Goal: Task Accomplishment & Management: Manage account settings

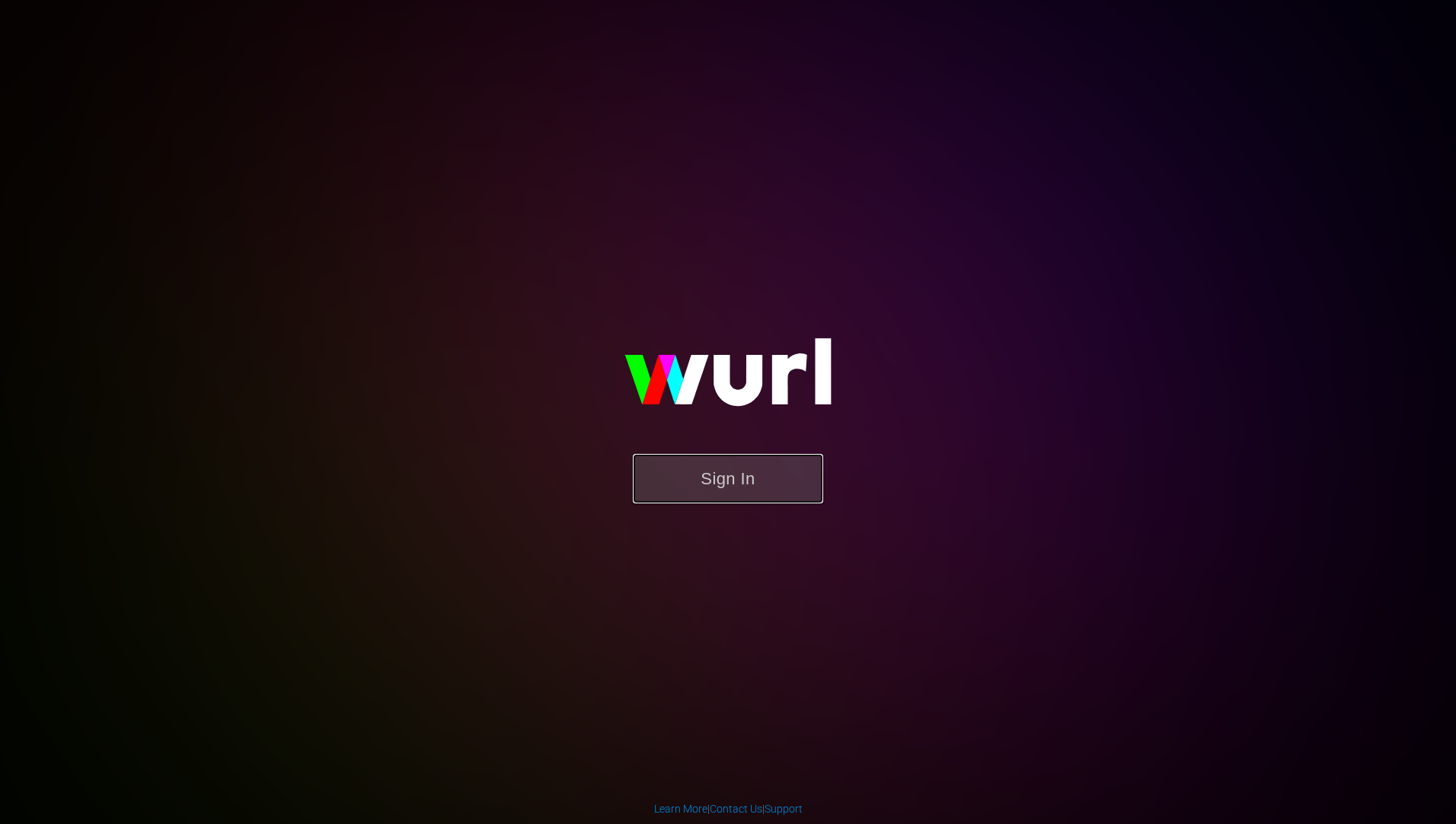
click at [759, 487] on button "Sign In" at bounding box center [728, 479] width 191 height 50
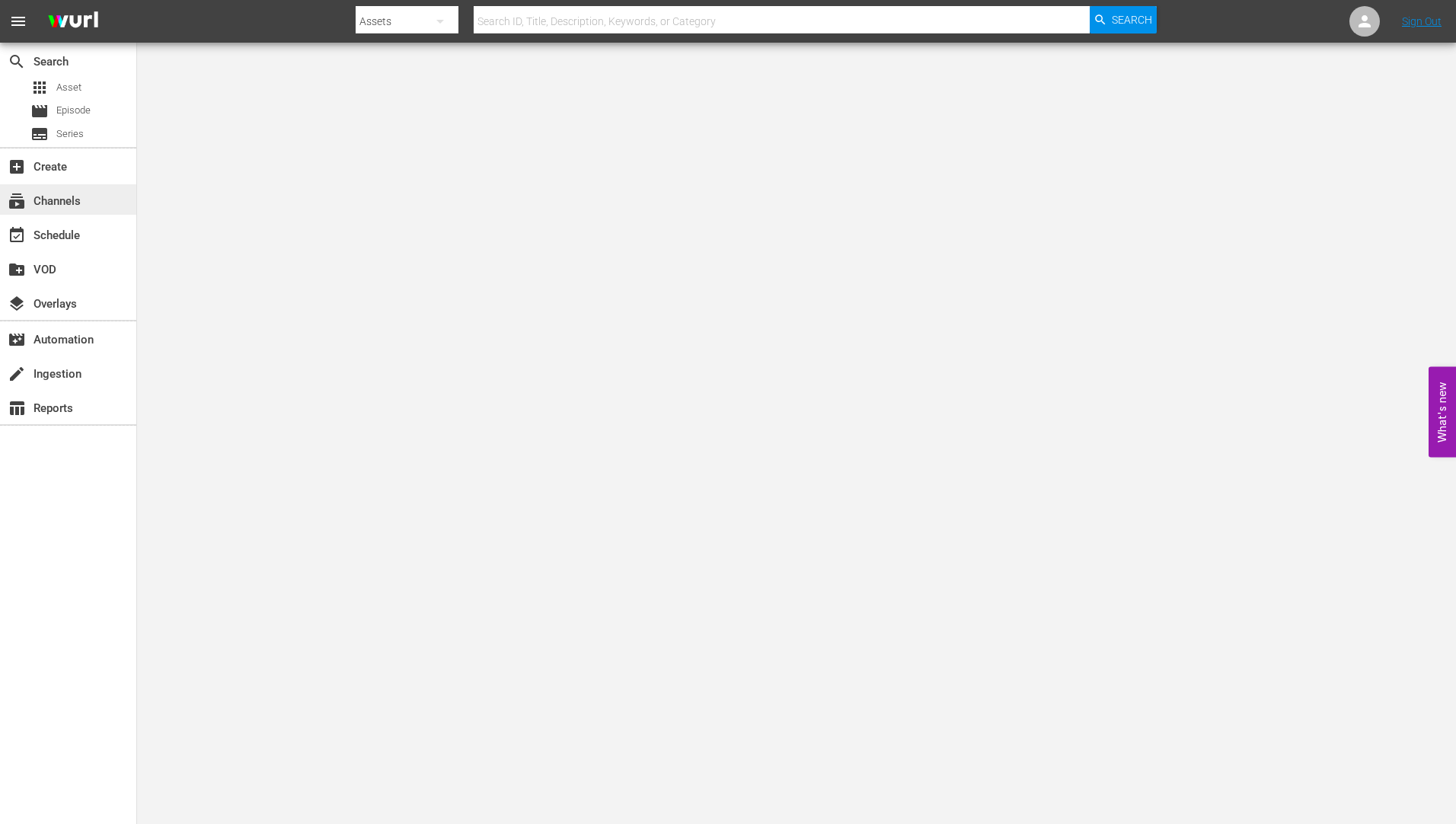
click at [54, 194] on div "subscriptions Channels" at bounding box center [42, 199] width 85 height 13
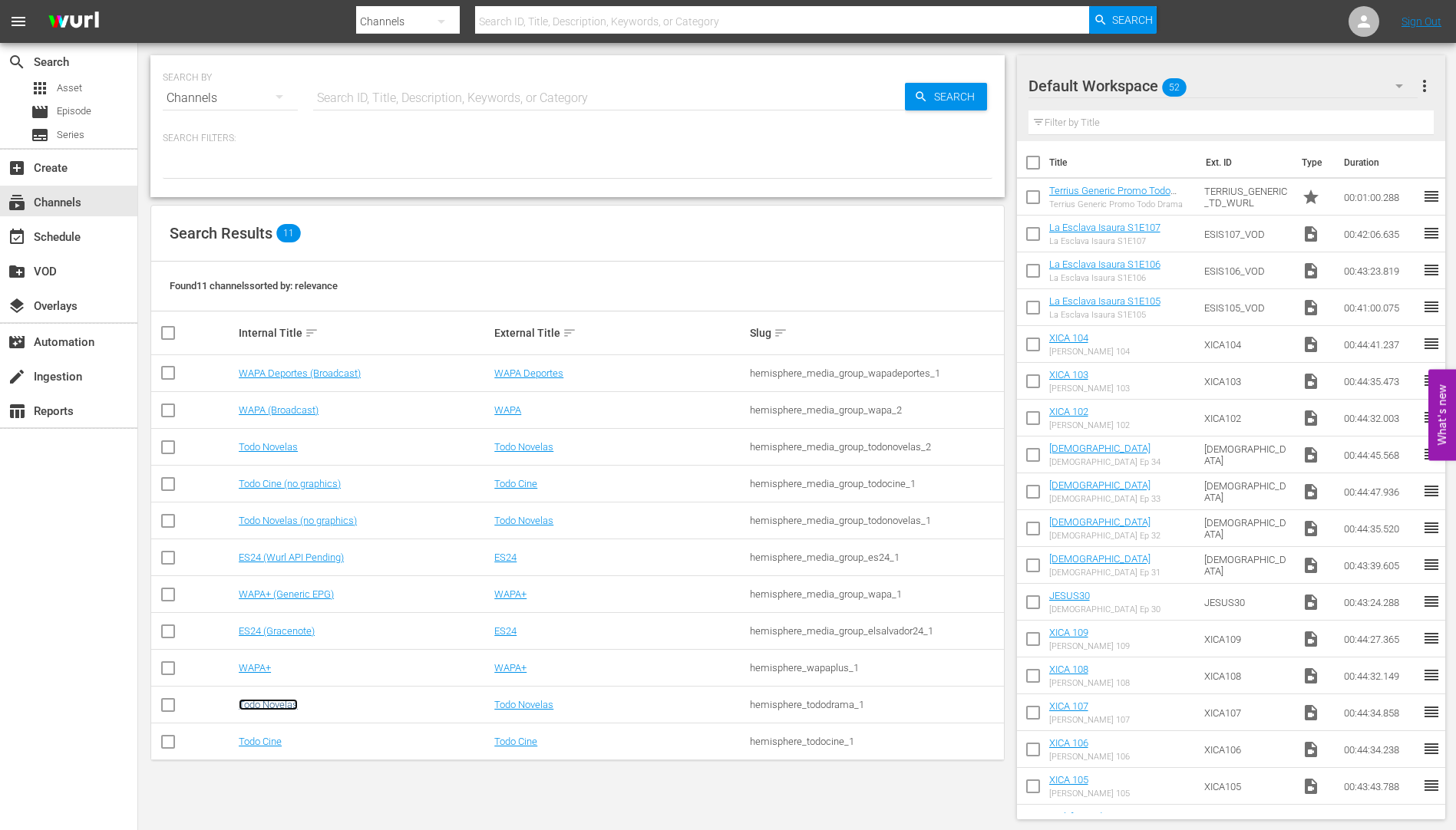
click at [281, 701] on link "Todo Novelas" at bounding box center [268, 704] width 59 height 12
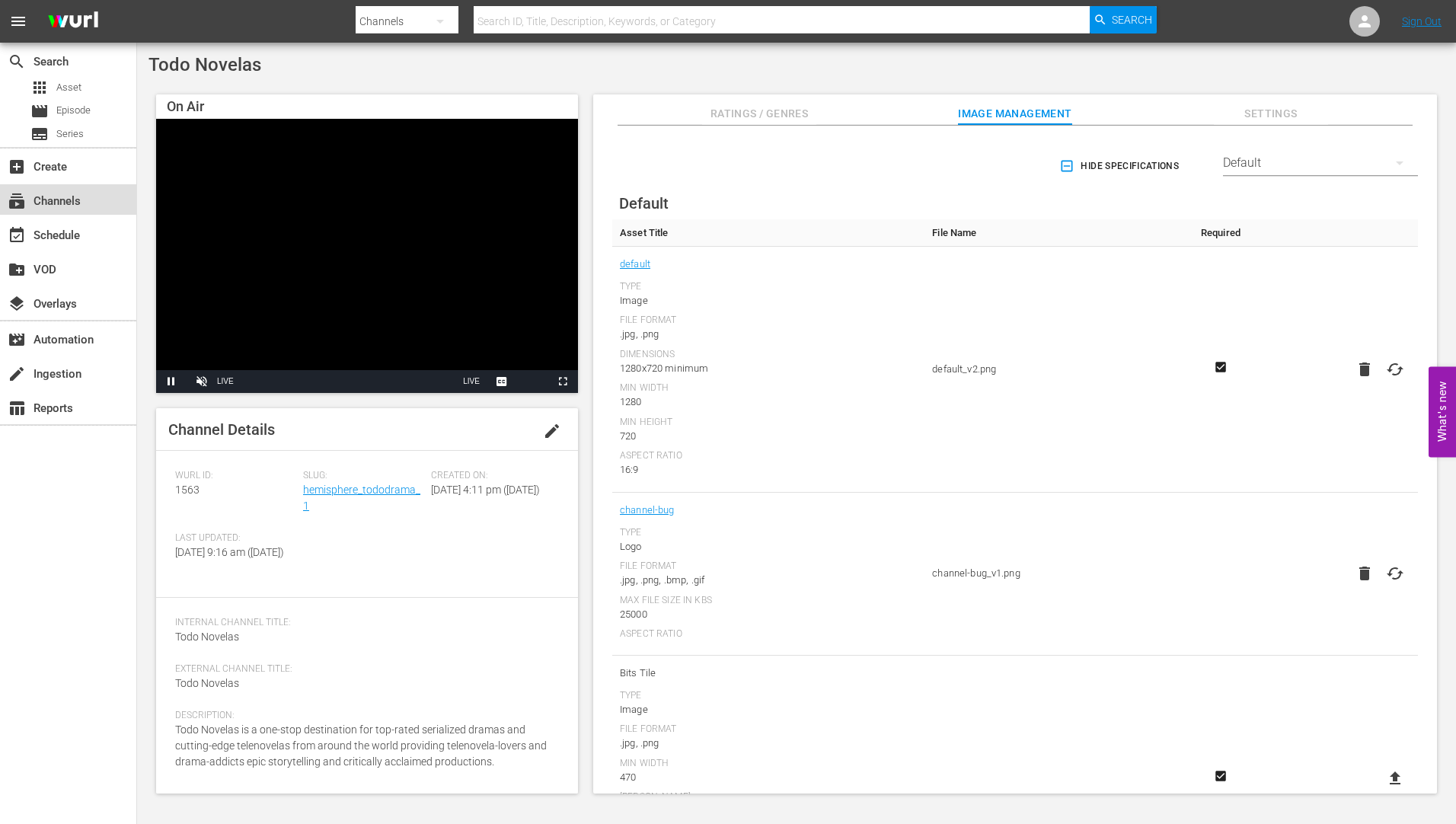
click at [56, 200] on div "subscriptions Channels" at bounding box center [42, 199] width 85 height 13
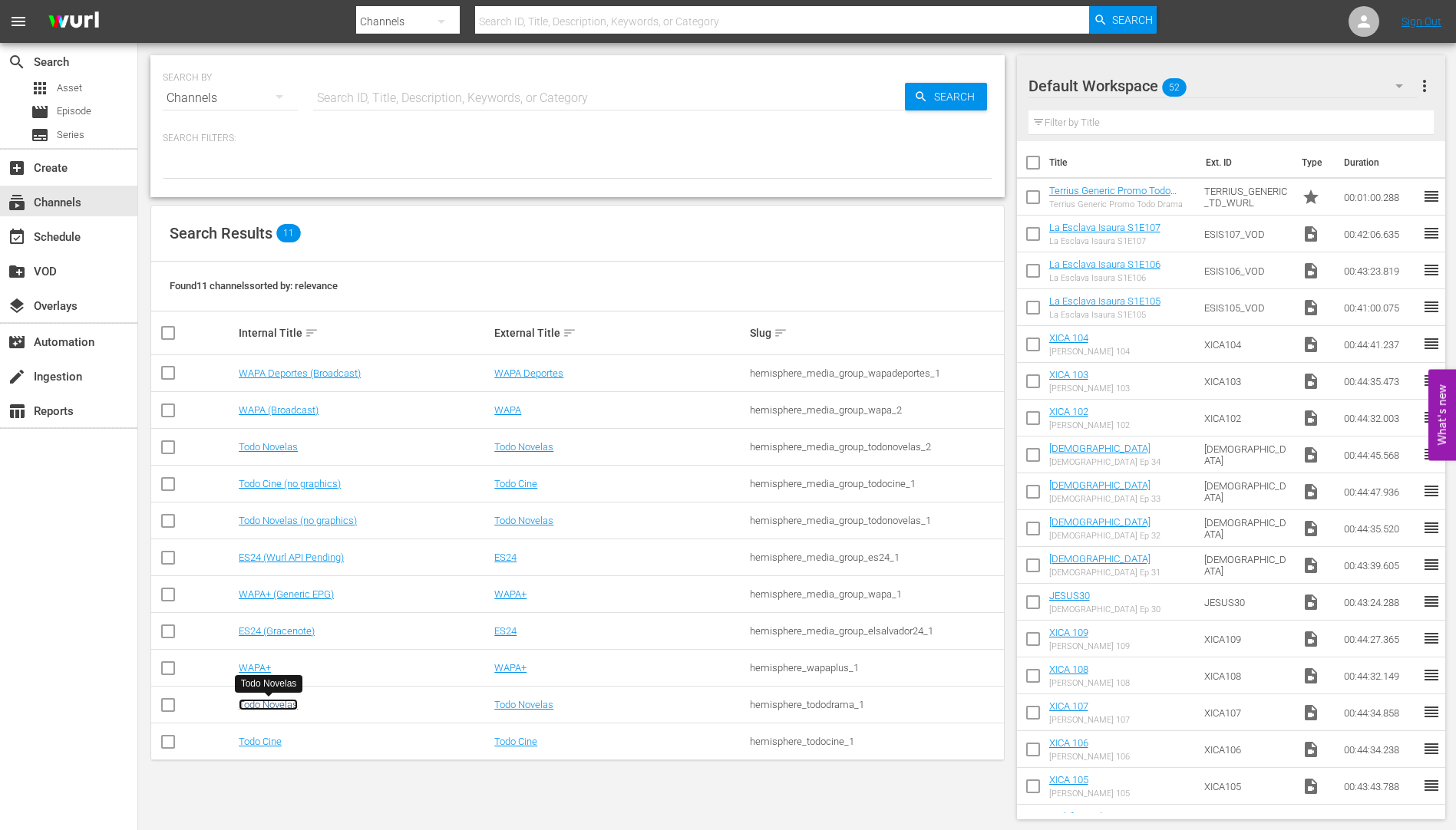
click at [261, 701] on link "Todo Novelas" at bounding box center [268, 704] width 59 height 12
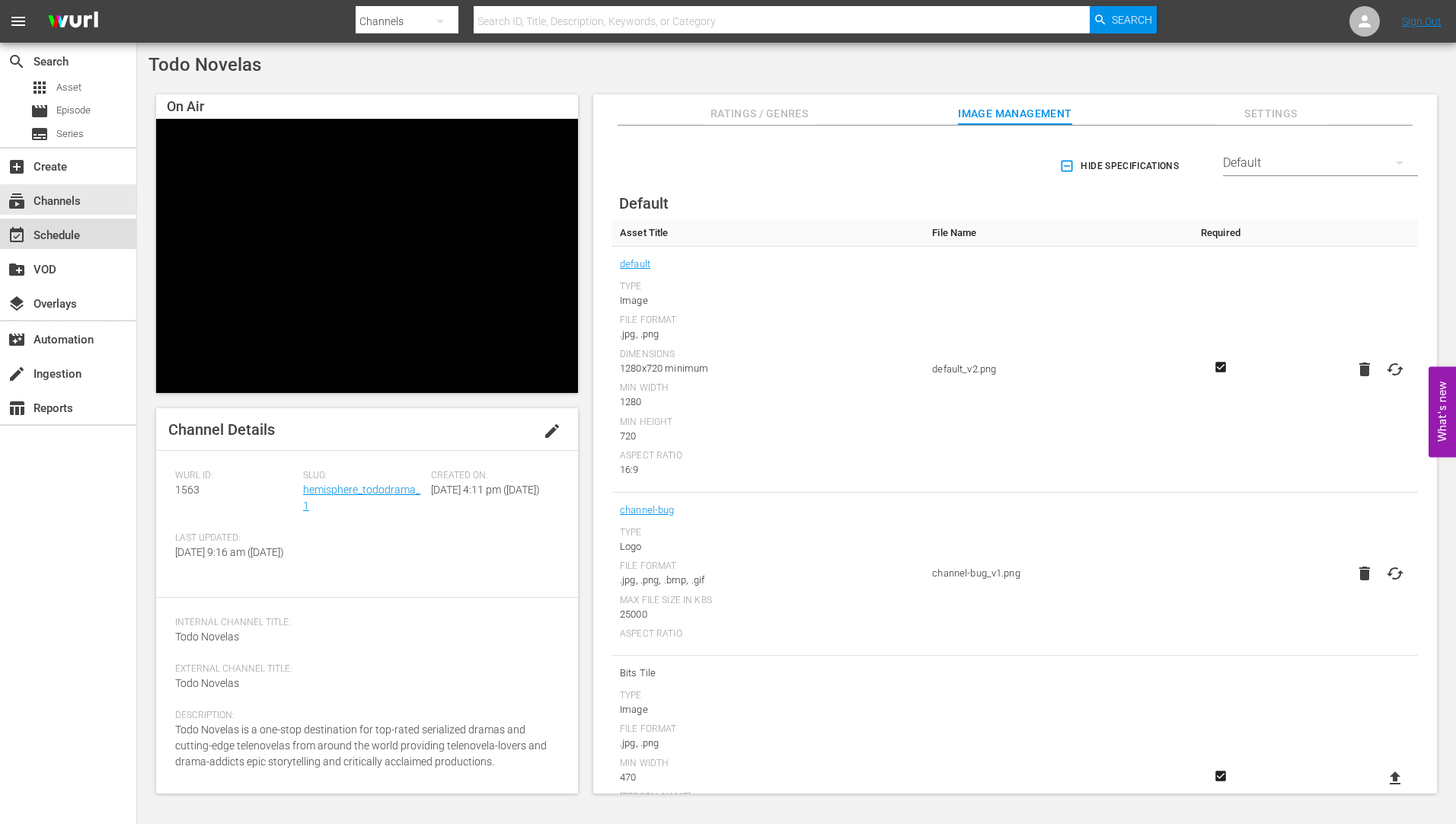
click at [46, 231] on div "event_available Schedule" at bounding box center [42, 233] width 85 height 13
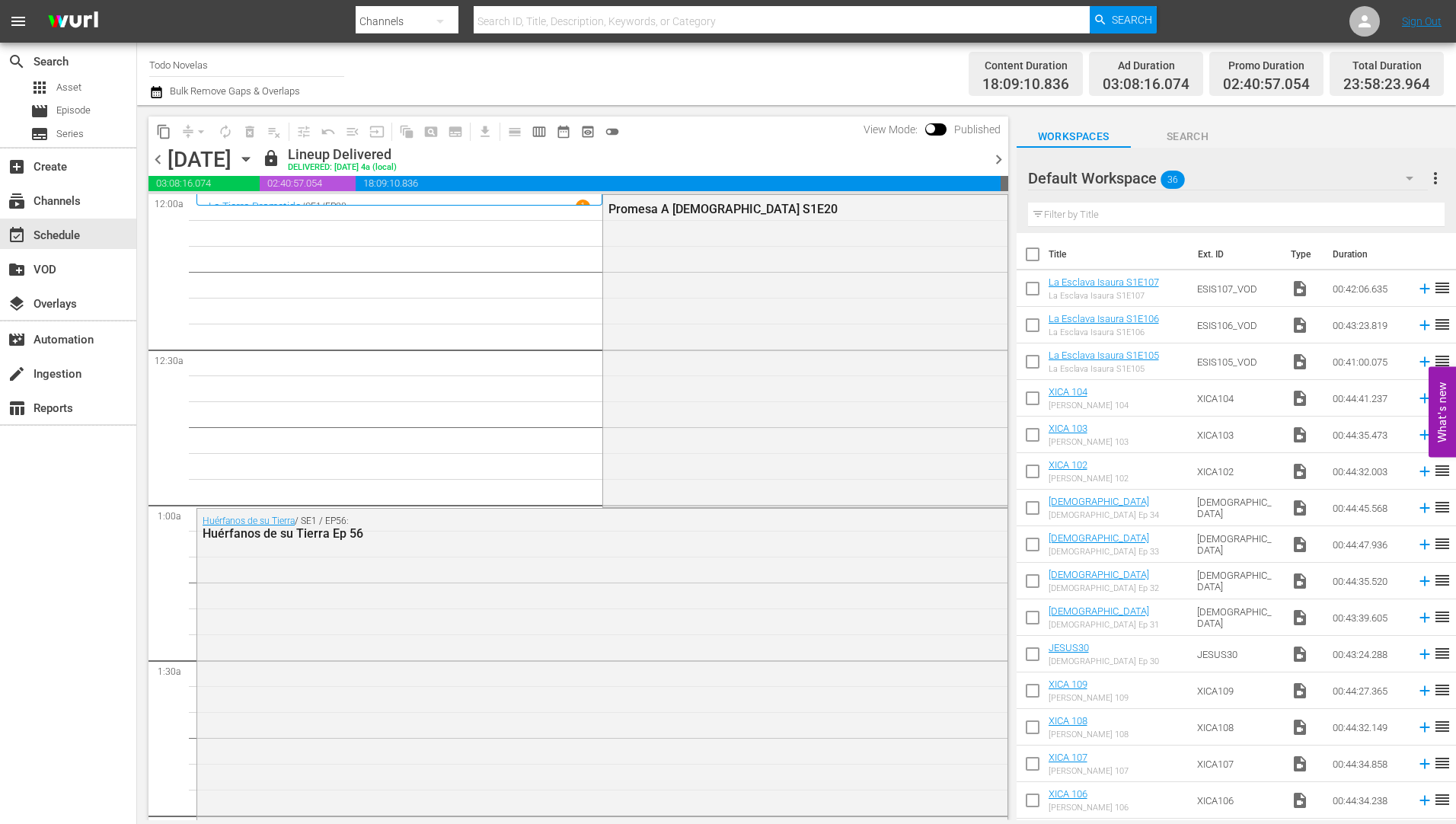
click at [249, 158] on icon "button" at bounding box center [246, 159] width 7 height 4
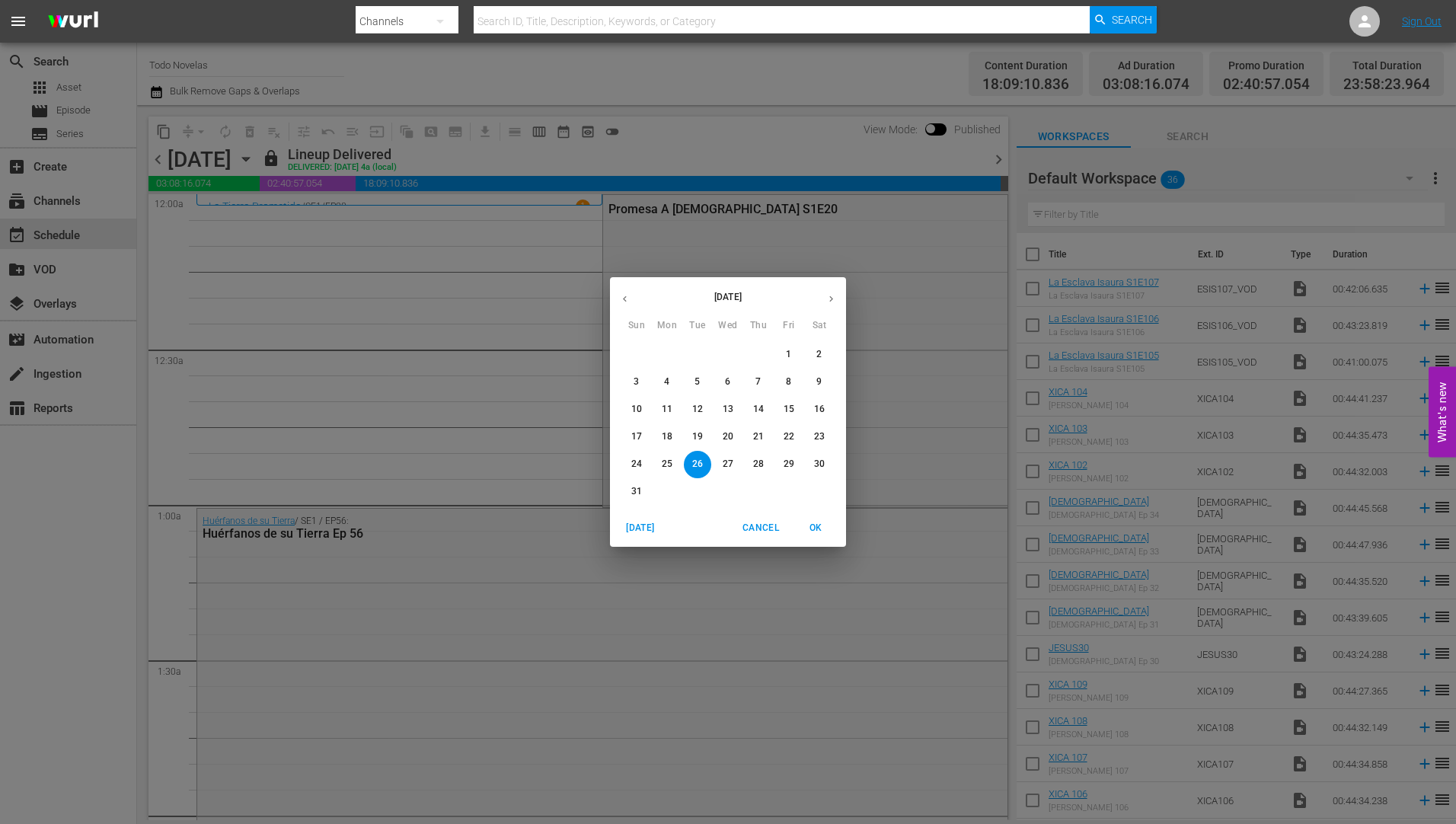
click at [828, 293] on button "button" at bounding box center [831, 298] width 30 height 30
click at [693, 351] on span "2" at bounding box center [697, 354] width 28 height 12
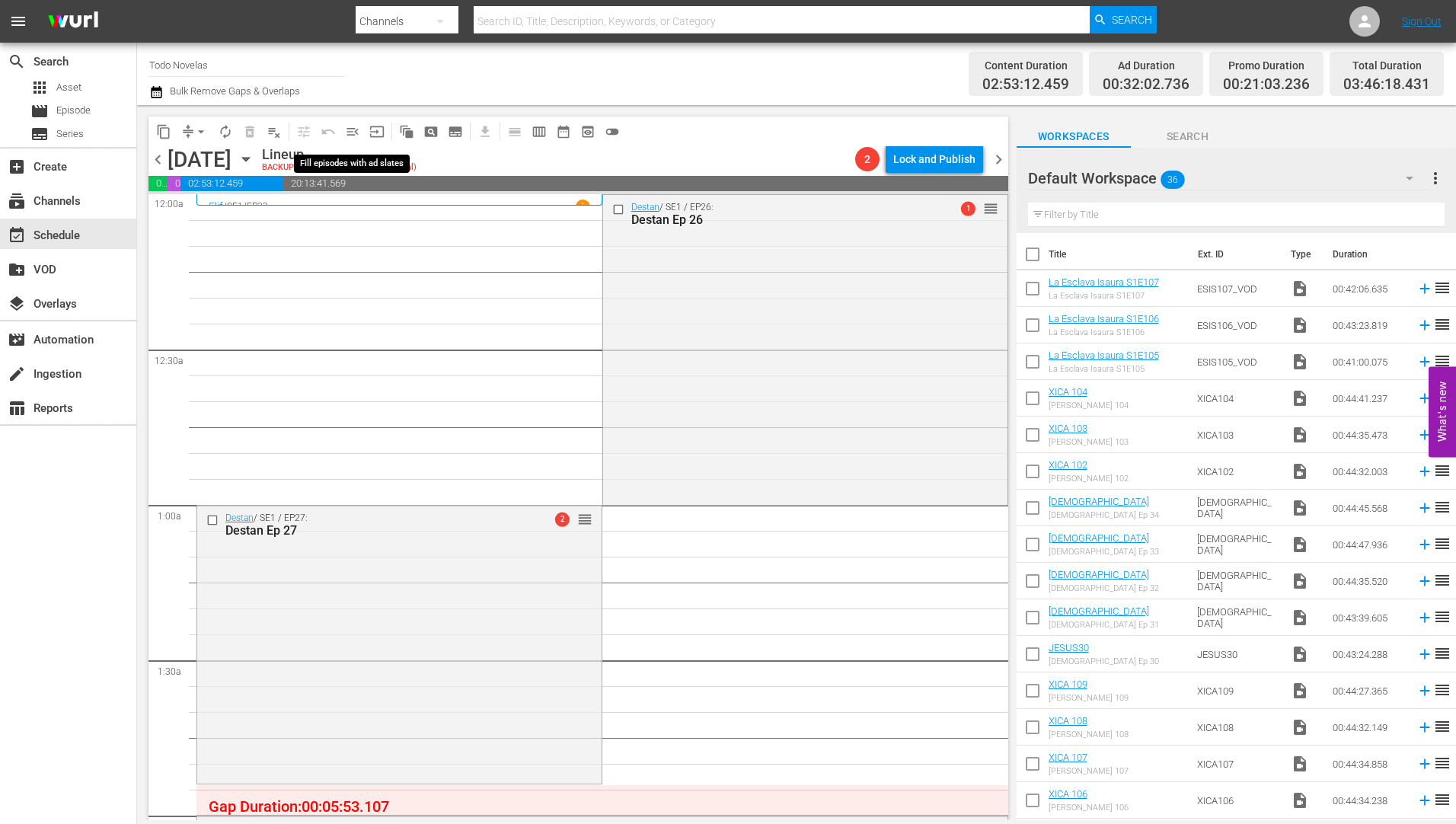
click at [353, 128] on span "menu_open" at bounding box center [353, 131] width 15 height 15
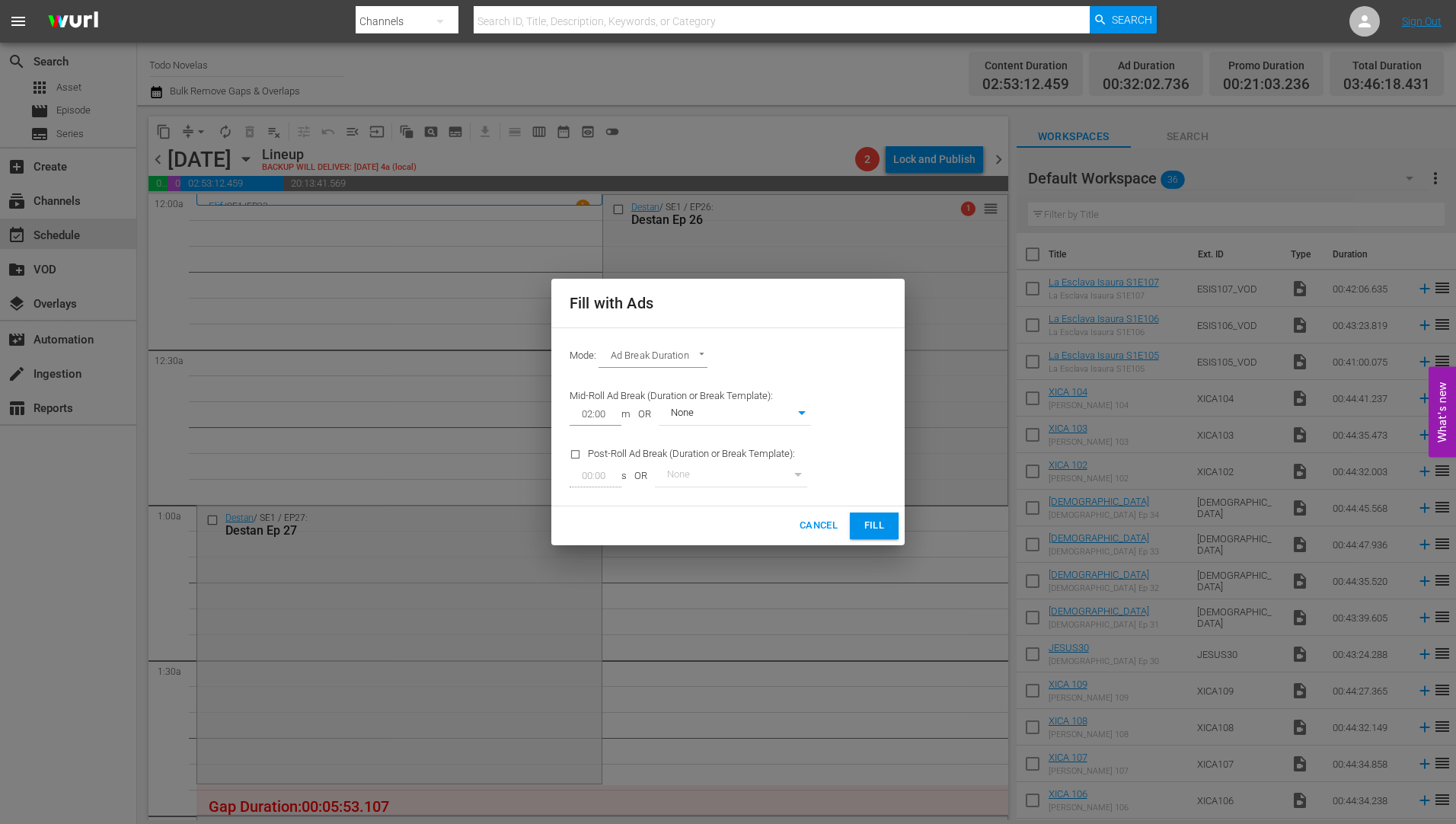
click at [817, 524] on span "Cancel" at bounding box center [819, 526] width 38 height 17
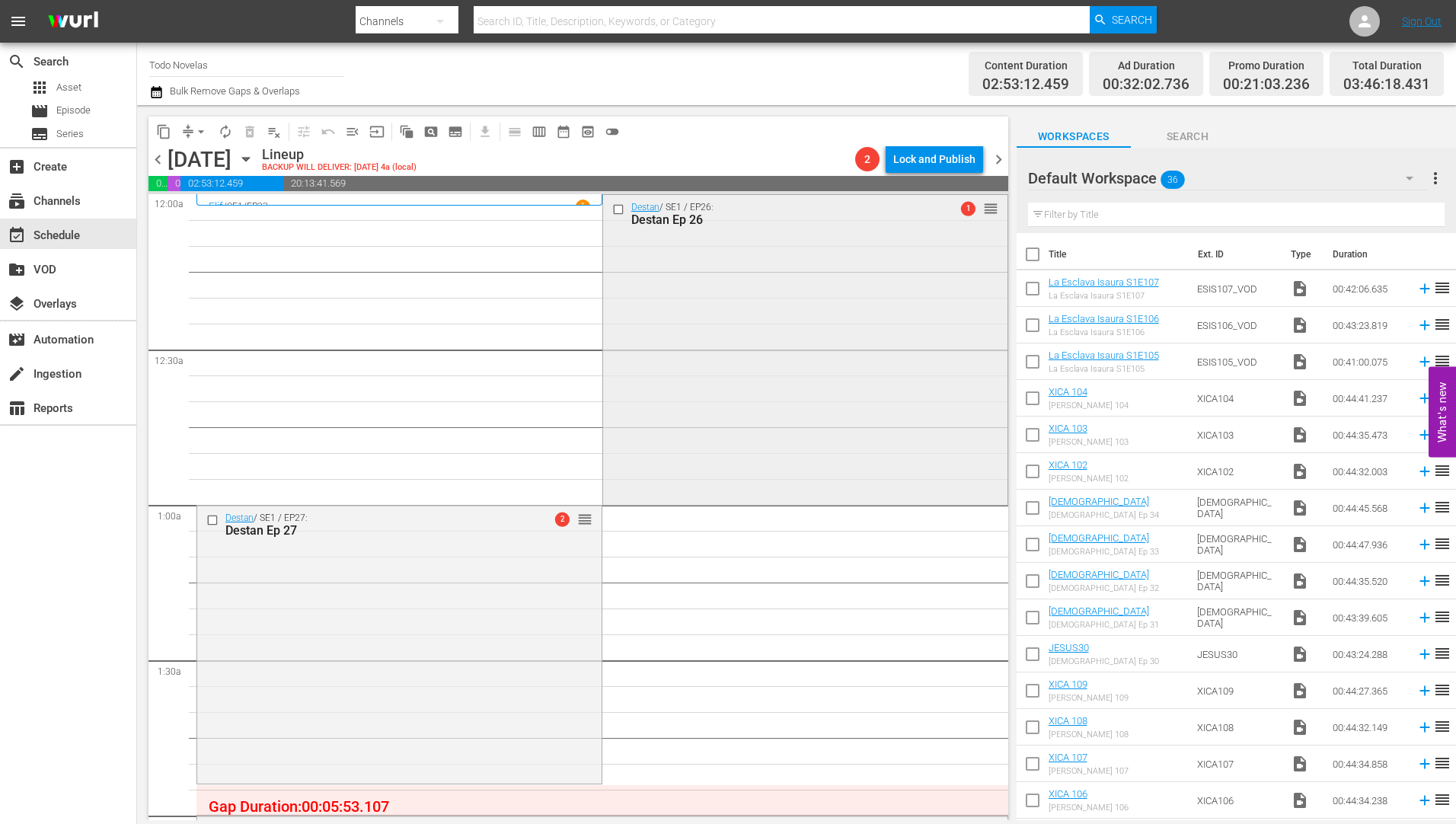
click at [612, 208] on input "checkbox" at bounding box center [620, 208] width 16 height 12
click at [250, 129] on span "delete_forever_outlined" at bounding box center [250, 131] width 15 height 15
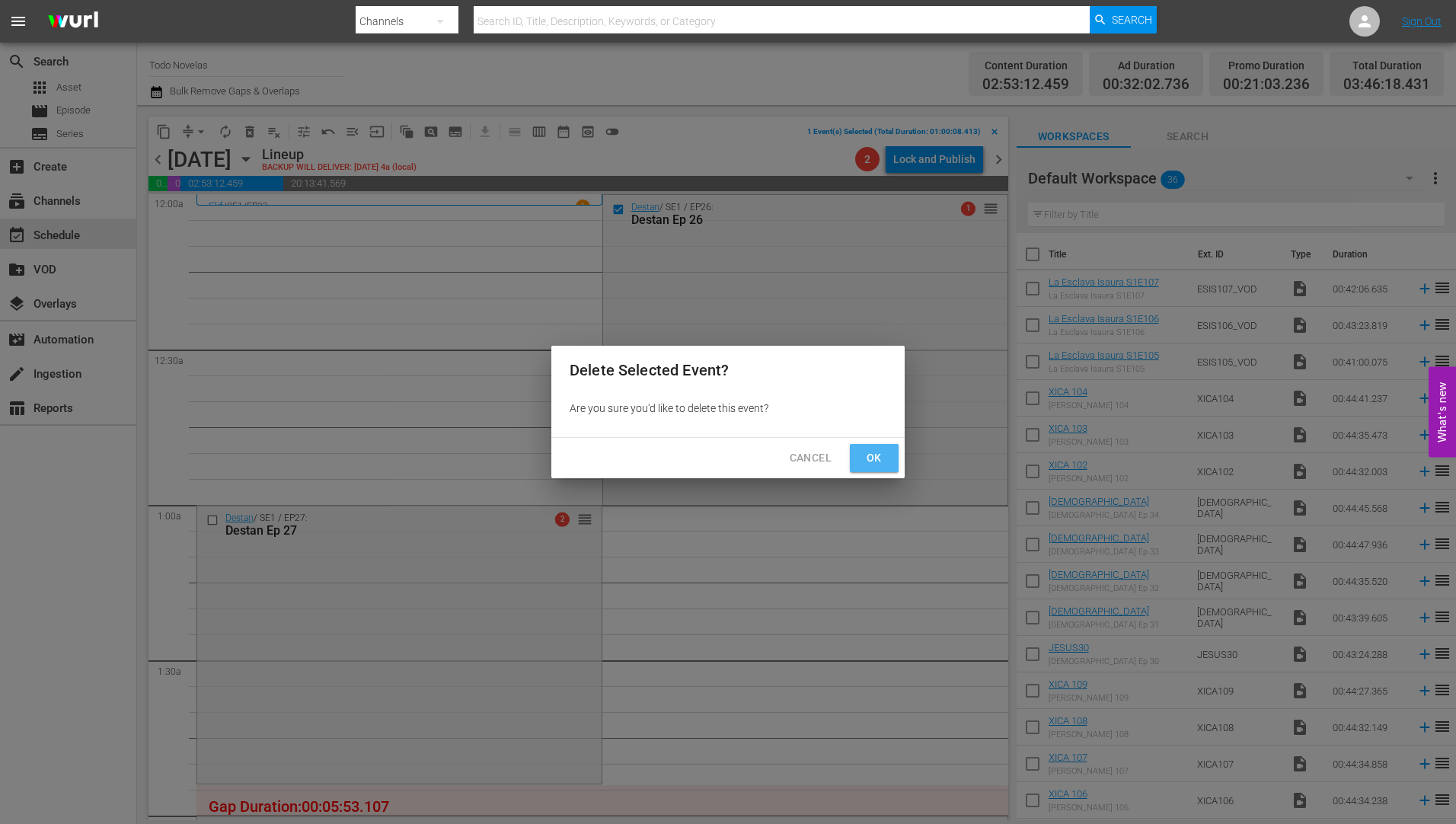
click at [880, 459] on span "Ok" at bounding box center [874, 459] width 24 height 19
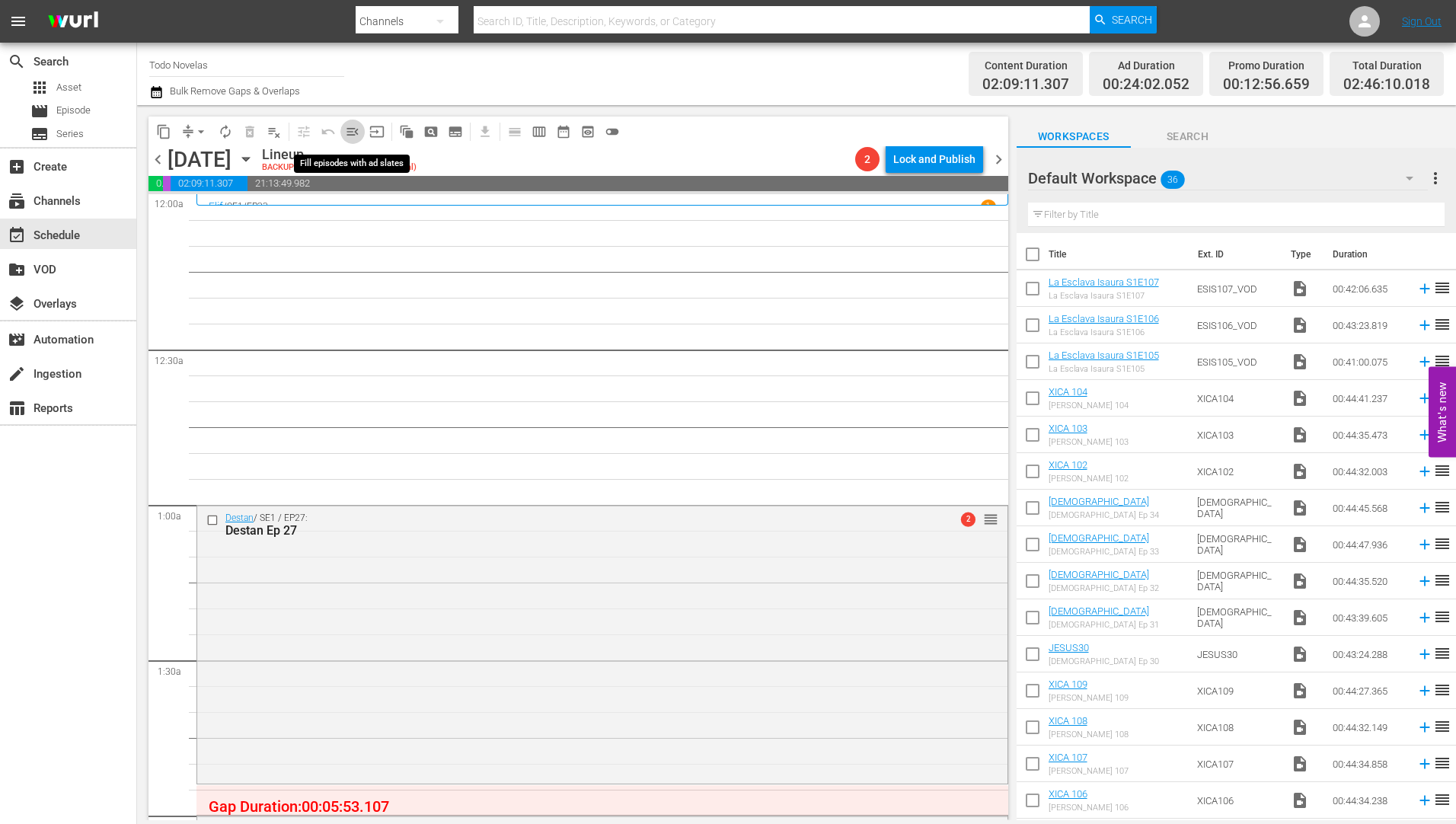
click at [352, 129] on span "menu_open" at bounding box center [353, 131] width 15 height 15
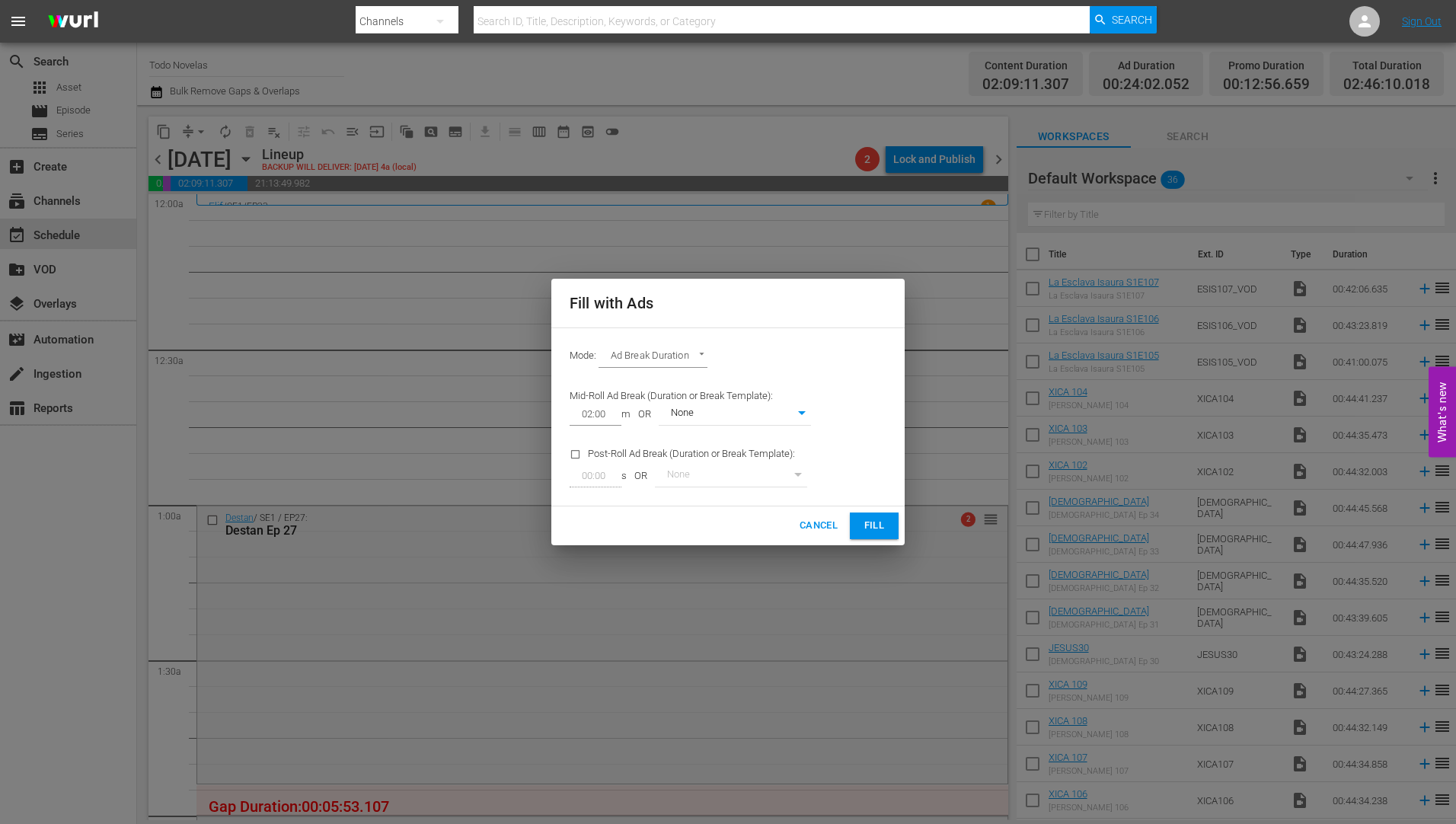
click at [868, 522] on span "Fill" at bounding box center [874, 526] width 24 height 17
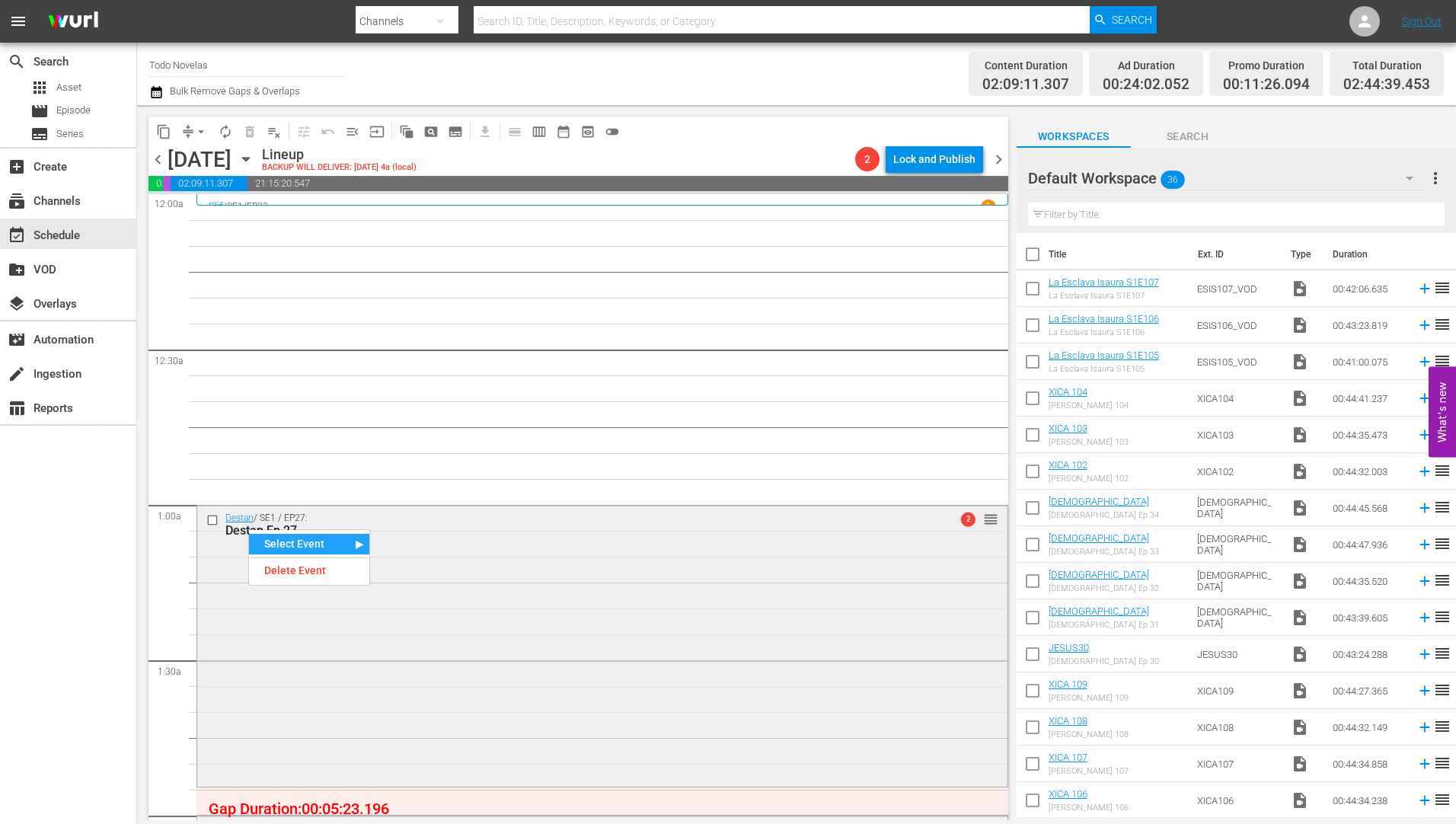
click at [220, 628] on div "Destan / SE1 / EP27: Destan Ep 27 2 reorder" at bounding box center [602, 645] width 810 height 278
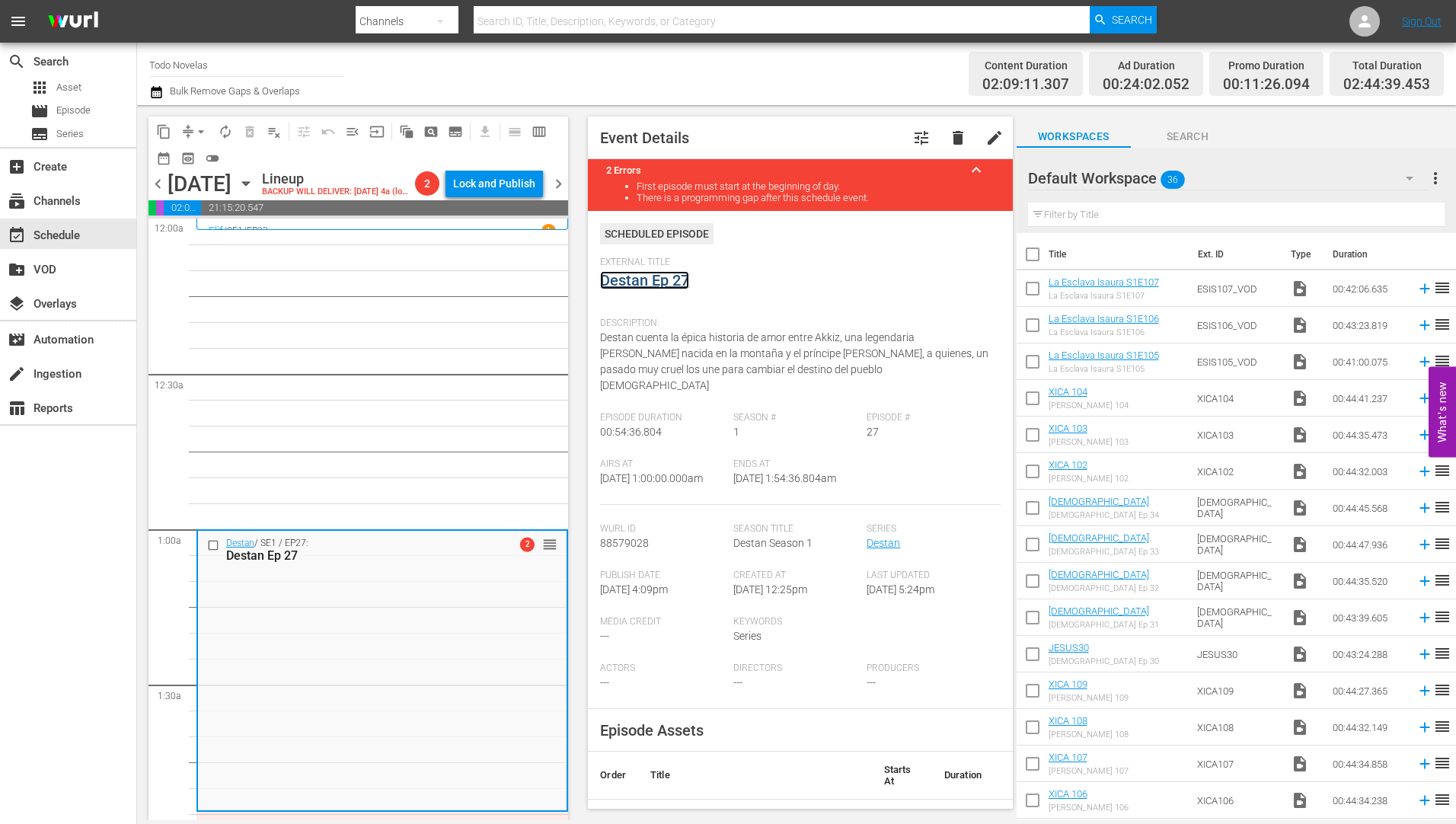
click at [638, 281] on link "Destan Ep 27" at bounding box center [645, 280] width 89 height 18
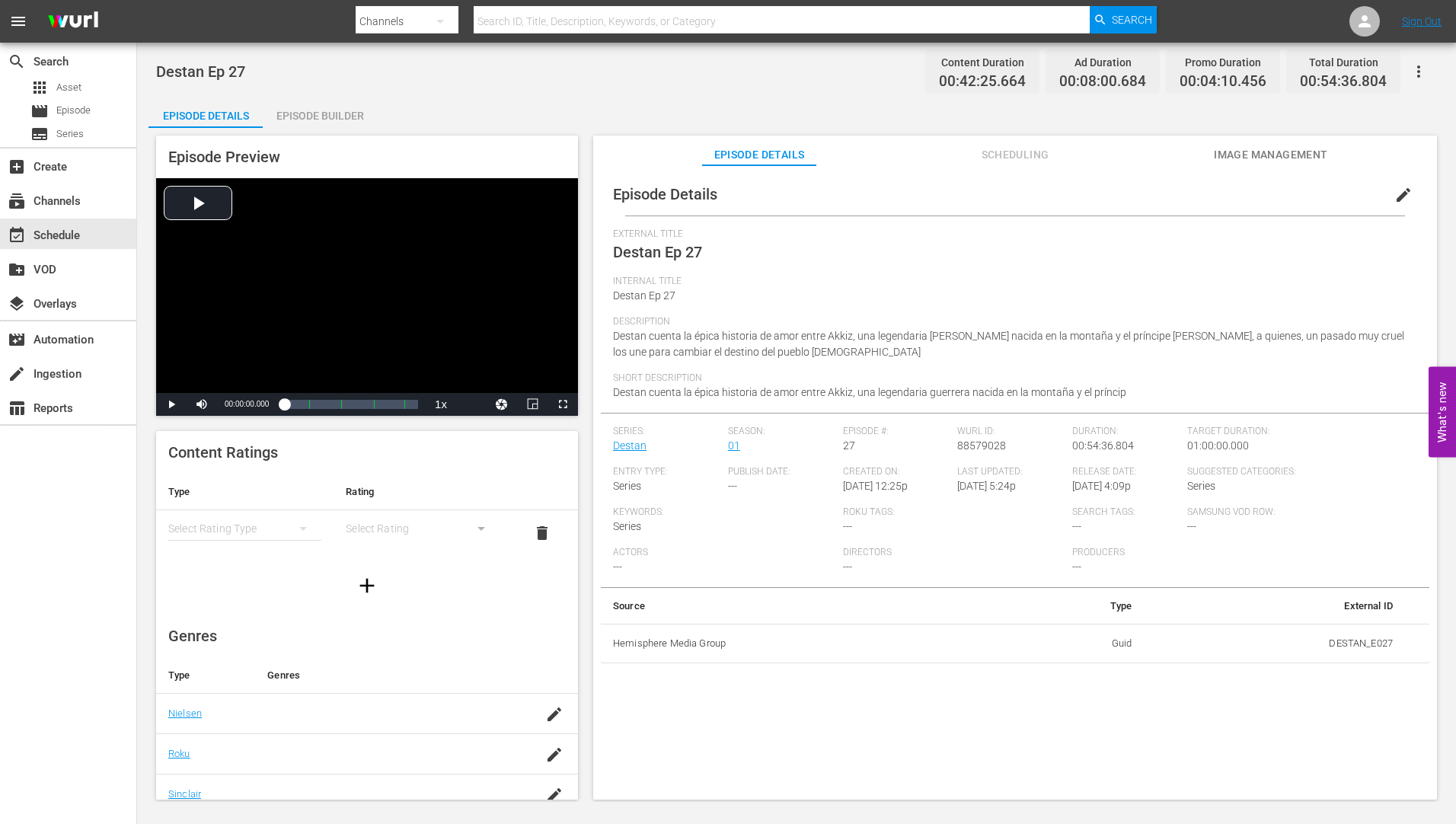
click at [326, 110] on div "Episode Builder" at bounding box center [319, 116] width 114 height 36
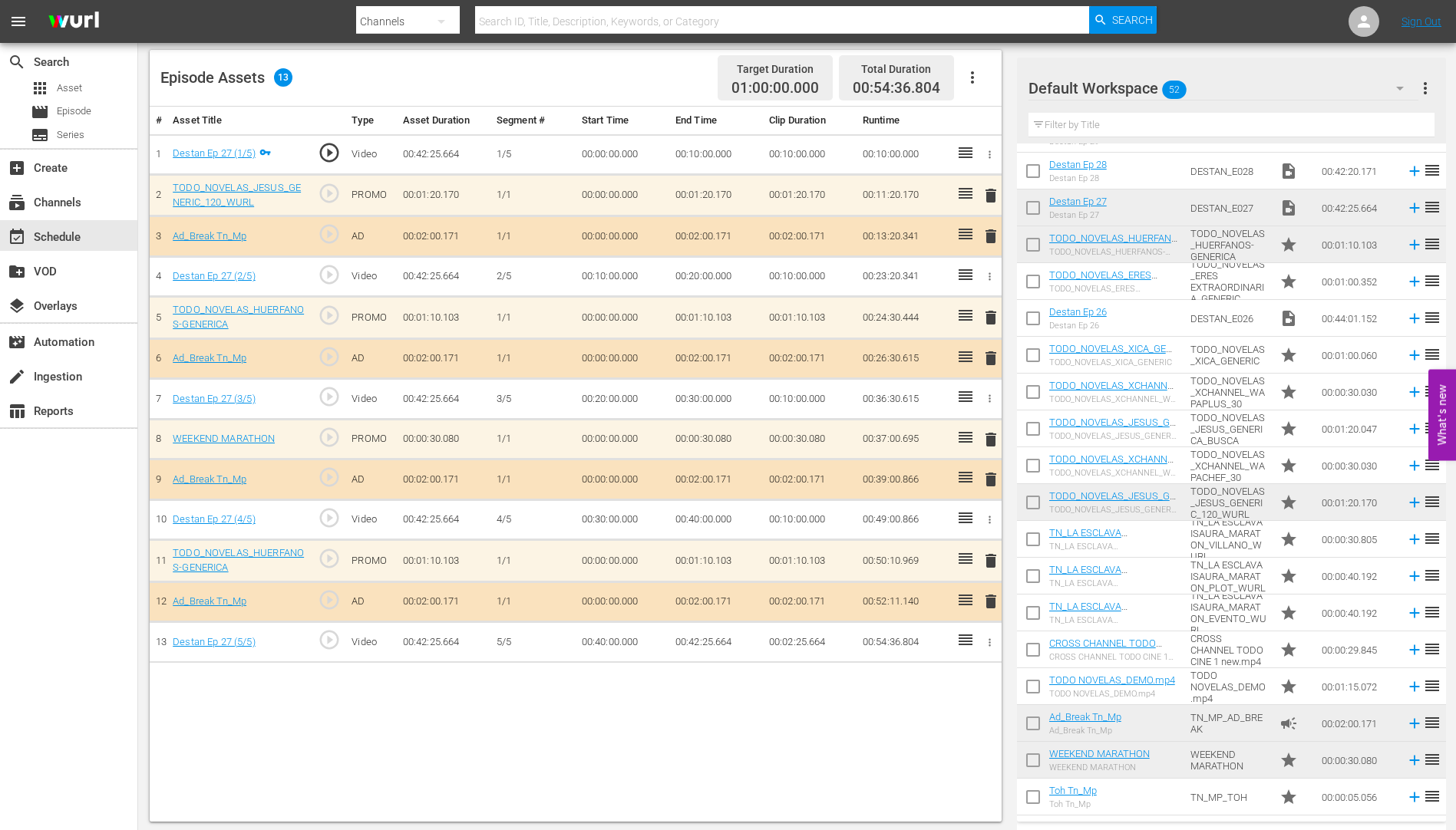
scroll to position [400, 0]
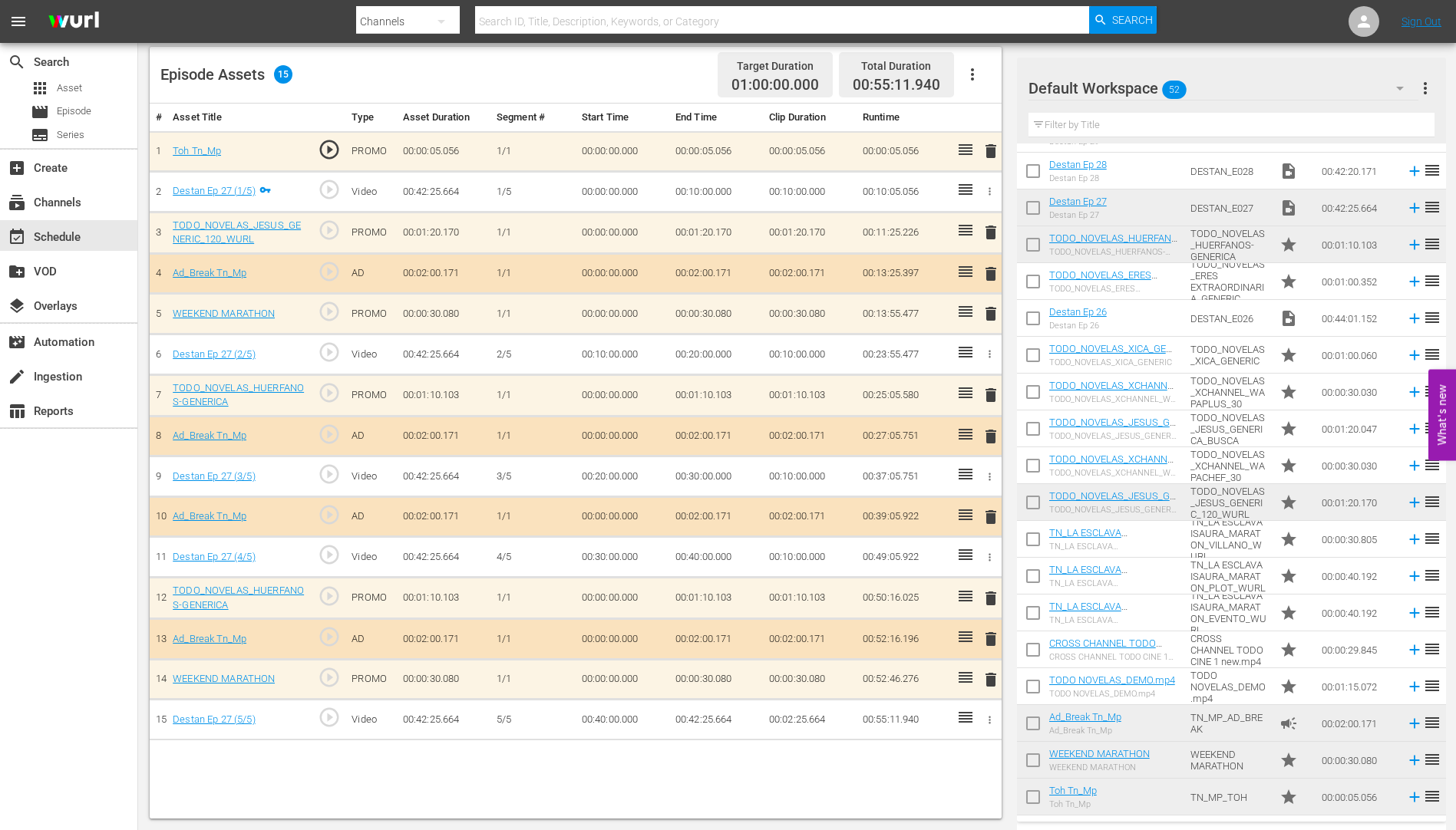
click at [1036, 283] on input "checkbox" at bounding box center [1033, 284] width 32 height 32
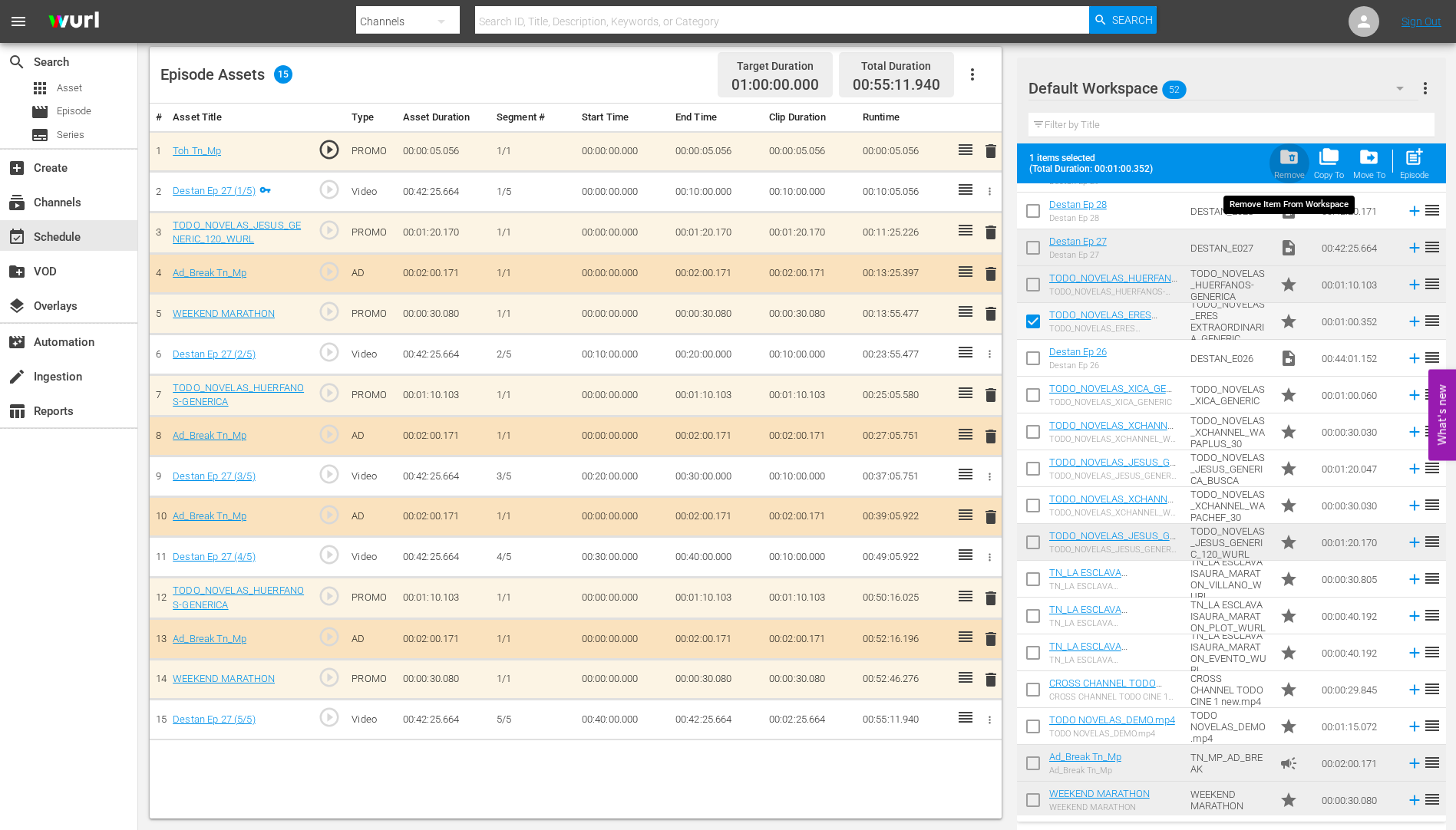
click at [1287, 152] on span "folder_delete" at bounding box center [1289, 157] width 20 height 20
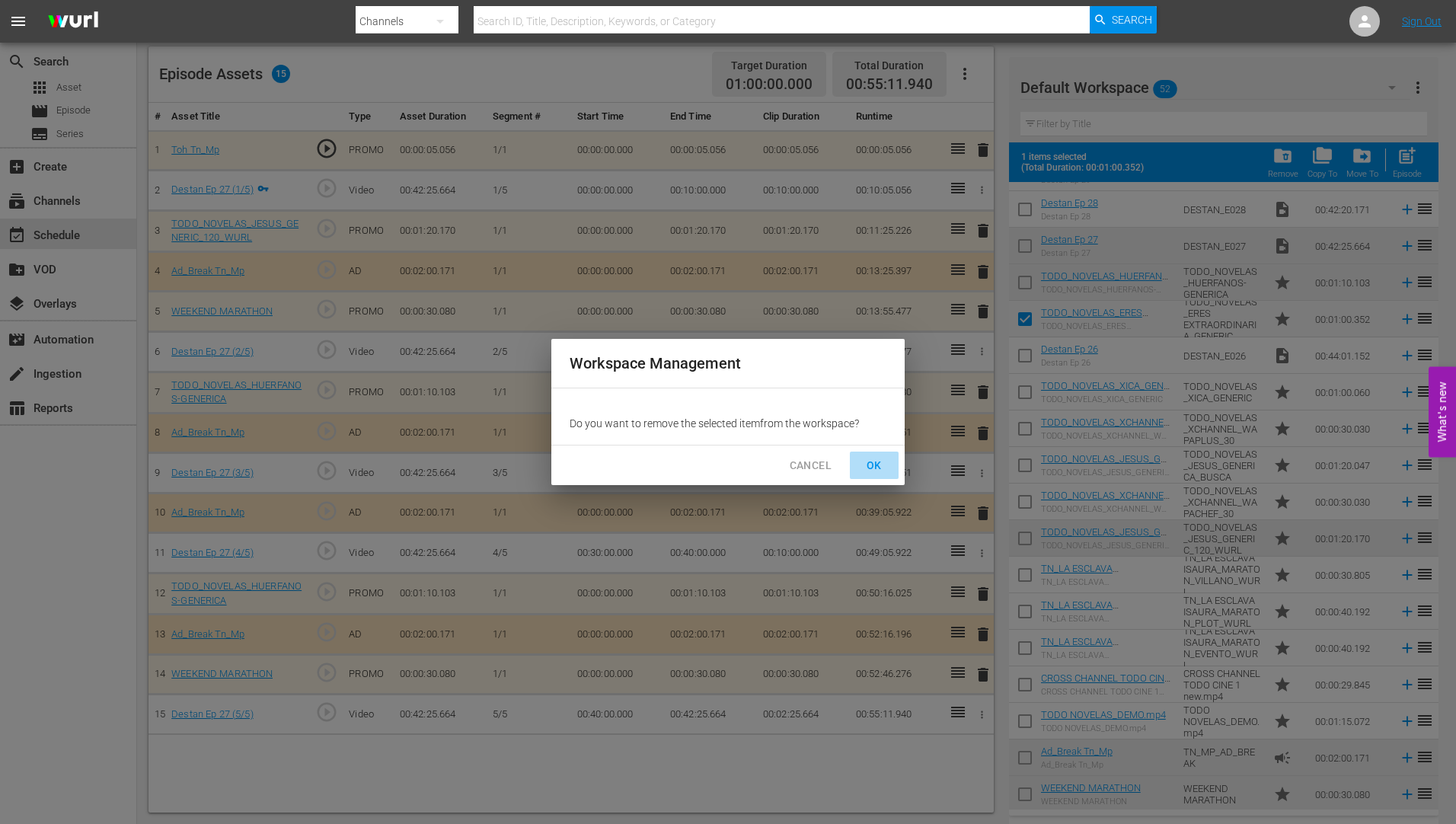
click at [879, 459] on span "OK" at bounding box center [874, 466] width 24 height 19
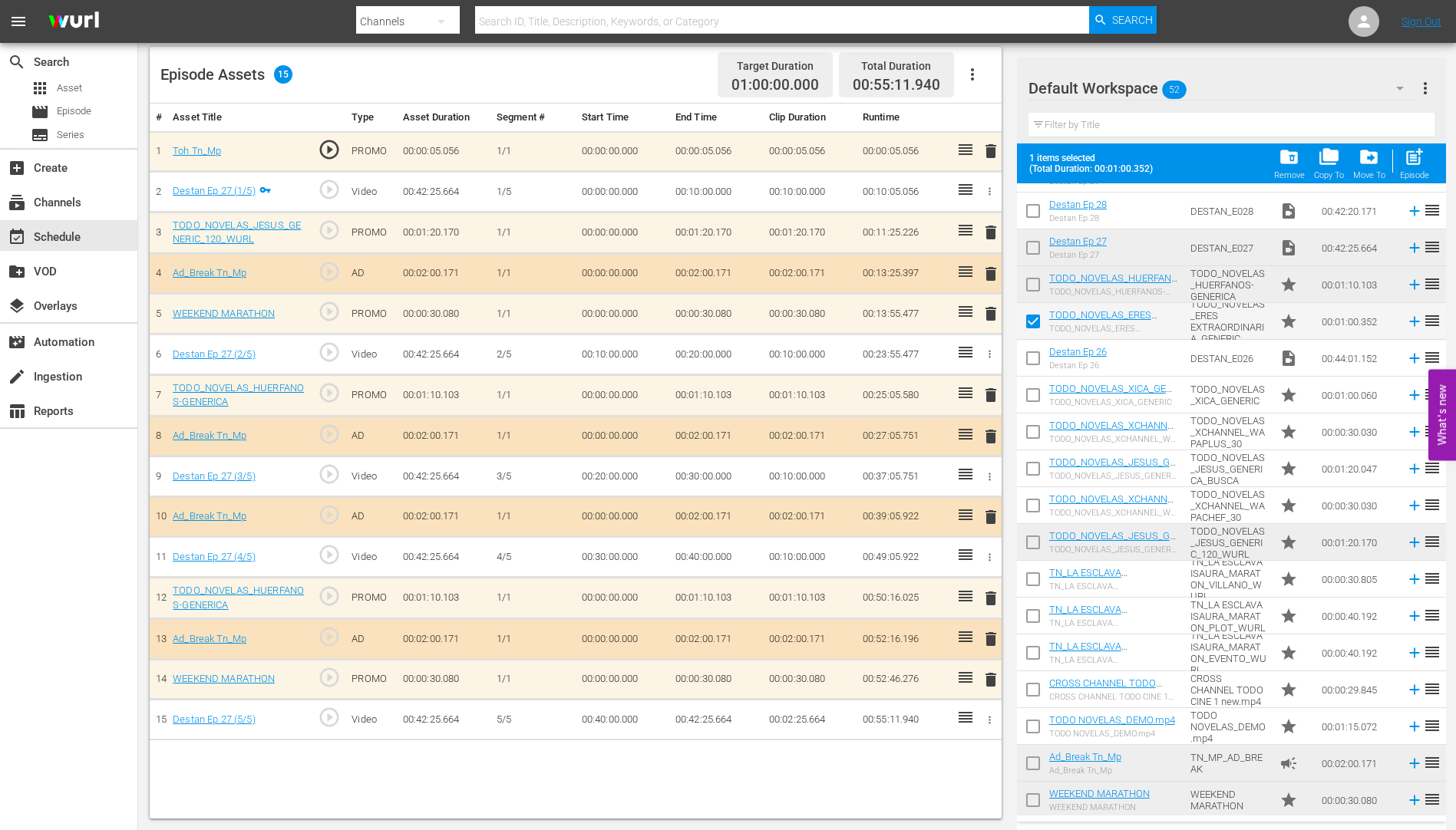
checkbox input "false"
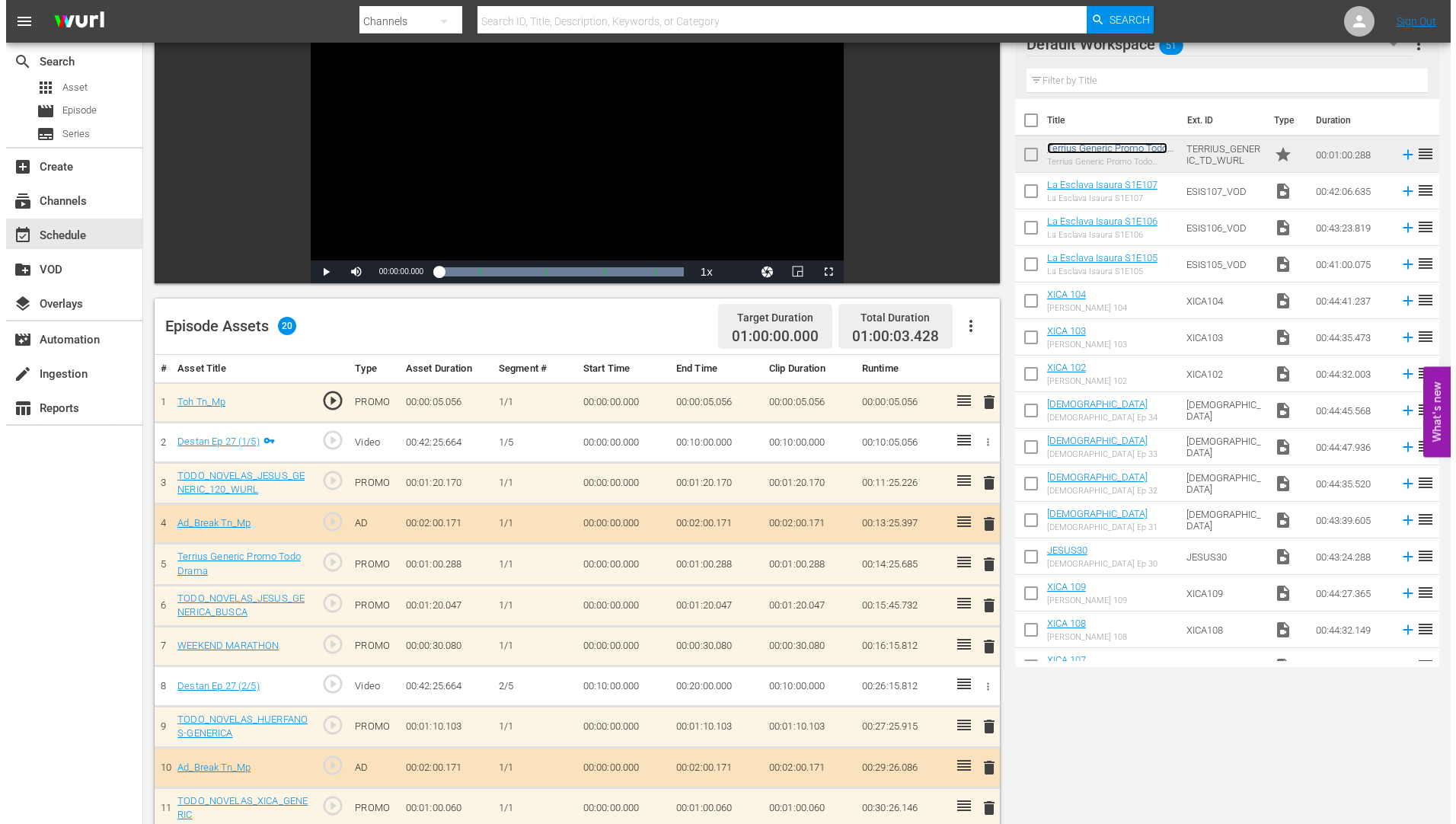
scroll to position [0, 0]
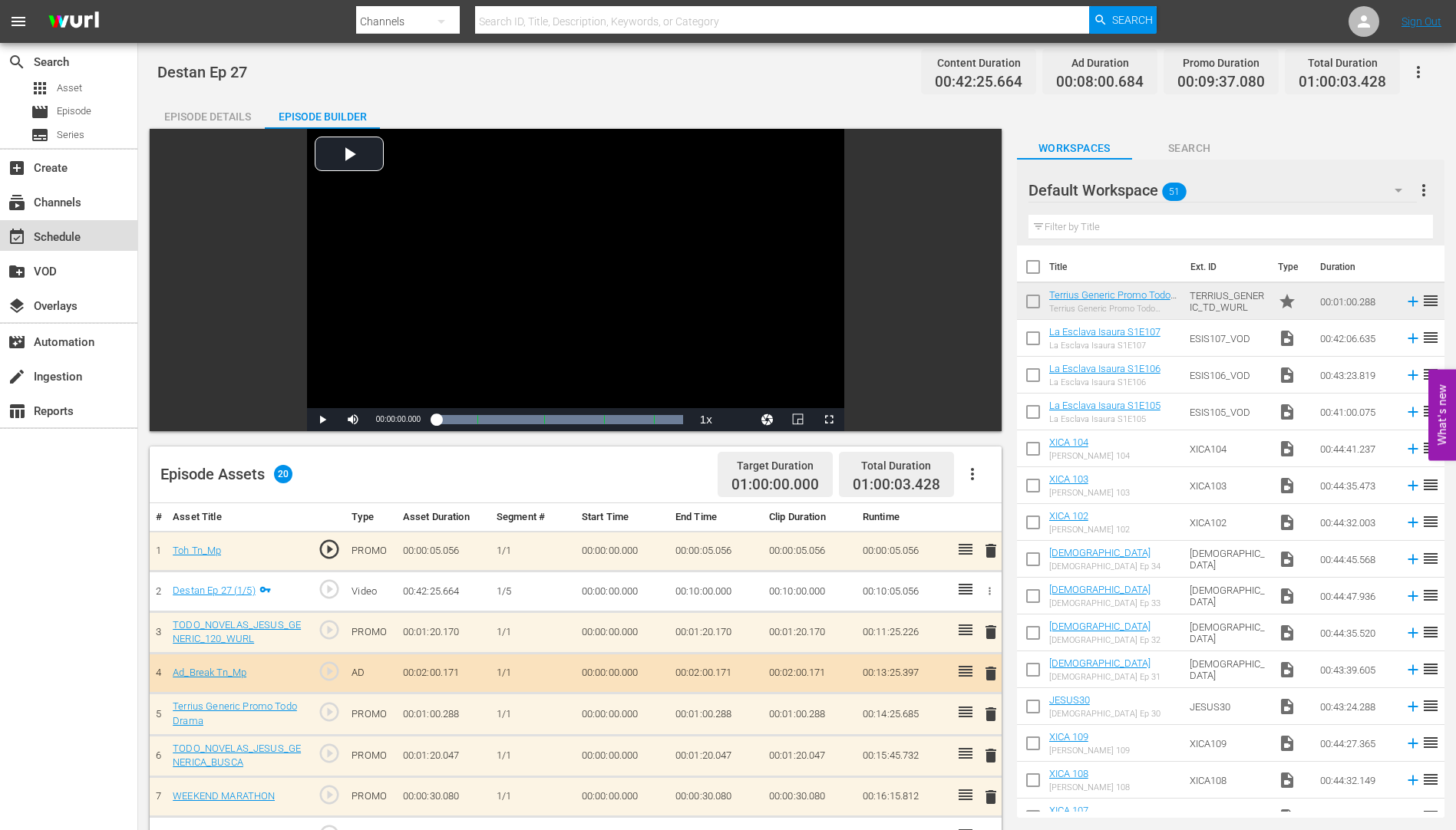
click at [53, 233] on div "event_available Schedule" at bounding box center [43, 235] width 86 height 14
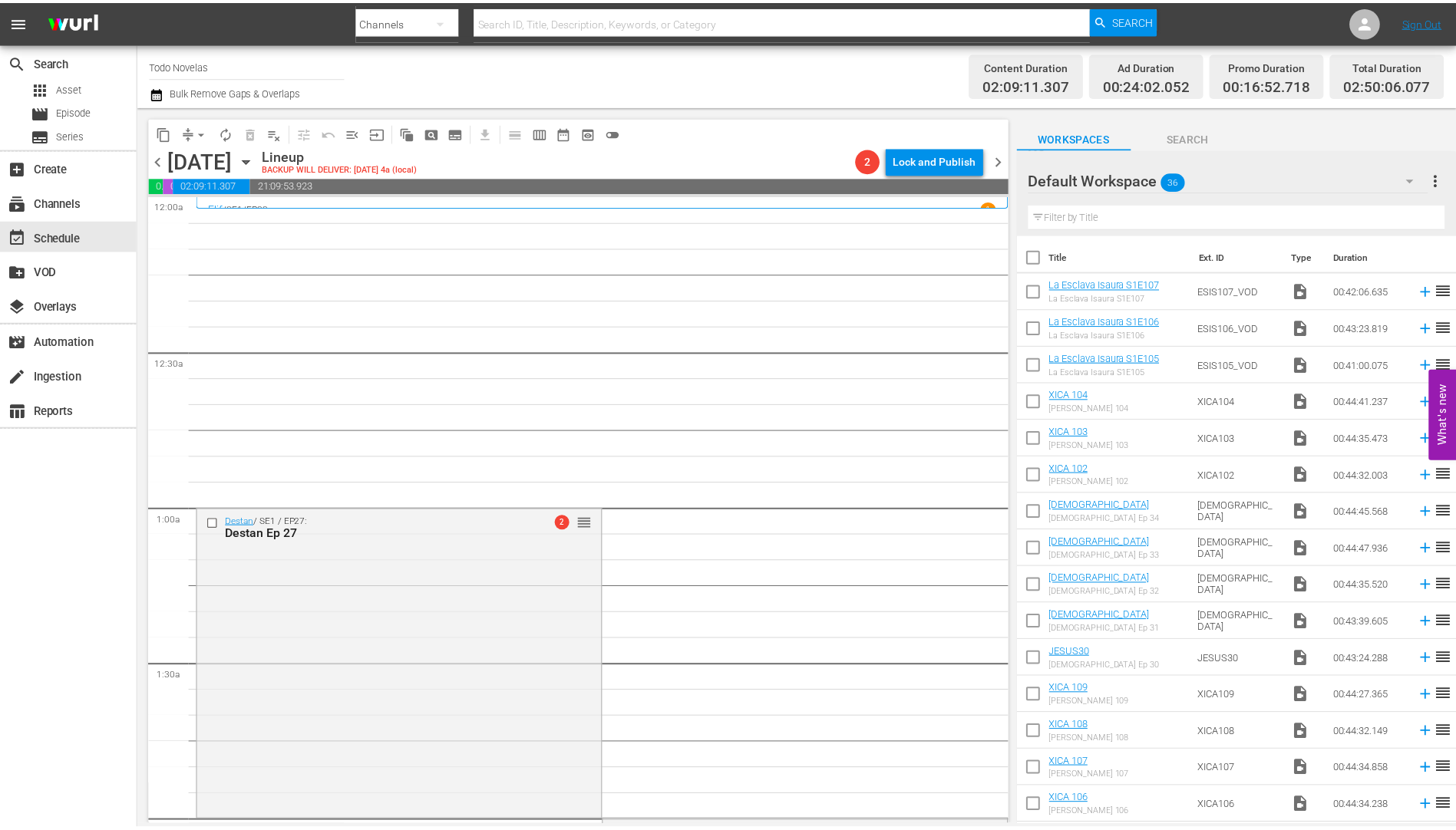
scroll to position [384, 0]
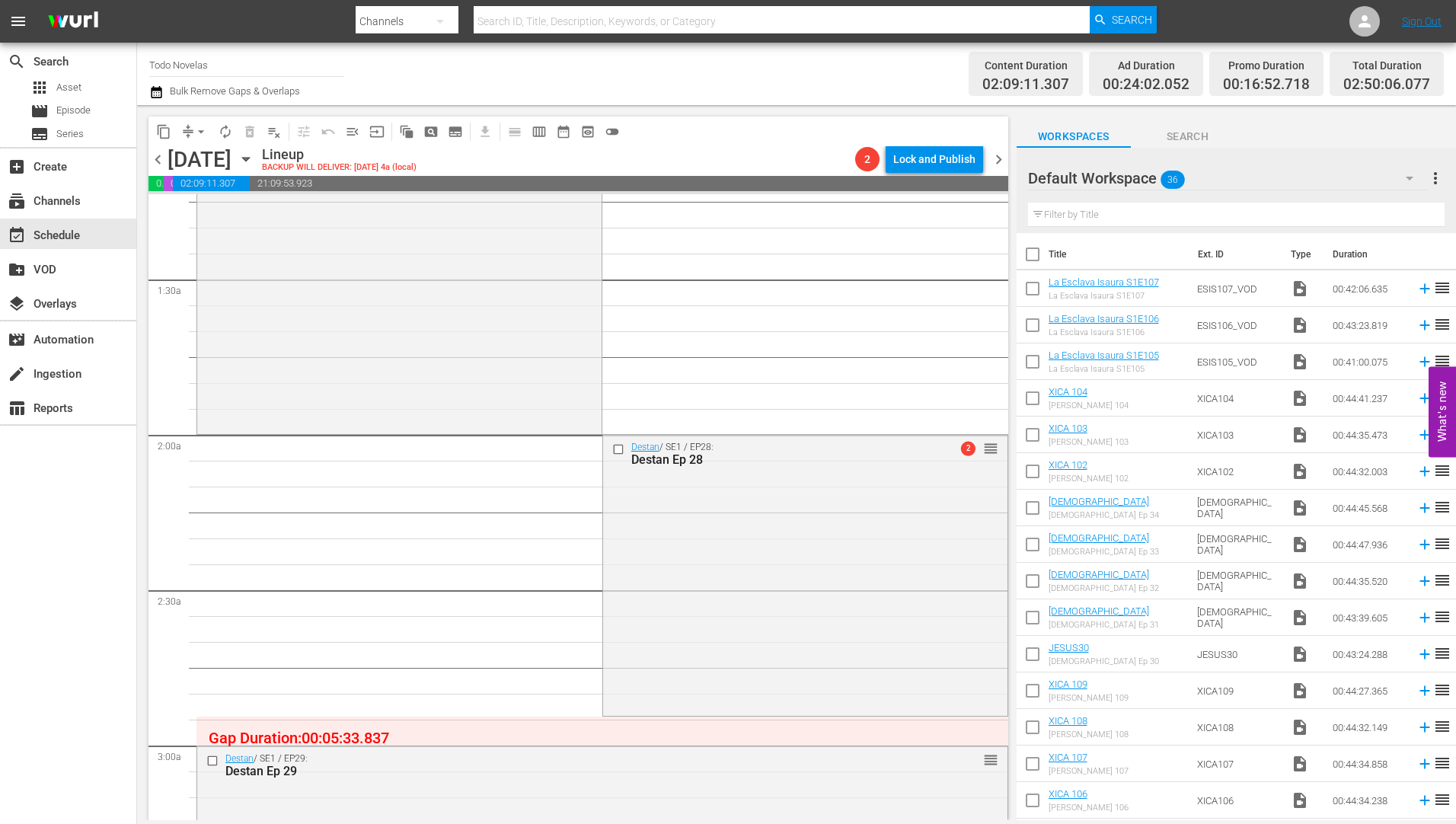
click at [641, 462] on div "Destan Ep 28" at bounding box center [780, 459] width 298 height 14
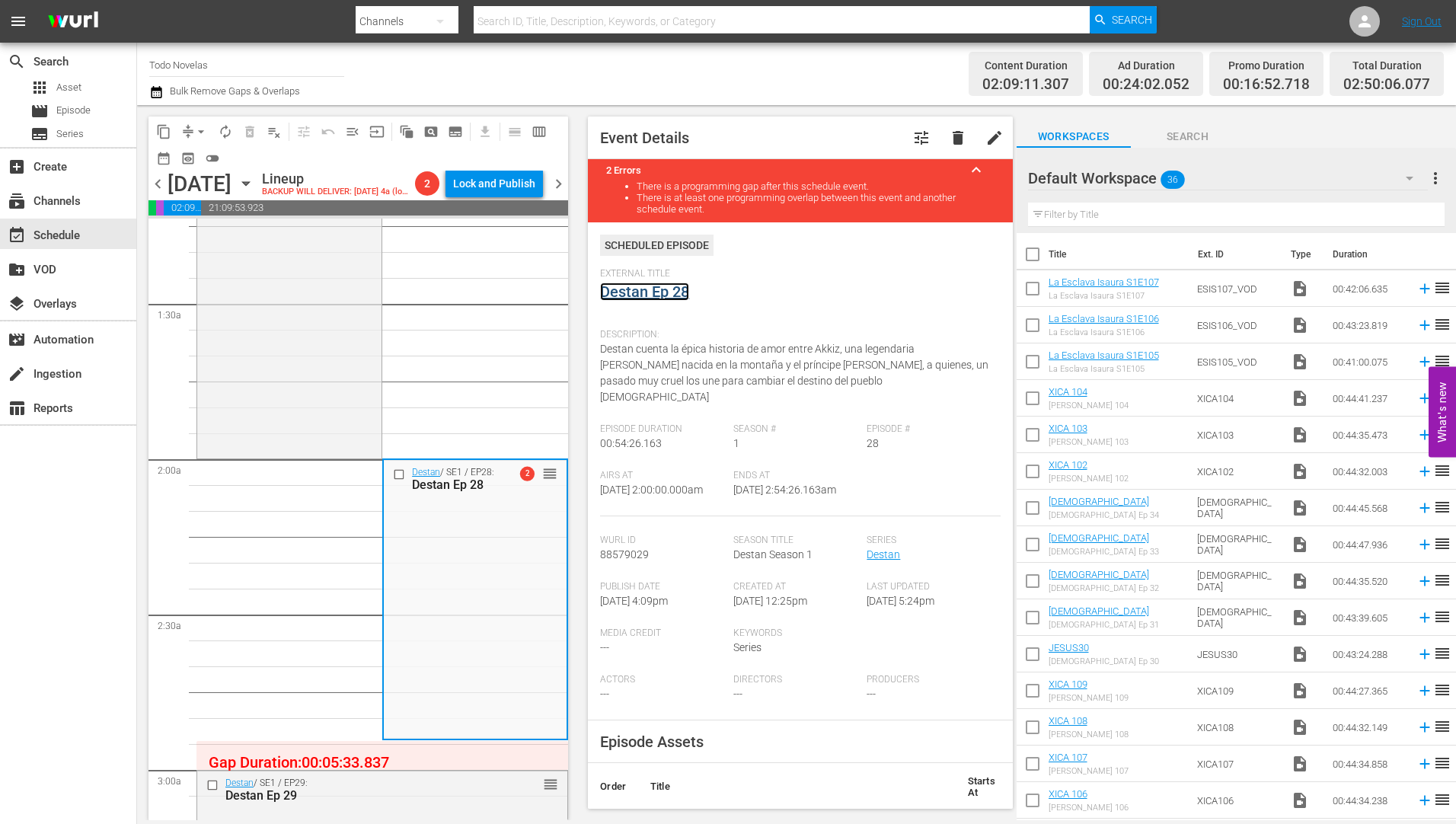
click at [635, 292] on link "Destan Ep 28" at bounding box center [645, 292] width 89 height 18
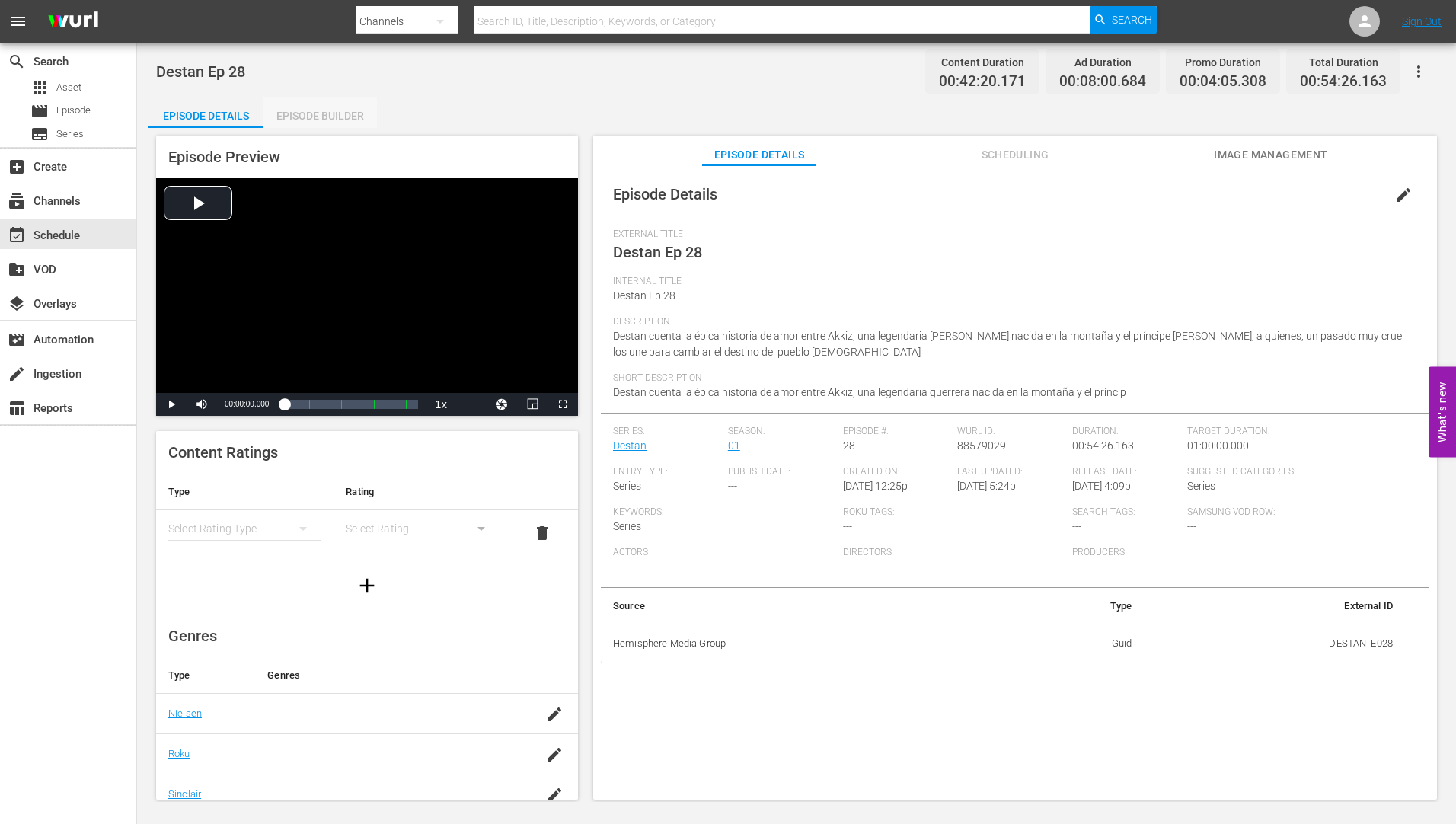
click at [315, 116] on div "Episode Builder" at bounding box center [319, 116] width 114 height 36
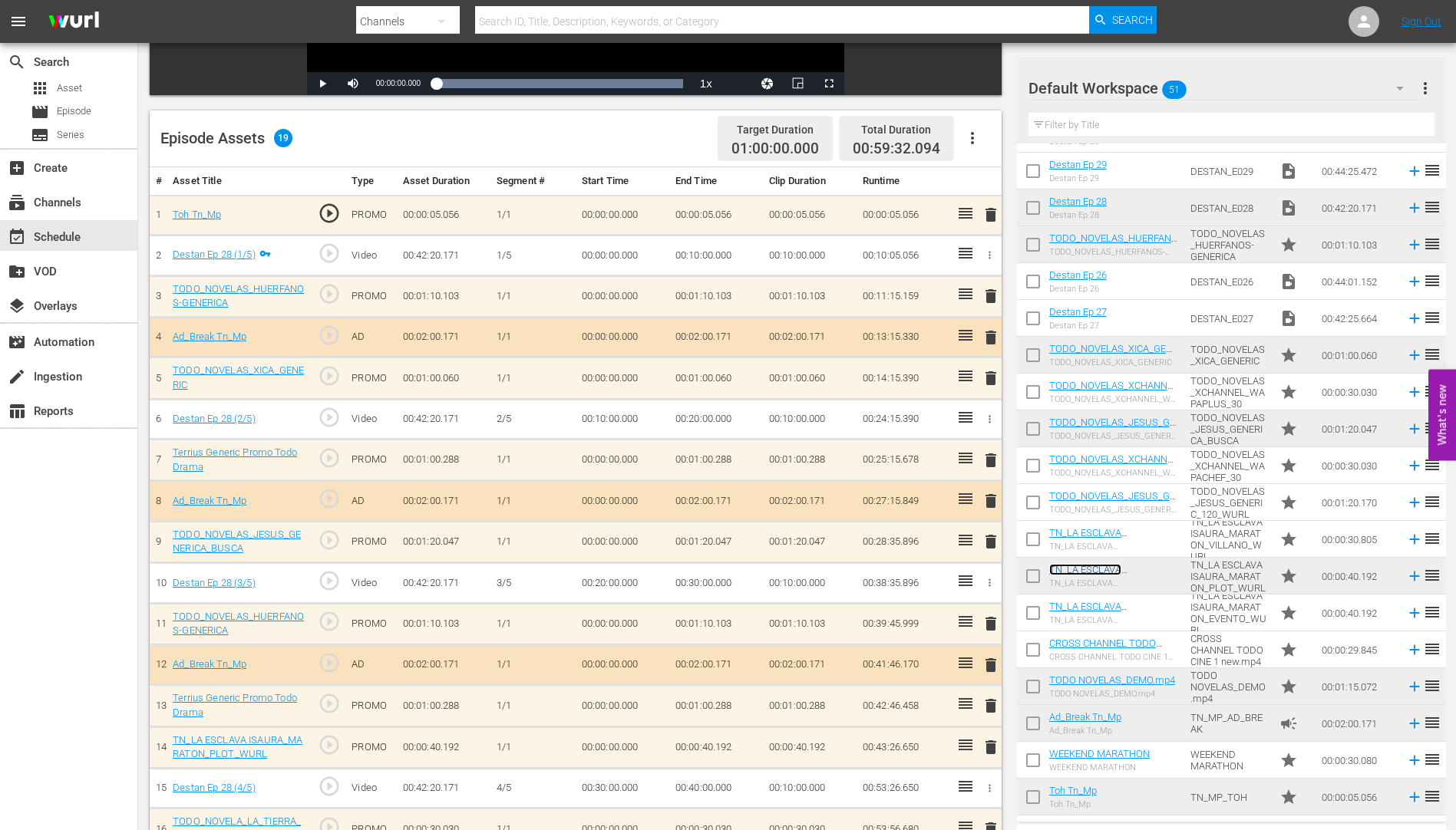
scroll to position [335, 0]
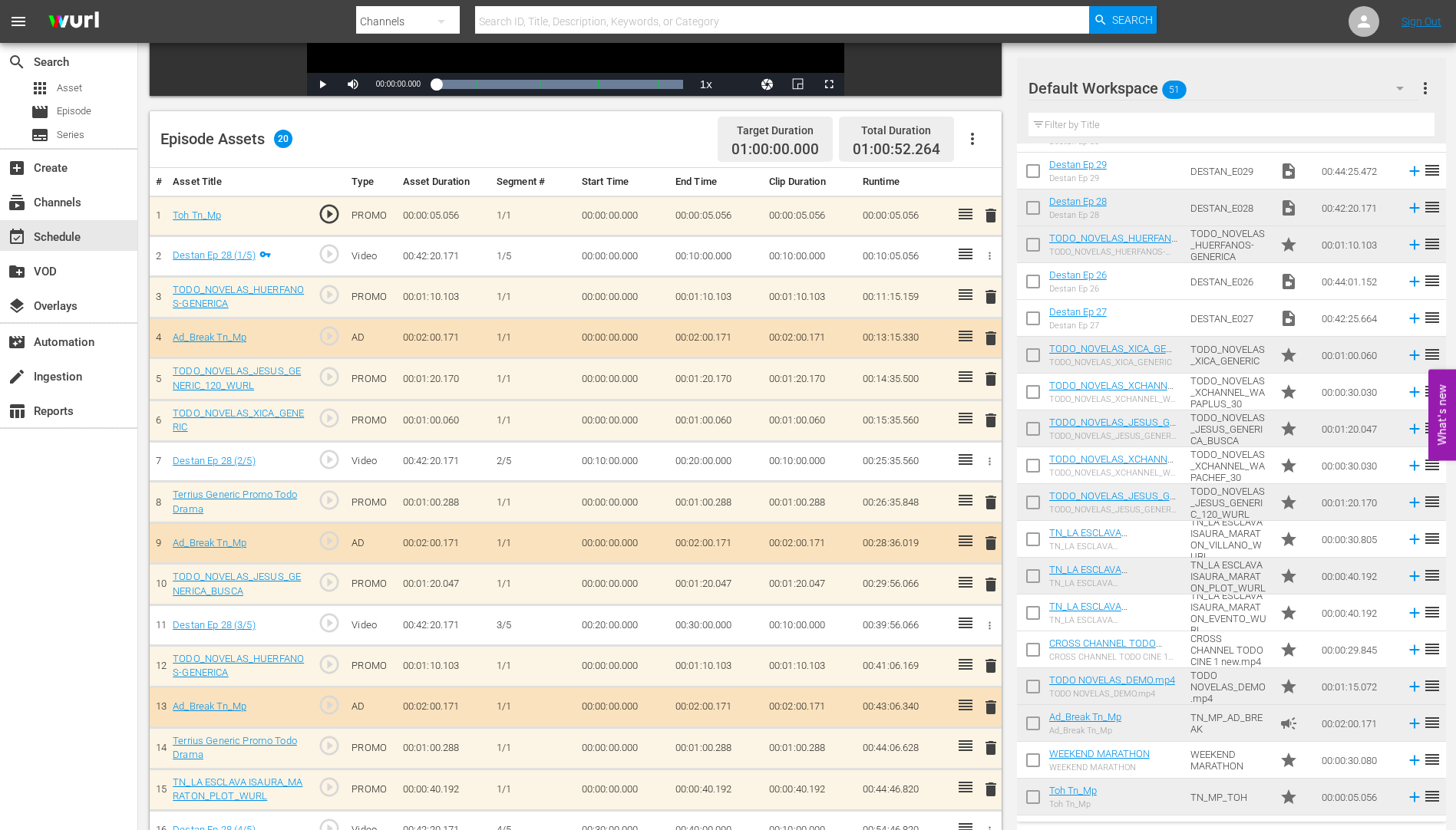
click at [992, 419] on span "delete" at bounding box center [991, 420] width 18 height 18
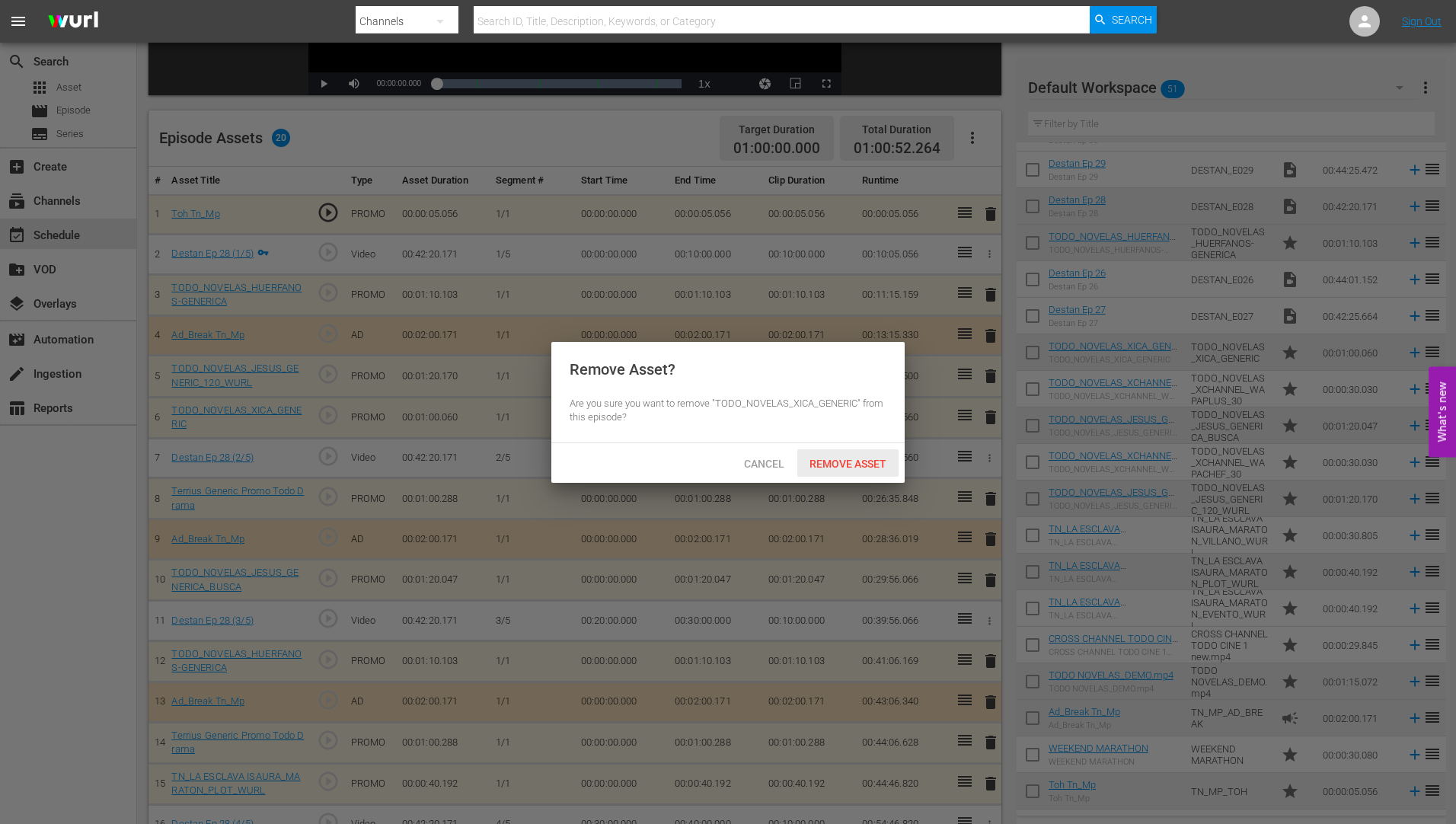
click at [860, 460] on span "Remove Asset" at bounding box center [848, 463] width 102 height 12
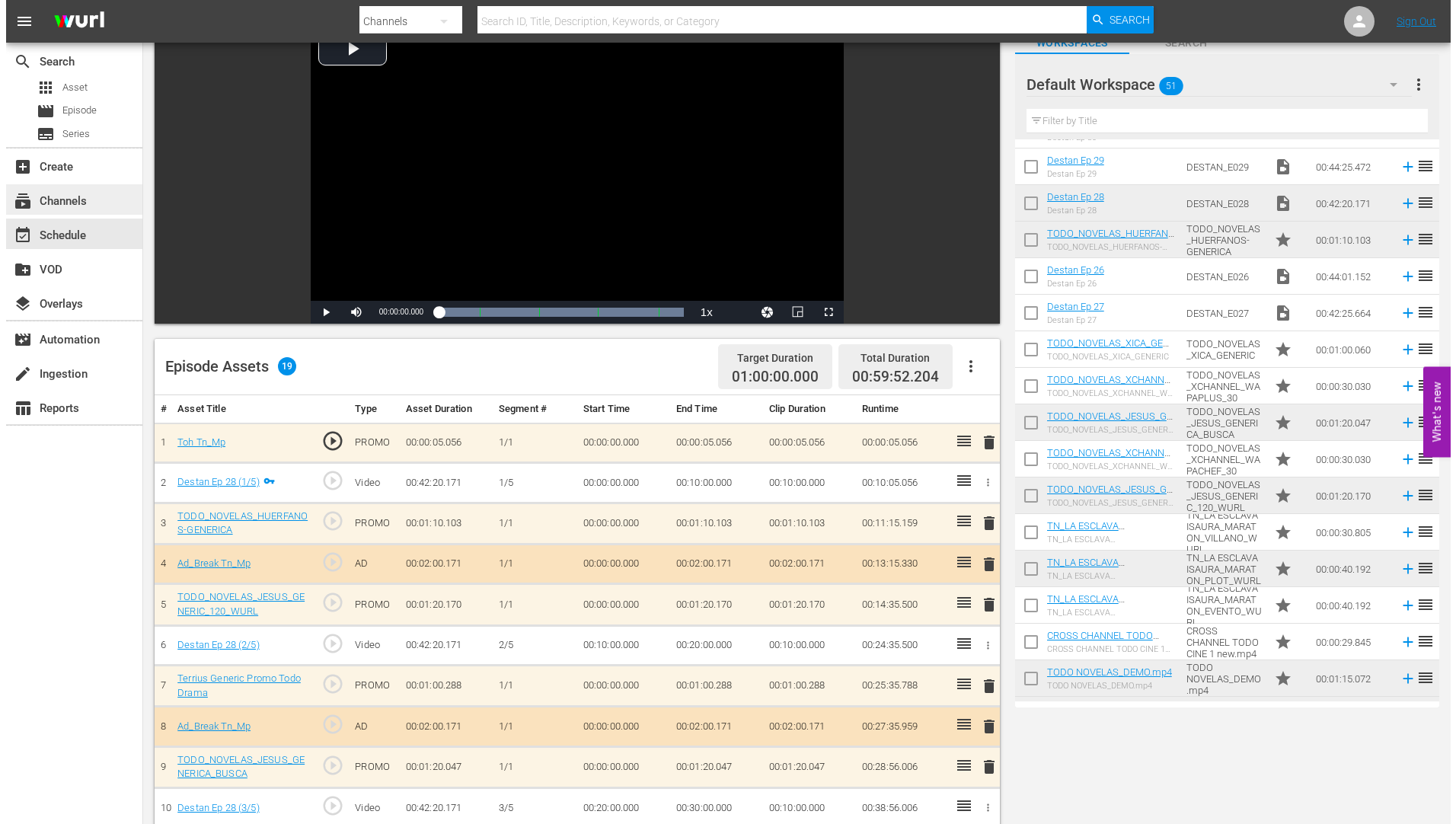
scroll to position [0, 0]
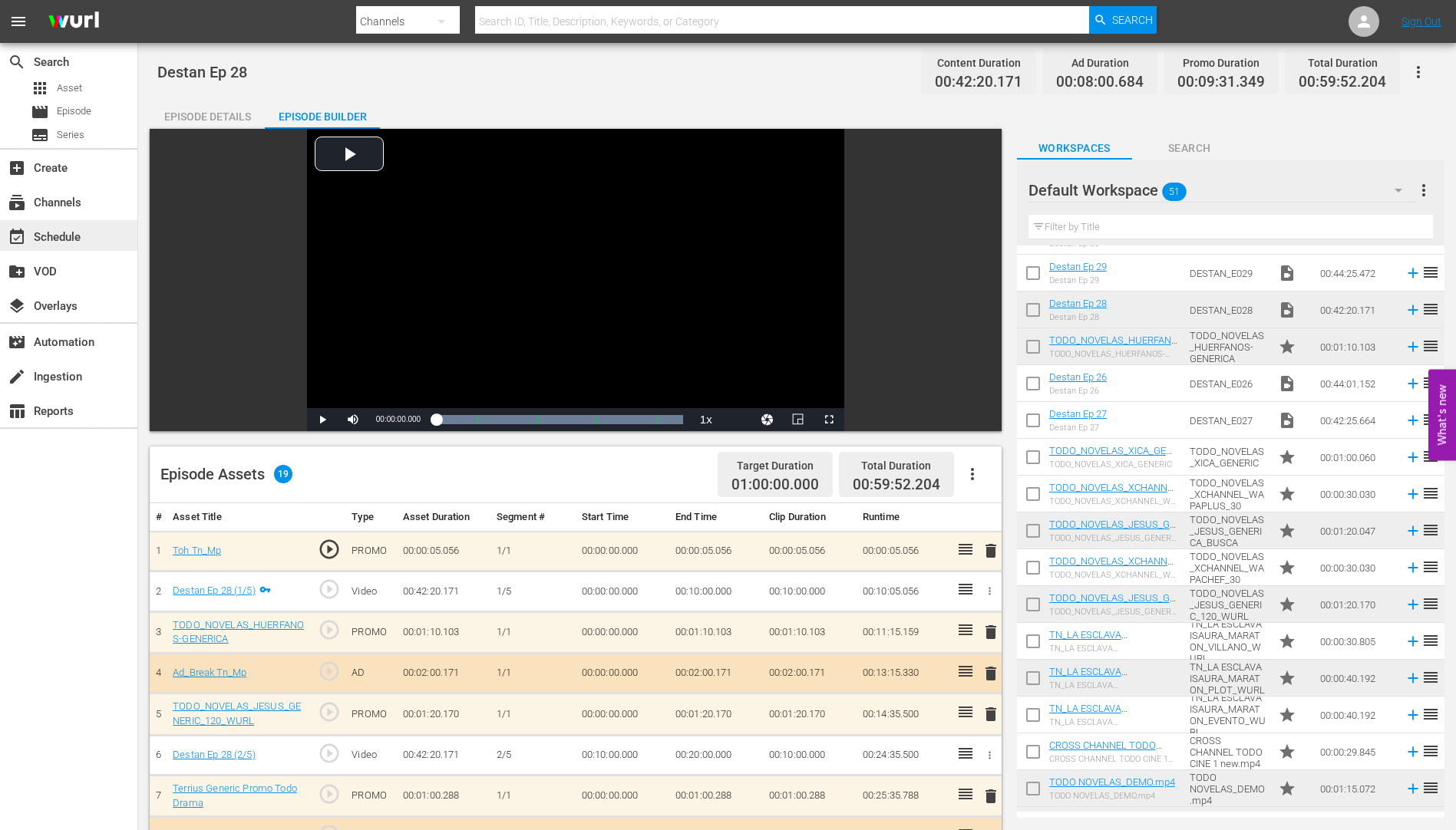
click at [48, 232] on div "event_available Schedule" at bounding box center [43, 235] width 86 height 14
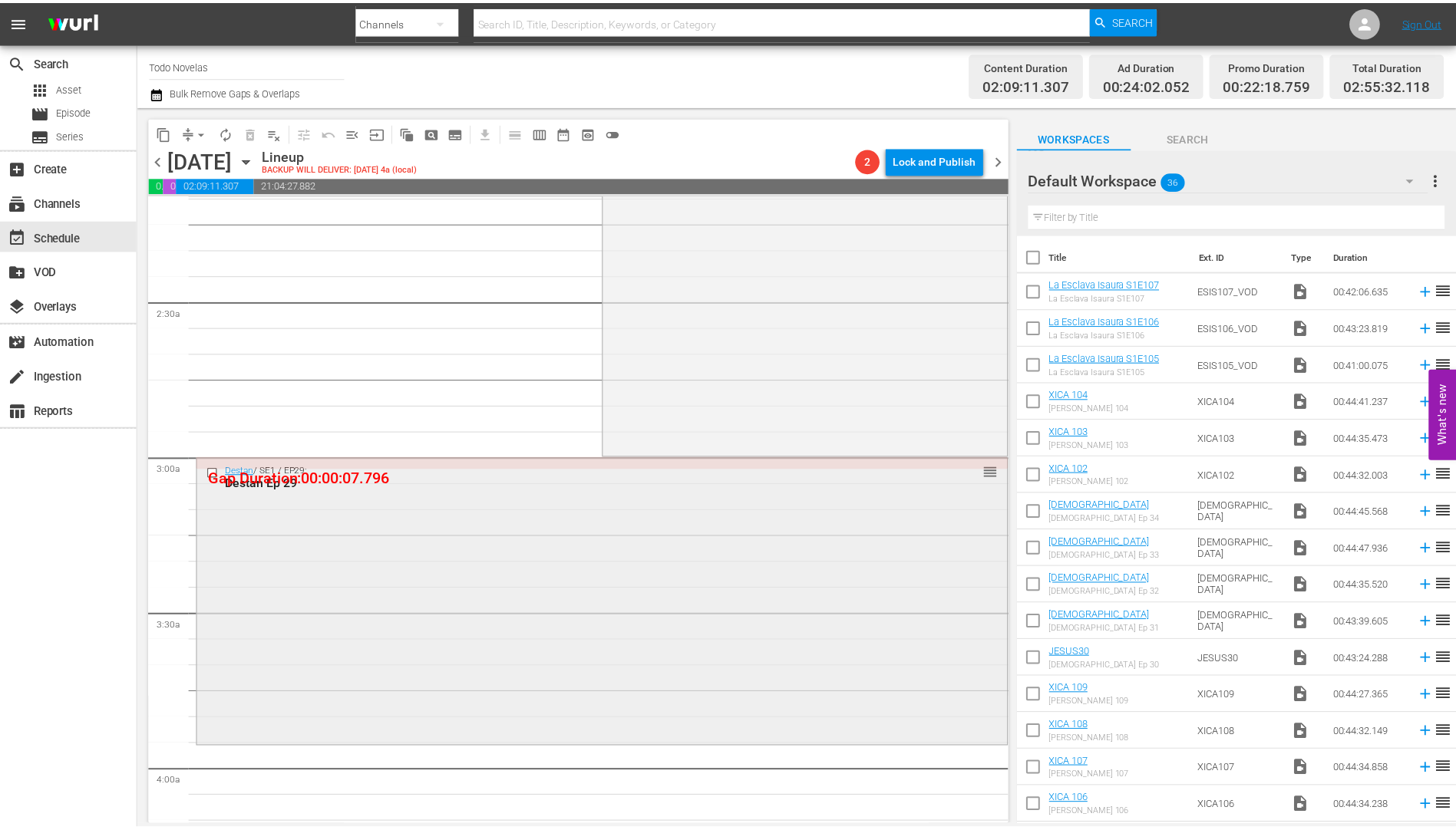
scroll to position [767, 0]
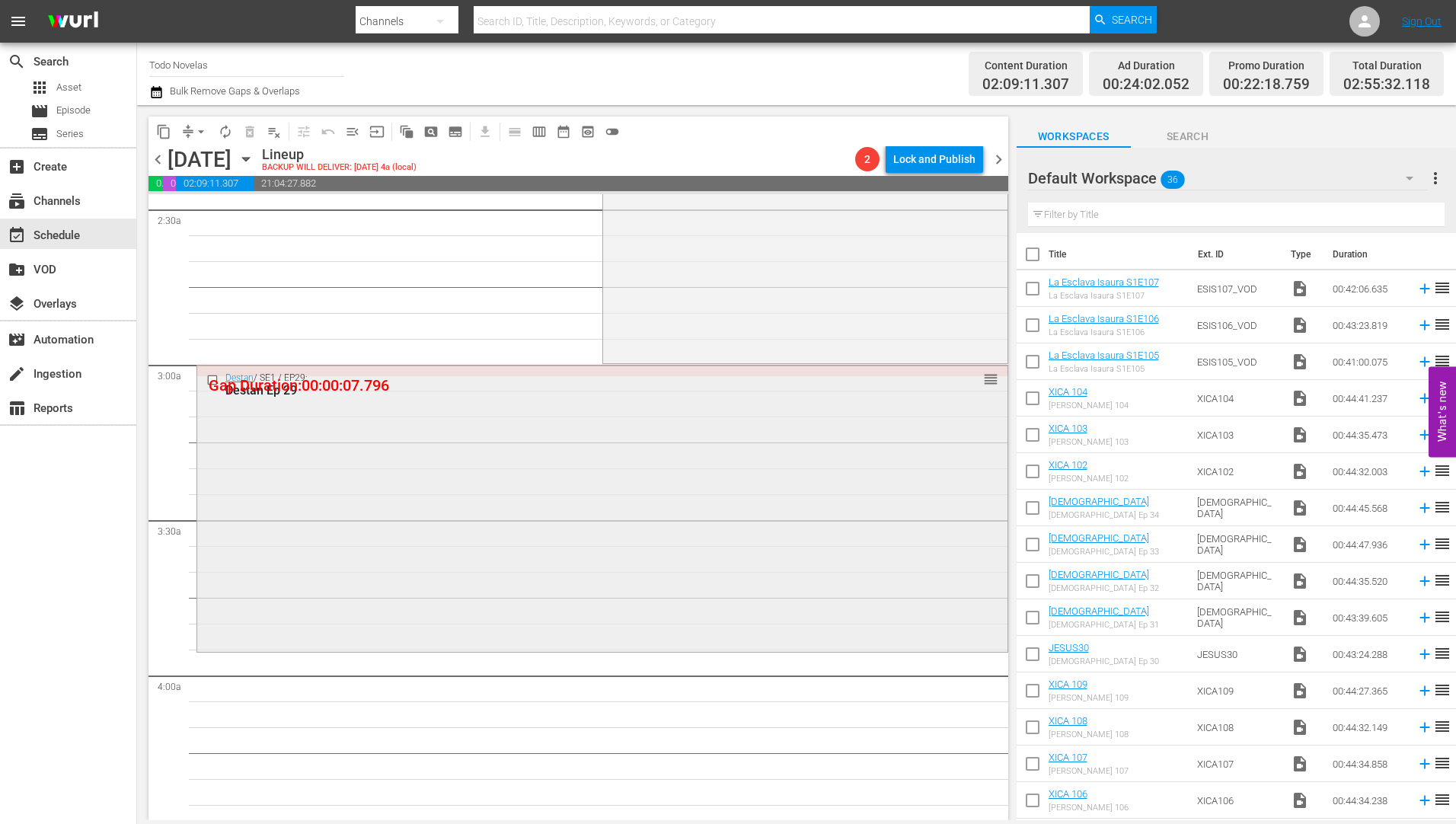
click at [251, 387] on div "Destan Ep 29" at bounding box center [574, 389] width 697 height 14
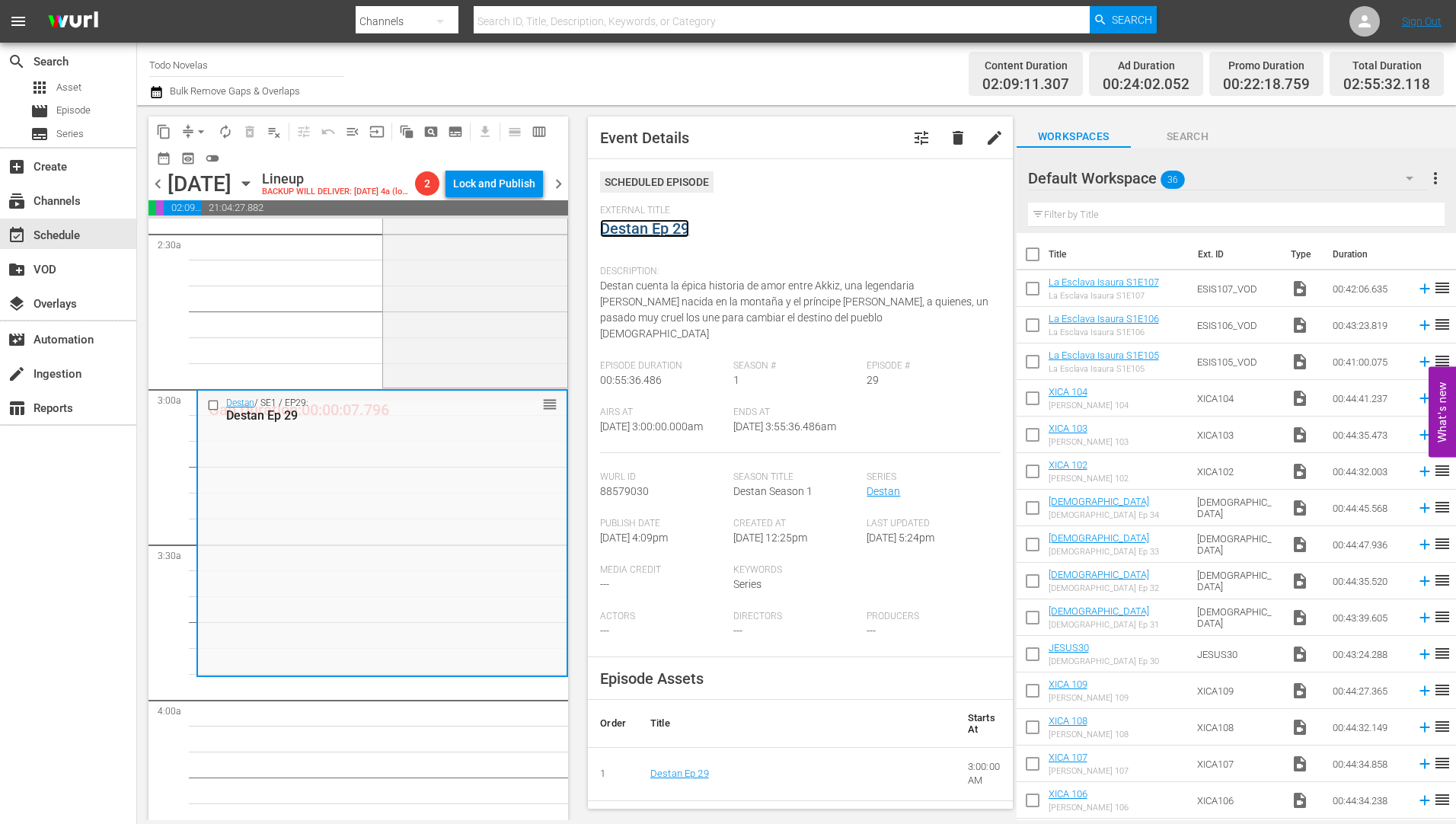
click at [654, 231] on link "Destan Ep 29" at bounding box center [645, 228] width 89 height 18
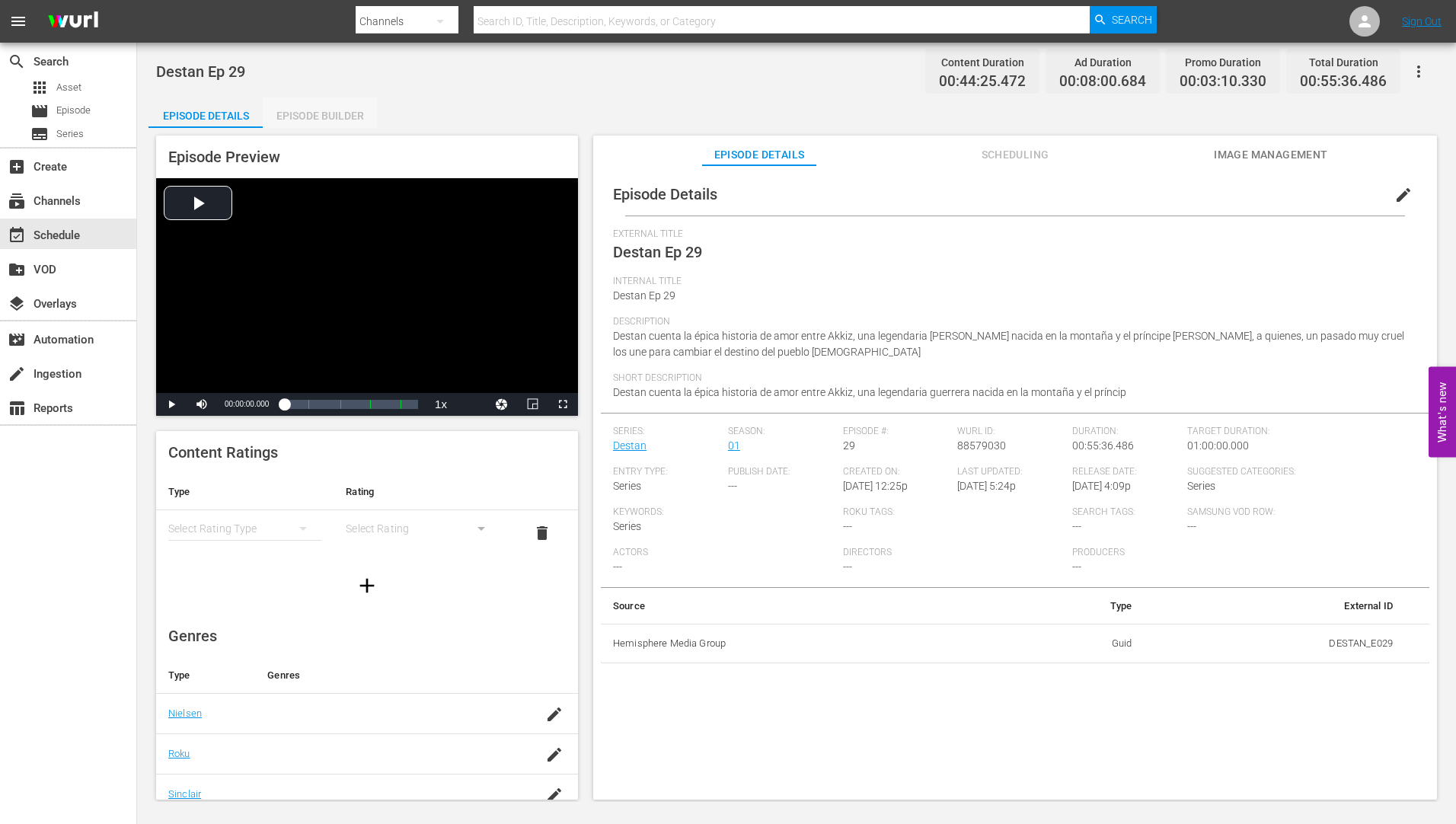
click at [319, 112] on div "Episode Builder" at bounding box center [319, 116] width 114 height 36
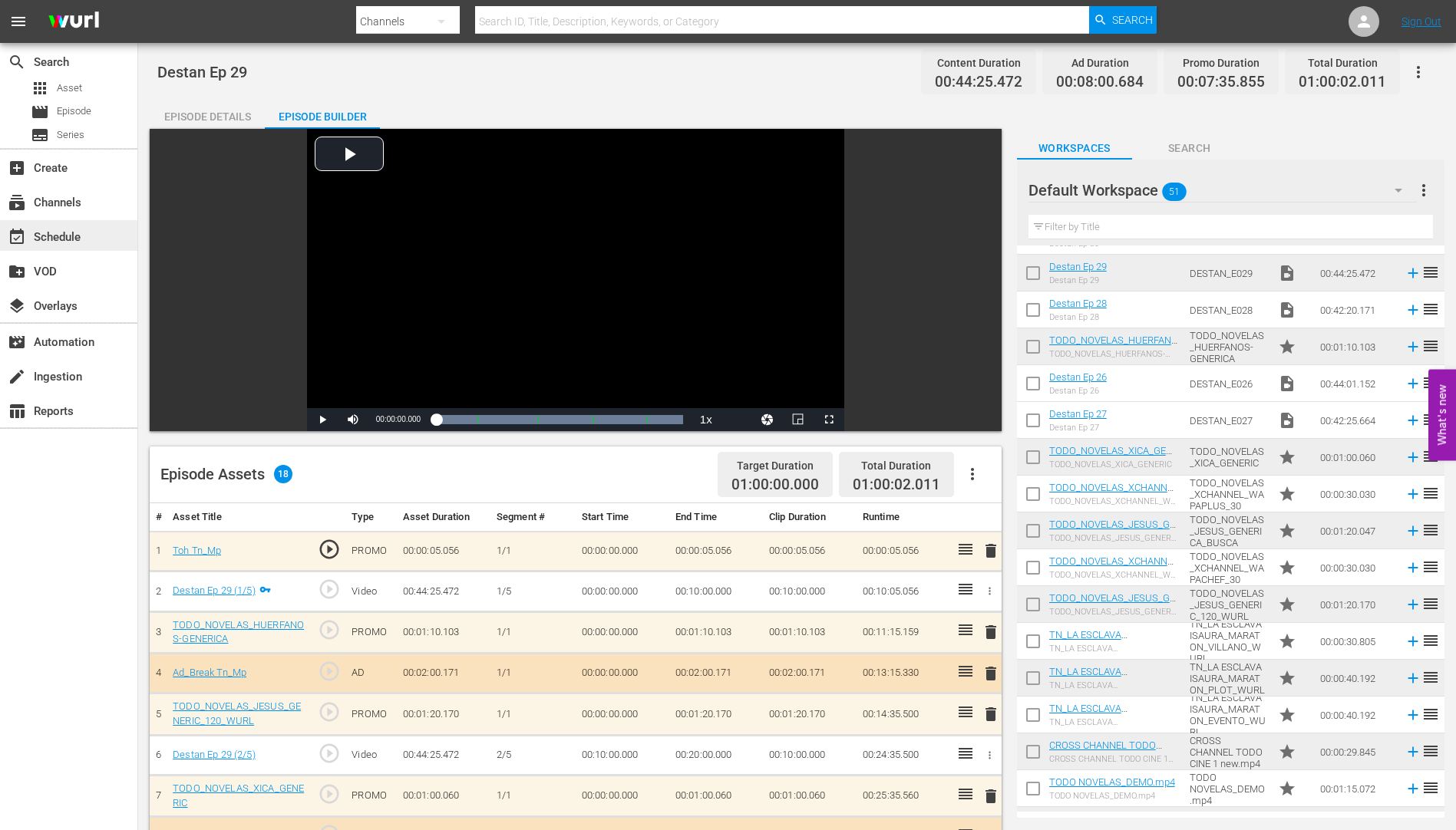
click at [61, 236] on div "event_available Schedule" at bounding box center [43, 235] width 86 height 14
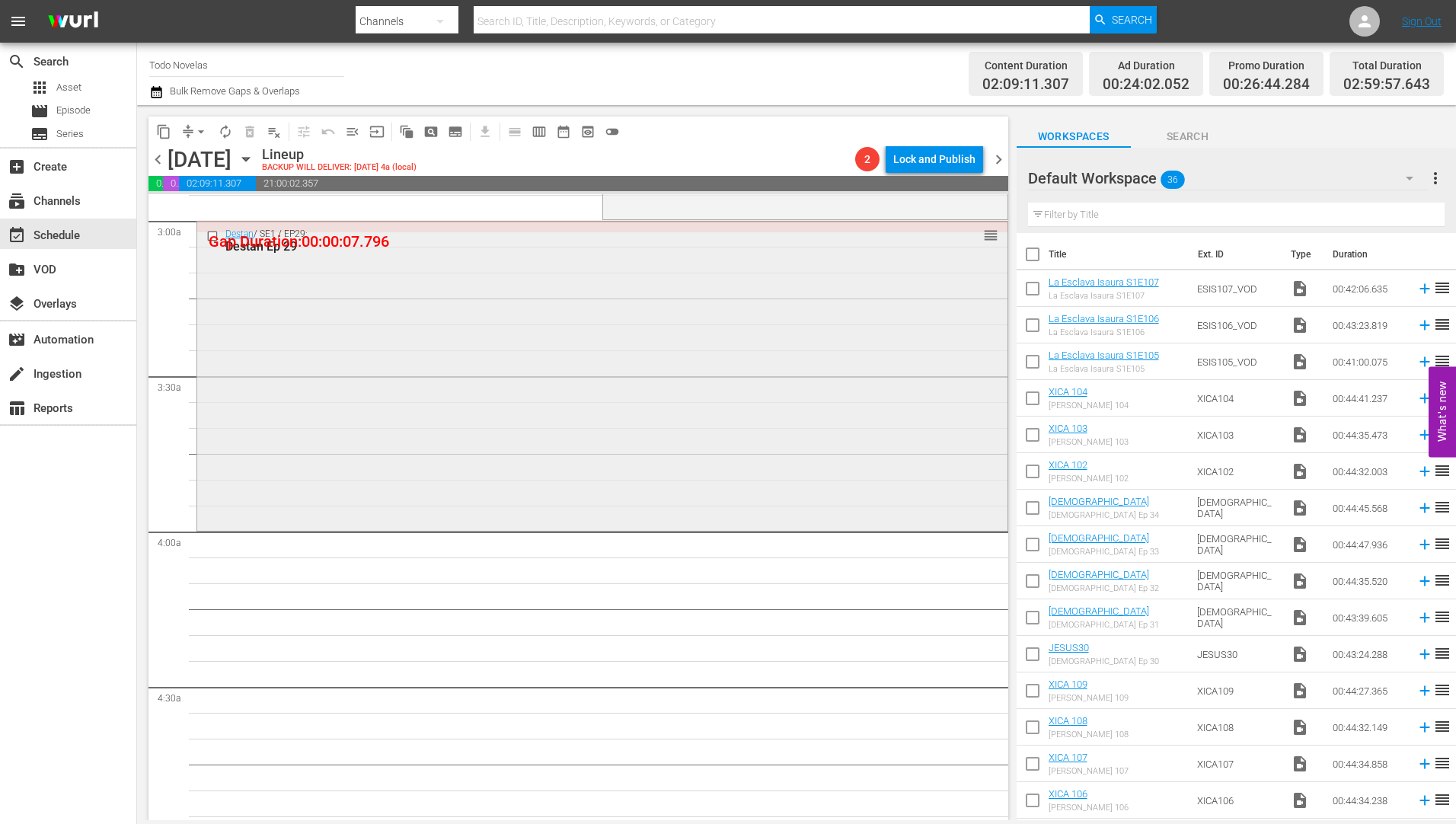
scroll to position [914, 0]
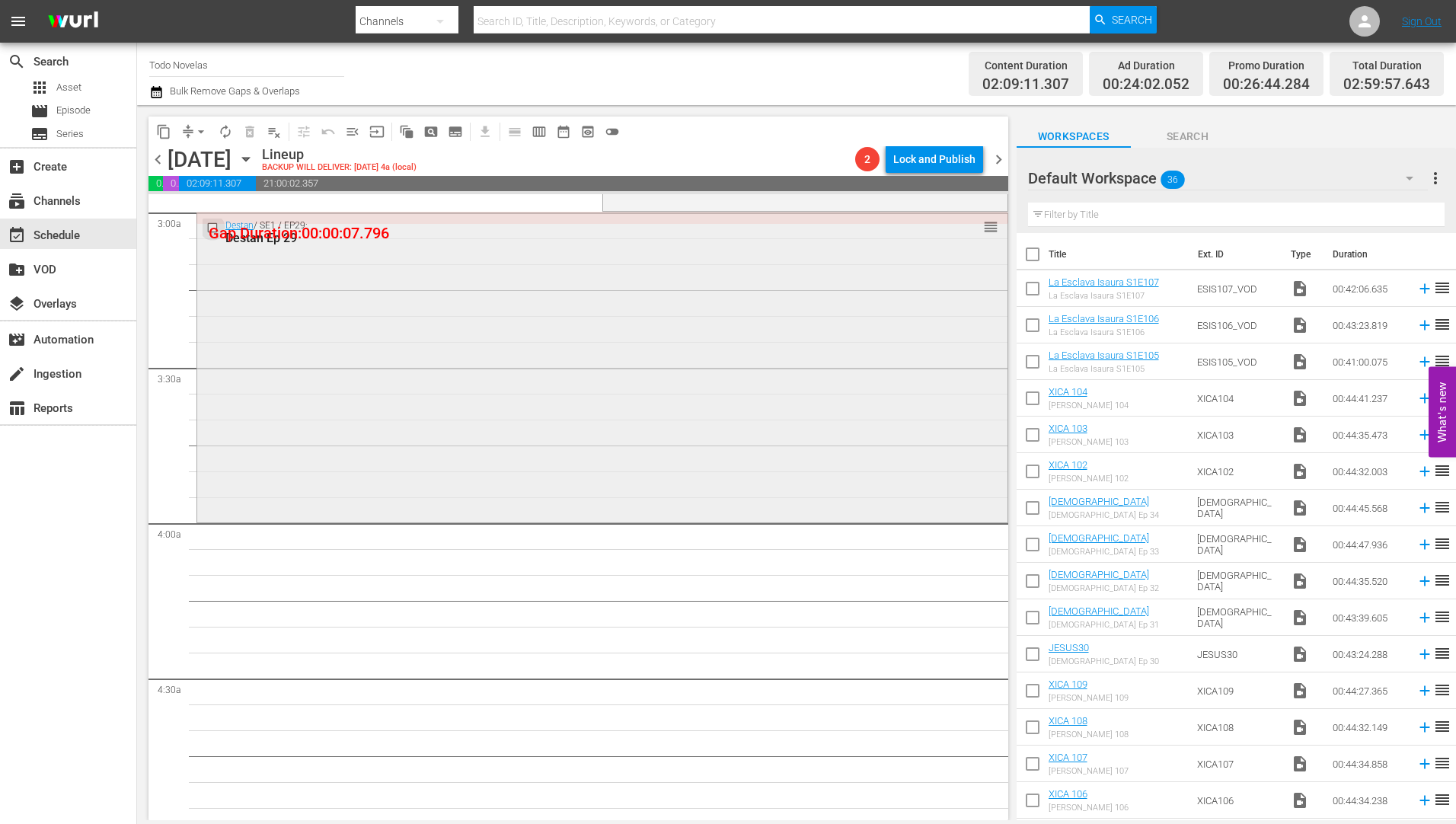
click at [212, 228] on input "checkbox" at bounding box center [214, 226] width 16 height 12
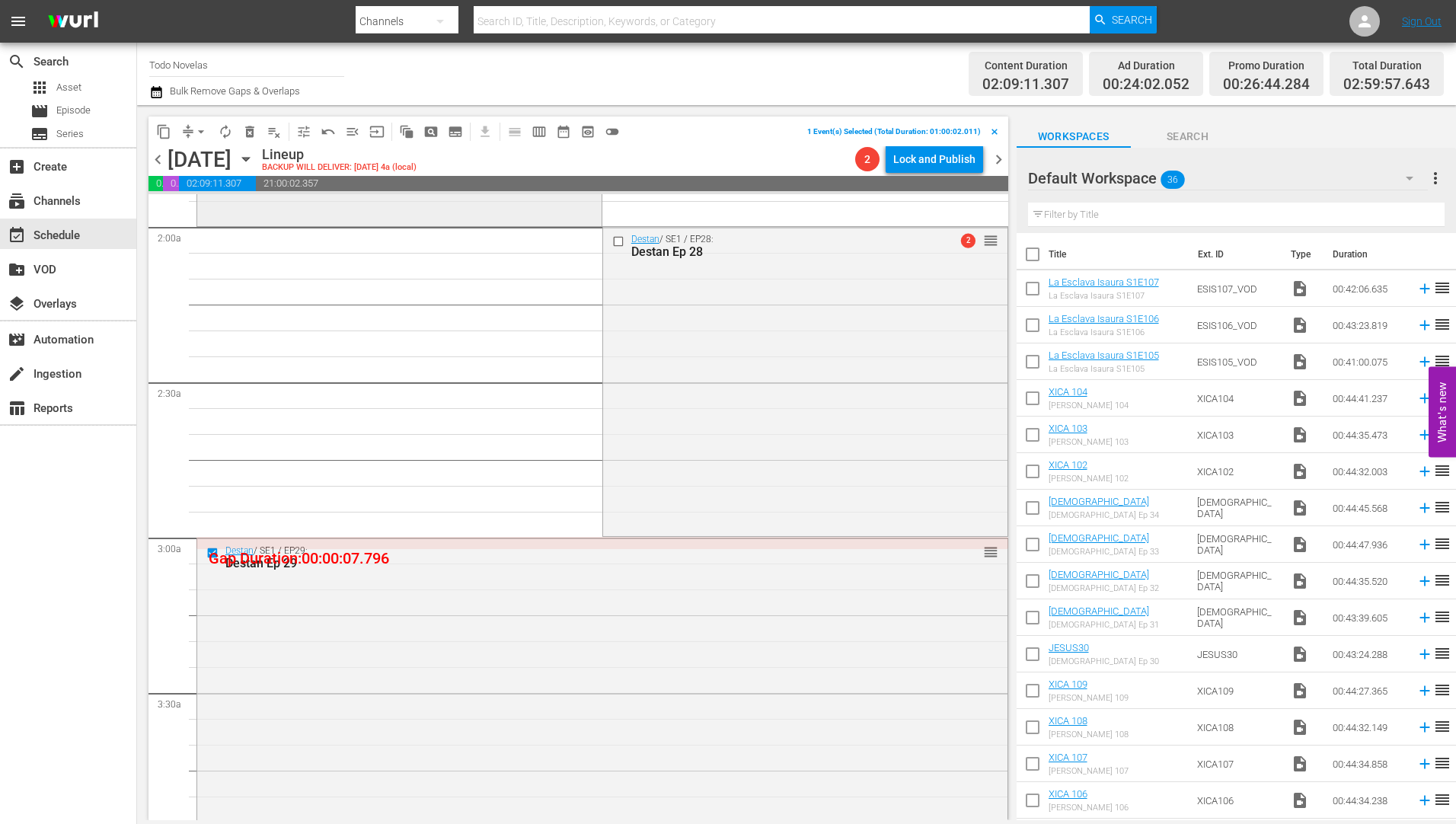
scroll to position [457, 0]
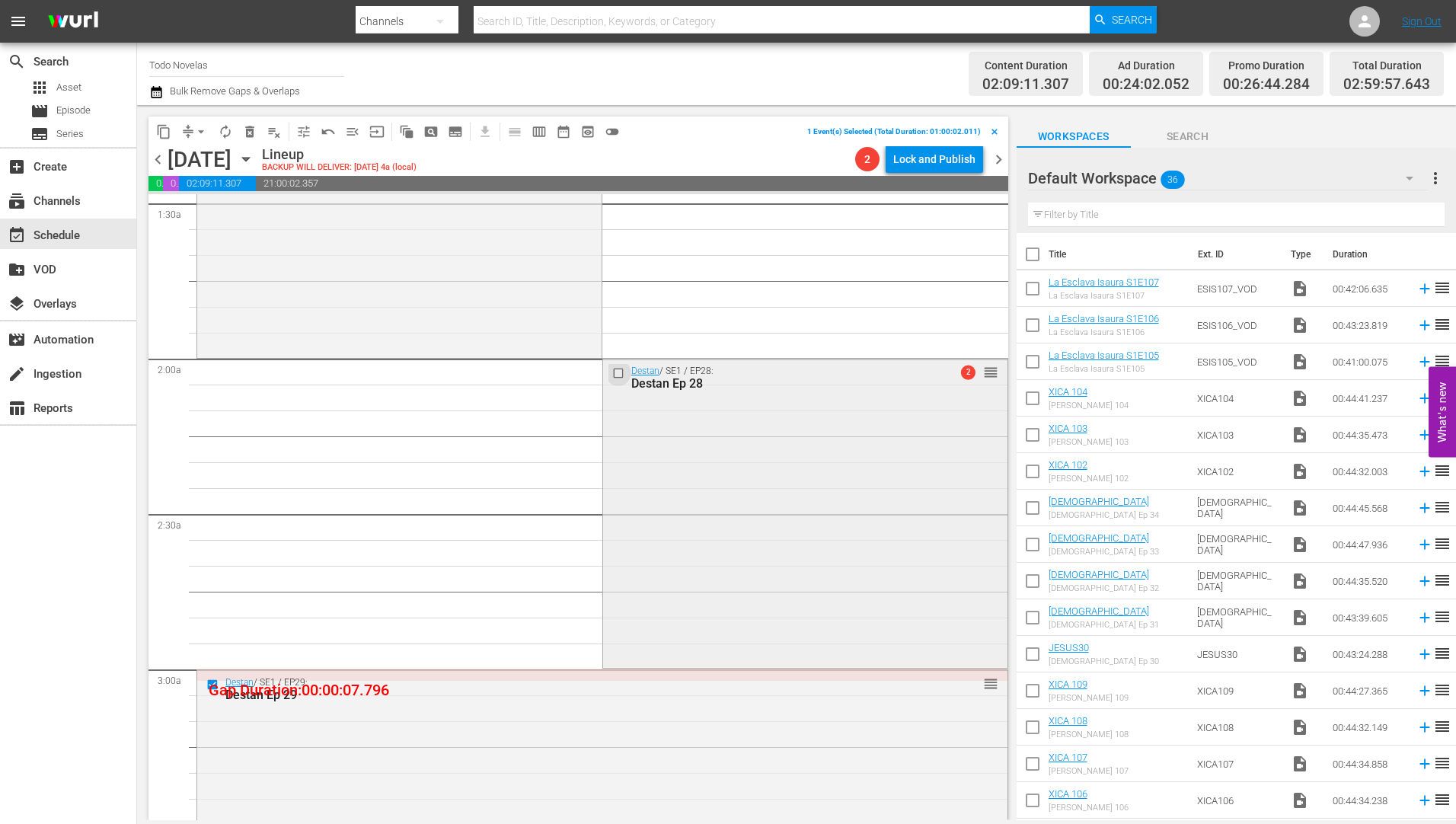
click at [612, 374] on input "checkbox" at bounding box center [620, 373] width 16 height 12
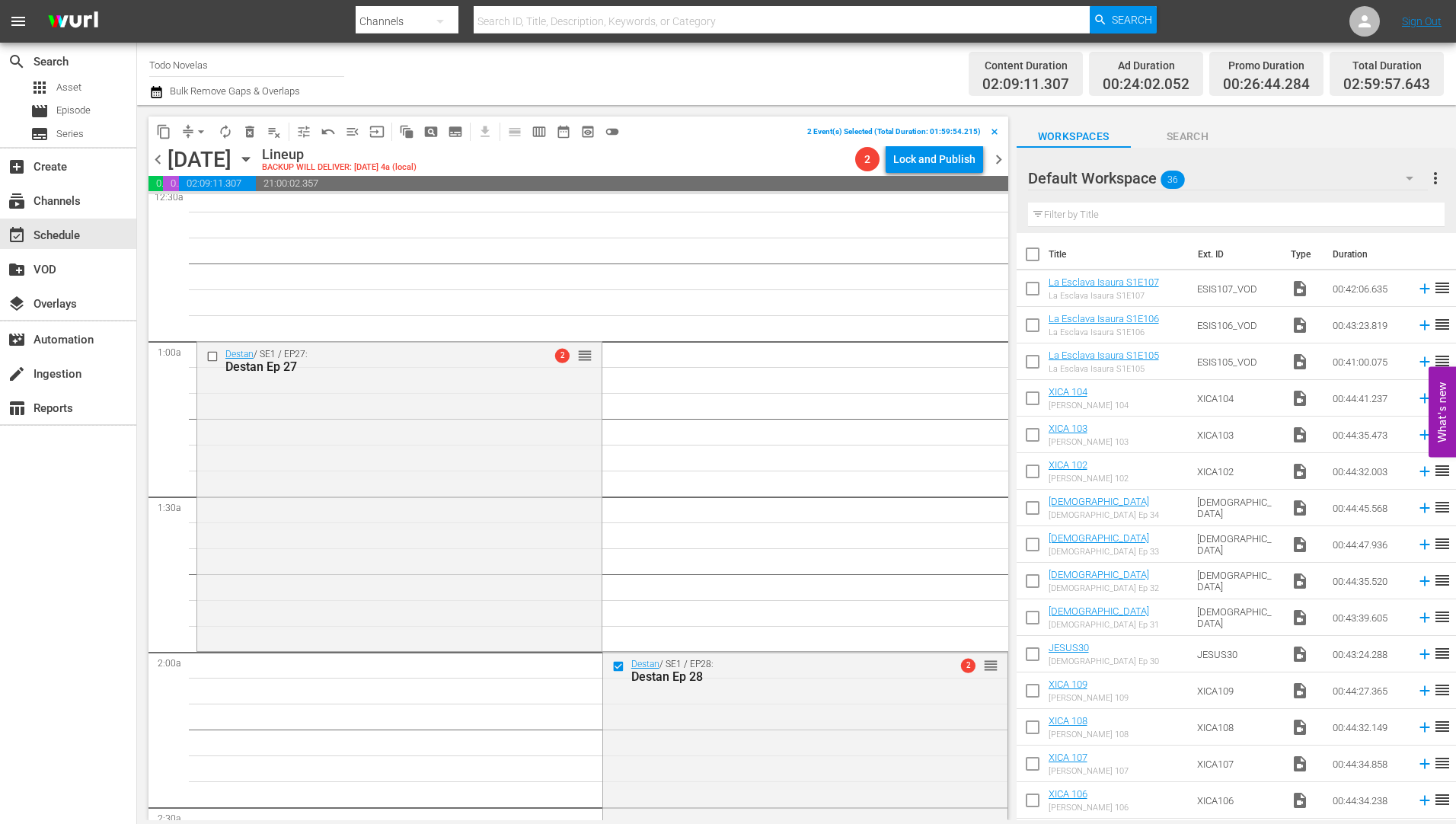
scroll to position [153, 0]
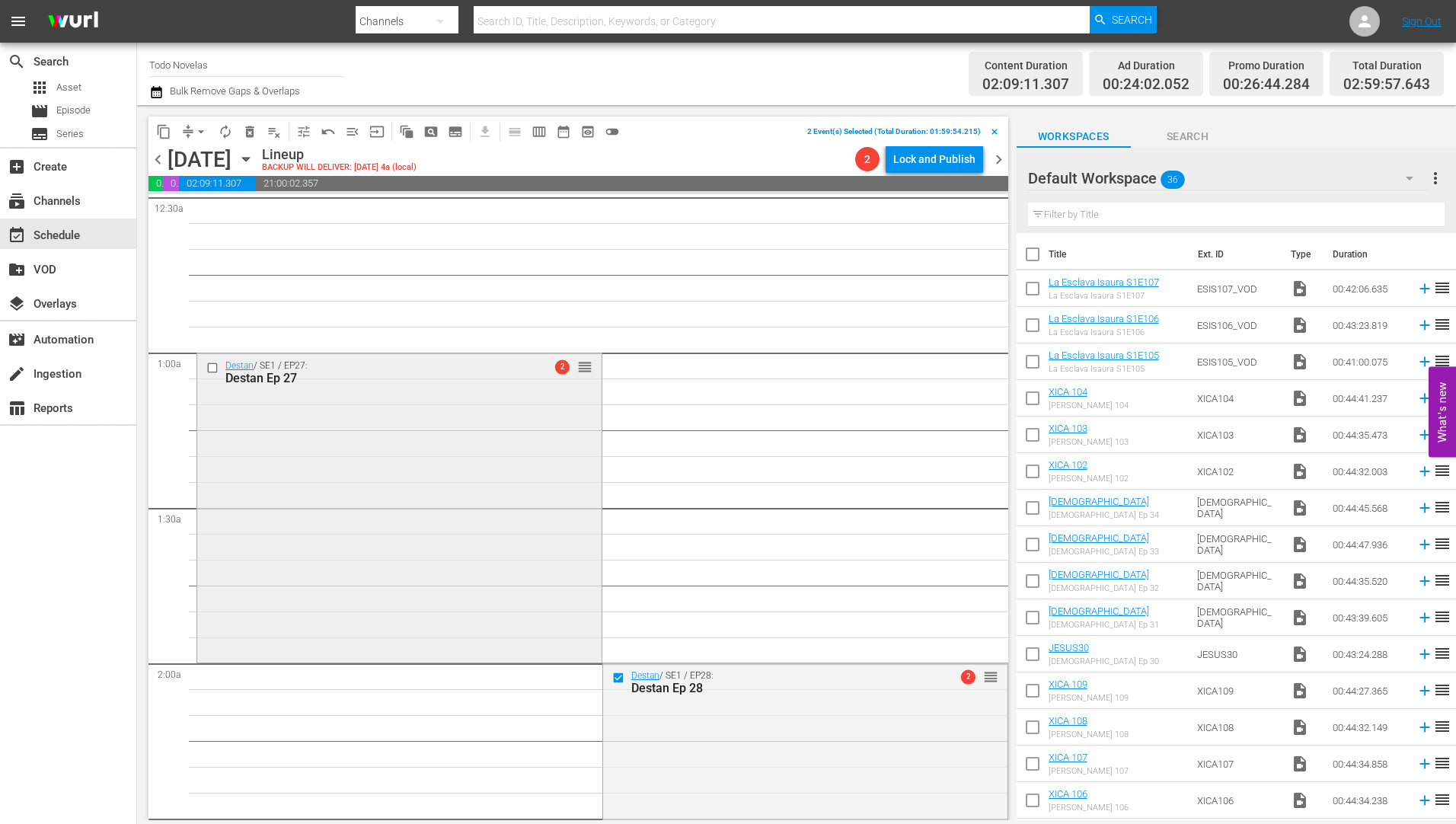
click at [209, 368] on input "checkbox" at bounding box center [214, 367] width 16 height 12
click at [249, 129] on span "delete_forever_outlined" at bounding box center [250, 131] width 15 height 15
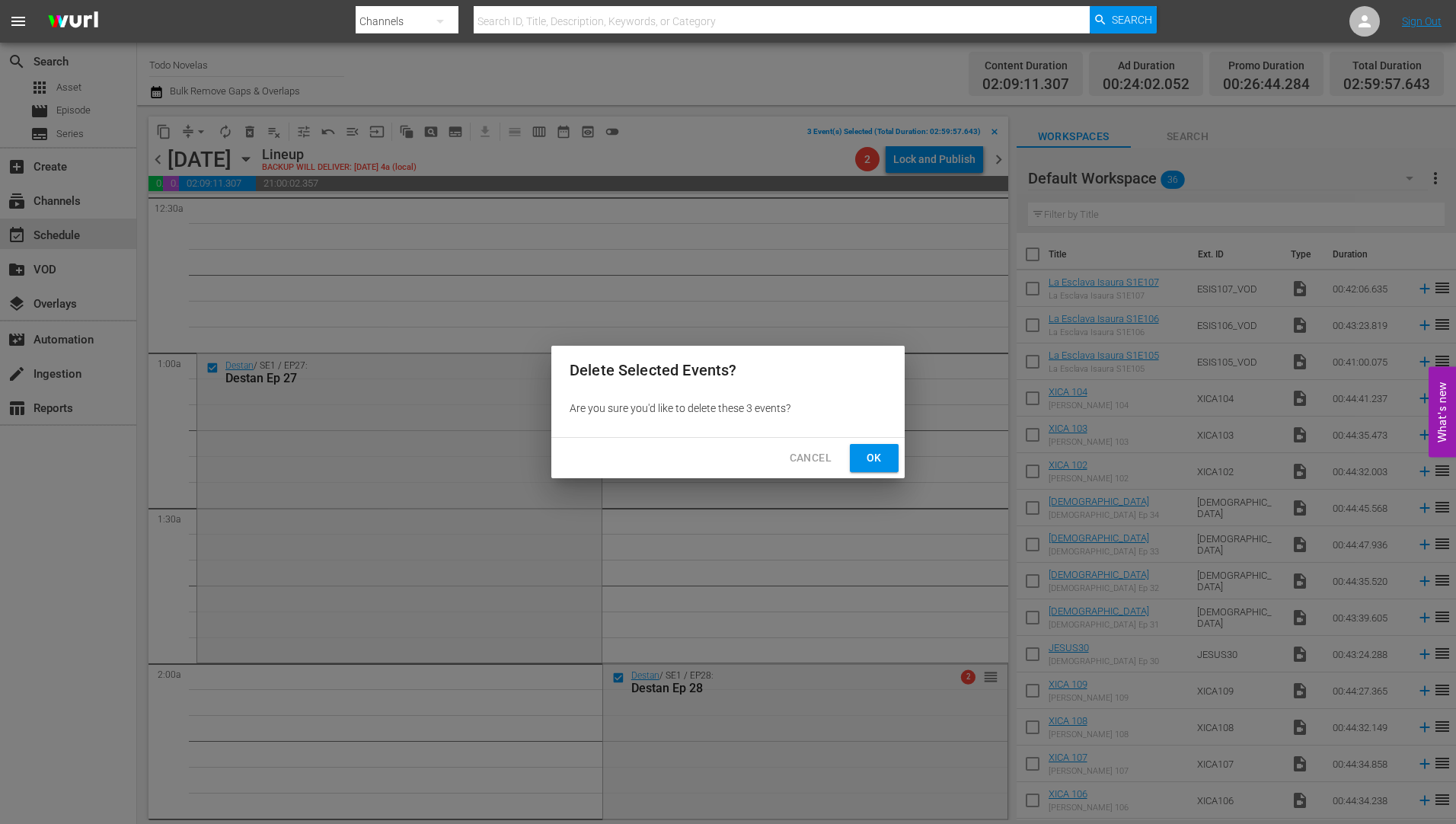
click at [885, 460] on span "Ok" at bounding box center [874, 459] width 24 height 19
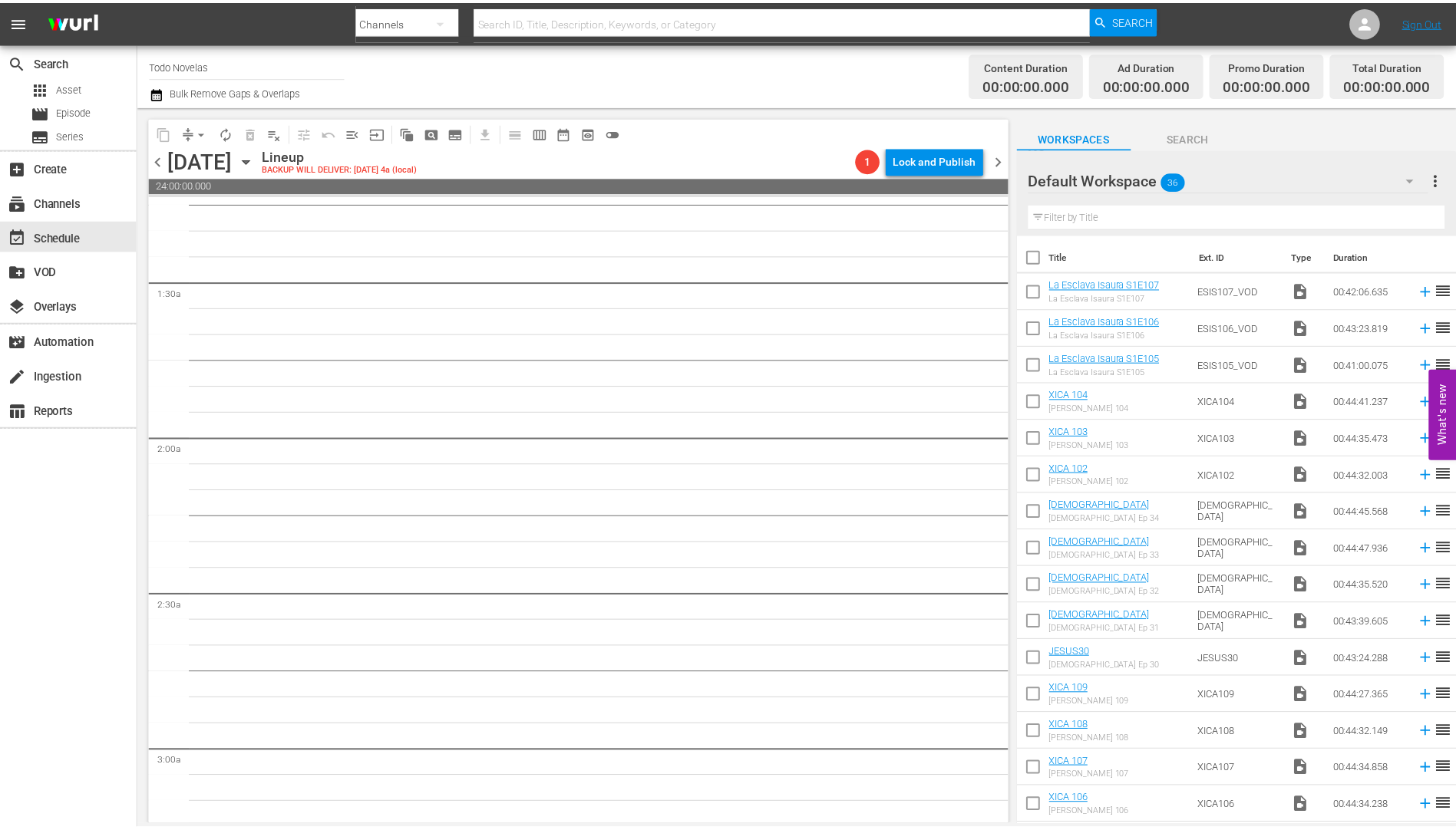
scroll to position [0, 0]
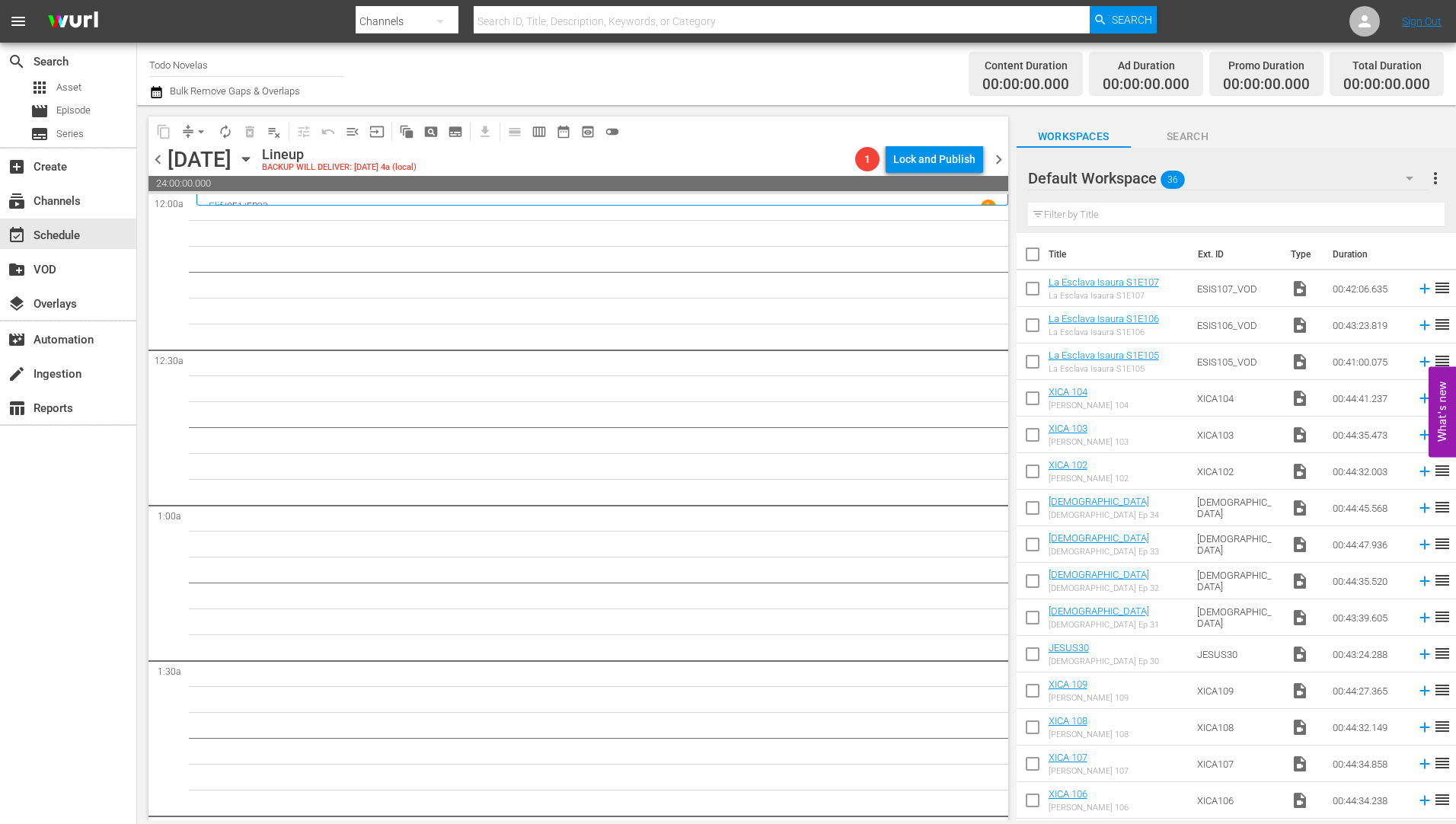
click at [1106, 212] on input "text" at bounding box center [1236, 214] width 416 height 24
click at [72, 86] on span "Asset" at bounding box center [69, 87] width 25 height 15
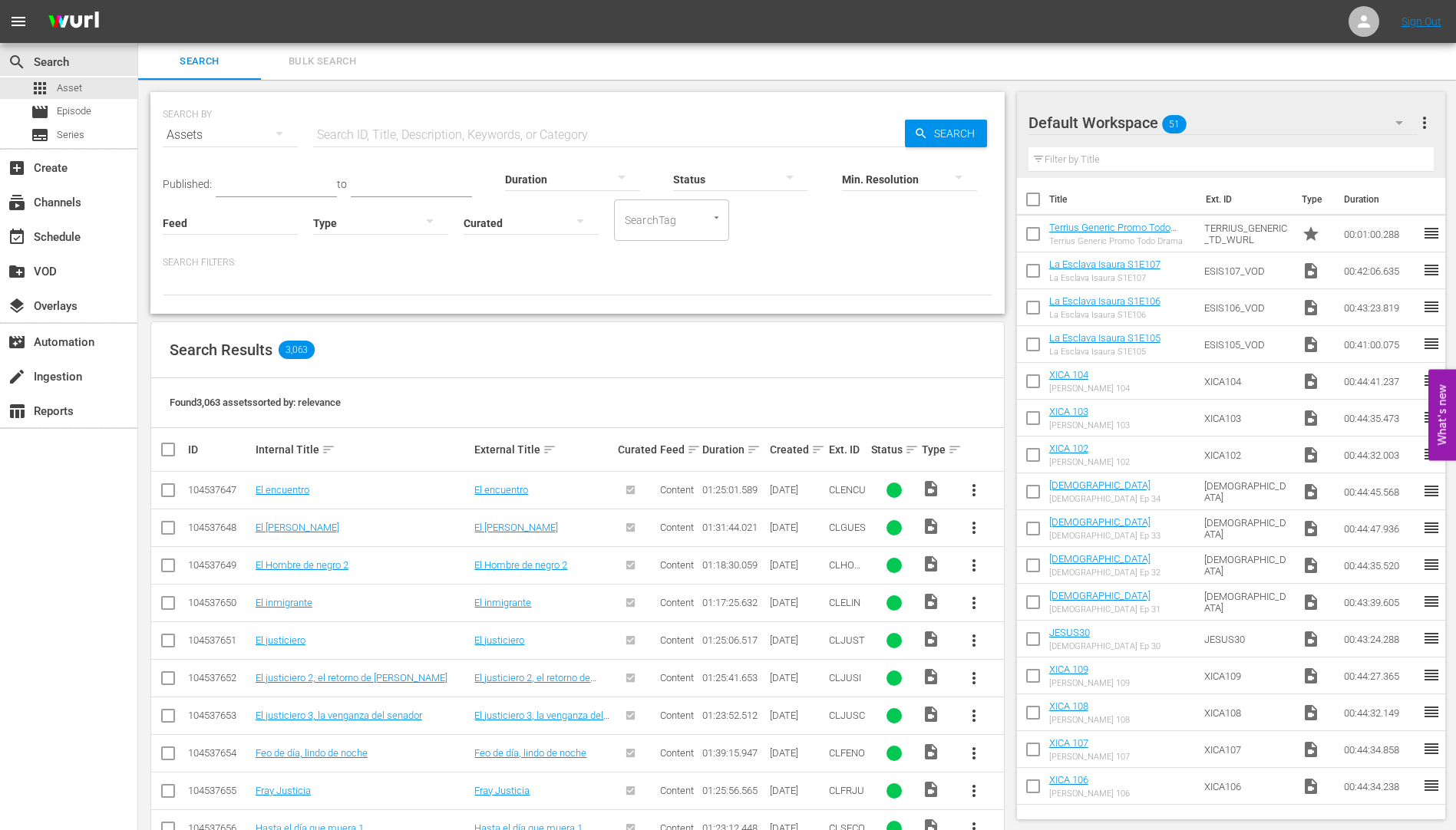
click at [364, 130] on input "text" at bounding box center [609, 135] width 592 height 37
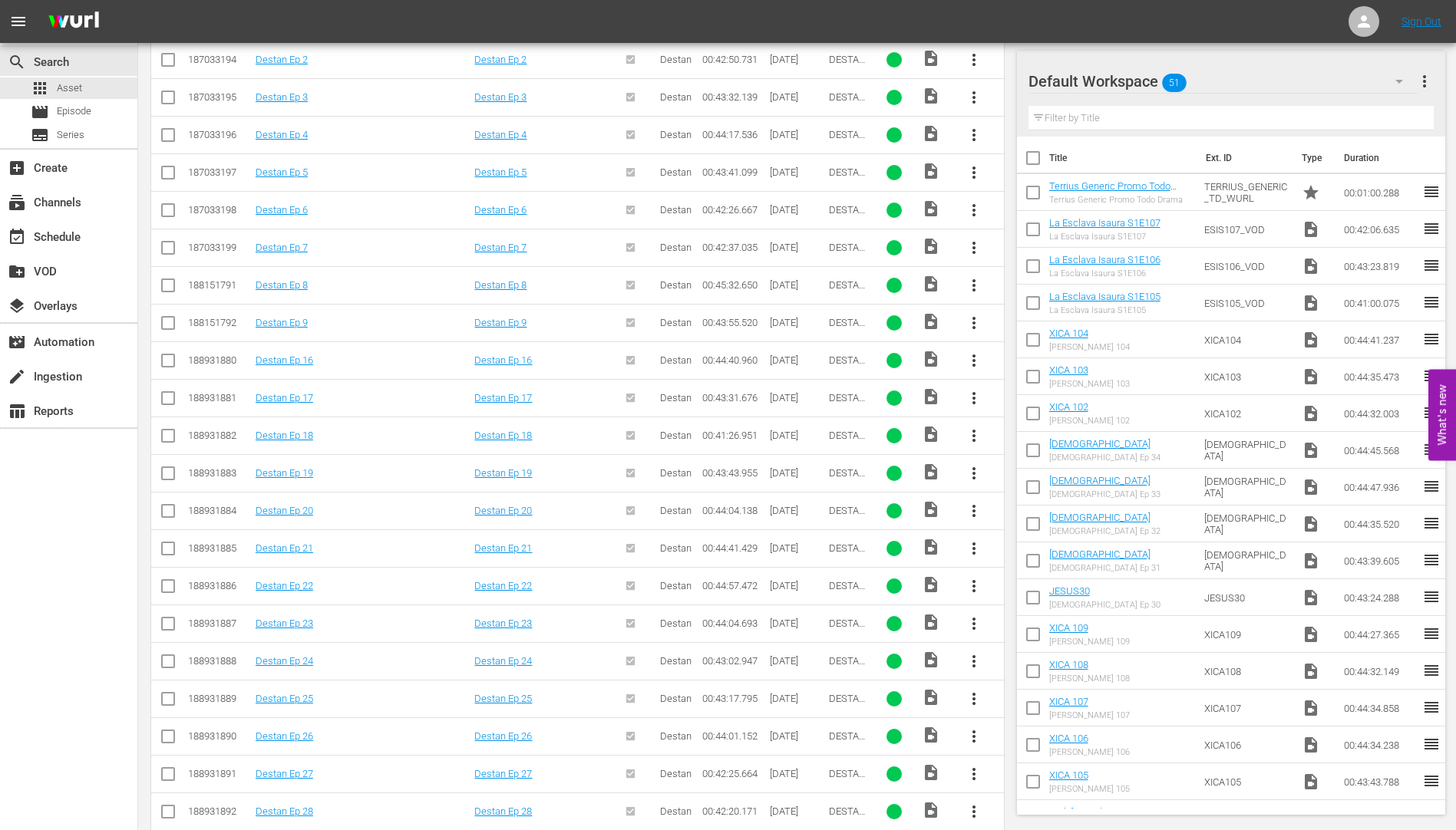
scroll to position [1073, 0]
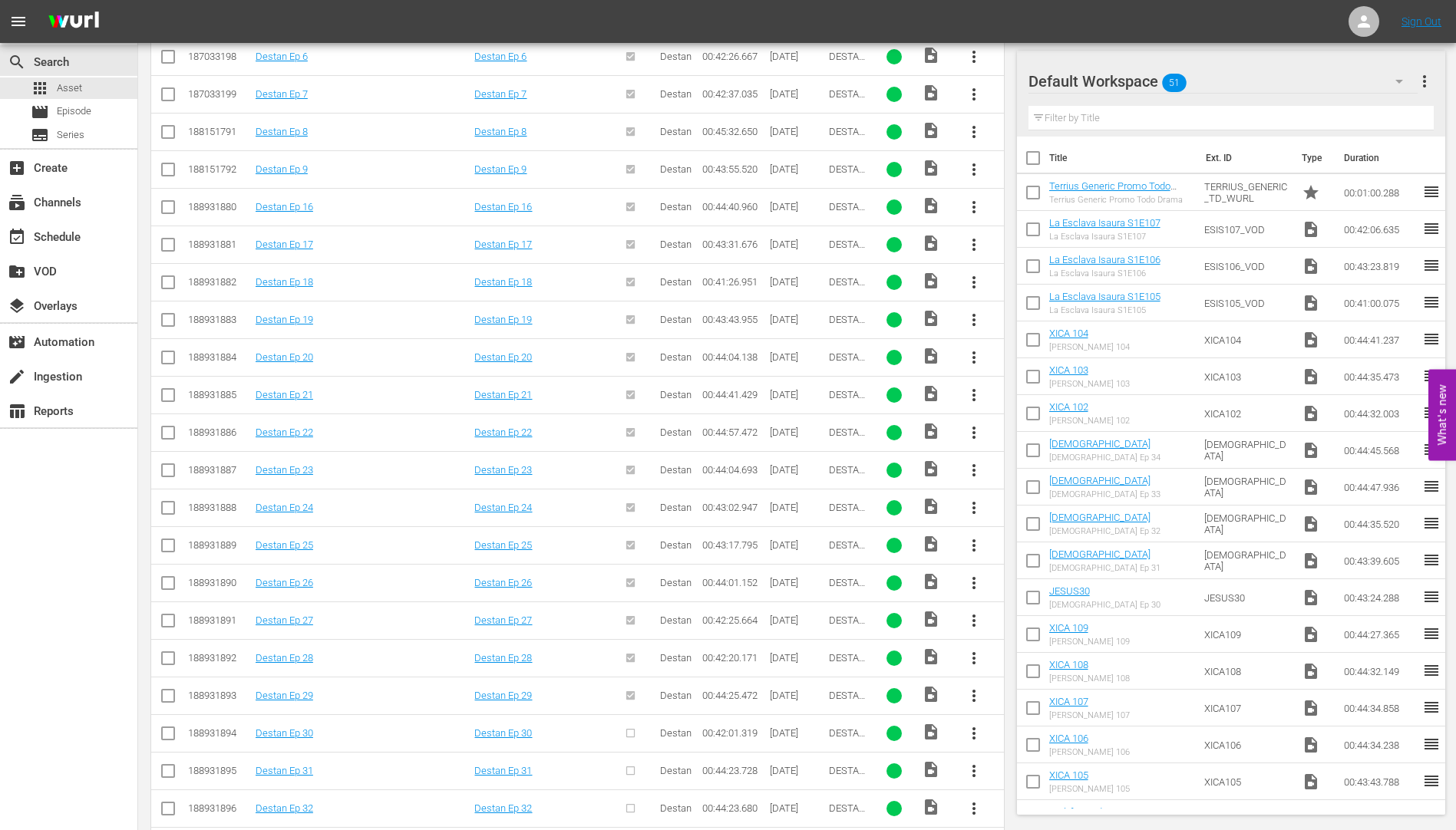
type input "DESTAN"
click at [975, 731] on span "more_vert" at bounding box center [974, 733] width 18 height 18
click at [1059, 651] on div "Workspace" at bounding box center [1057, 653] width 104 height 37
click at [53, 236] on div "event_available Schedule" at bounding box center [43, 235] width 86 height 14
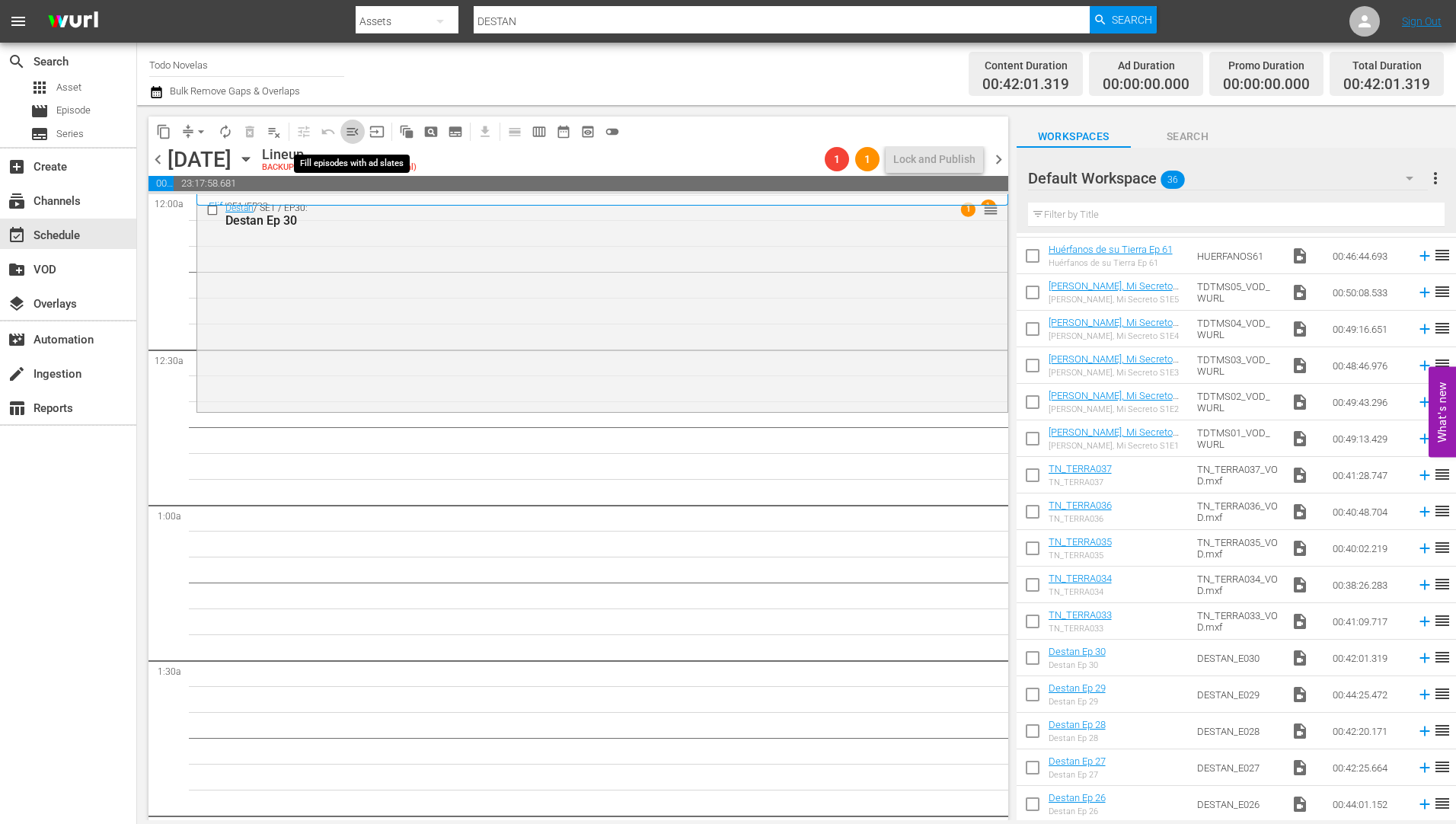
click at [355, 129] on span "menu_open" at bounding box center [353, 131] width 15 height 15
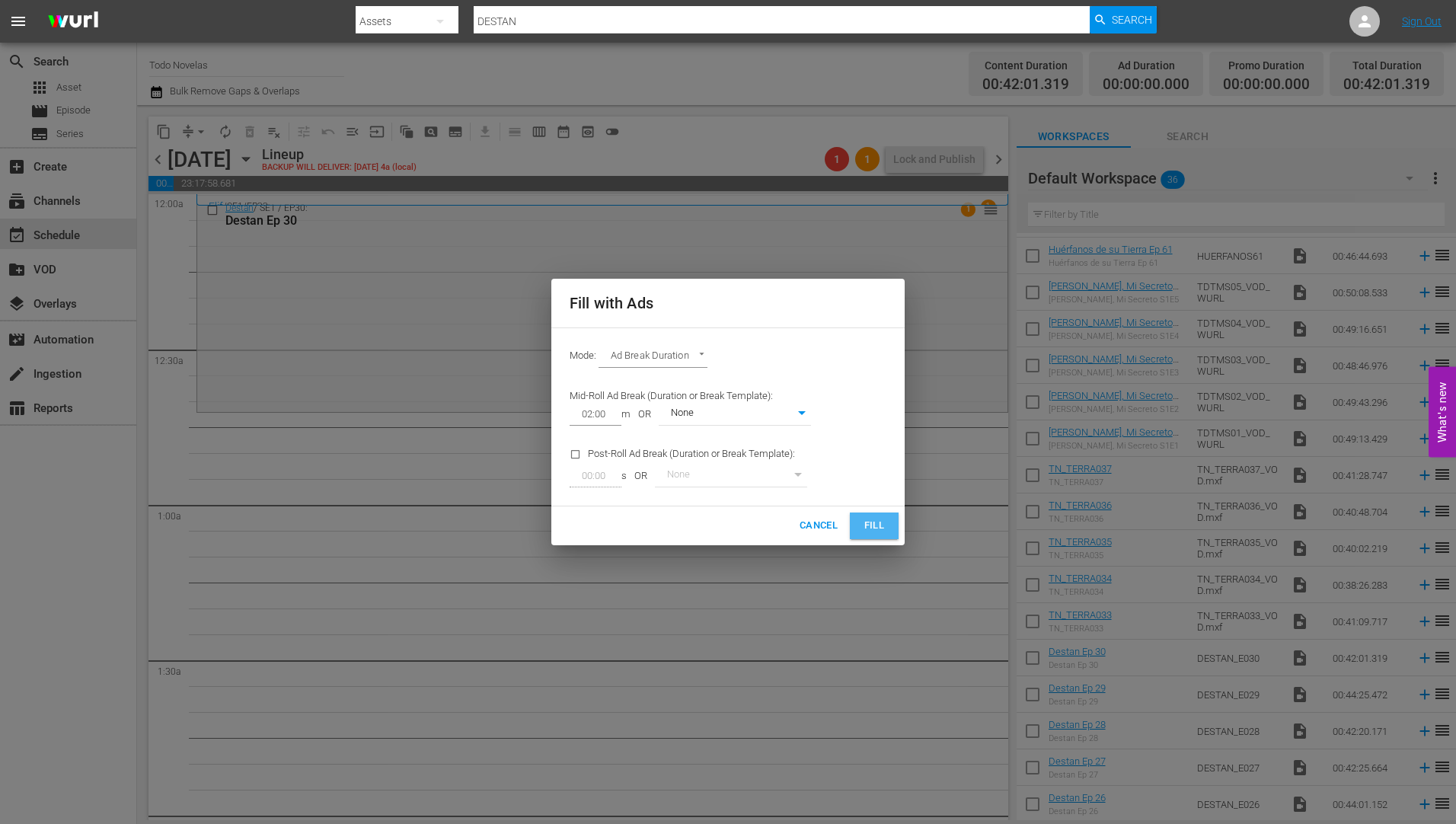
drag, startPoint x: 875, startPoint y: 520, endPoint x: 607, endPoint y: 397, distance: 294.9
click at [874, 520] on span "Fill" at bounding box center [874, 526] width 24 height 17
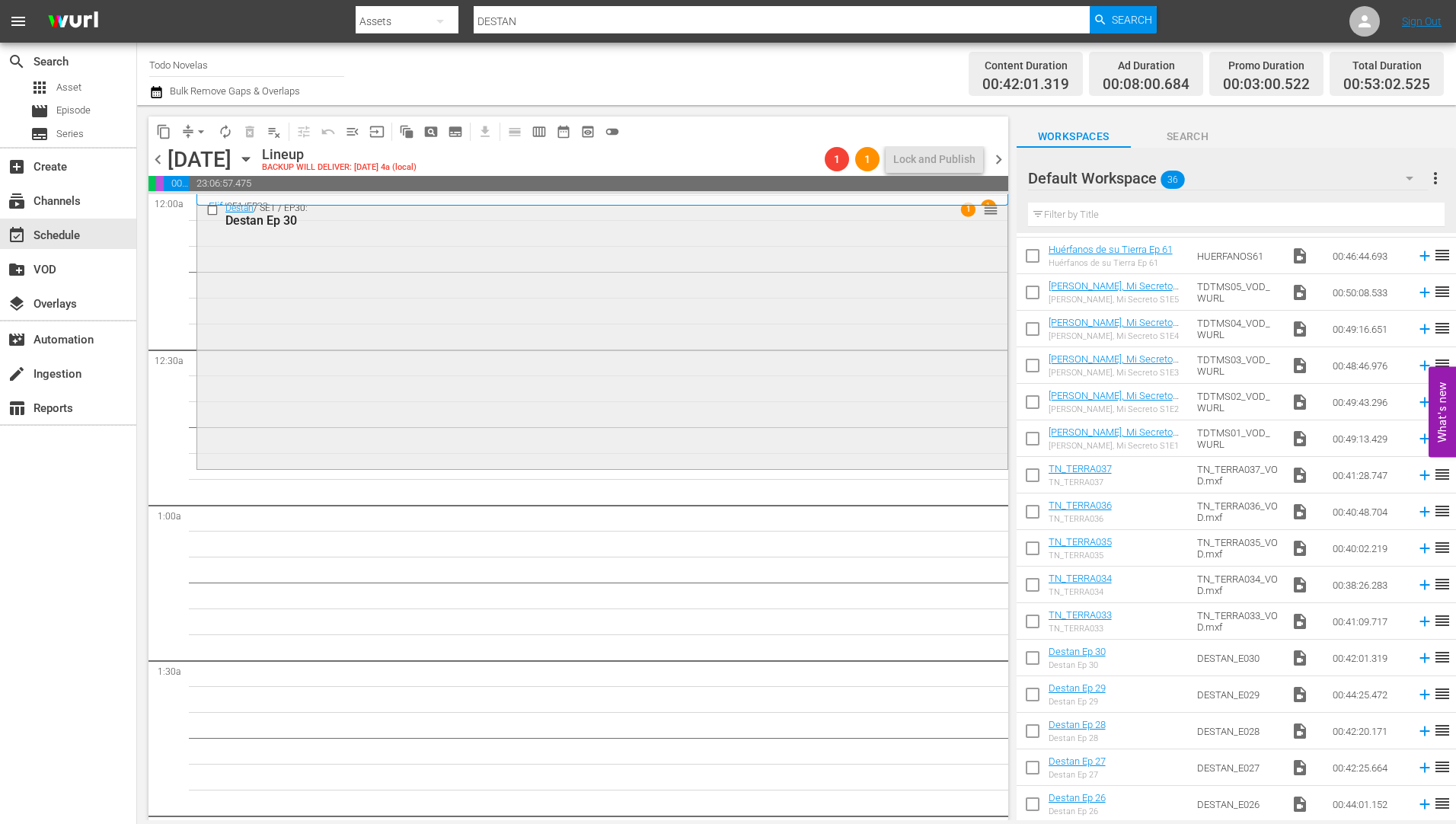
click at [242, 217] on div "Destan Ep 30" at bounding box center [574, 220] width 697 height 14
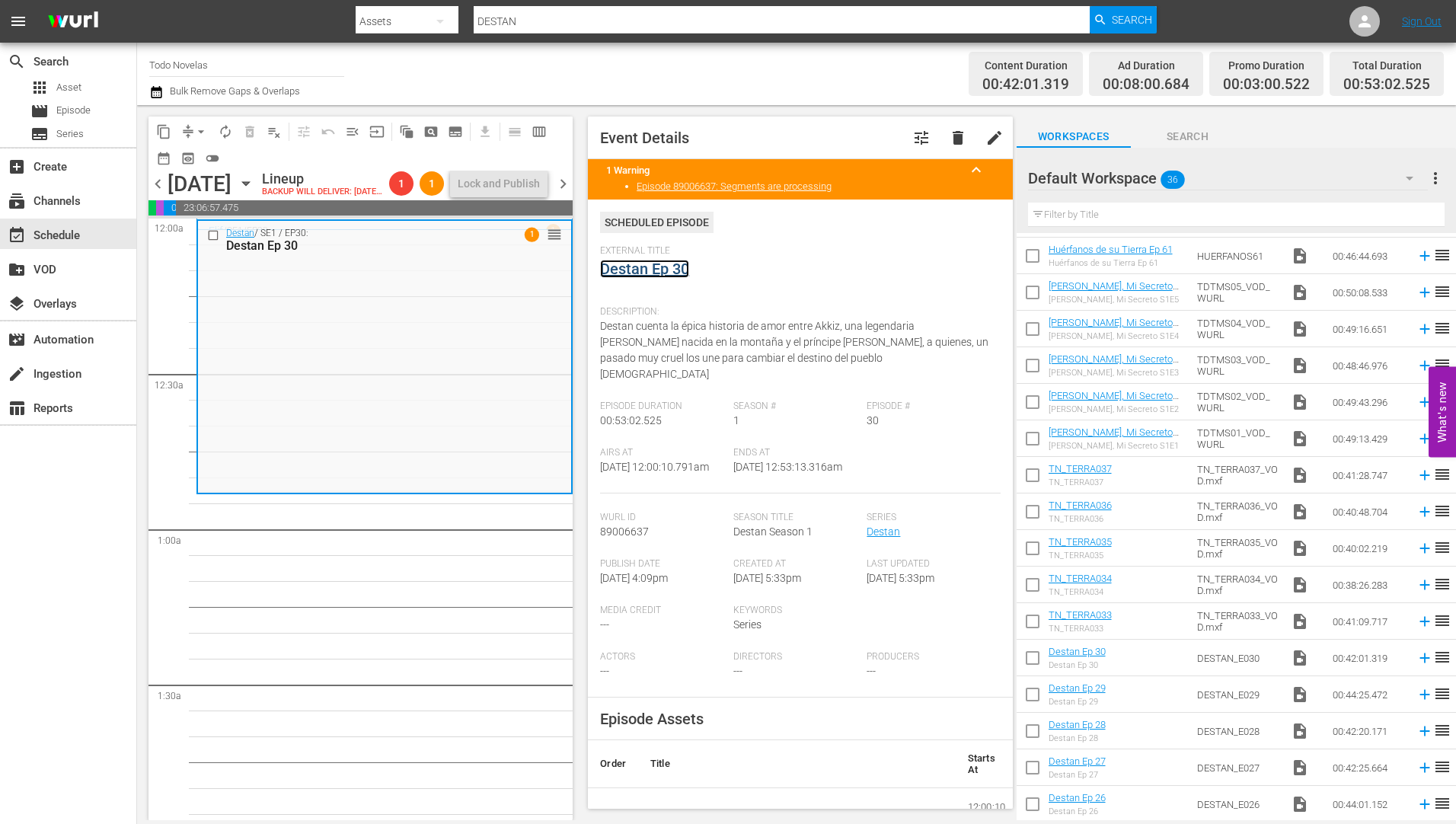
click at [629, 269] on link "Destan Ep 30" at bounding box center [645, 269] width 89 height 18
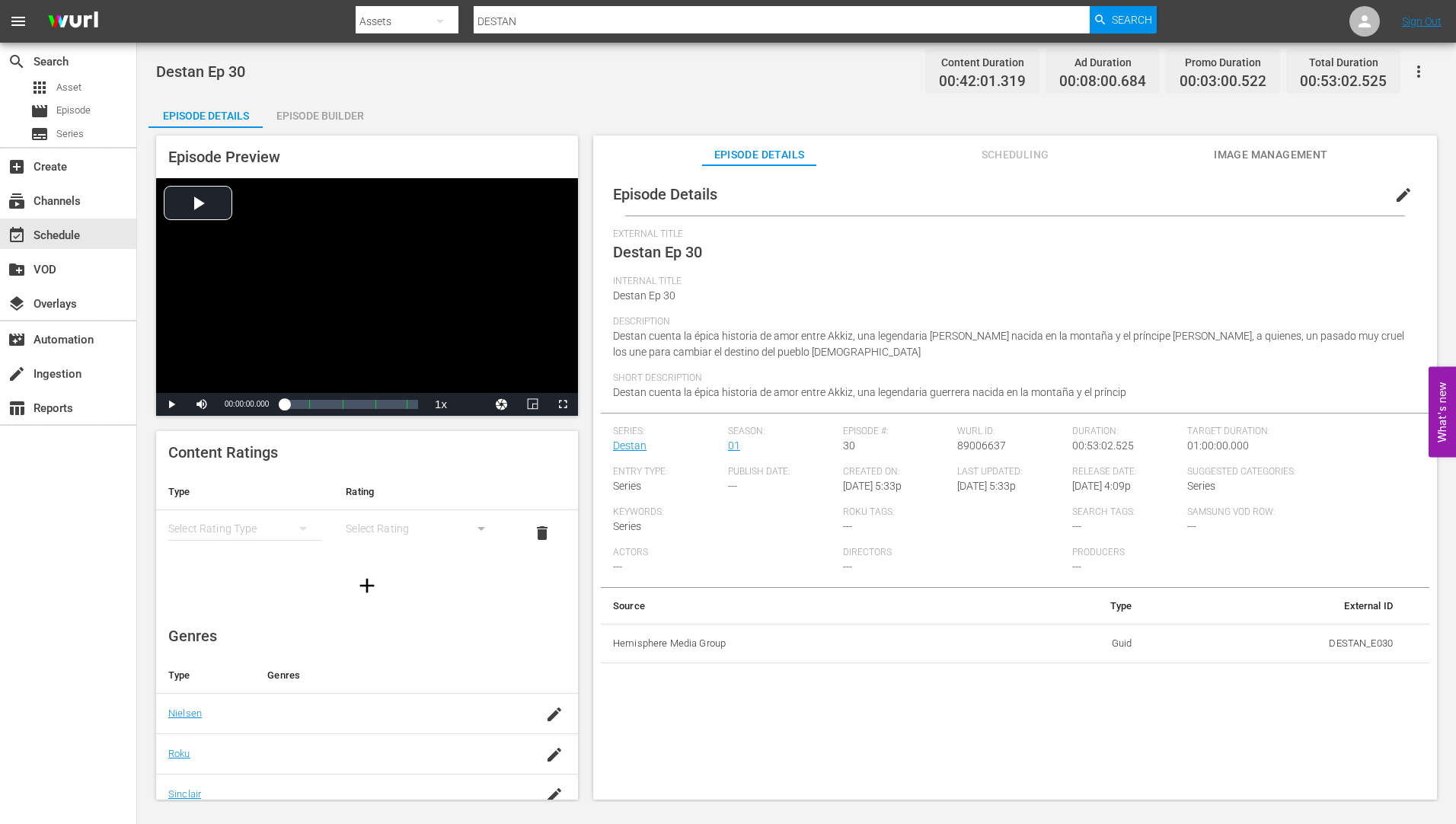
click at [307, 110] on div "Episode Builder" at bounding box center [319, 116] width 114 height 36
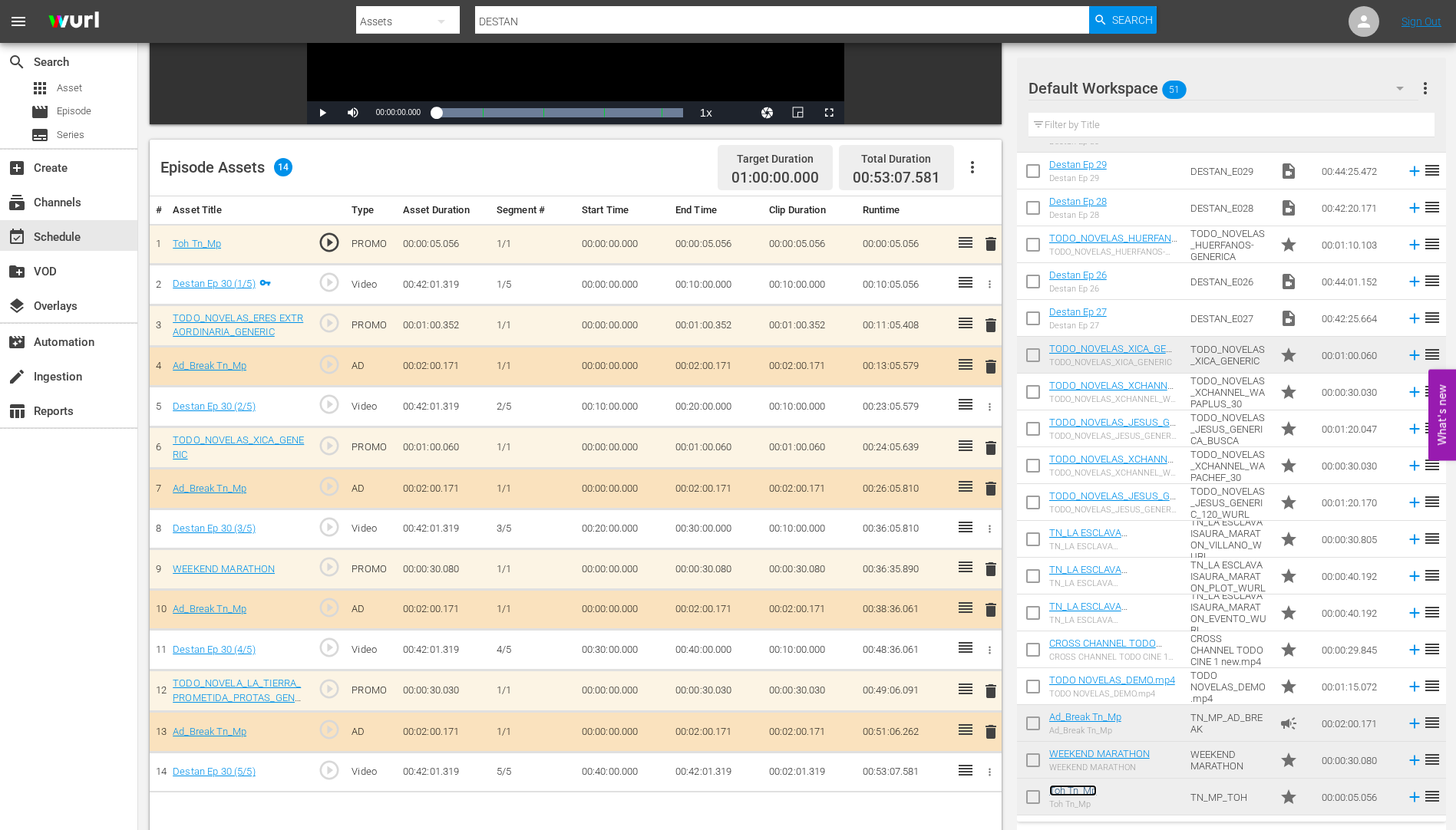
scroll to position [400, 0]
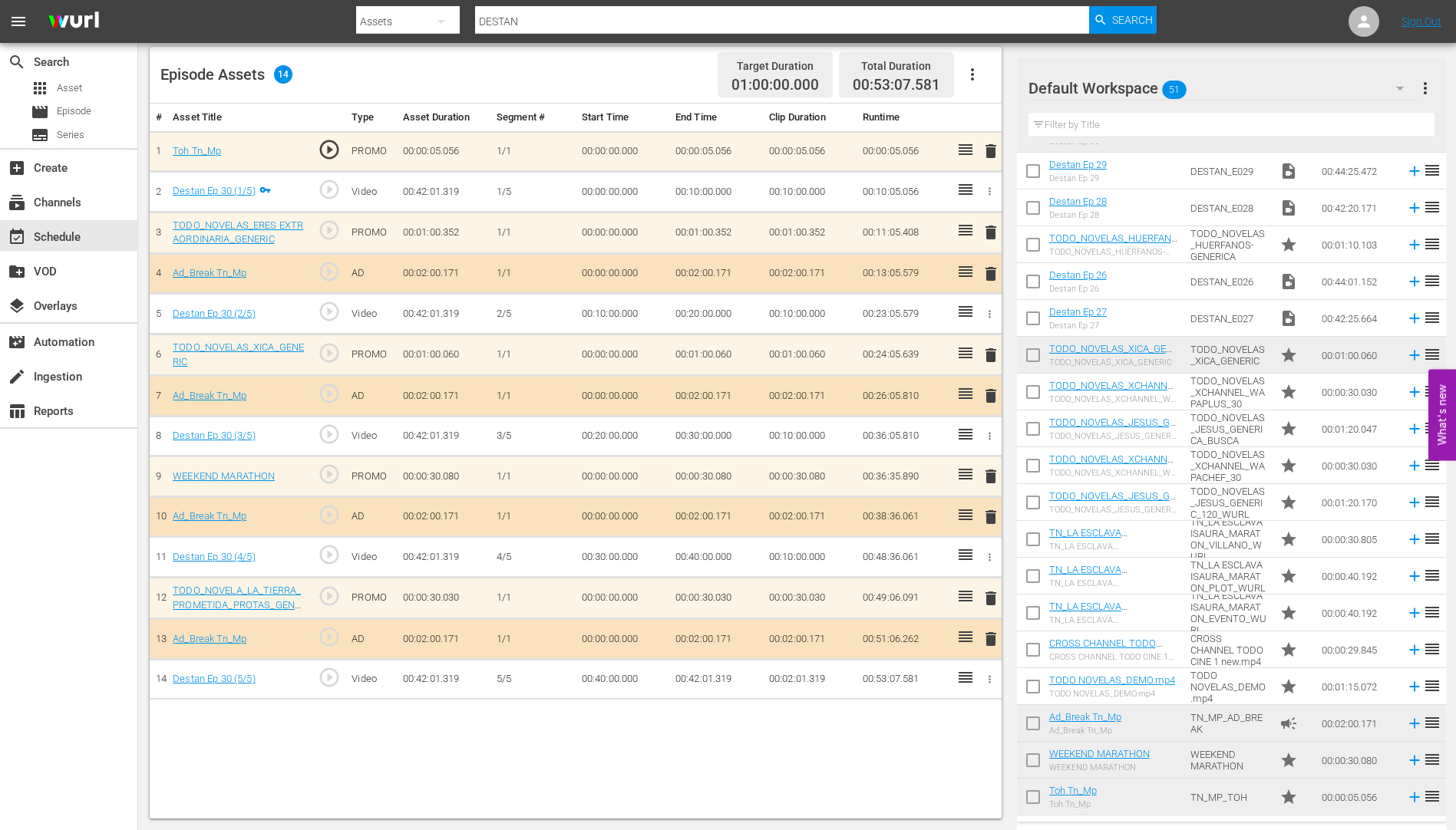
click at [990, 231] on span "delete" at bounding box center [991, 232] width 18 height 18
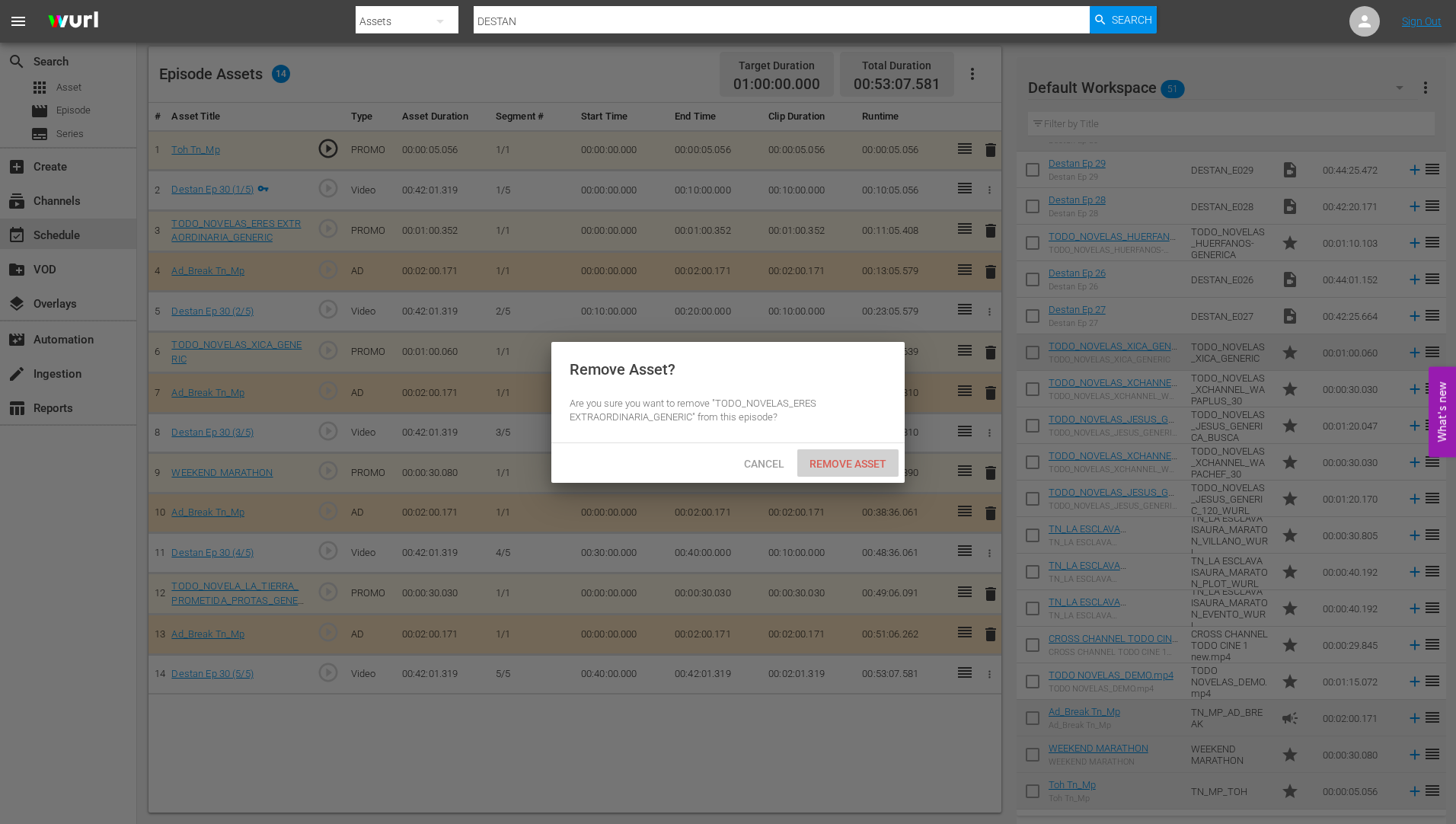
click at [836, 459] on span "Remove Asset" at bounding box center [848, 463] width 102 height 12
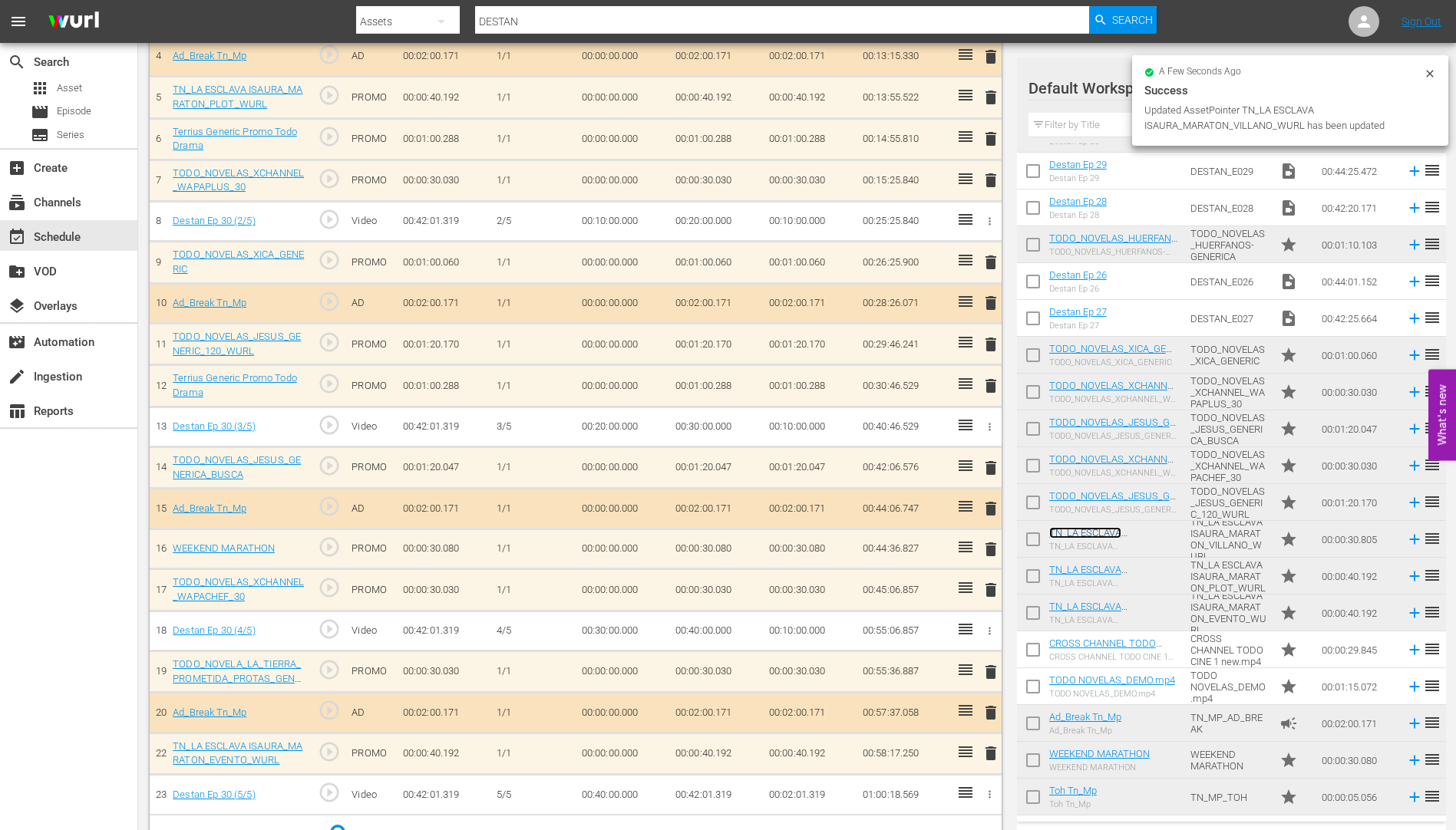
scroll to position [614, 0]
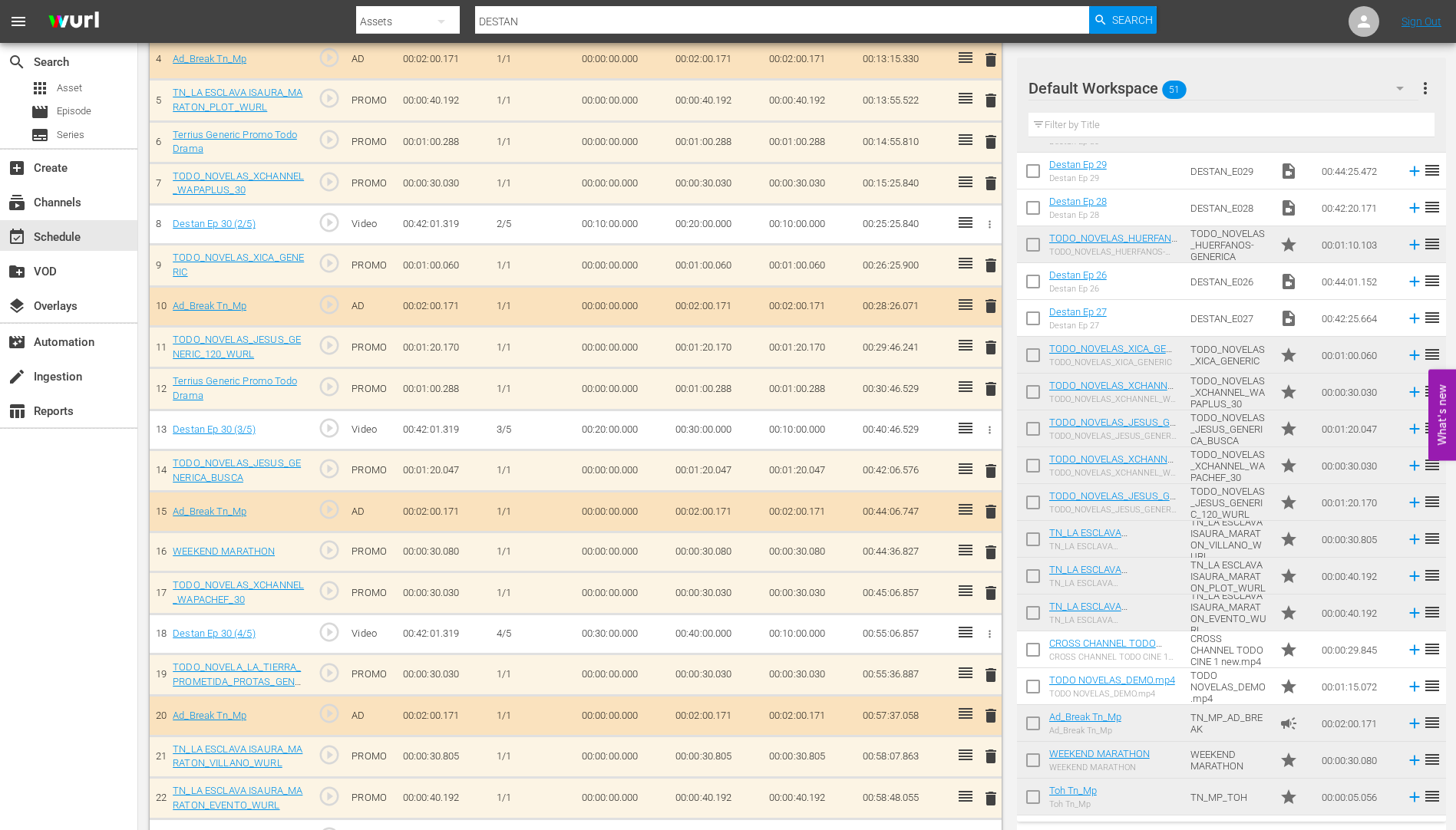
click at [987, 793] on span "delete" at bounding box center [991, 798] width 18 height 18
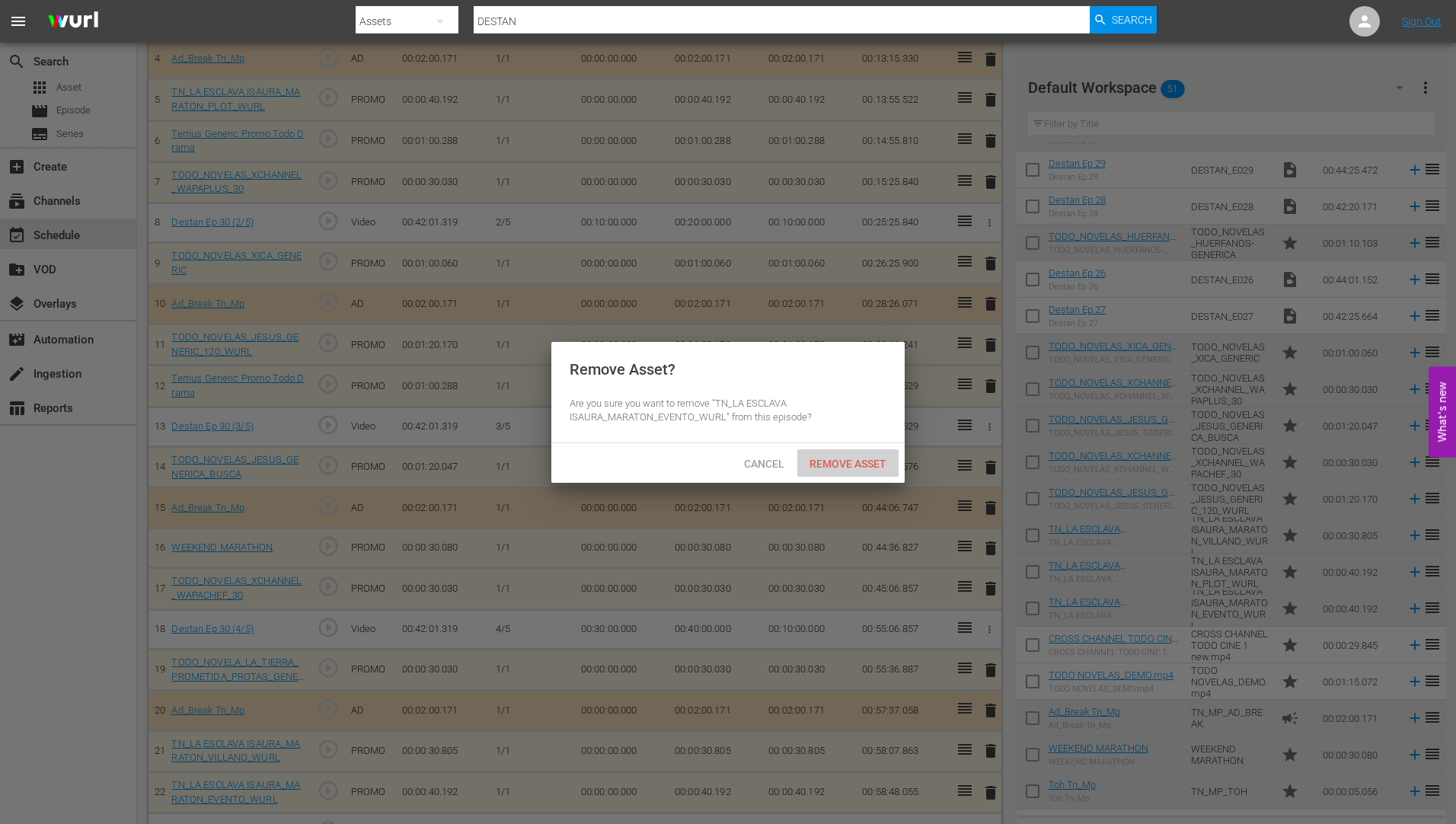
click at [867, 460] on span "Remove Asset" at bounding box center [848, 463] width 102 height 12
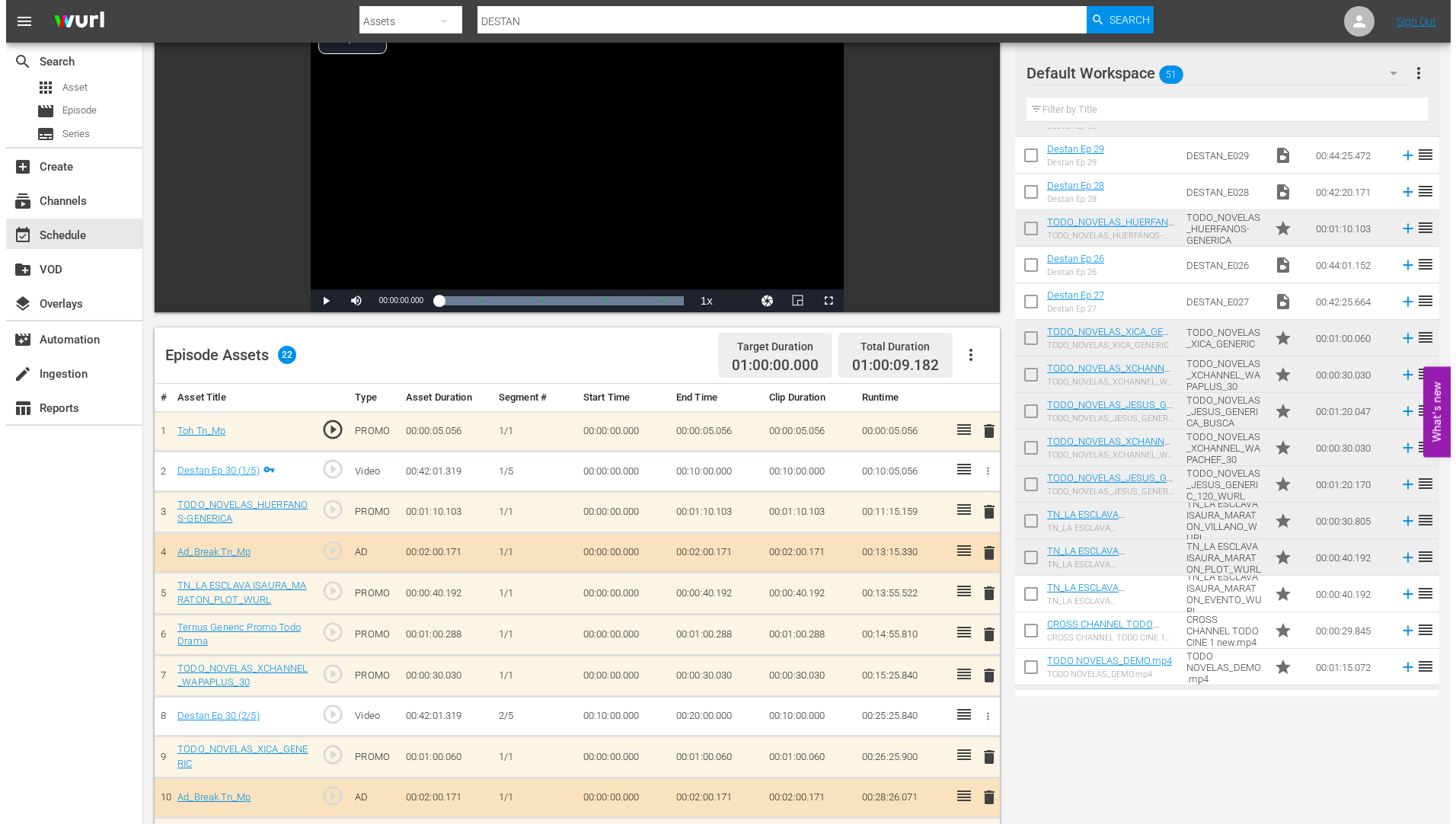
scroll to position [0, 0]
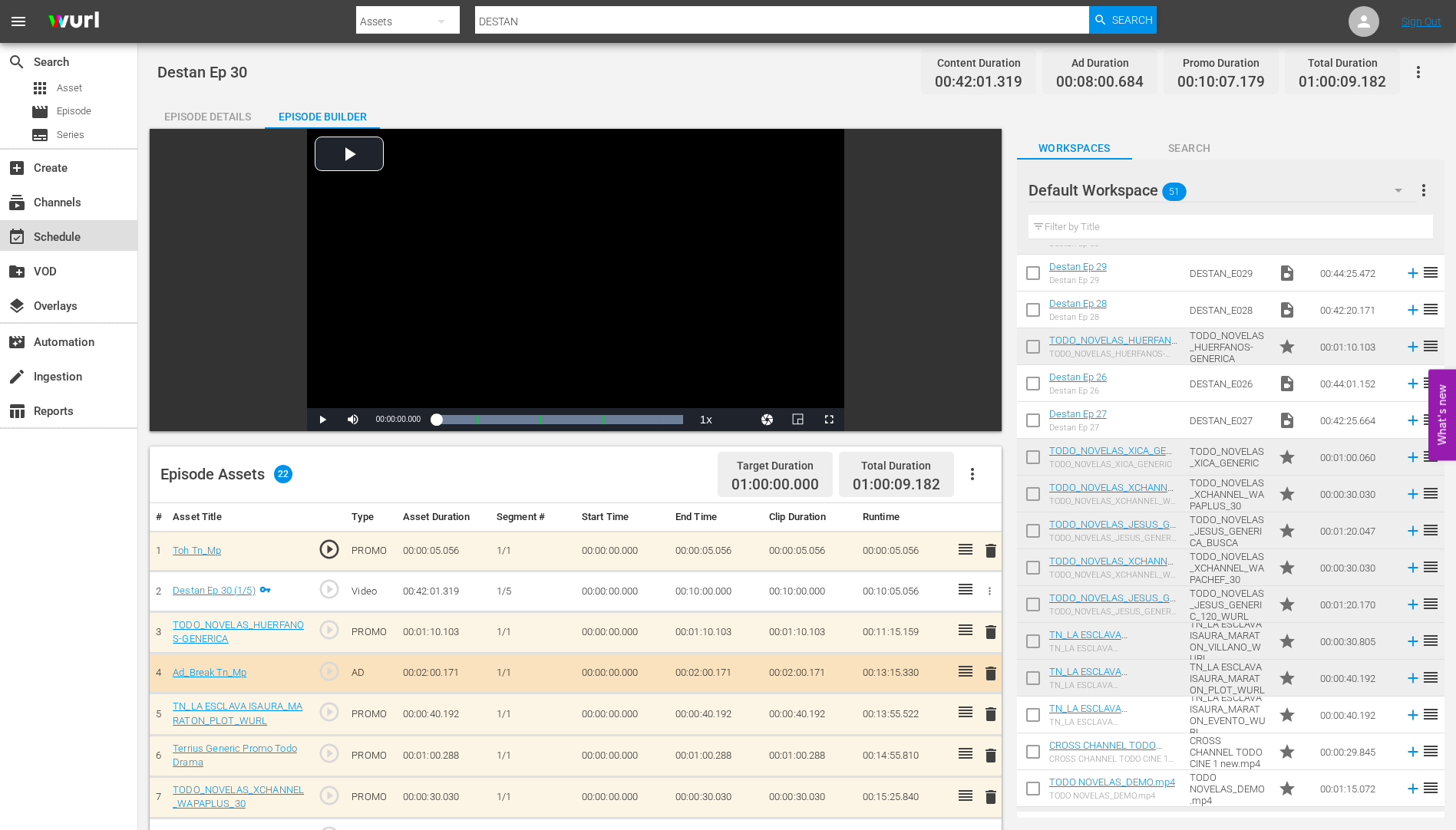
click at [50, 238] on div "event_available Schedule" at bounding box center [43, 235] width 86 height 14
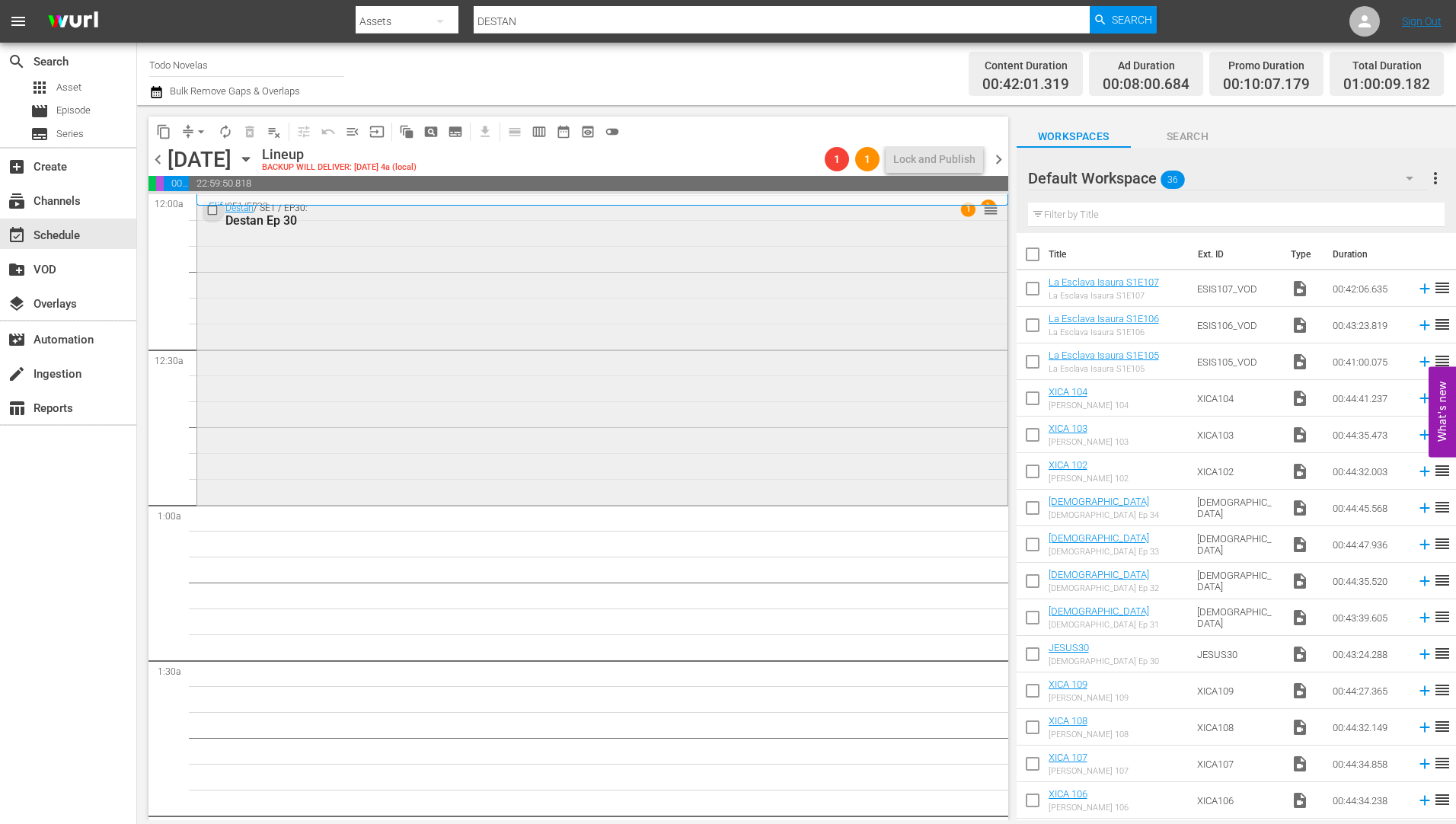
click at [215, 206] on input "checkbox" at bounding box center [214, 209] width 16 height 12
click at [250, 129] on span "delete_forever_outlined" at bounding box center [250, 131] width 15 height 15
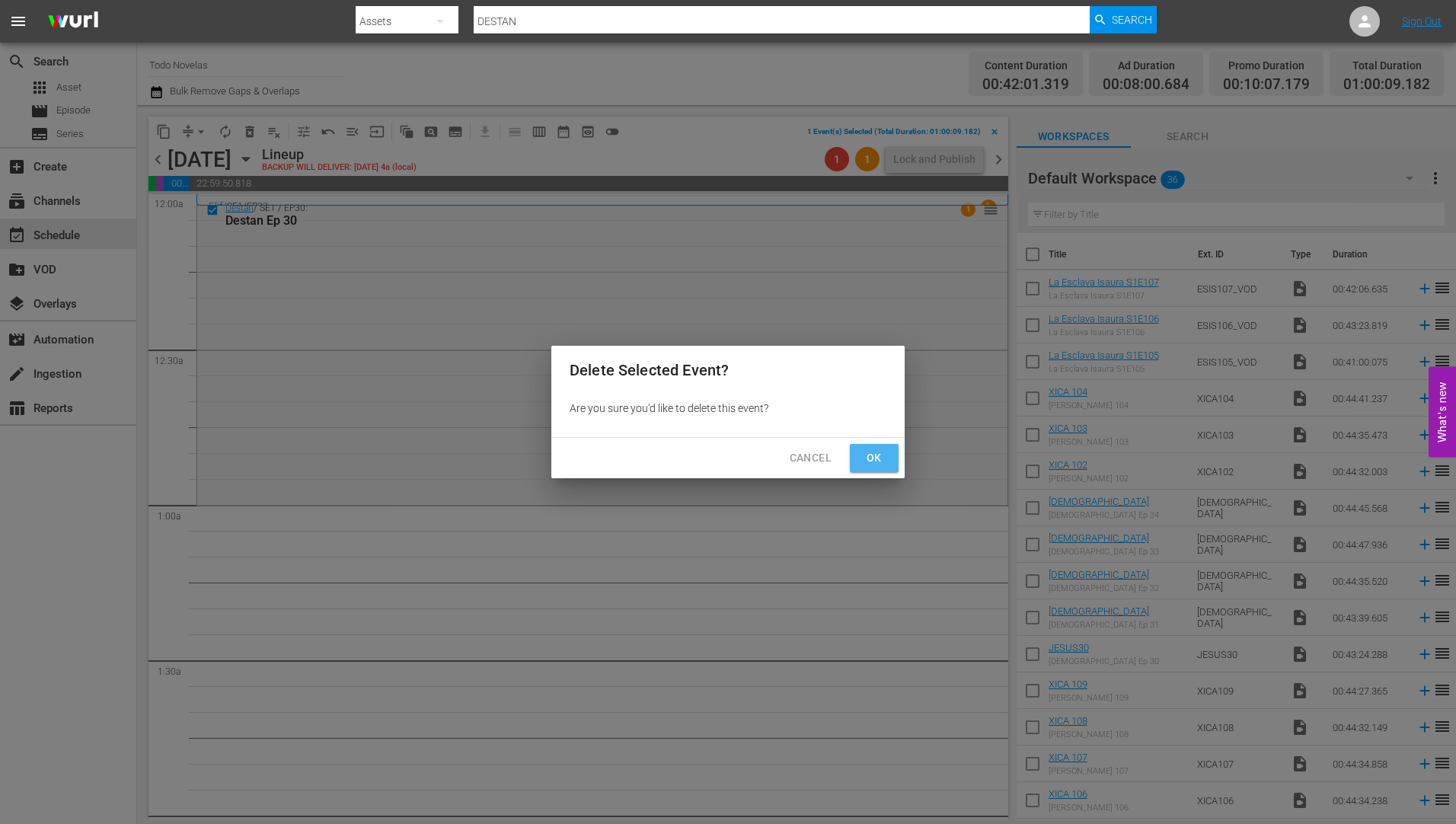
click at [869, 453] on span "Ok" at bounding box center [874, 459] width 24 height 19
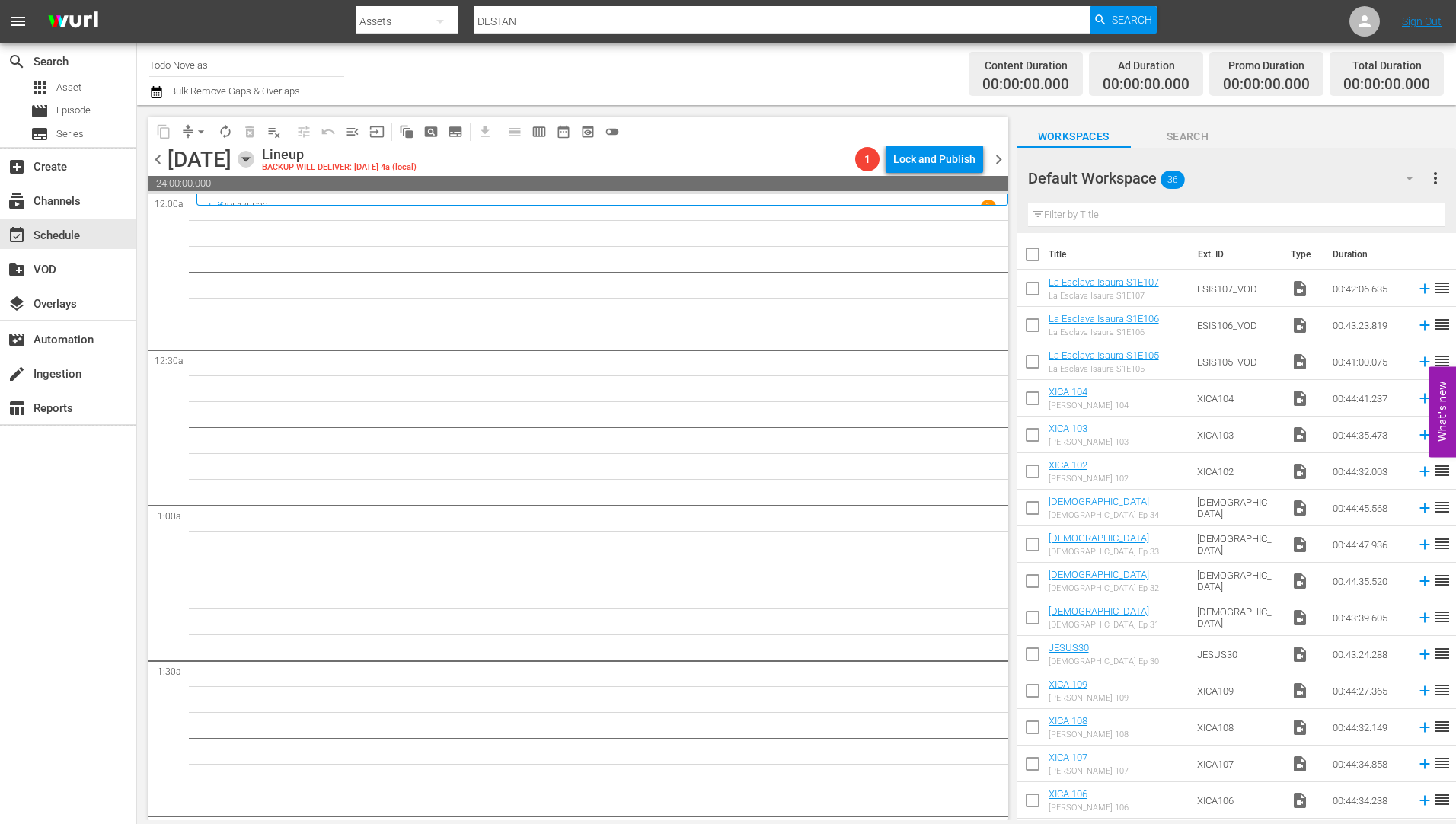
click at [254, 157] on icon "button" at bounding box center [246, 158] width 16 height 16
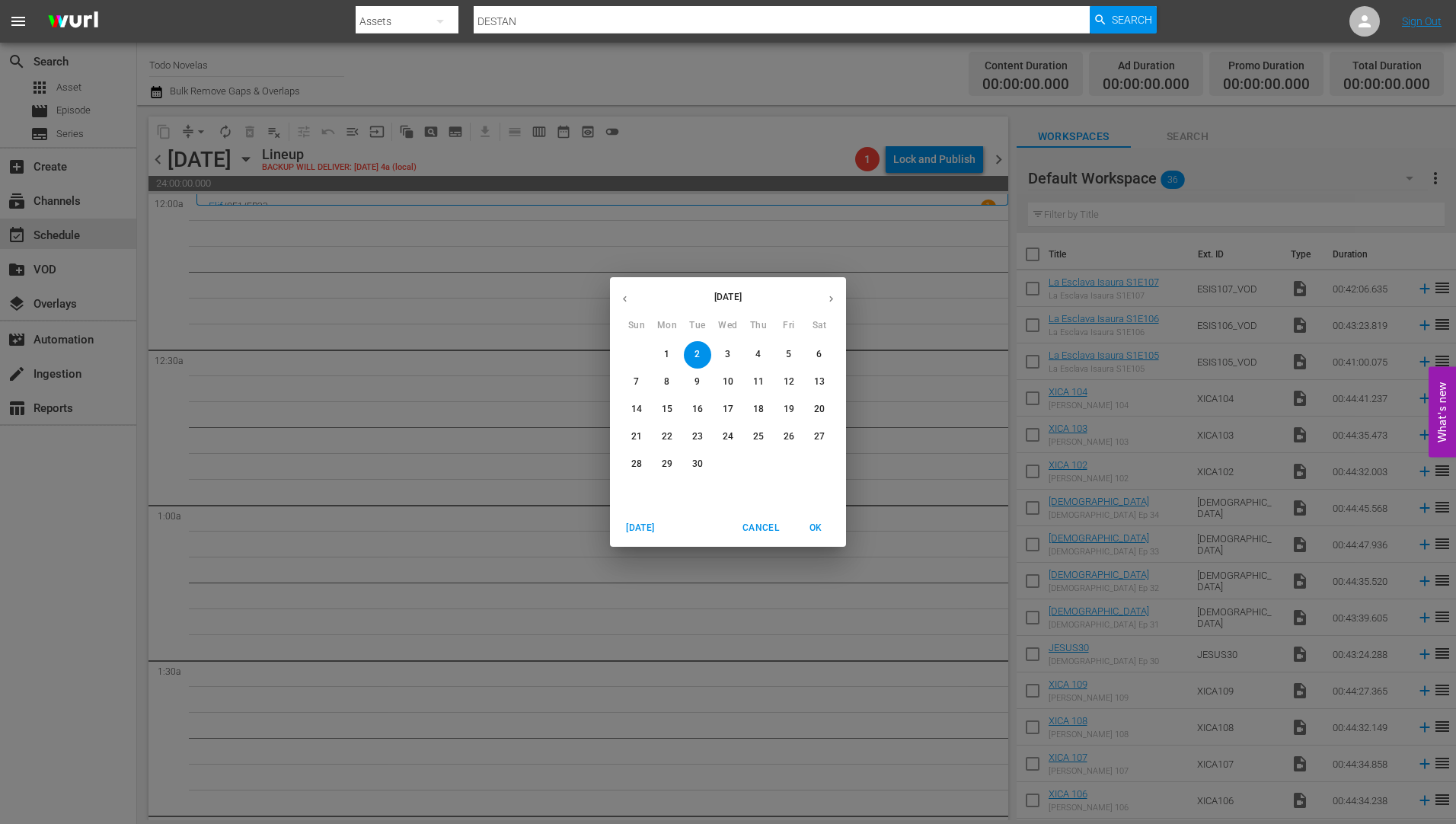
click at [729, 349] on p "3" at bounding box center [728, 354] width 6 height 12
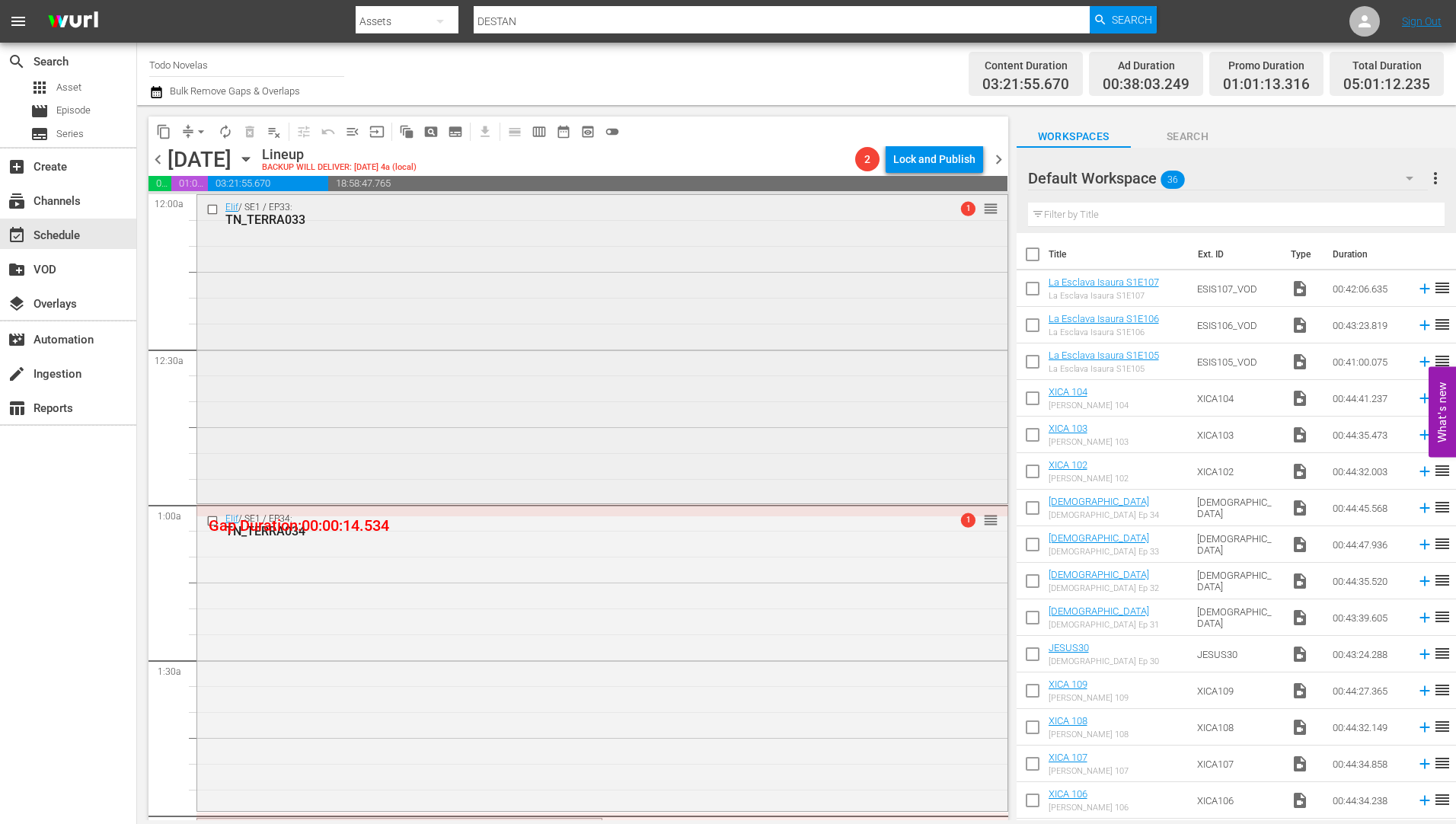
click at [293, 218] on div "TN_TERRA033" at bounding box center [574, 220] width 697 height 14
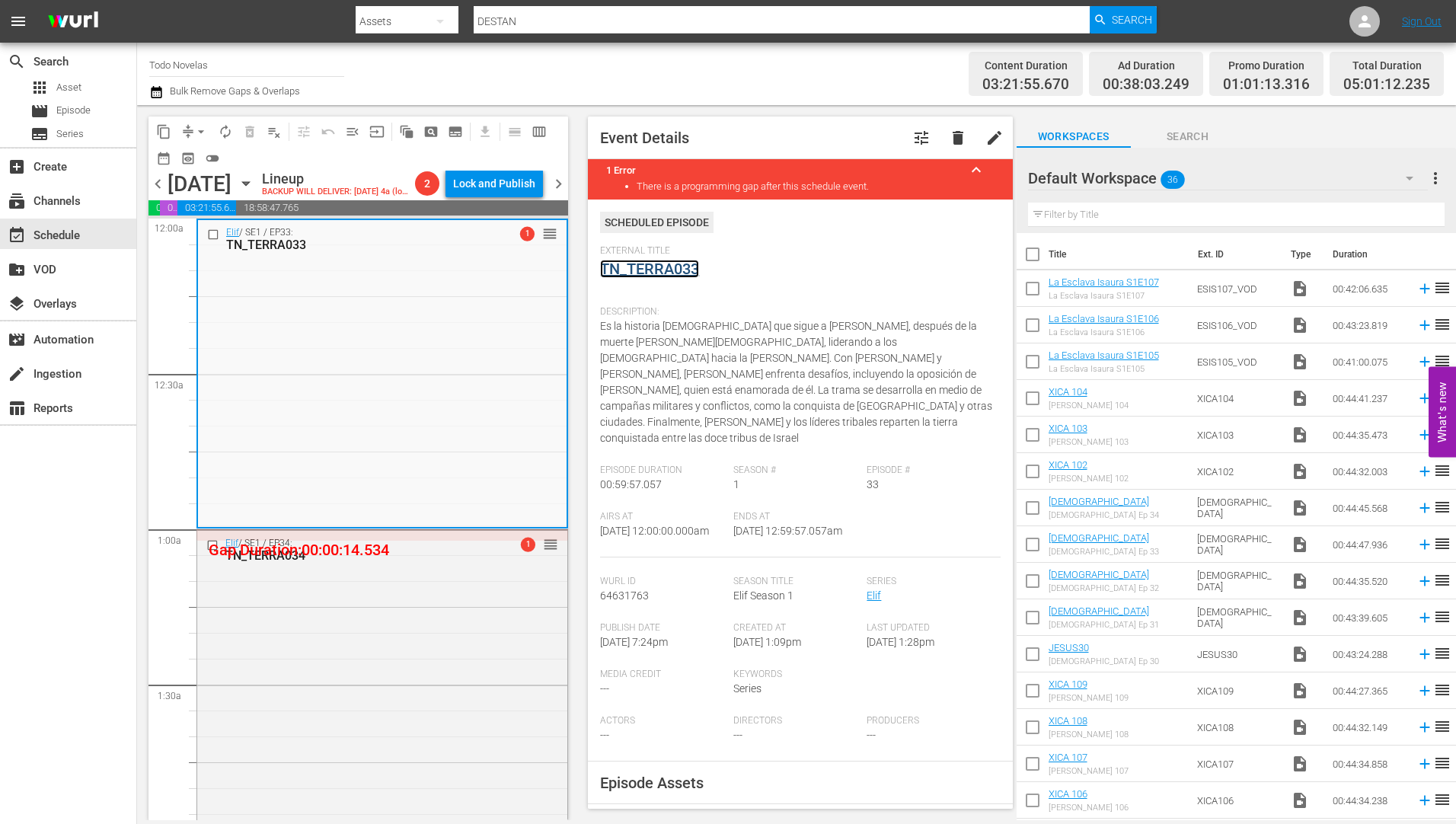
click at [656, 267] on link "TN_TERRA033" at bounding box center [649, 269] width 99 height 18
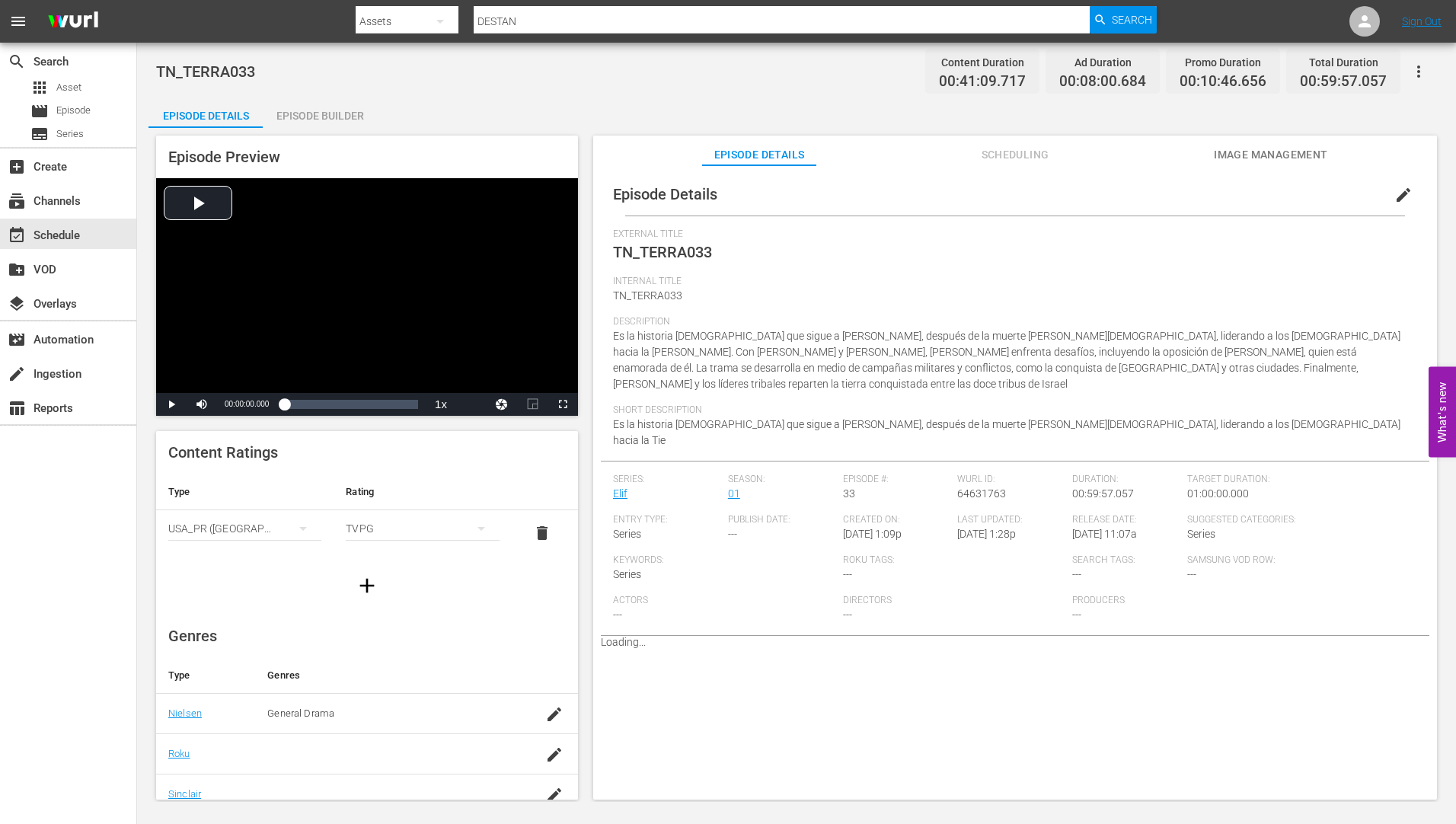
click at [336, 116] on div "Episode Builder" at bounding box center [319, 116] width 114 height 36
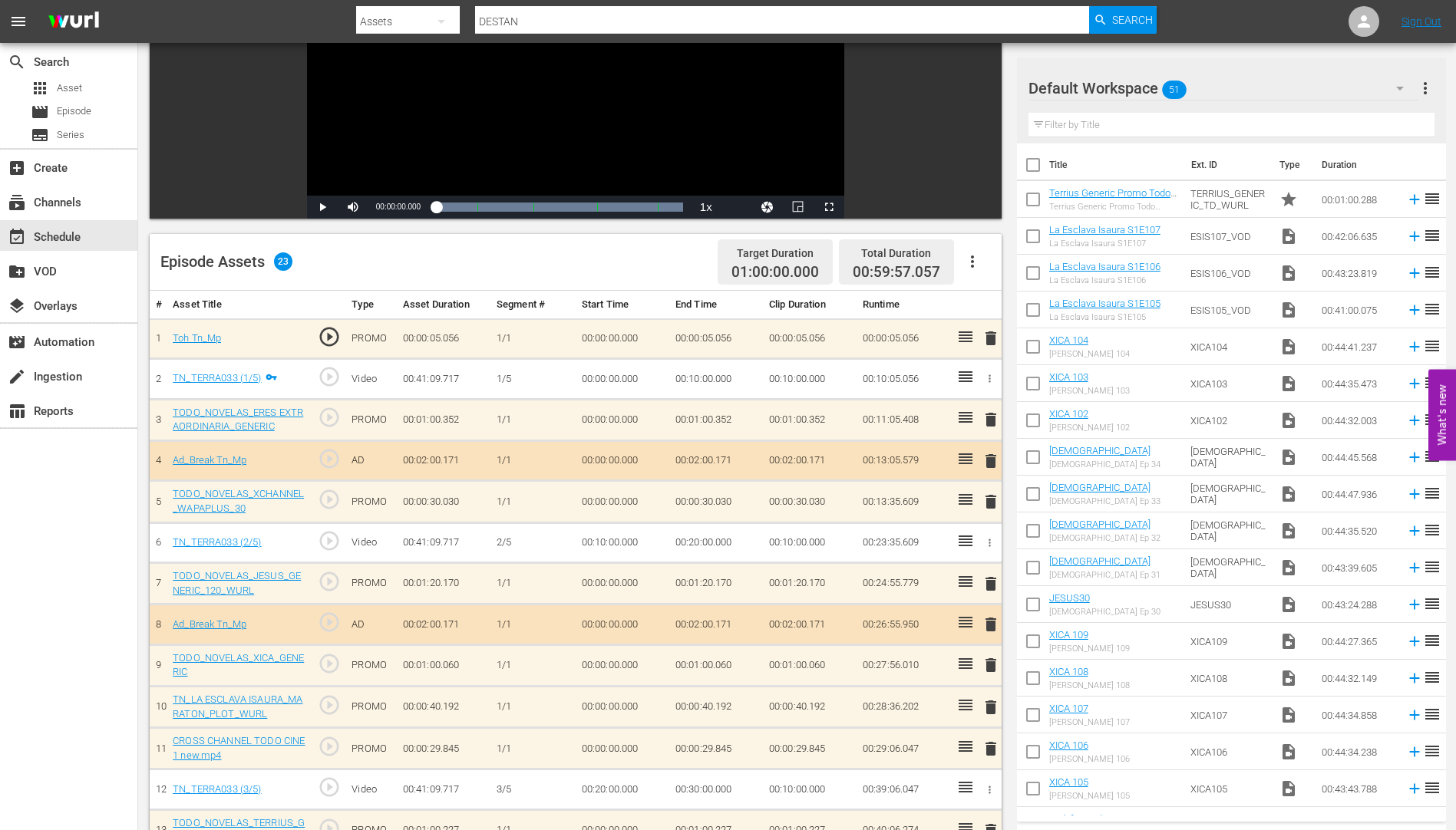
scroll to position [230, 0]
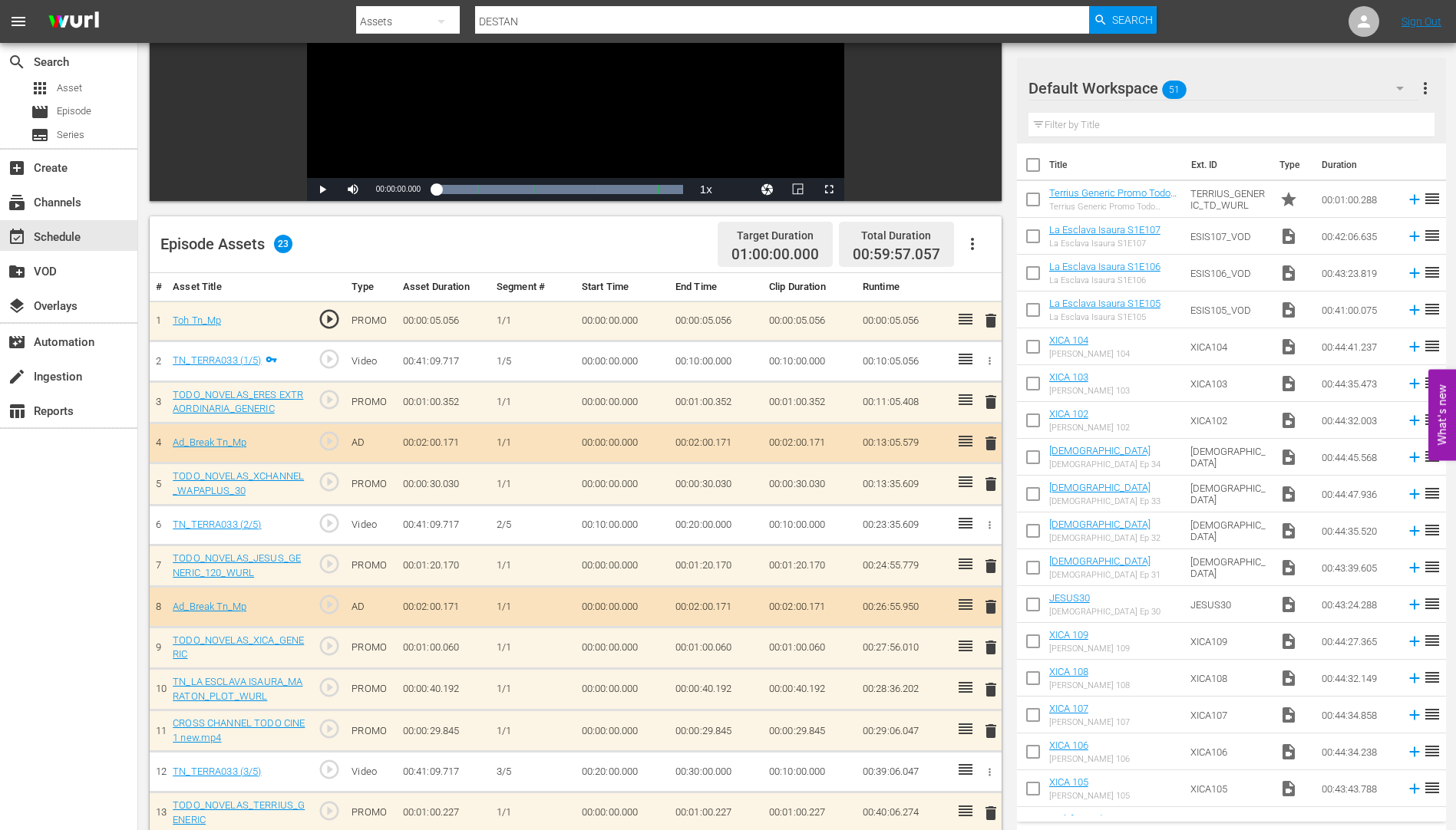
click at [990, 399] on span "delete" at bounding box center [991, 402] width 18 height 18
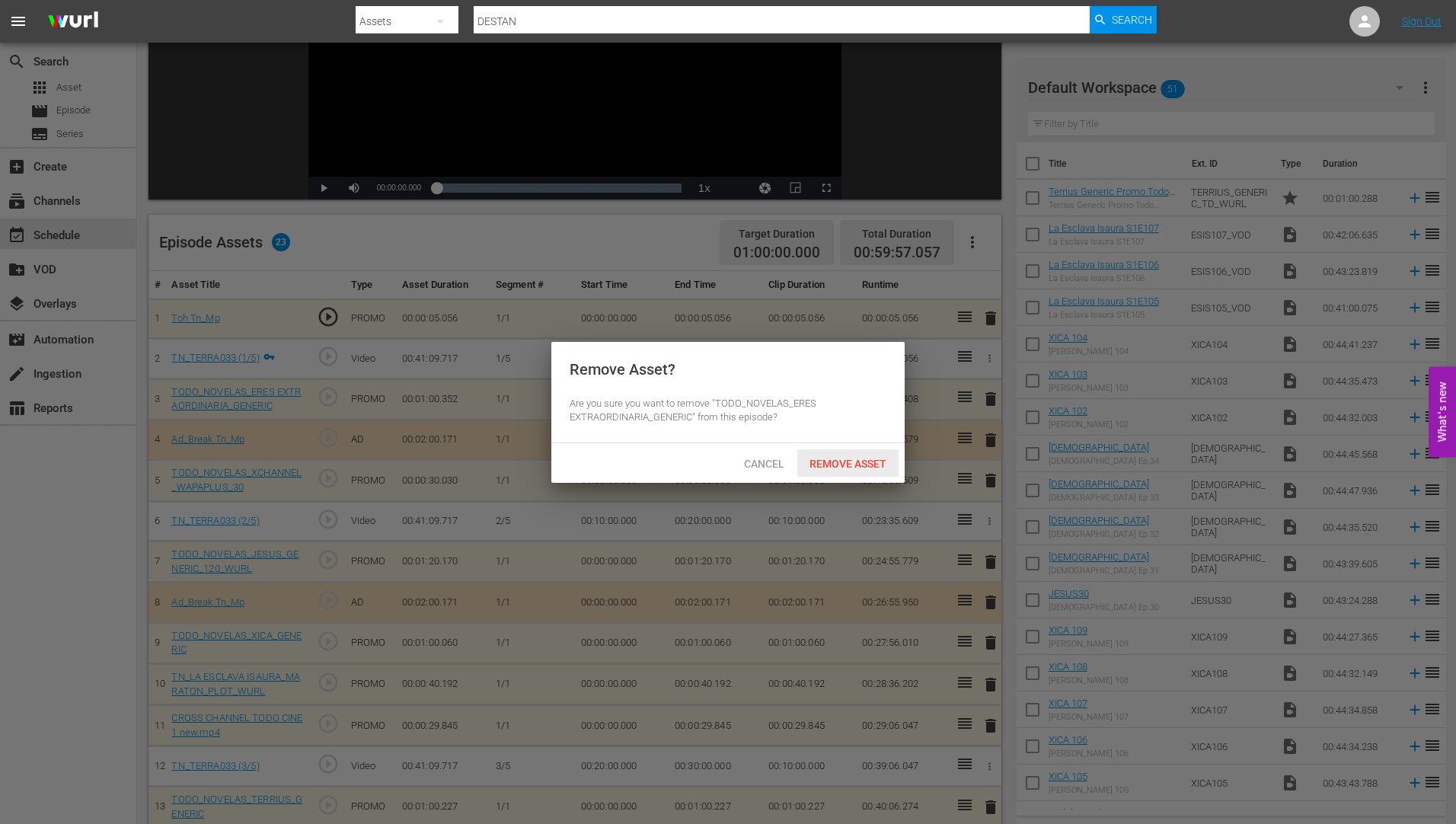
click at [862, 455] on div "Remove Asset" at bounding box center [848, 463] width 102 height 28
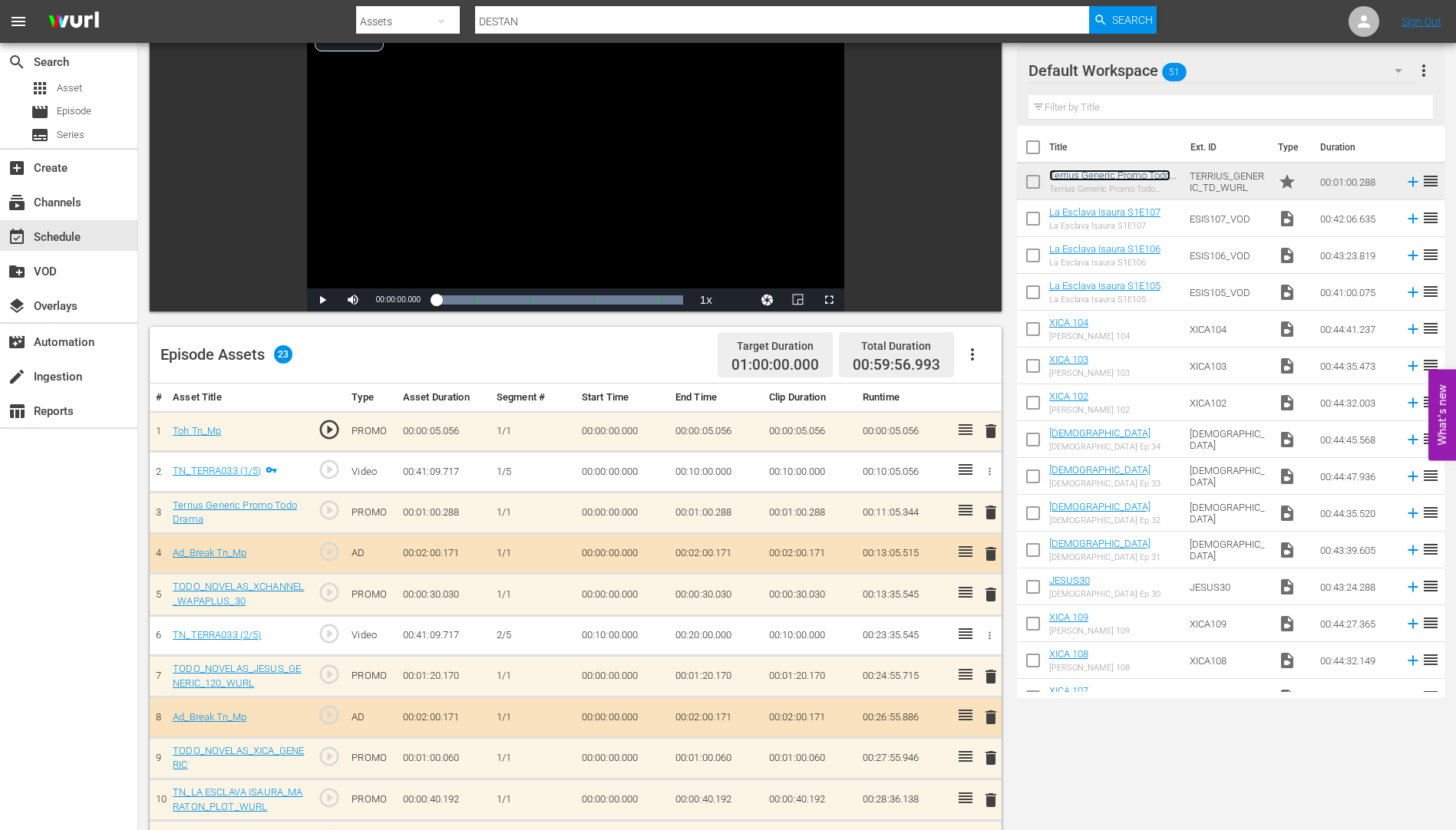
scroll to position [0, 0]
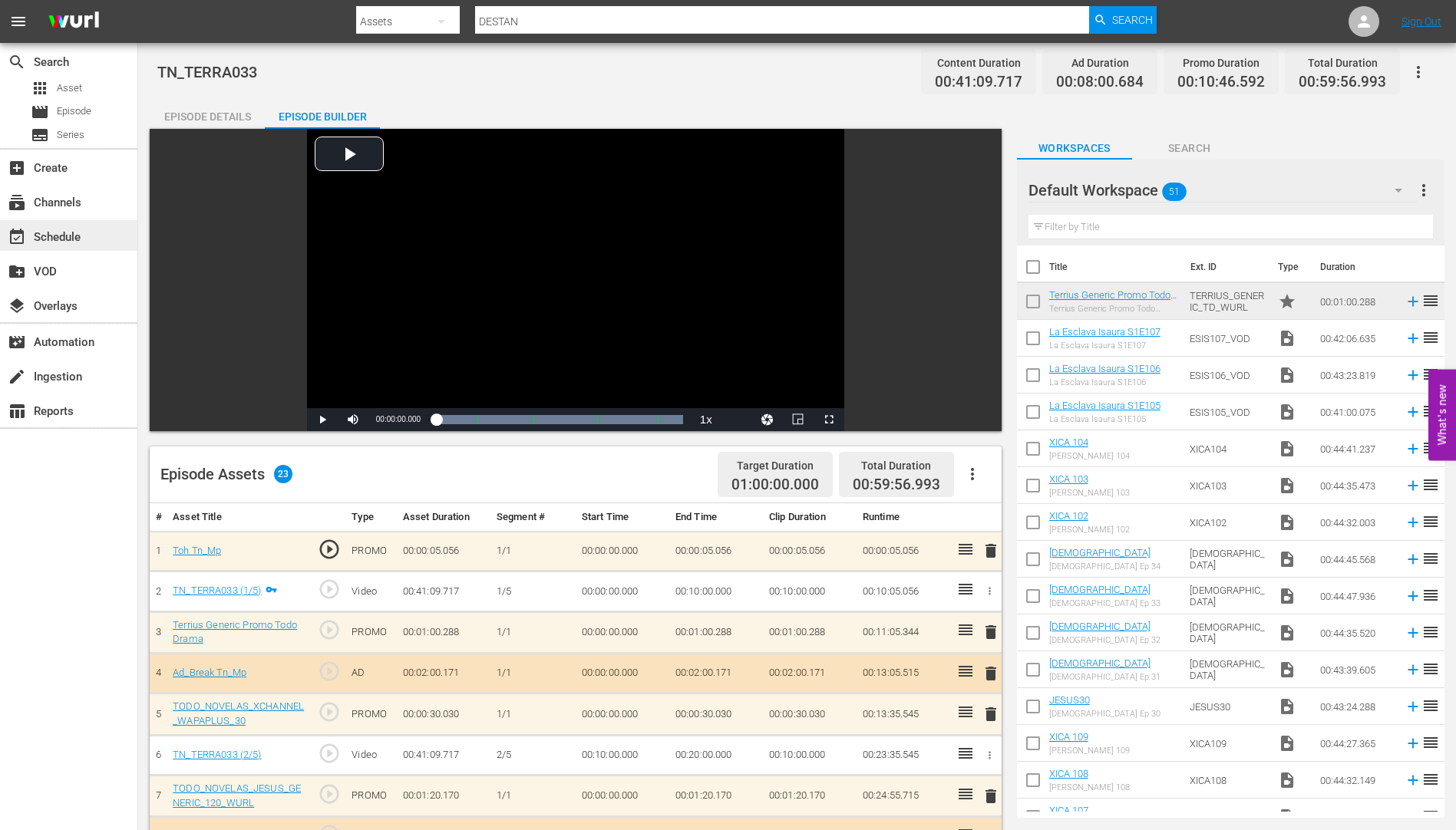
click at [46, 236] on div "event_available Schedule" at bounding box center [43, 235] width 86 height 14
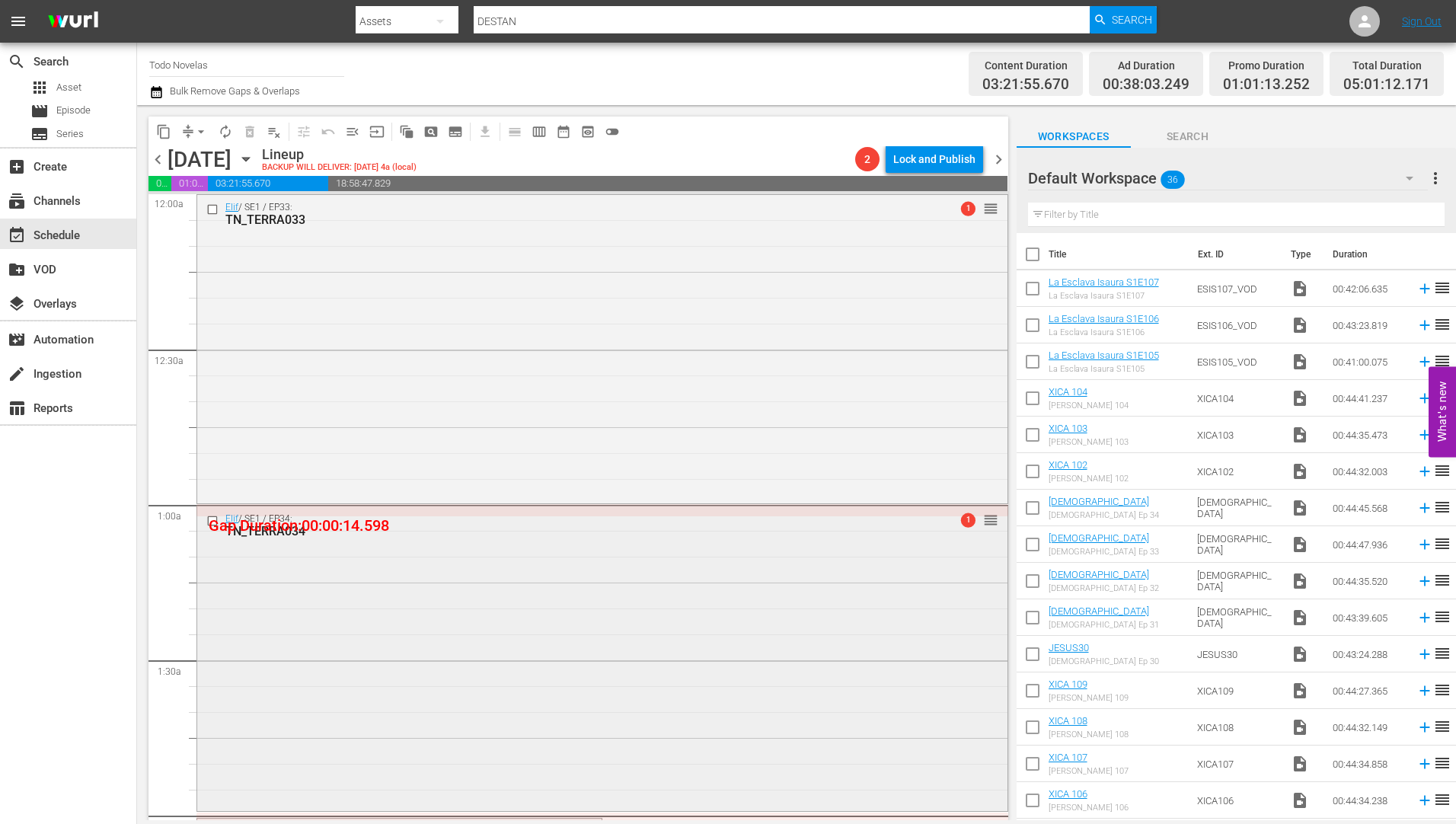
click at [281, 529] on div "TN_TERRA034" at bounding box center [574, 530] width 697 height 14
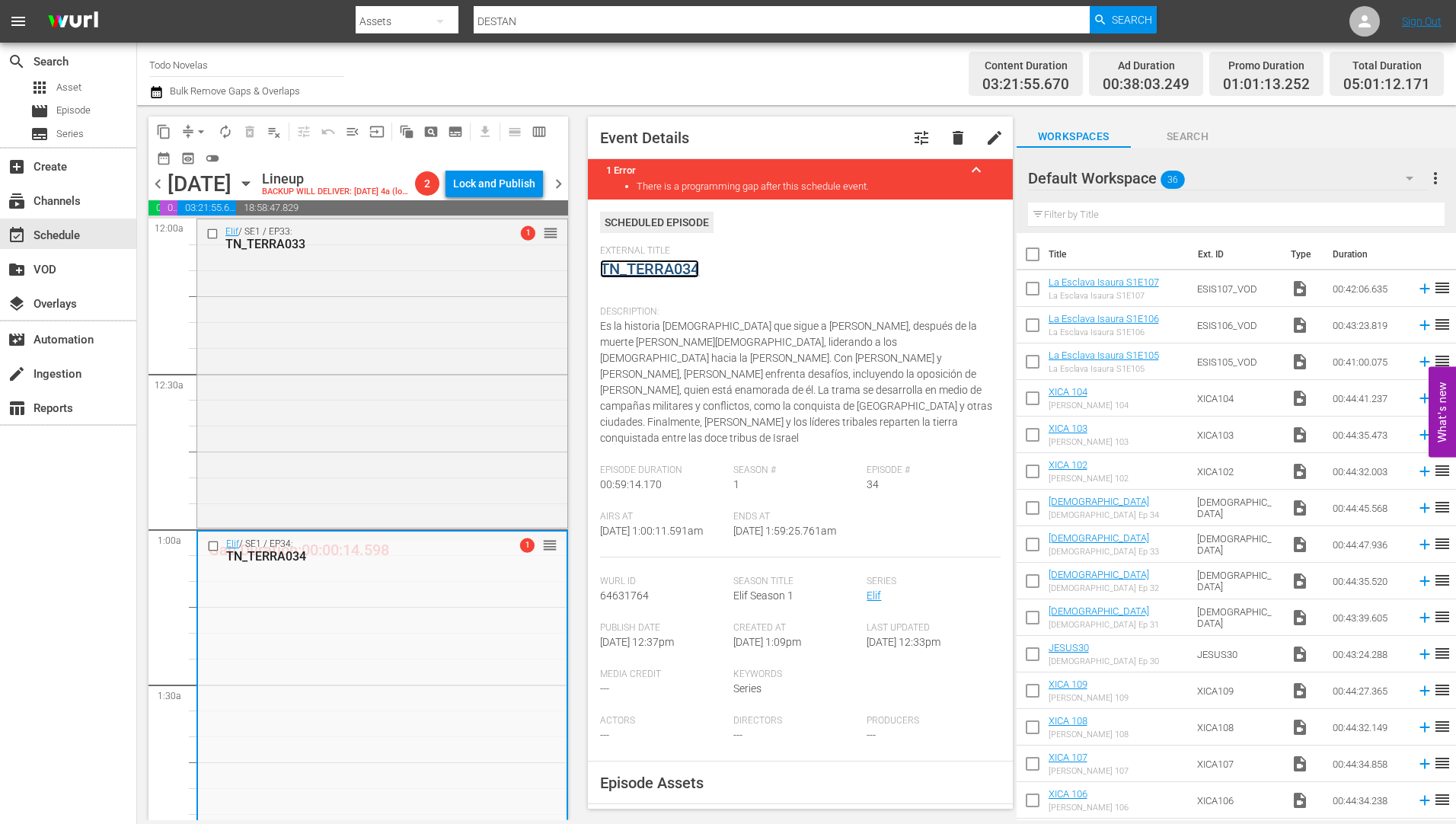
click at [658, 268] on link "TN_TERRA034" at bounding box center [649, 269] width 99 height 18
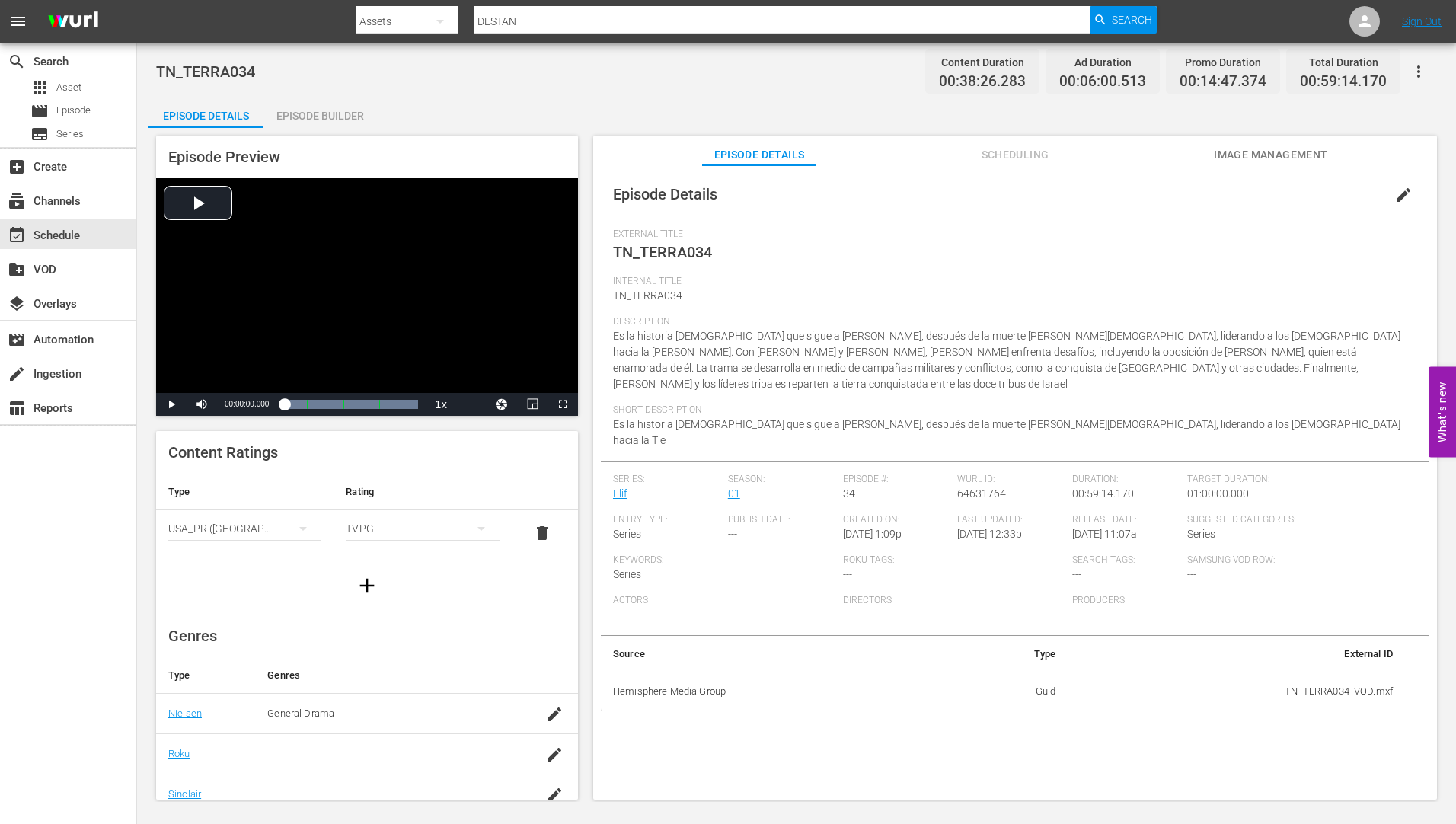
click at [332, 110] on div "Episode Builder" at bounding box center [319, 116] width 114 height 36
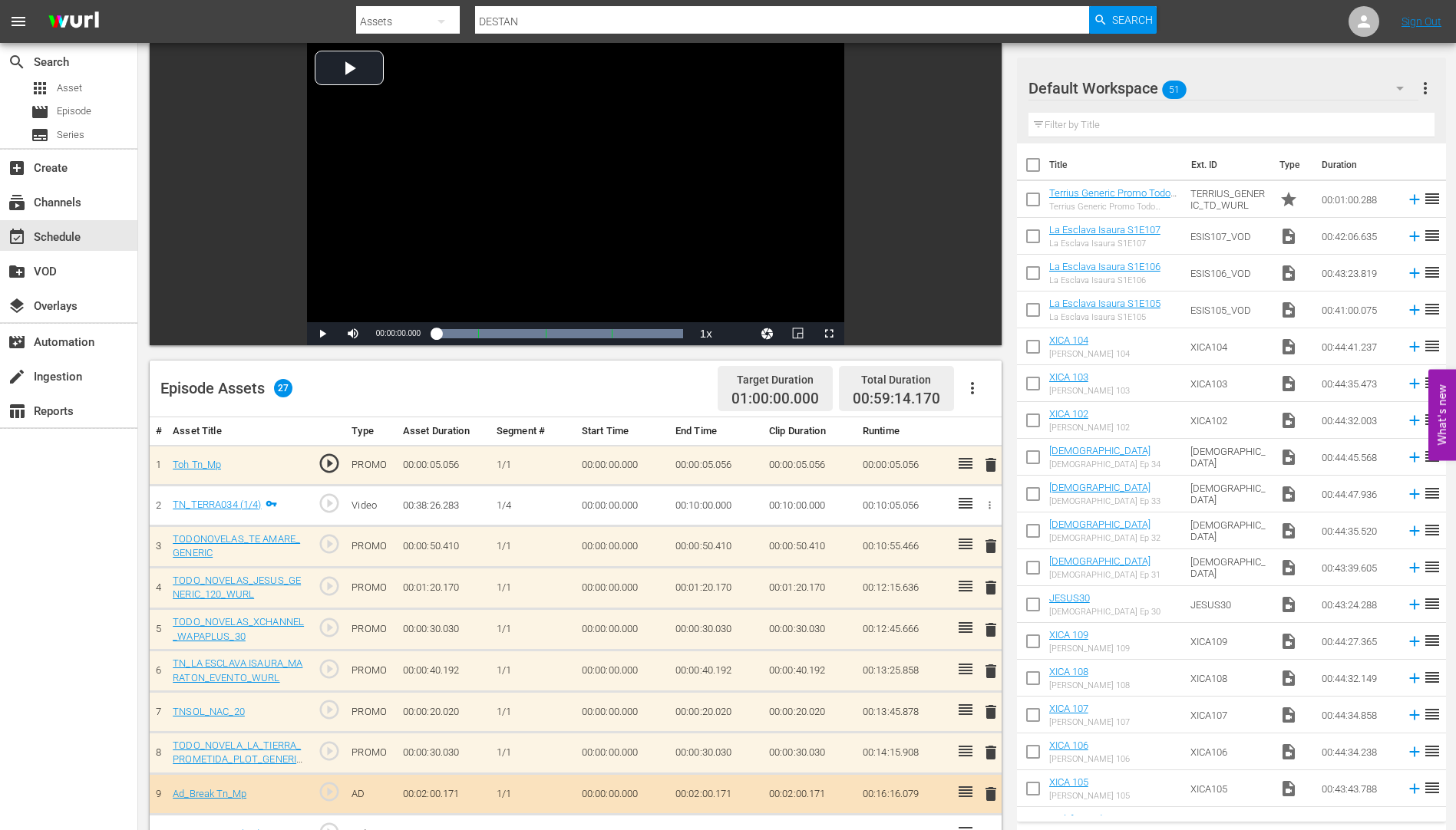
scroll to position [384, 0]
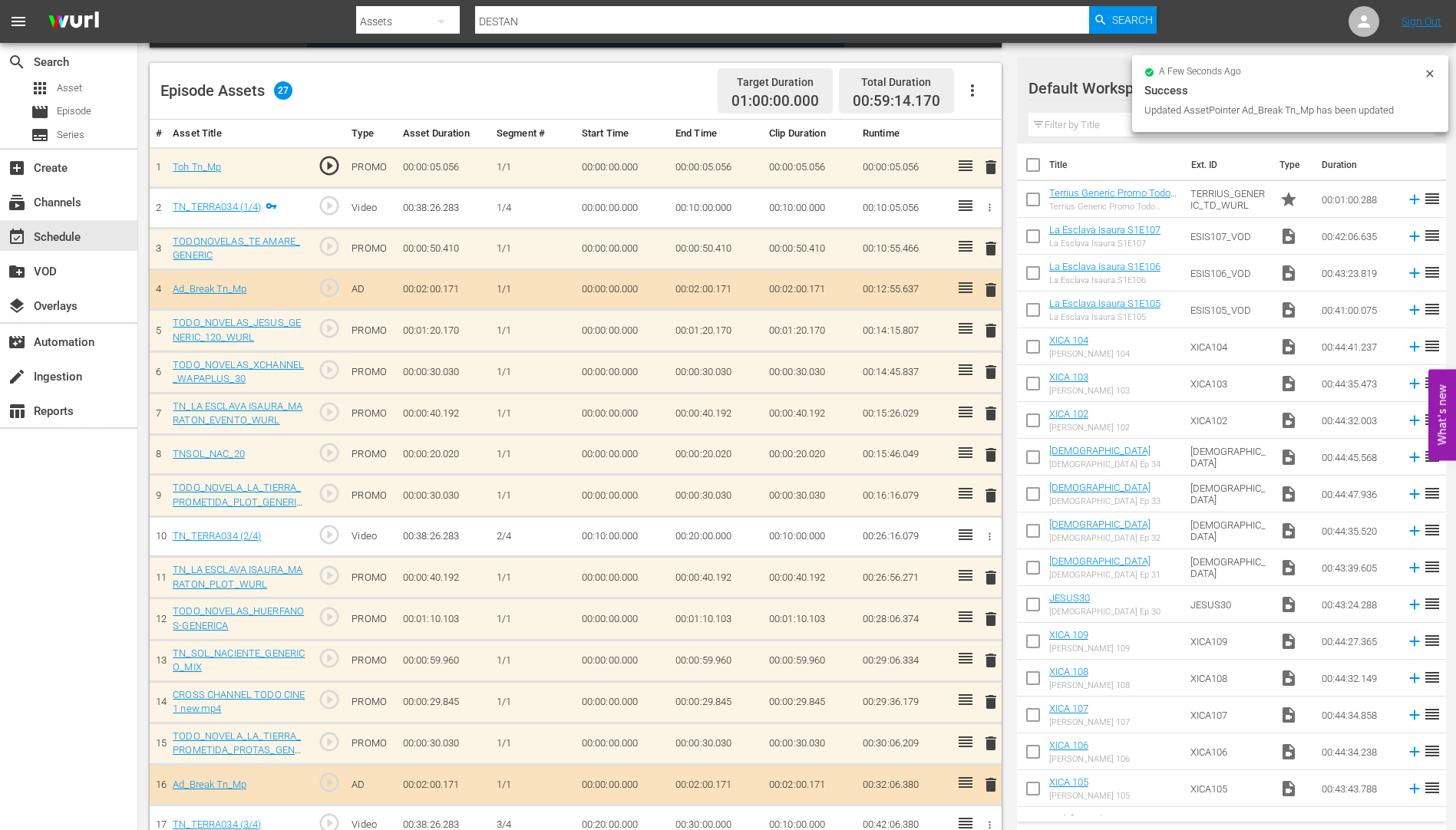
click at [992, 246] on span "delete" at bounding box center [991, 248] width 18 height 18
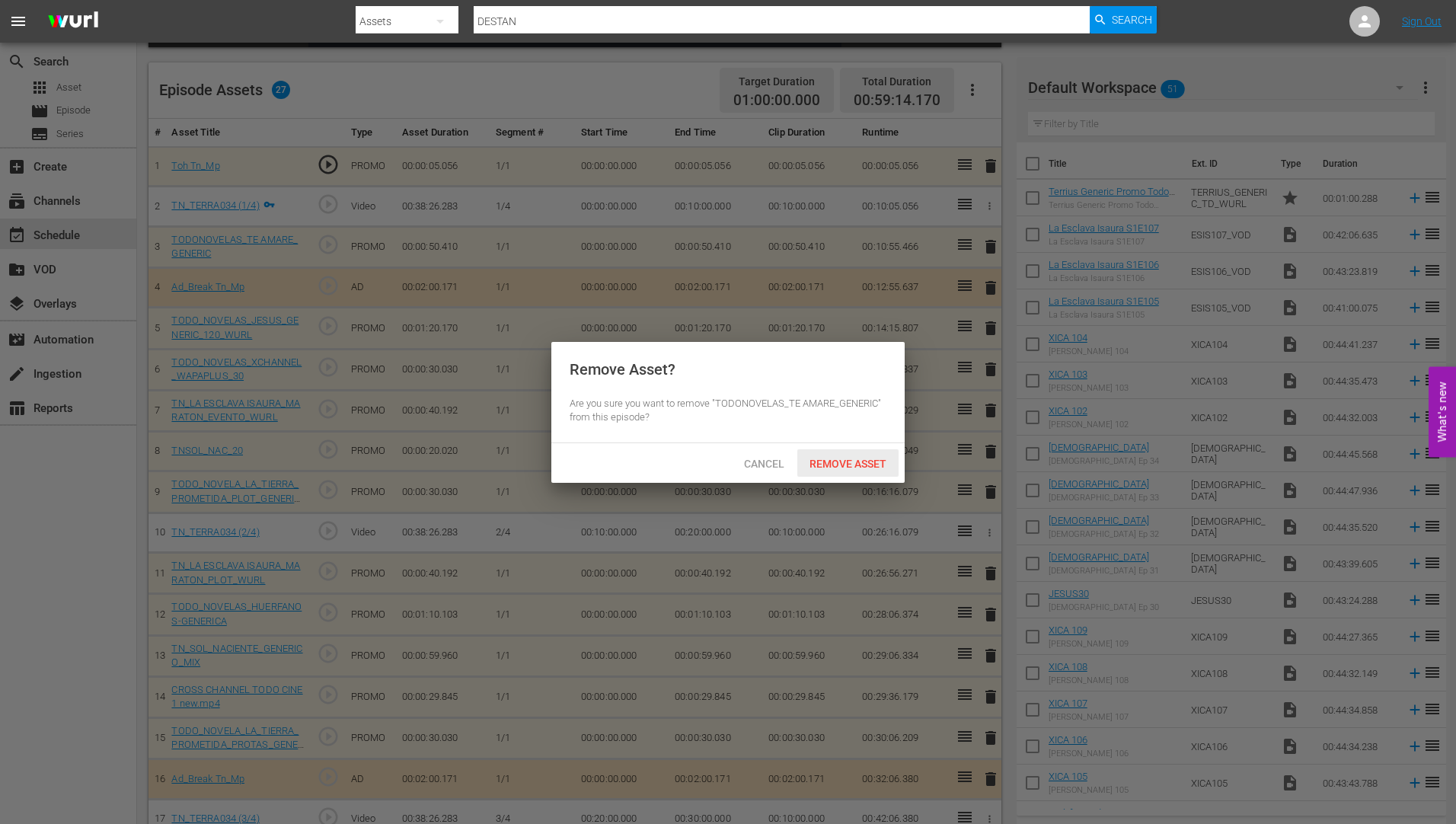
click at [850, 460] on span "Remove Asset" at bounding box center [848, 463] width 102 height 12
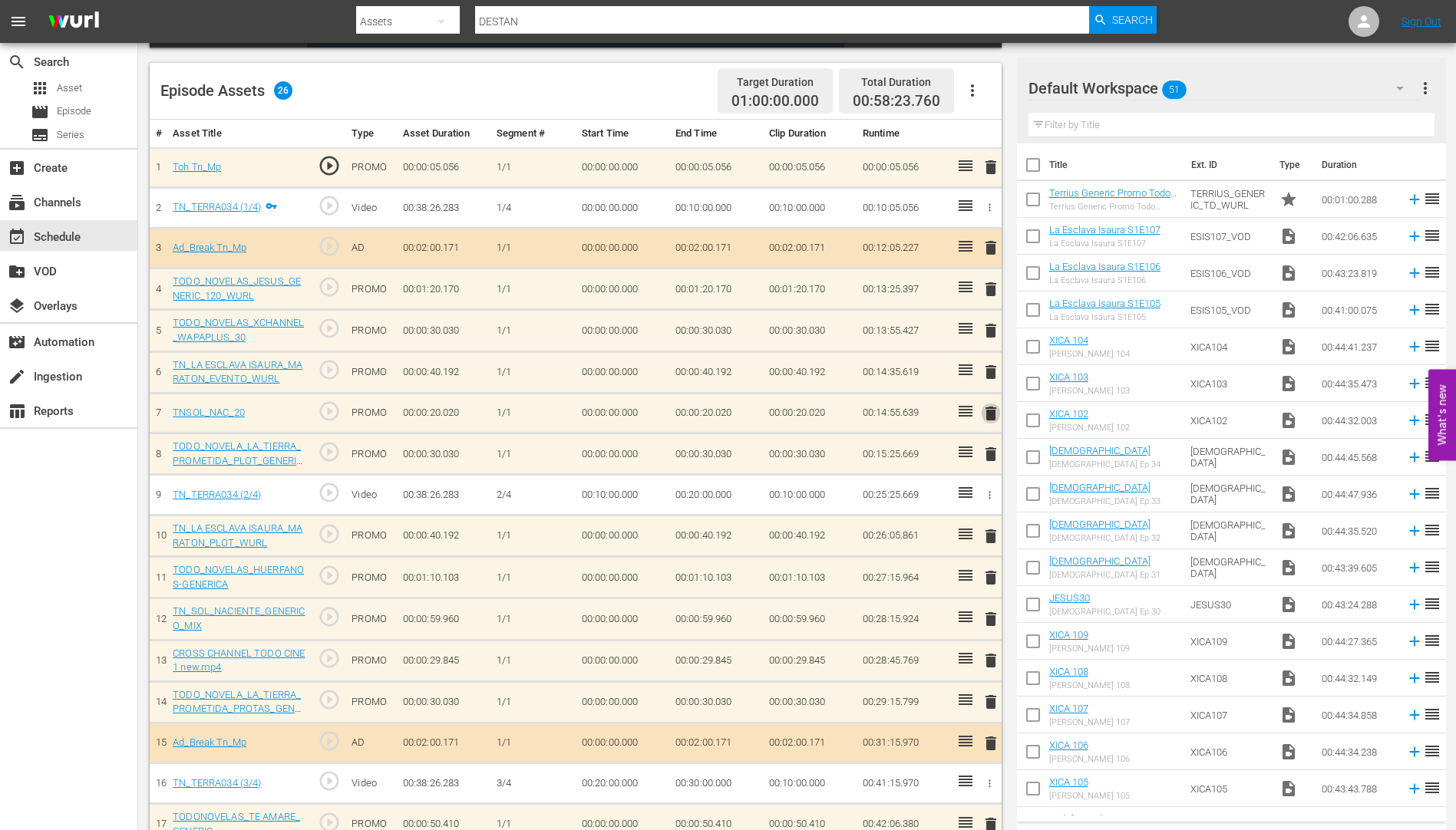
click at [991, 408] on span "delete" at bounding box center [991, 413] width 18 height 18
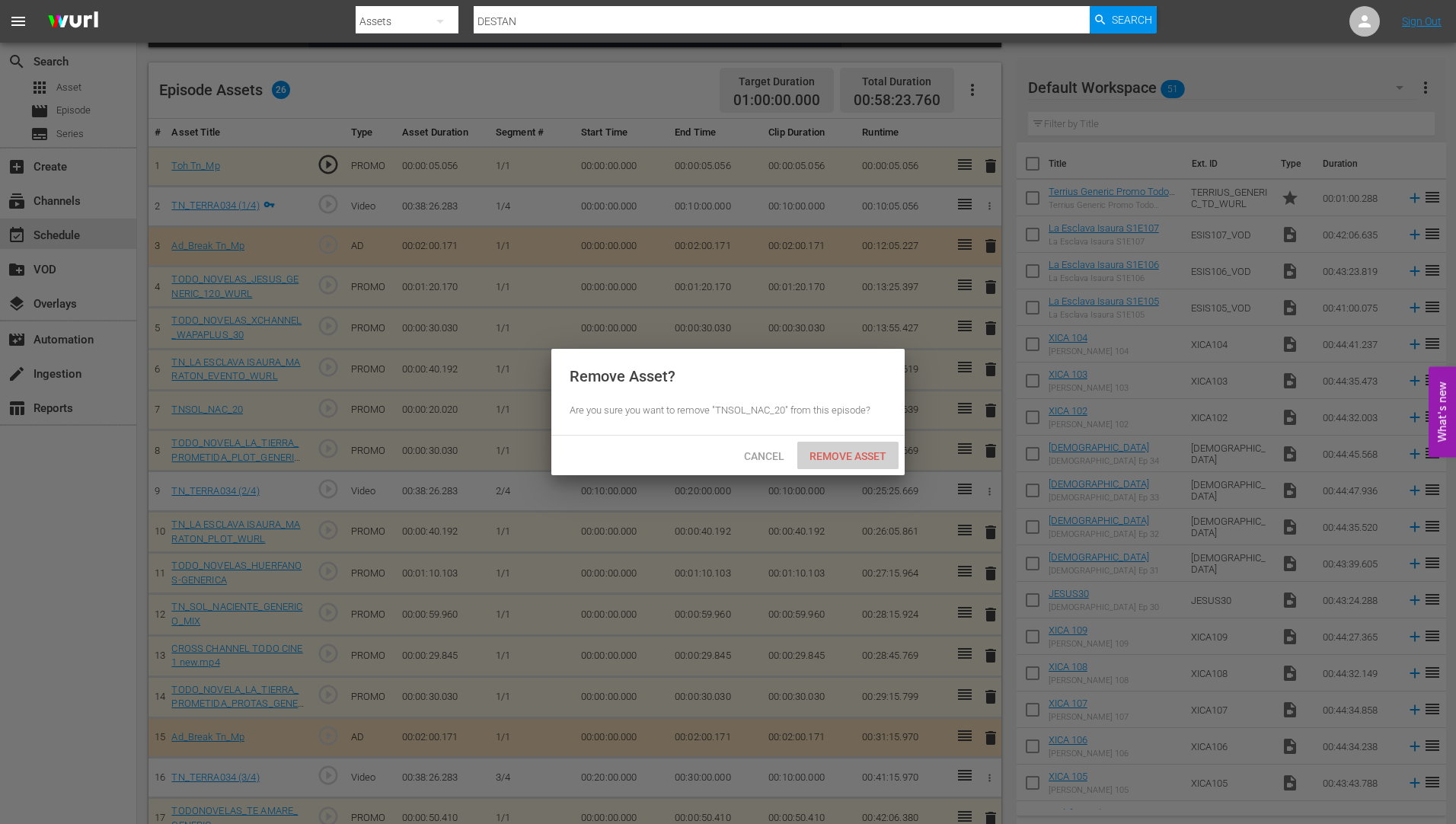
click at [856, 448] on div "Remove Asset" at bounding box center [848, 456] width 102 height 28
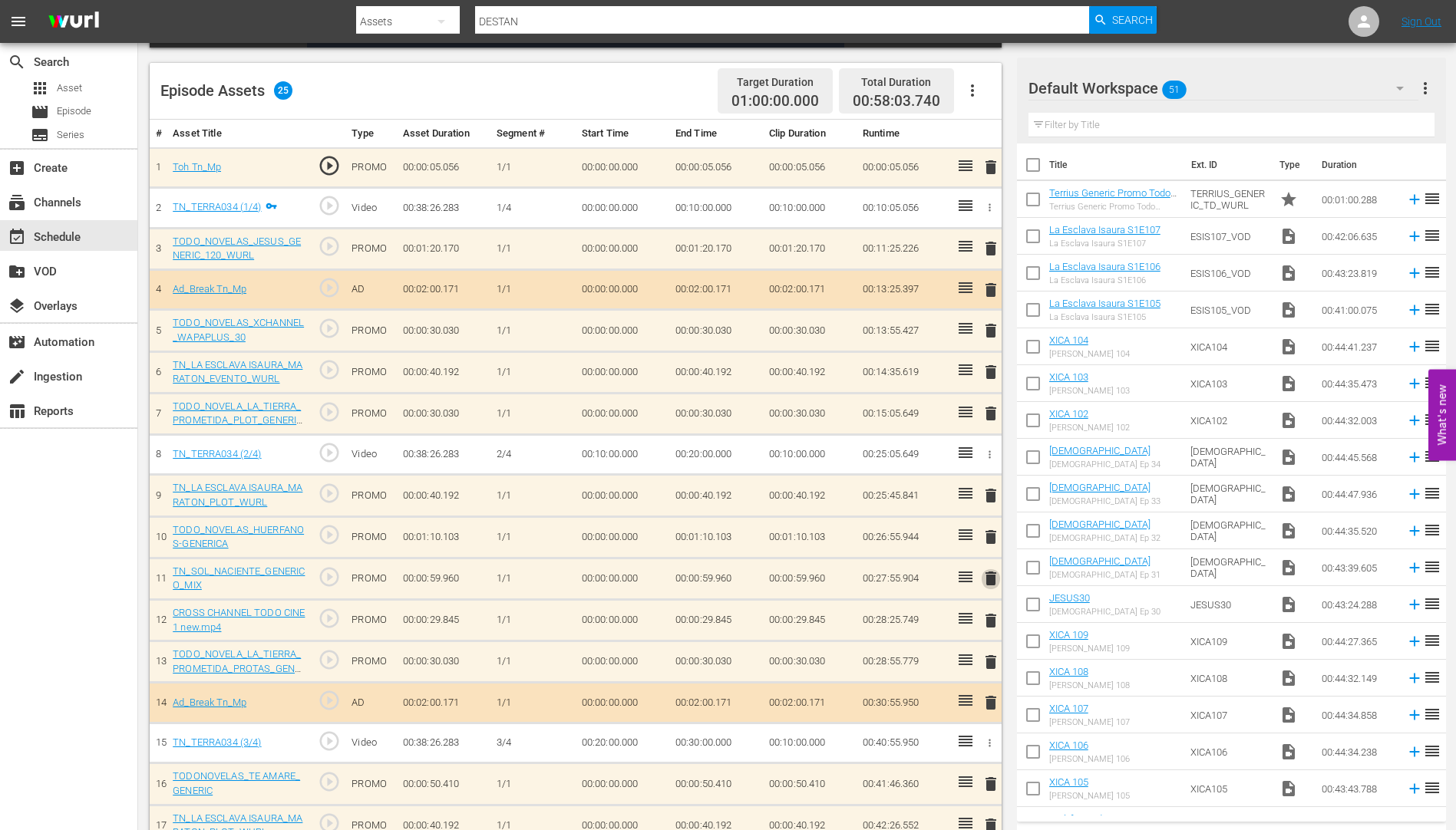
click at [991, 576] on span "delete" at bounding box center [991, 578] width 18 height 18
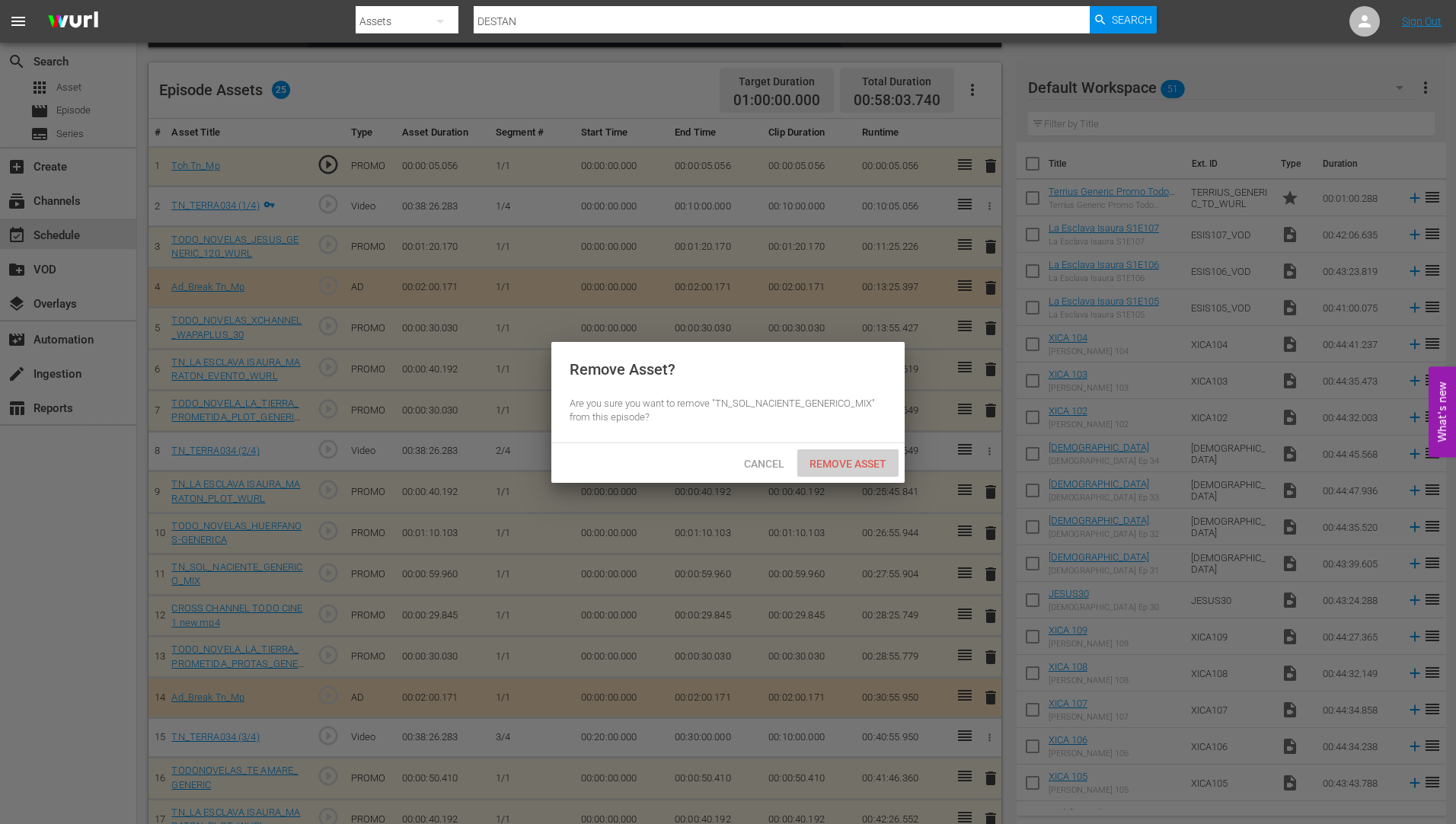
click at [860, 455] on div "Remove Asset" at bounding box center [848, 463] width 102 height 28
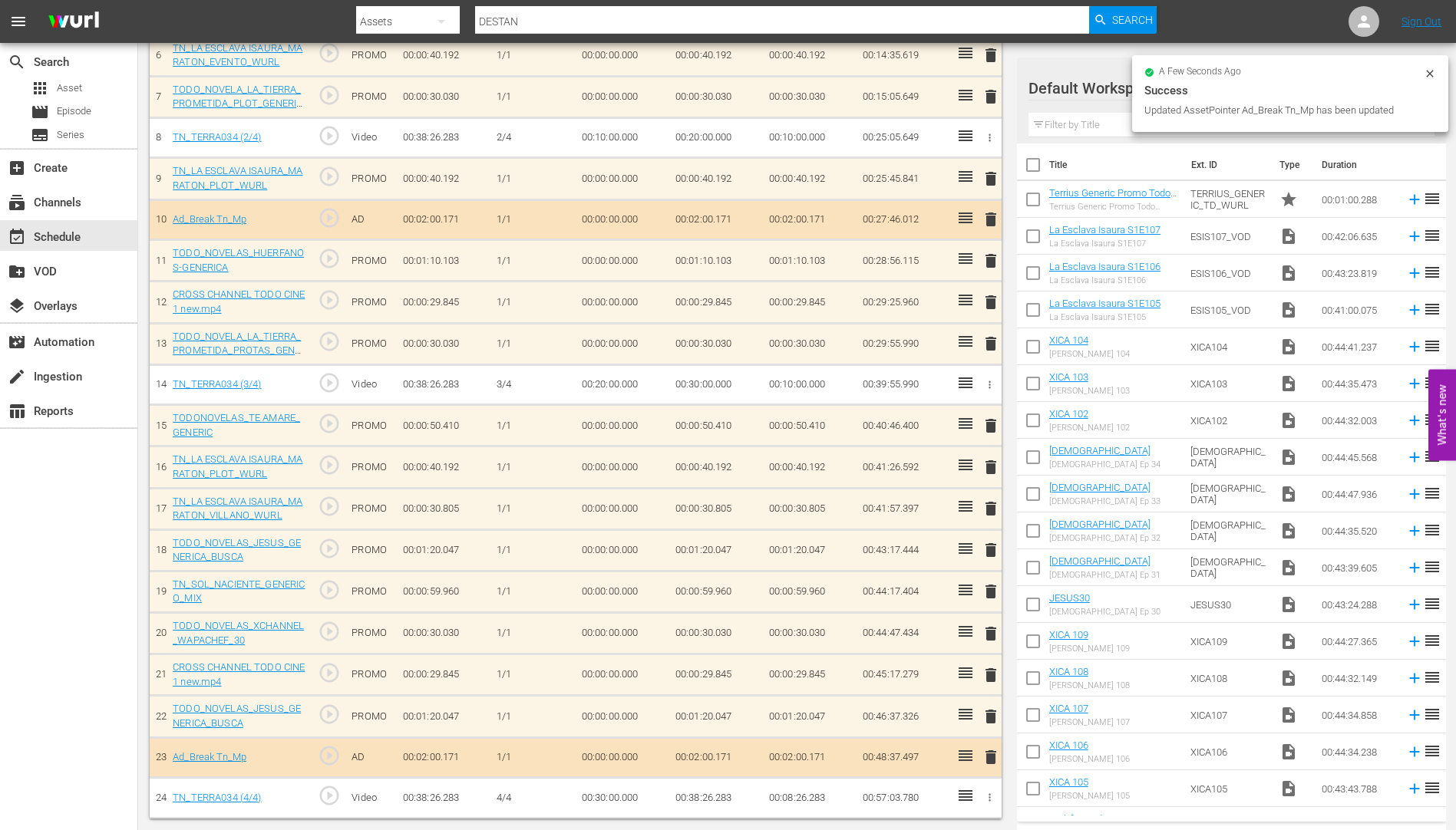
scroll to position [701, 0]
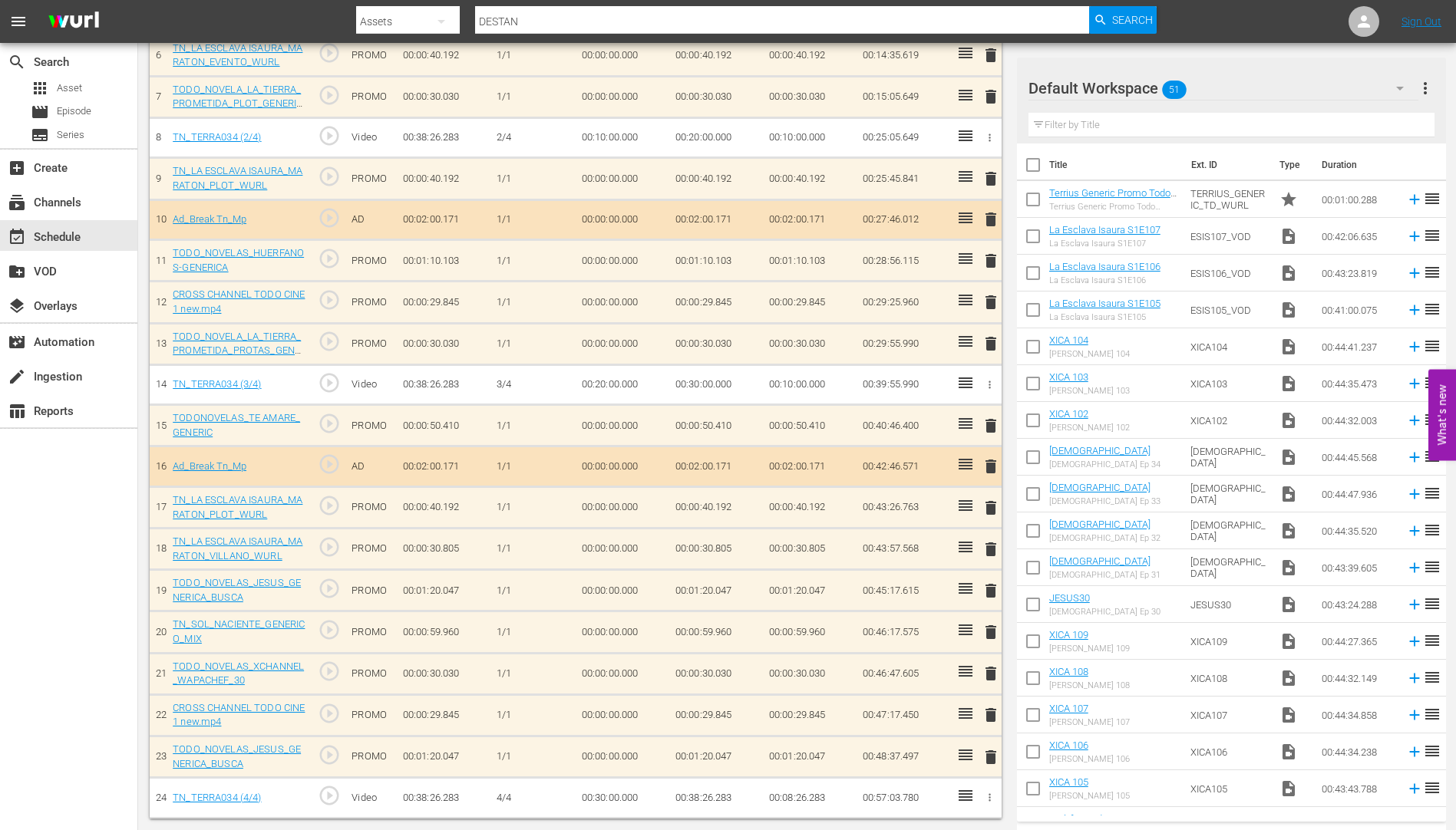
click at [992, 426] on span "delete" at bounding box center [991, 425] width 18 height 18
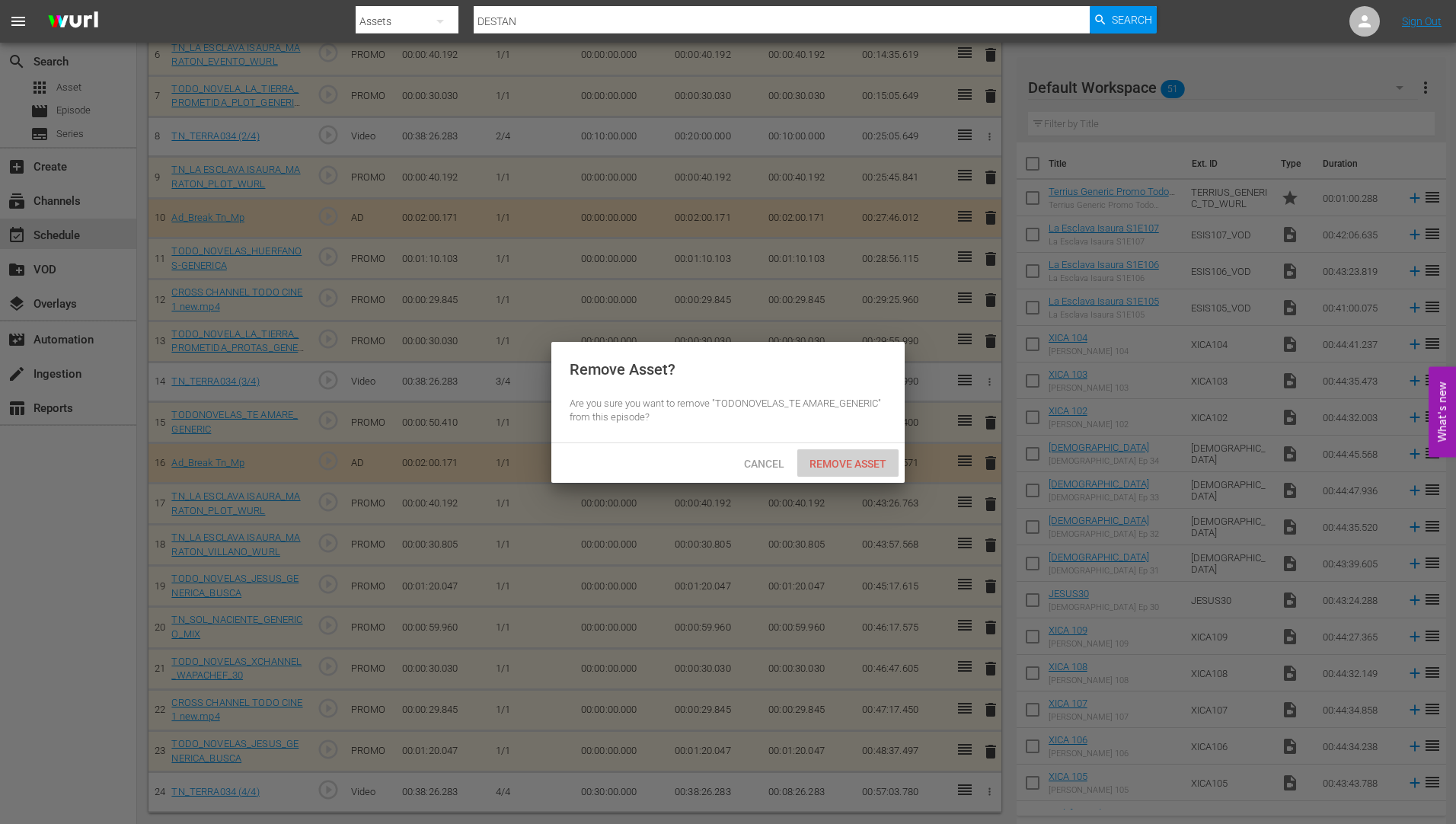
click at [860, 459] on span "Remove Asset" at bounding box center [848, 463] width 102 height 12
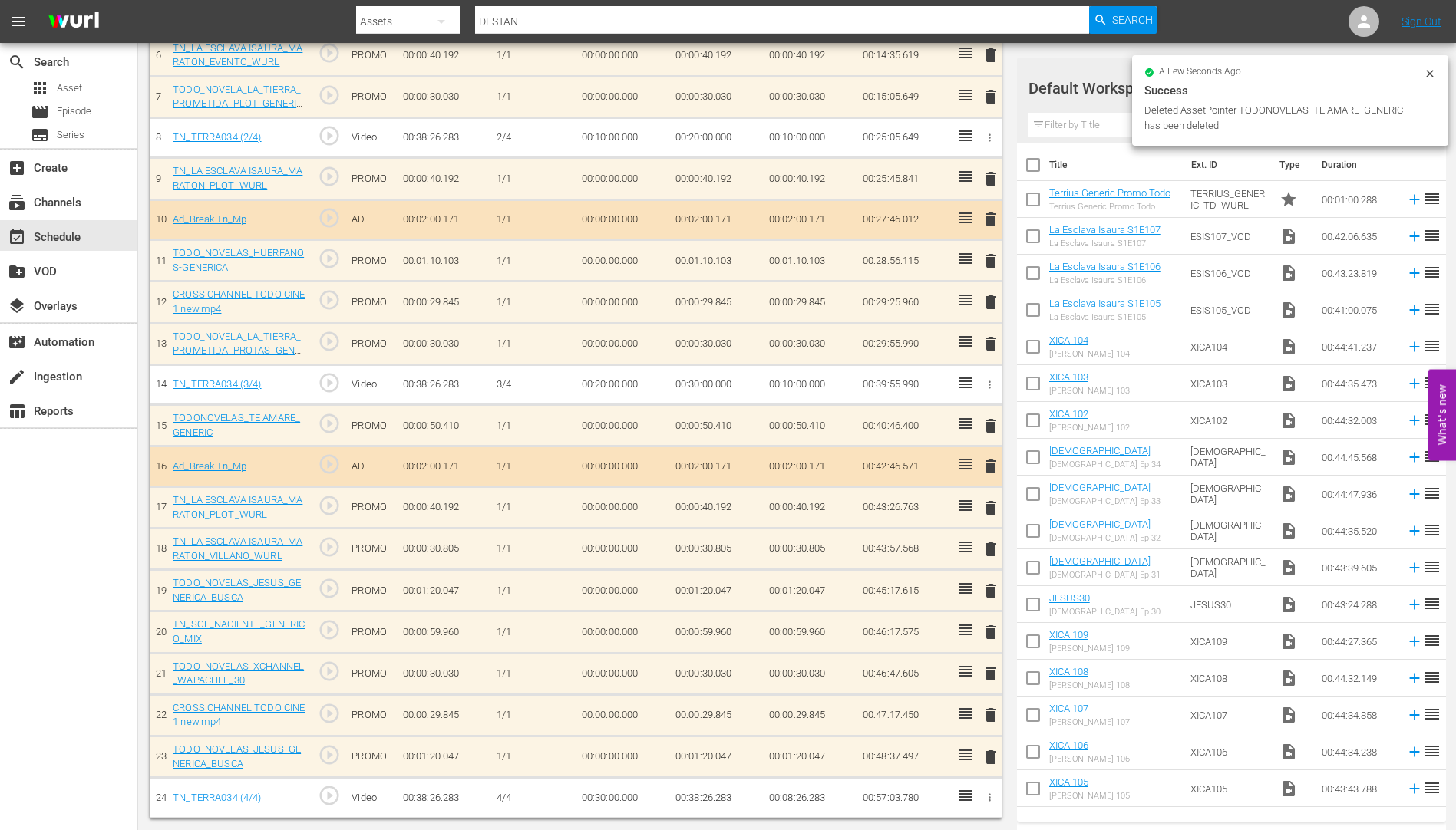
scroll to position [659, 0]
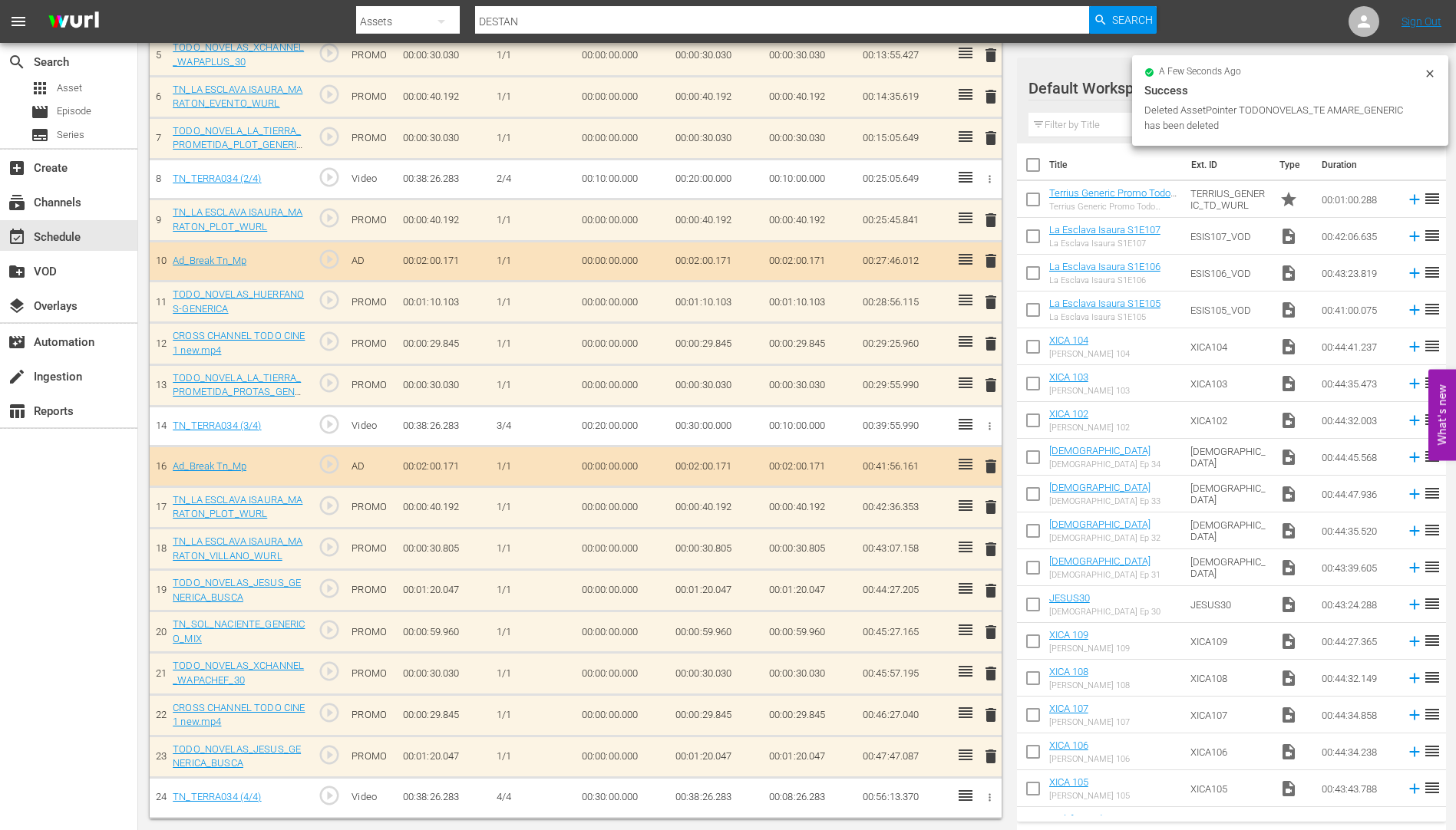
click at [990, 631] on span "delete" at bounding box center [991, 632] width 18 height 18
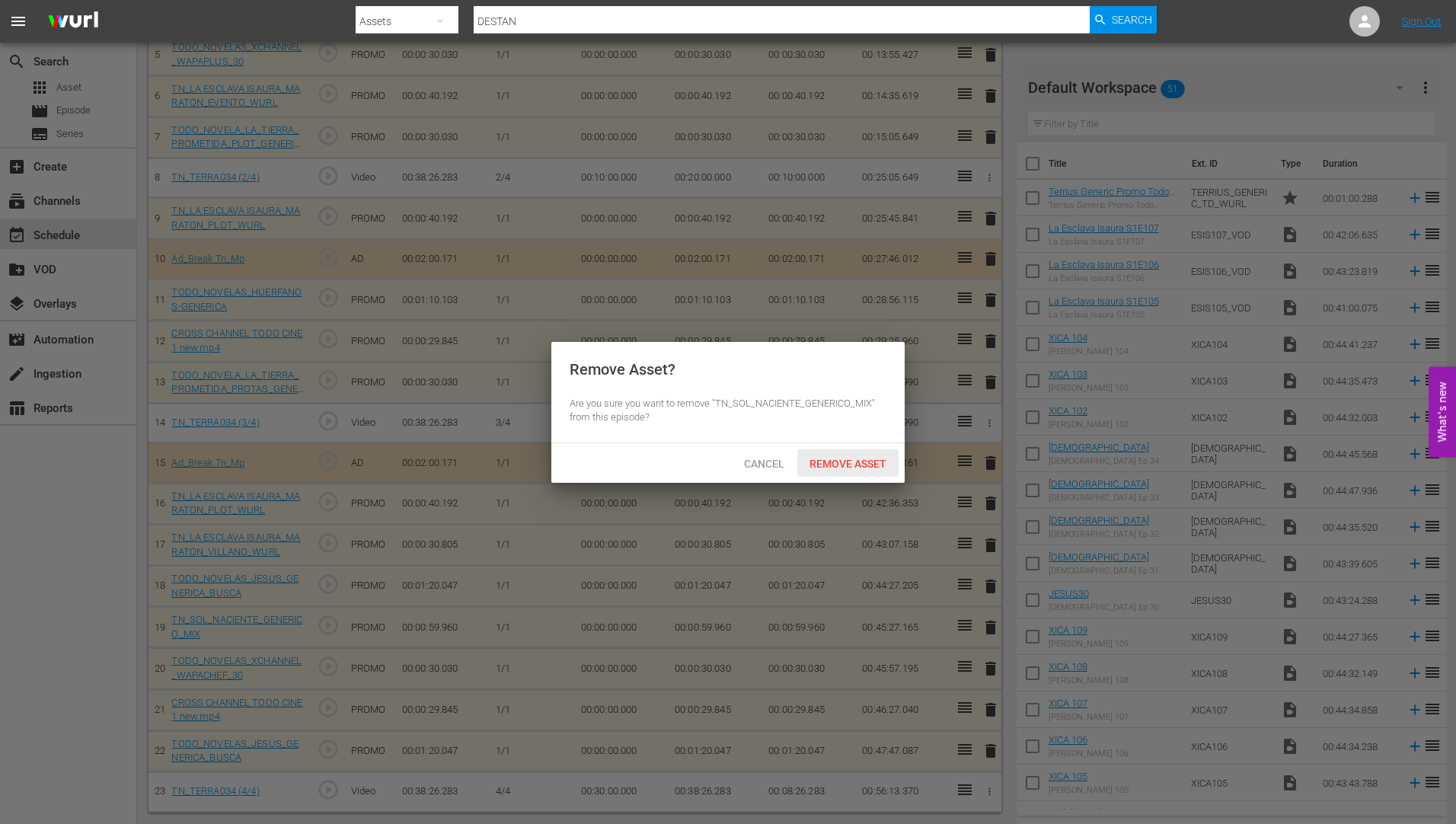
click at [865, 459] on span "Remove Asset" at bounding box center [848, 463] width 102 height 12
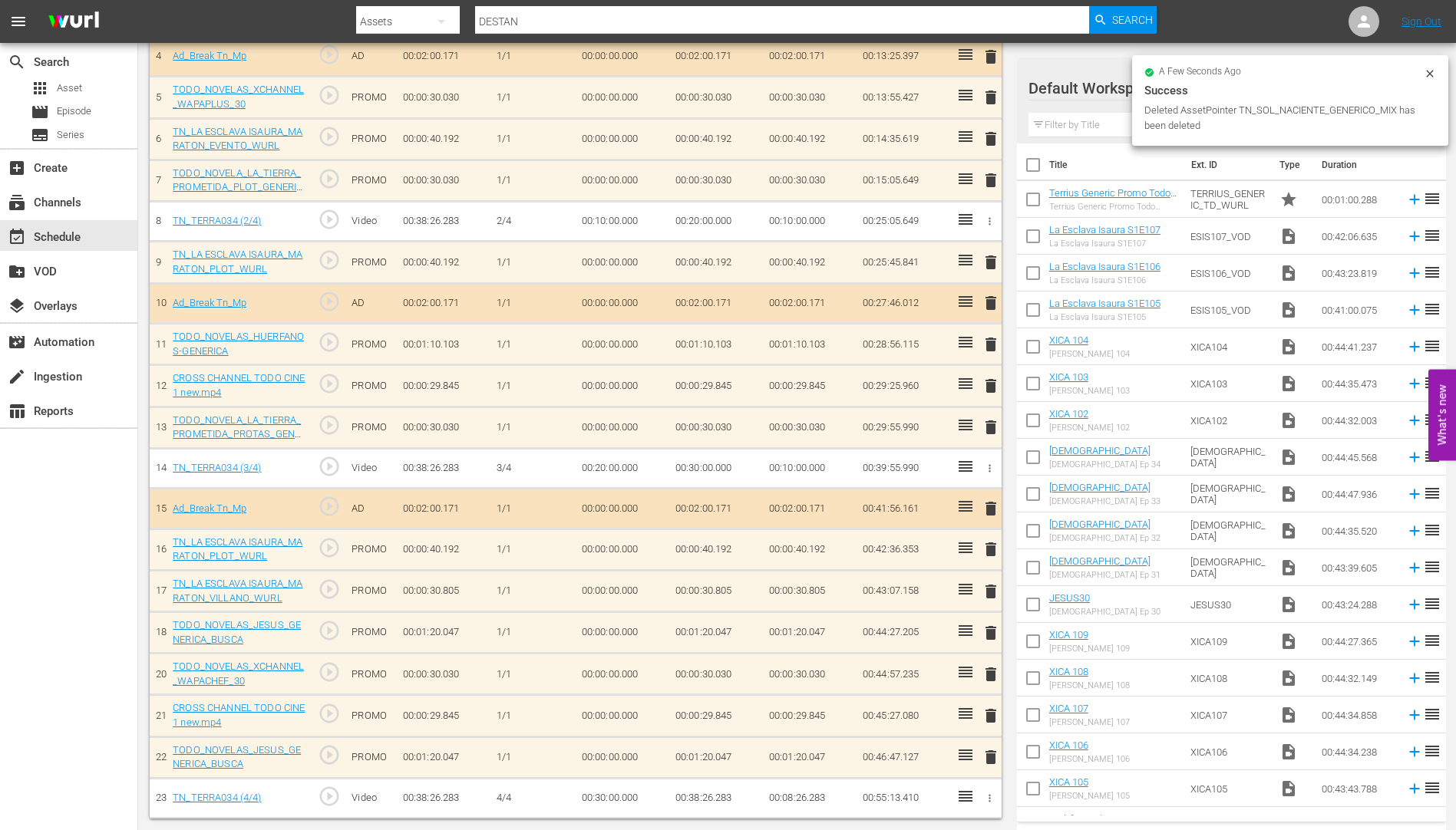
scroll to position [616, 0]
click at [992, 587] on span "delete" at bounding box center [991, 591] width 18 height 18
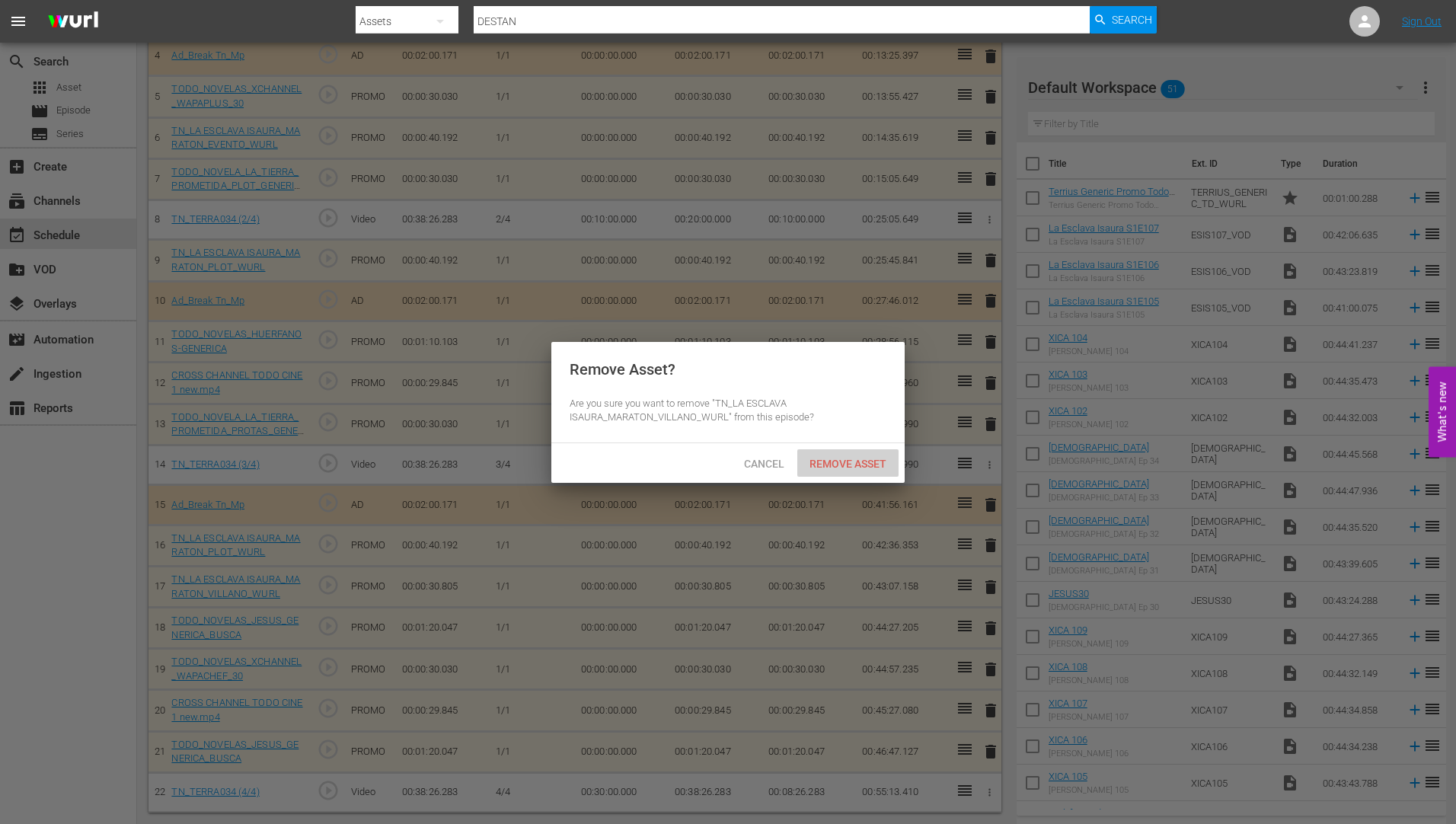
click at [857, 464] on span "Remove Asset" at bounding box center [848, 463] width 102 height 12
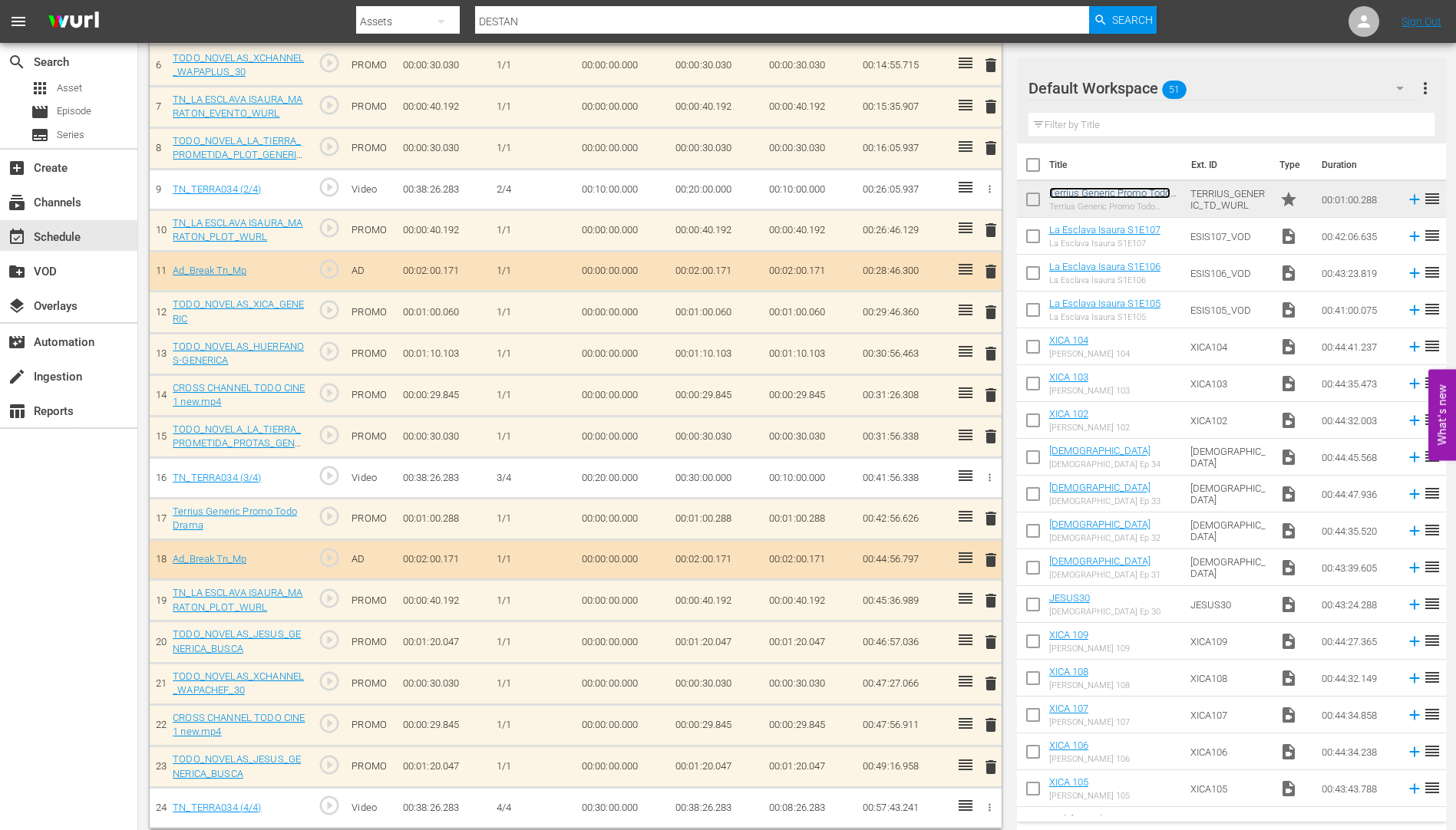
scroll to position [701, 0]
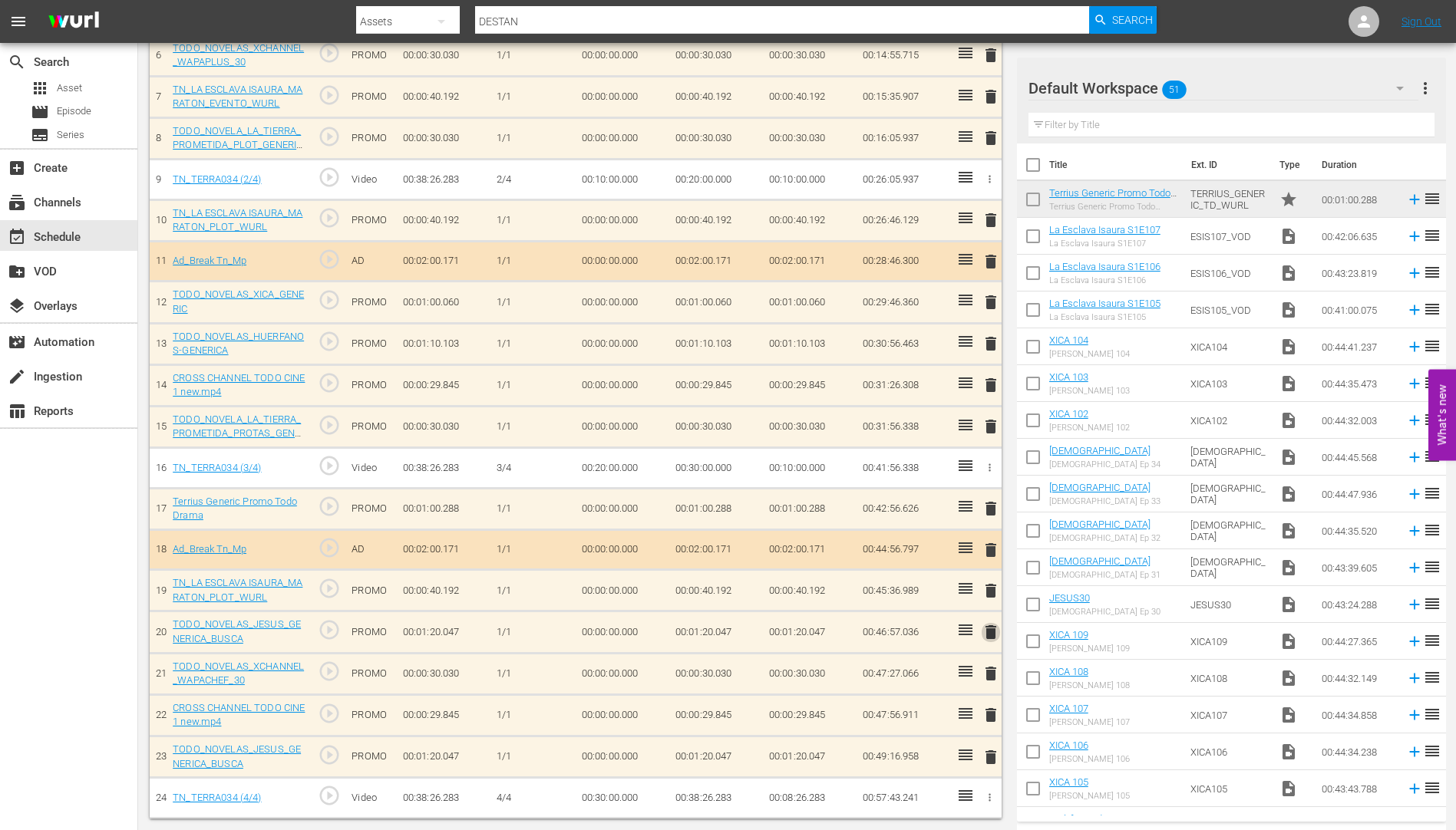
click at [991, 632] on span "delete" at bounding box center [991, 632] width 18 height 18
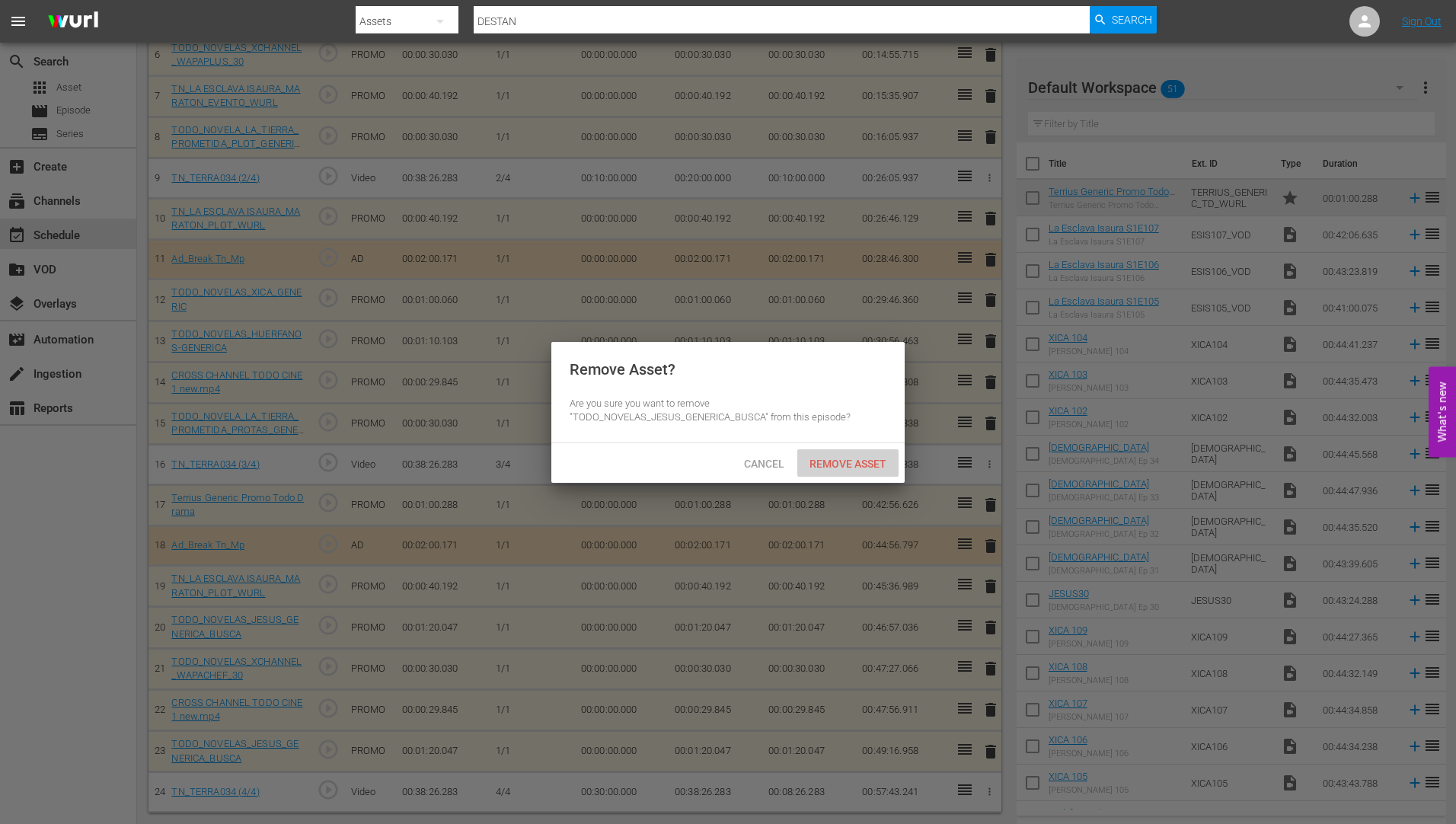
click at [866, 454] on div "Remove Asset" at bounding box center [848, 463] width 102 height 28
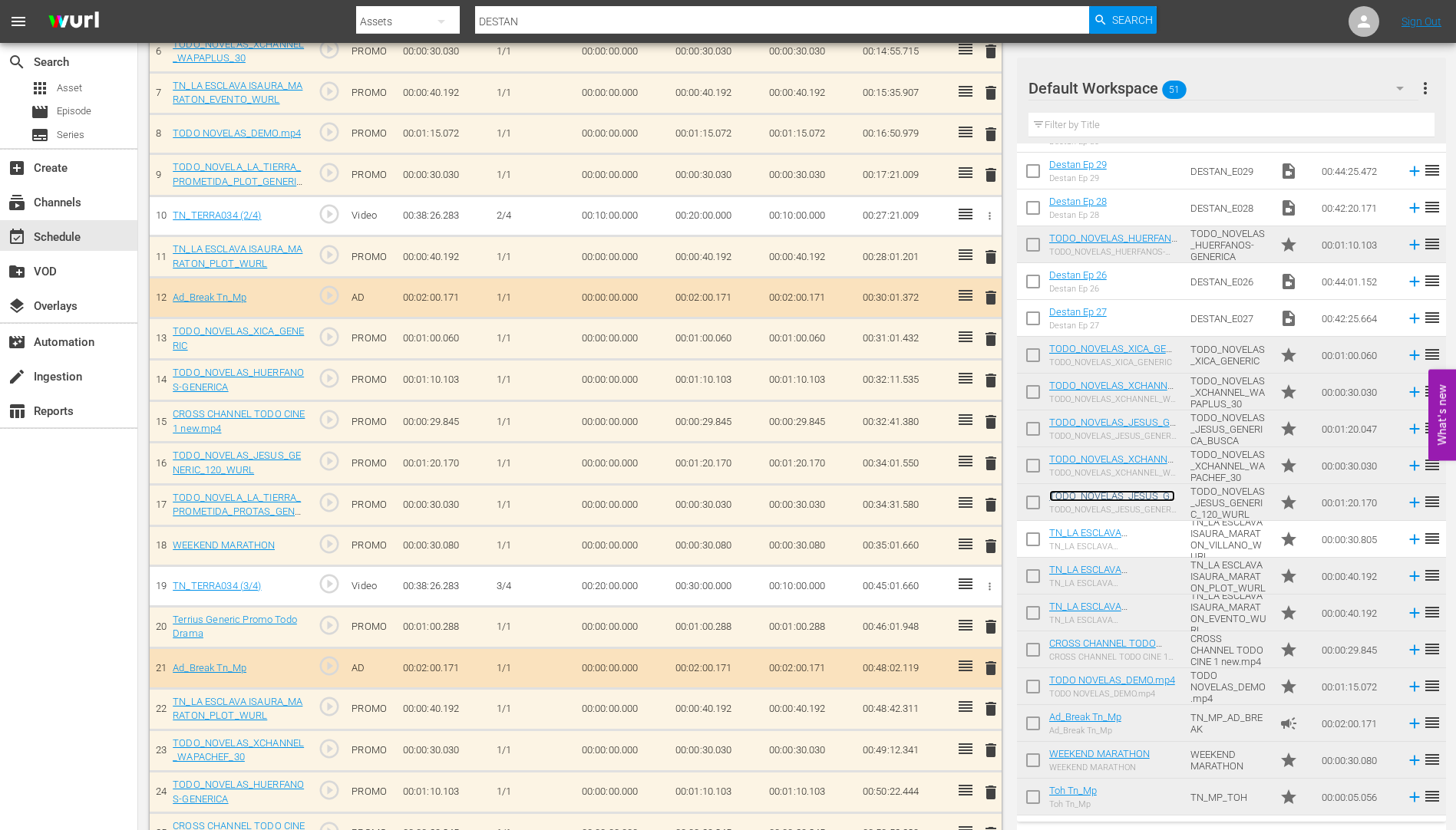
scroll to position [822, 0]
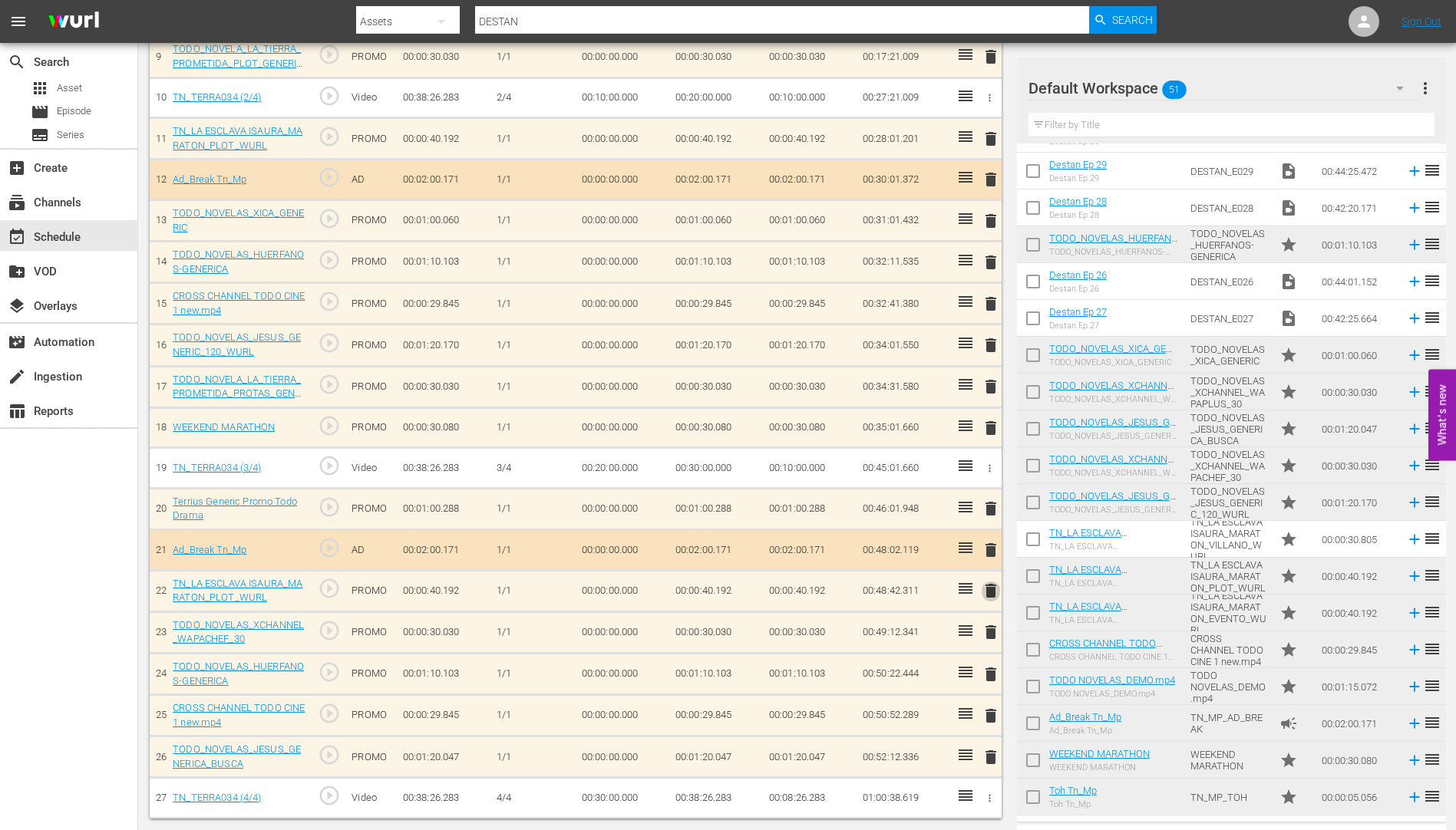
click at [990, 591] on span "delete" at bounding box center [991, 590] width 18 height 18
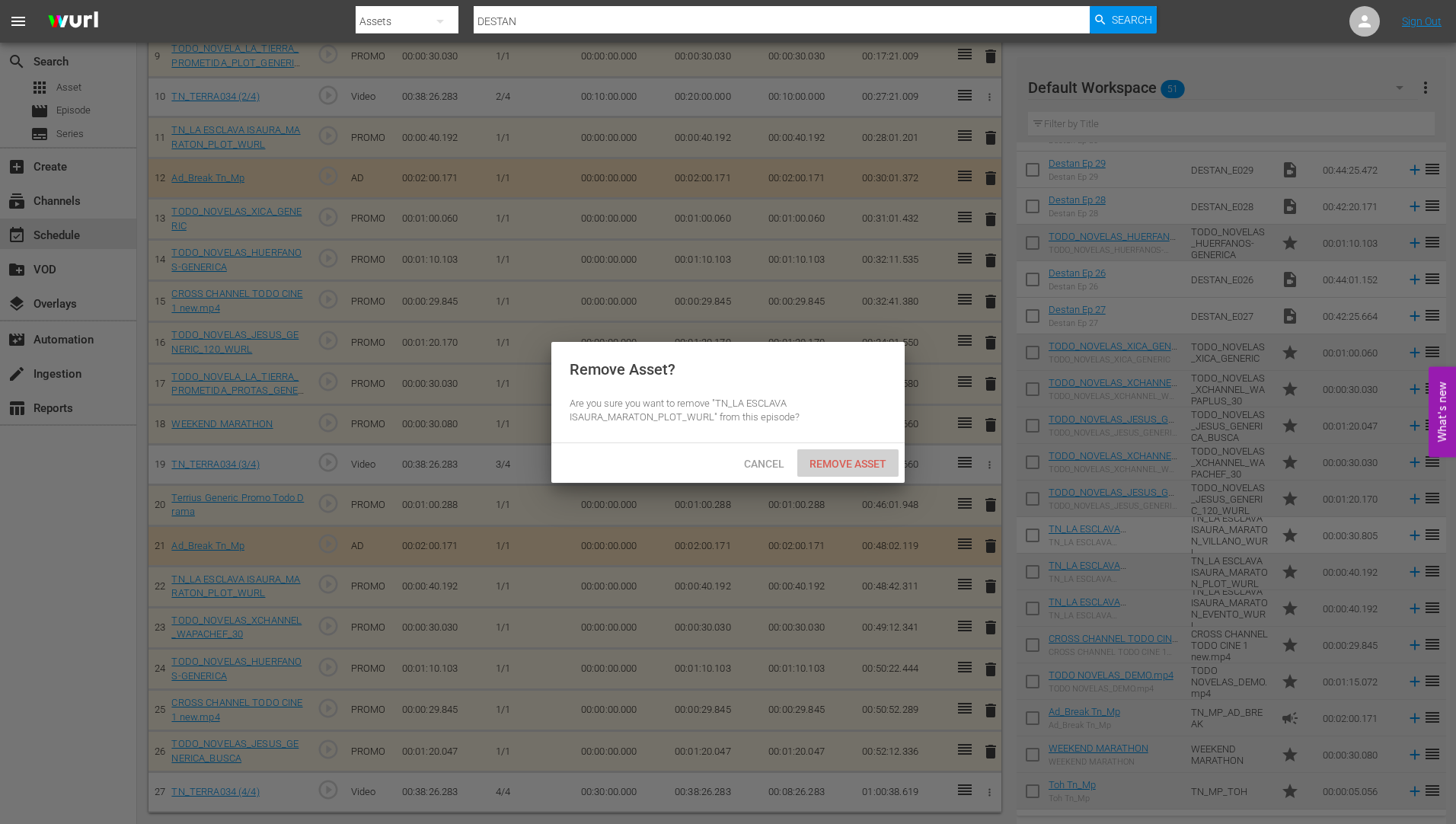
click at [858, 454] on div "Remove Asset" at bounding box center [848, 463] width 102 height 28
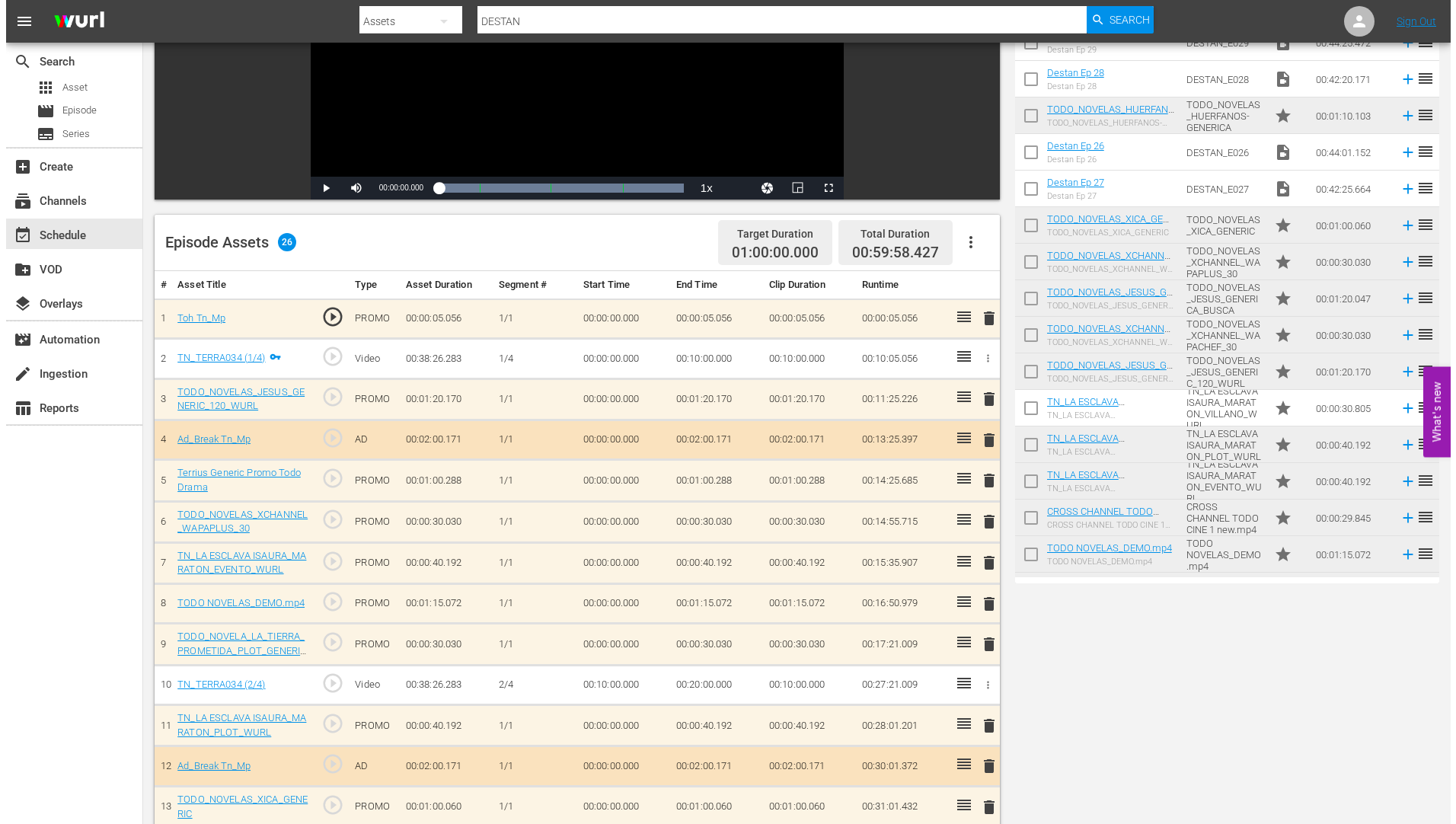
scroll to position [0, 0]
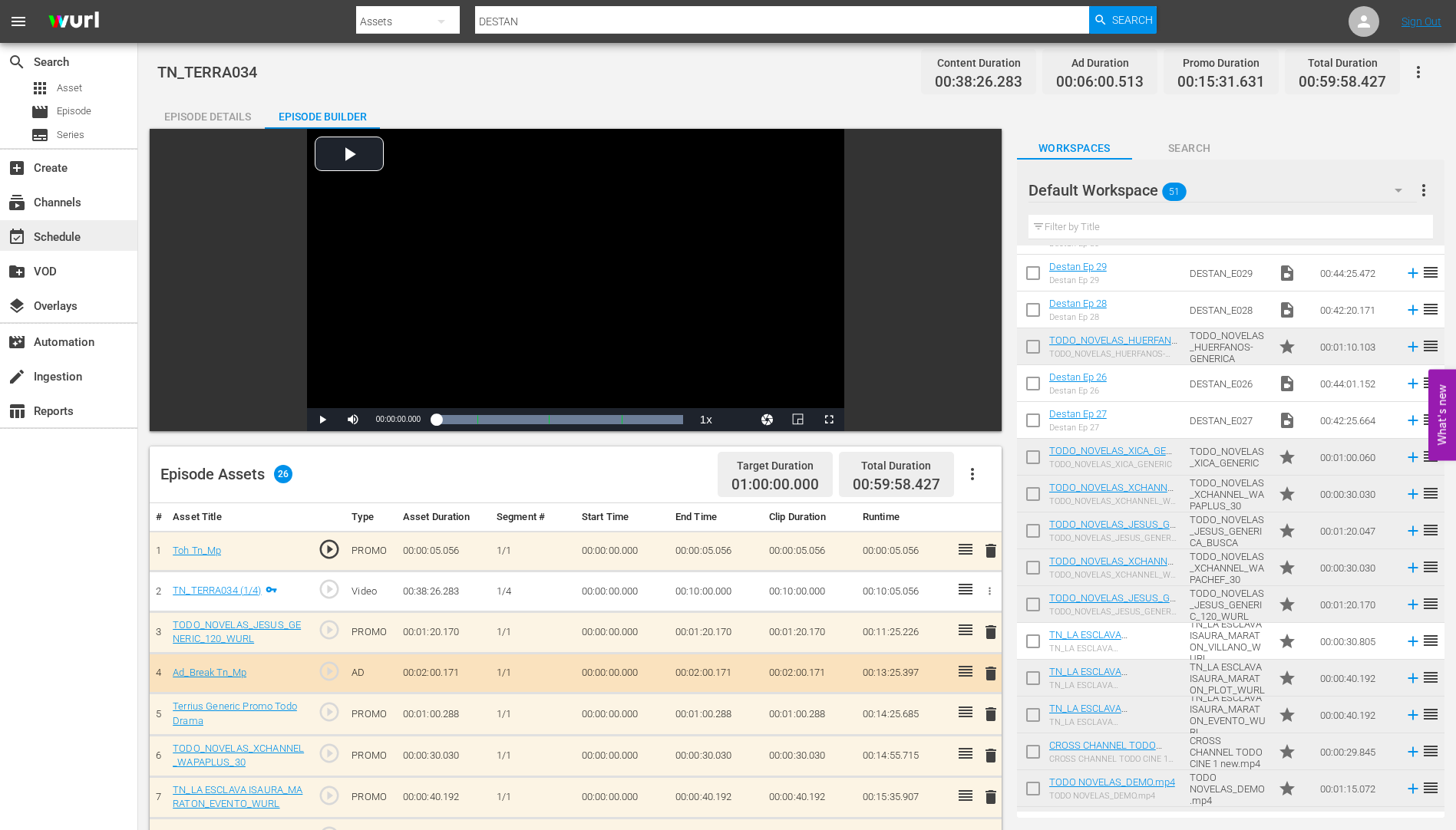
click at [65, 229] on div "event_available Schedule" at bounding box center [43, 235] width 86 height 14
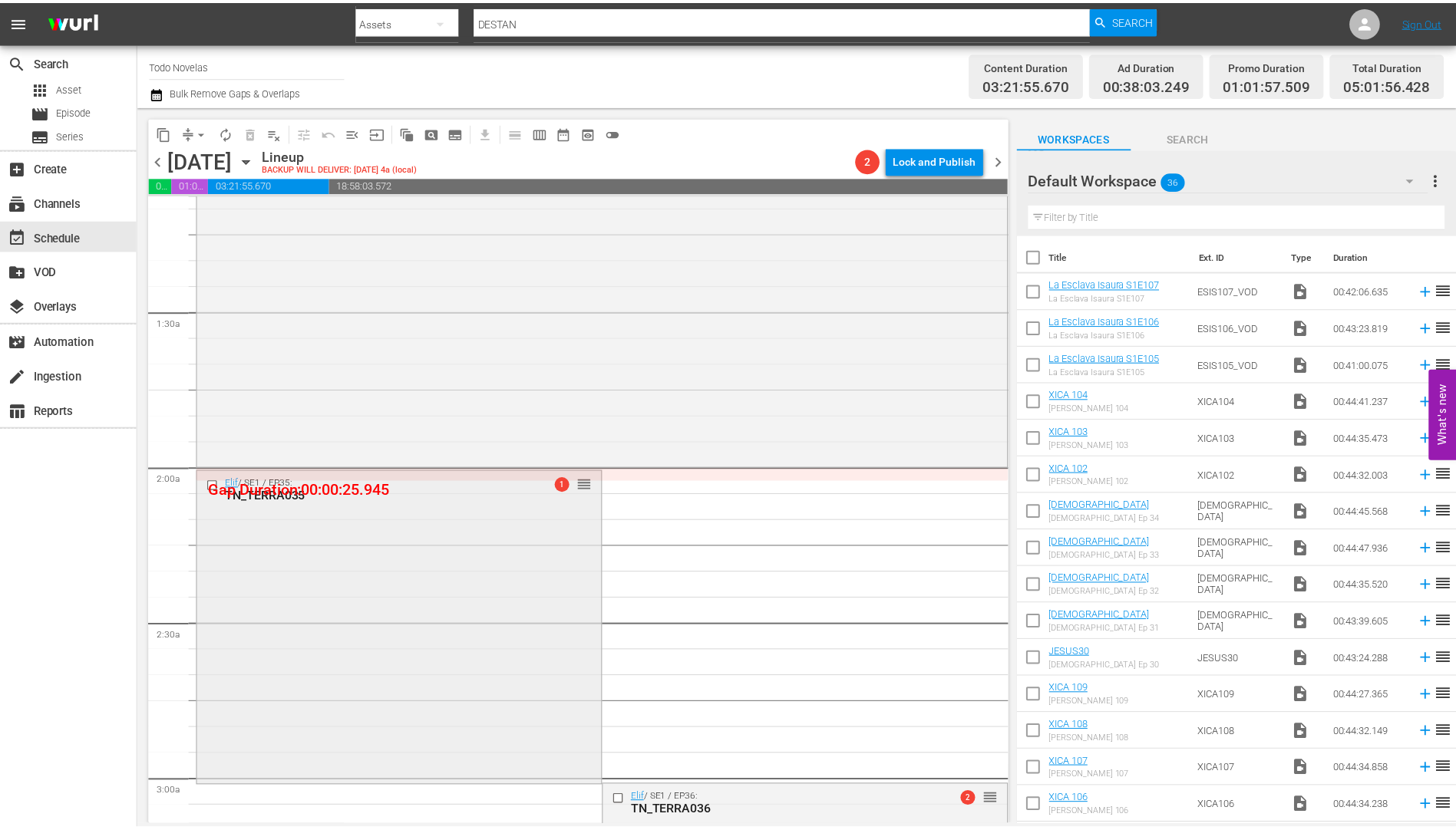
scroll to position [460, 0]
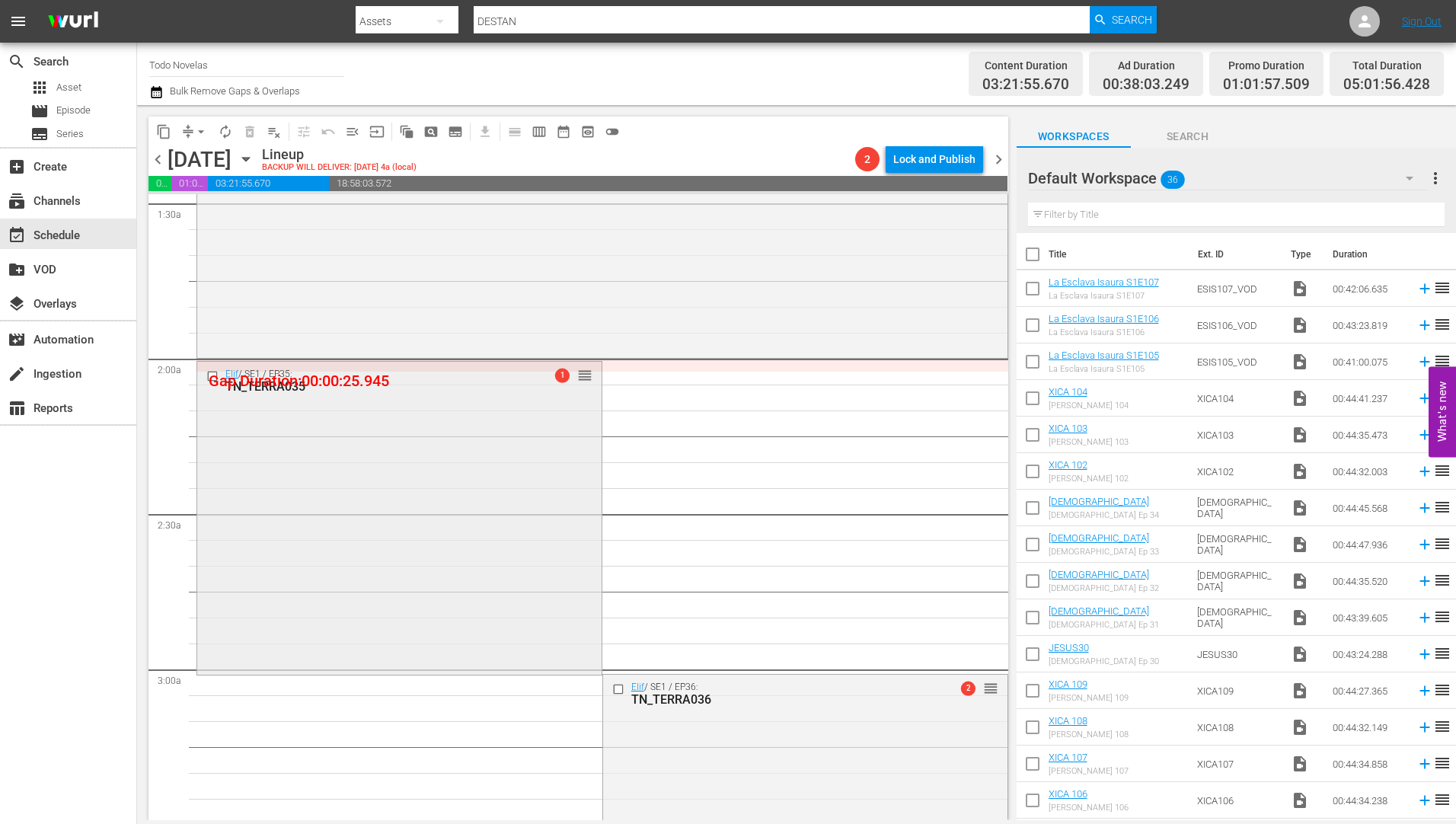
click at [277, 385] on div "TN_TERRA035" at bounding box center [374, 386] width 298 height 14
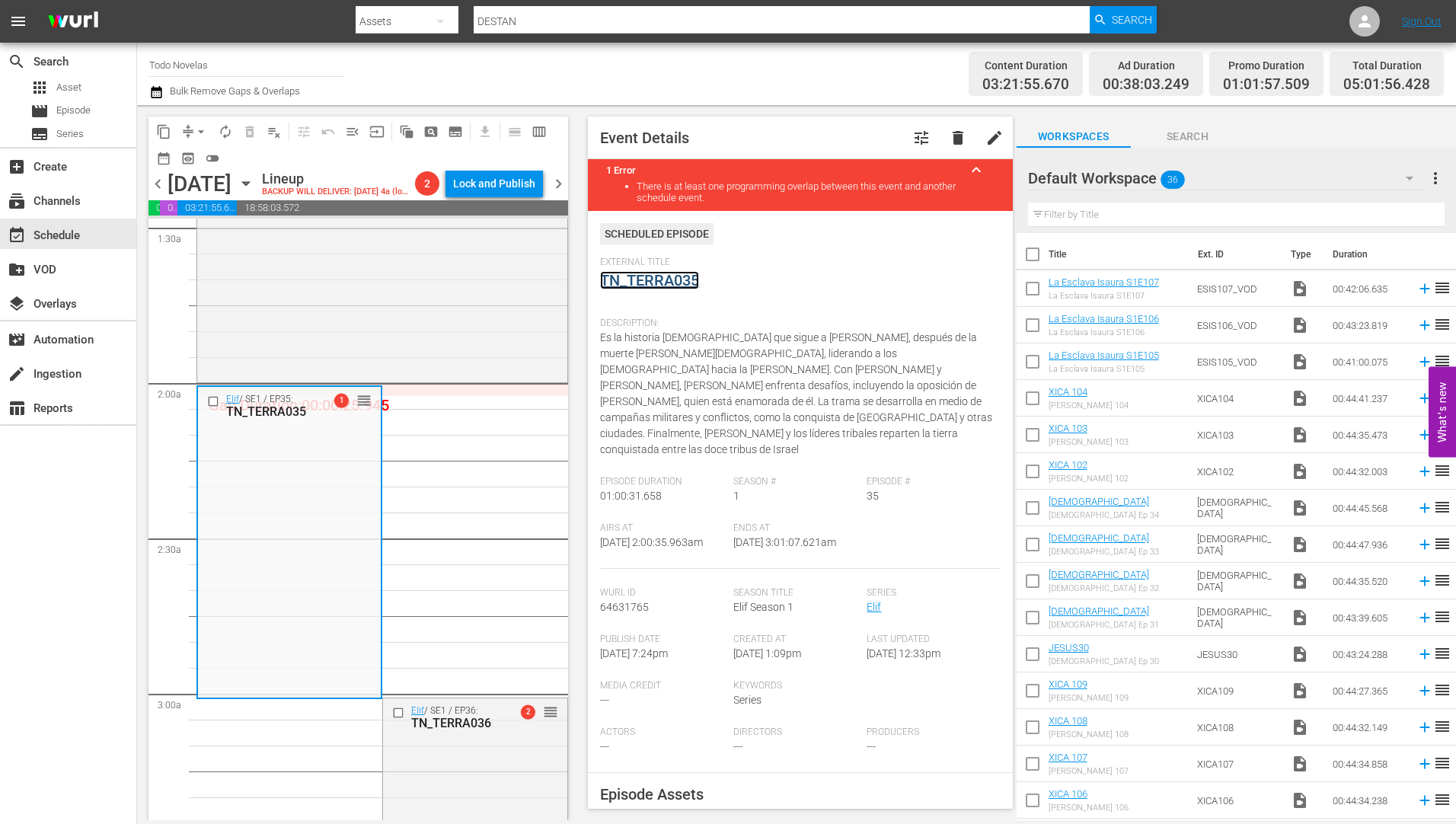
click at [665, 281] on link "TN_TERRA035" at bounding box center [649, 280] width 99 height 18
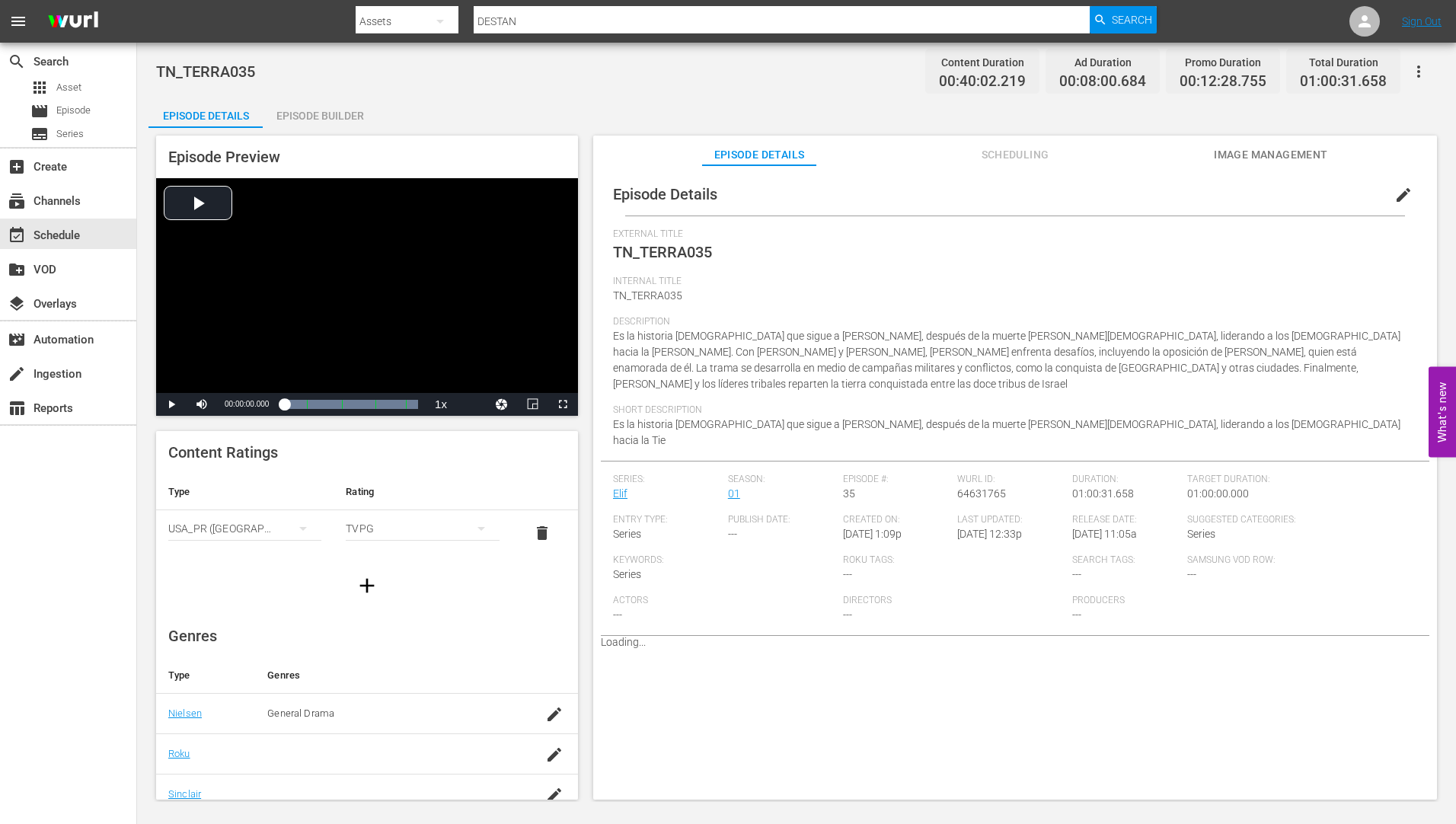
click at [317, 118] on div "Episode Builder" at bounding box center [319, 116] width 114 height 36
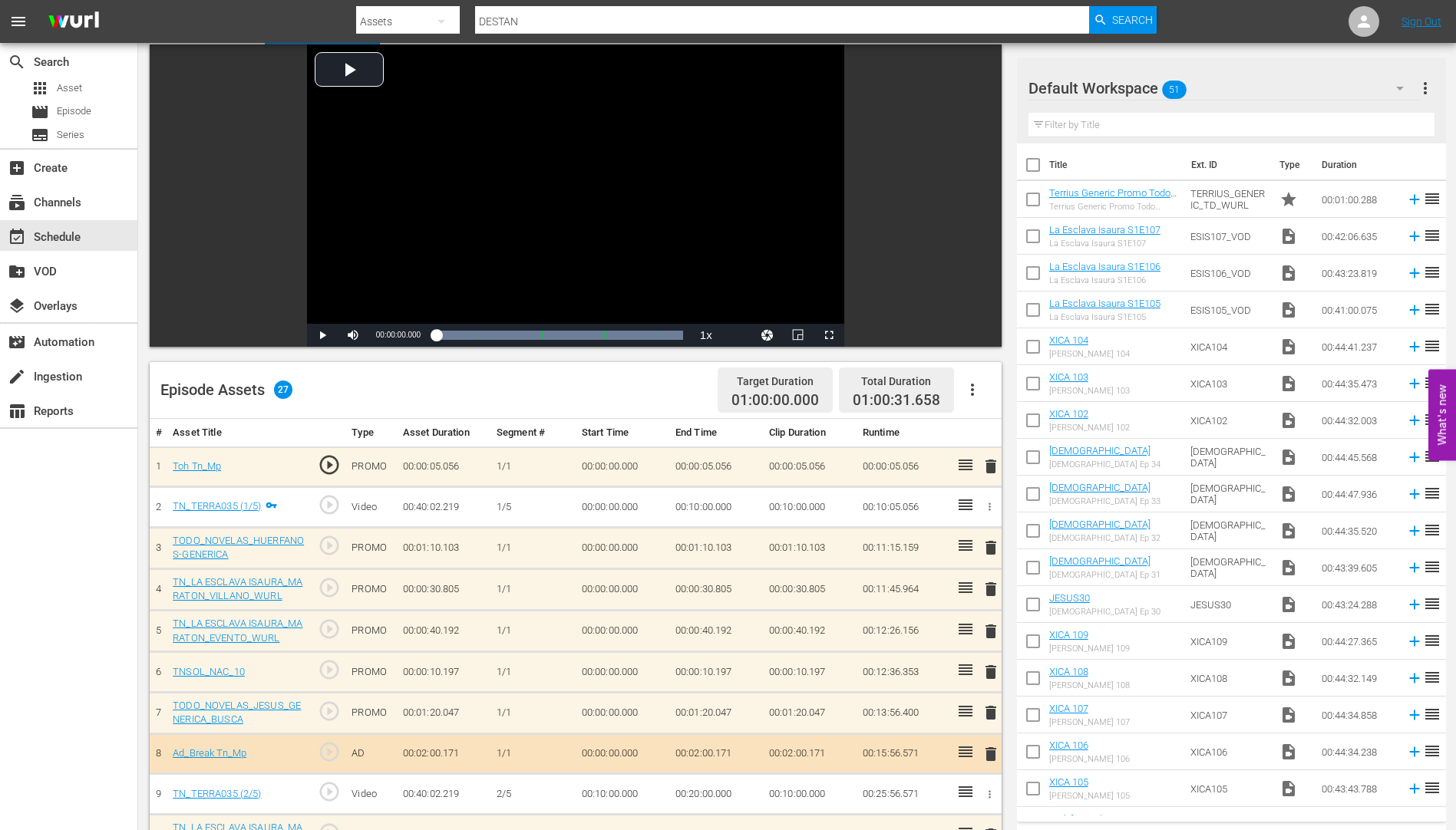
scroll to position [307, 0]
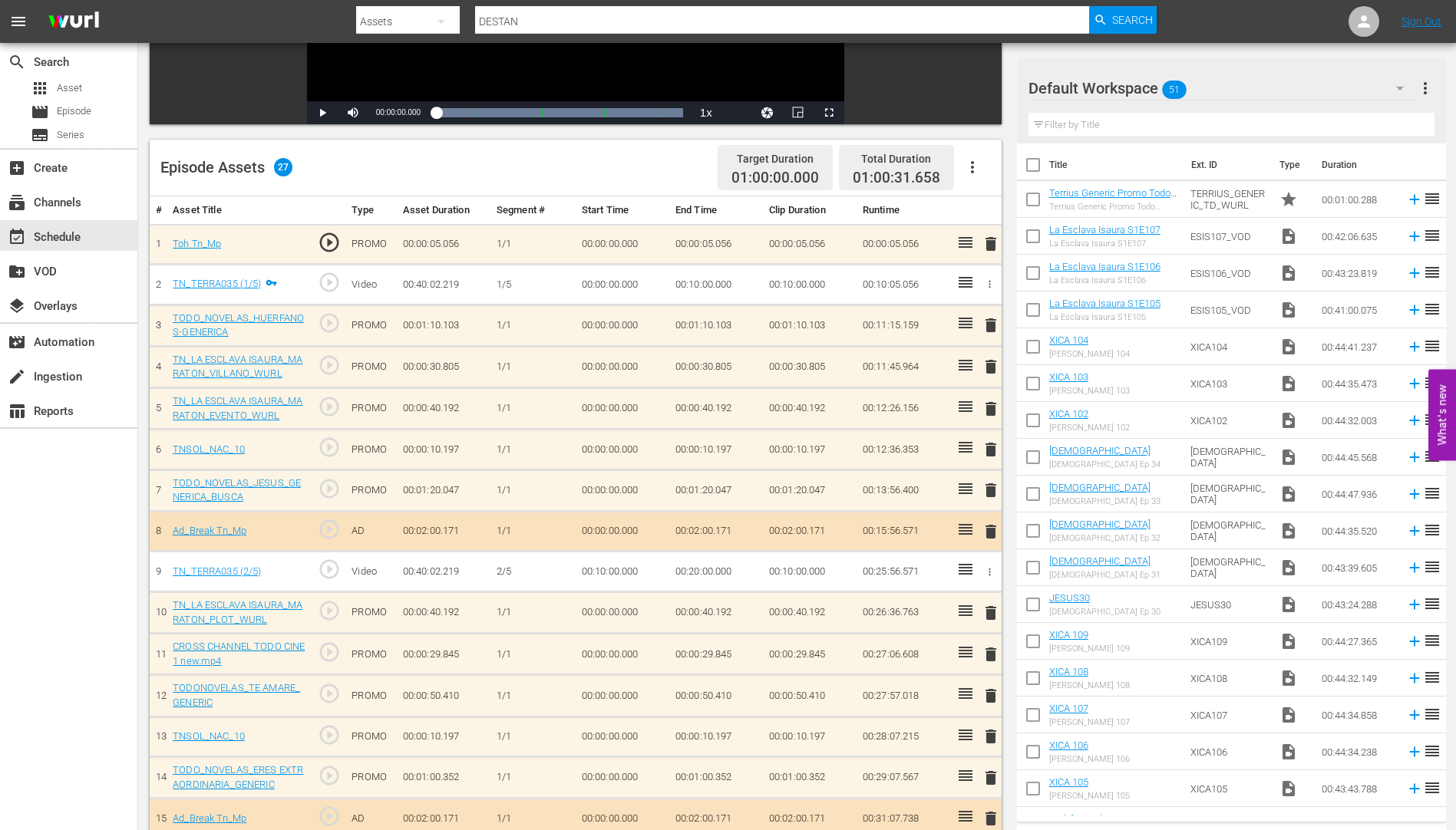
click at [990, 368] on span "delete" at bounding box center [991, 366] width 18 height 18
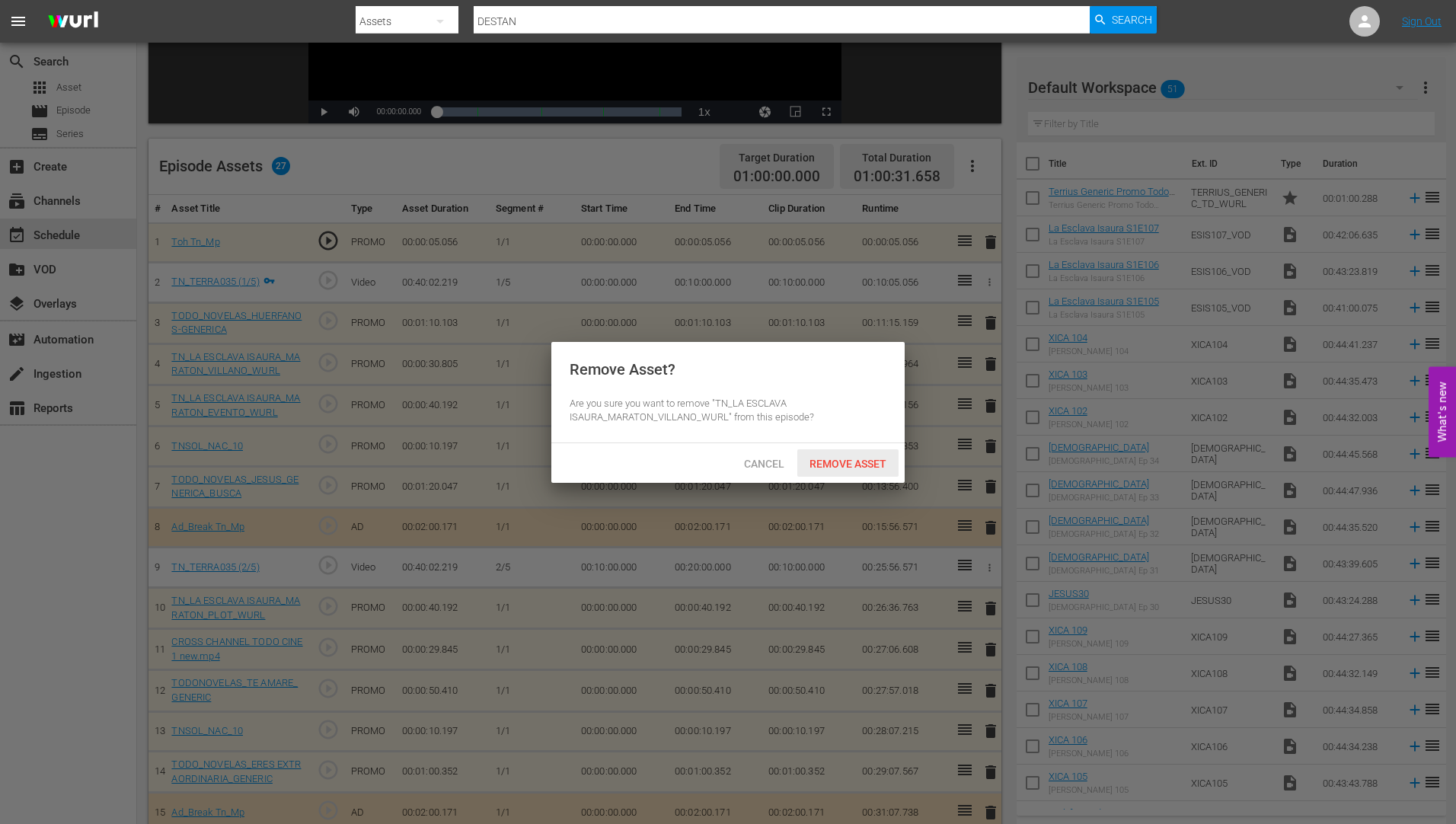
click at [857, 459] on span "Remove Asset" at bounding box center [848, 463] width 102 height 12
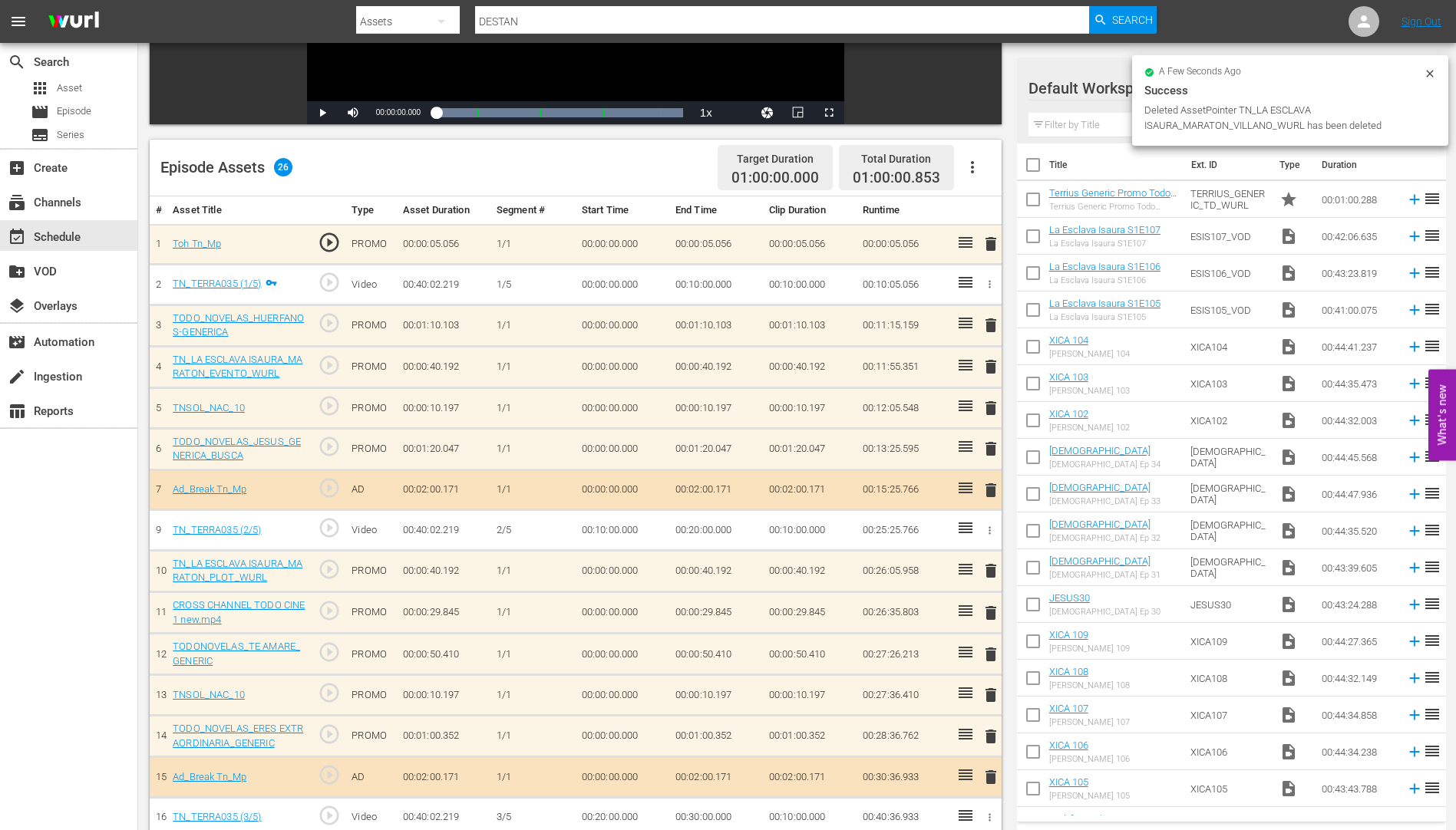
click at [994, 411] on span "delete" at bounding box center [991, 408] width 18 height 18
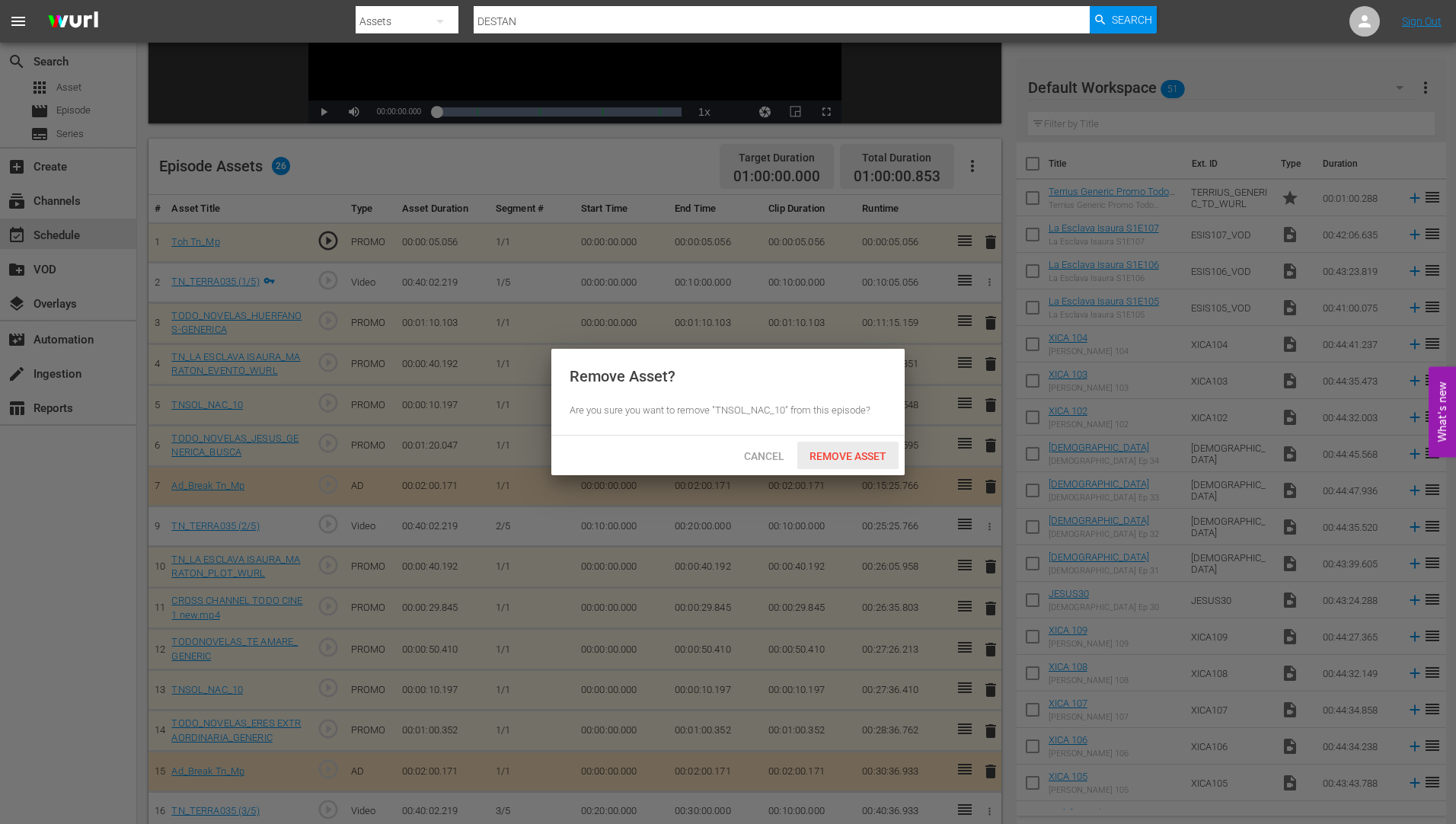
click at [856, 454] on span "Remove Asset" at bounding box center [848, 456] width 102 height 12
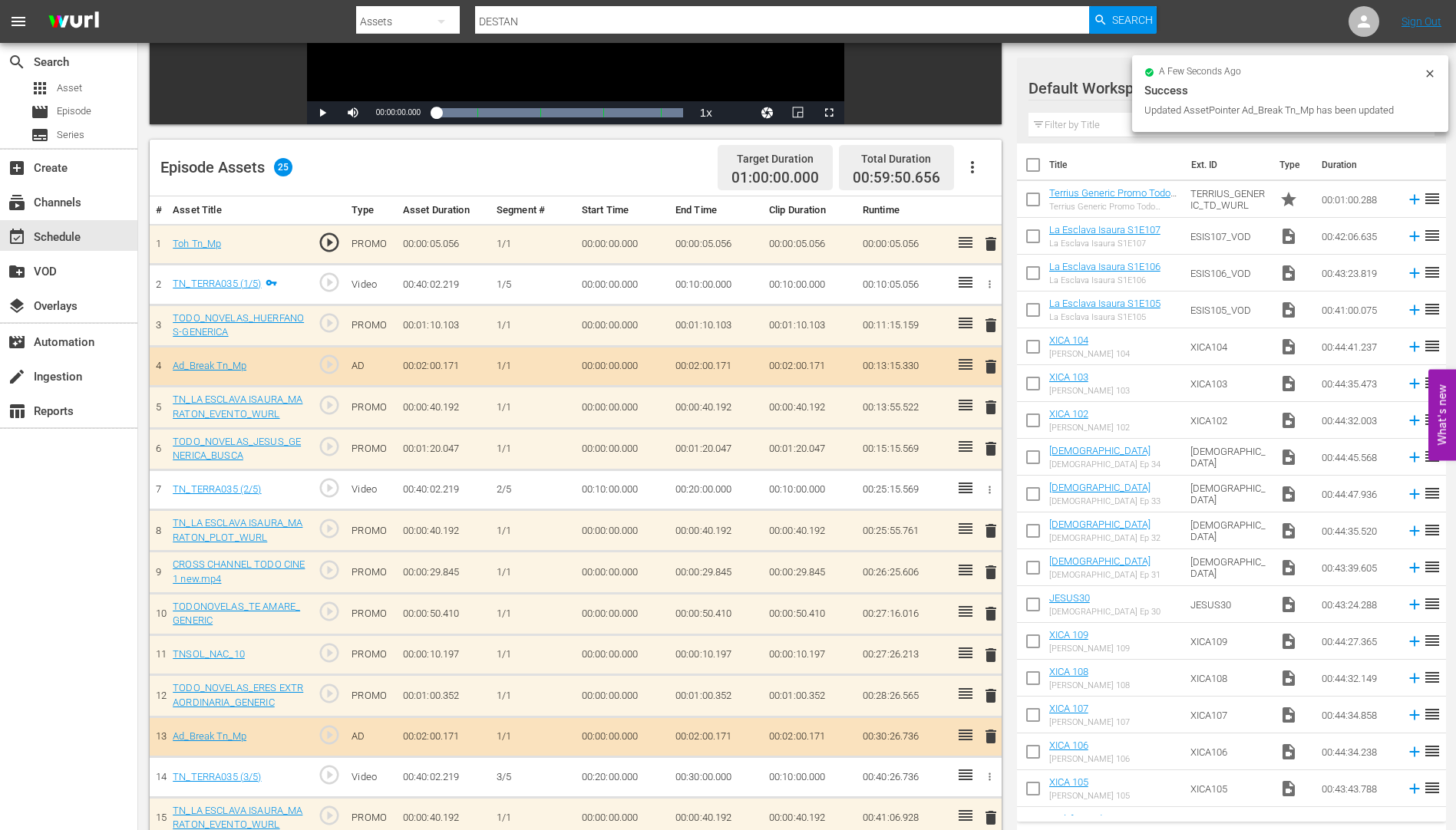
click at [992, 615] on span "delete" at bounding box center [991, 614] width 18 height 18
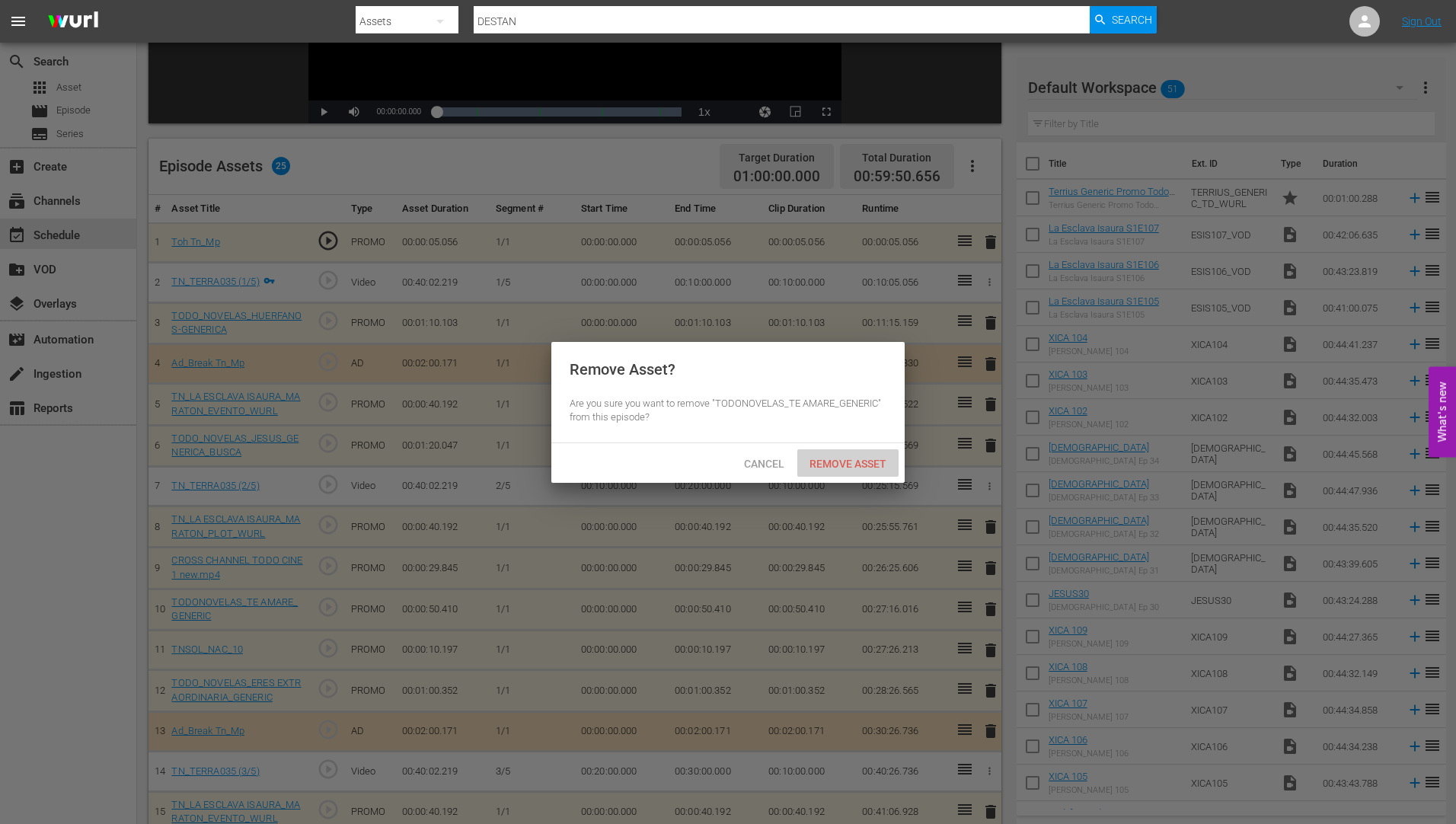
click at [863, 460] on span "Remove Asset" at bounding box center [848, 463] width 102 height 12
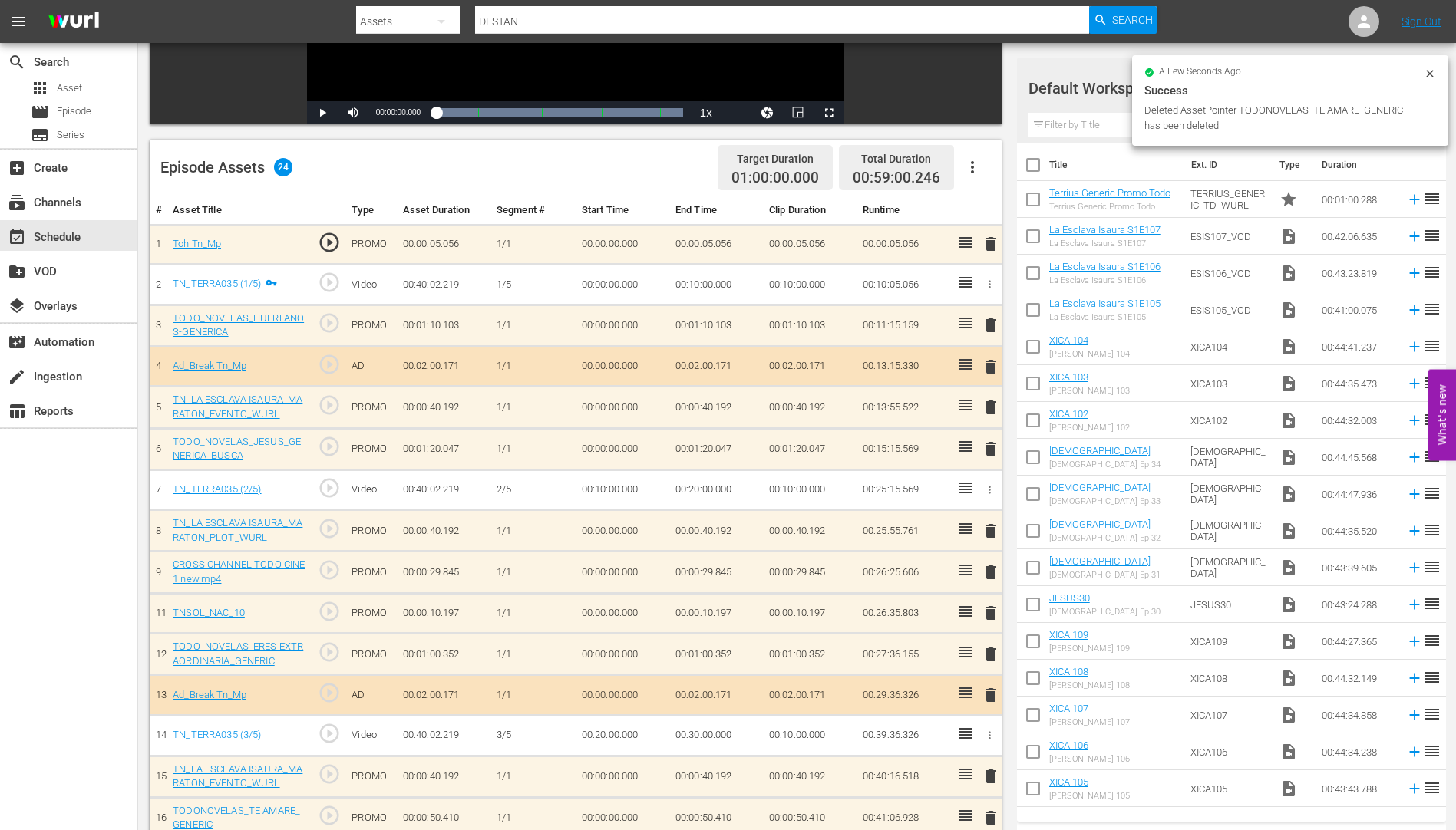
click at [993, 656] on span "delete" at bounding box center [991, 654] width 18 height 18
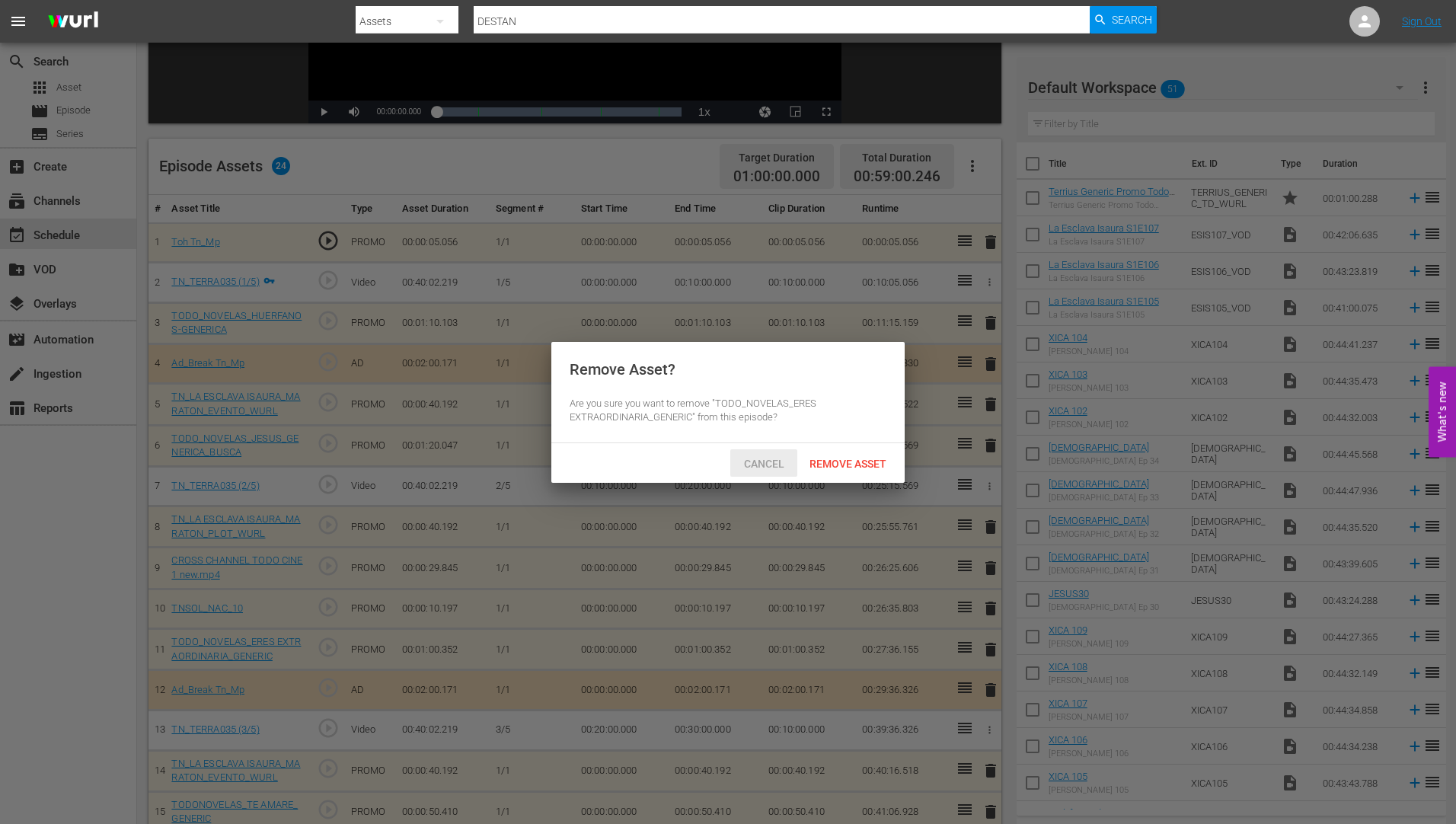
click at [753, 455] on div "Cancel" at bounding box center [764, 463] width 67 height 28
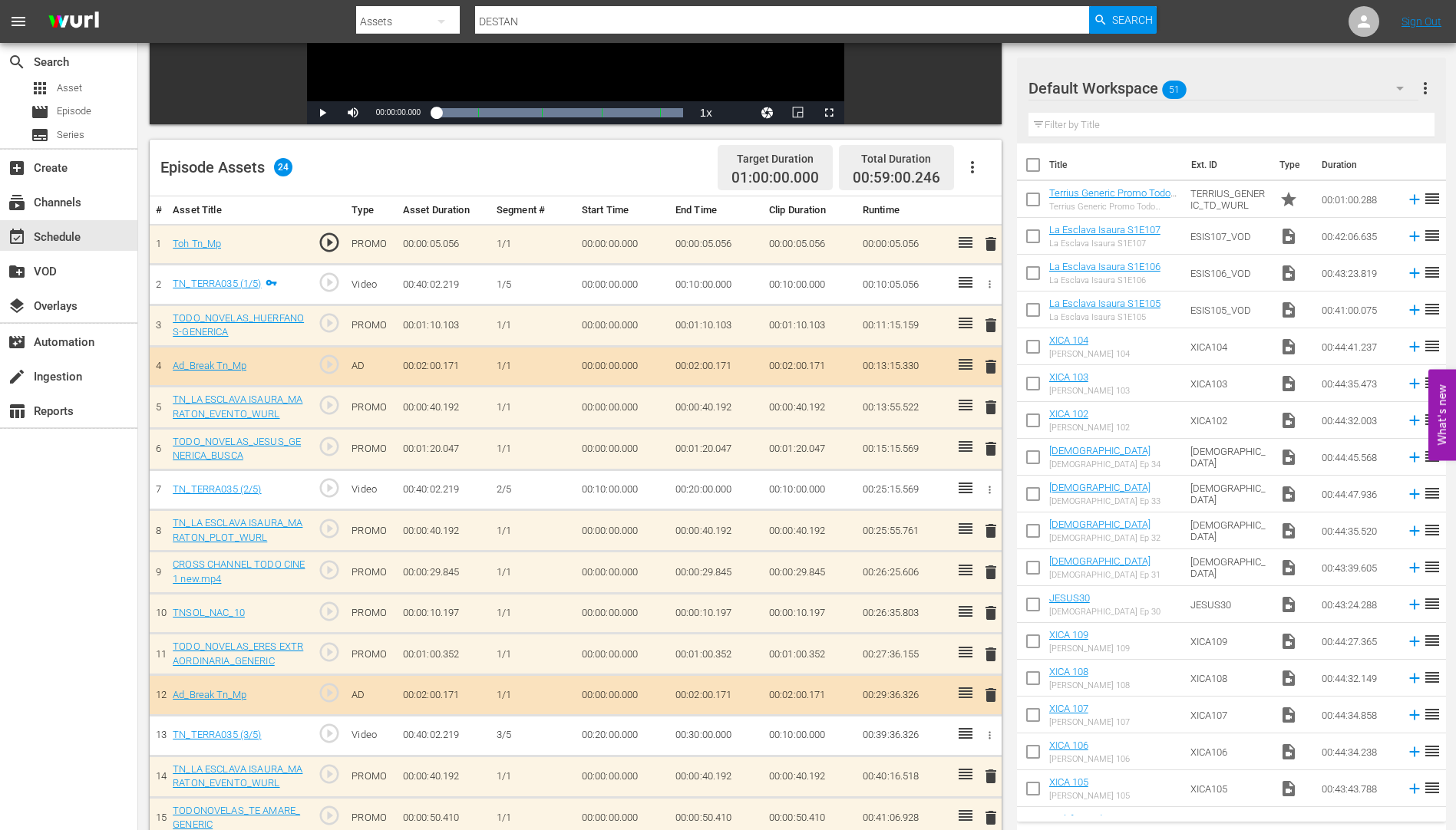
click at [993, 615] on span "delete" at bounding box center [991, 613] width 18 height 18
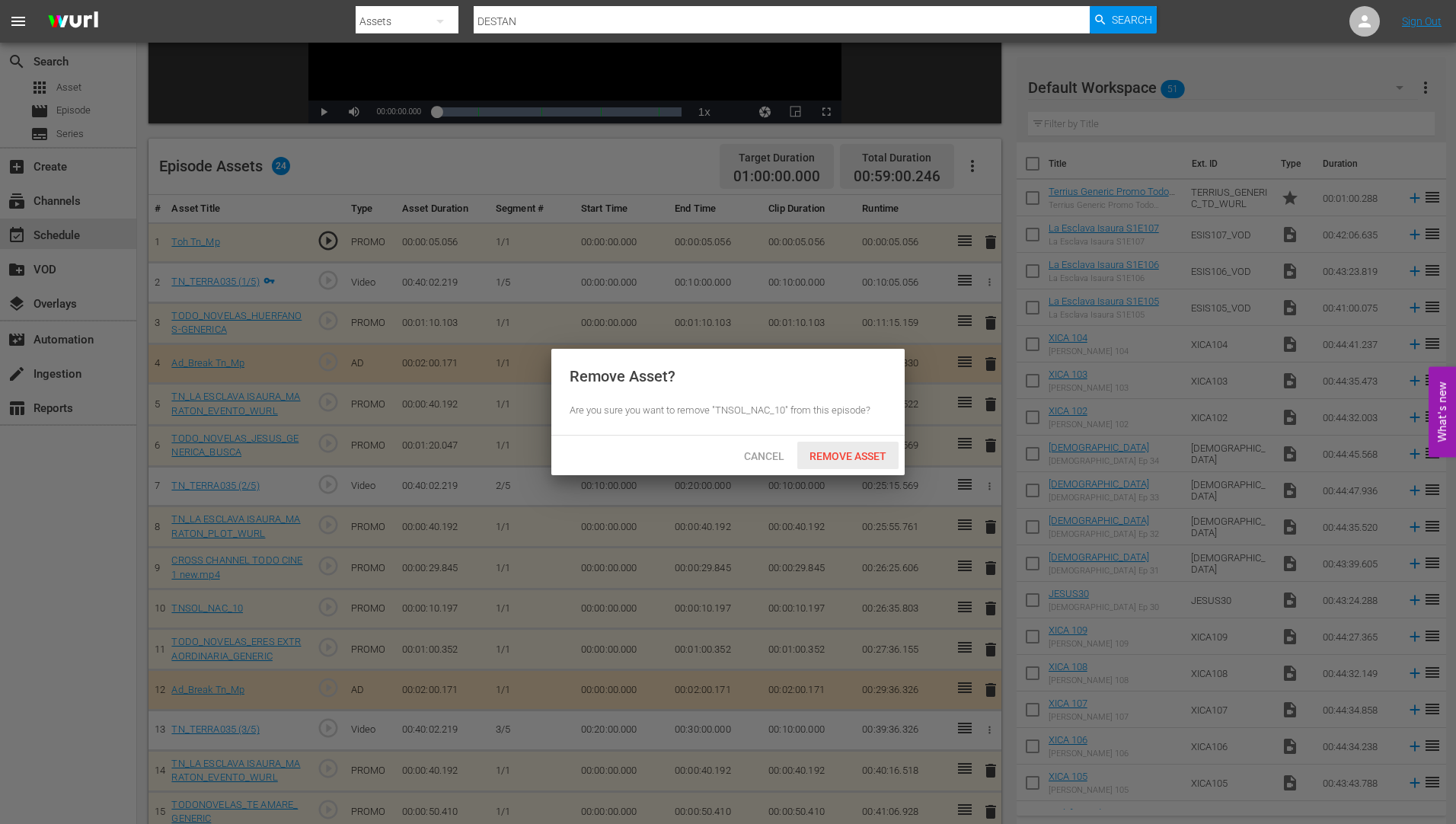
click at [860, 450] on span "Remove Asset" at bounding box center [848, 456] width 102 height 12
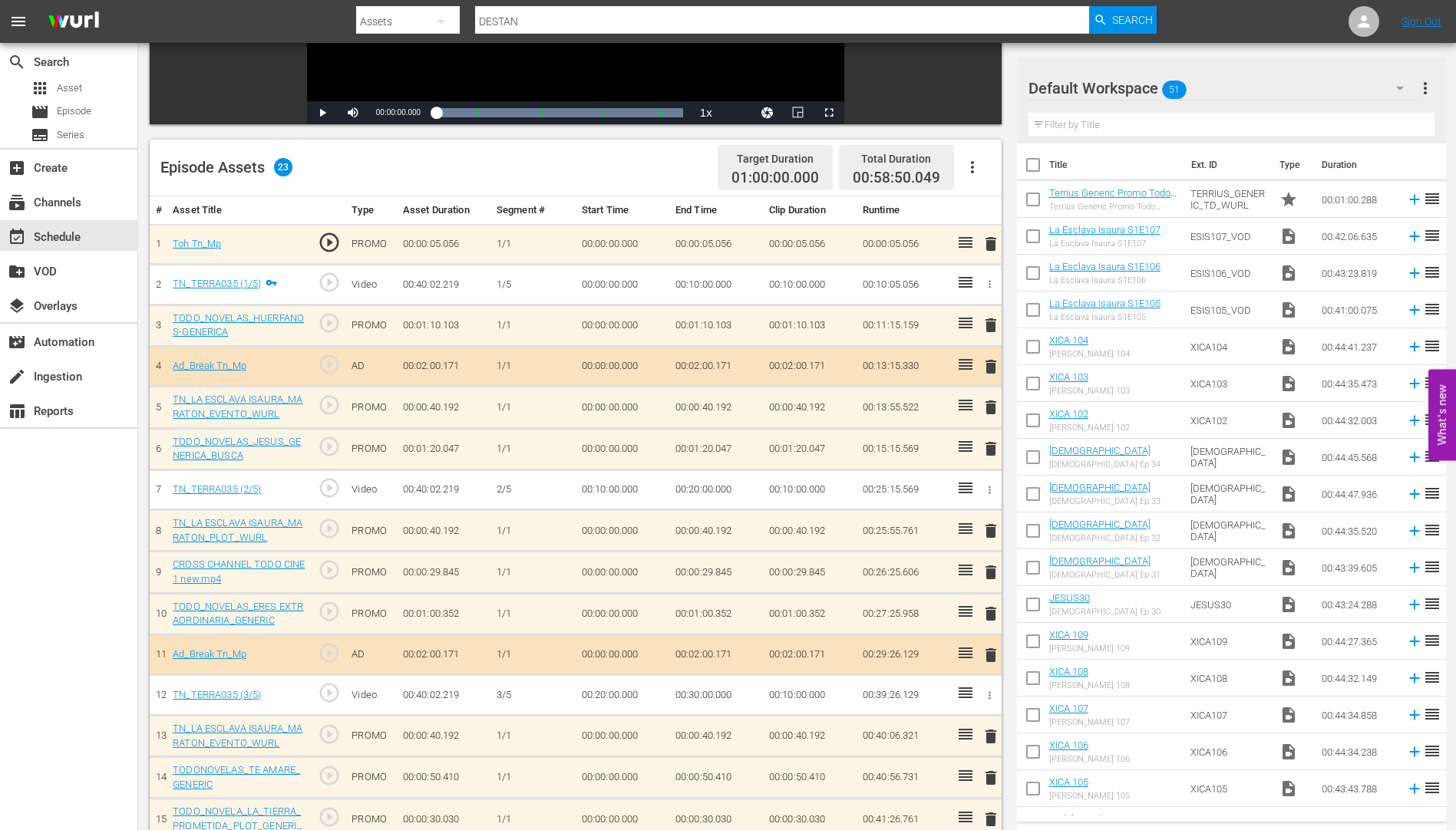
click at [994, 615] on span "delete" at bounding box center [991, 614] width 18 height 18
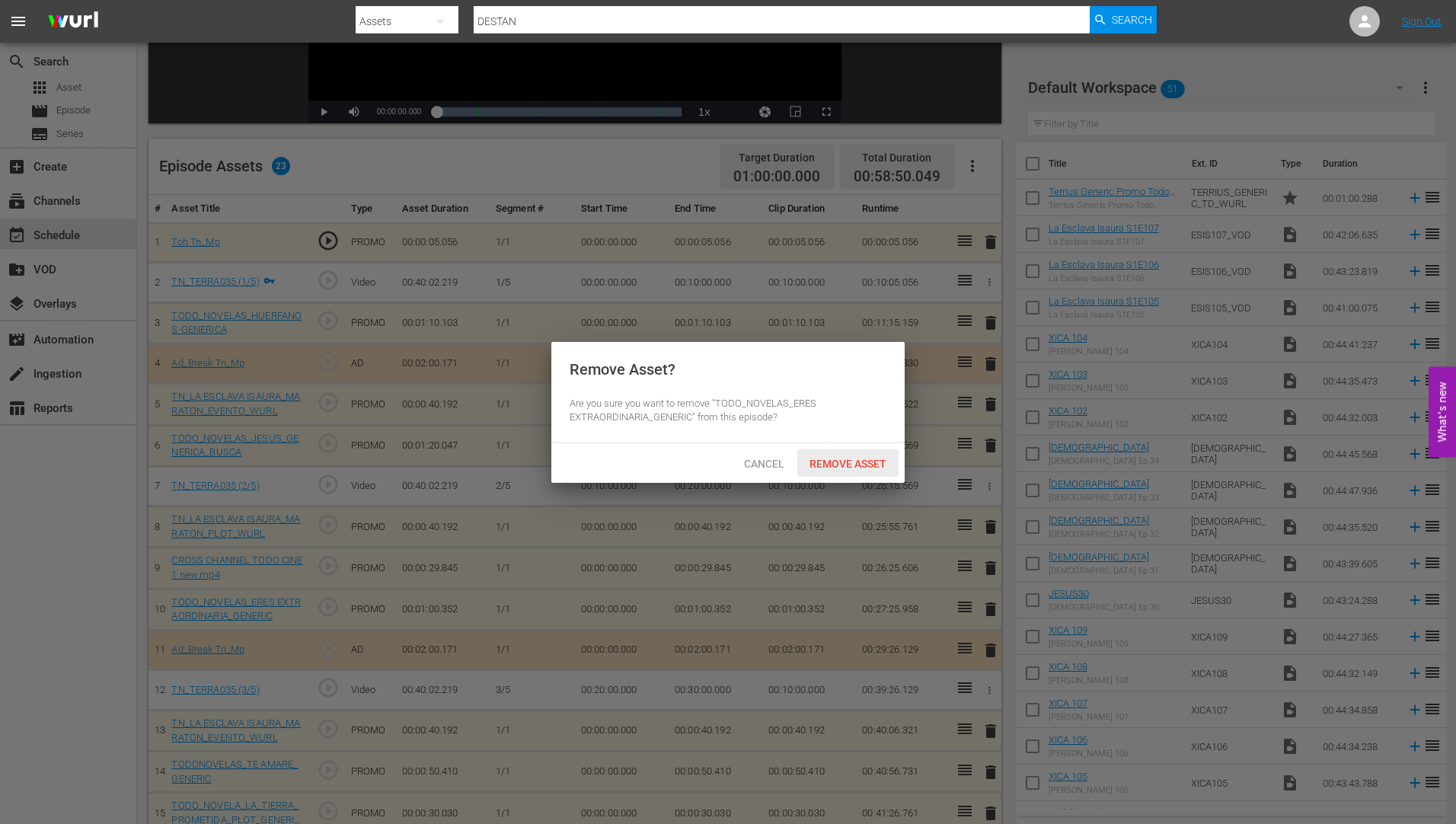
click at [861, 458] on span "Remove Asset" at bounding box center [848, 463] width 102 height 12
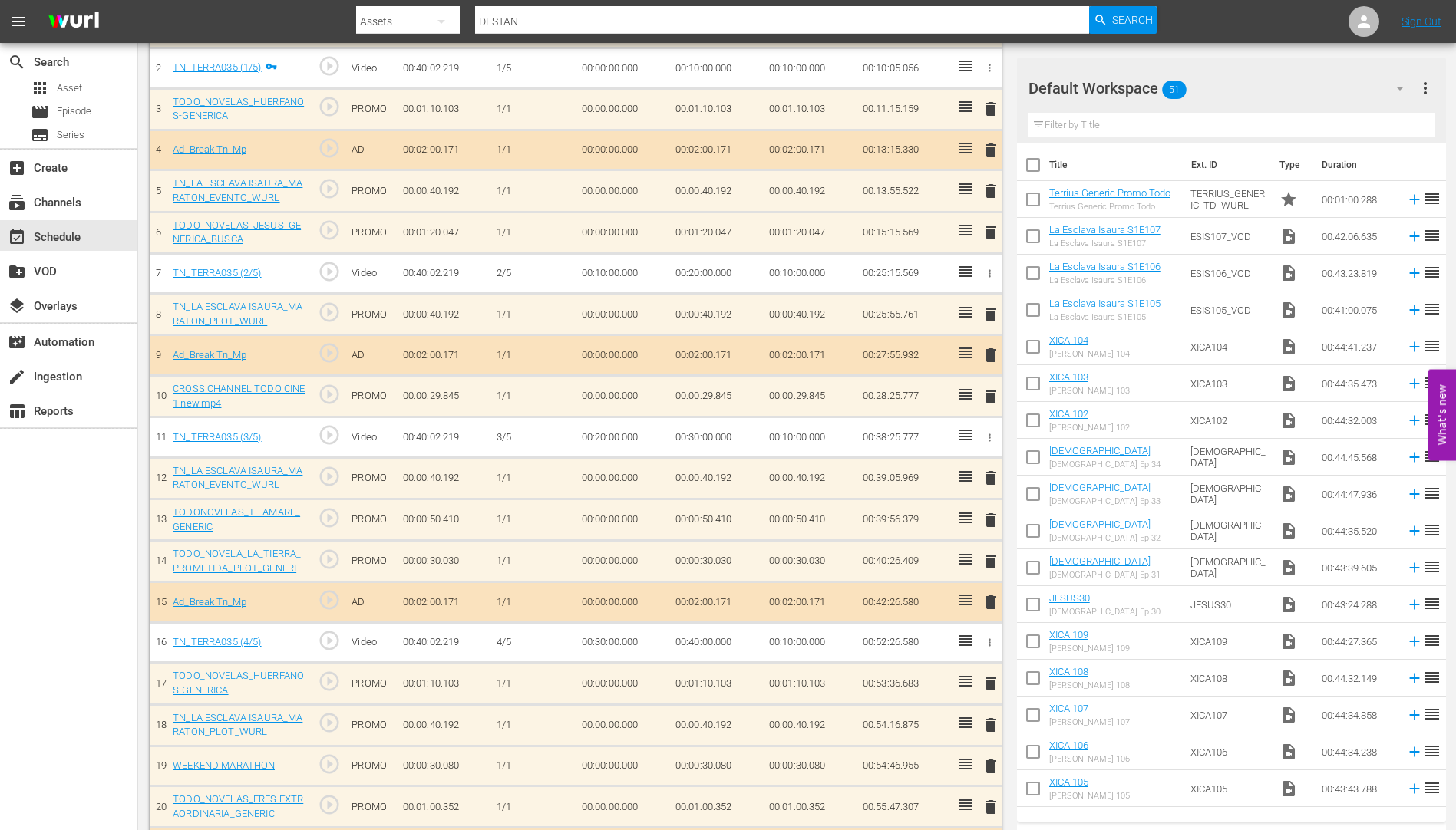
scroll to position [537, 0]
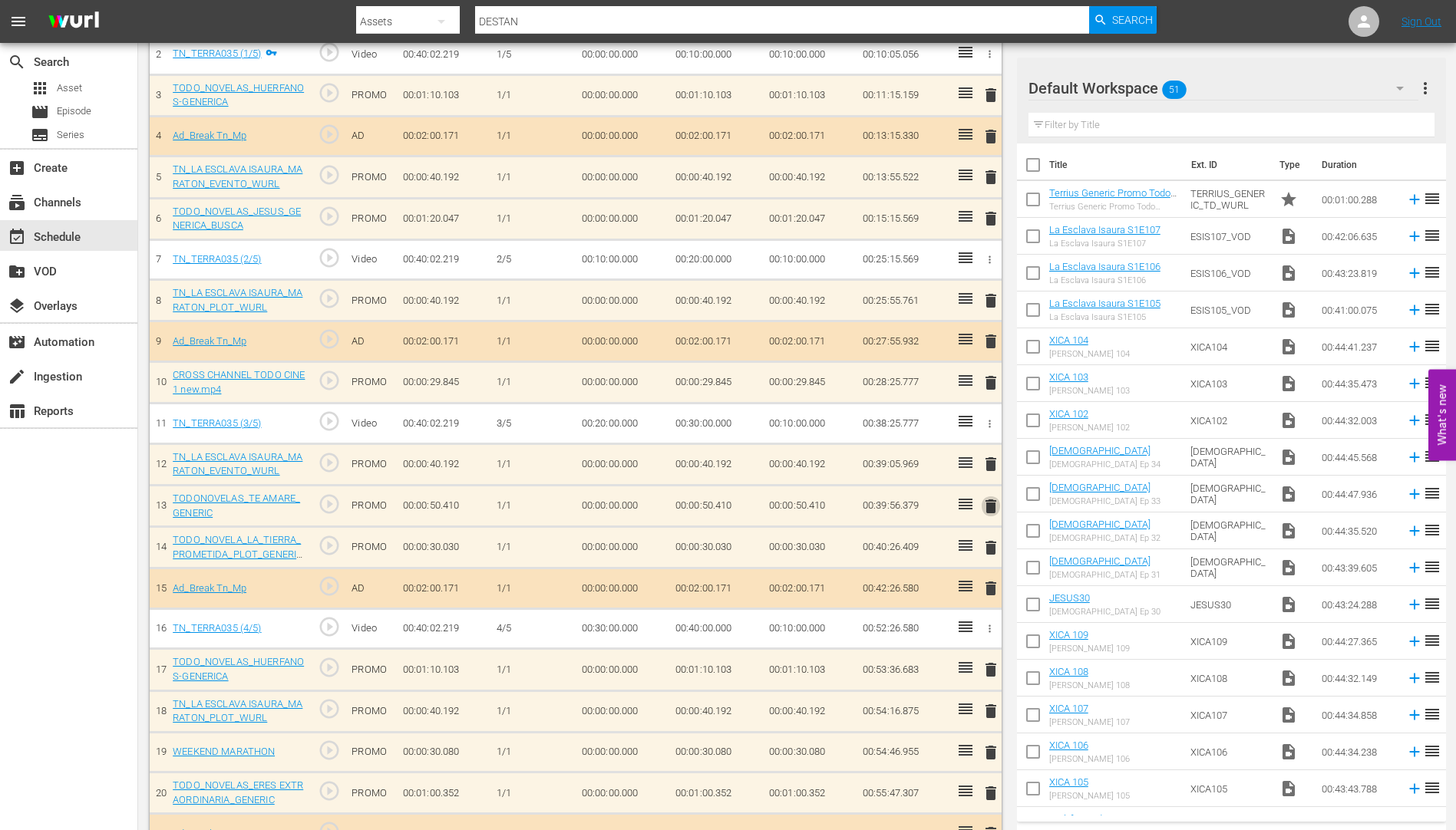
click at [992, 504] on span "delete" at bounding box center [991, 506] width 18 height 18
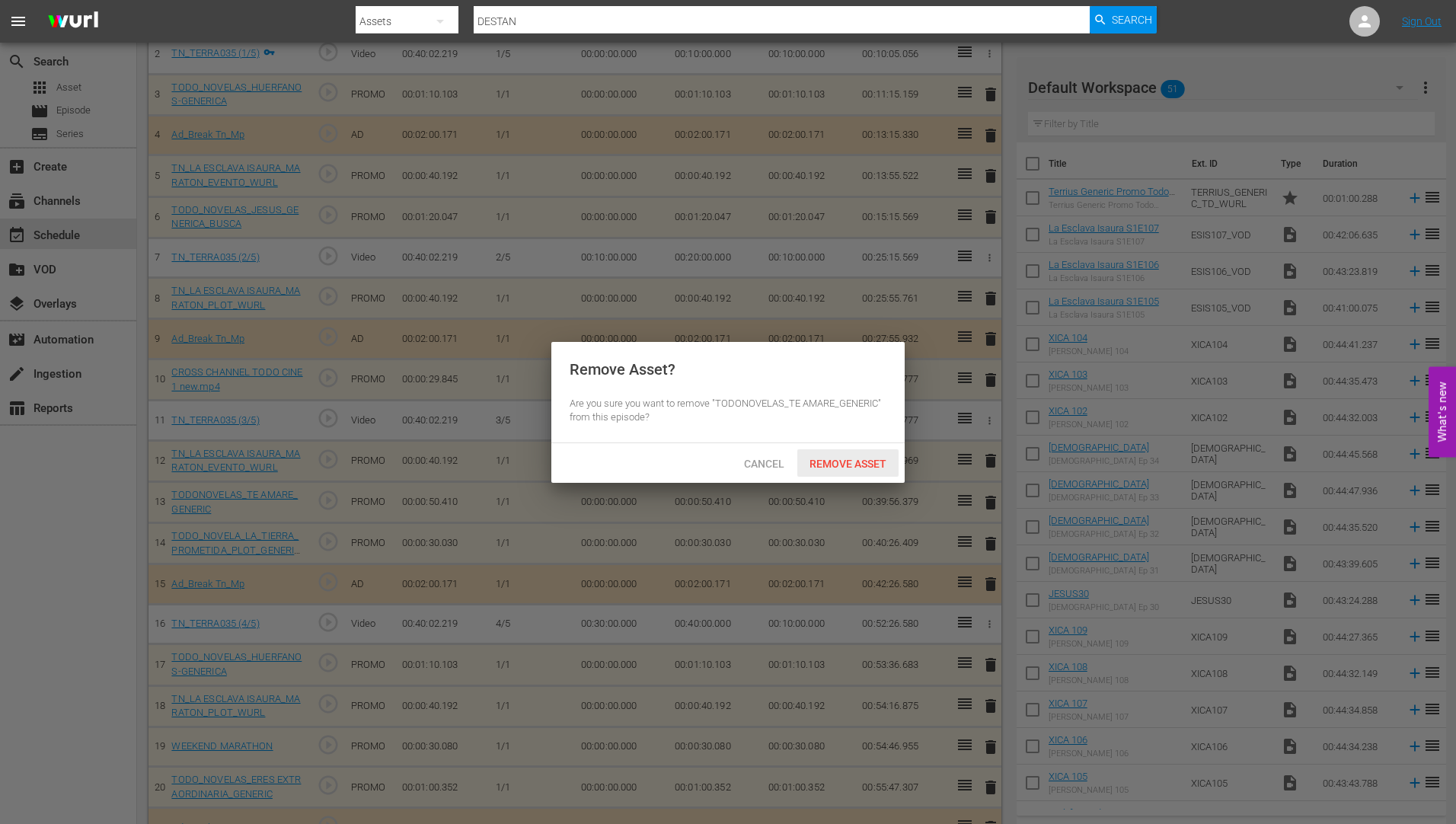
click at [875, 455] on div "Remove Asset" at bounding box center [848, 463] width 102 height 28
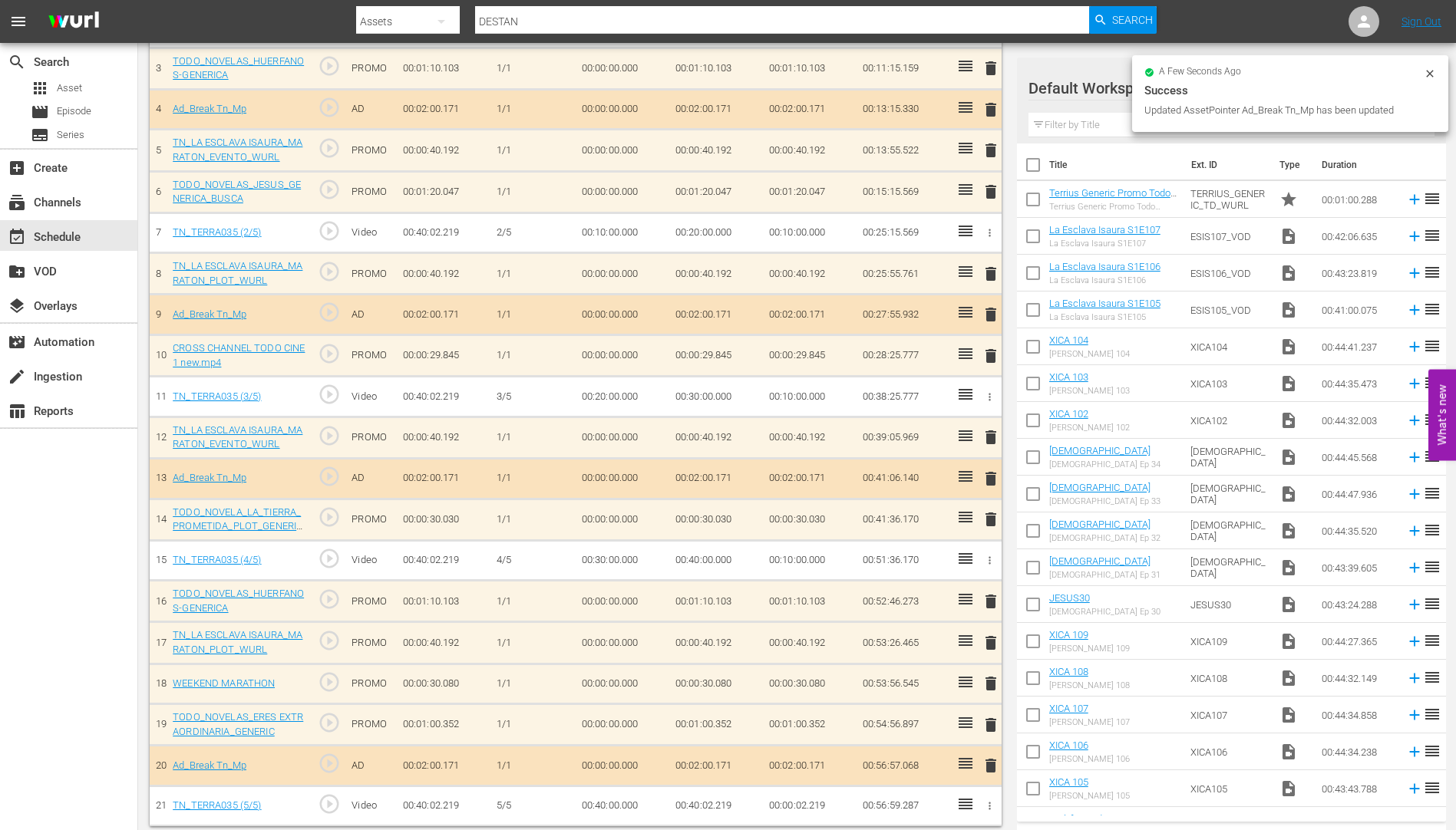
scroll to position [572, 0]
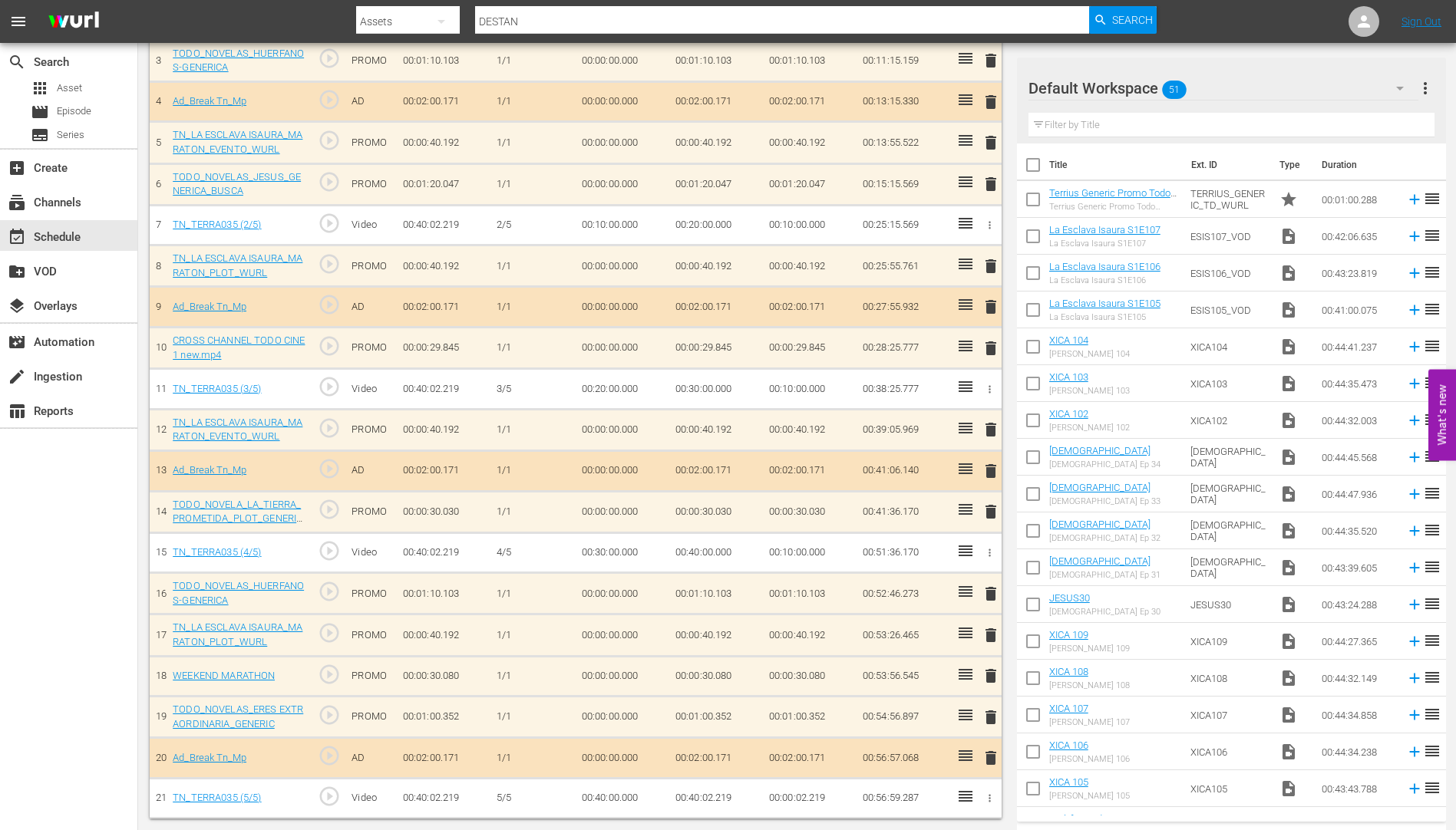
click at [988, 717] on span "delete" at bounding box center [991, 717] width 18 height 18
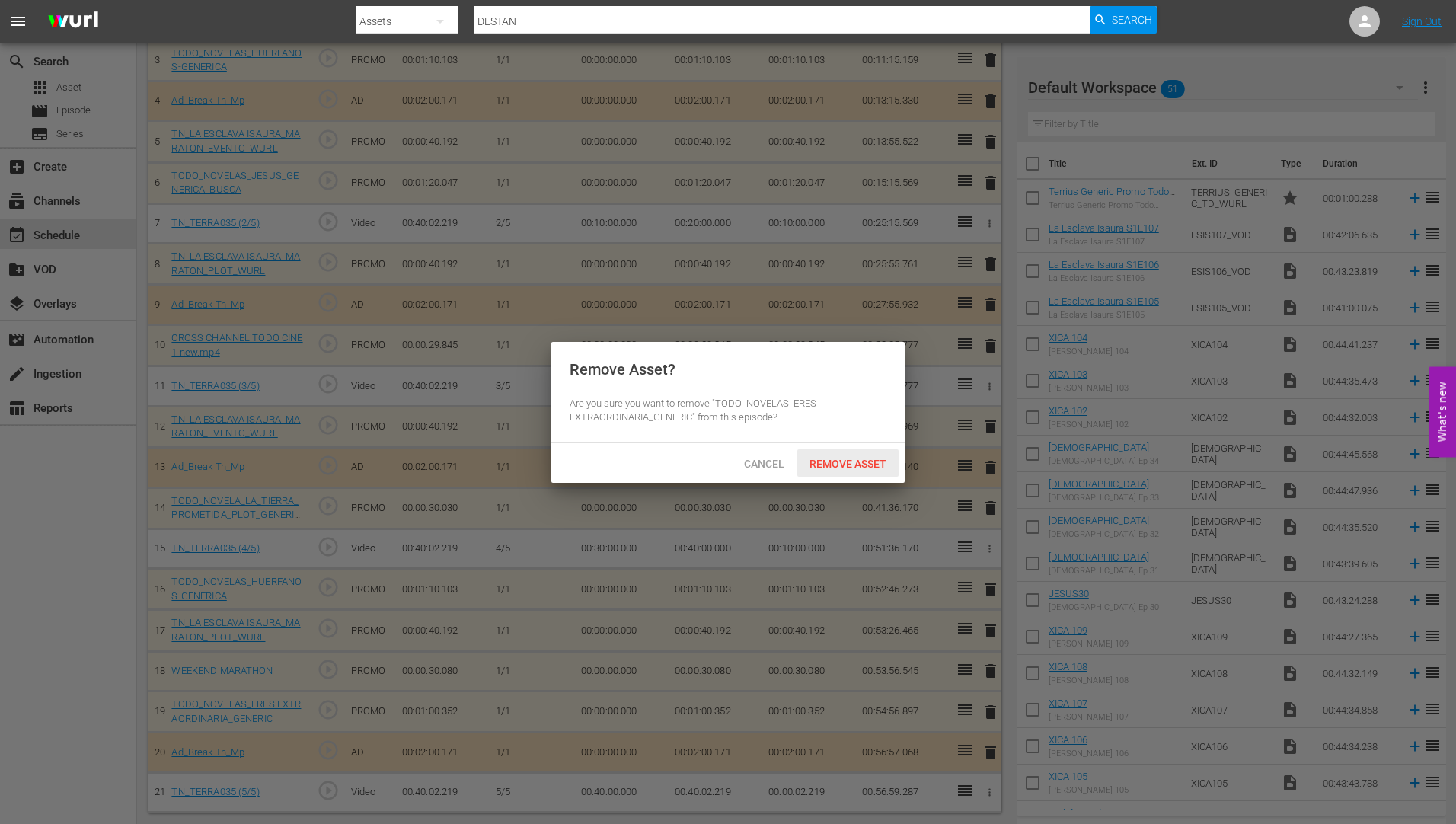
click at [838, 459] on span "Remove Asset" at bounding box center [848, 463] width 102 height 12
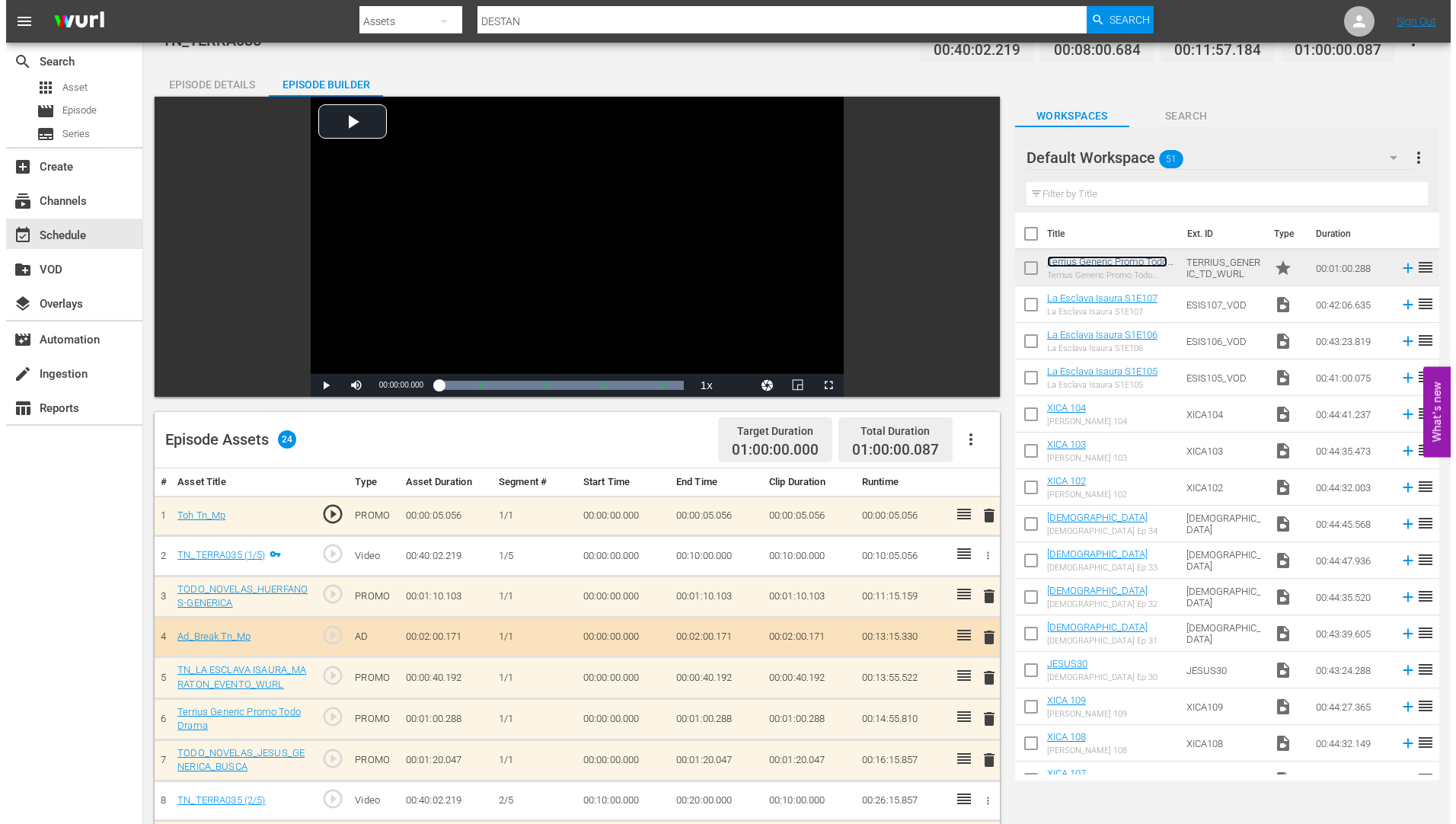
scroll to position [0, 0]
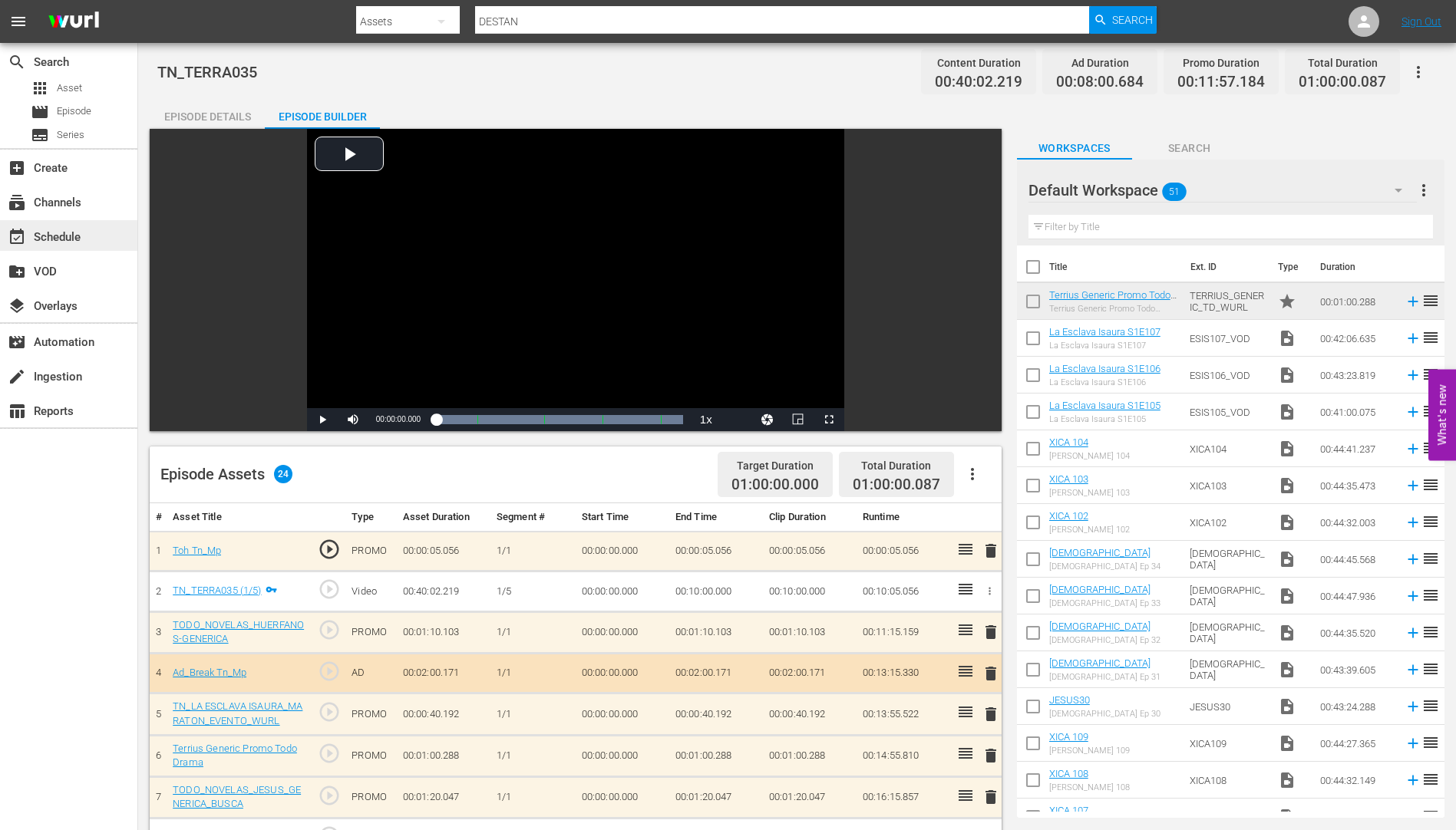
click at [54, 235] on div "event_available Schedule" at bounding box center [43, 235] width 86 height 14
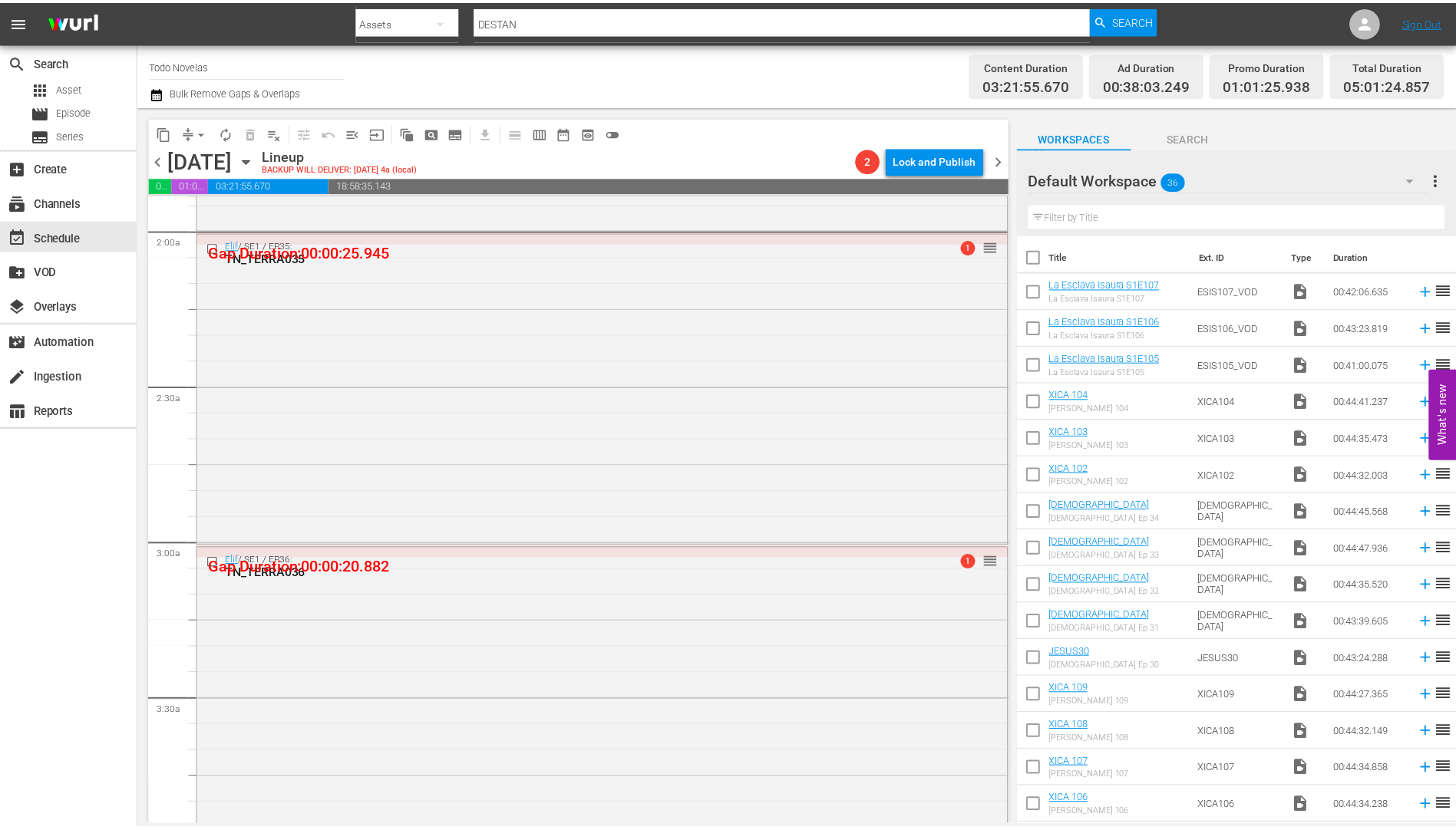
scroll to position [614, 0]
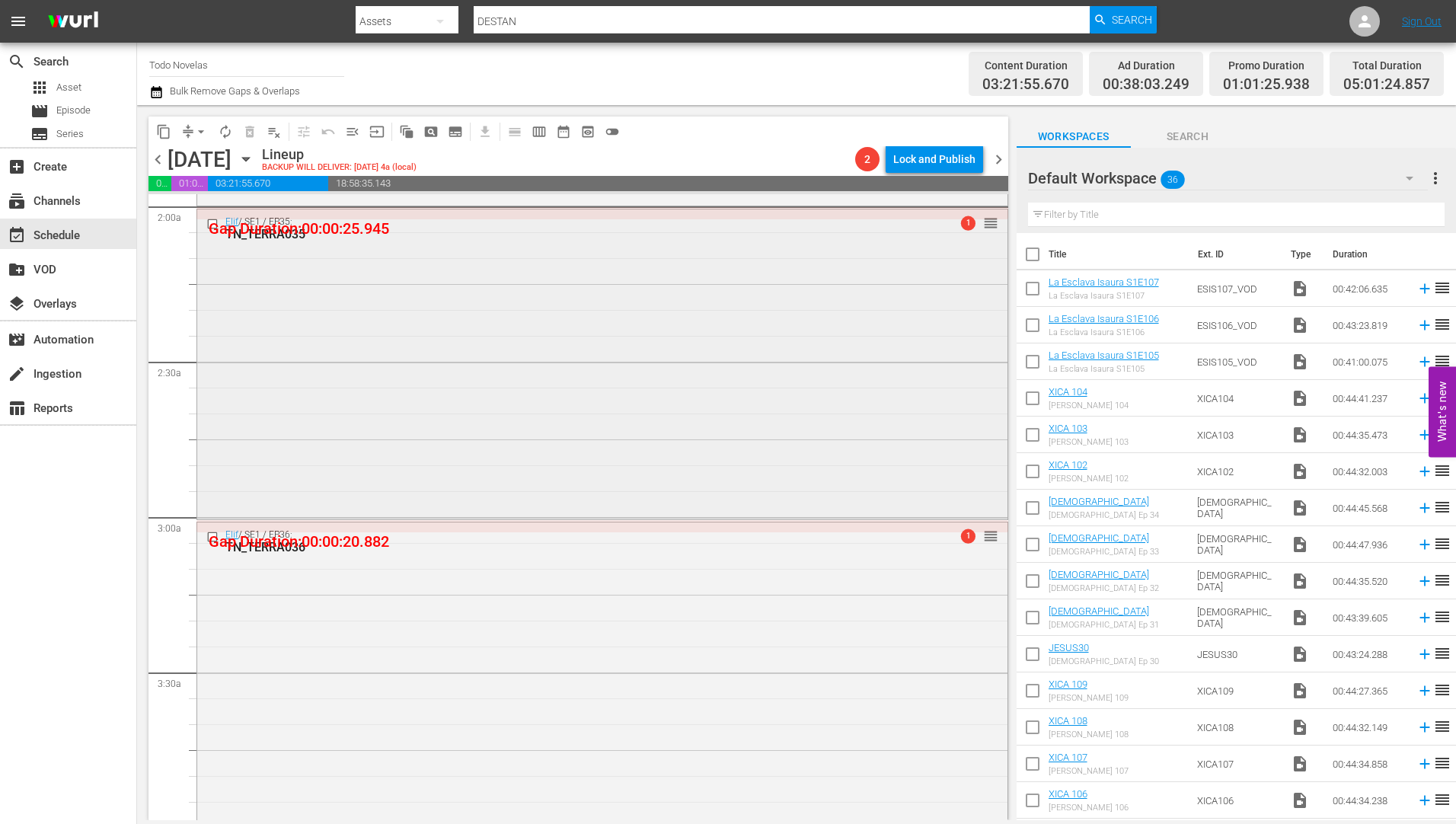
click at [294, 234] on div "TN_TERRA035" at bounding box center [574, 234] width 697 height 14
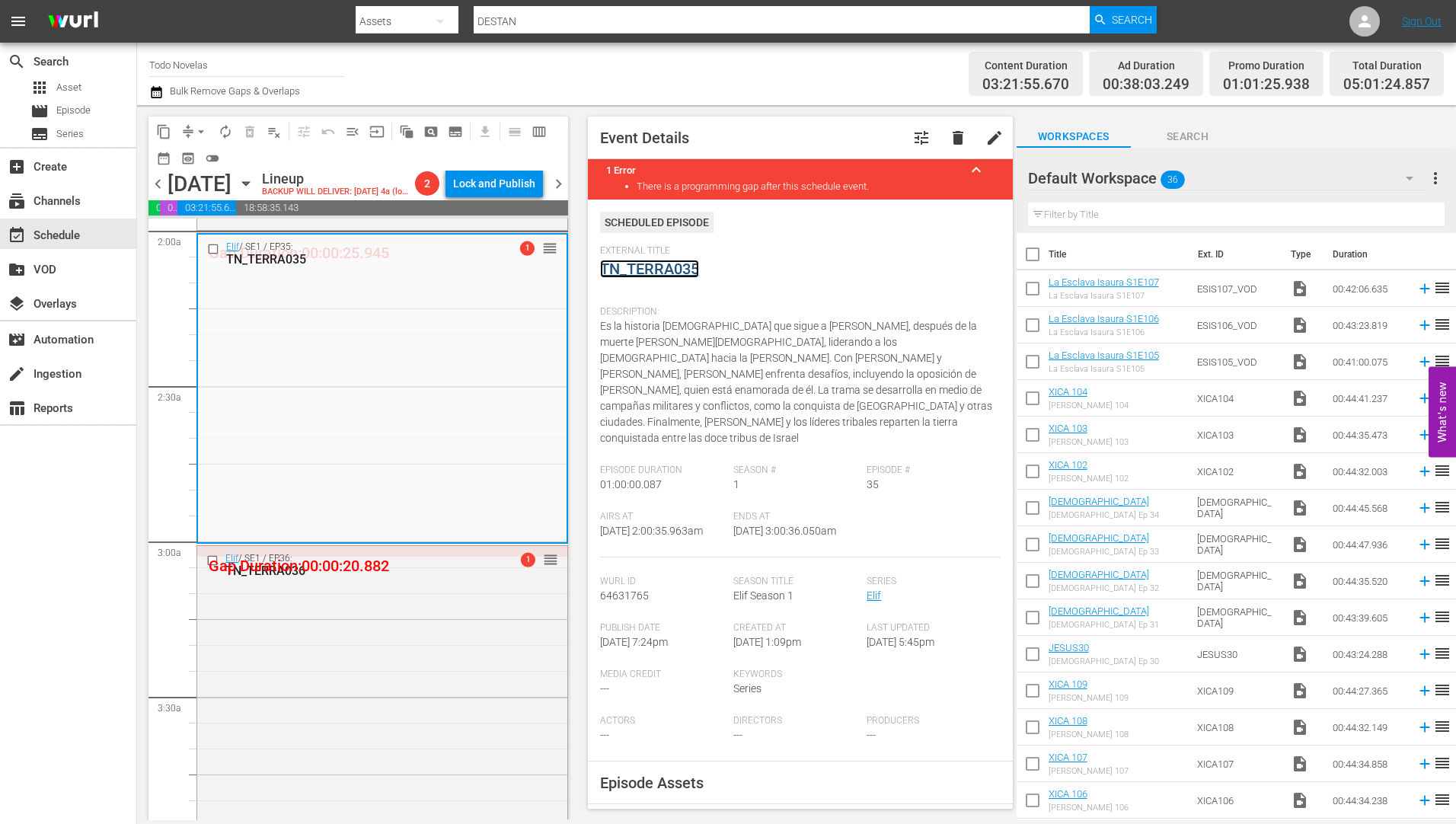
click at [646, 270] on link "TN_TERRA035" at bounding box center [649, 269] width 99 height 18
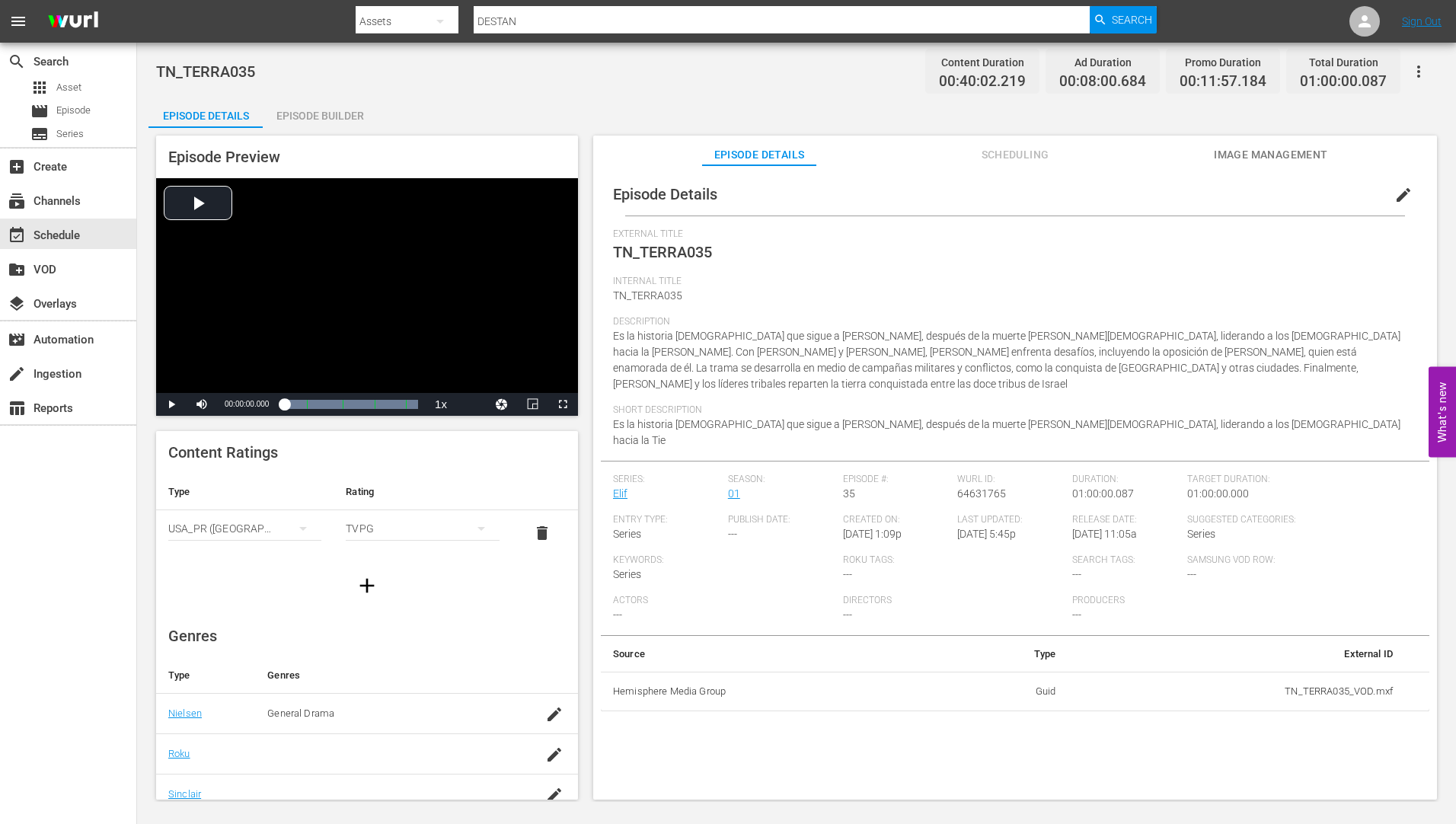
click at [335, 116] on div "Episode Builder" at bounding box center [319, 116] width 114 height 36
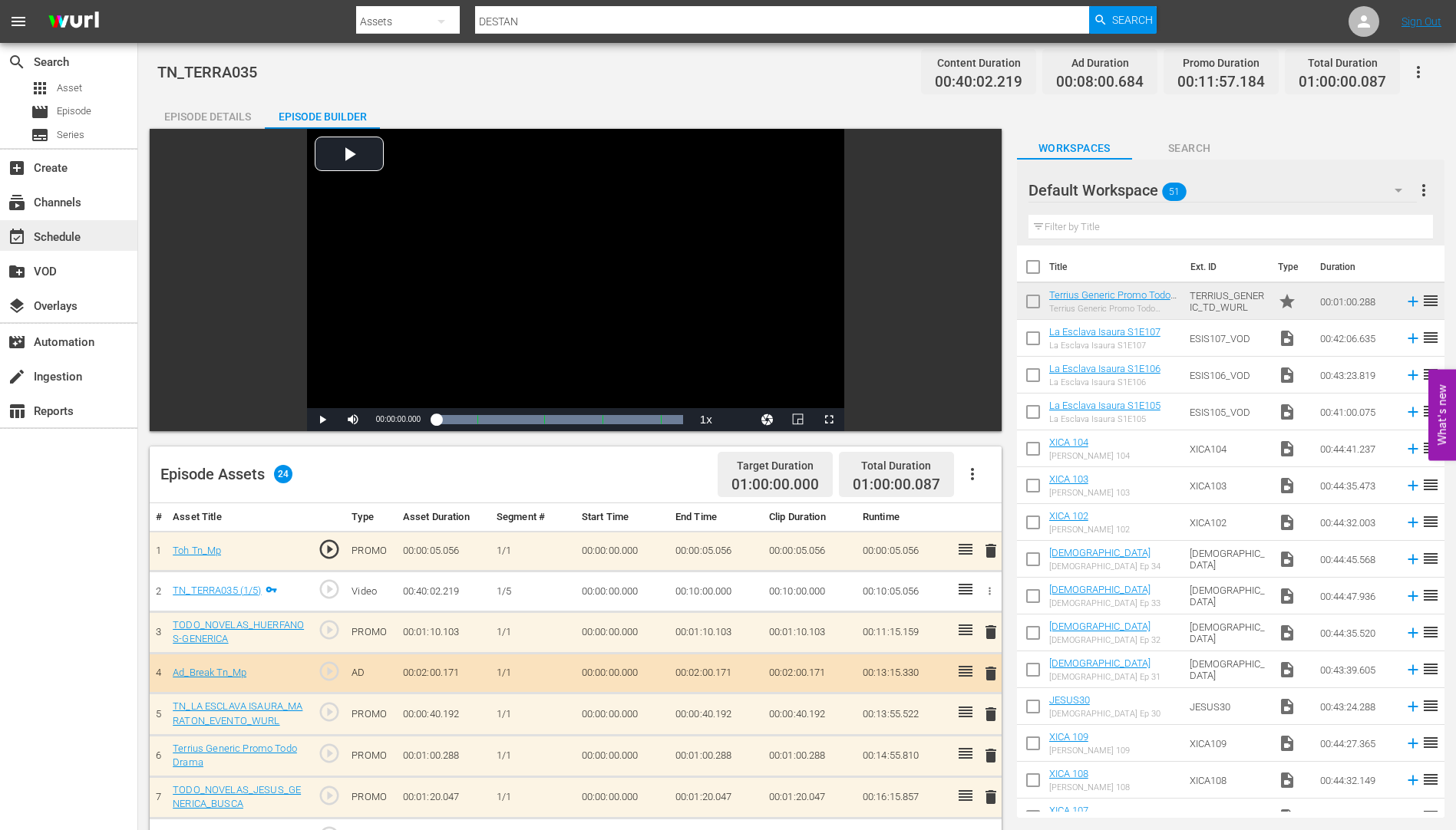
click at [58, 237] on div "event_available Schedule" at bounding box center [43, 235] width 86 height 14
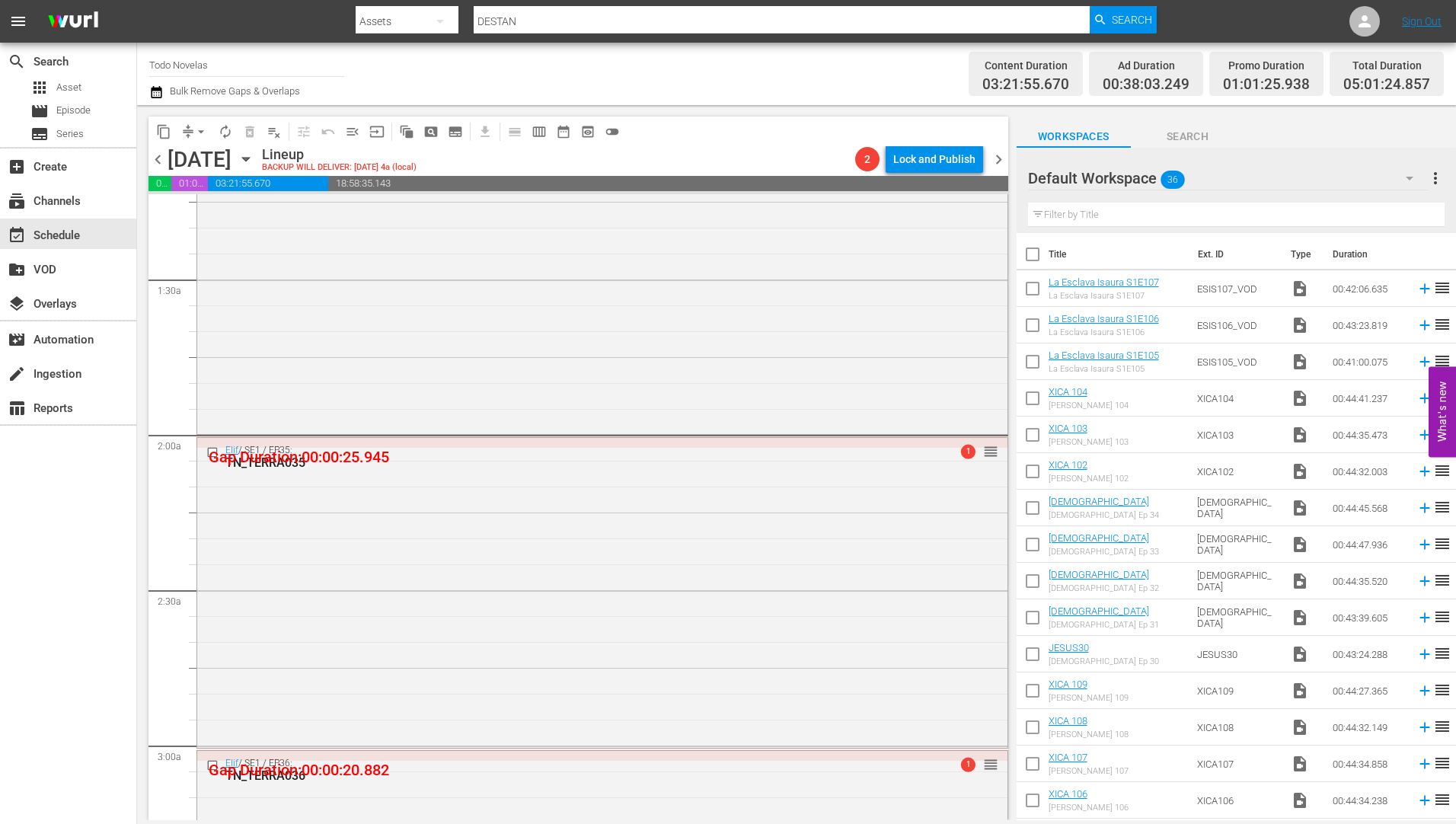
scroll to position [686, 0]
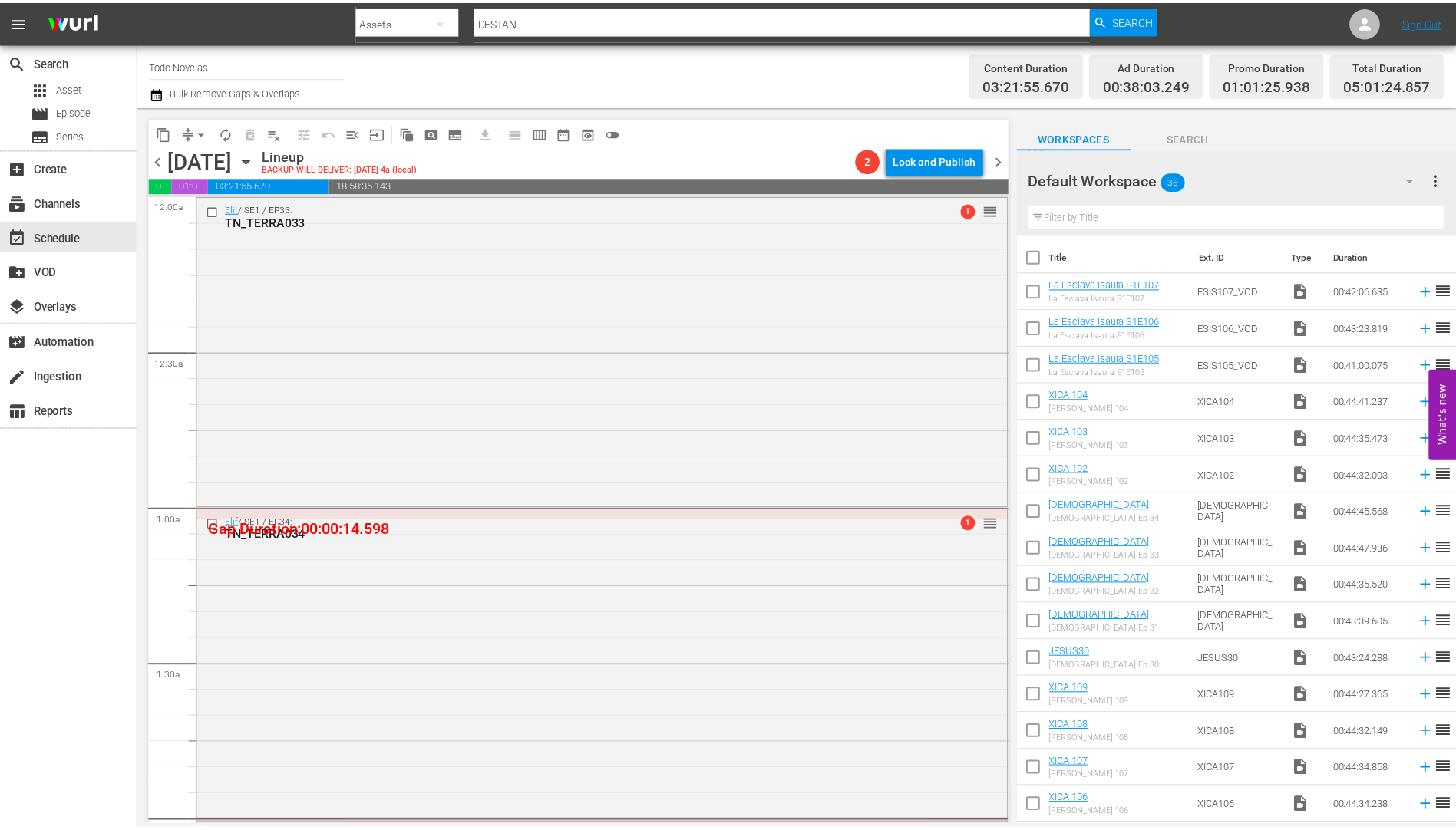
scroll to position [691, 0]
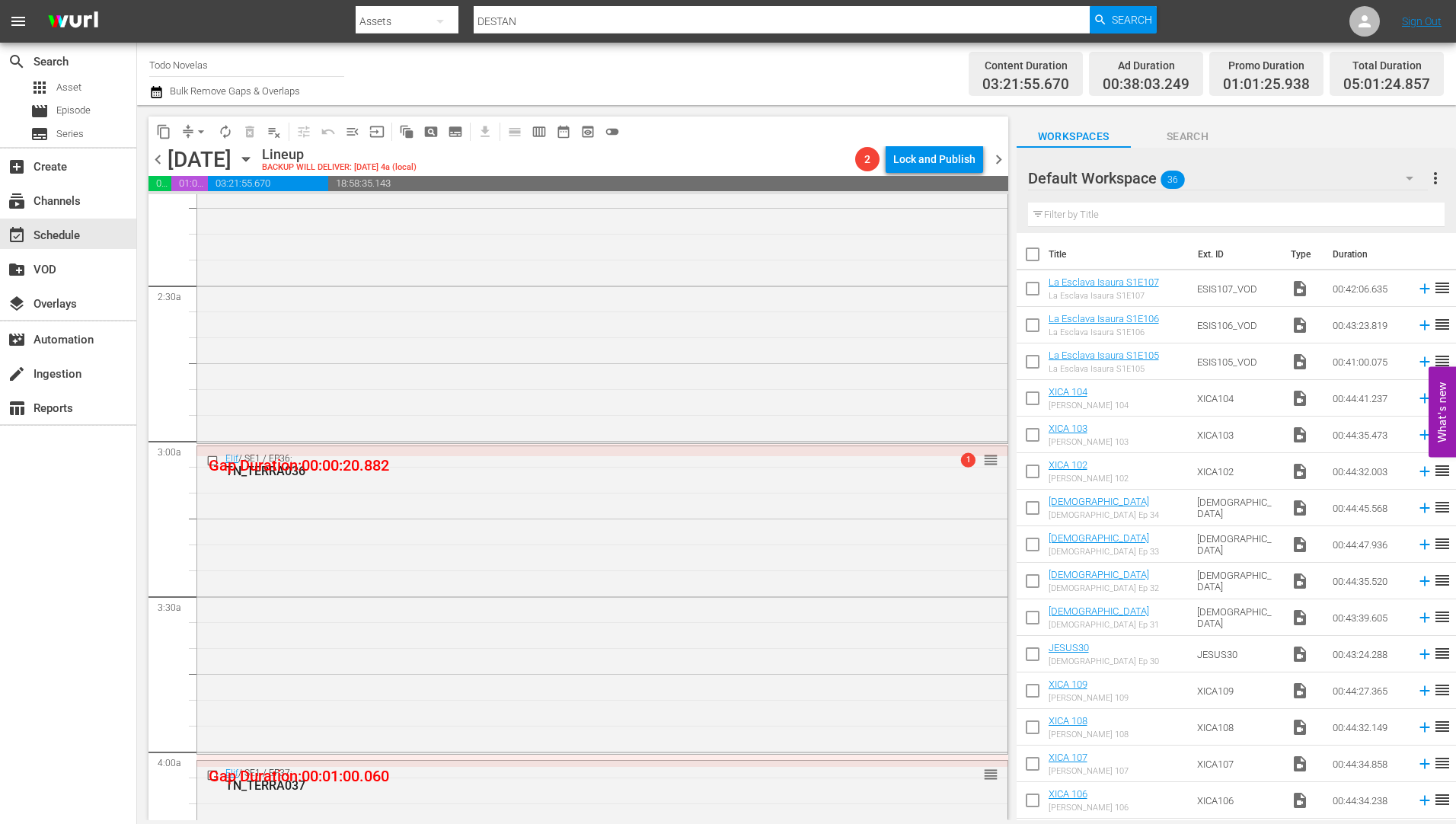
click at [282, 469] on div "TN_TERRA036" at bounding box center [574, 471] width 697 height 14
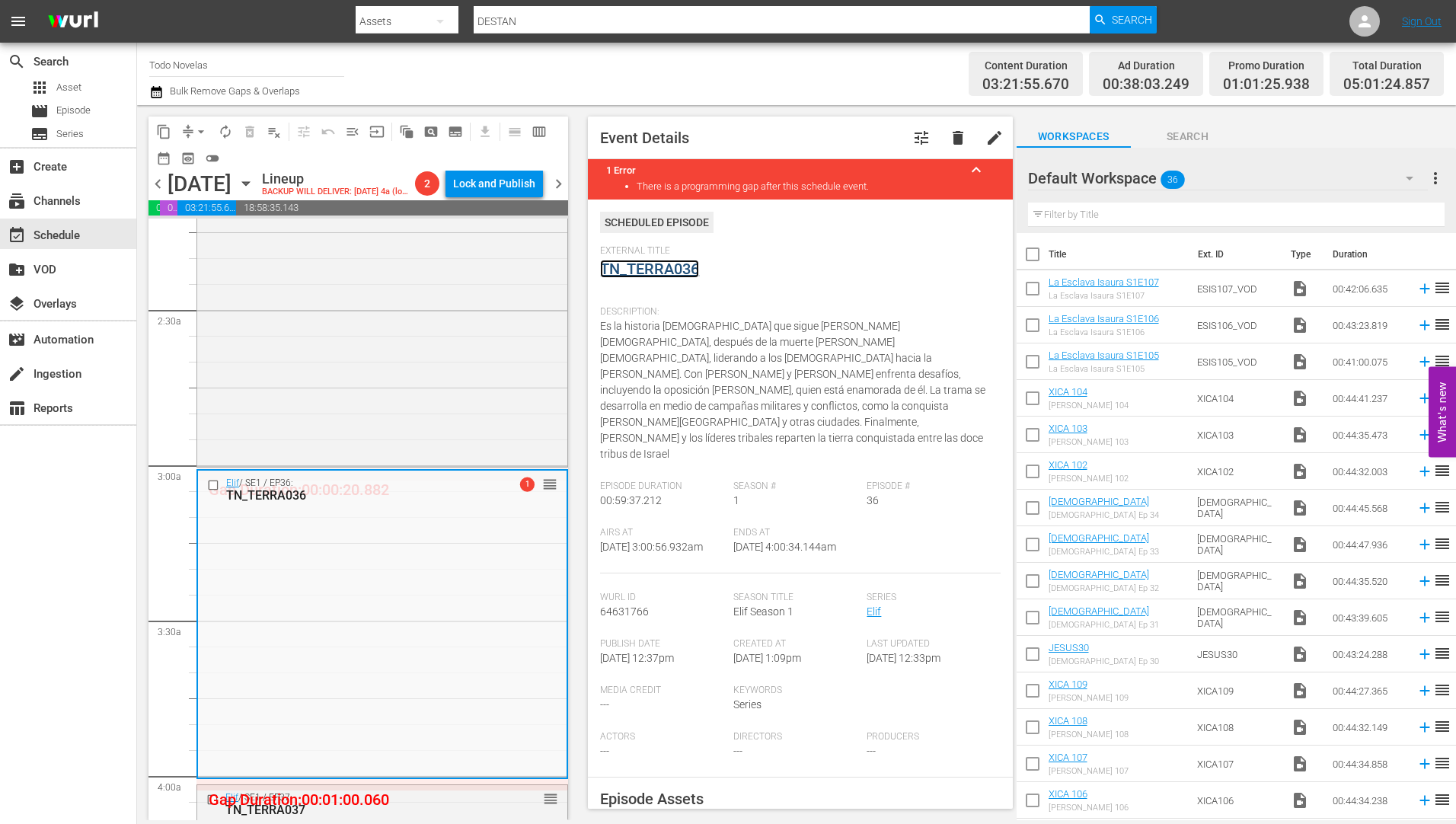
click at [658, 269] on link "TN_TERRA036" at bounding box center [649, 269] width 99 height 18
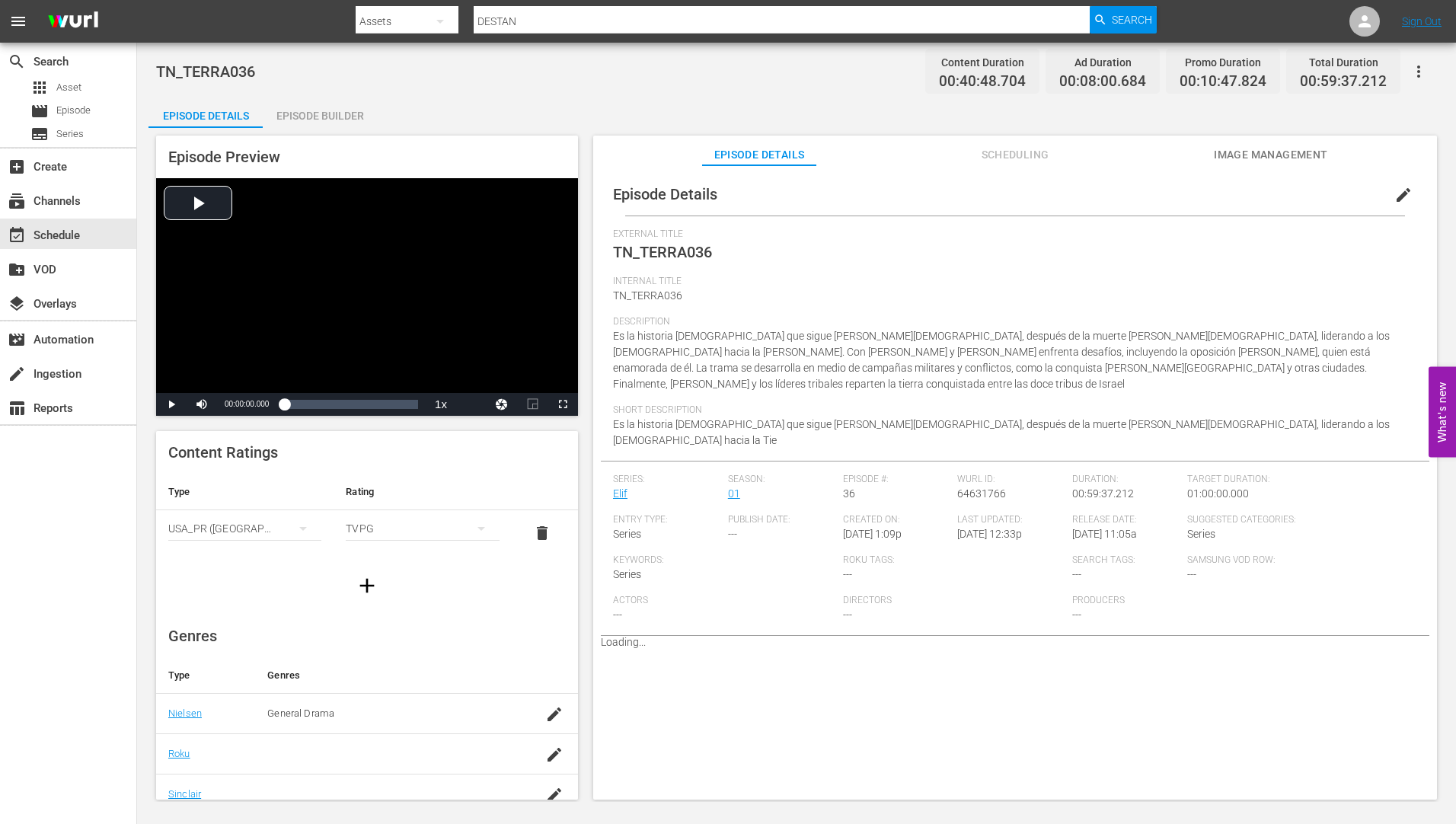
click at [327, 113] on div "Episode Builder" at bounding box center [319, 116] width 114 height 36
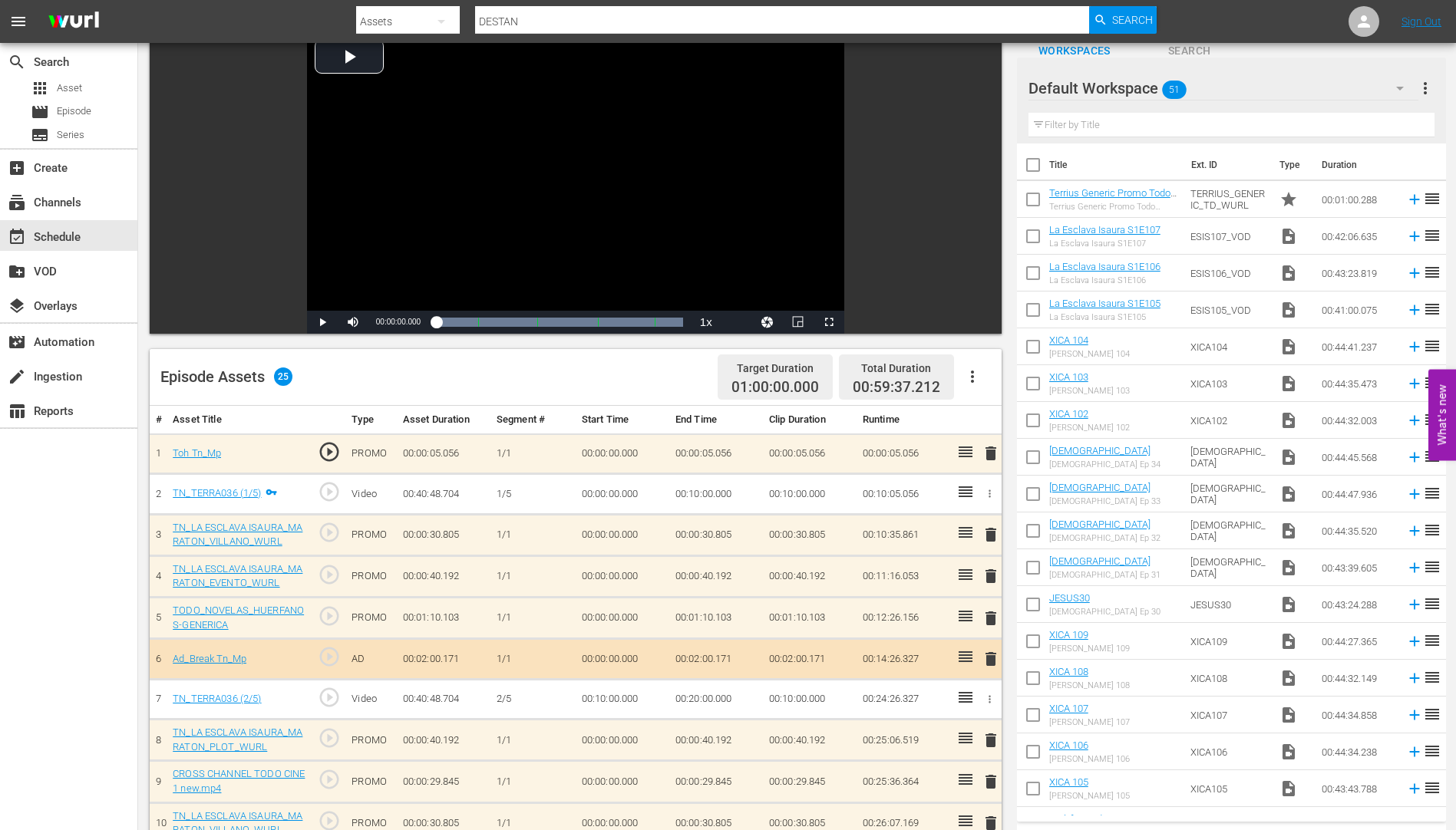
scroll to position [384, 0]
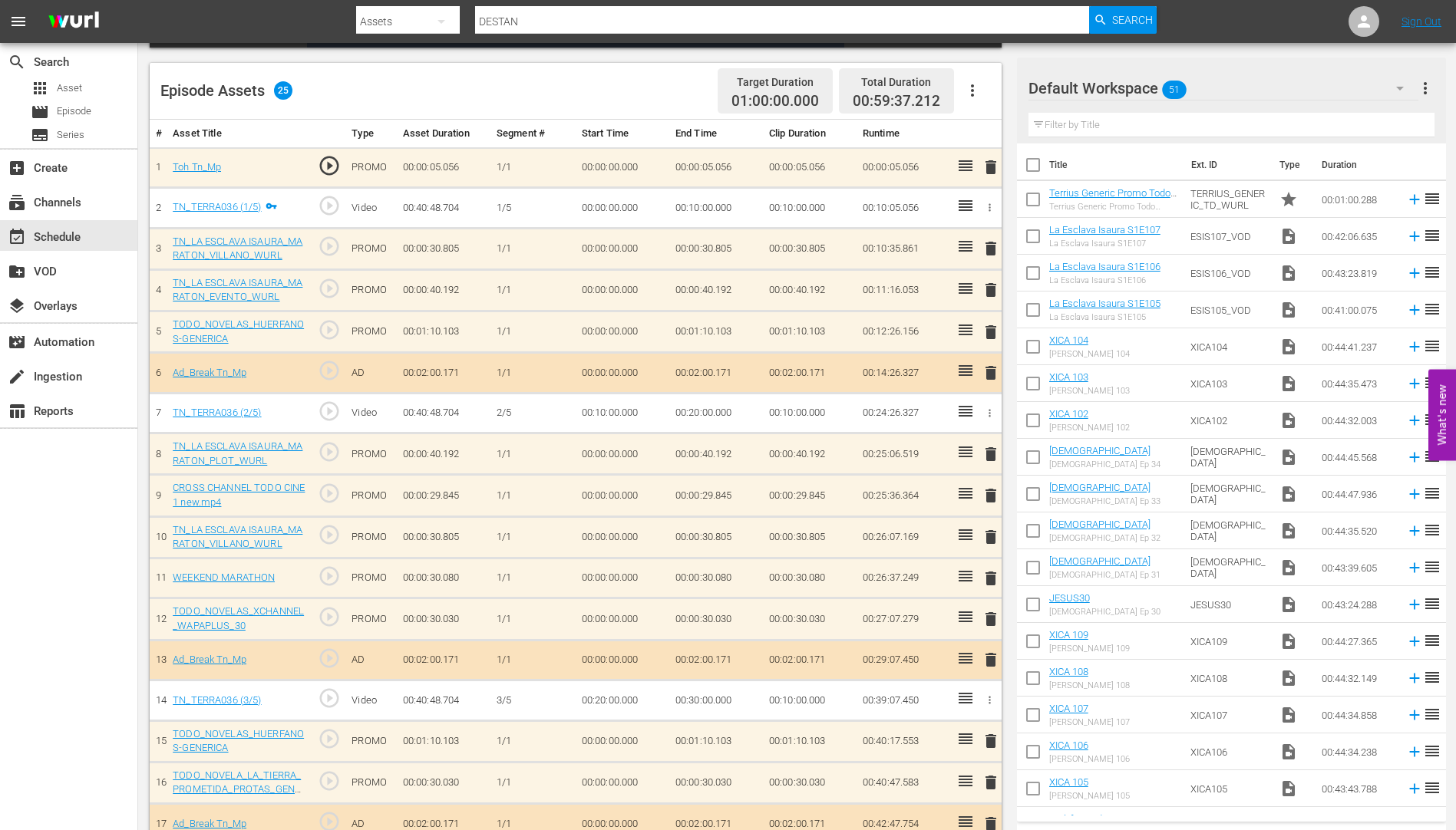
click at [992, 286] on span "delete" at bounding box center [991, 290] width 18 height 18
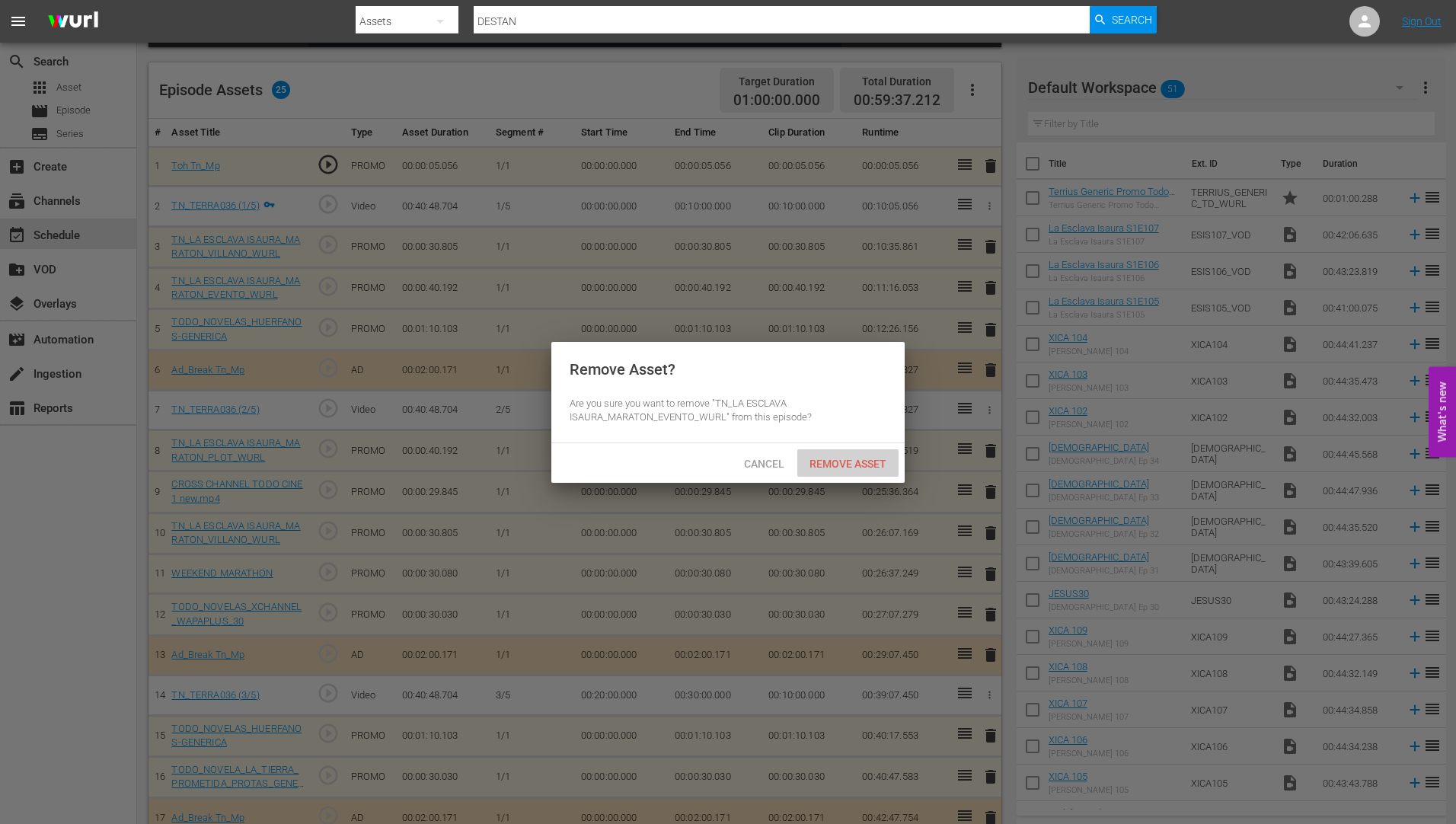
click at [854, 460] on span "Remove Asset" at bounding box center [848, 463] width 102 height 12
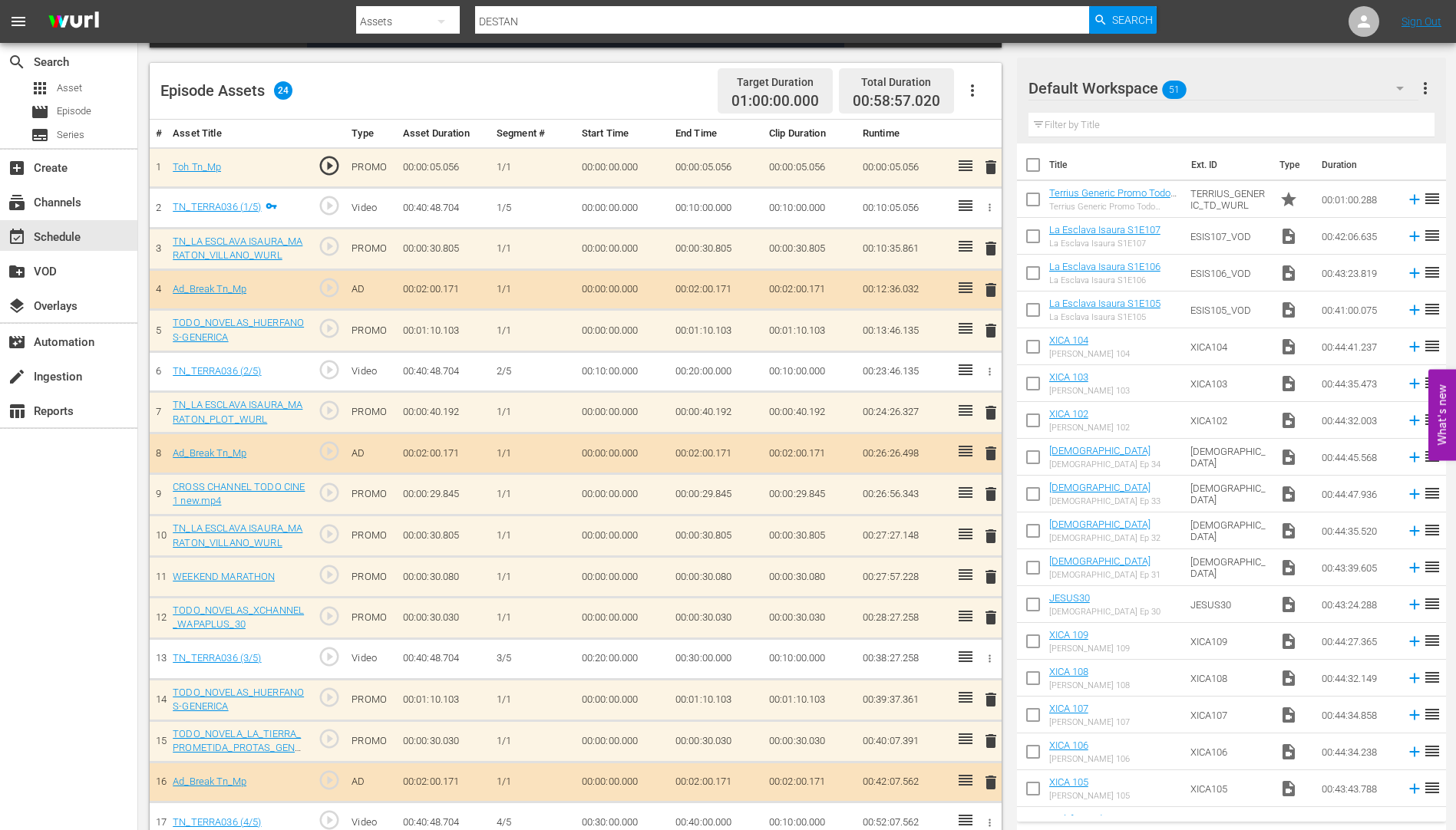
click at [990, 534] on span "delete" at bounding box center [991, 536] width 18 height 18
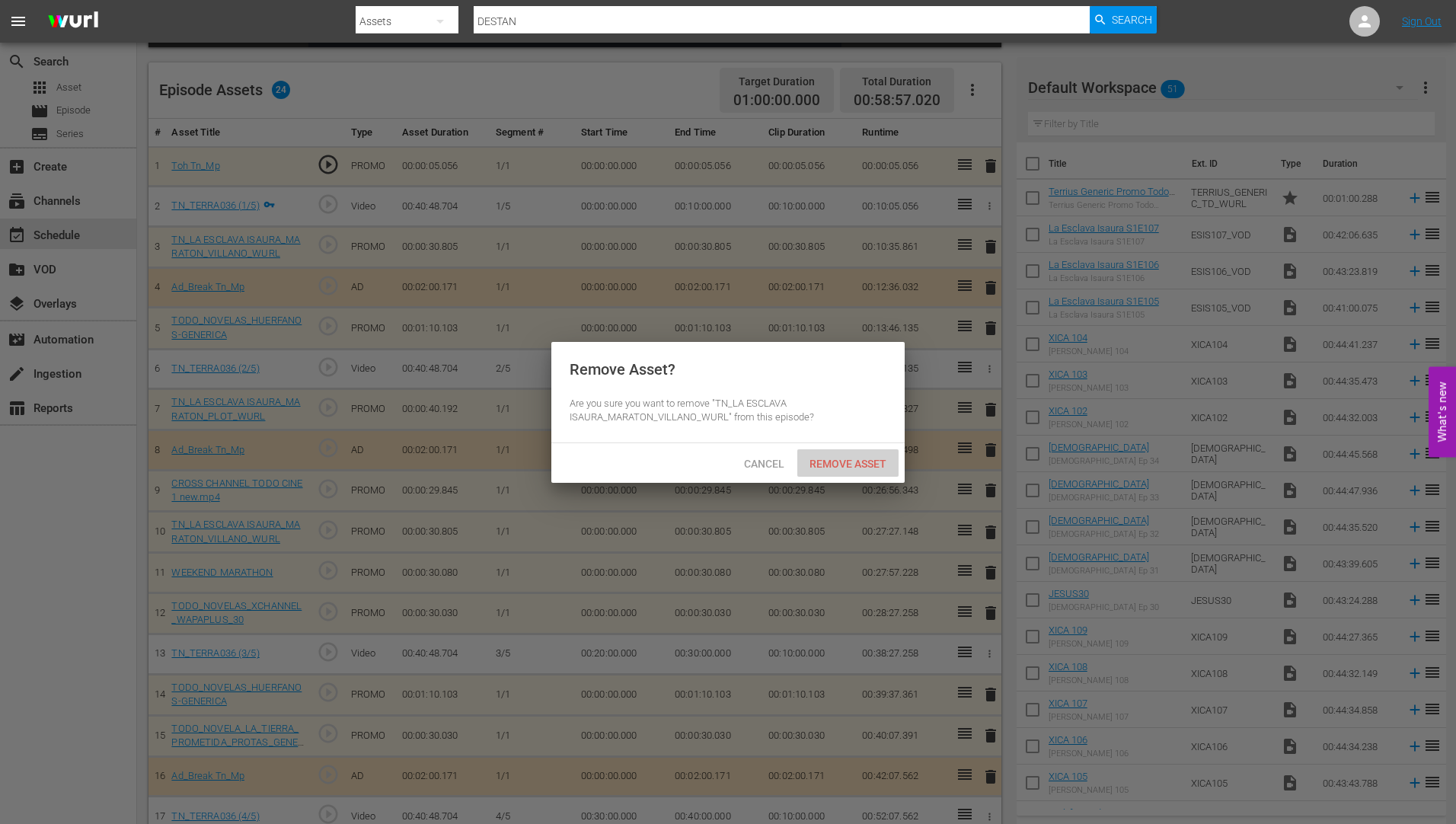
click at [857, 460] on span "Remove Asset" at bounding box center [848, 463] width 102 height 12
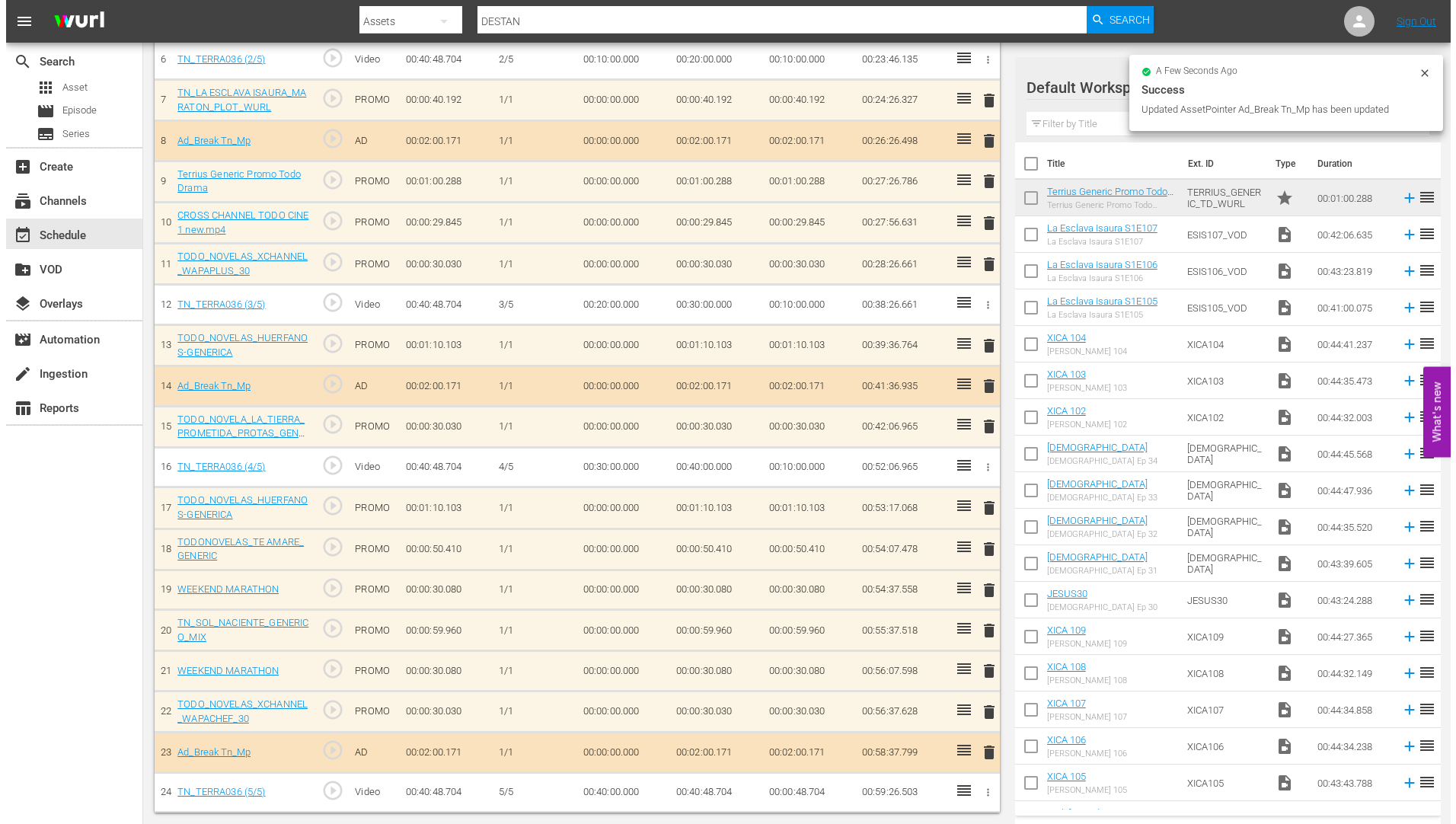
scroll to position [690, 0]
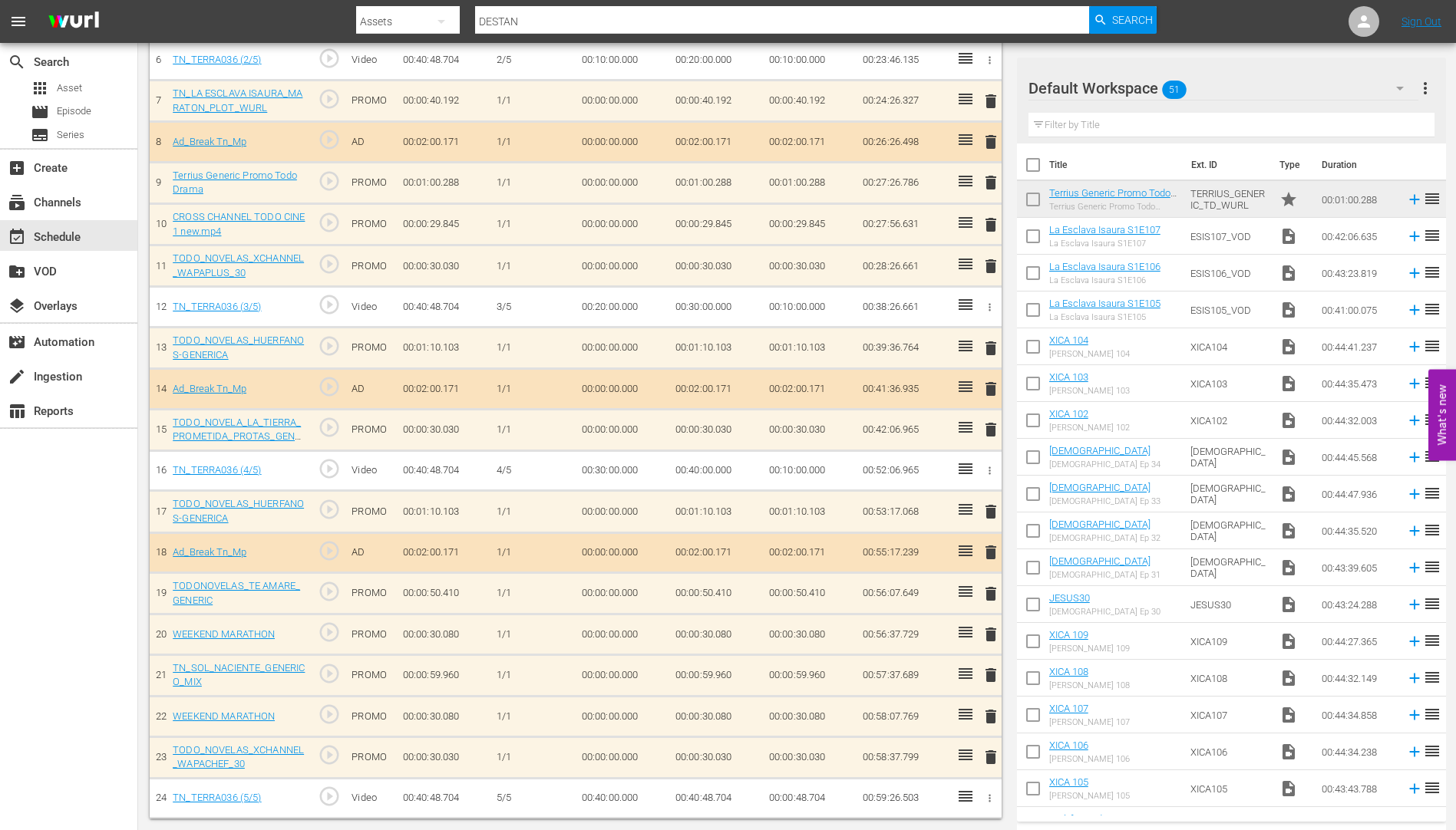
click at [991, 593] on span "delete" at bounding box center [991, 593] width 18 height 18
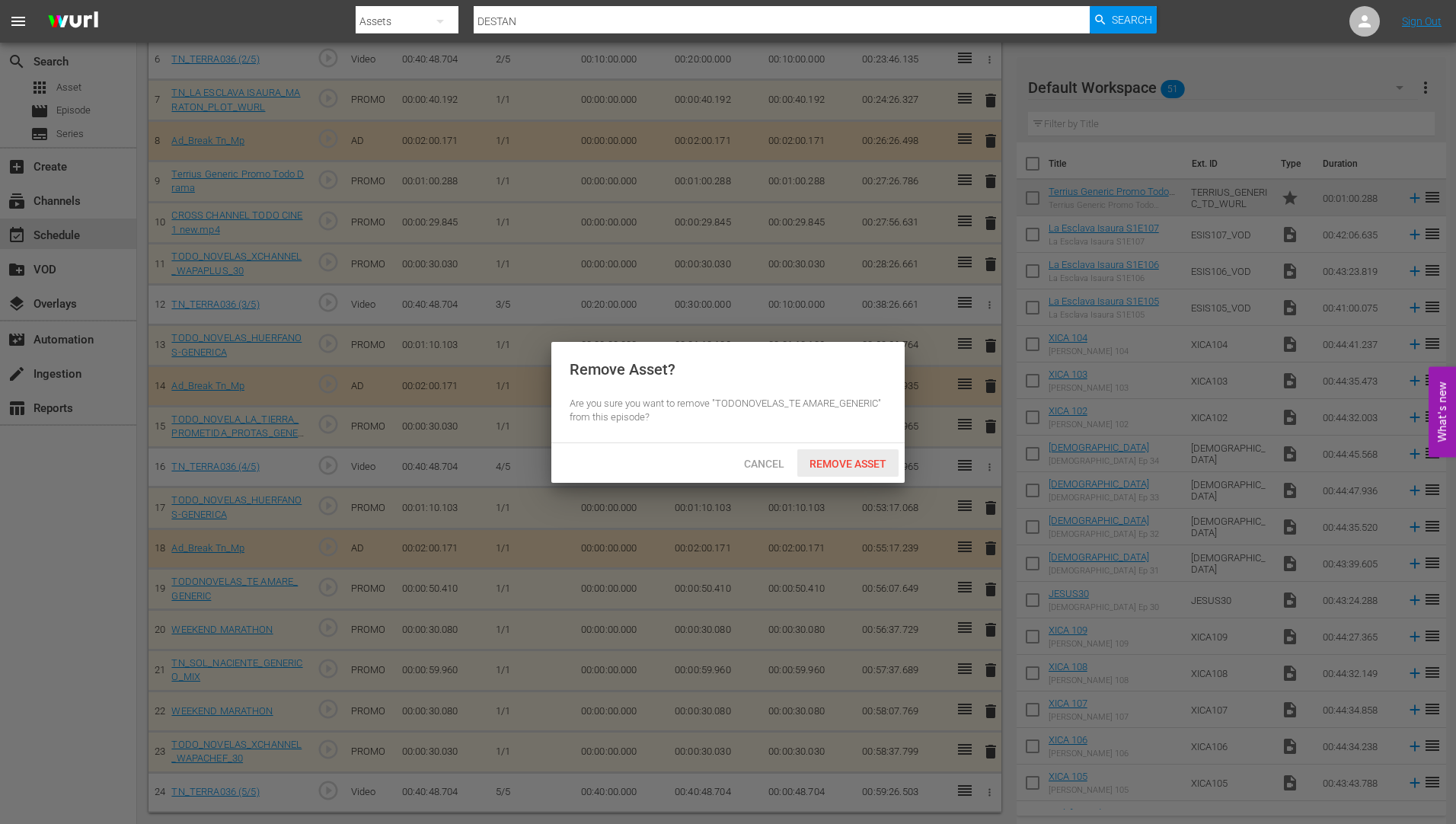
click at [842, 458] on span "Remove Asset" at bounding box center [848, 463] width 102 height 12
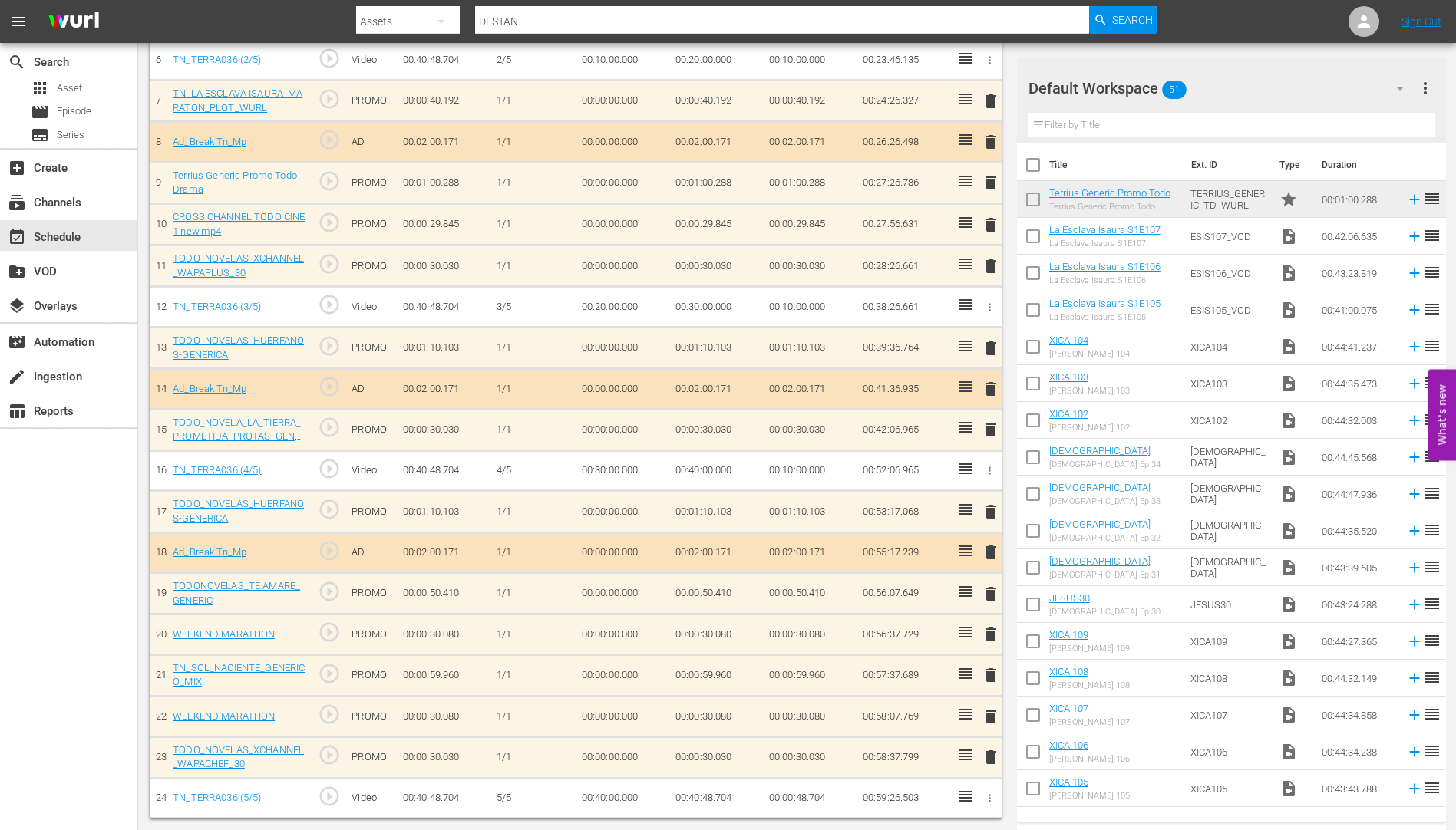
click at [990, 635] on span "delete" at bounding box center [991, 634] width 18 height 18
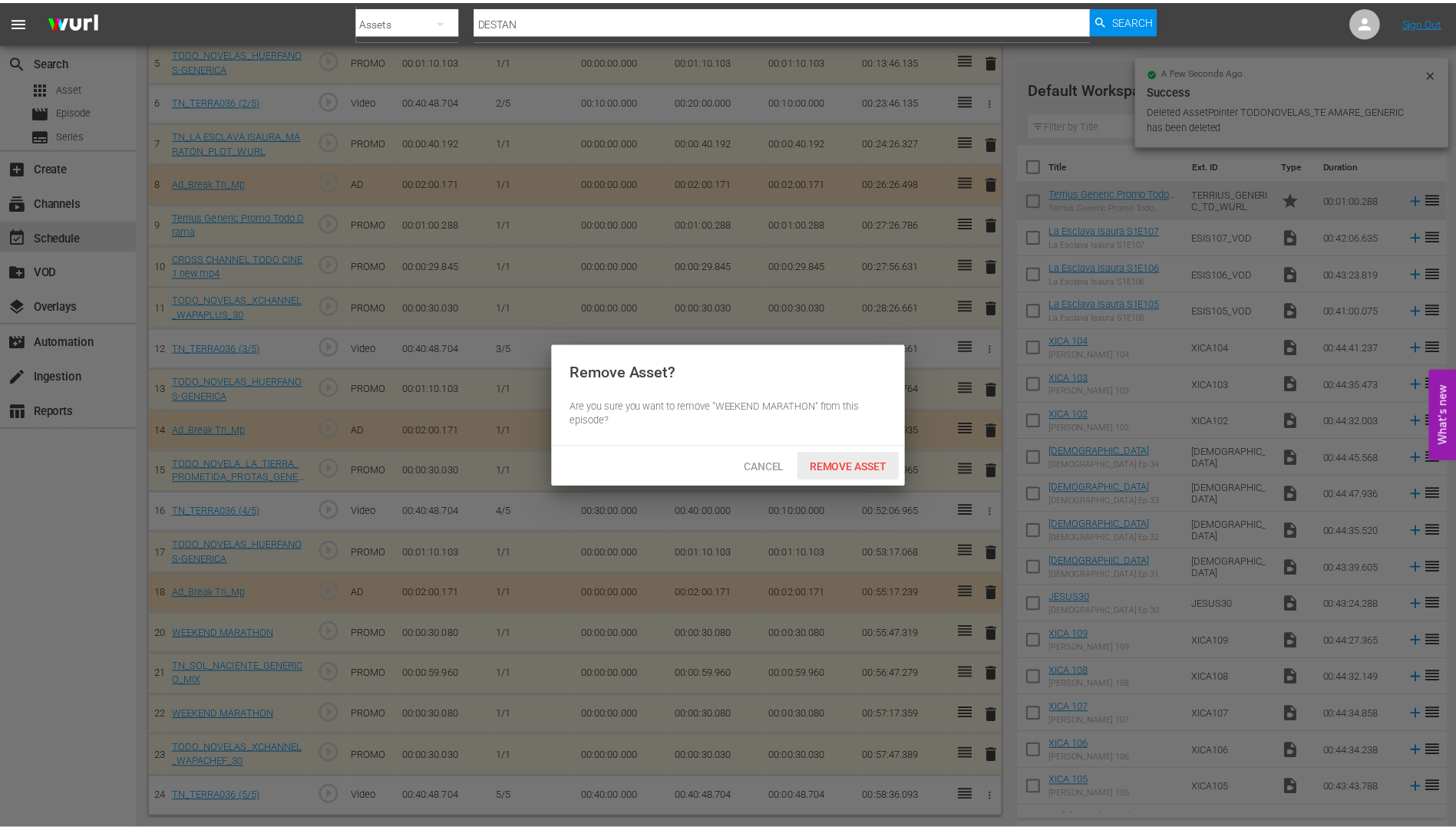
scroll to position [654, 0]
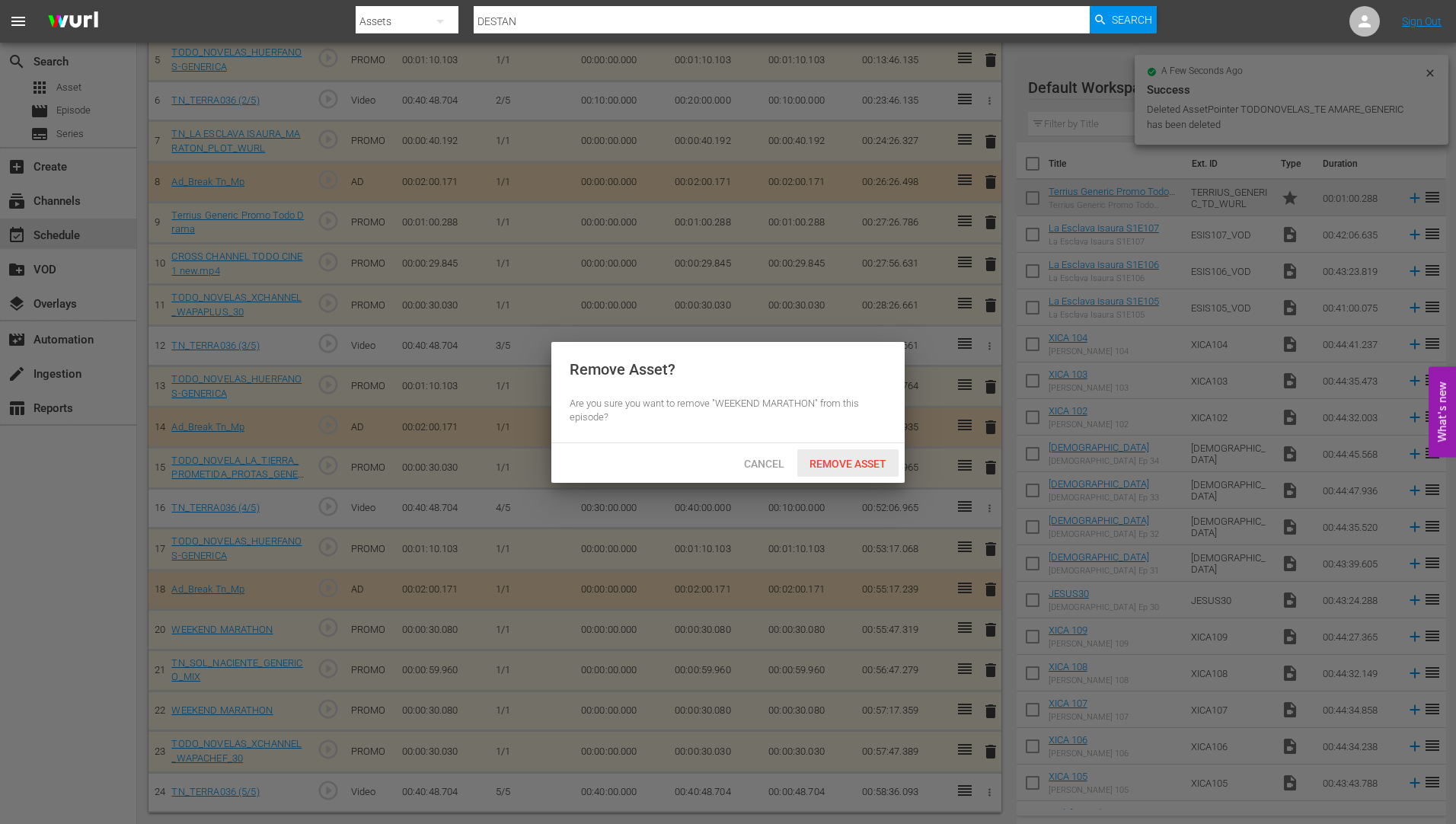
click at [860, 458] on span "Remove Asset" at bounding box center [848, 463] width 102 height 12
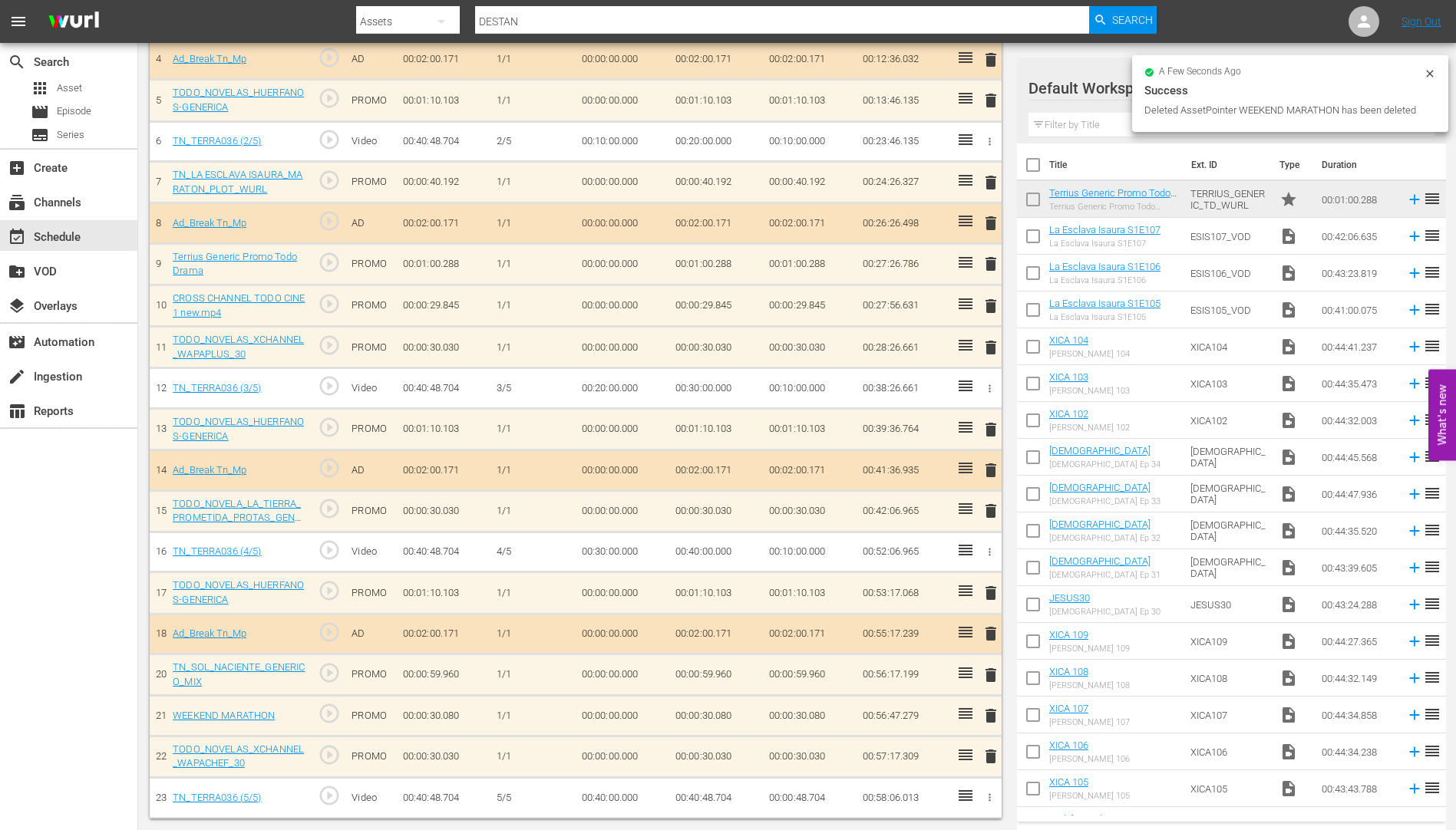
scroll to position [614, 0]
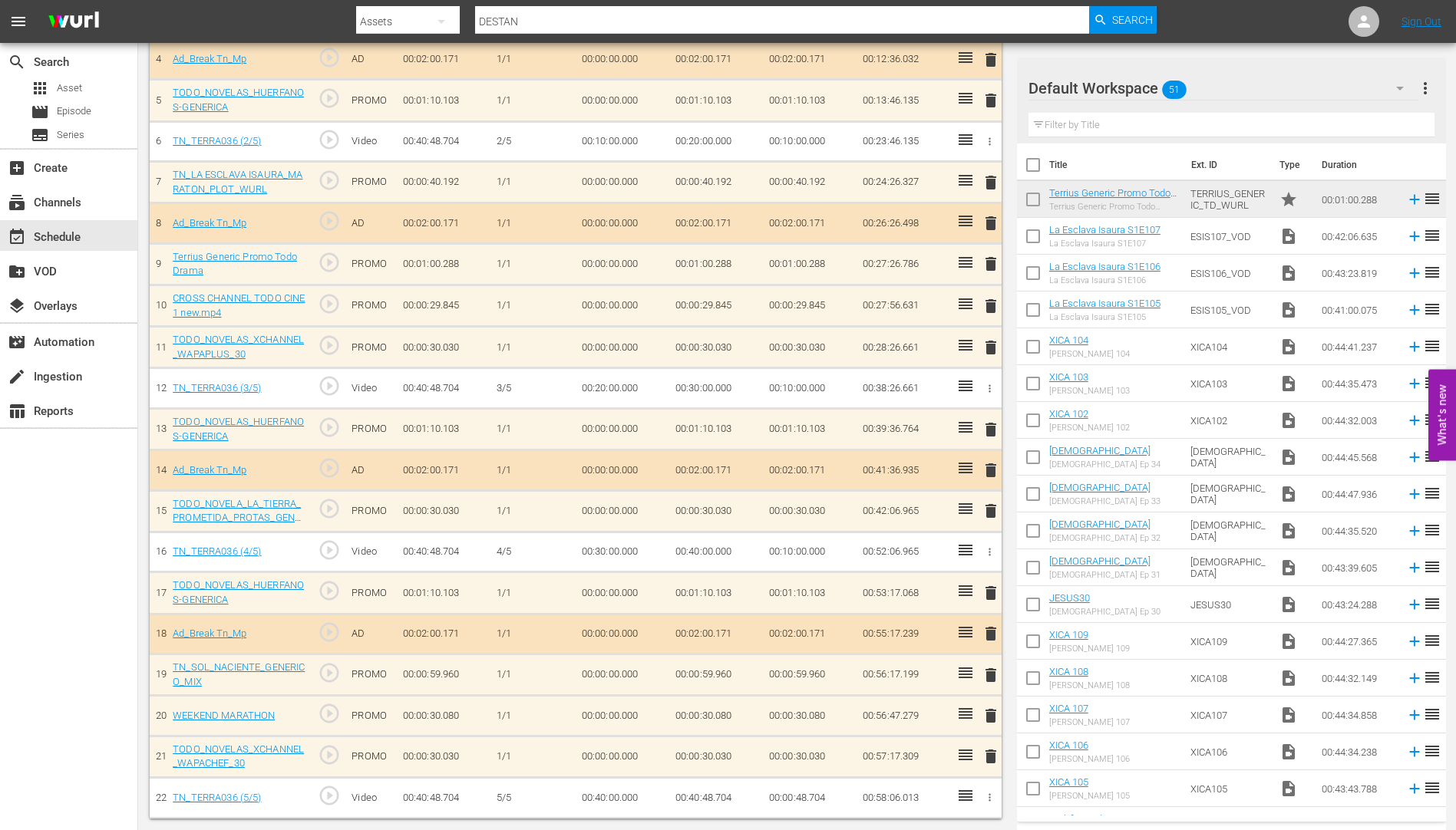
click at [994, 673] on span "delete" at bounding box center [991, 674] width 18 height 18
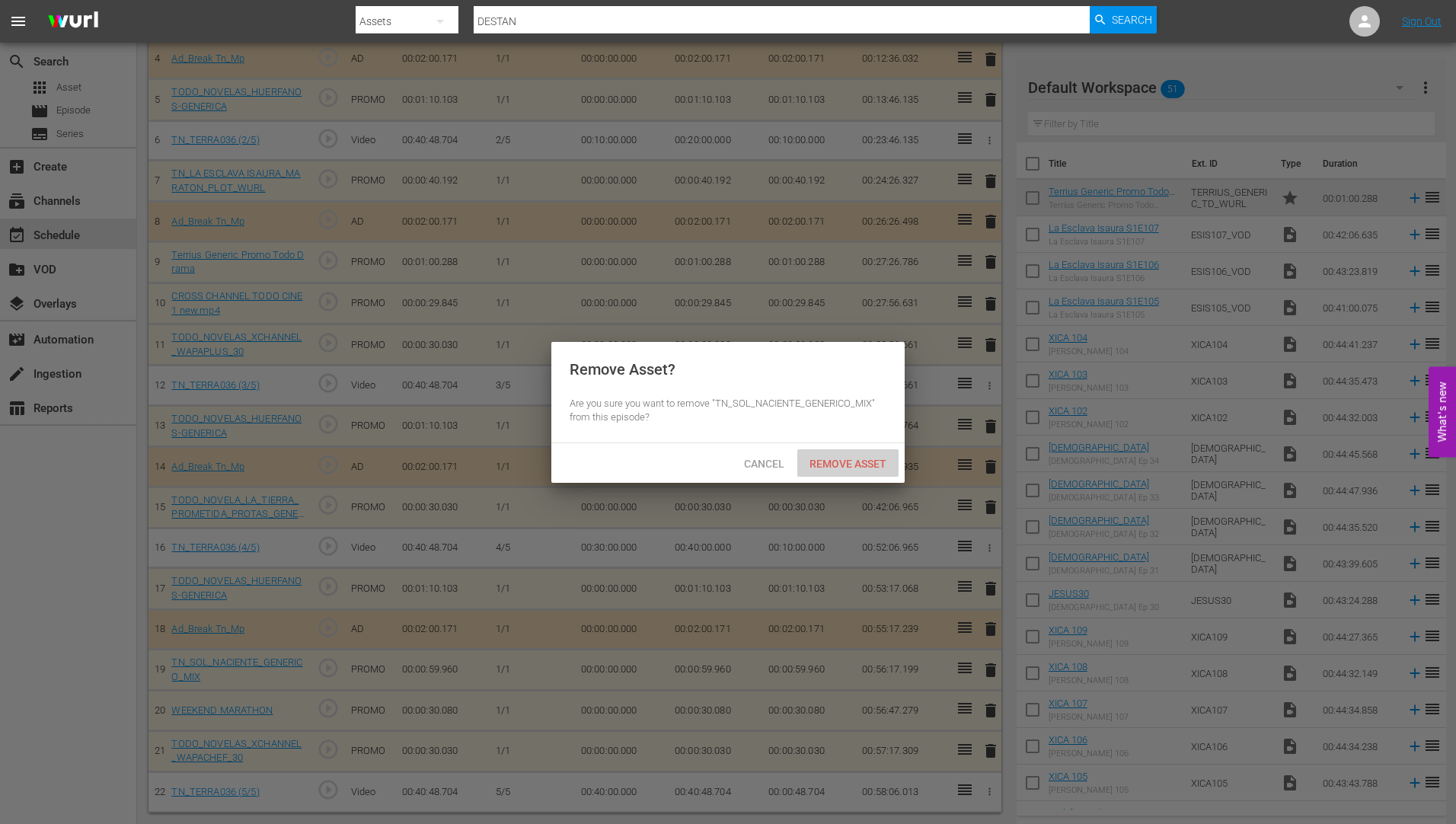
click at [856, 463] on span "Remove Asset" at bounding box center [848, 463] width 102 height 12
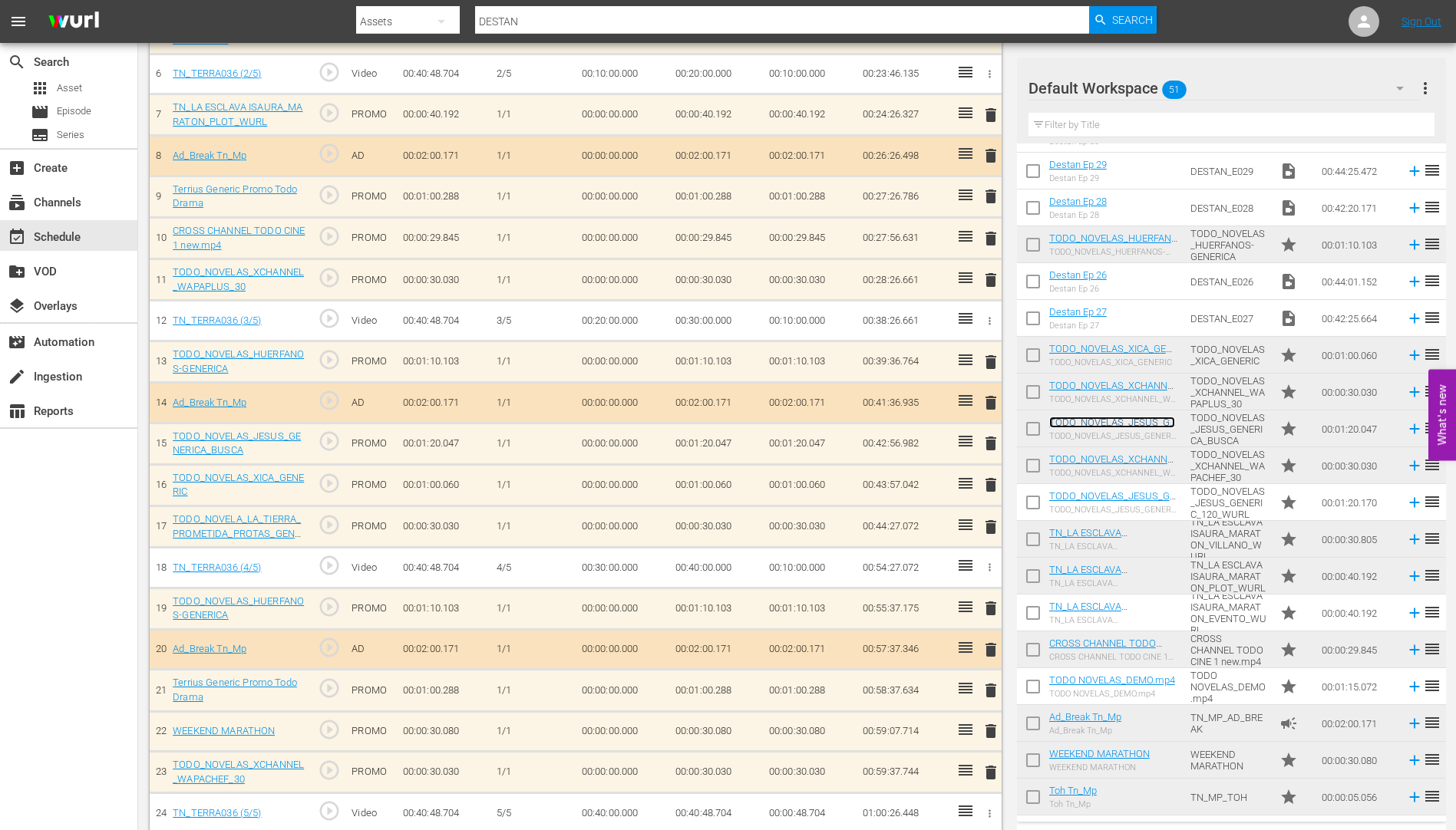
scroll to position [691, 0]
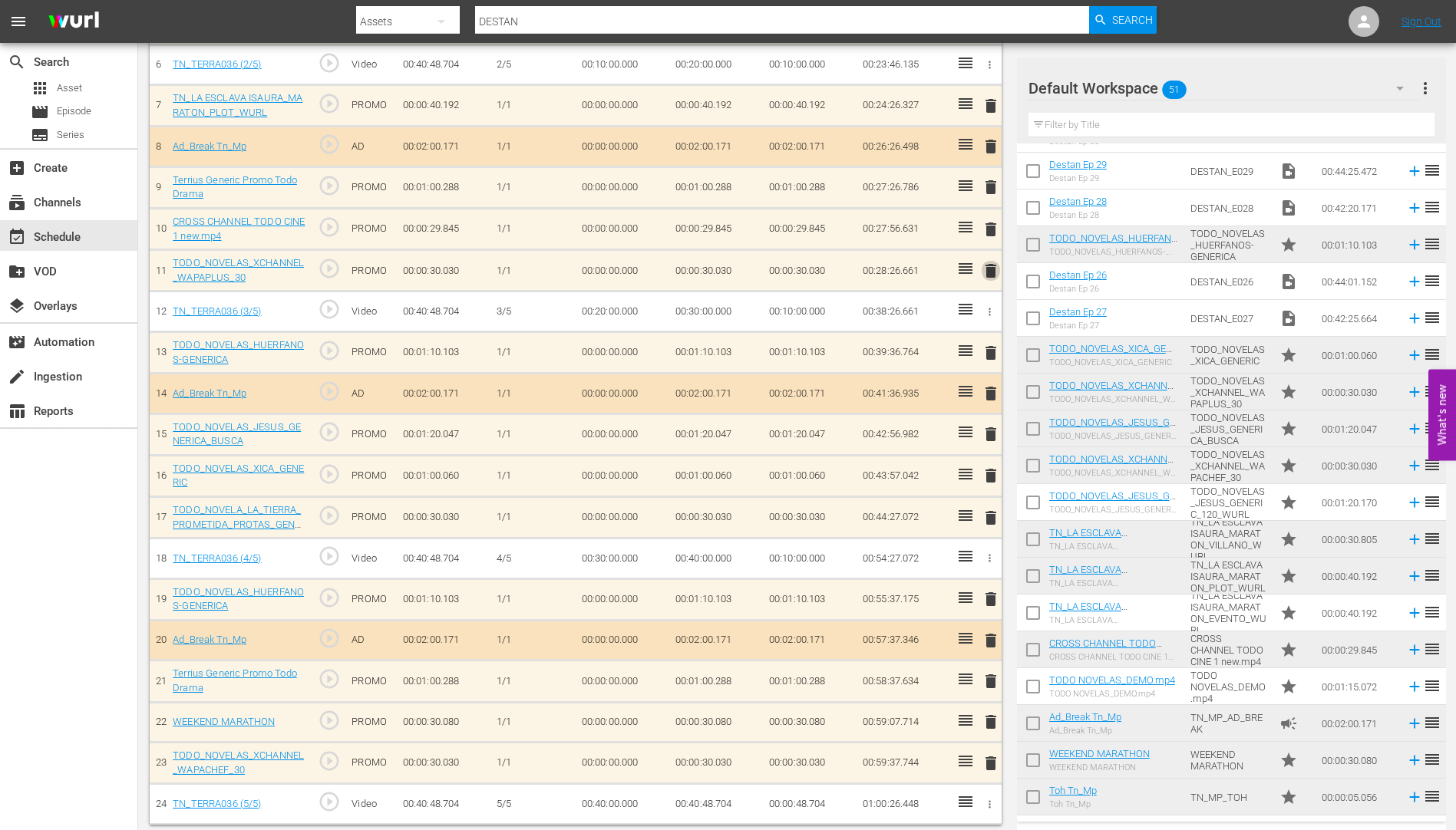
click at [990, 268] on span "delete" at bounding box center [991, 271] width 18 height 18
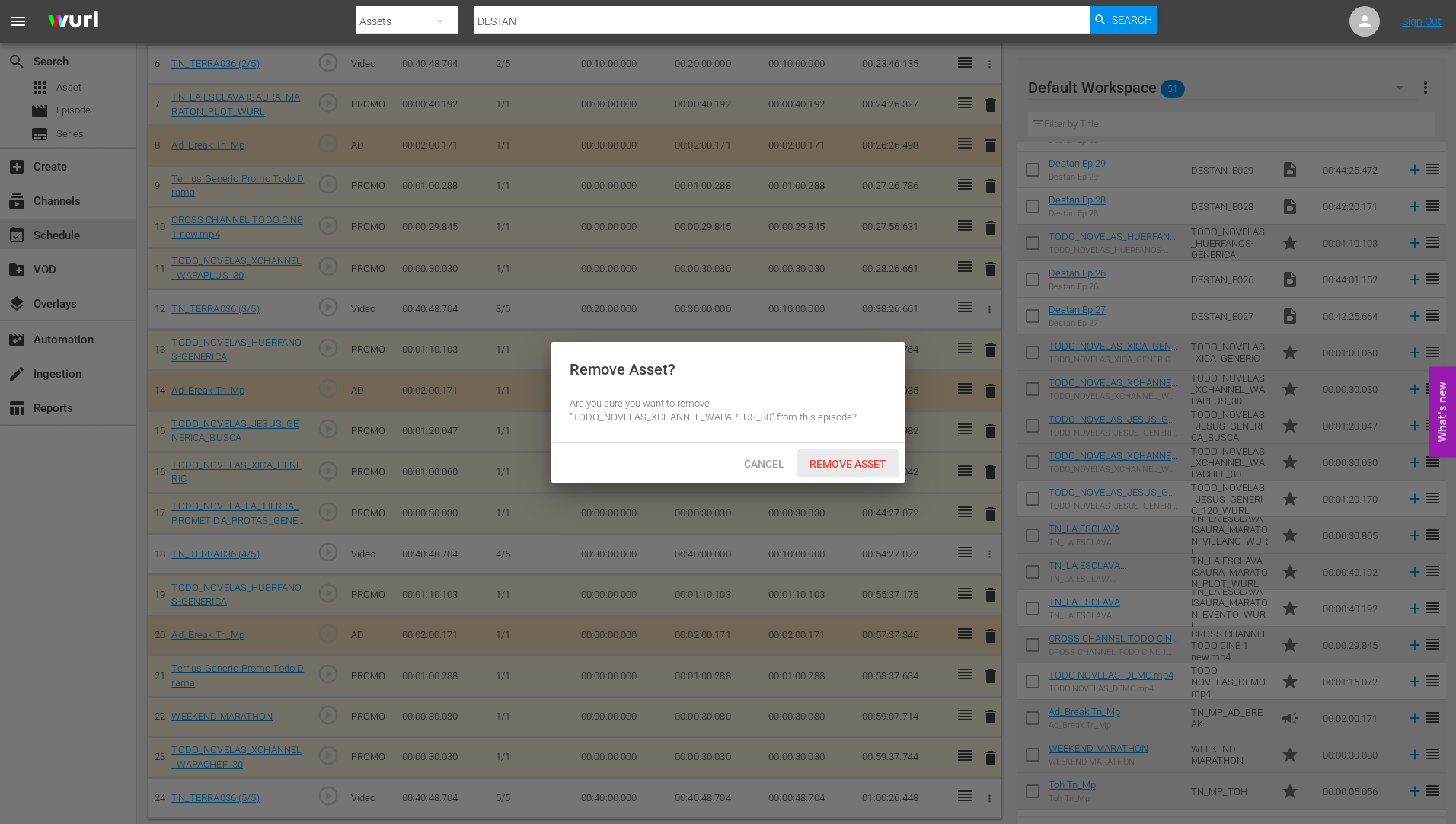
click at [858, 458] on span "Remove Asset" at bounding box center [848, 463] width 102 height 12
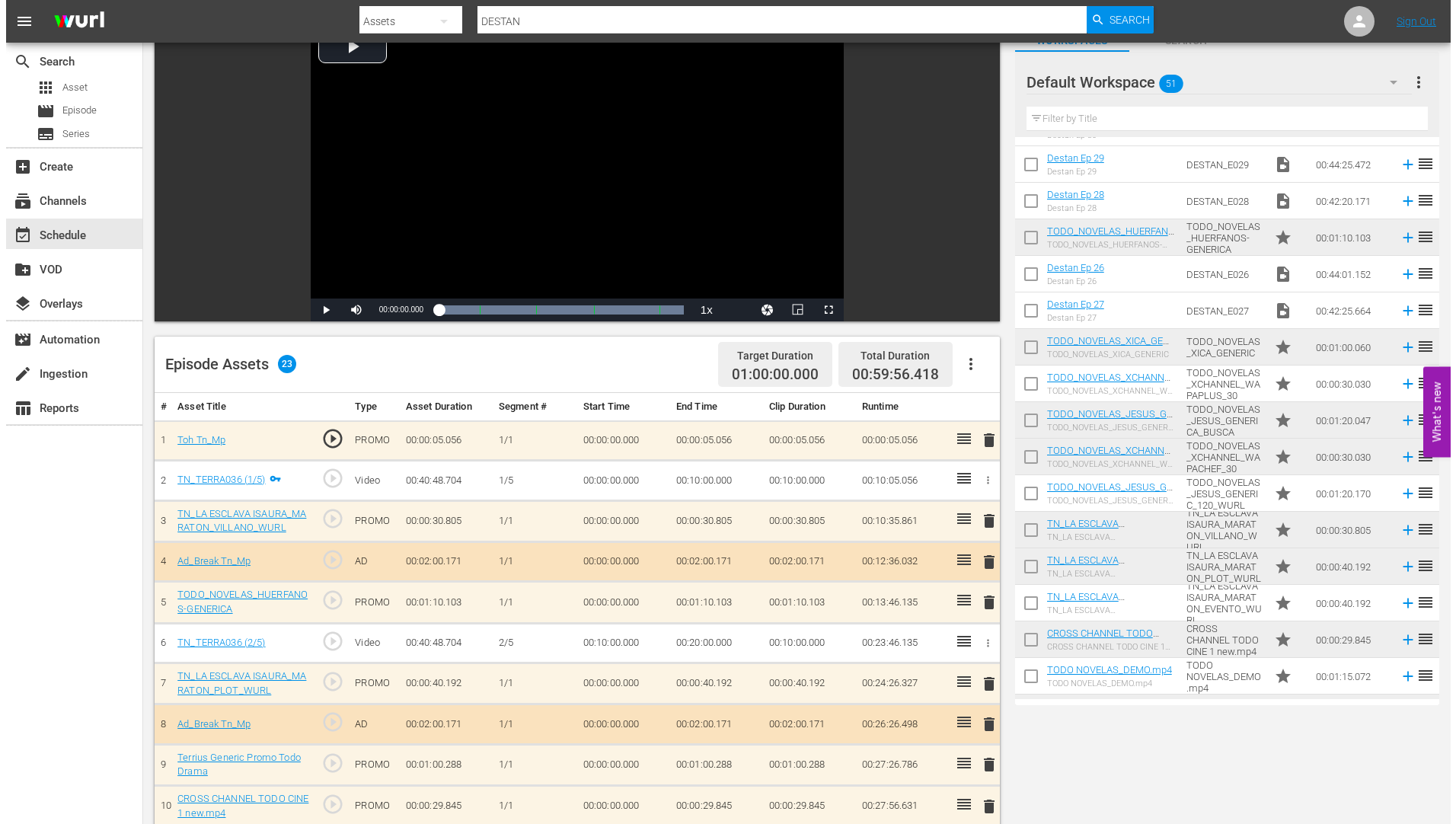
scroll to position [0, 0]
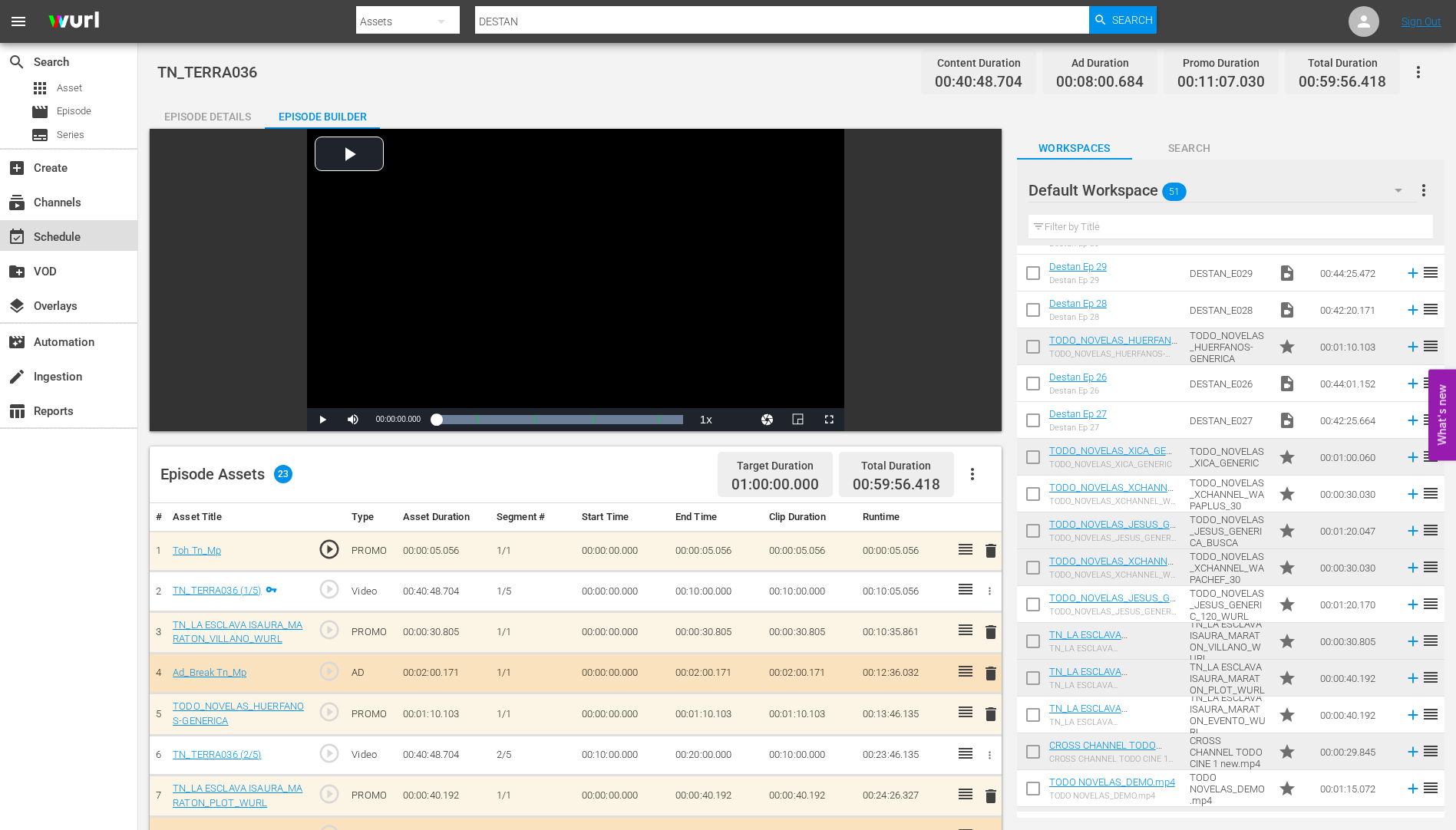
click at [69, 234] on div "event_available Schedule" at bounding box center [43, 235] width 86 height 14
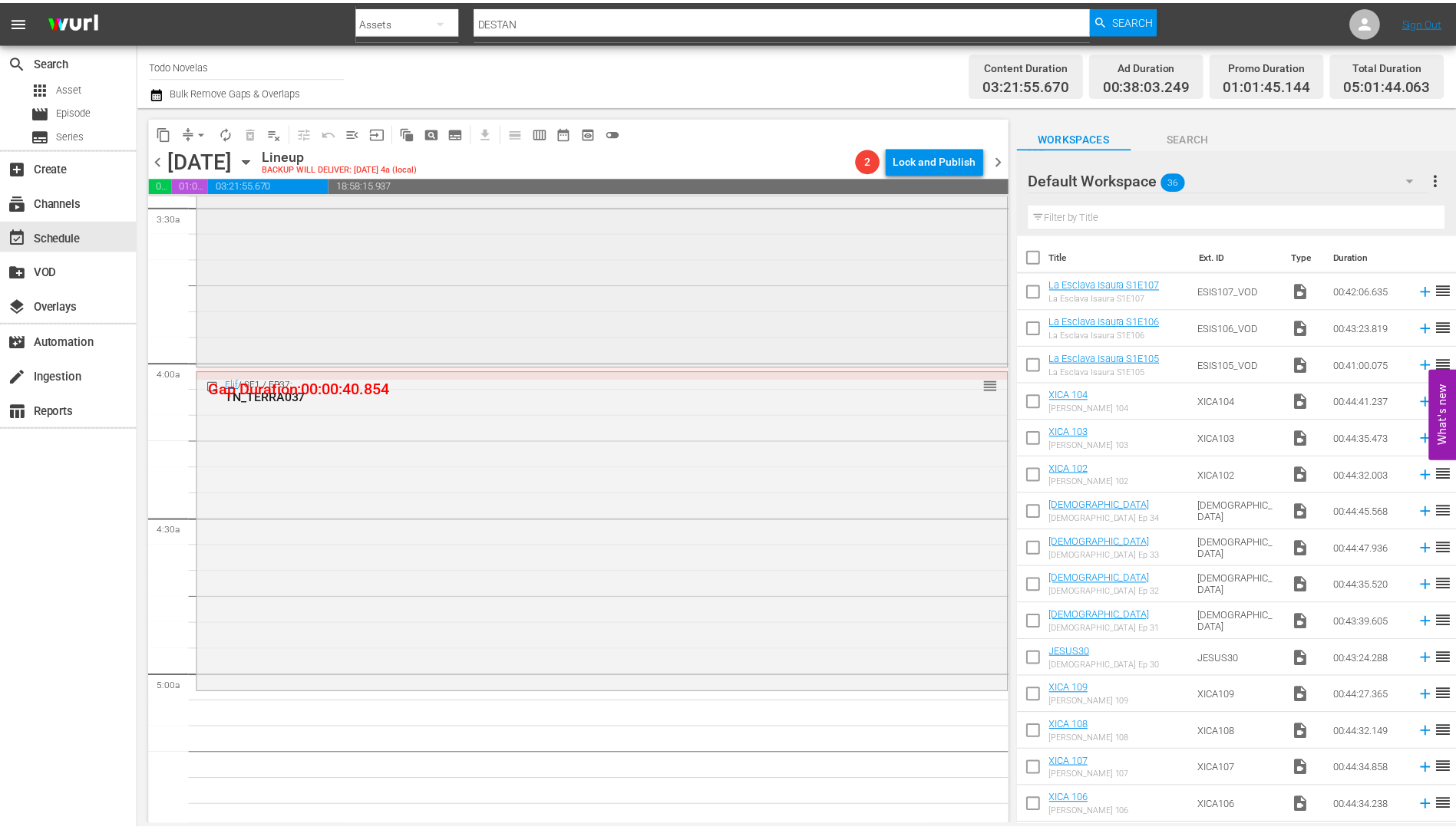
scroll to position [1151, 0]
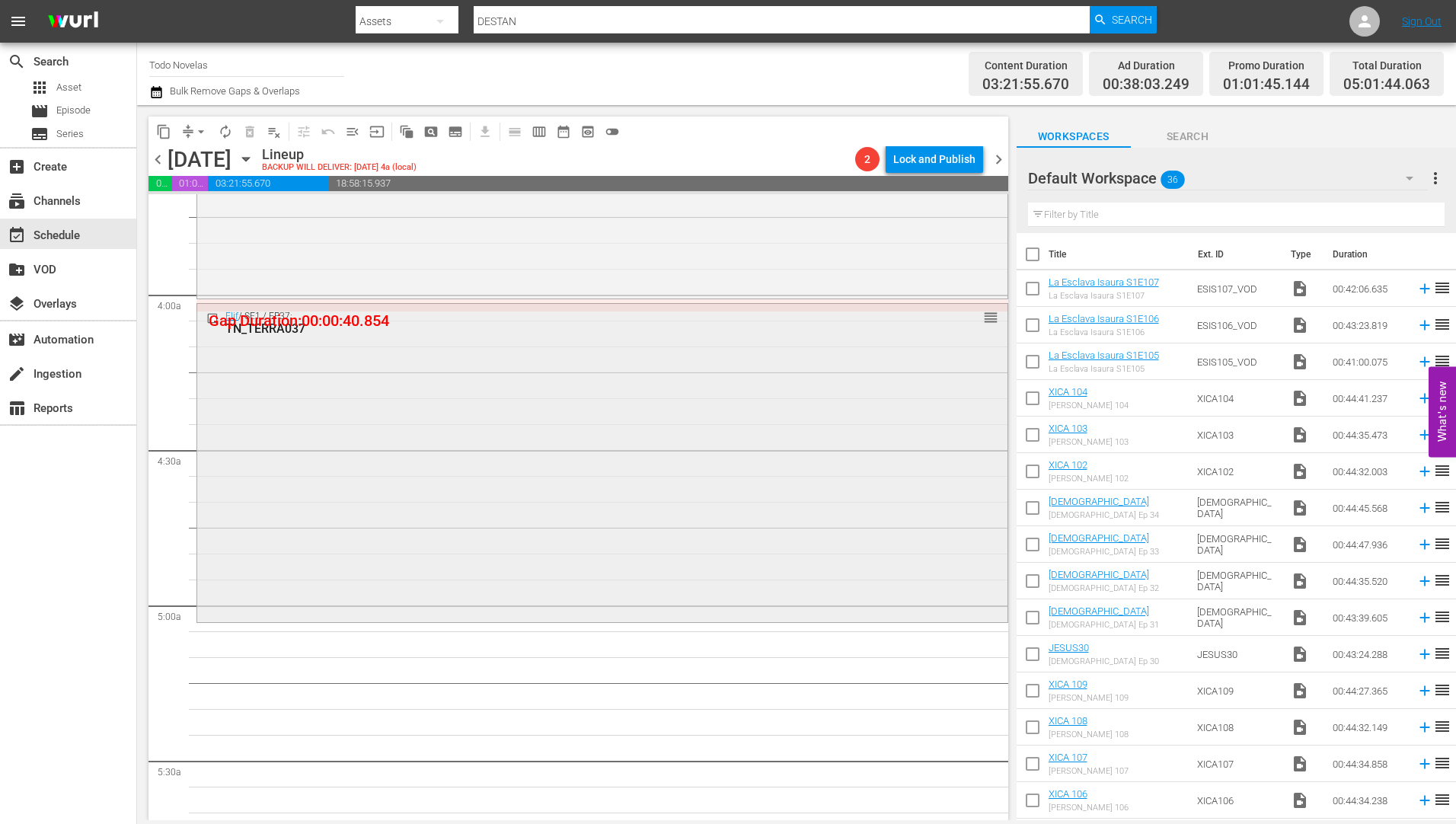
click at [291, 323] on div "TN_TERRA037" at bounding box center [574, 328] width 697 height 14
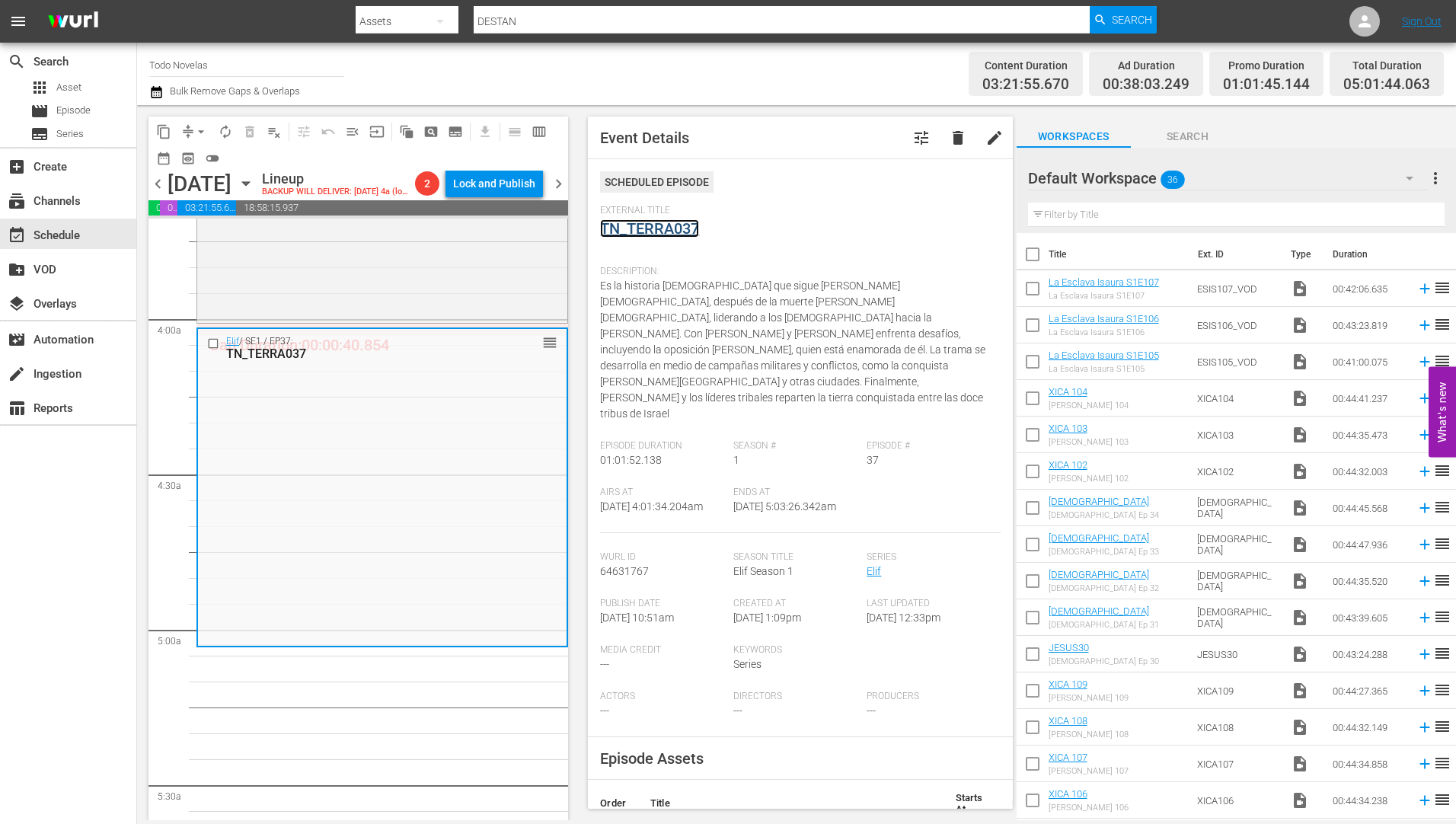
click at [654, 224] on link "TN_TERRA037" at bounding box center [649, 228] width 99 height 18
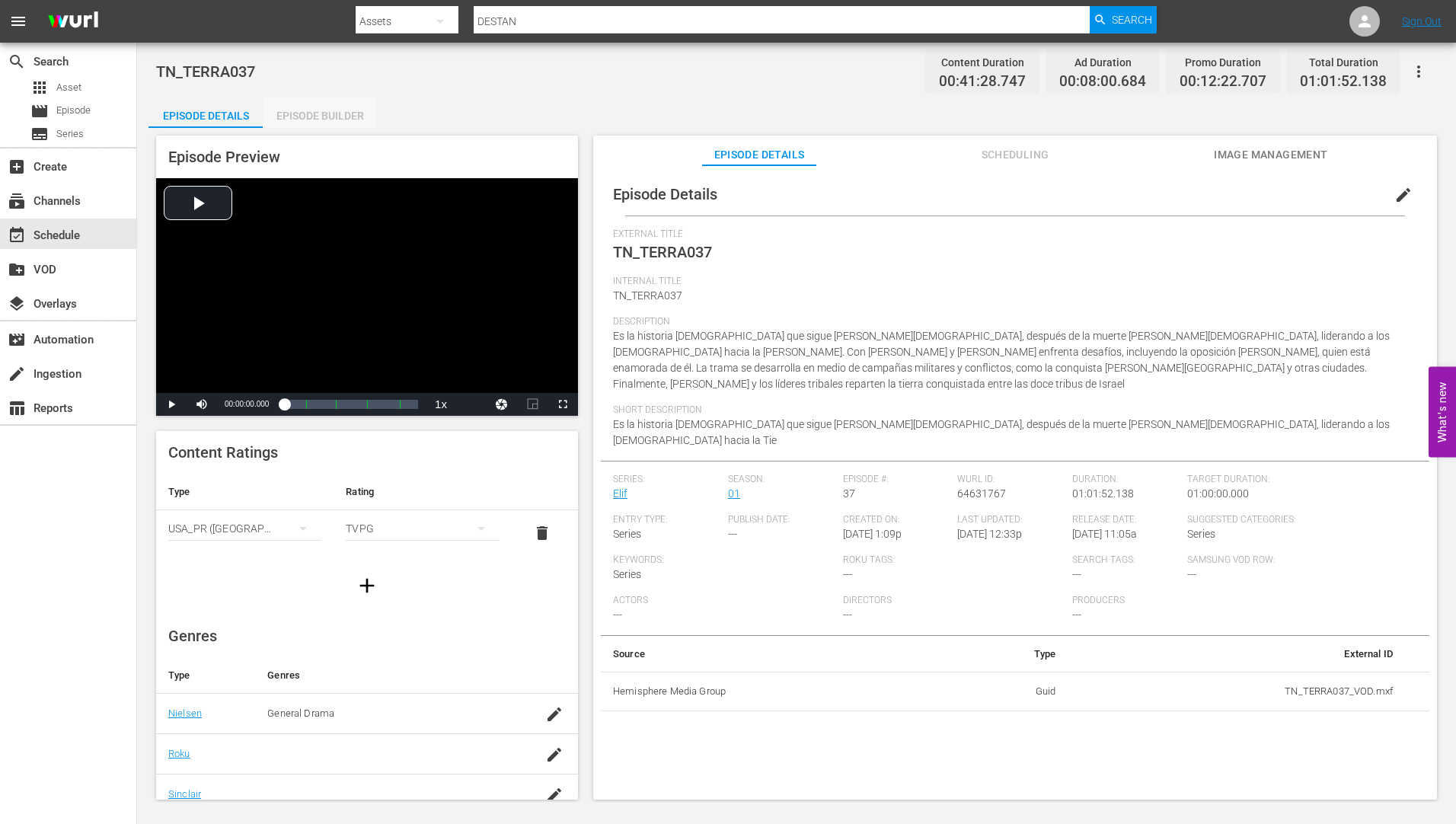
drag, startPoint x: 334, startPoint y: 112, endPoint x: 335, endPoint y: 102, distance: 10.0
click at [332, 112] on div "Episode Builder" at bounding box center [319, 116] width 114 height 36
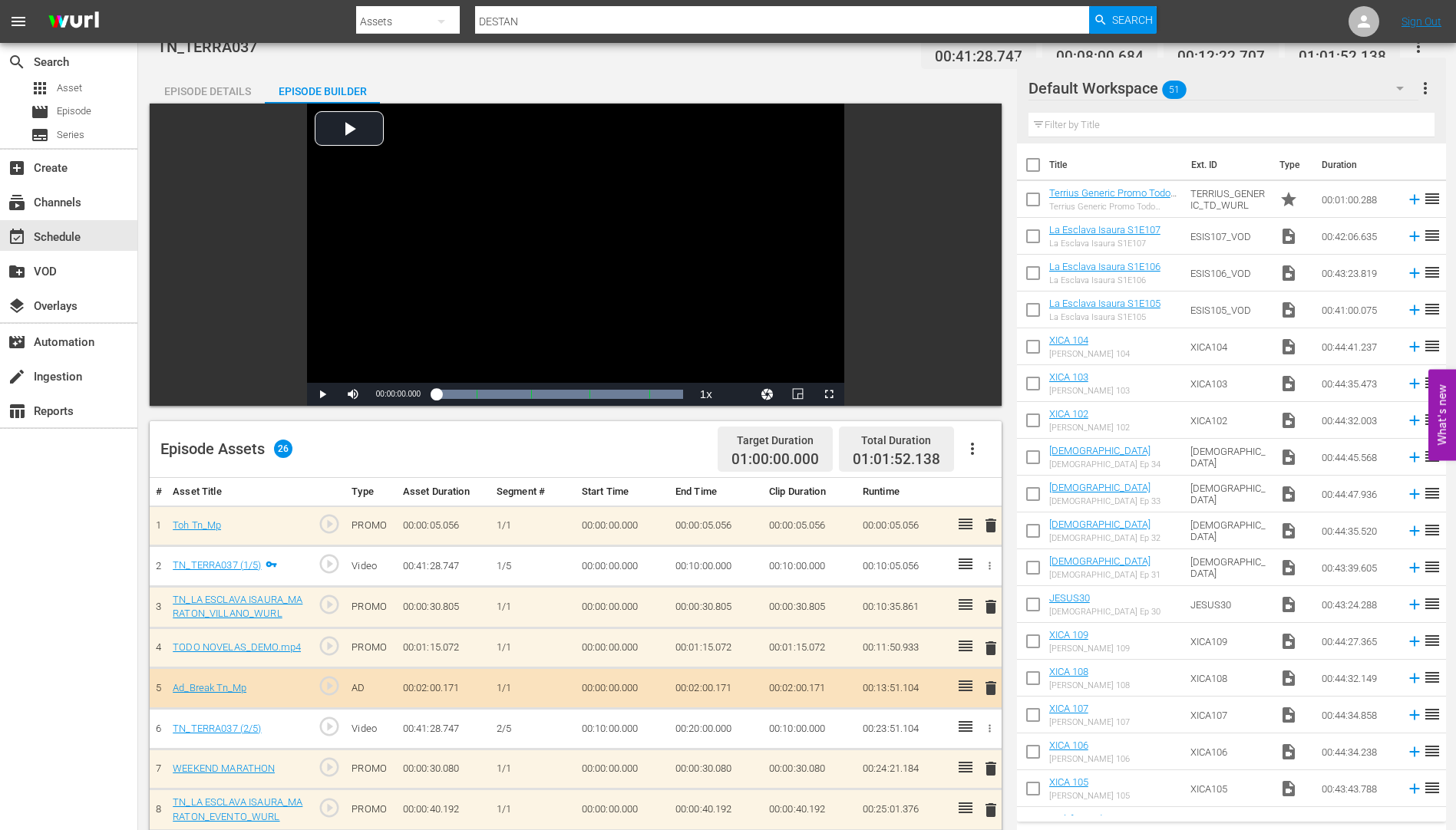
scroll to position [307, 0]
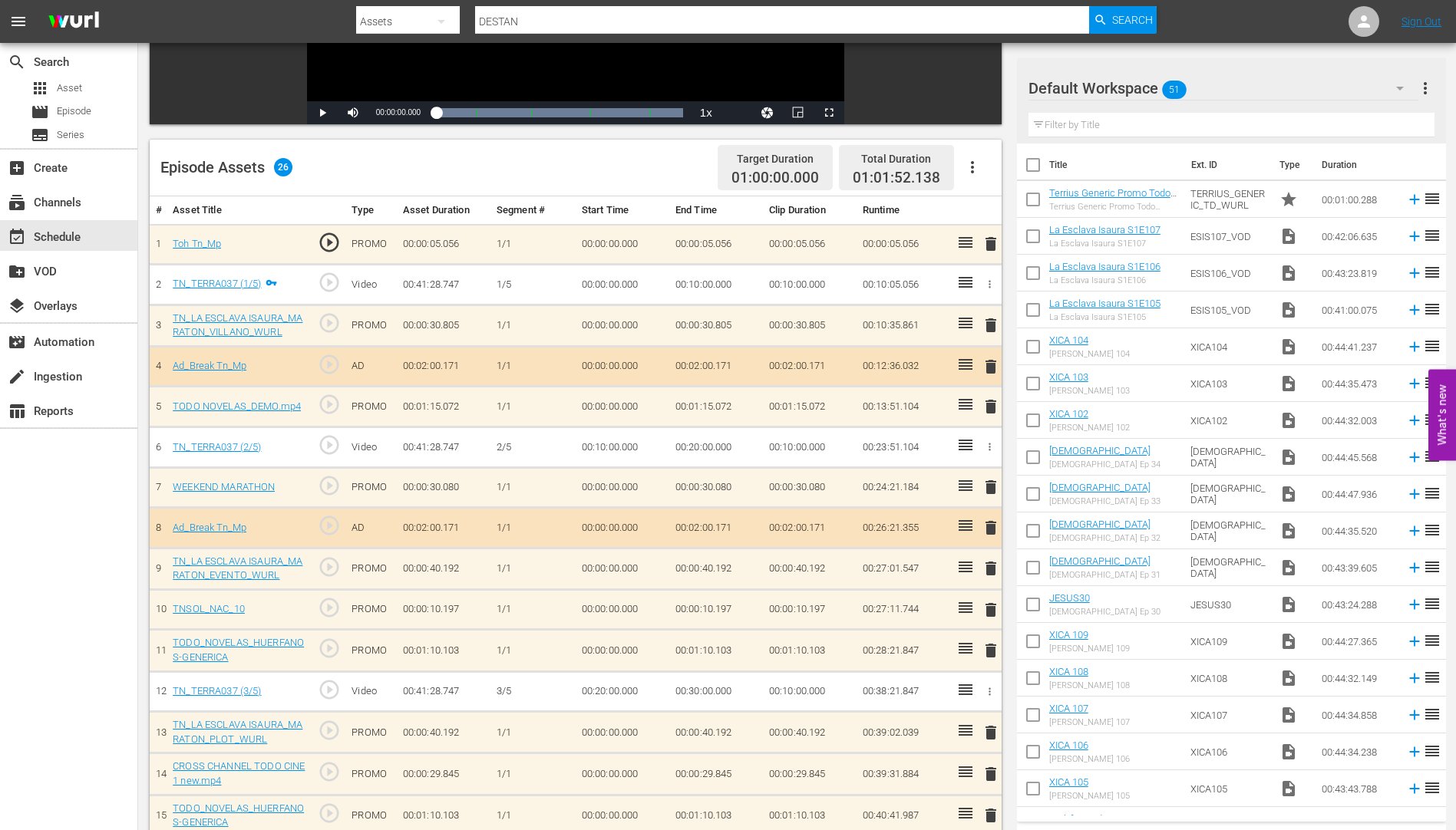
click at [991, 606] on span "delete" at bounding box center [991, 610] width 18 height 18
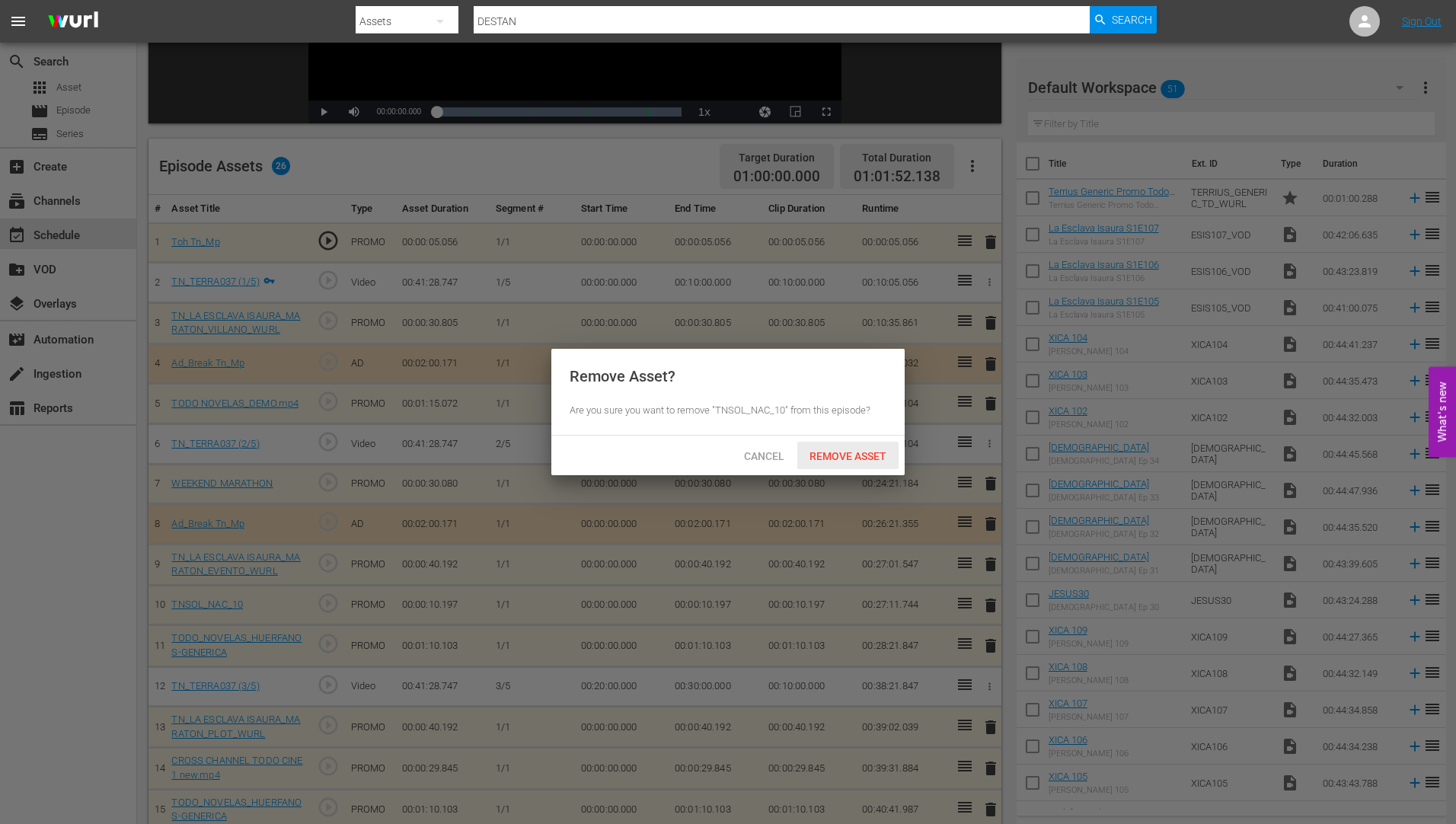
click at [860, 453] on span "Remove Asset" at bounding box center [848, 456] width 102 height 12
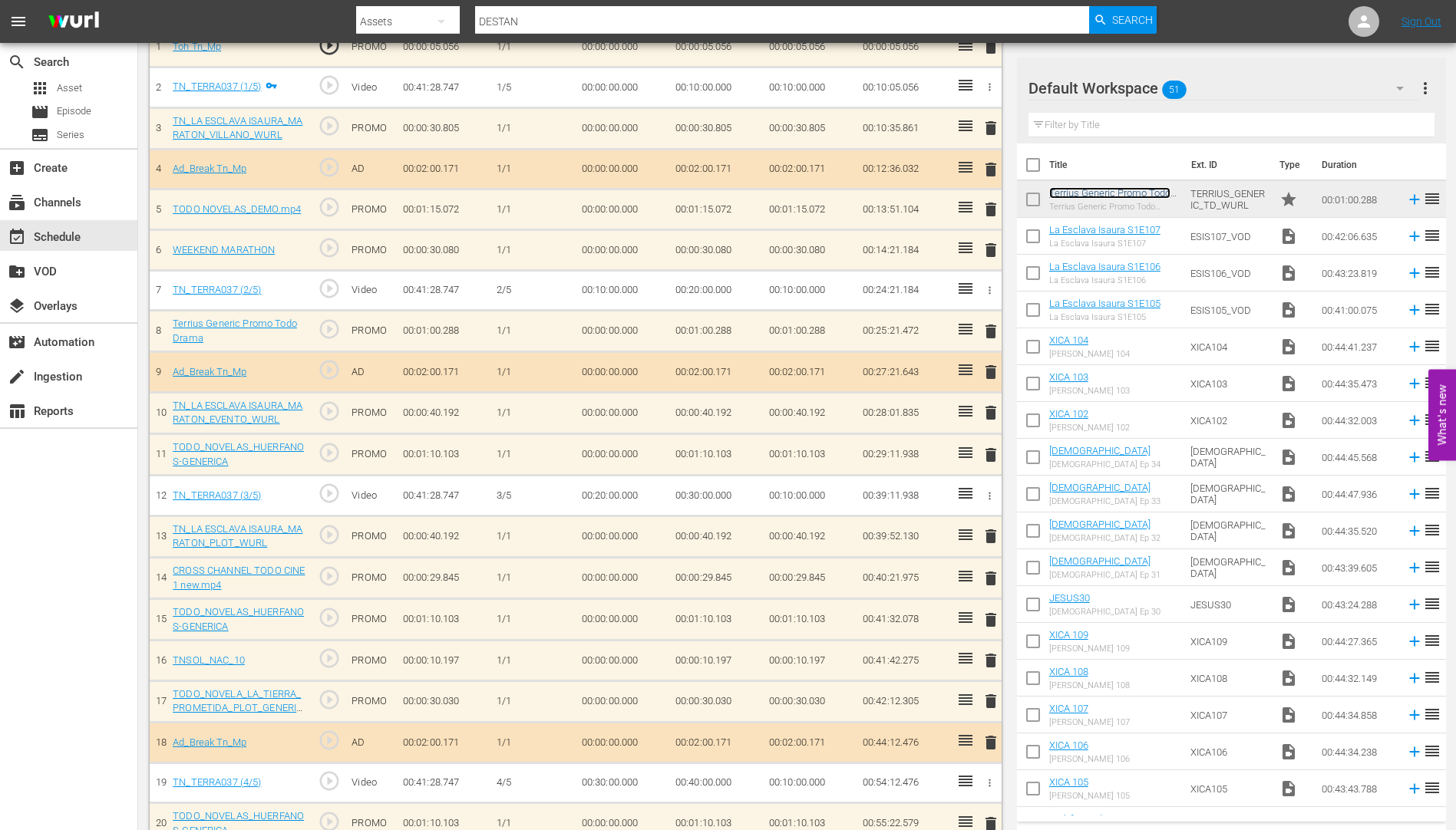
scroll to position [537, 0]
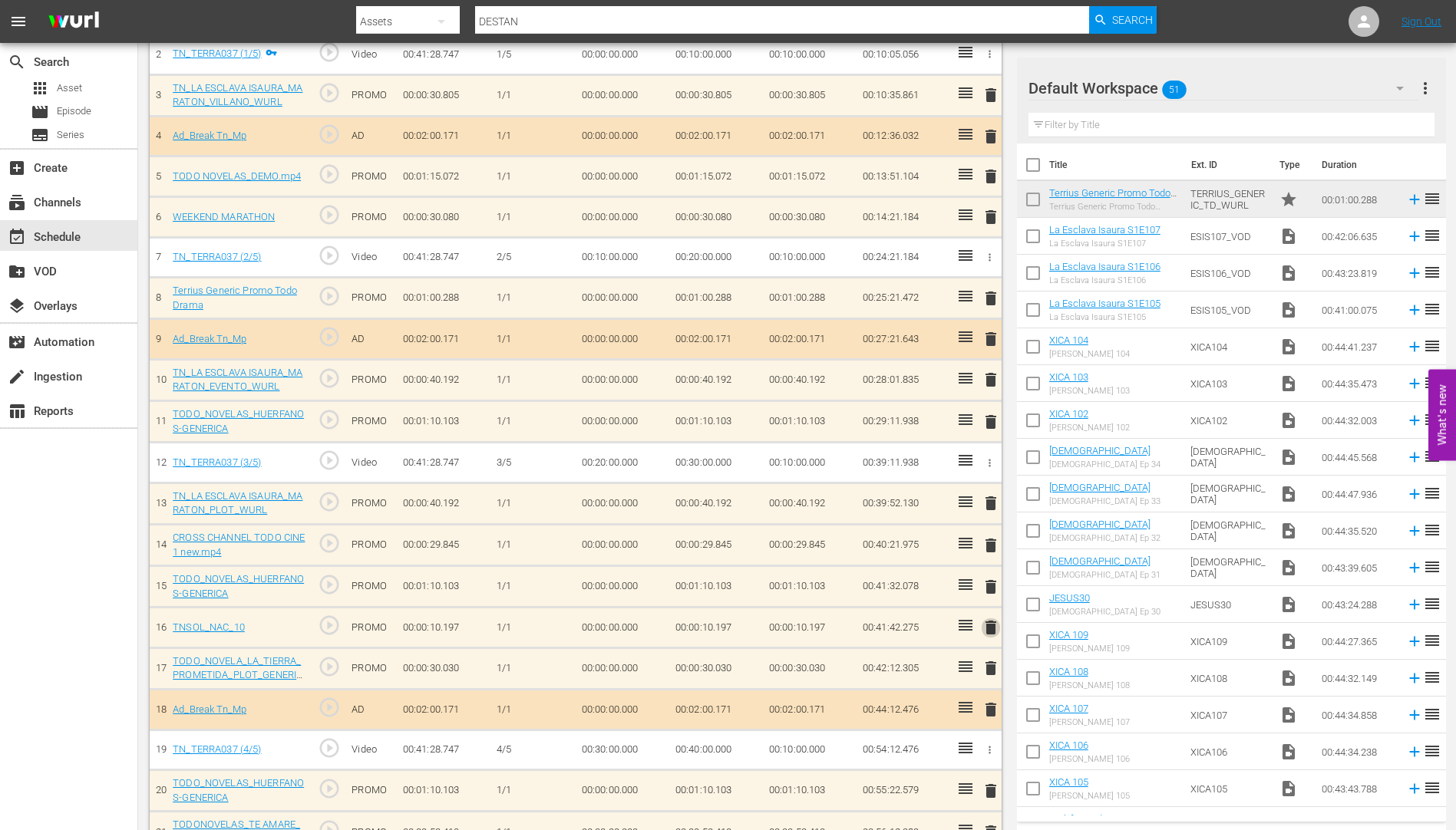
click at [991, 626] on span "delete" at bounding box center [991, 627] width 18 height 18
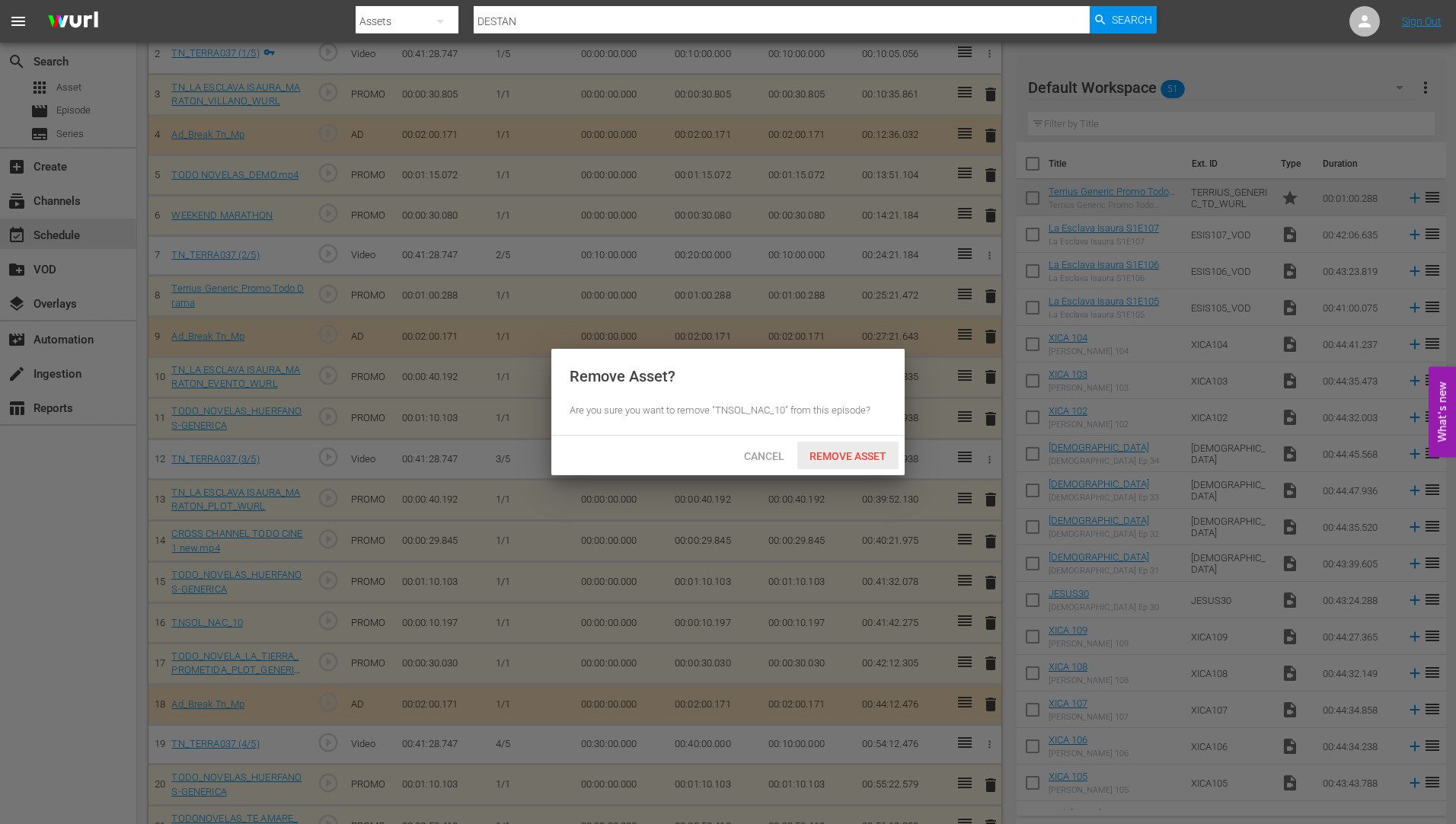
click at [859, 448] on div "Remove Asset" at bounding box center [848, 456] width 102 height 28
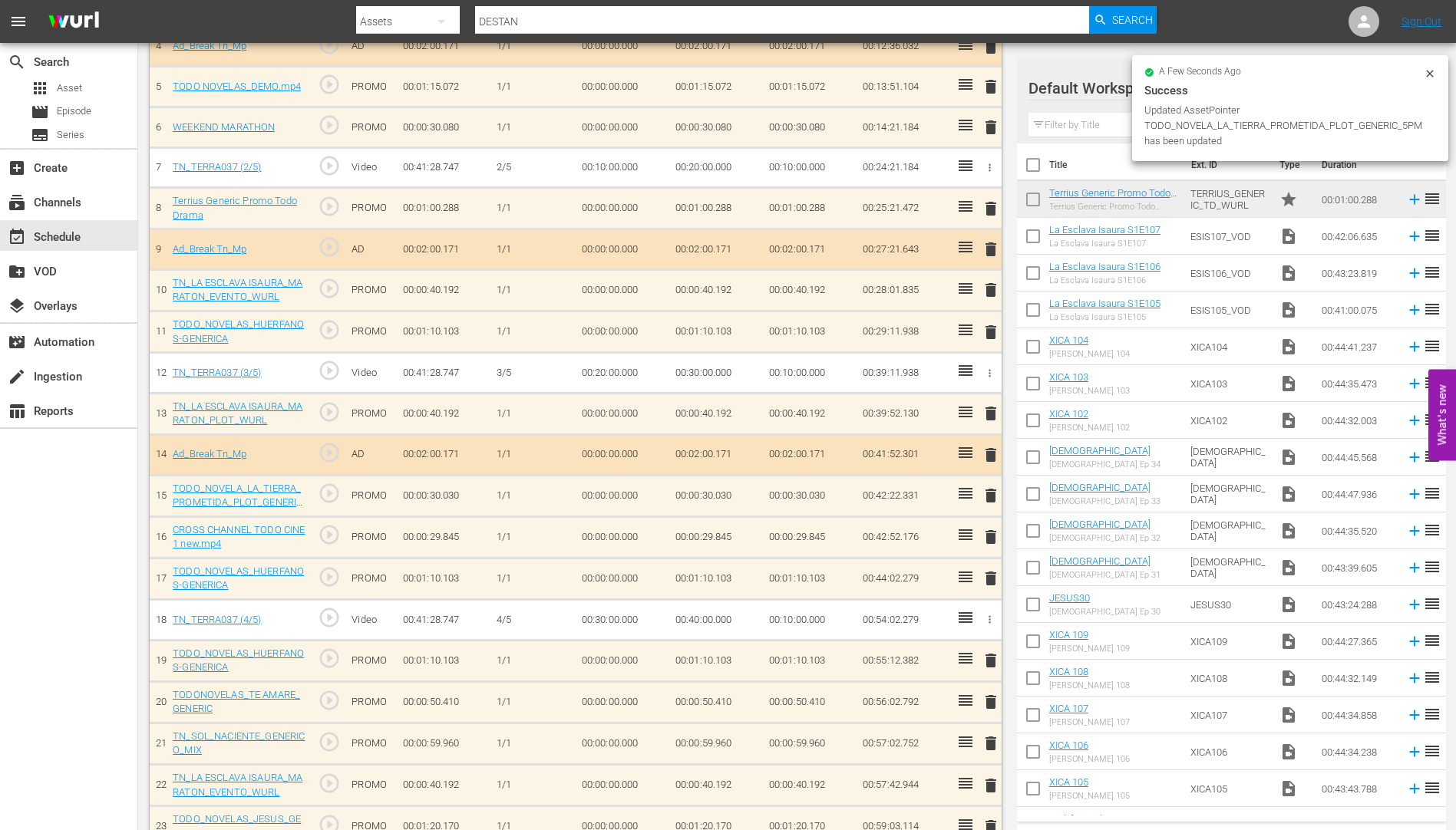
scroll to position [737, 0]
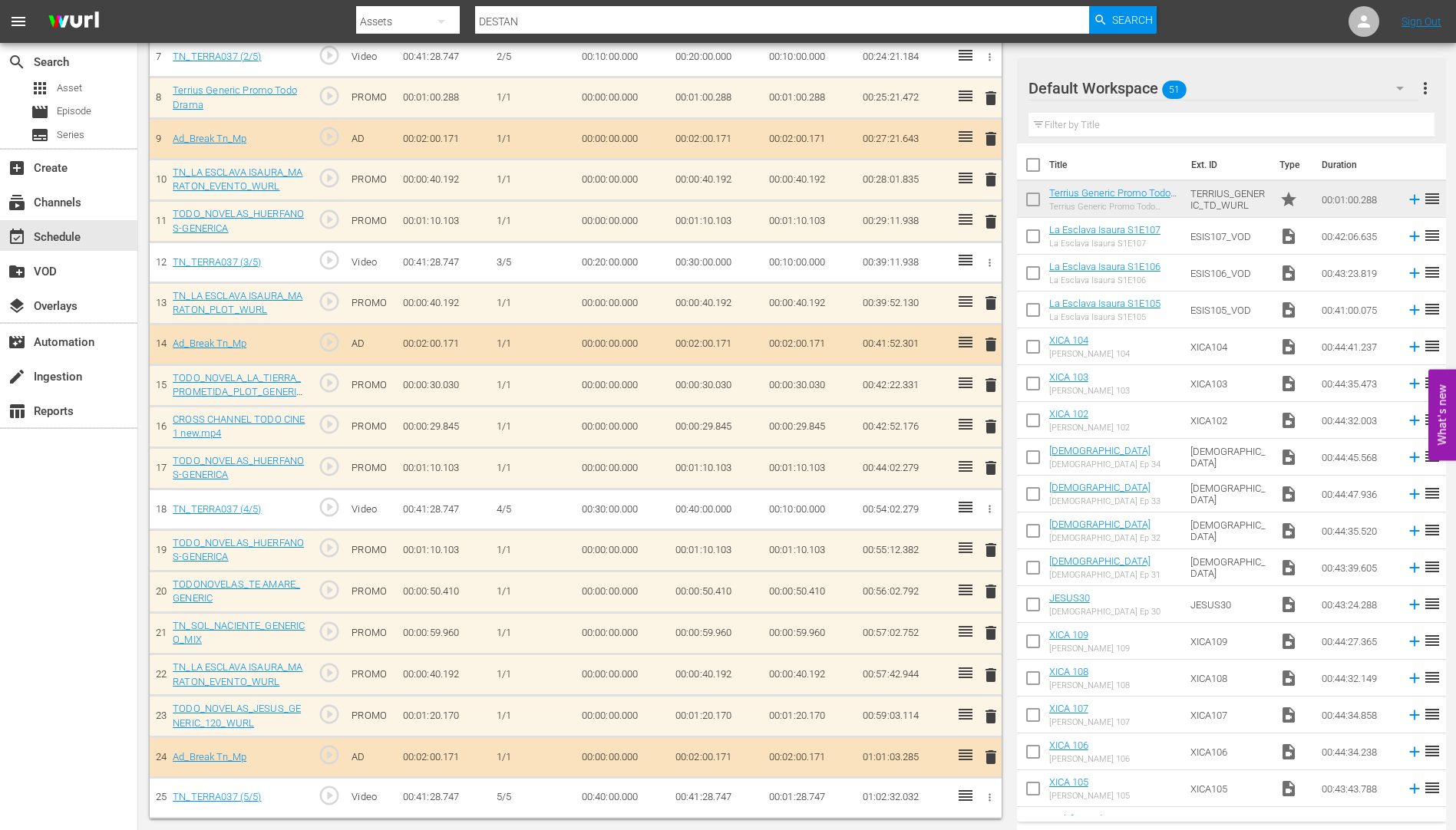
click at [990, 590] on span "delete" at bounding box center [991, 591] width 18 height 18
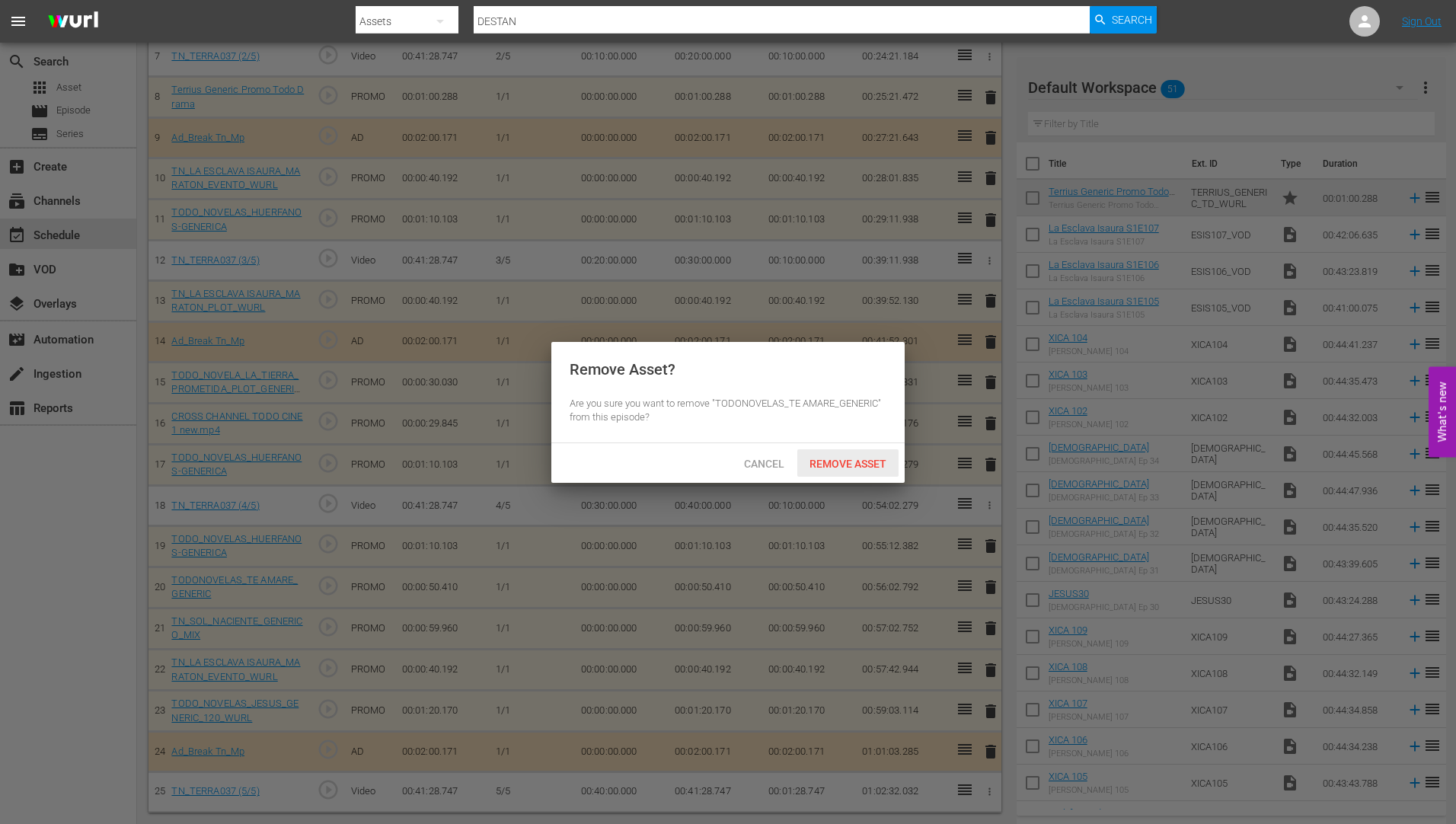
click at [838, 458] on span "Remove Asset" at bounding box center [848, 463] width 102 height 12
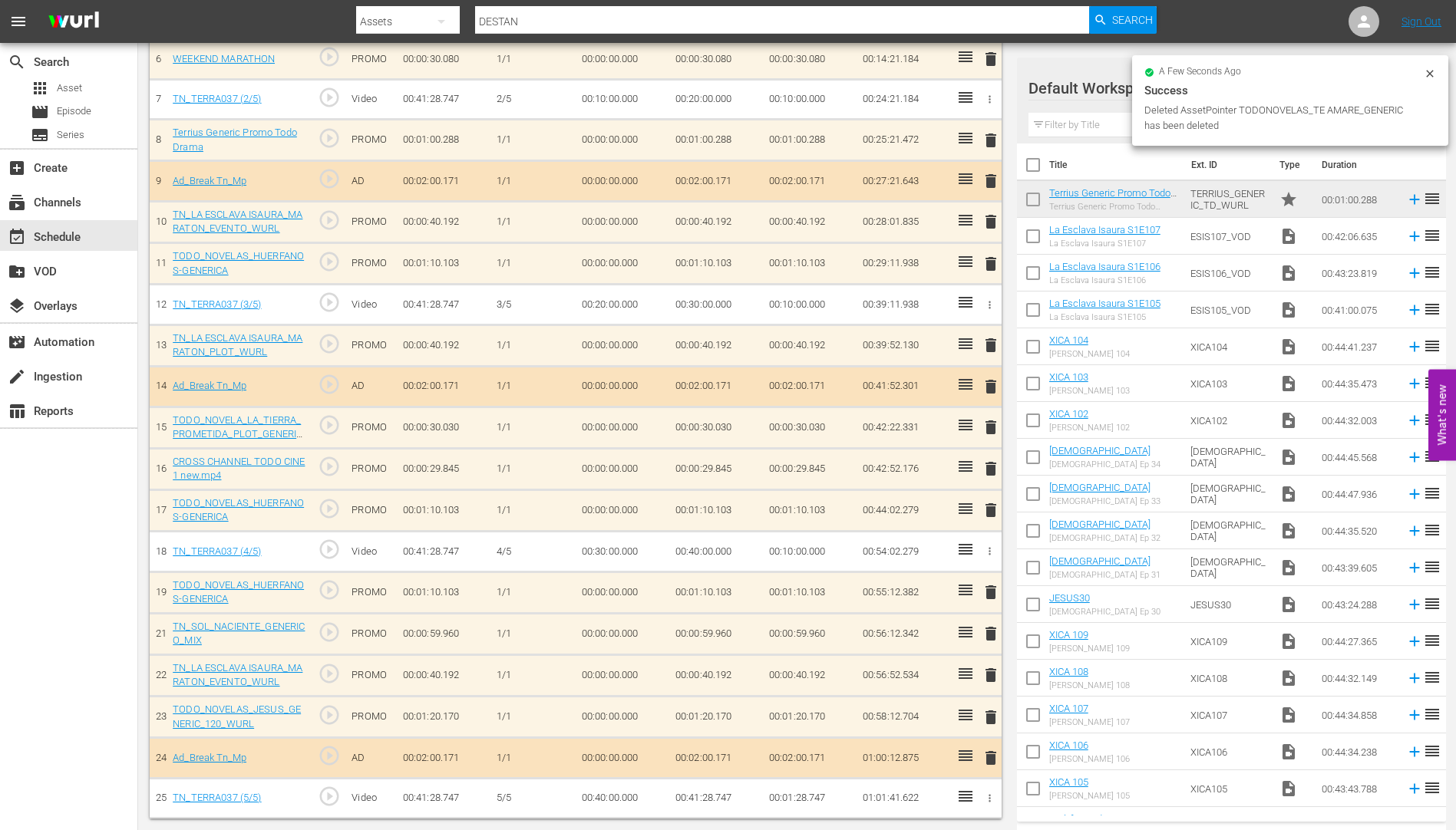
scroll to position [695, 0]
click at [988, 635] on span "delete" at bounding box center [991, 633] width 18 height 18
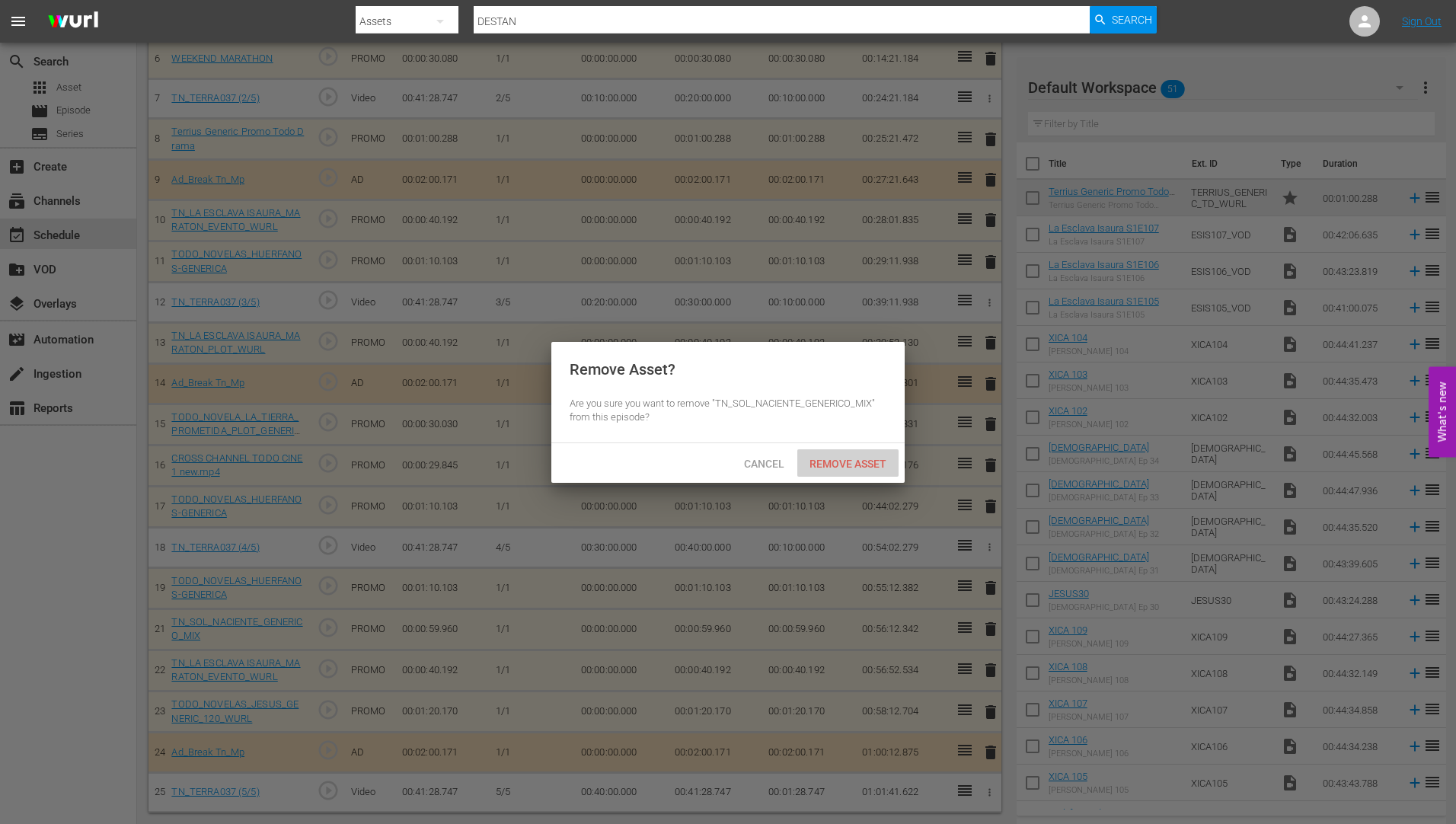
click at [835, 461] on span "Remove Asset" at bounding box center [848, 463] width 102 height 12
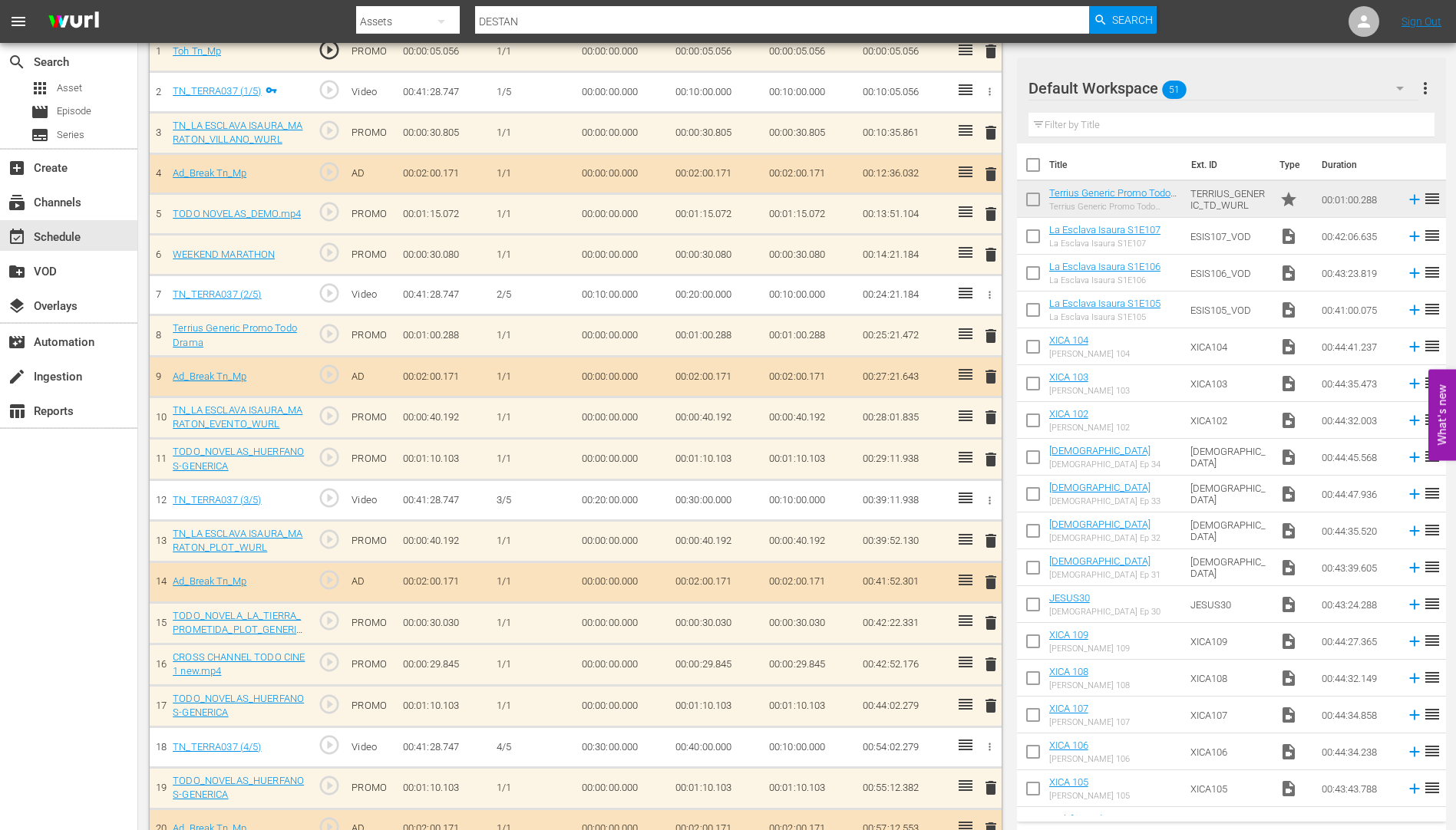
scroll to position [654, 0]
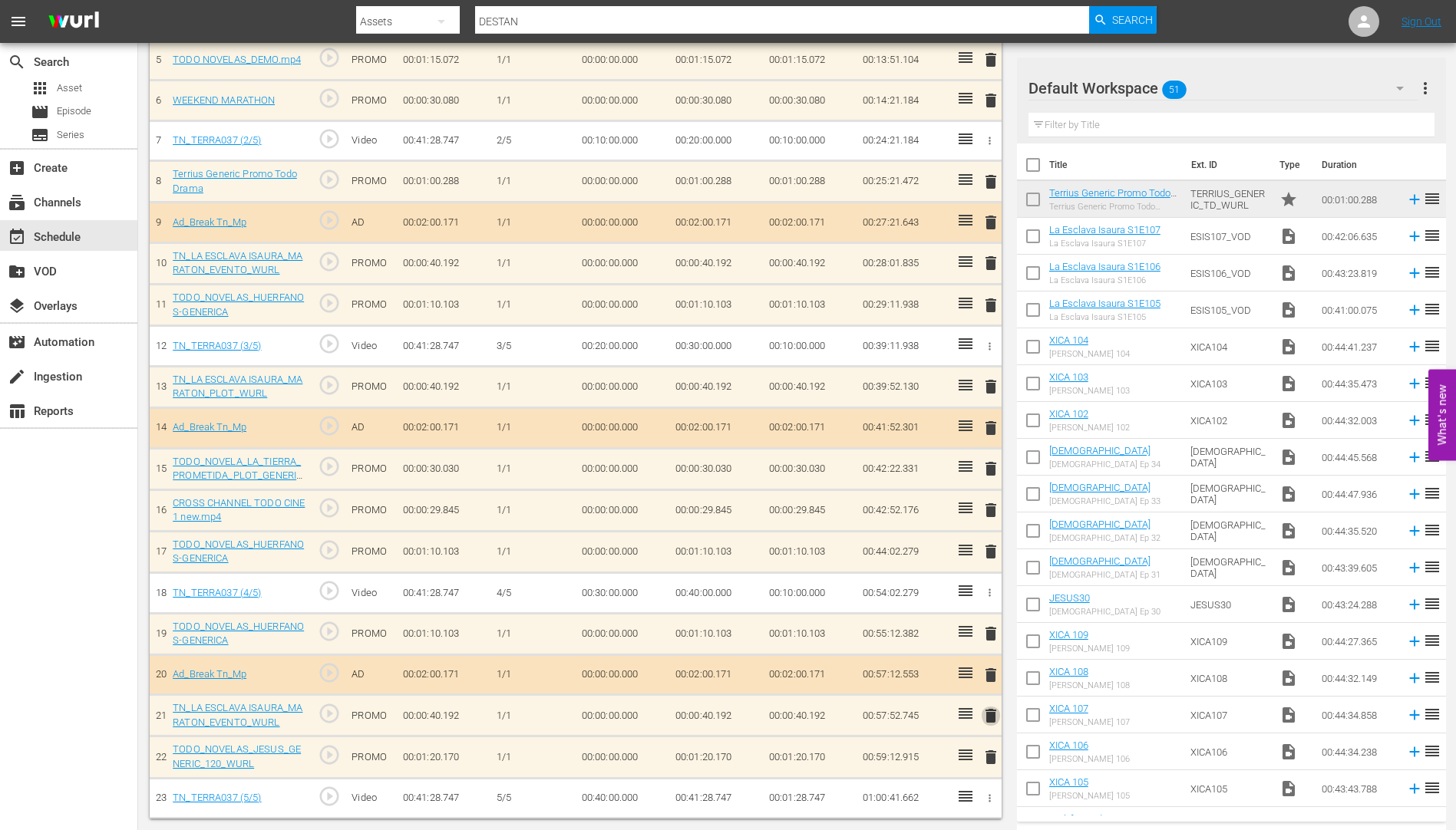
click at [991, 713] on span "delete" at bounding box center [991, 715] width 18 height 18
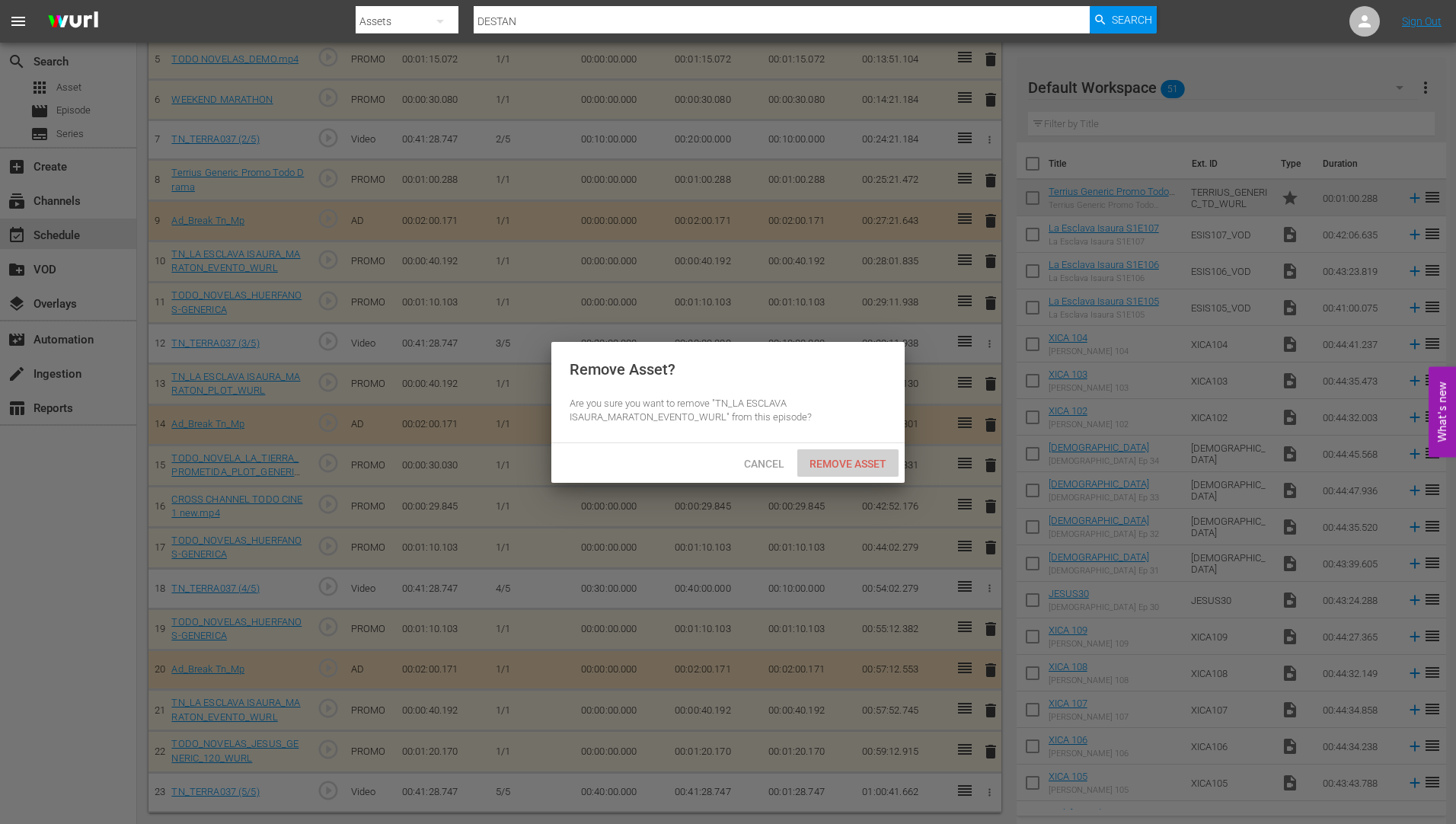
click at [849, 461] on span "Remove Asset" at bounding box center [848, 463] width 102 height 12
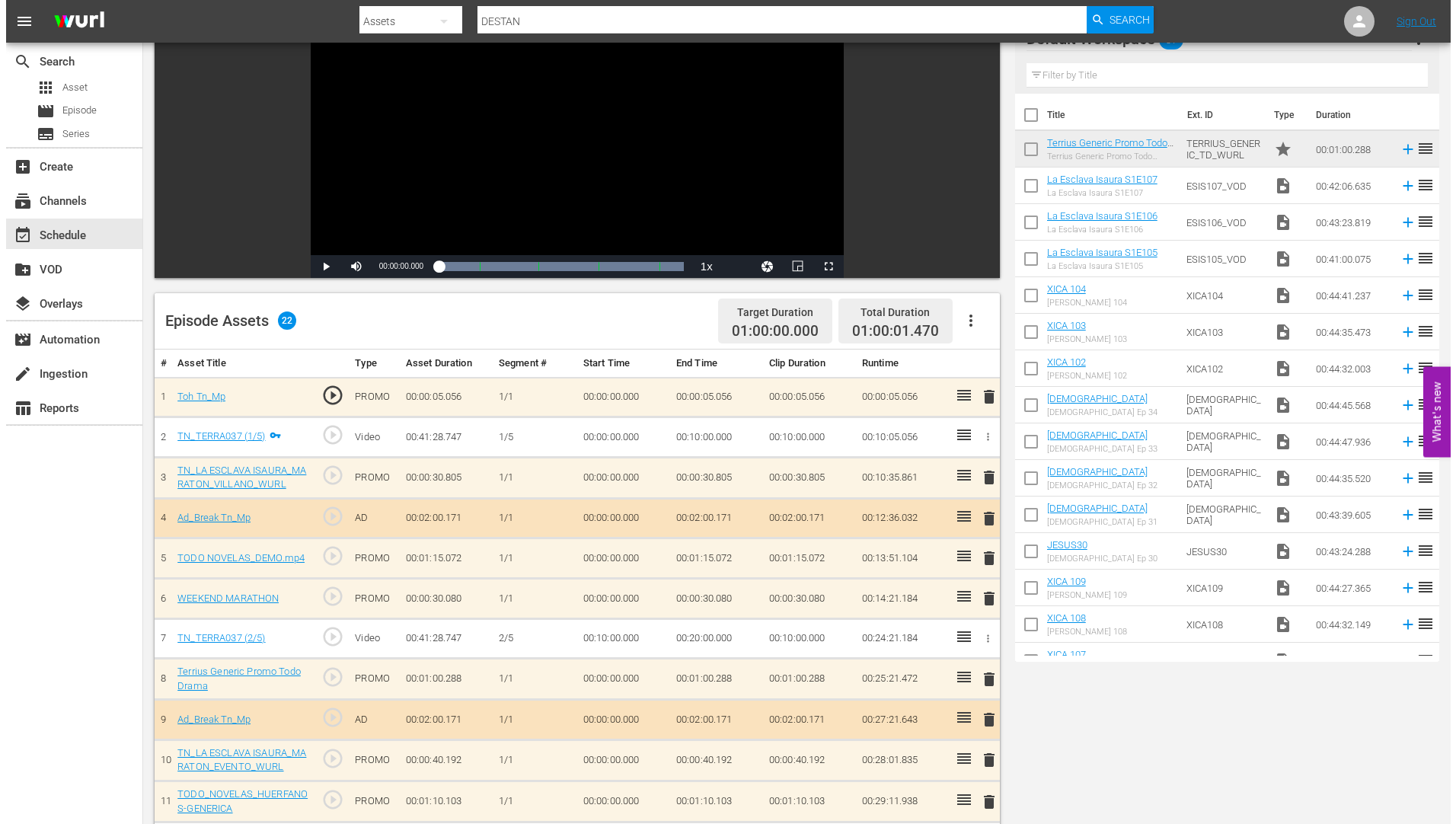
scroll to position [0, 0]
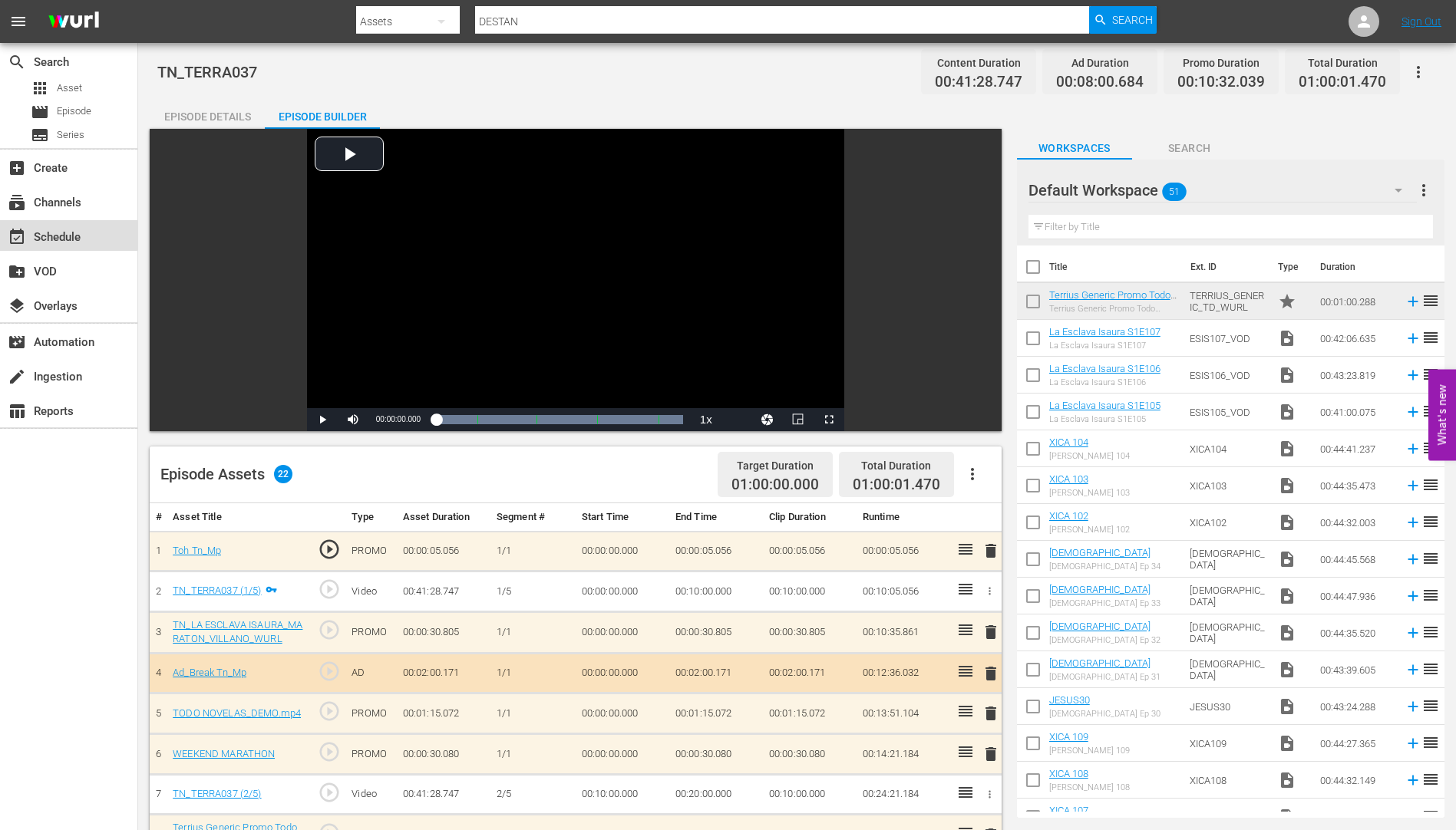
click at [62, 231] on div "event_available Schedule" at bounding box center [43, 235] width 86 height 14
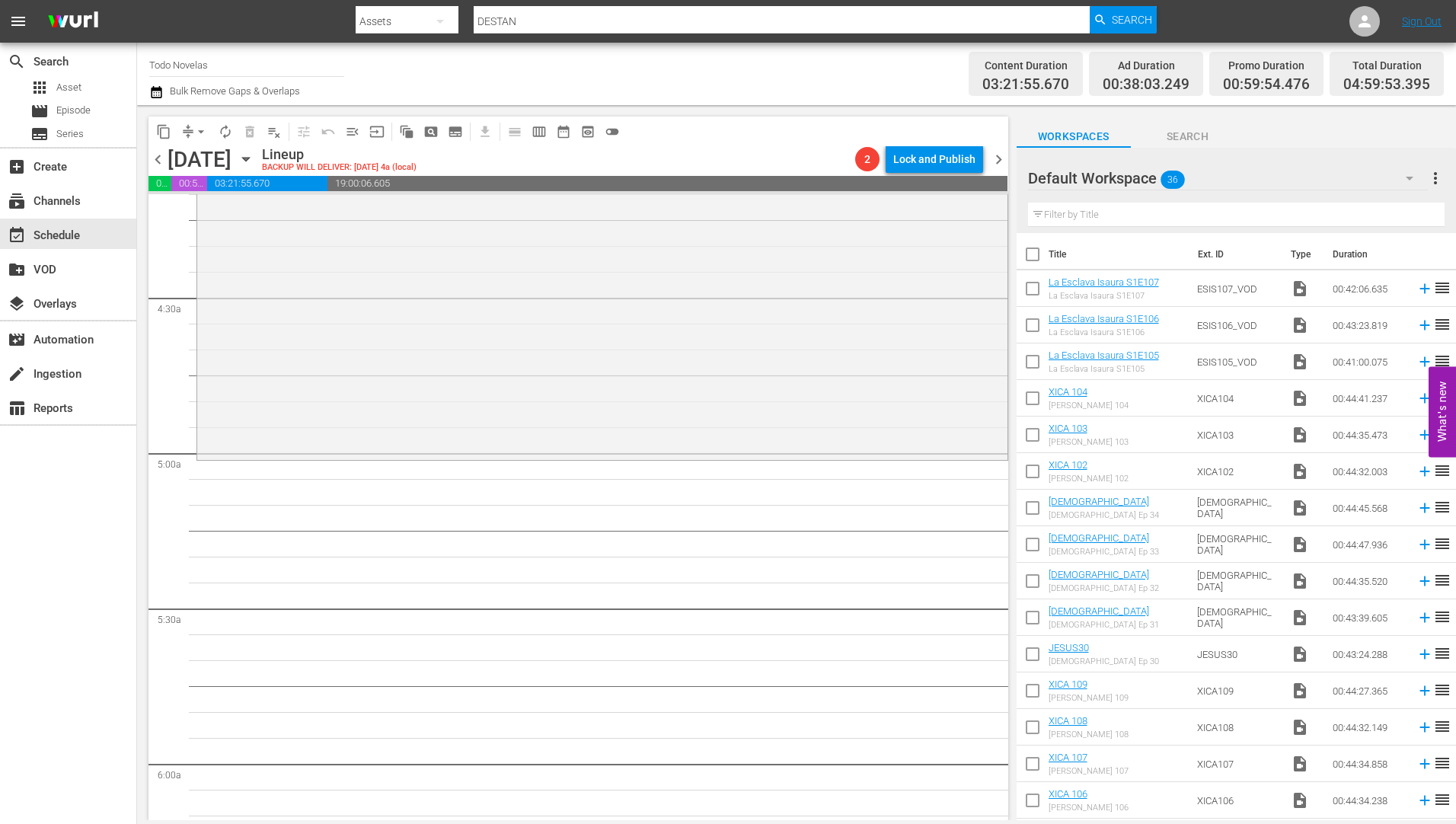
scroll to position [914, 0]
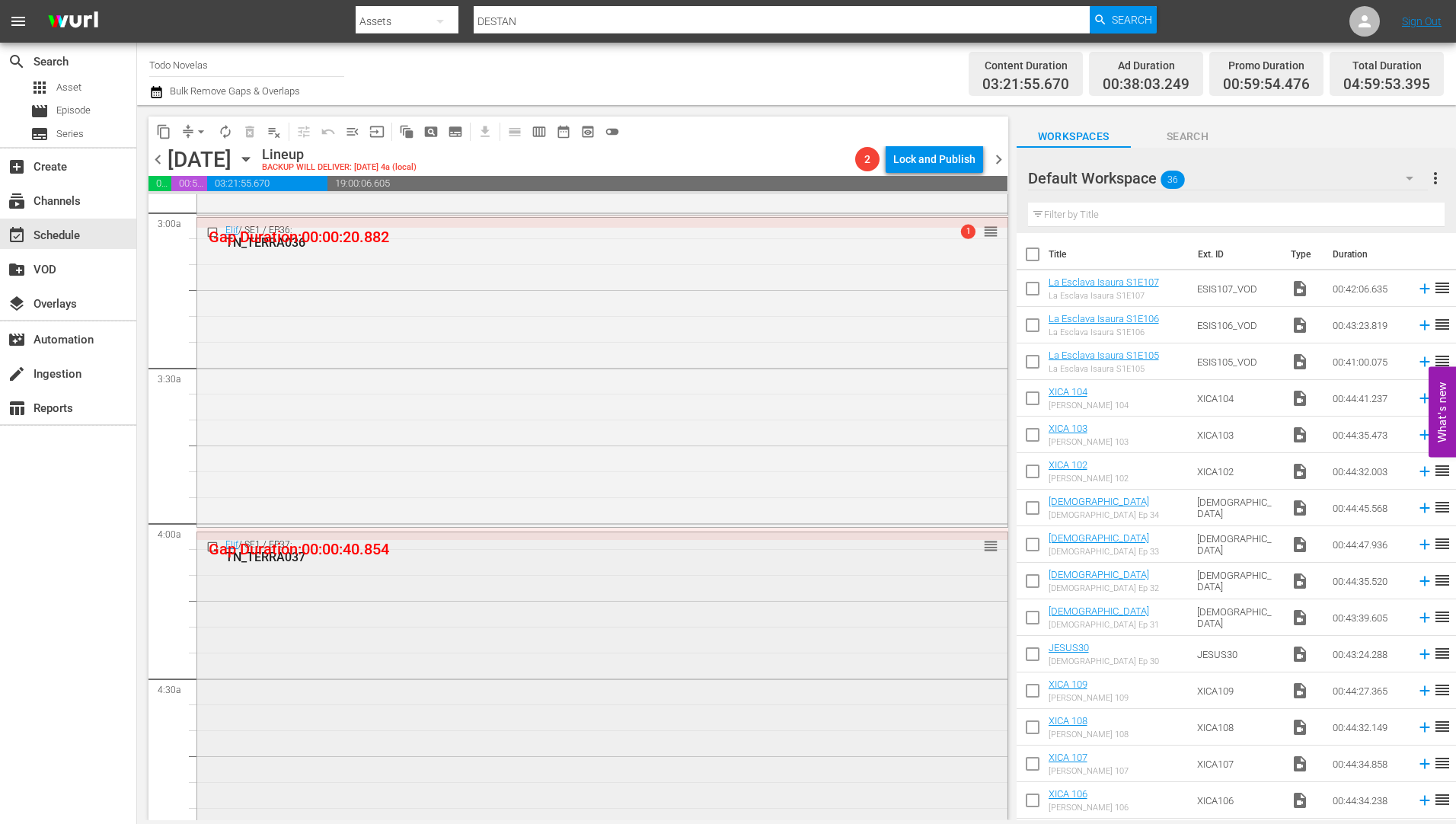
click at [211, 548] on input "checkbox" at bounding box center [214, 546] width 16 height 12
click at [212, 230] on input "checkbox" at bounding box center [214, 231] width 16 height 12
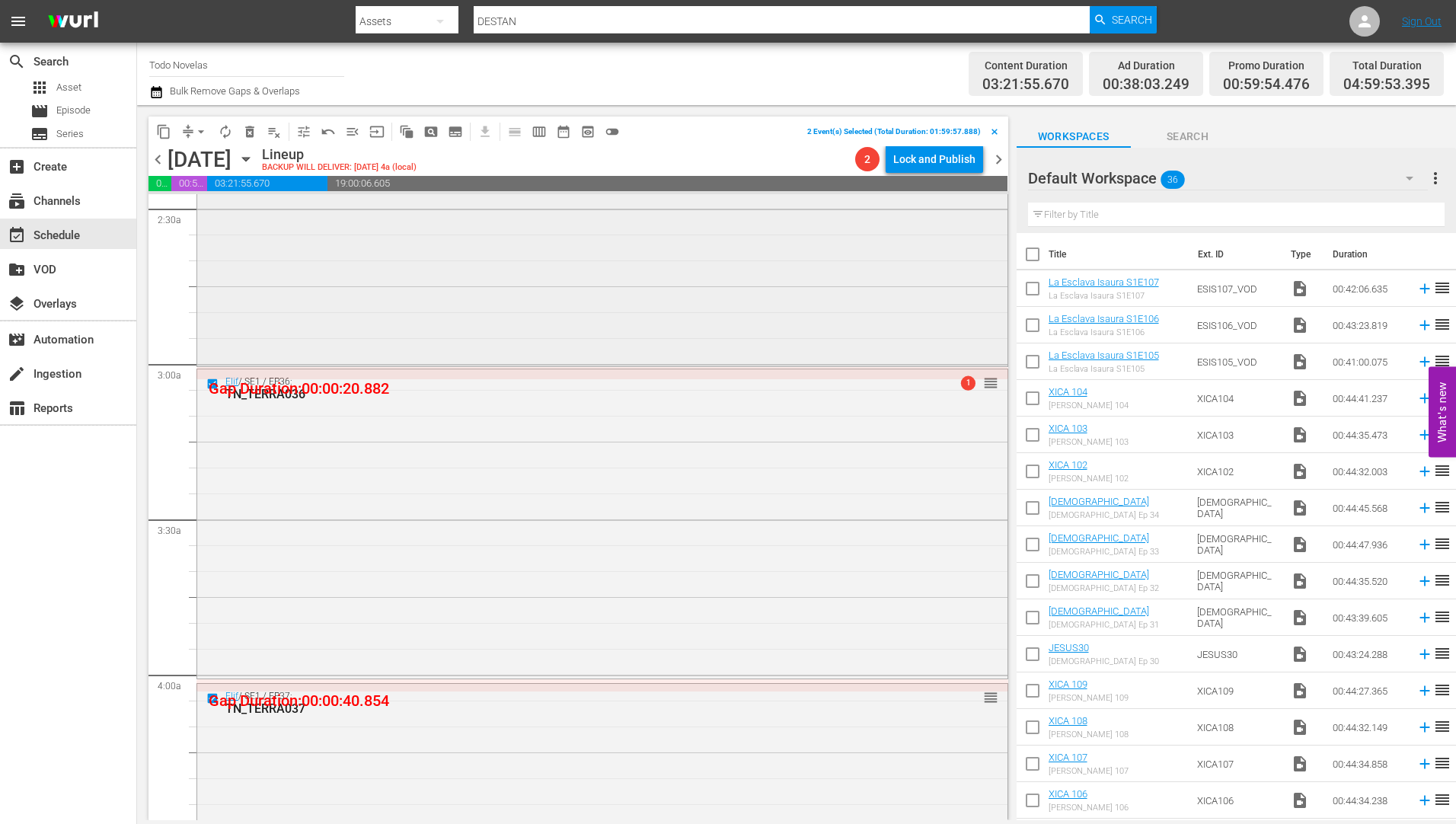
scroll to position [609, 0]
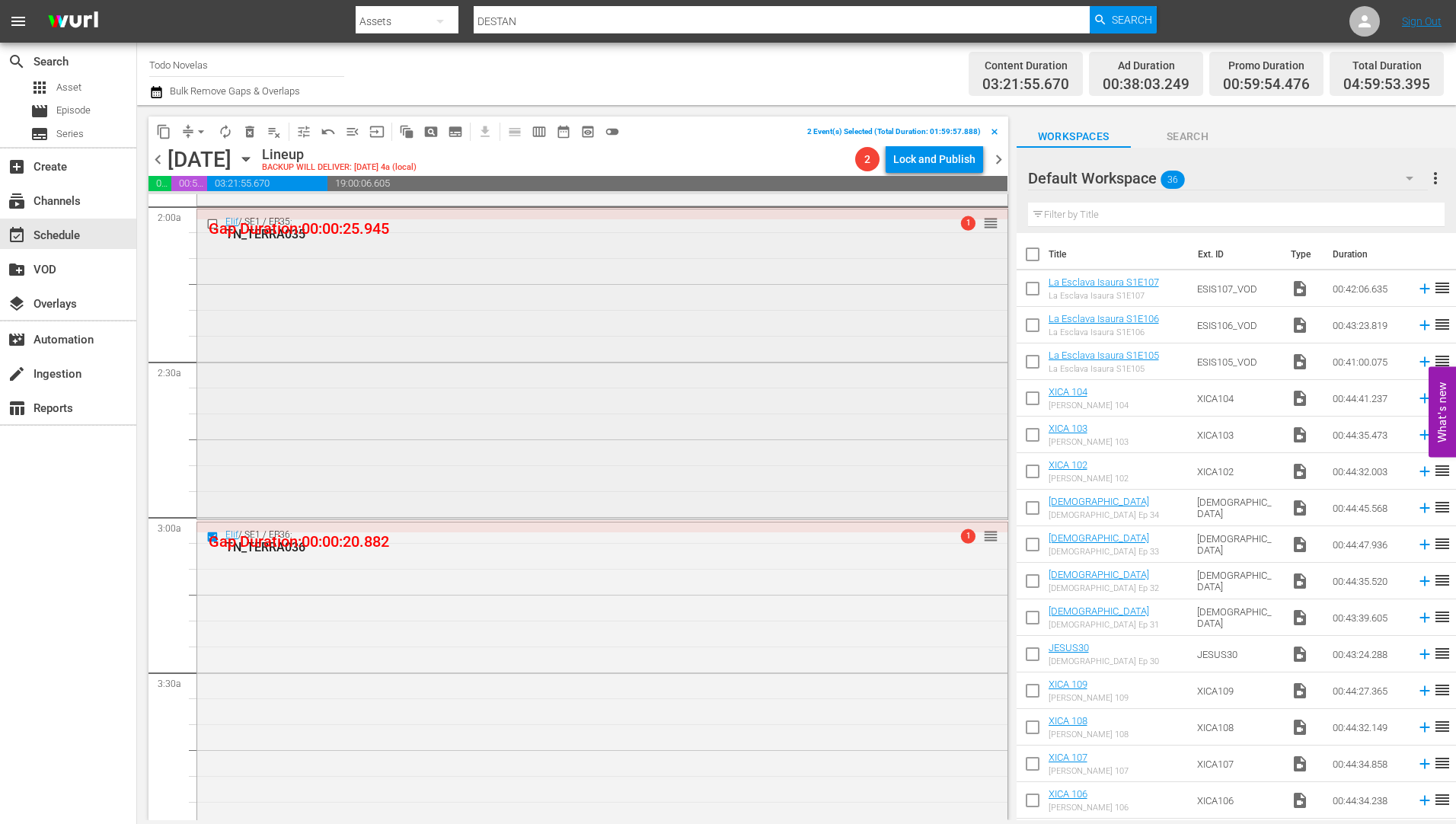
click at [212, 222] on input "checkbox" at bounding box center [214, 224] width 16 height 12
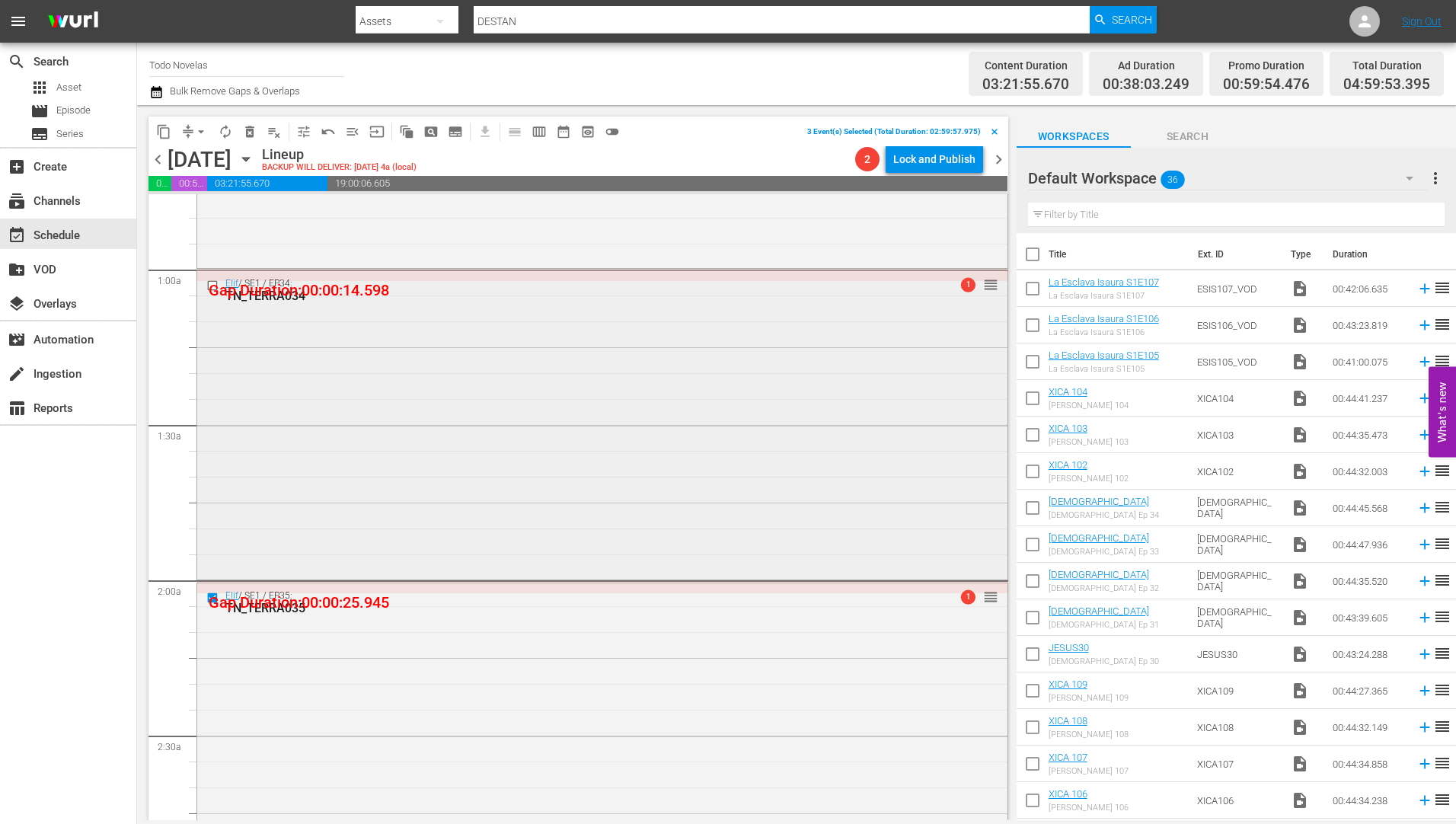
scroll to position [228, 0]
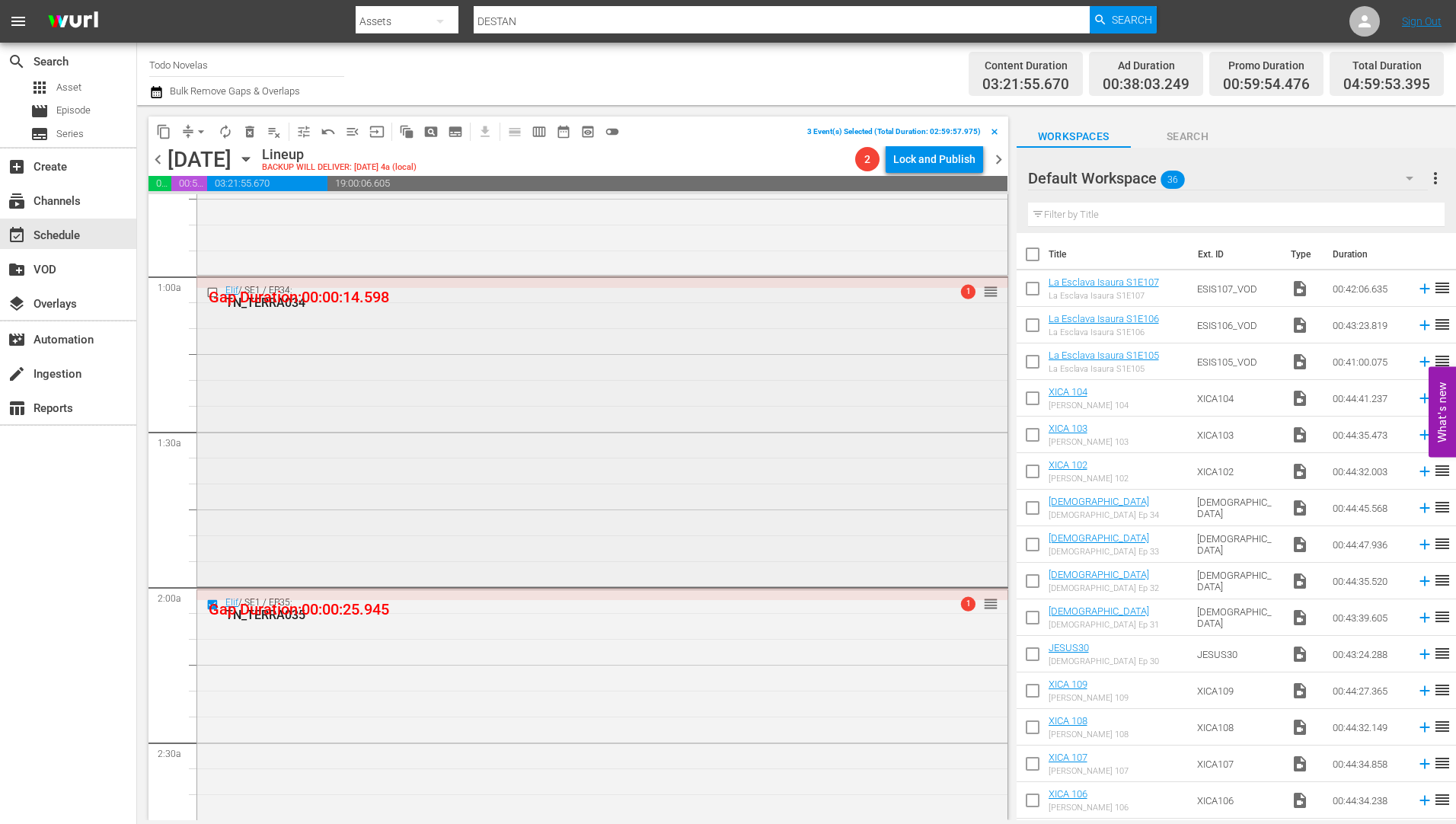
click at [213, 290] on input "checkbox" at bounding box center [214, 293] width 16 height 12
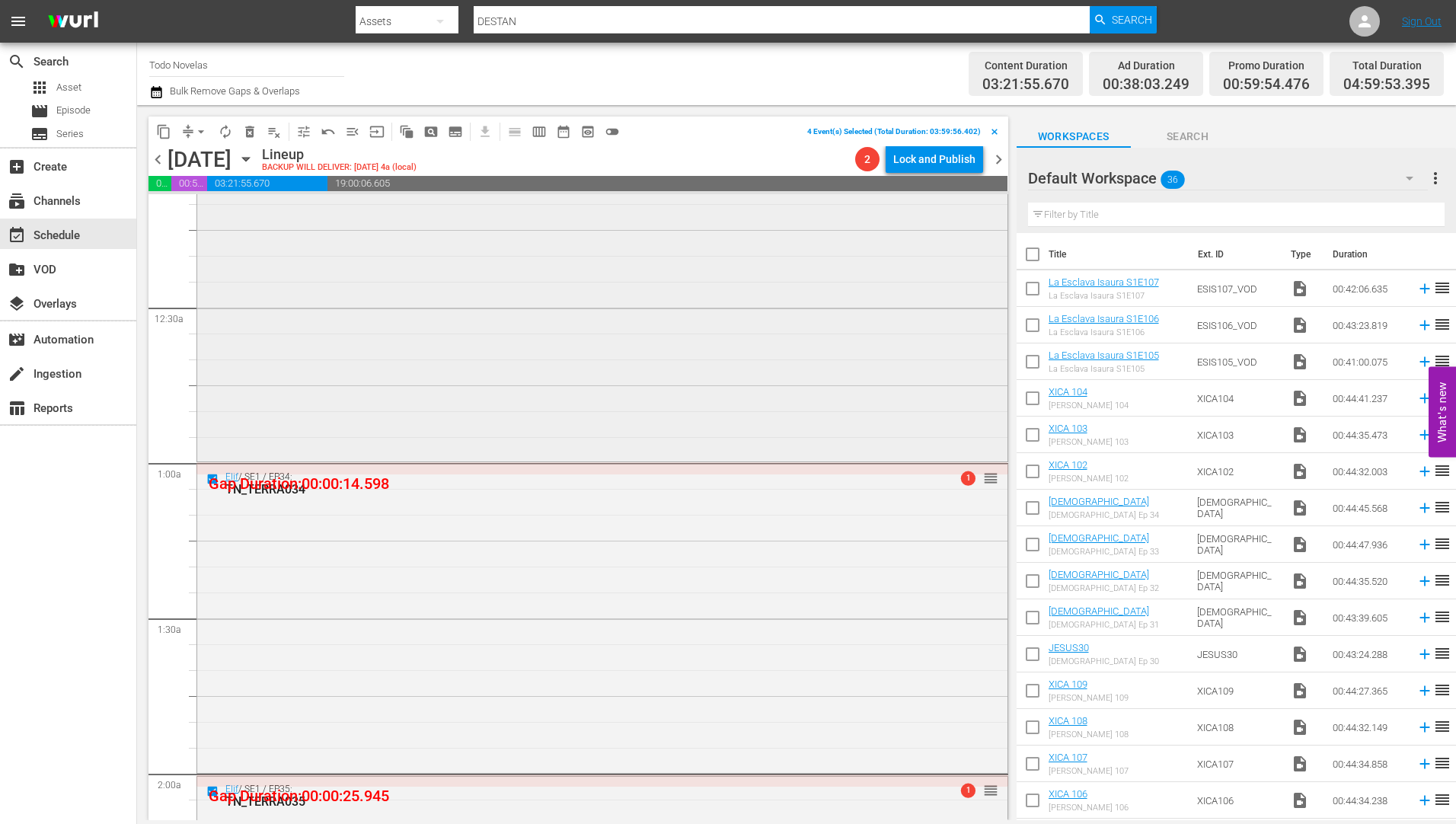
scroll to position [0, 0]
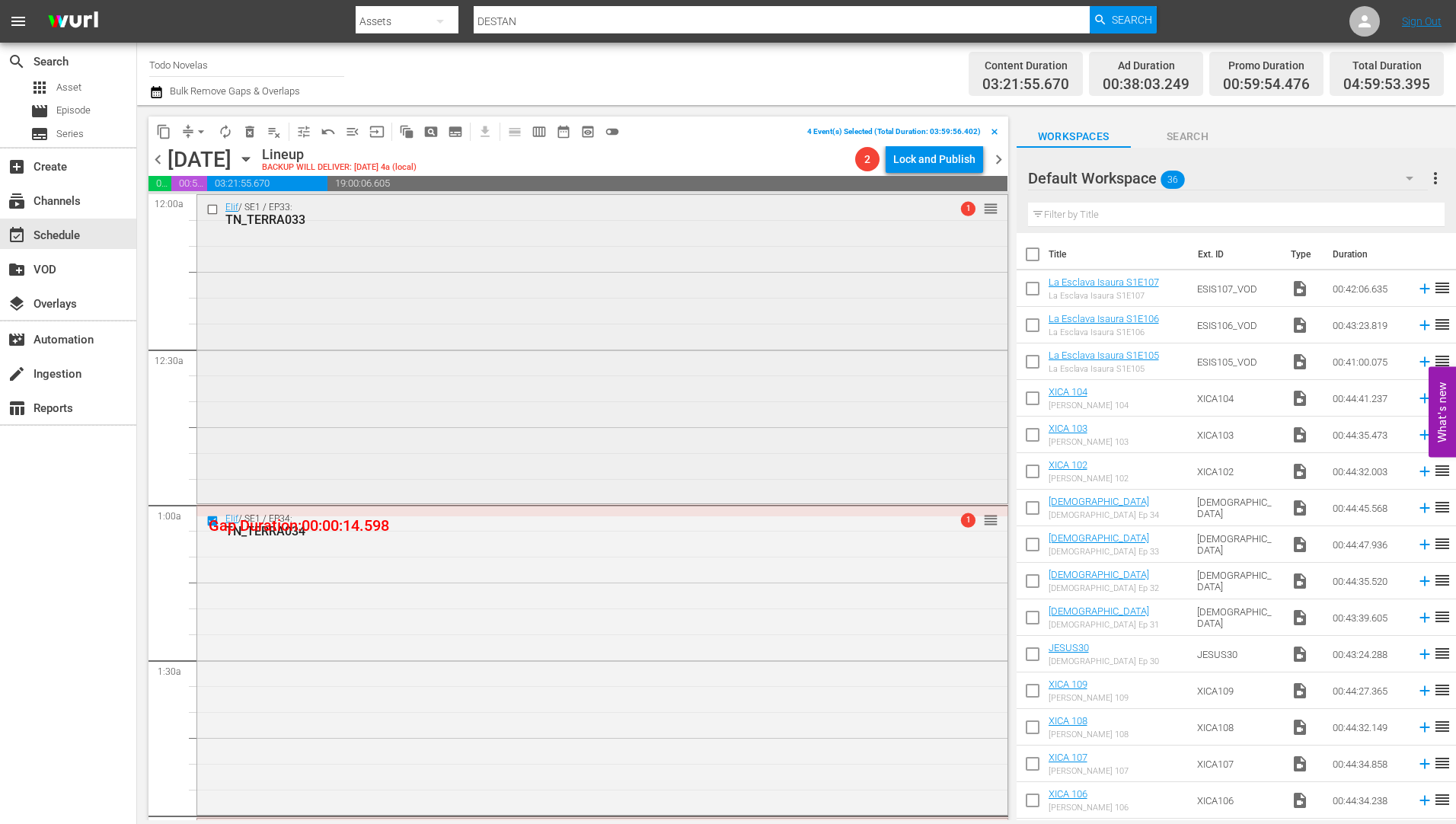
click at [213, 210] on input "checkbox" at bounding box center [214, 208] width 16 height 12
click at [249, 129] on span "delete_forever_outlined" at bounding box center [250, 131] width 15 height 15
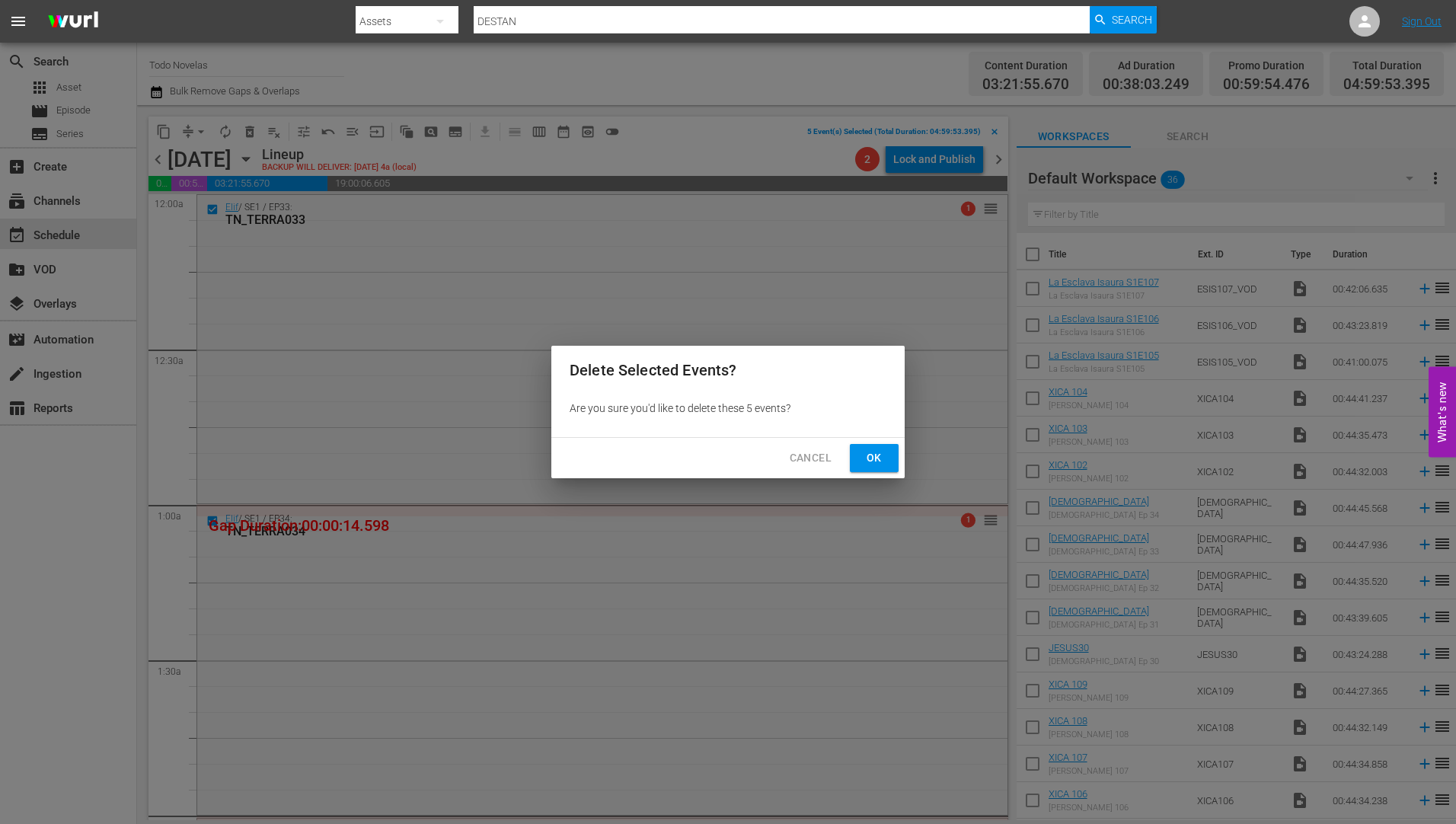
click at [876, 455] on span "Ok" at bounding box center [874, 459] width 24 height 19
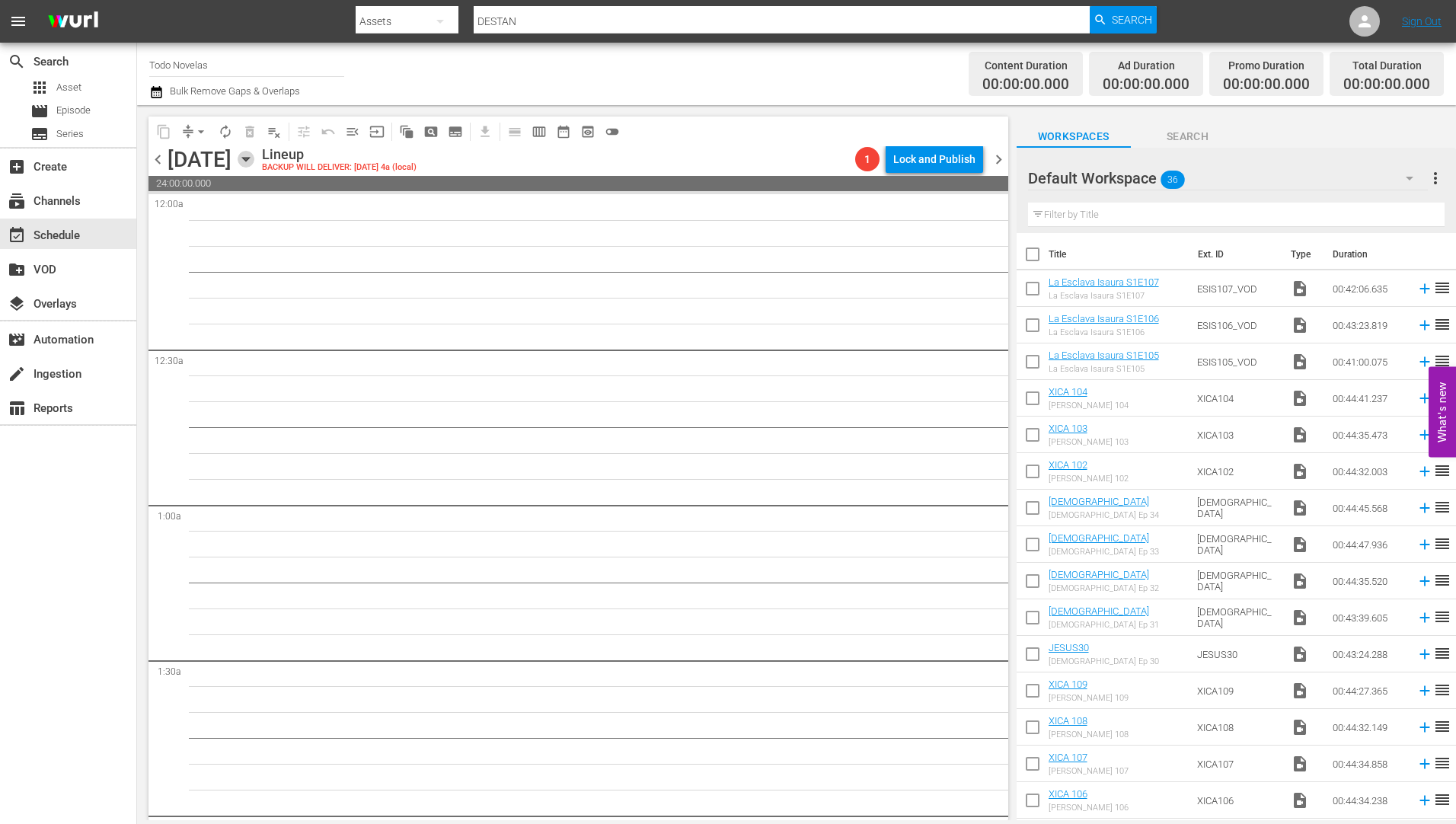
click at [254, 155] on icon "button" at bounding box center [246, 158] width 16 height 16
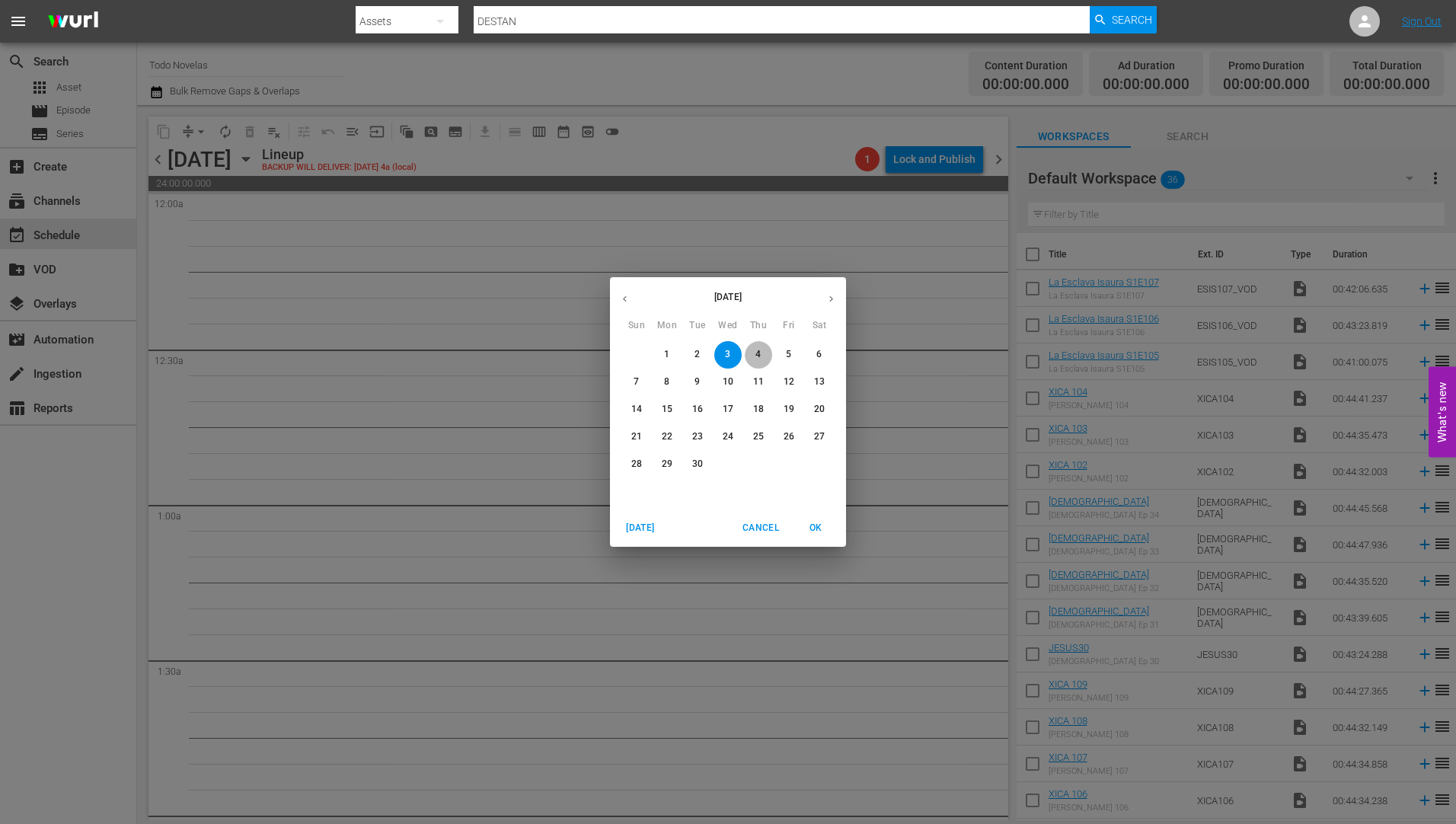
click at [755, 349] on span "4" at bounding box center [759, 354] width 28 height 12
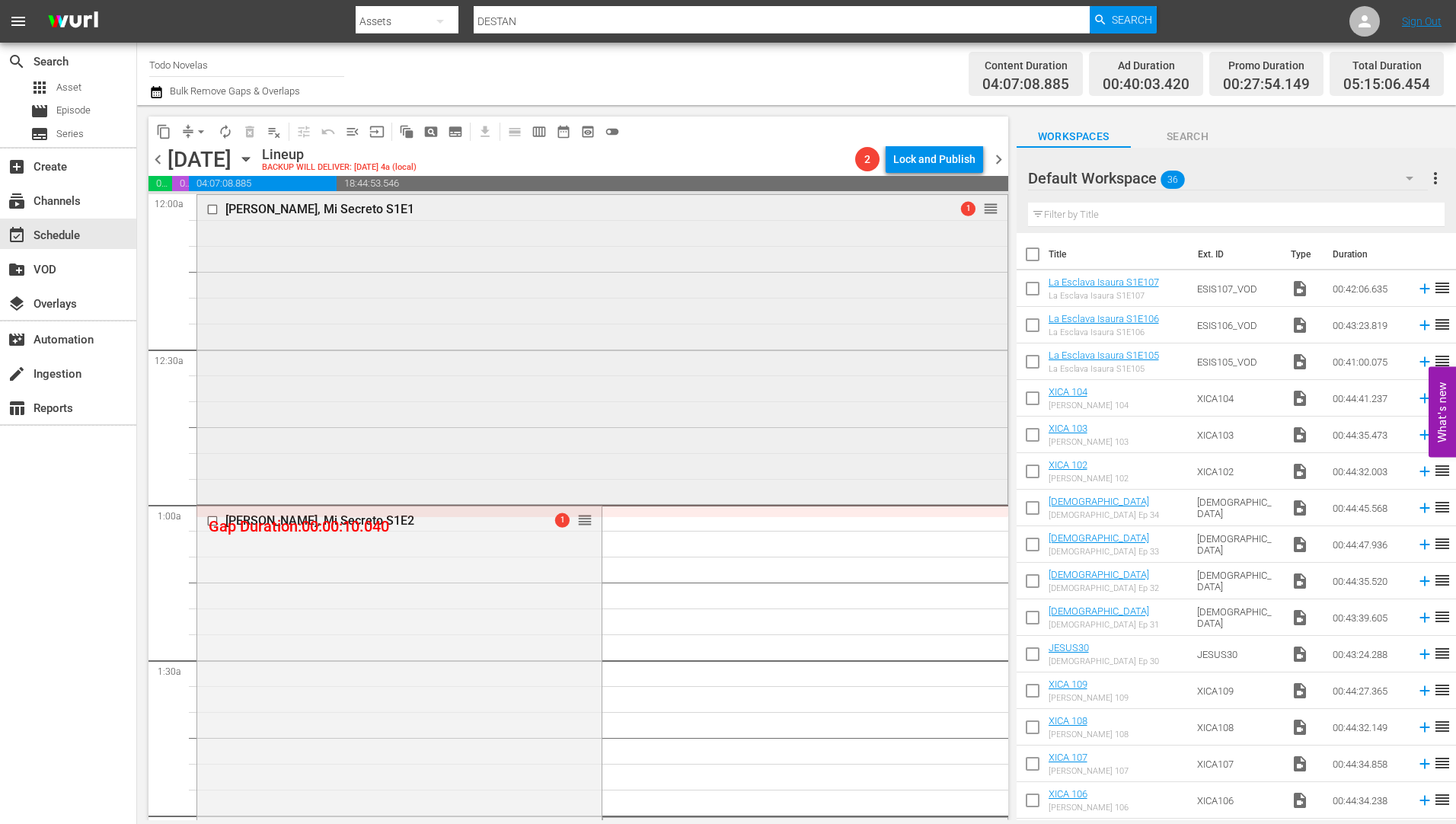
click at [211, 210] on input "checkbox" at bounding box center [214, 208] width 16 height 12
click at [249, 129] on span "delete_forever_outlined" at bounding box center [250, 131] width 15 height 15
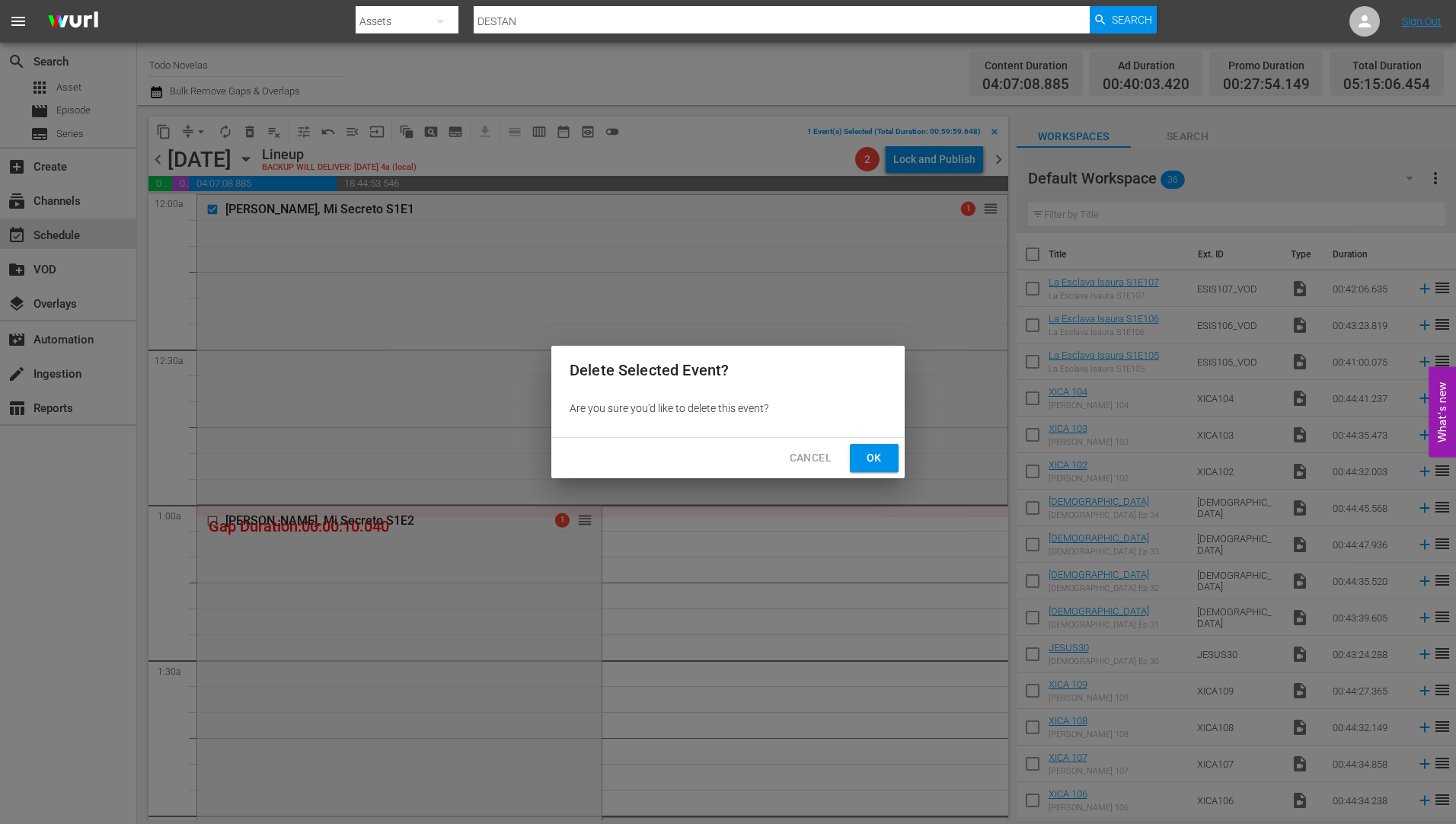
click at [878, 450] on span "Ok" at bounding box center [874, 459] width 24 height 19
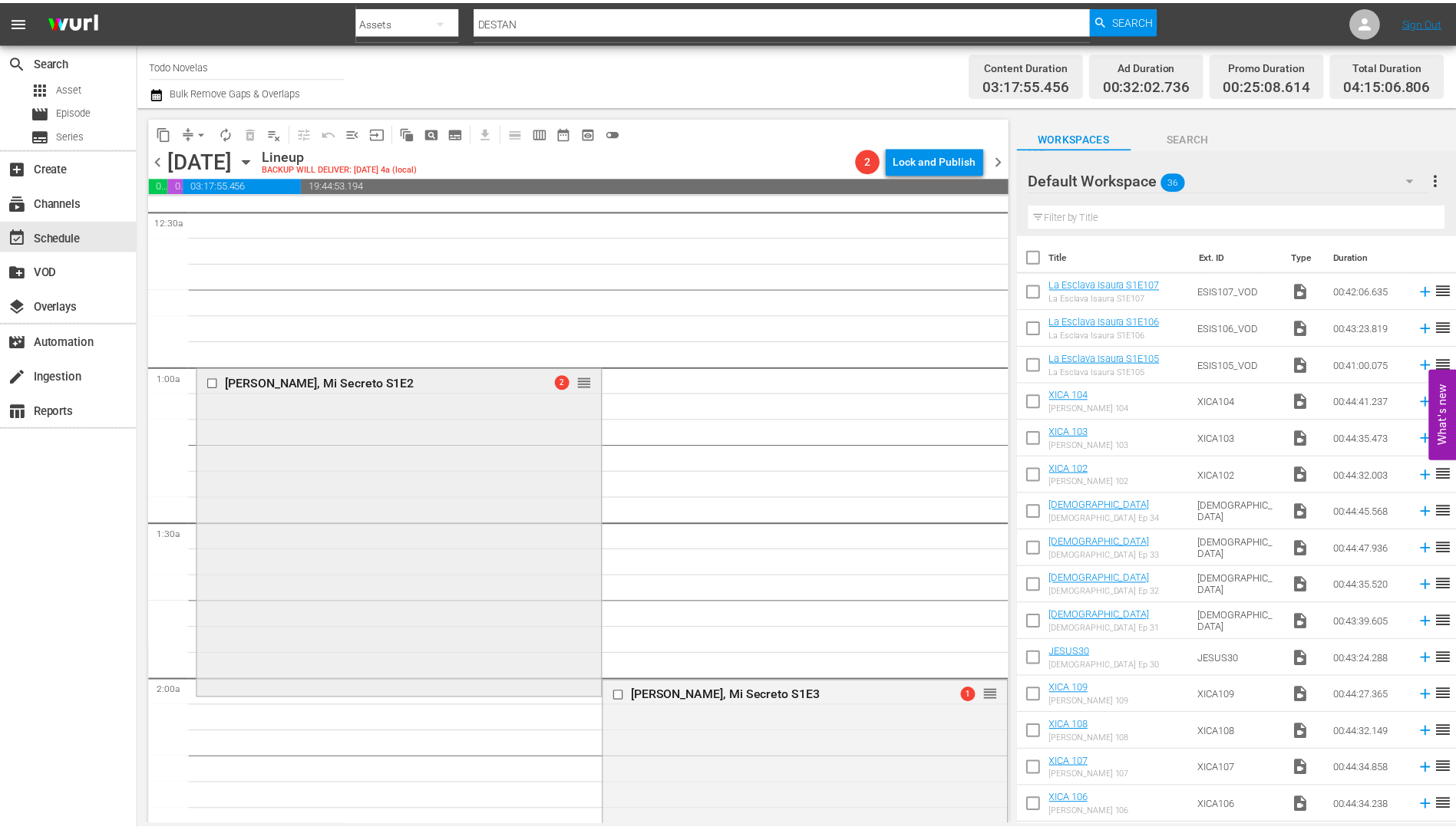
scroll to position [230, 0]
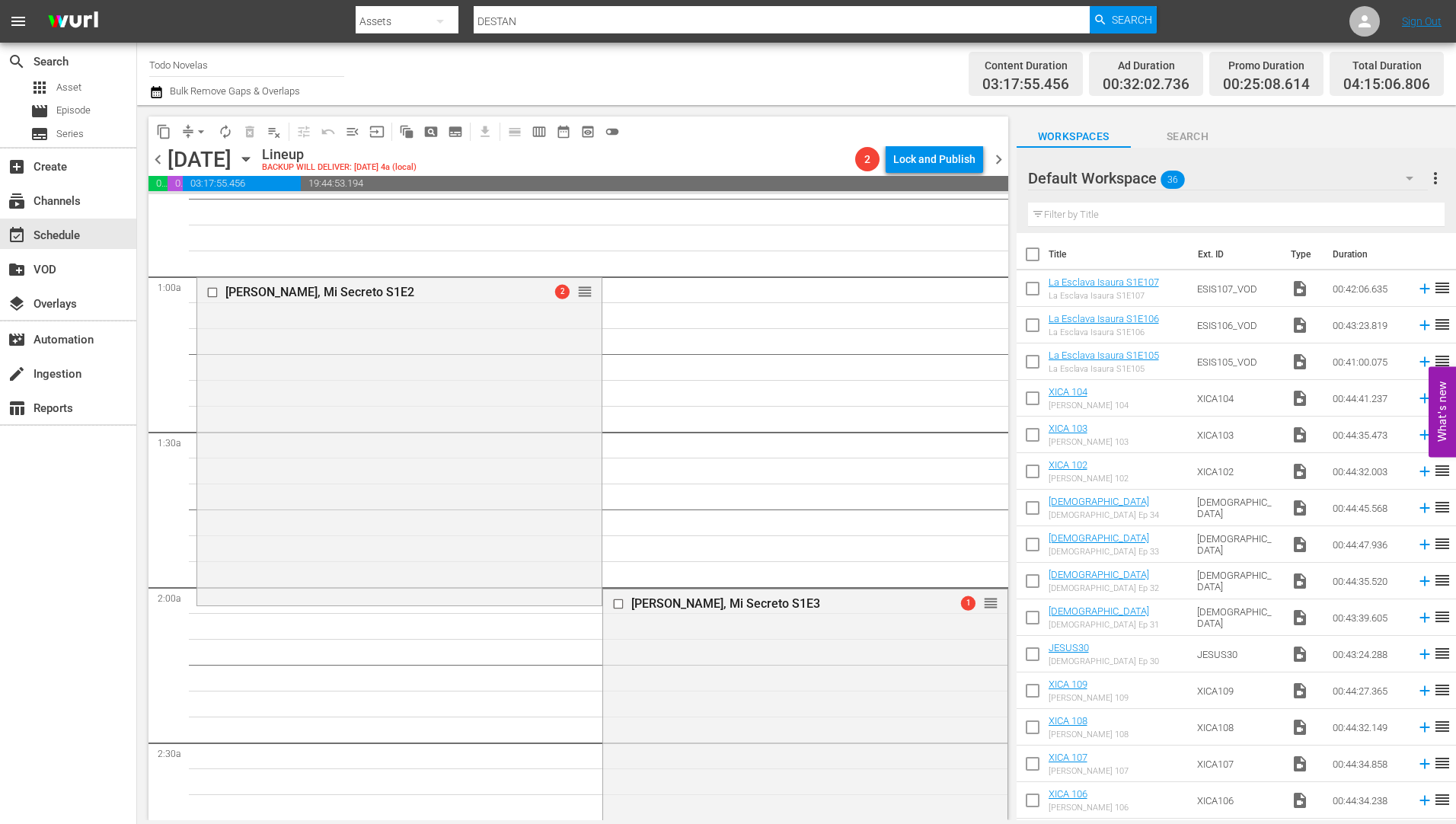
click at [240, 291] on div "[PERSON_NAME], Mi Secreto S1E2" at bounding box center [374, 292] width 298 height 14
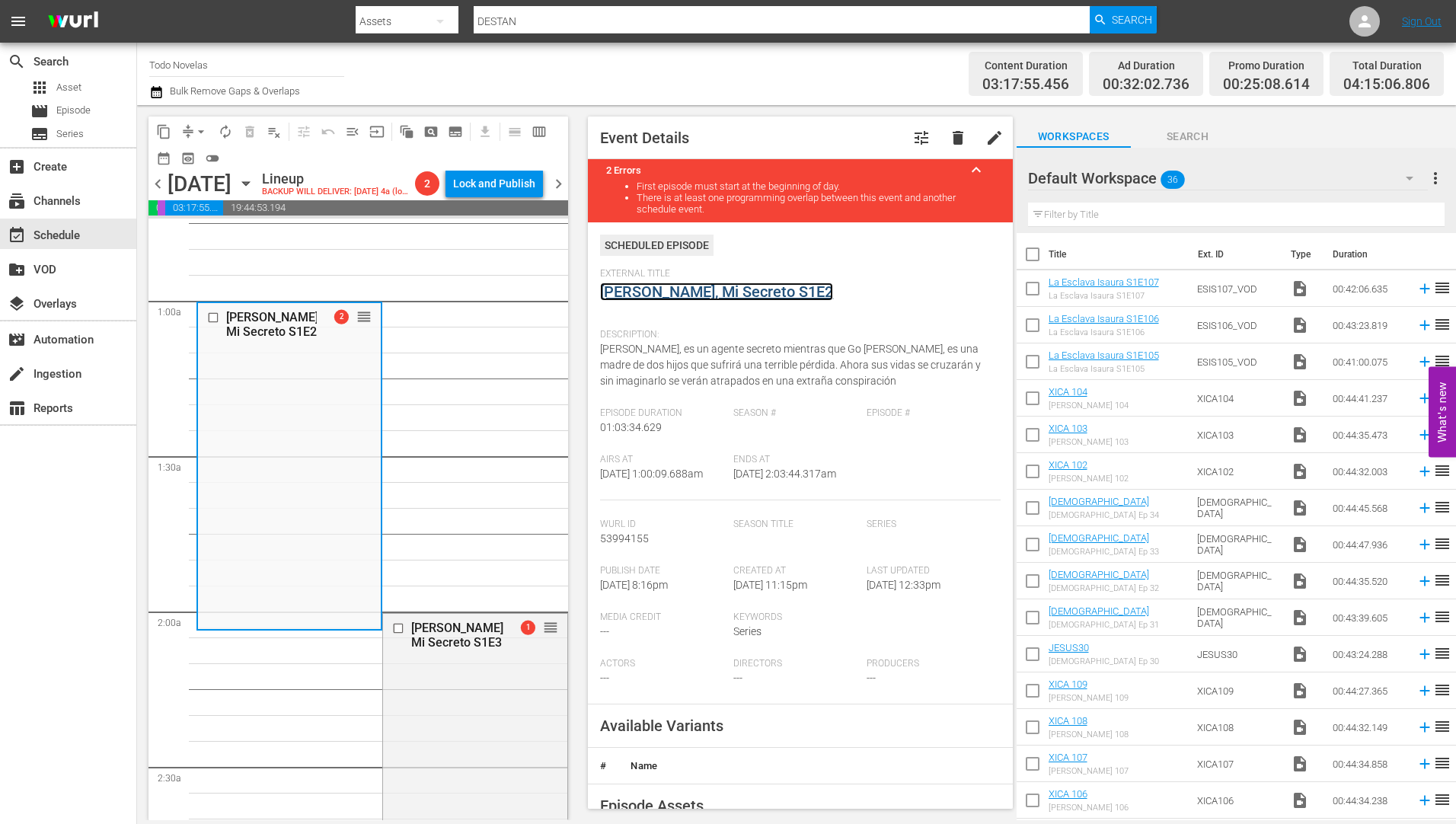
click at [649, 292] on link "[PERSON_NAME], Mi Secreto S1E2" at bounding box center [716, 292] width 233 height 18
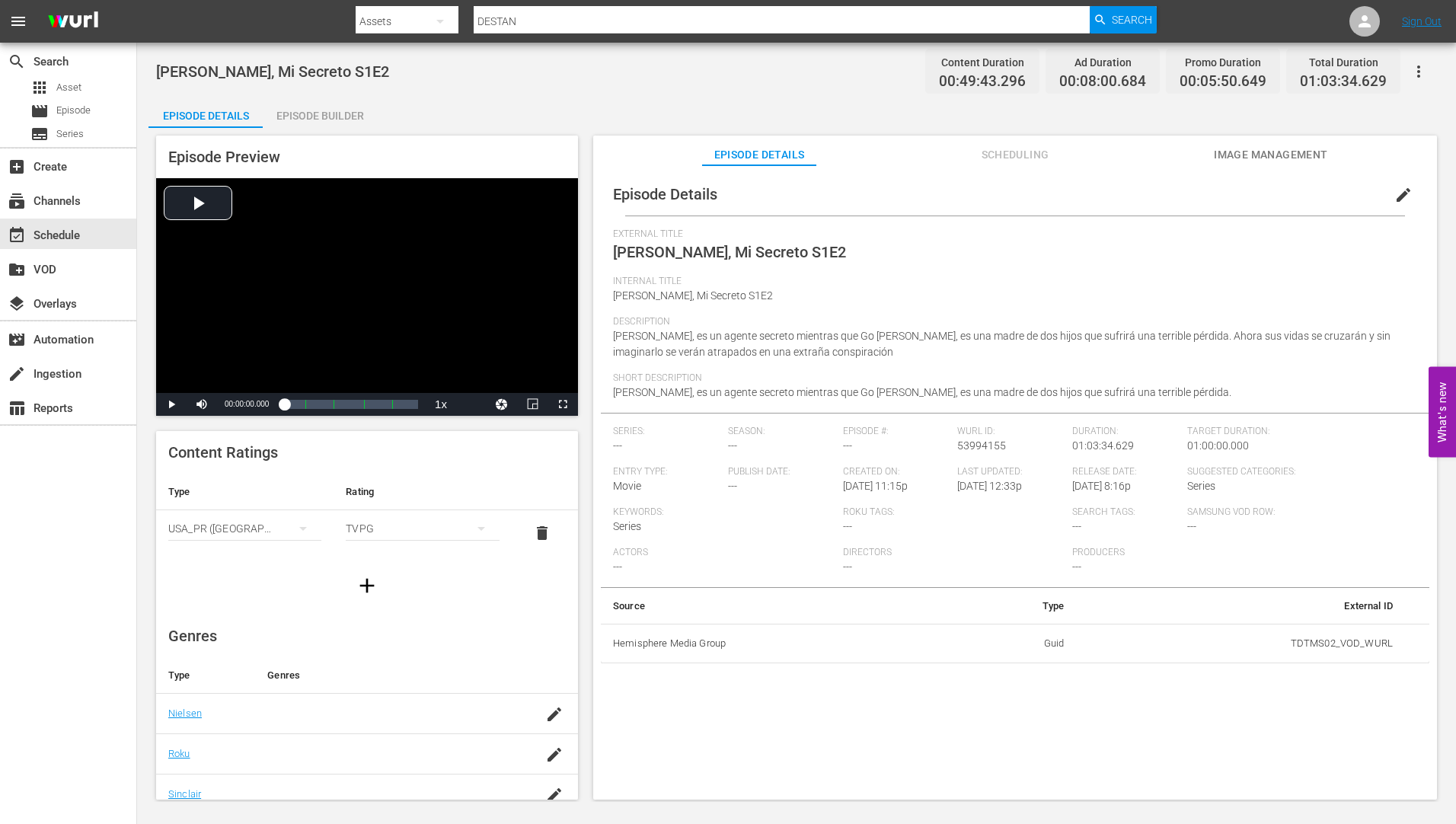
click at [342, 113] on div "Episode Builder" at bounding box center [319, 116] width 114 height 36
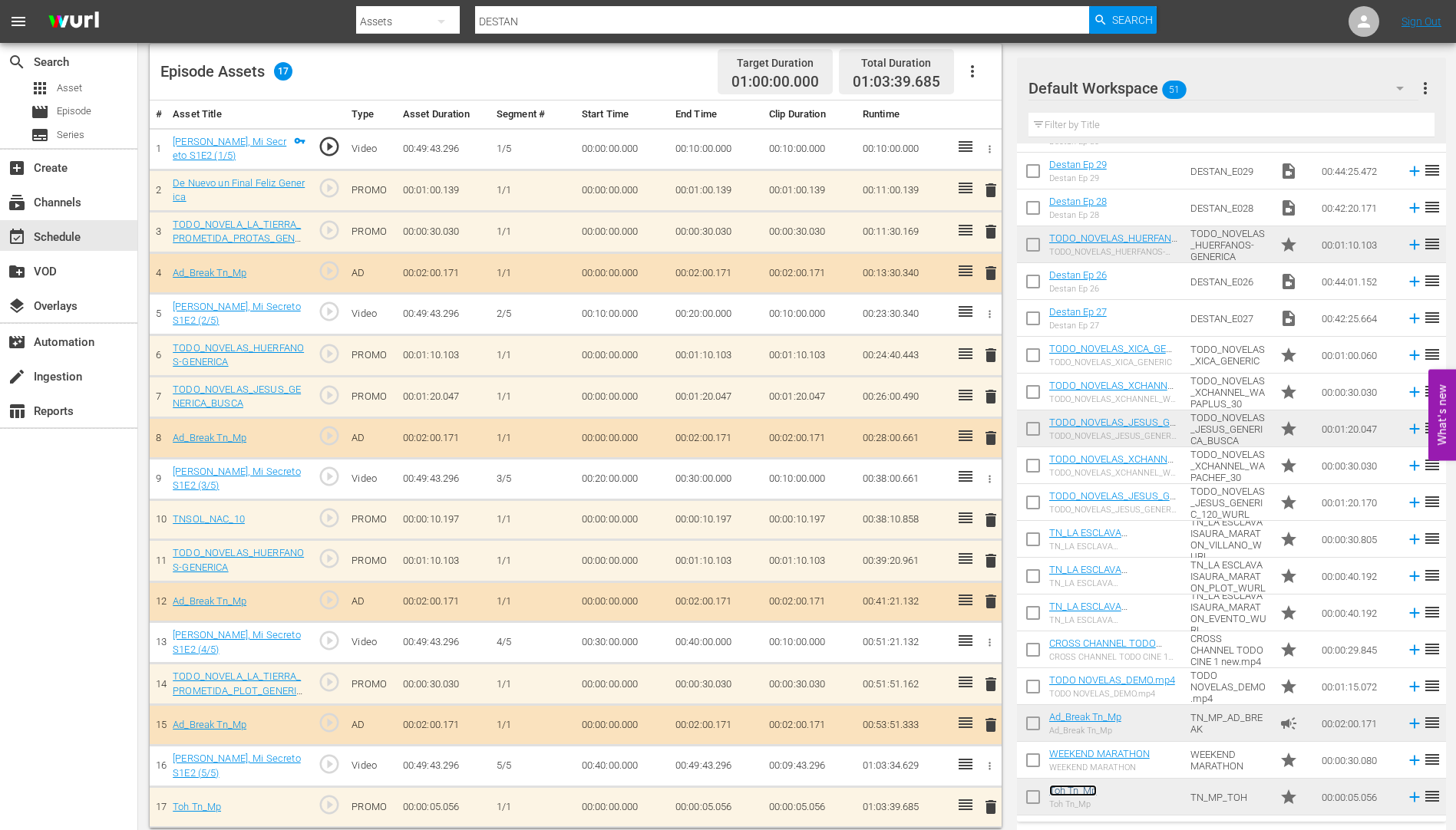
scroll to position [412, 0]
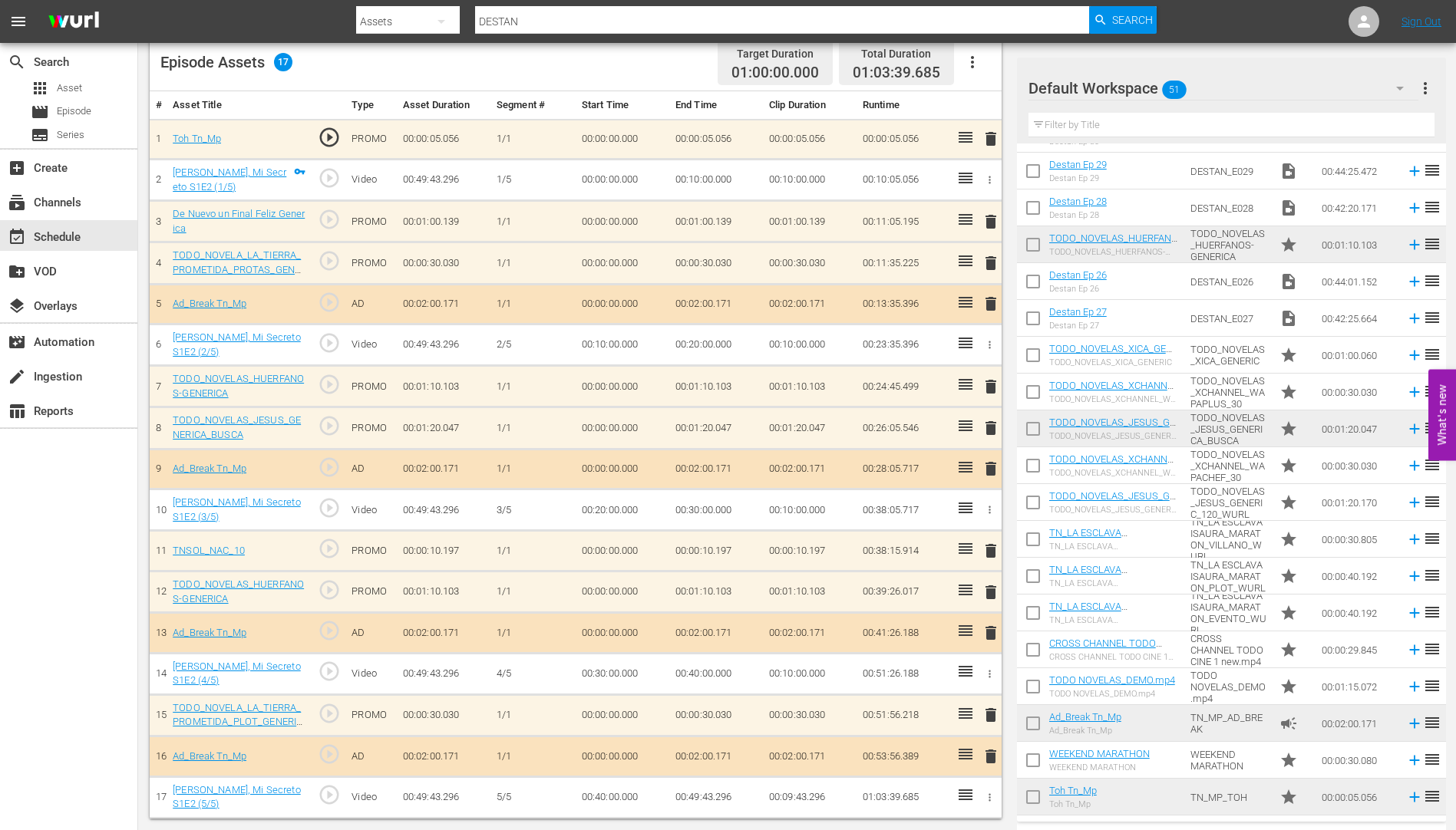
click at [993, 221] on span "delete" at bounding box center [991, 221] width 18 height 18
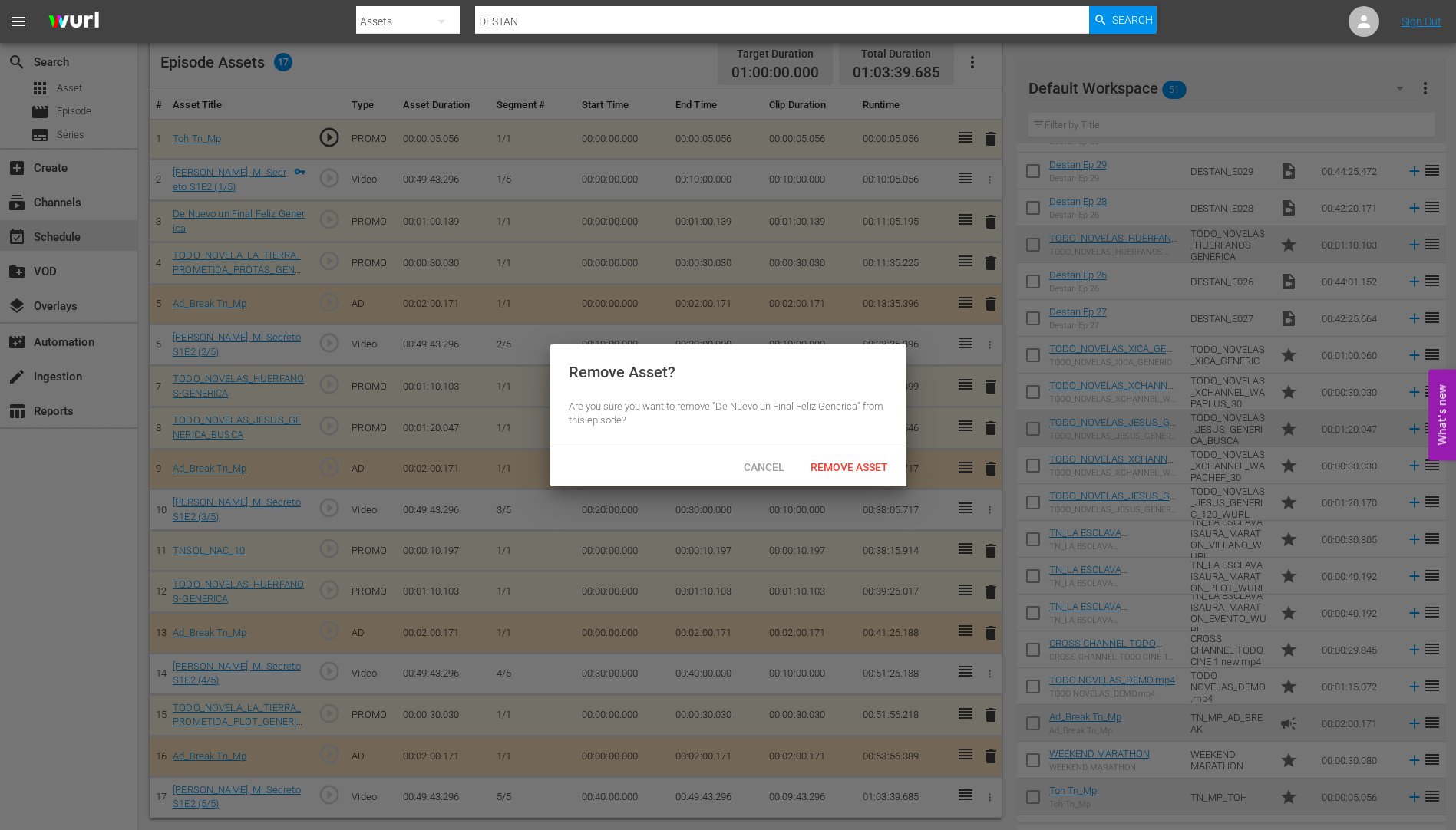
scroll to position [407, 0]
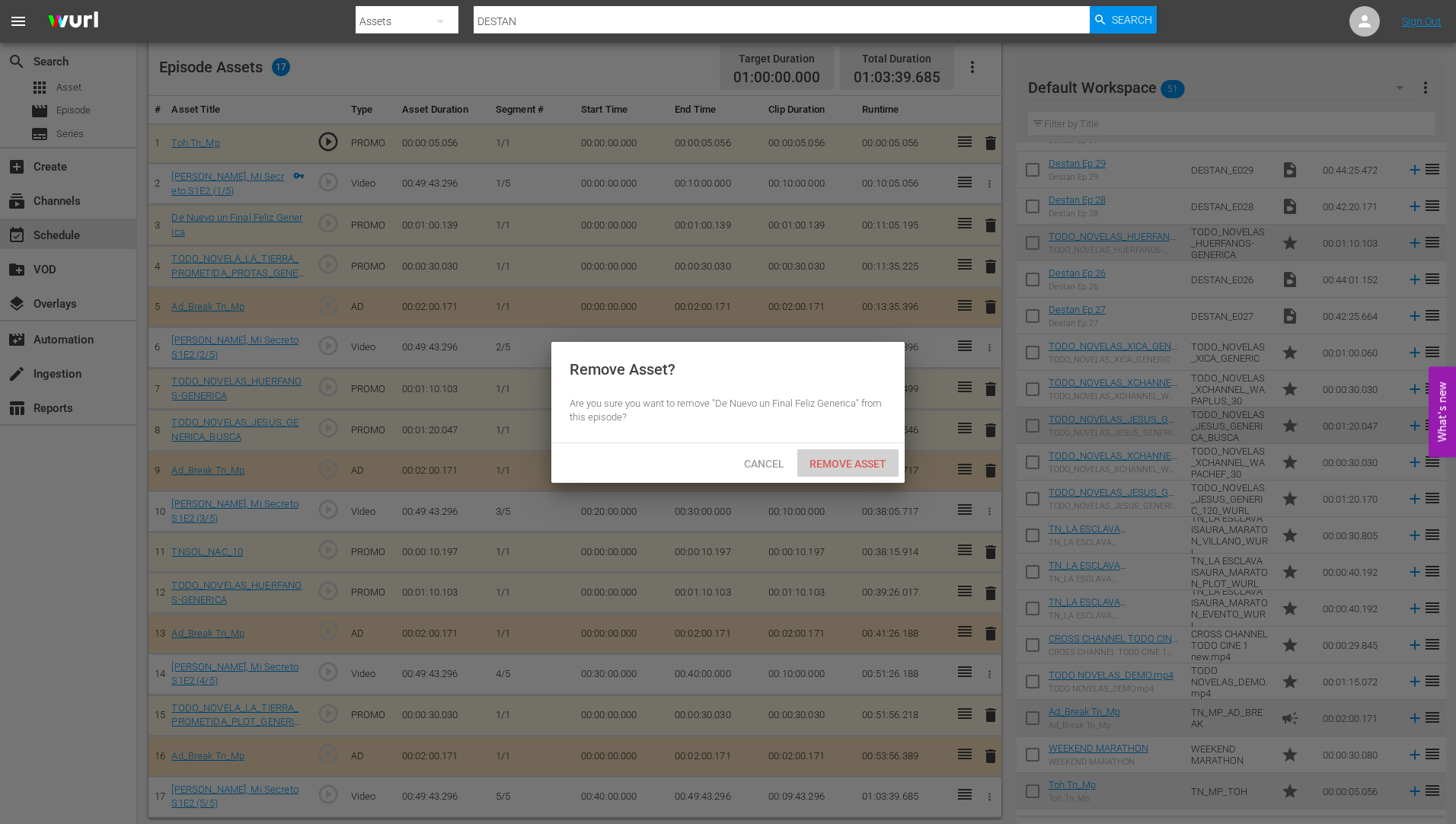
click at [852, 459] on span "Remove Asset" at bounding box center [848, 463] width 102 height 12
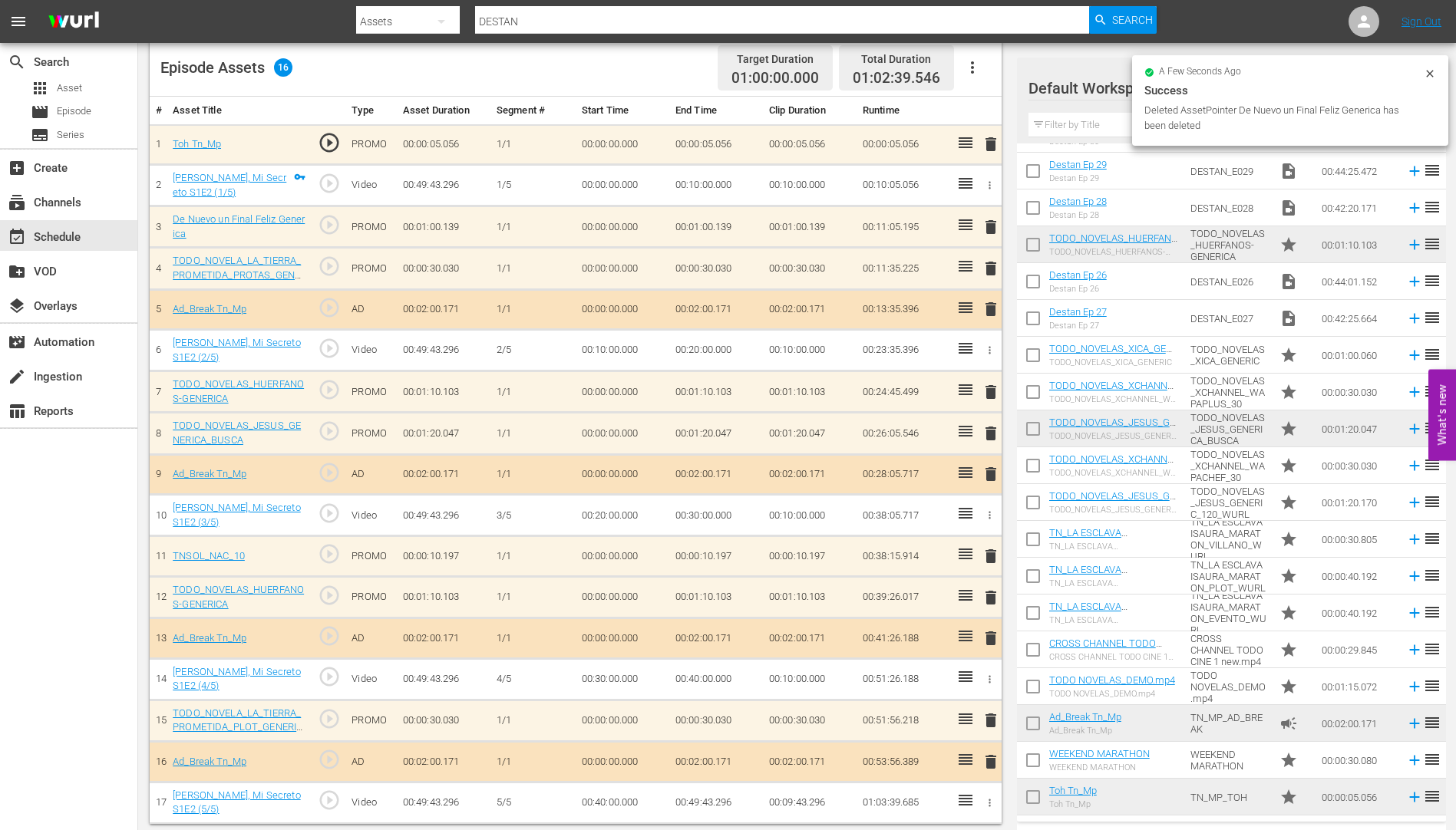
scroll to position [400, 0]
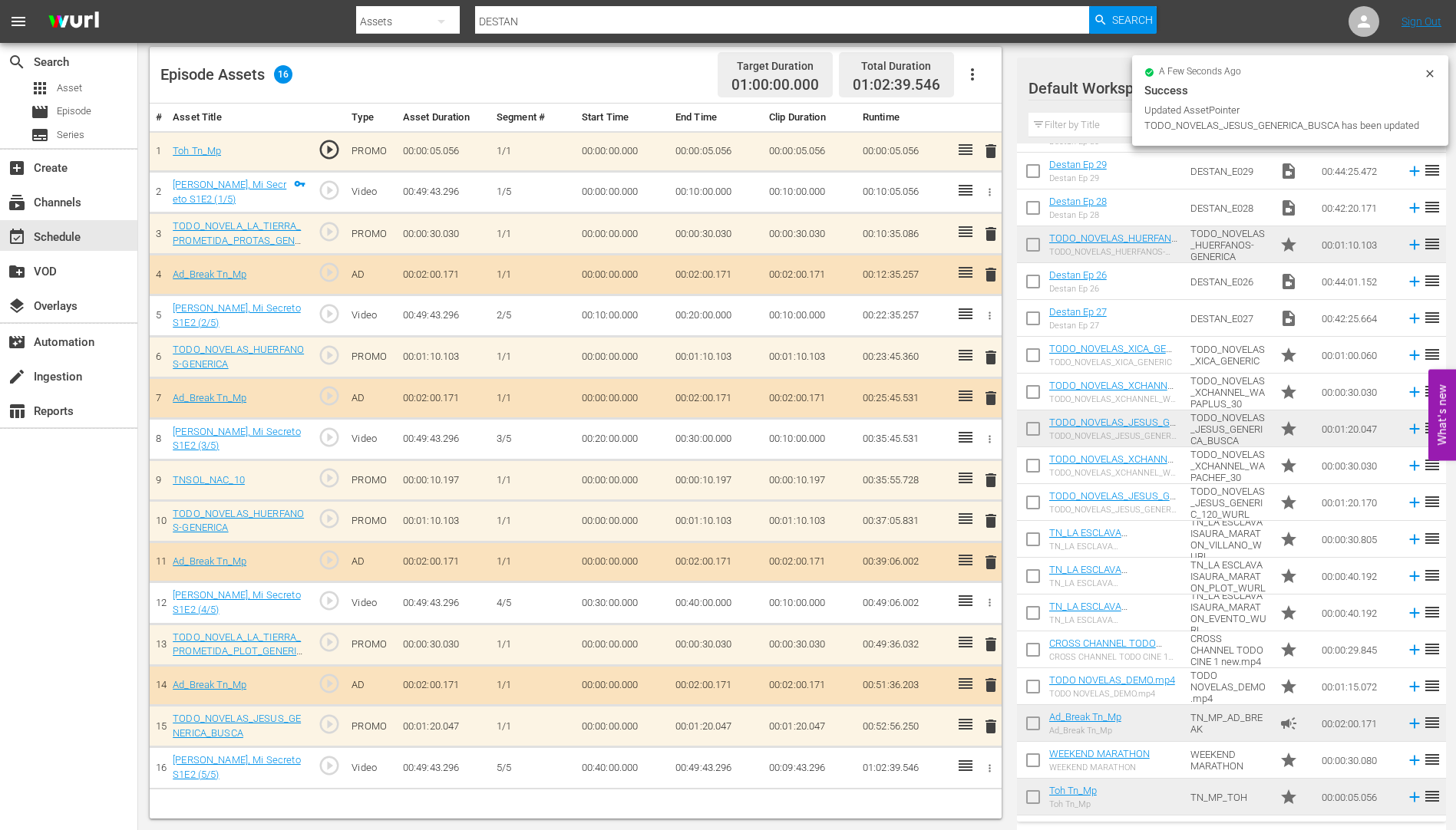
click at [994, 479] on span "delete" at bounding box center [991, 480] width 18 height 18
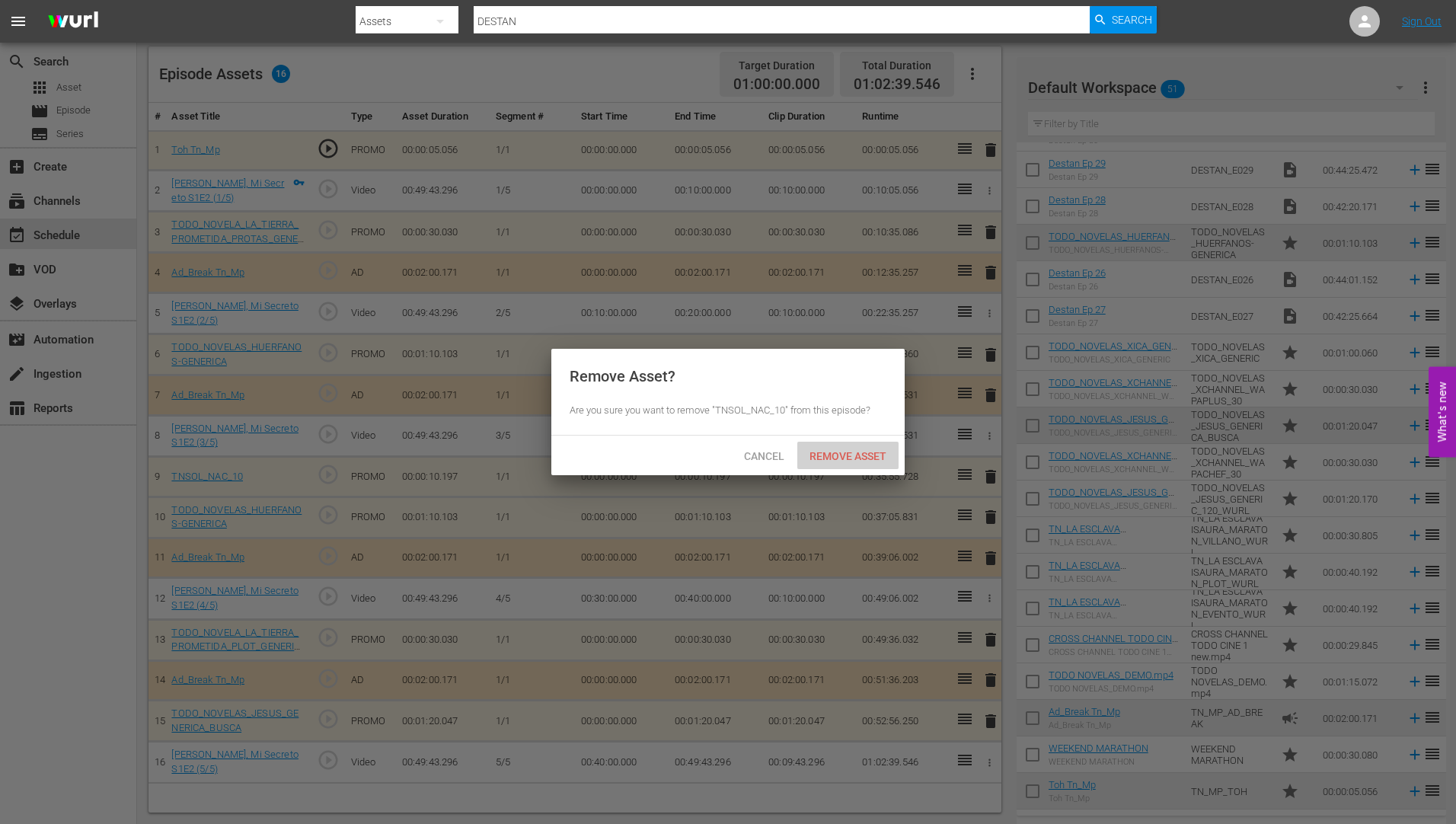
click at [863, 457] on span "Remove Asset" at bounding box center [848, 456] width 102 height 12
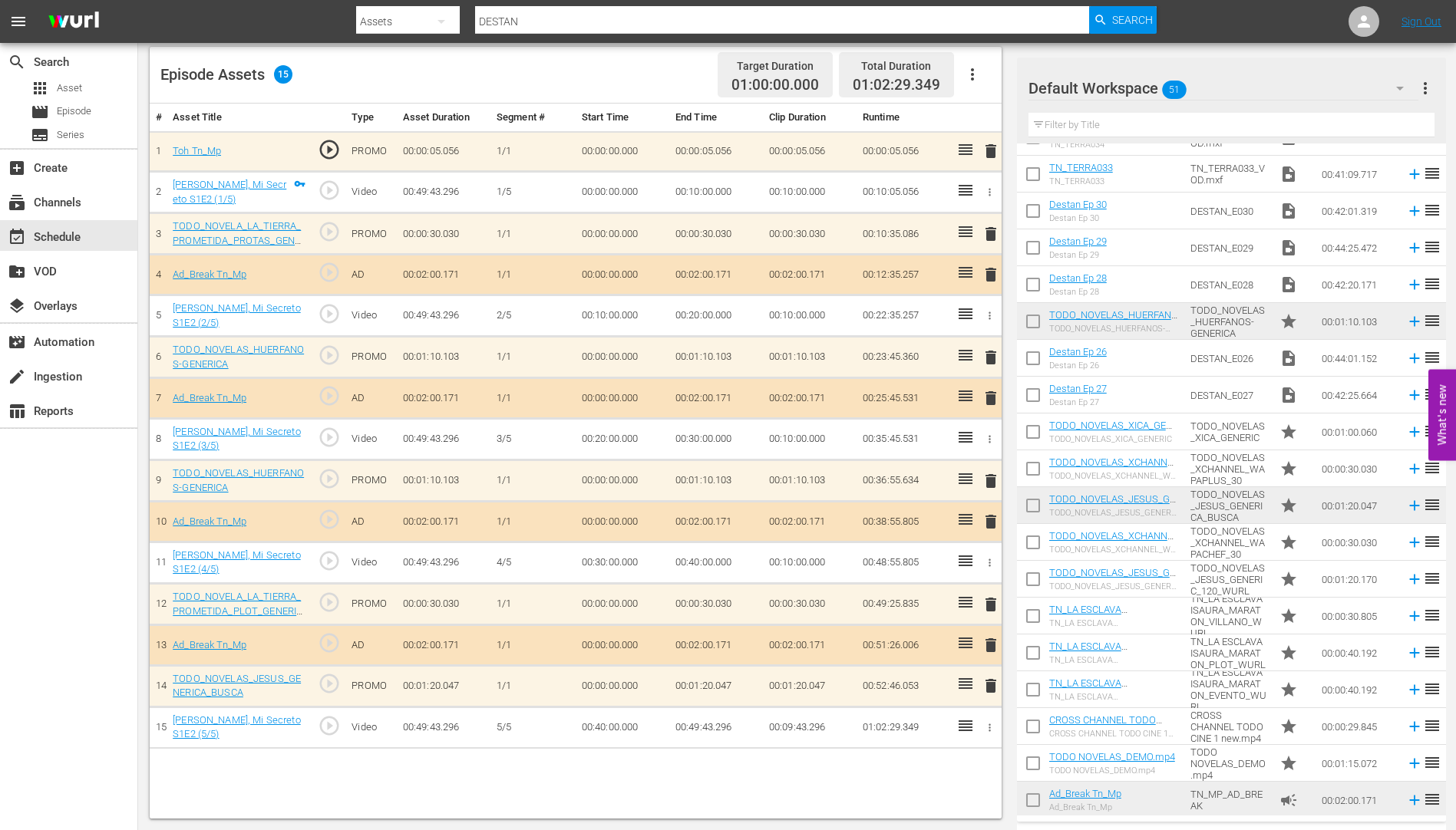
scroll to position [1244, 0]
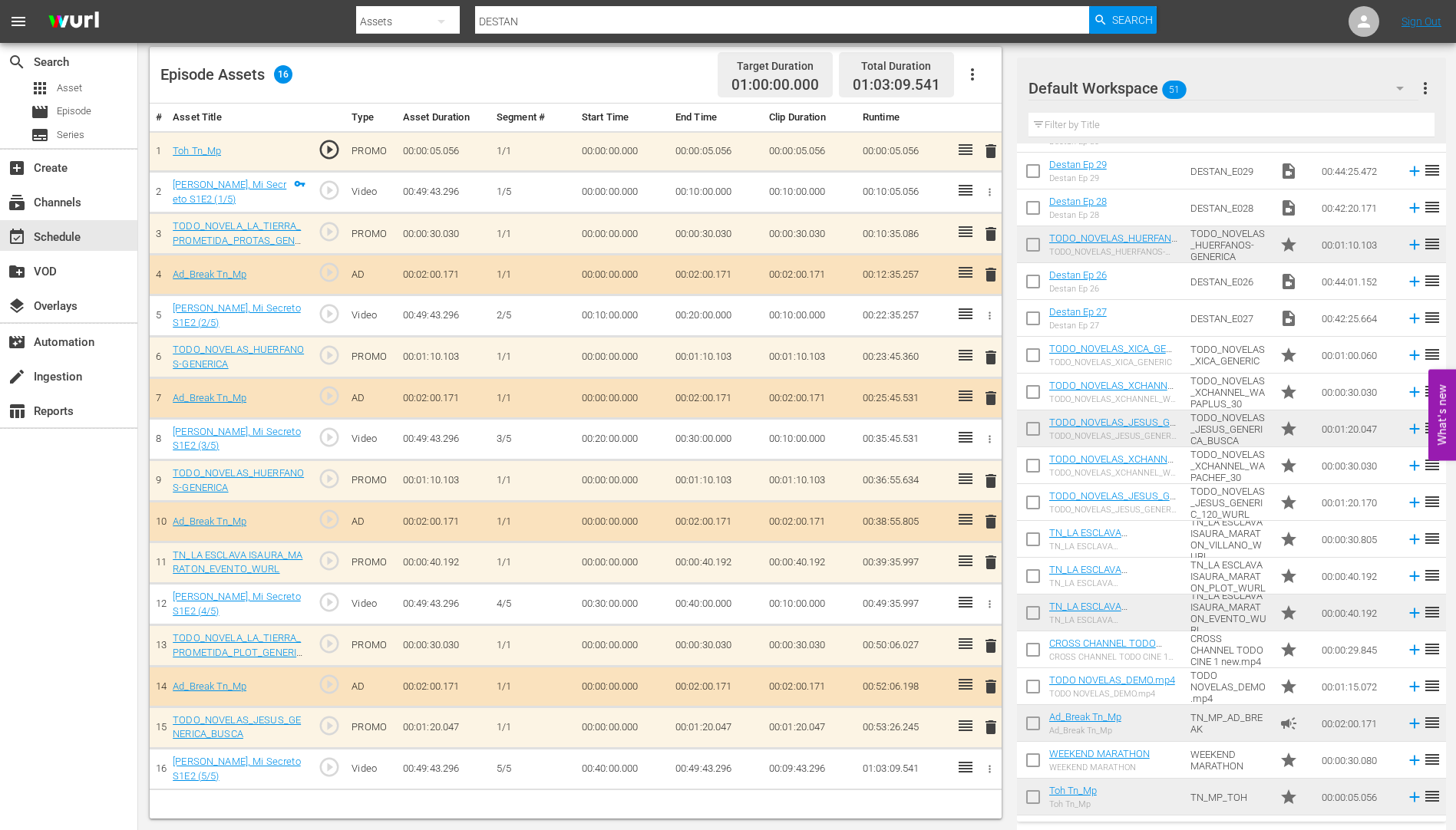
click at [989, 564] on span "delete" at bounding box center [991, 562] width 18 height 18
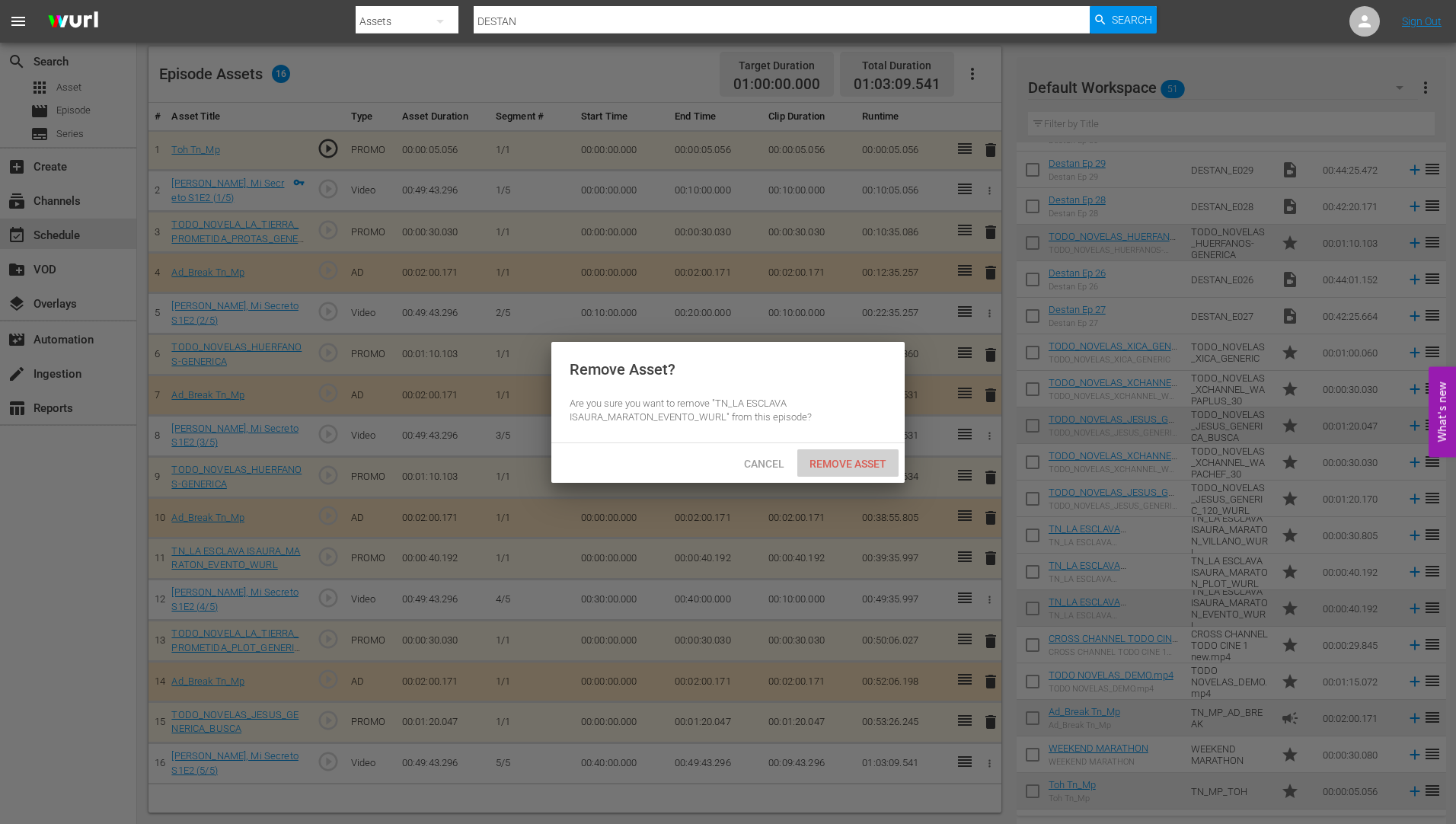
click at [839, 461] on span "Remove Asset" at bounding box center [848, 463] width 102 height 12
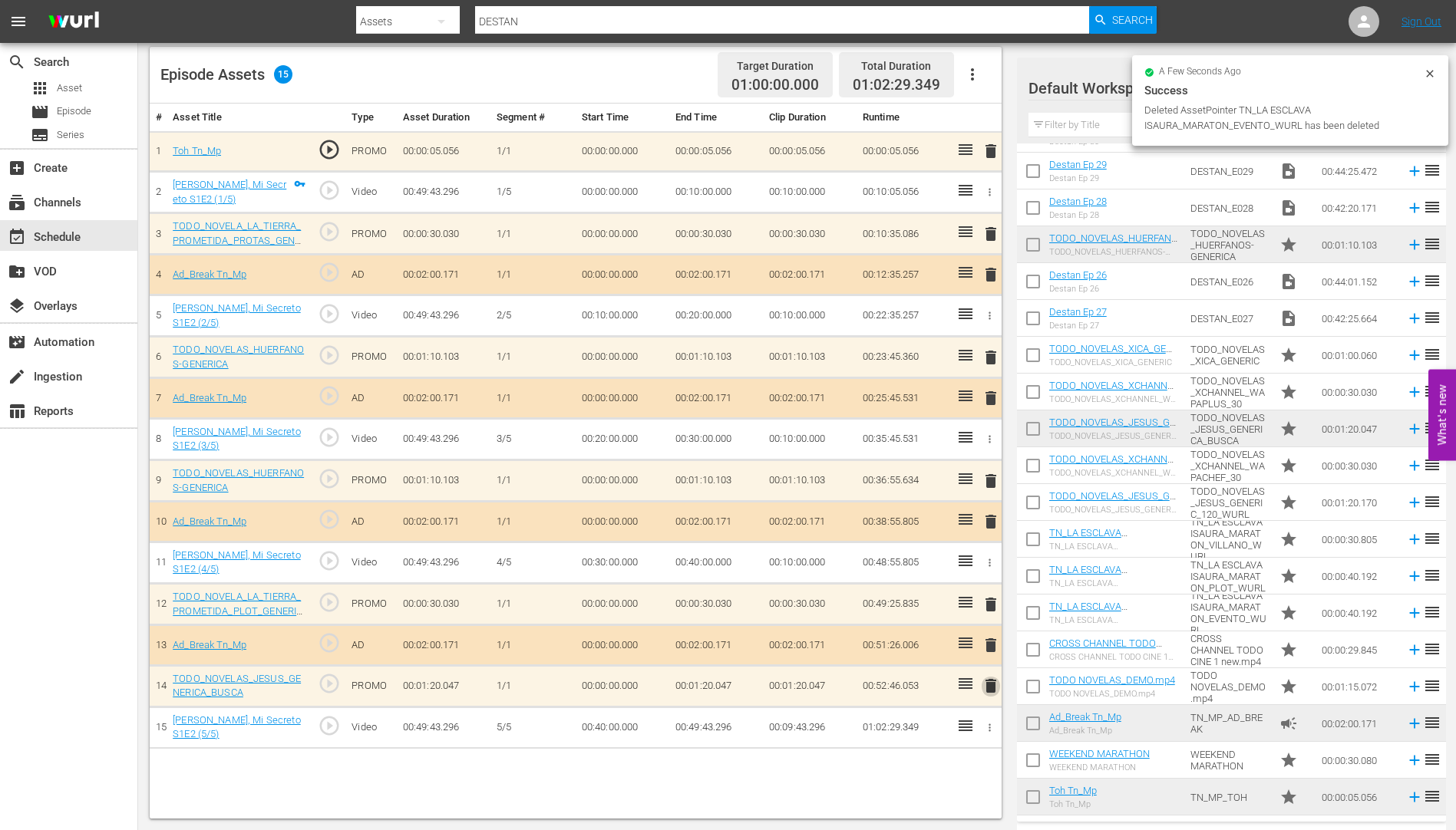
click at [992, 687] on span "delete" at bounding box center [991, 685] width 18 height 18
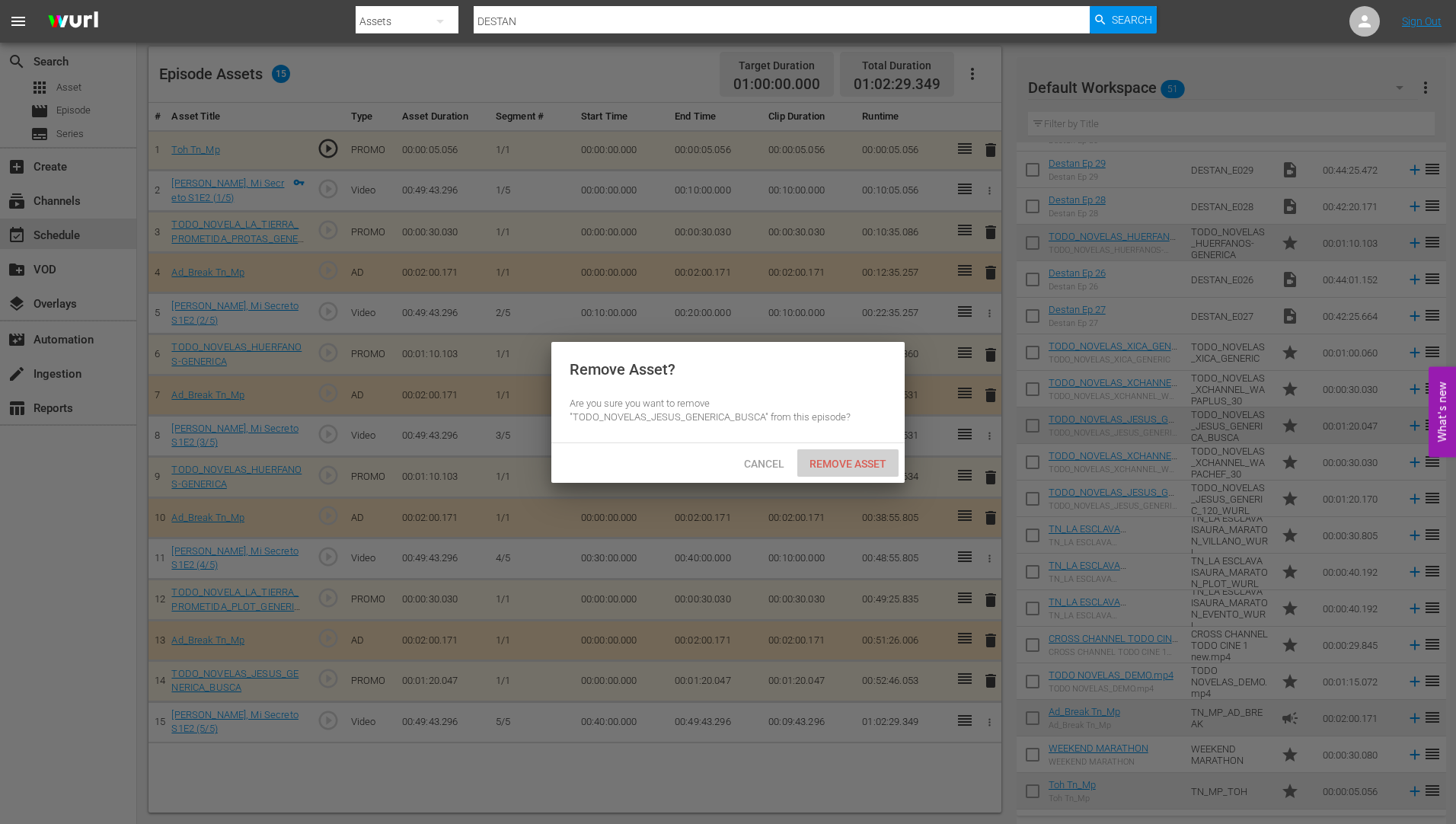
click at [832, 458] on span "Remove Asset" at bounding box center [848, 463] width 102 height 12
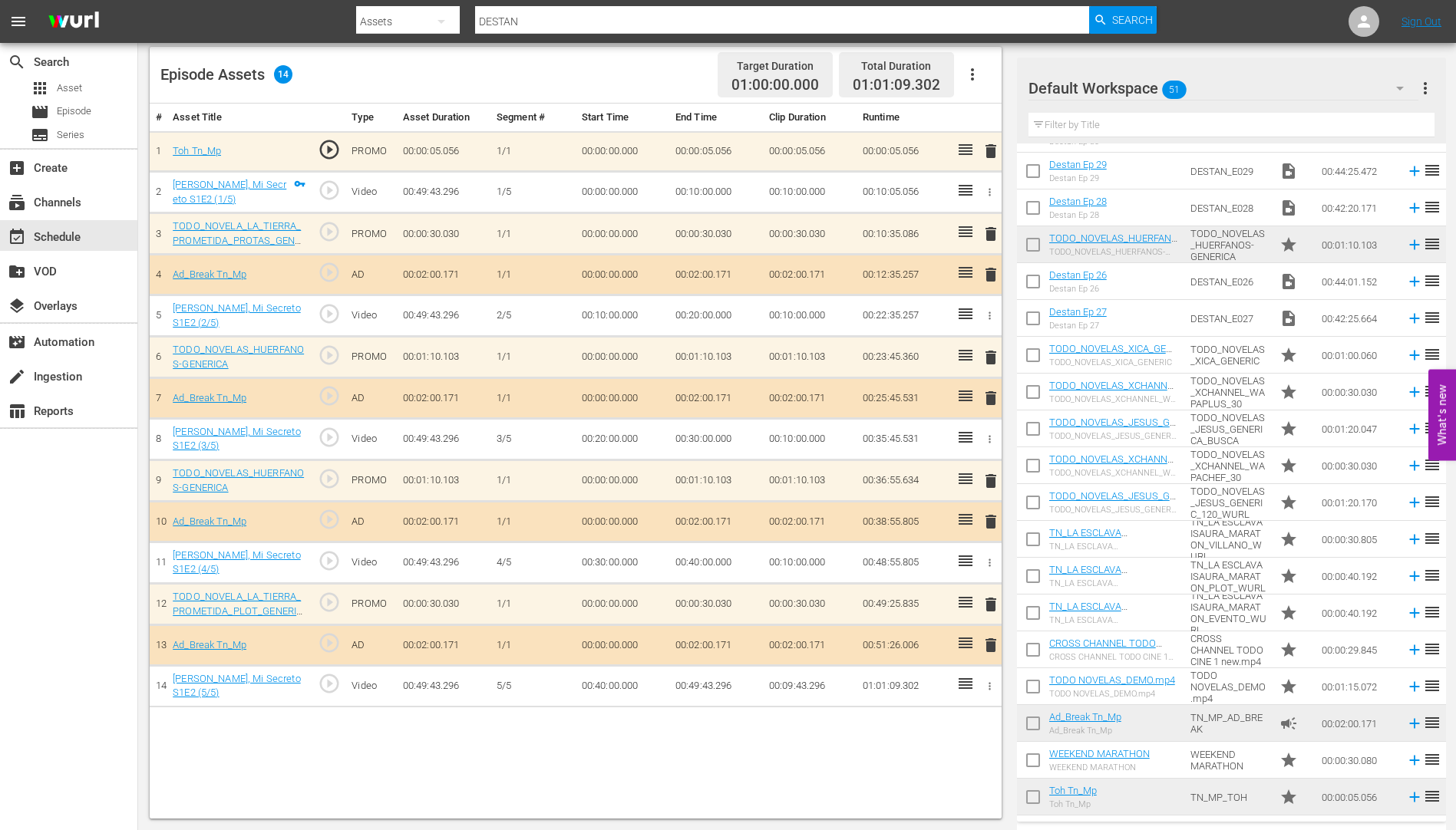
click at [994, 481] on span "delete" at bounding box center [991, 480] width 18 height 18
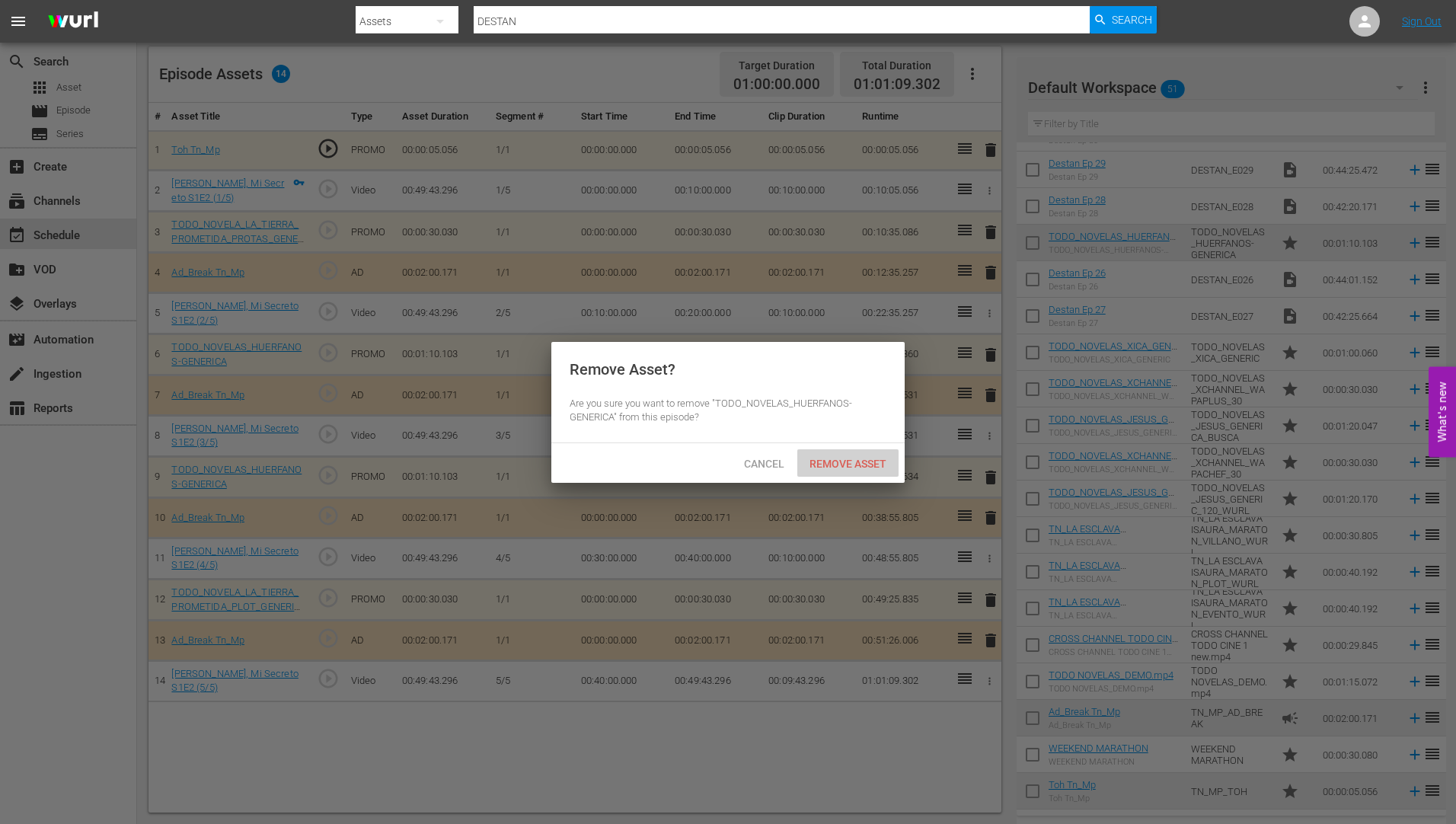
click at [871, 459] on span "Remove Asset" at bounding box center [848, 463] width 102 height 12
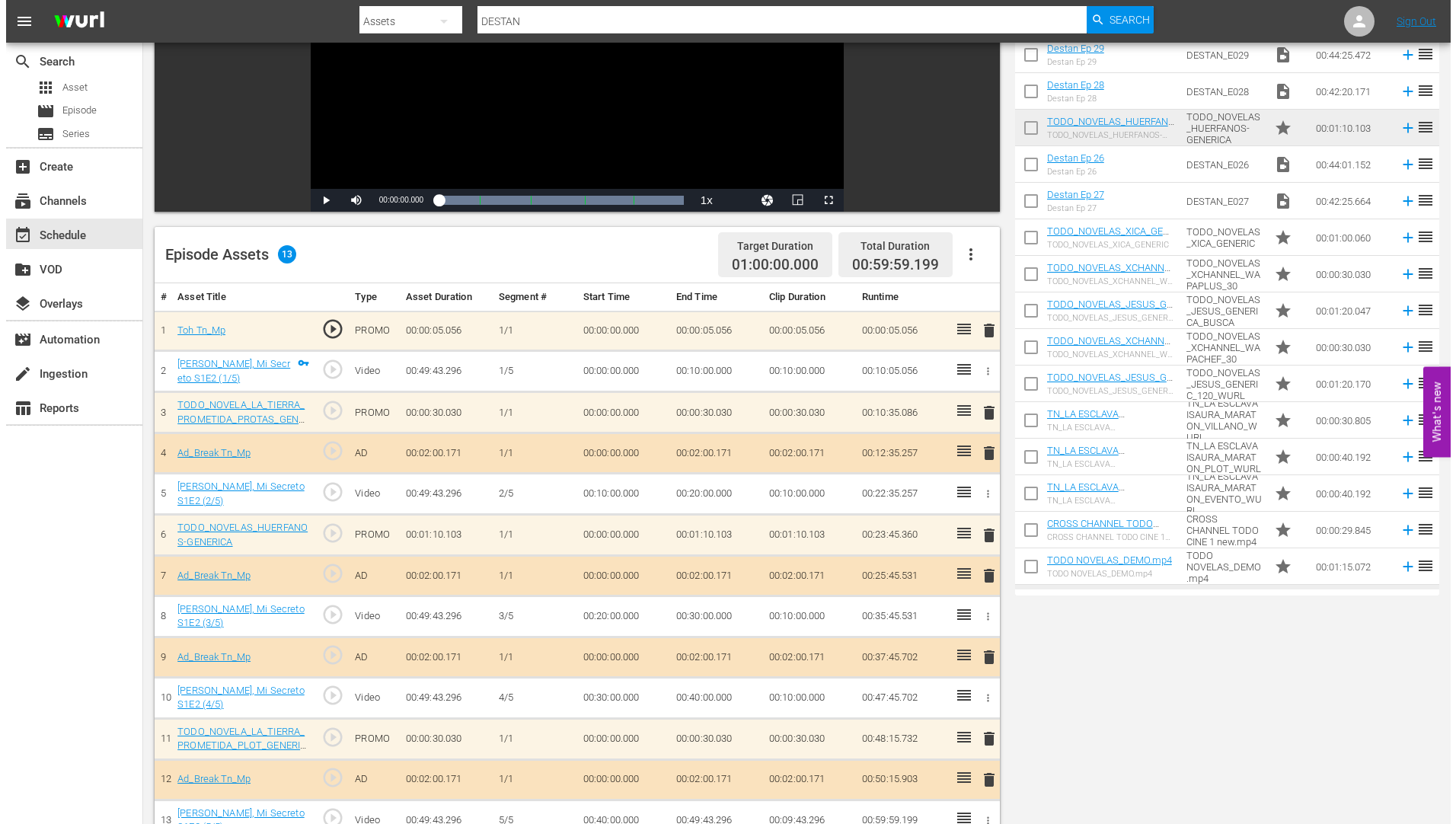
scroll to position [0, 0]
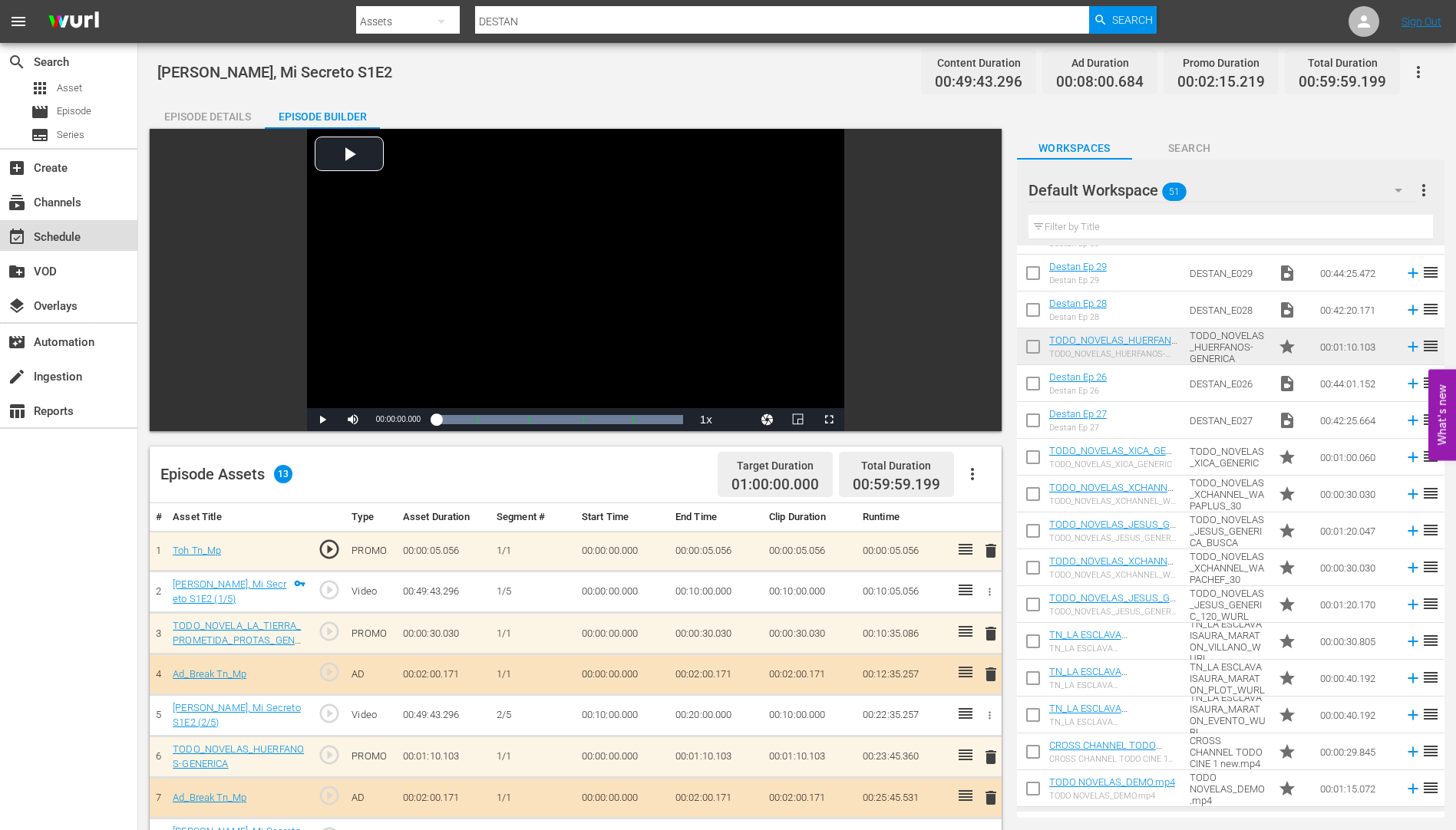
click at [57, 230] on div "event_available Schedule" at bounding box center [43, 235] width 86 height 14
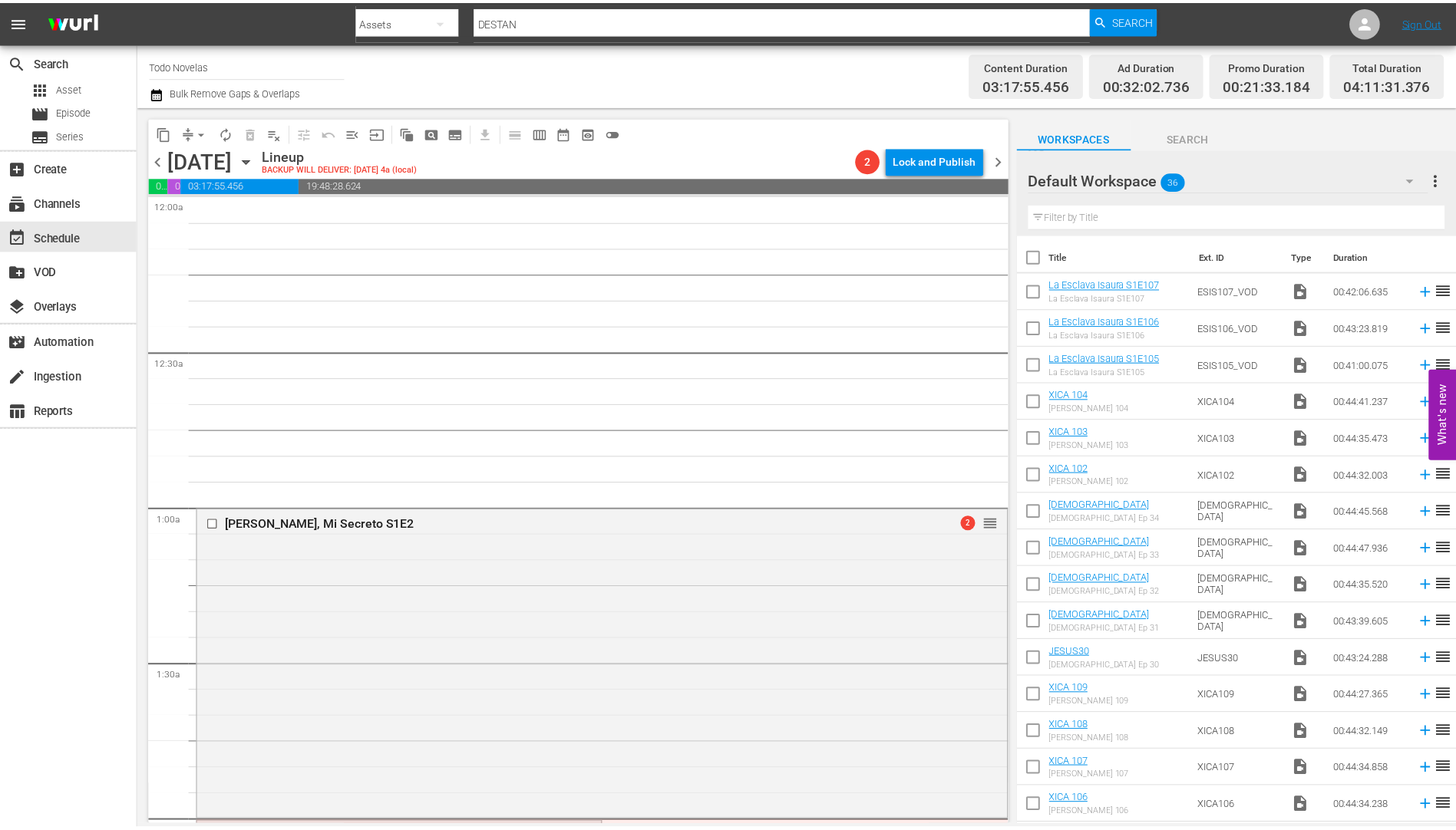
scroll to position [307, 0]
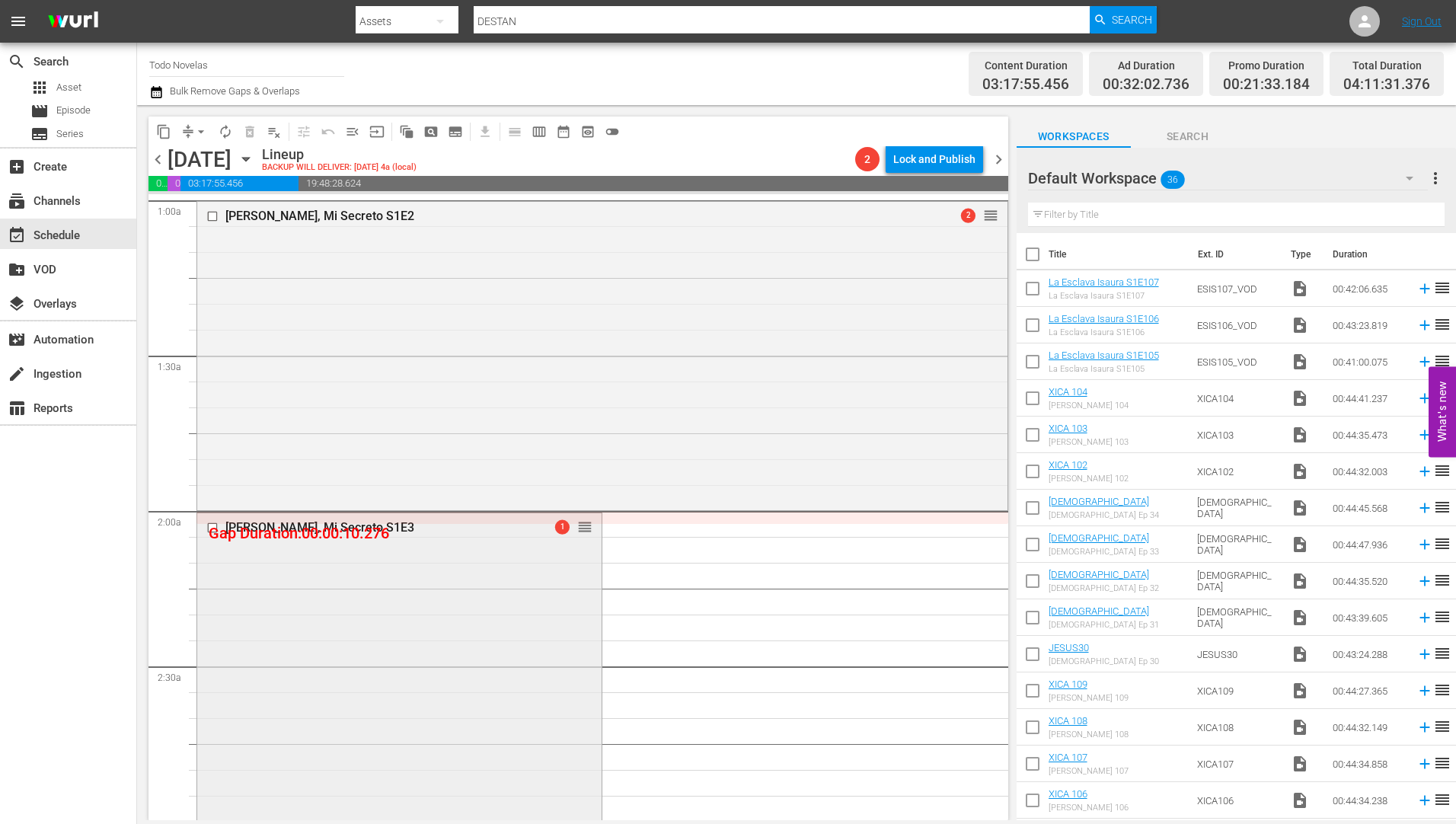
click at [302, 525] on div "[PERSON_NAME], Mi Secreto S1E3" at bounding box center [374, 527] width 298 height 14
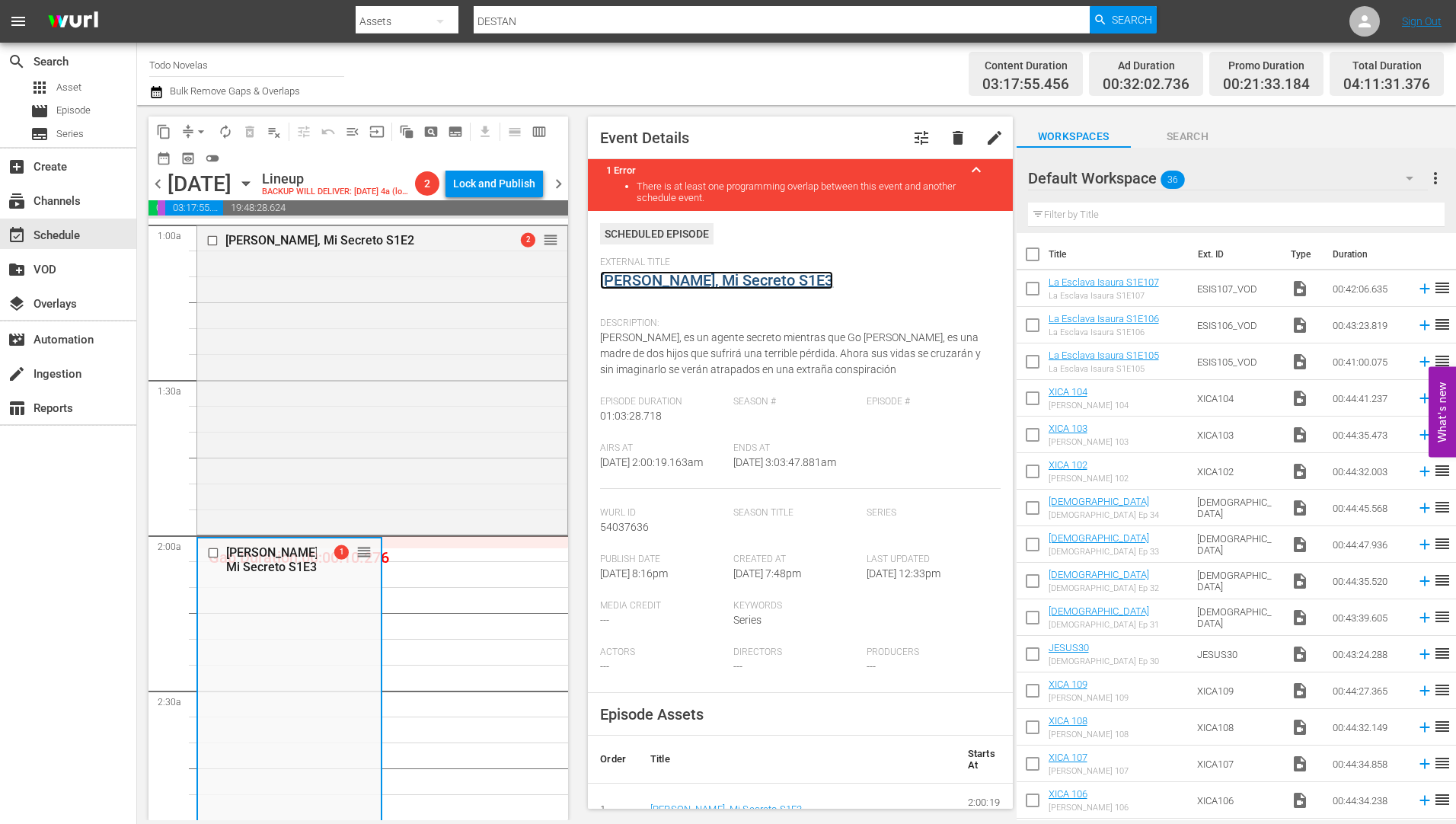
click at [700, 279] on link "[PERSON_NAME], Mi Secreto S1E3" at bounding box center [716, 280] width 233 height 18
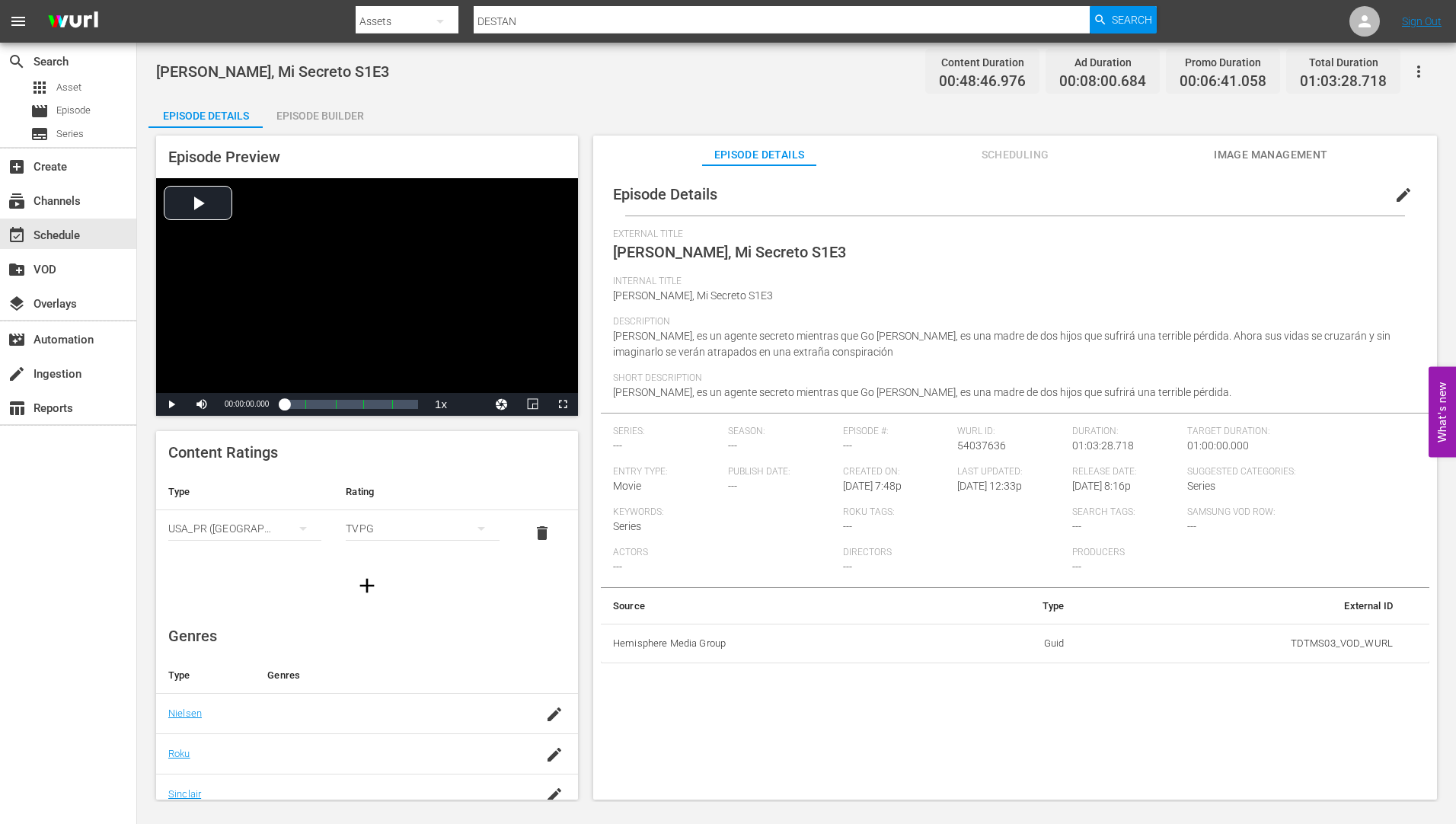
click at [335, 113] on div "Episode Builder" at bounding box center [319, 116] width 114 height 36
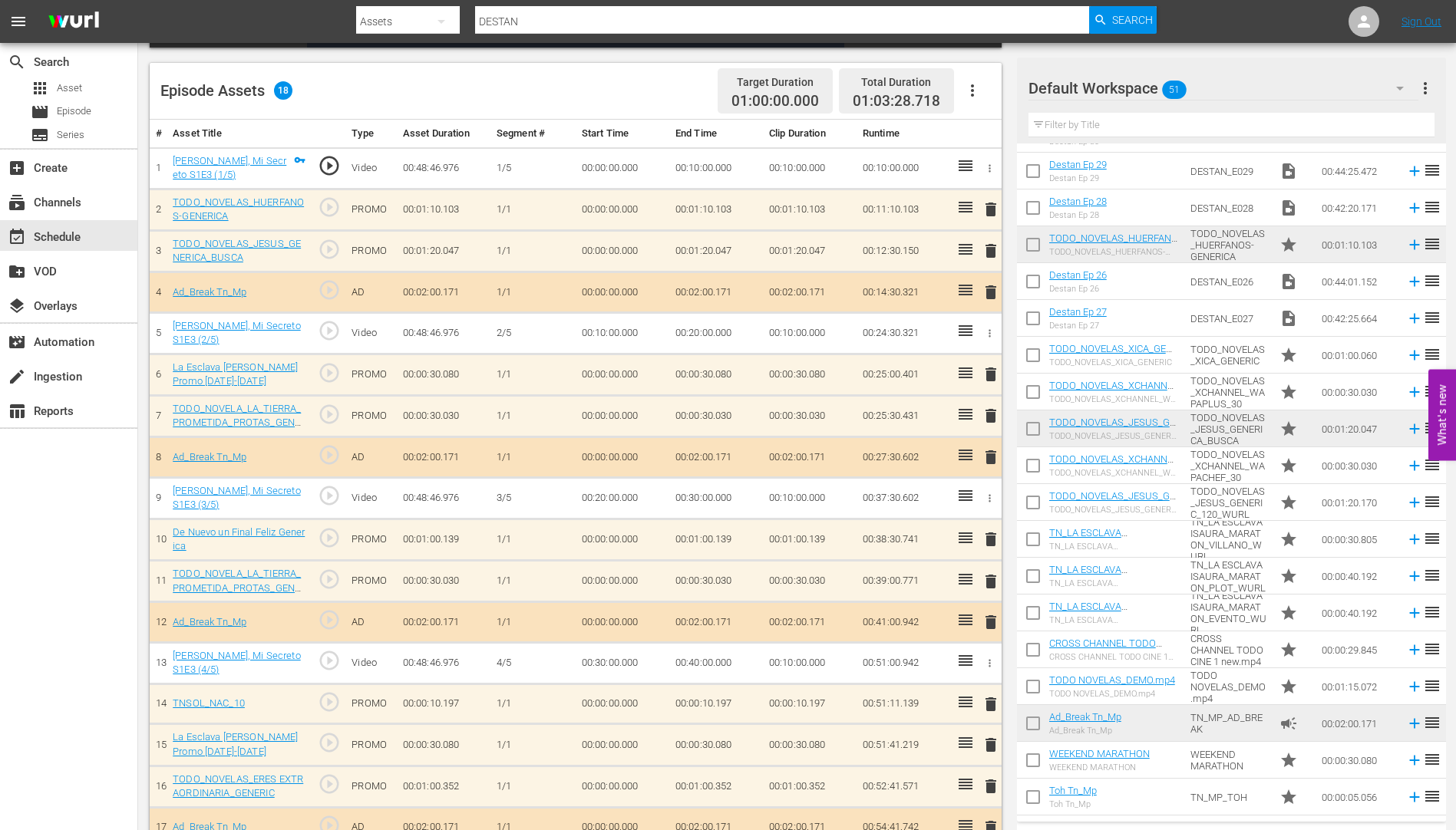
scroll to position [1244, 0]
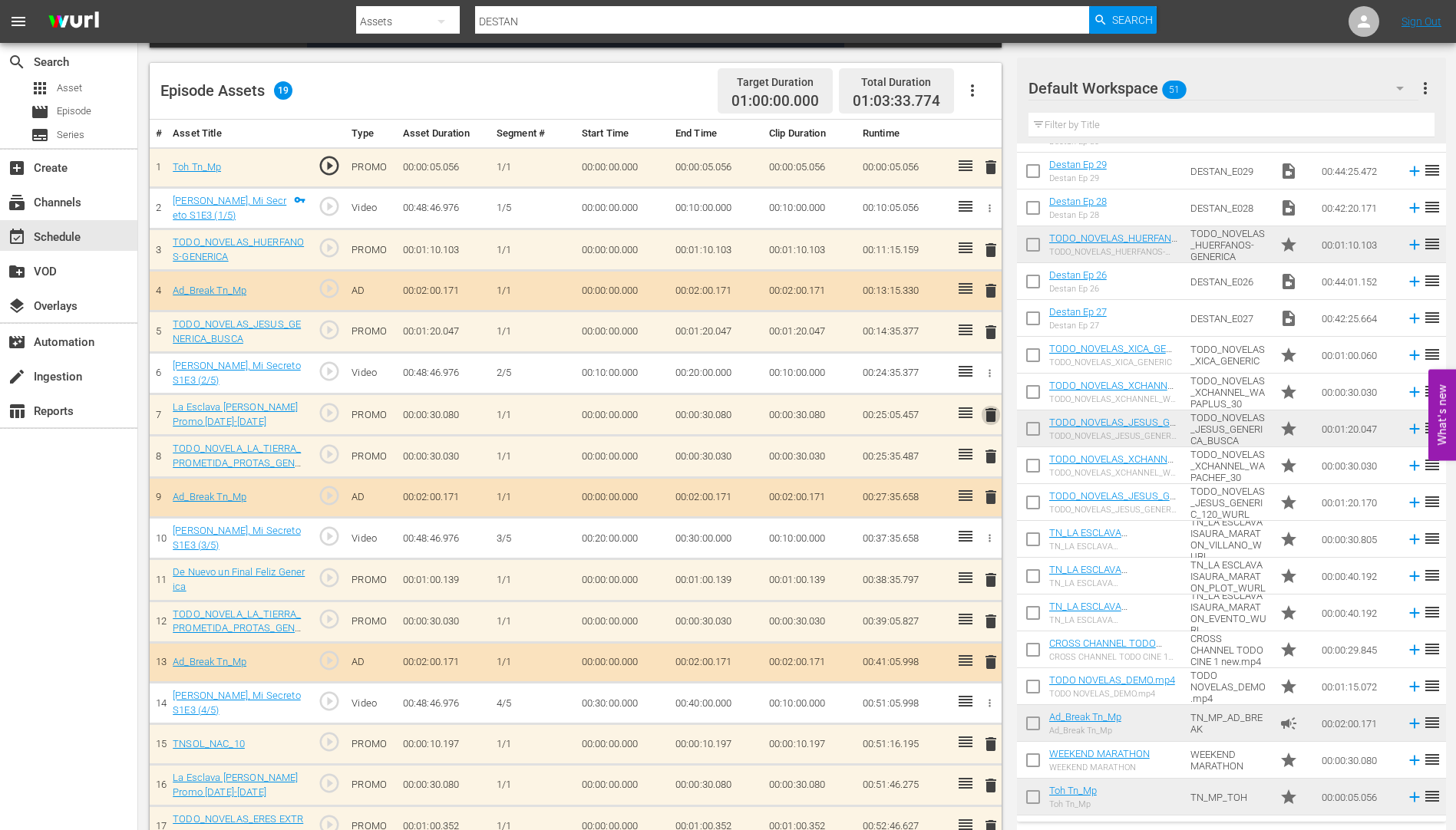
click at [990, 416] on span "delete" at bounding box center [991, 415] width 18 height 18
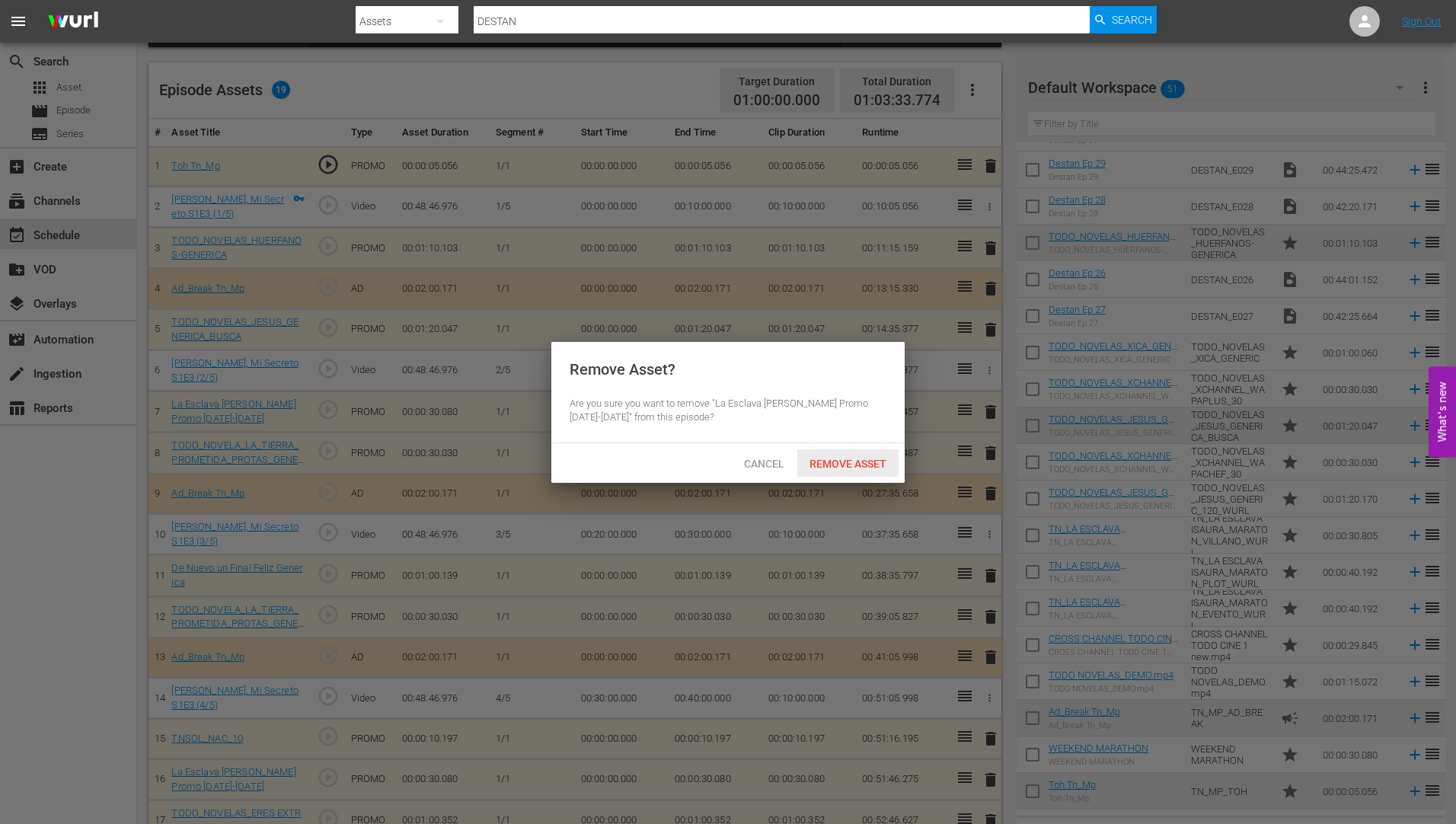
click at [872, 460] on span "Remove Asset" at bounding box center [848, 463] width 102 height 12
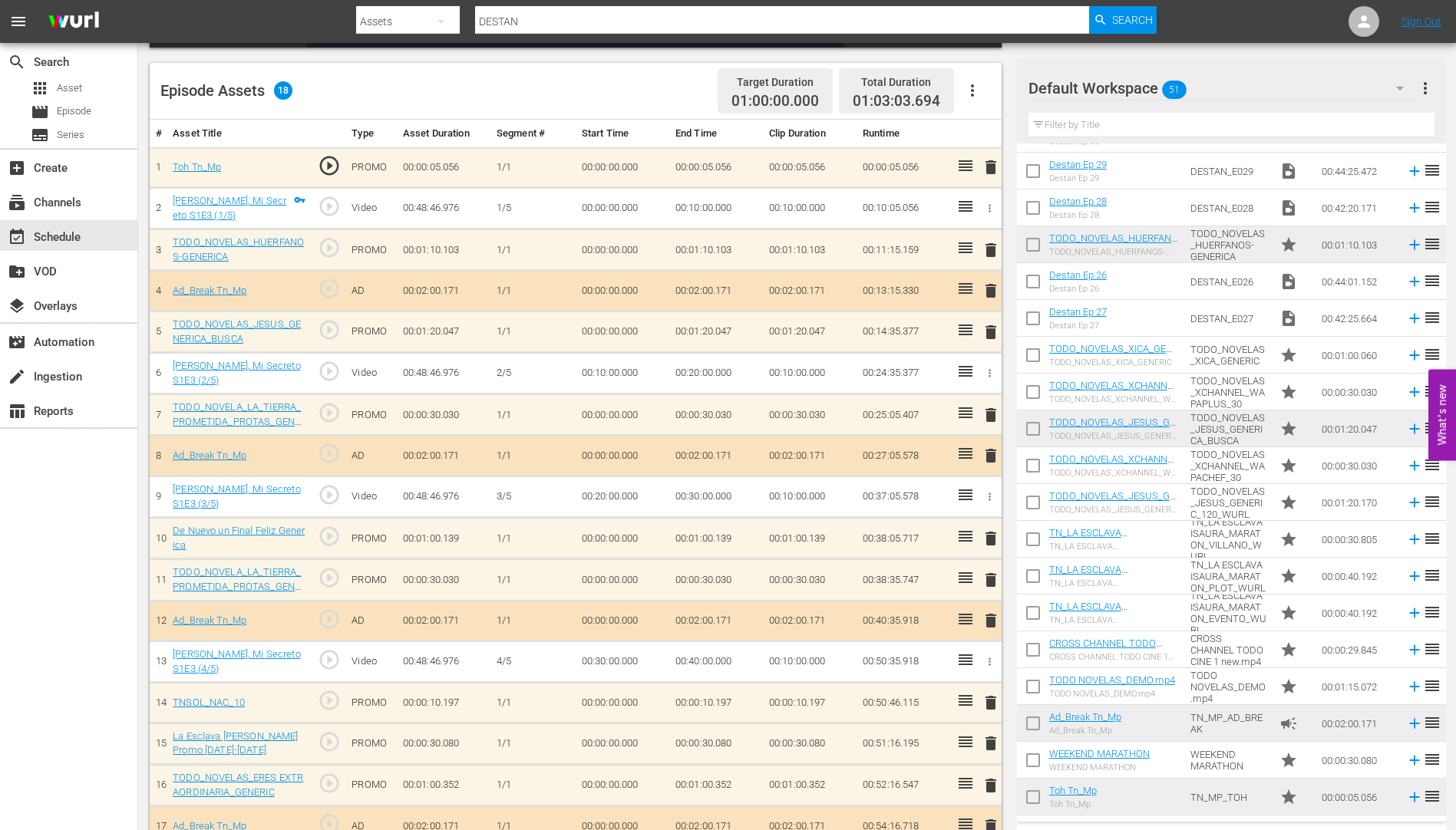
click at [988, 540] on span "delete" at bounding box center [991, 538] width 18 height 18
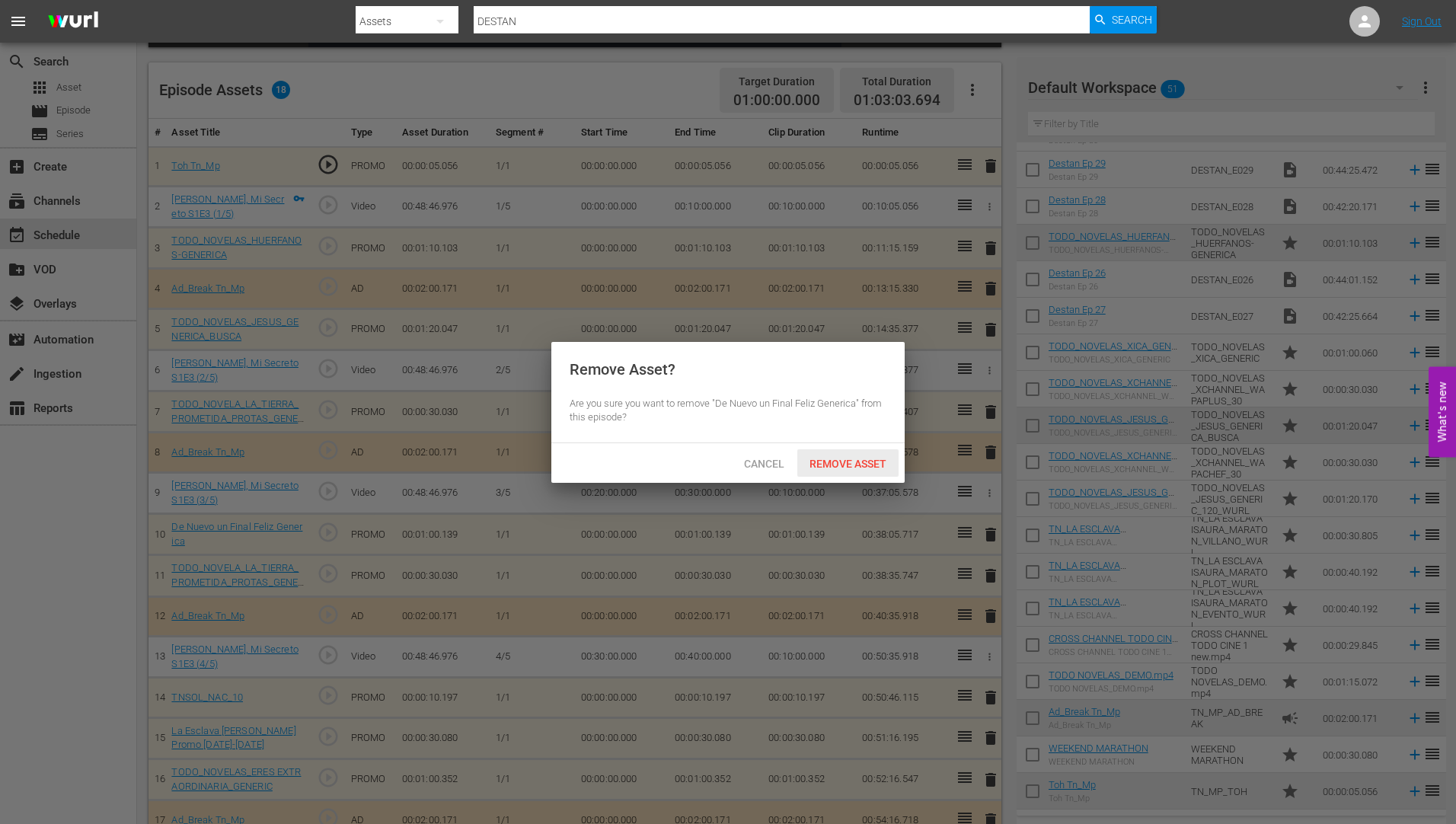
click at [836, 462] on span "Remove Asset" at bounding box center [848, 463] width 102 height 12
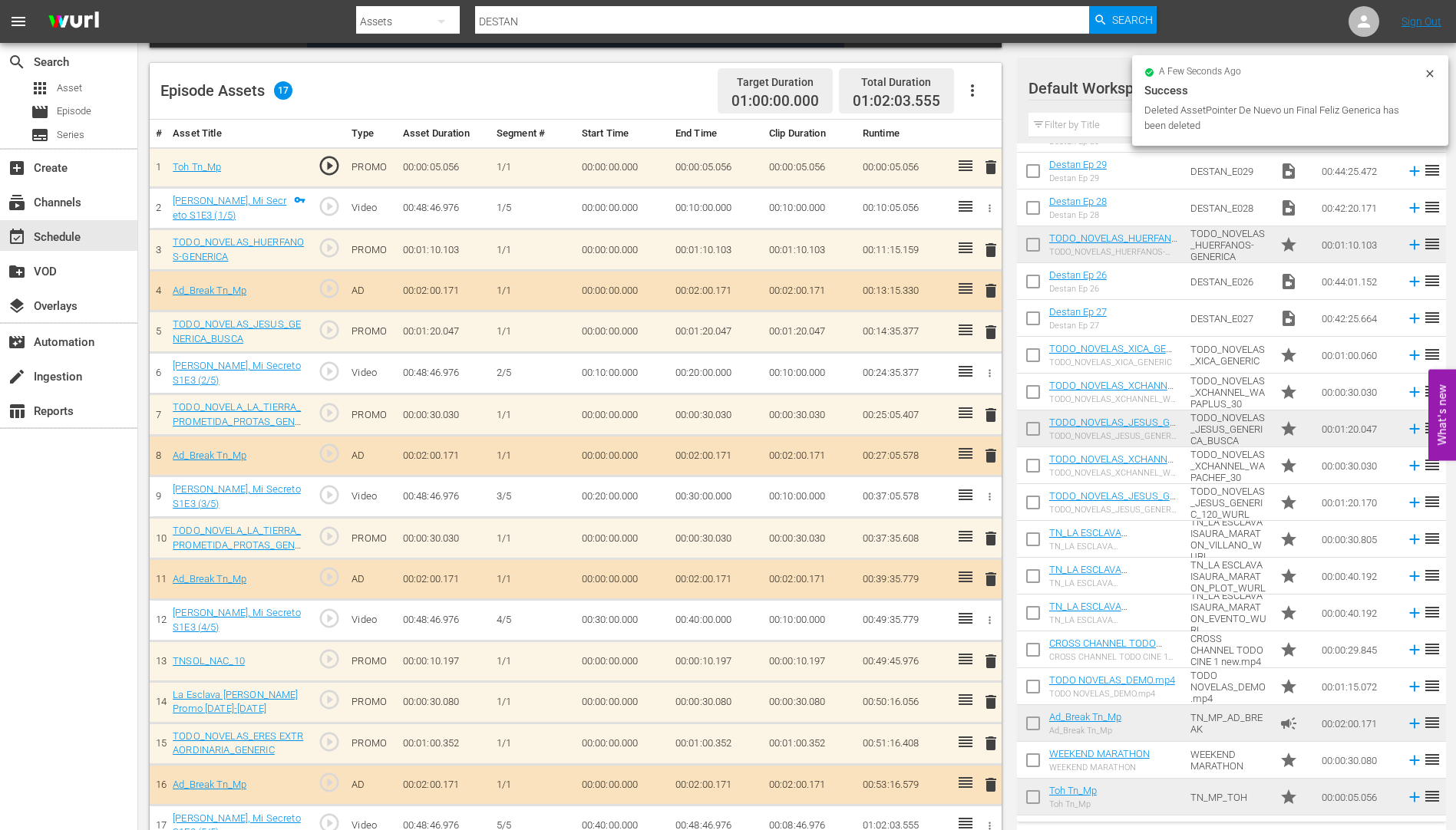
scroll to position [412, 0]
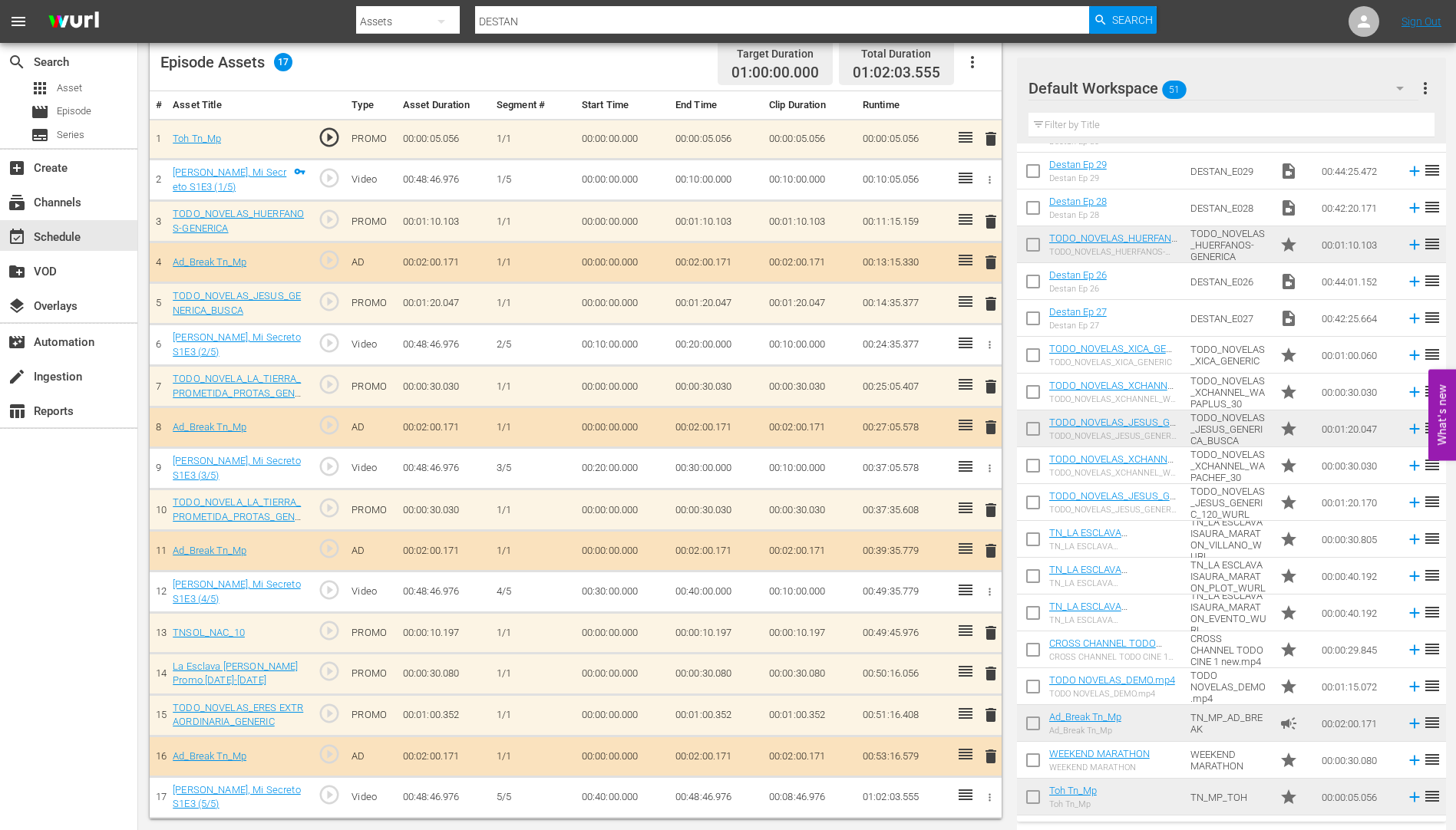
click at [988, 629] on span "delete" at bounding box center [991, 633] width 18 height 18
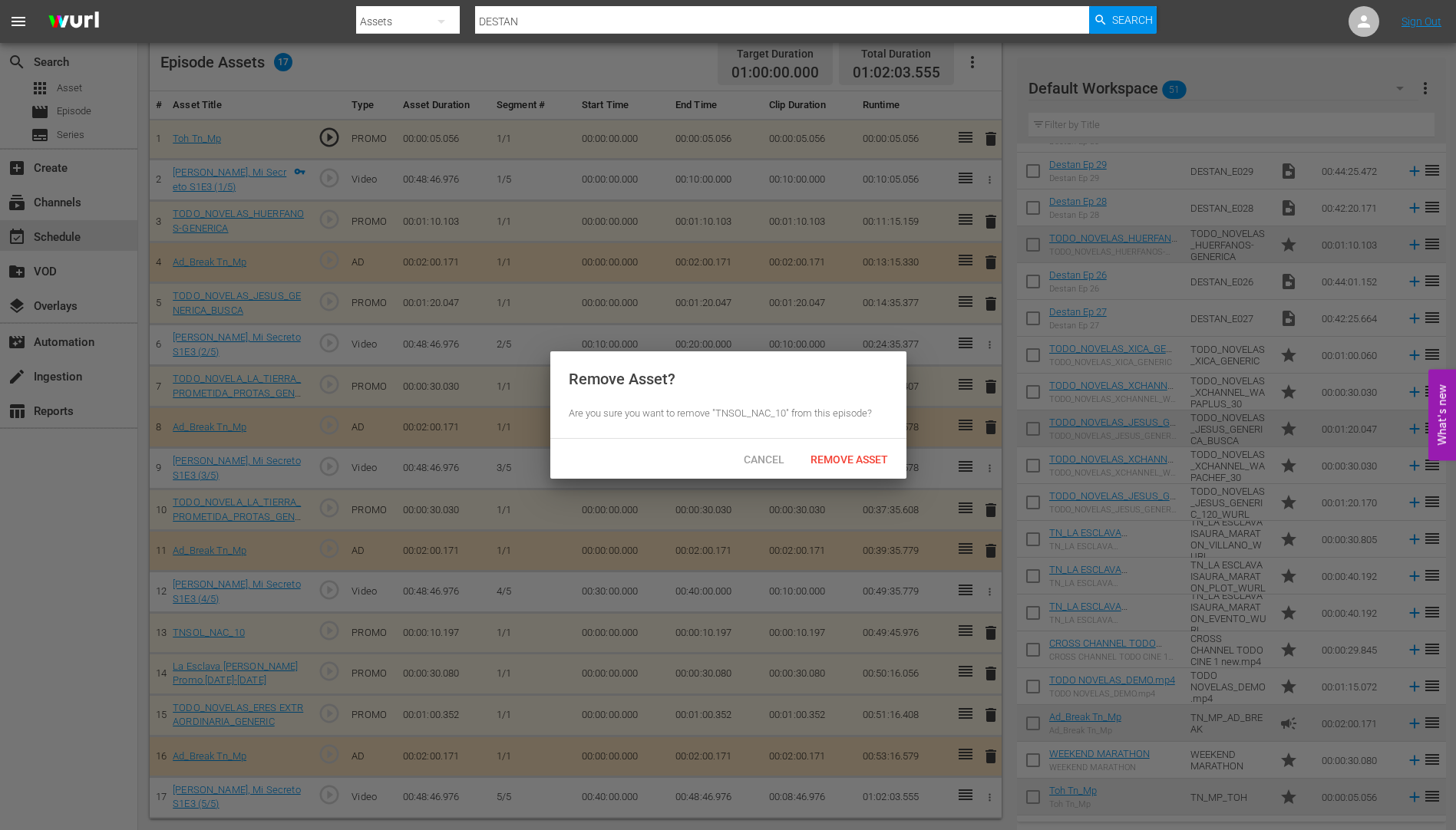
scroll to position [407, 0]
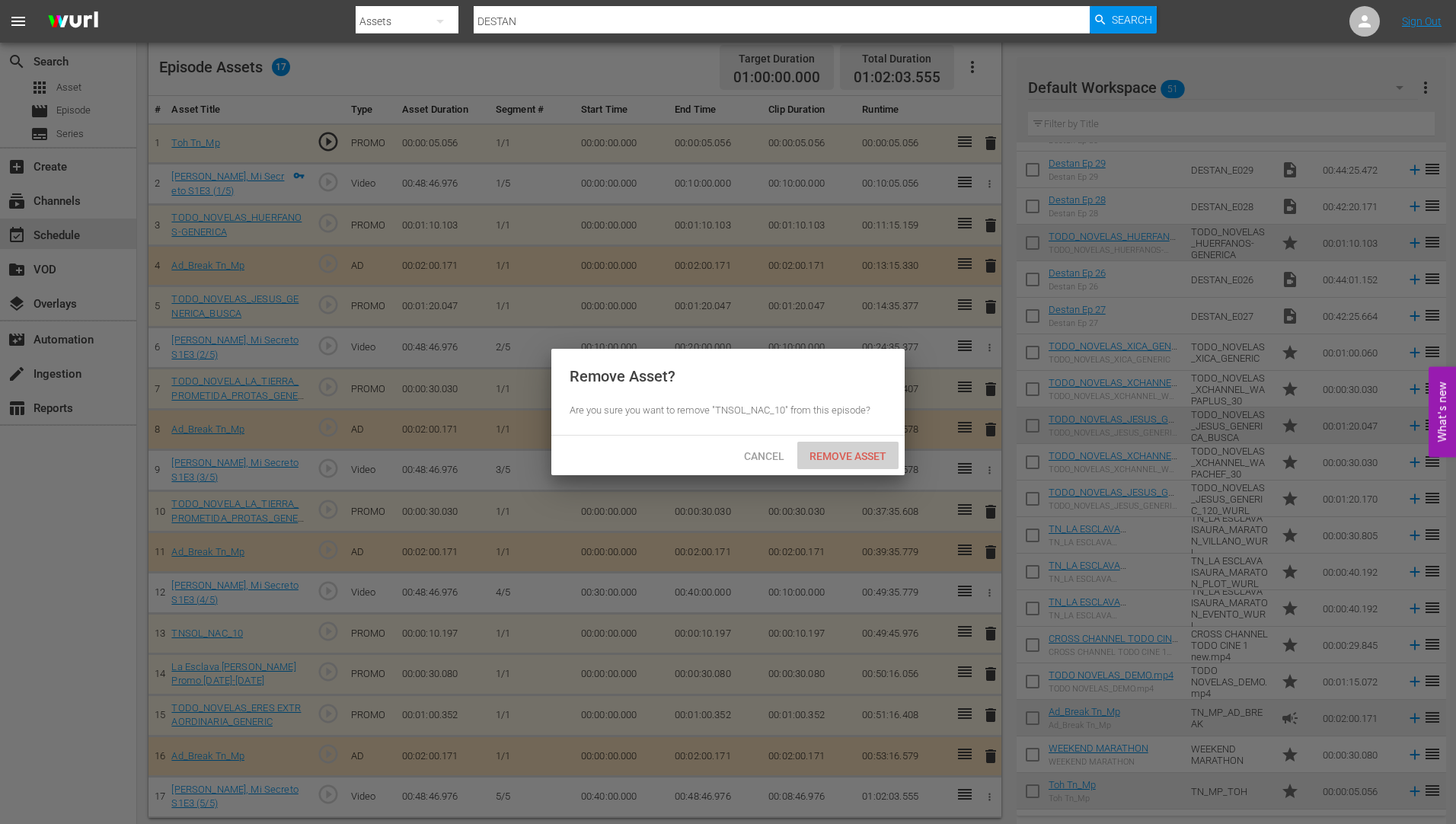
click at [868, 446] on div "Remove Asset" at bounding box center [848, 456] width 102 height 28
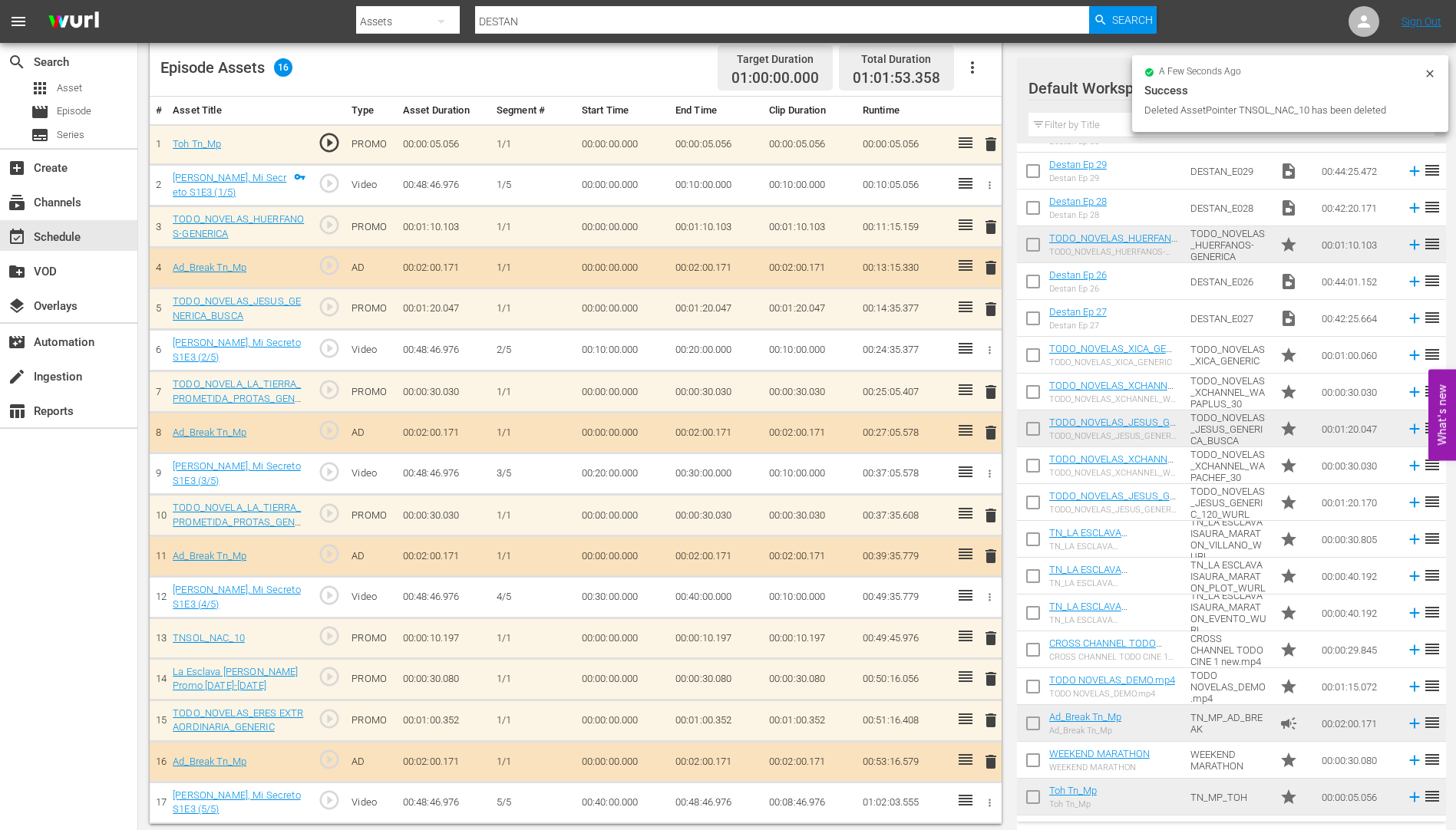
scroll to position [400, 0]
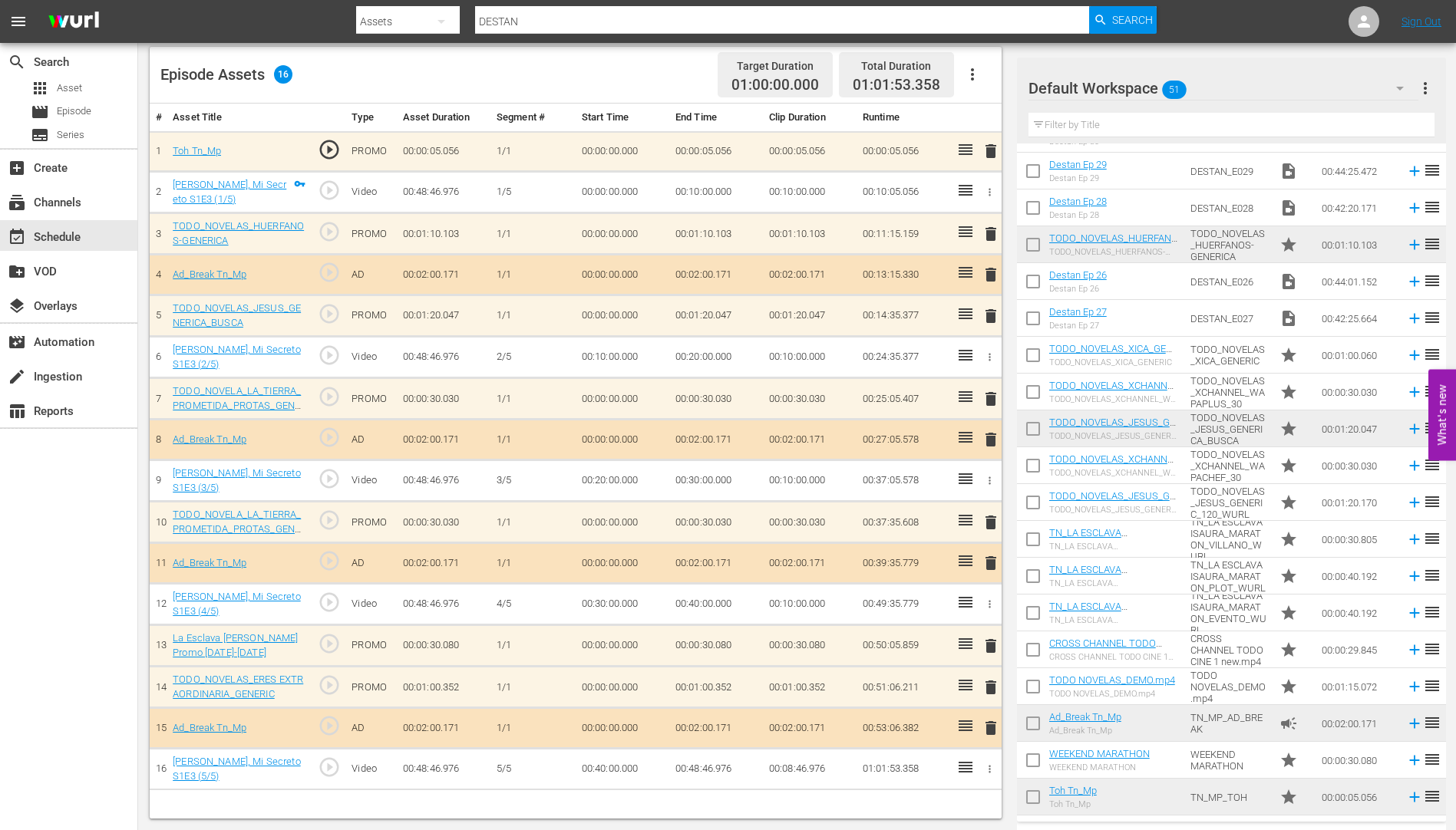
click at [994, 641] on span "delete" at bounding box center [991, 645] width 18 height 18
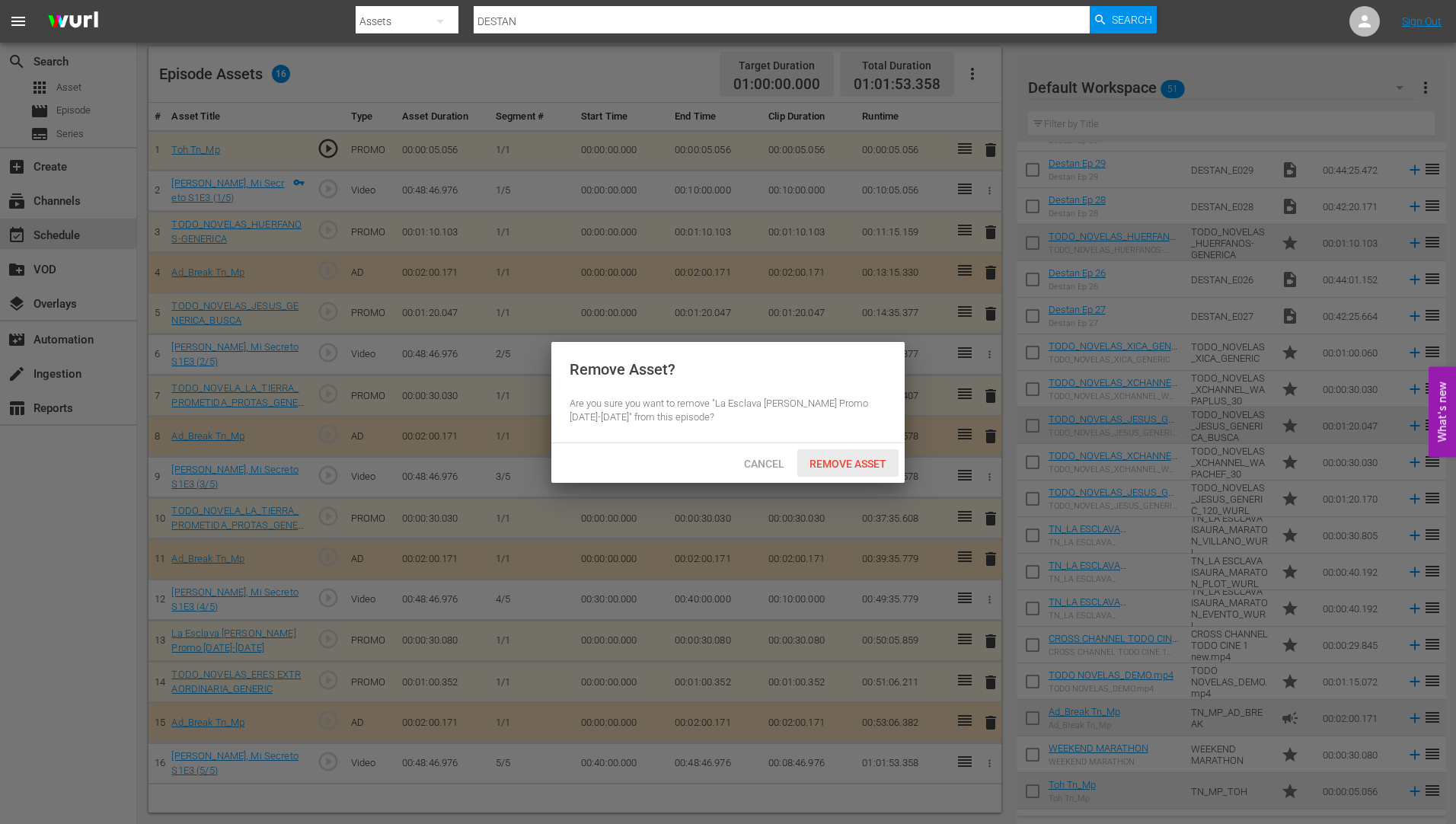
click at [863, 458] on span "Remove Asset" at bounding box center [848, 463] width 102 height 12
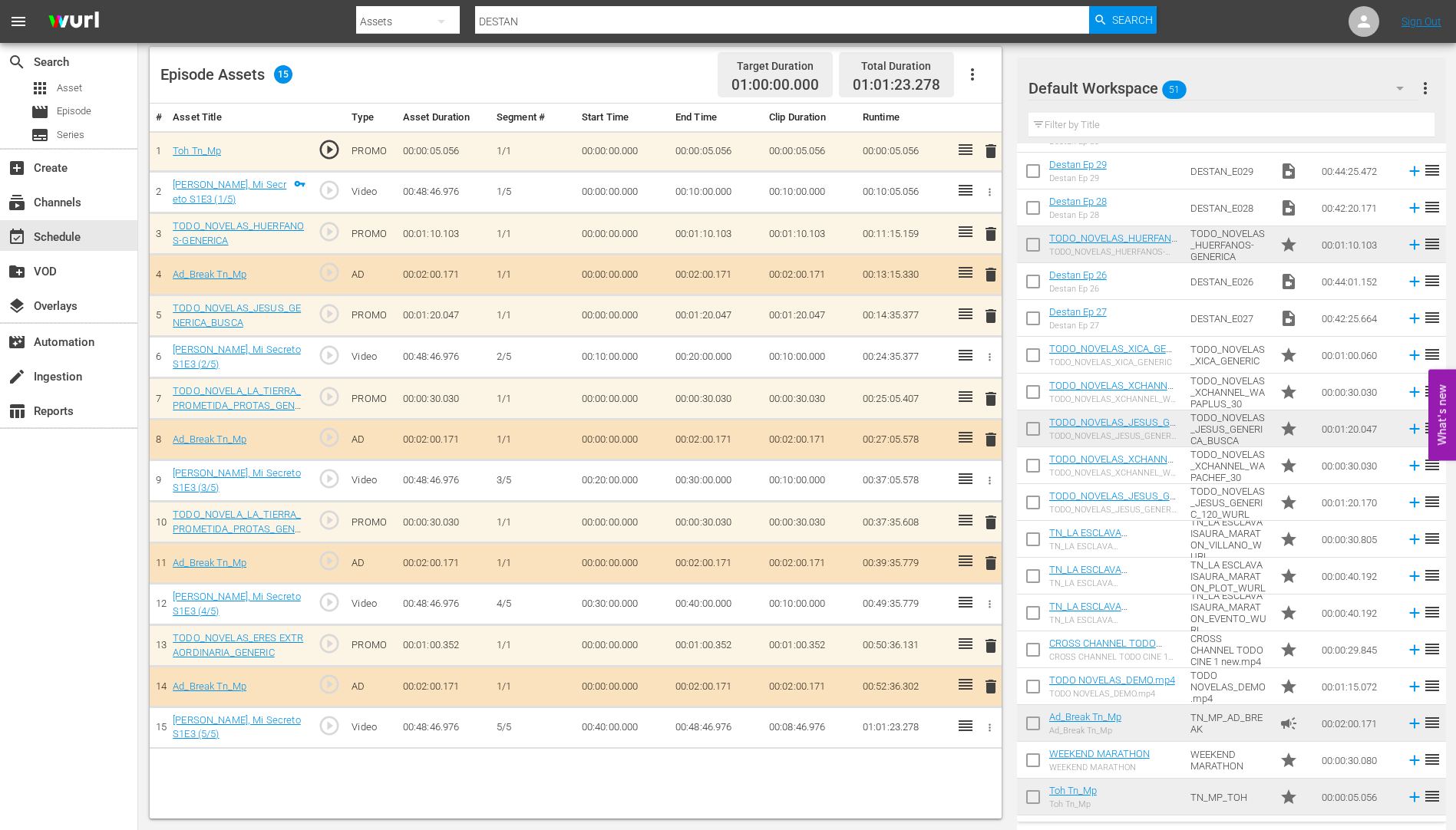
click at [994, 313] on span "delete" at bounding box center [991, 316] width 18 height 18
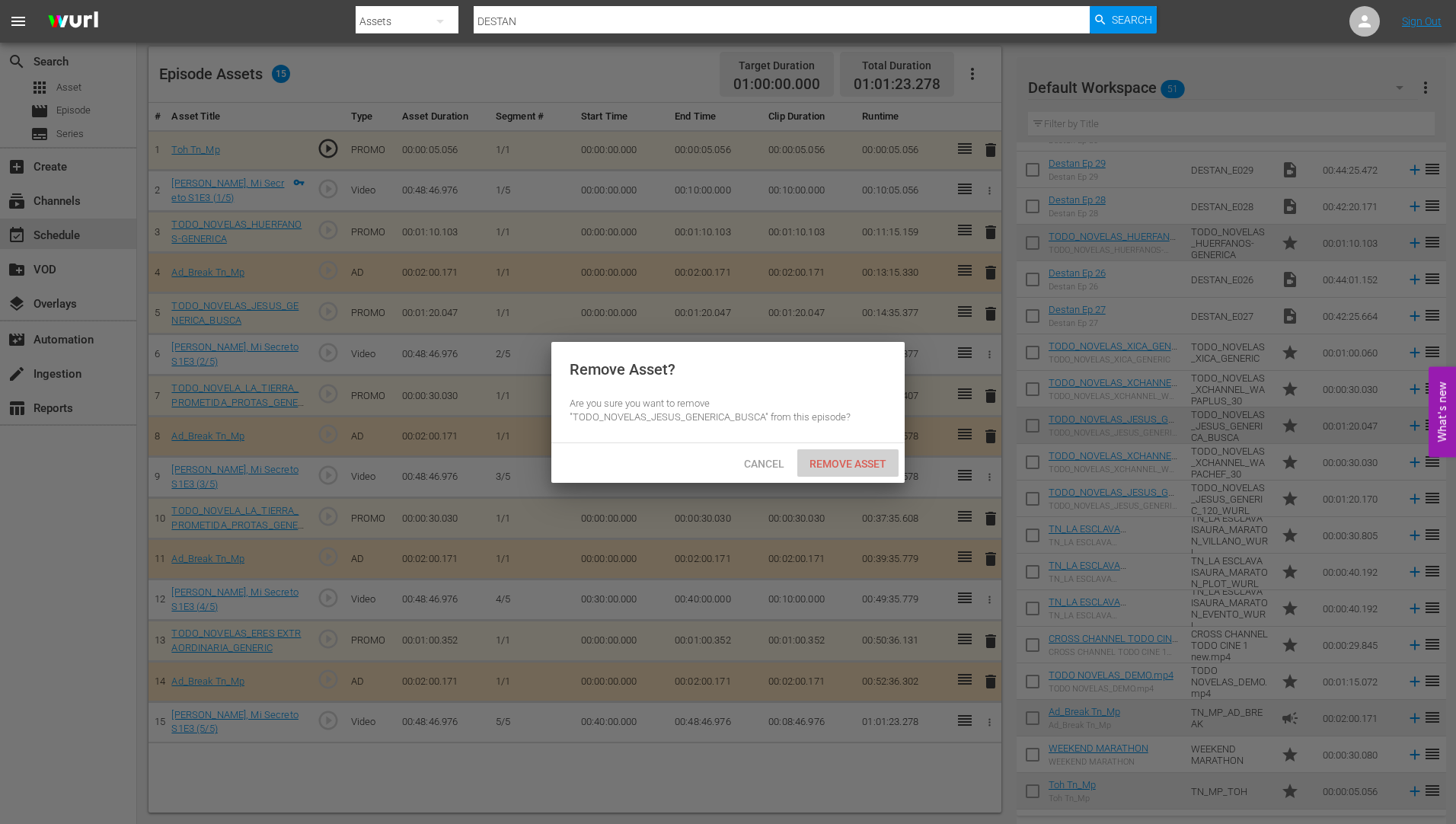
click at [829, 458] on span "Remove Asset" at bounding box center [848, 463] width 102 height 12
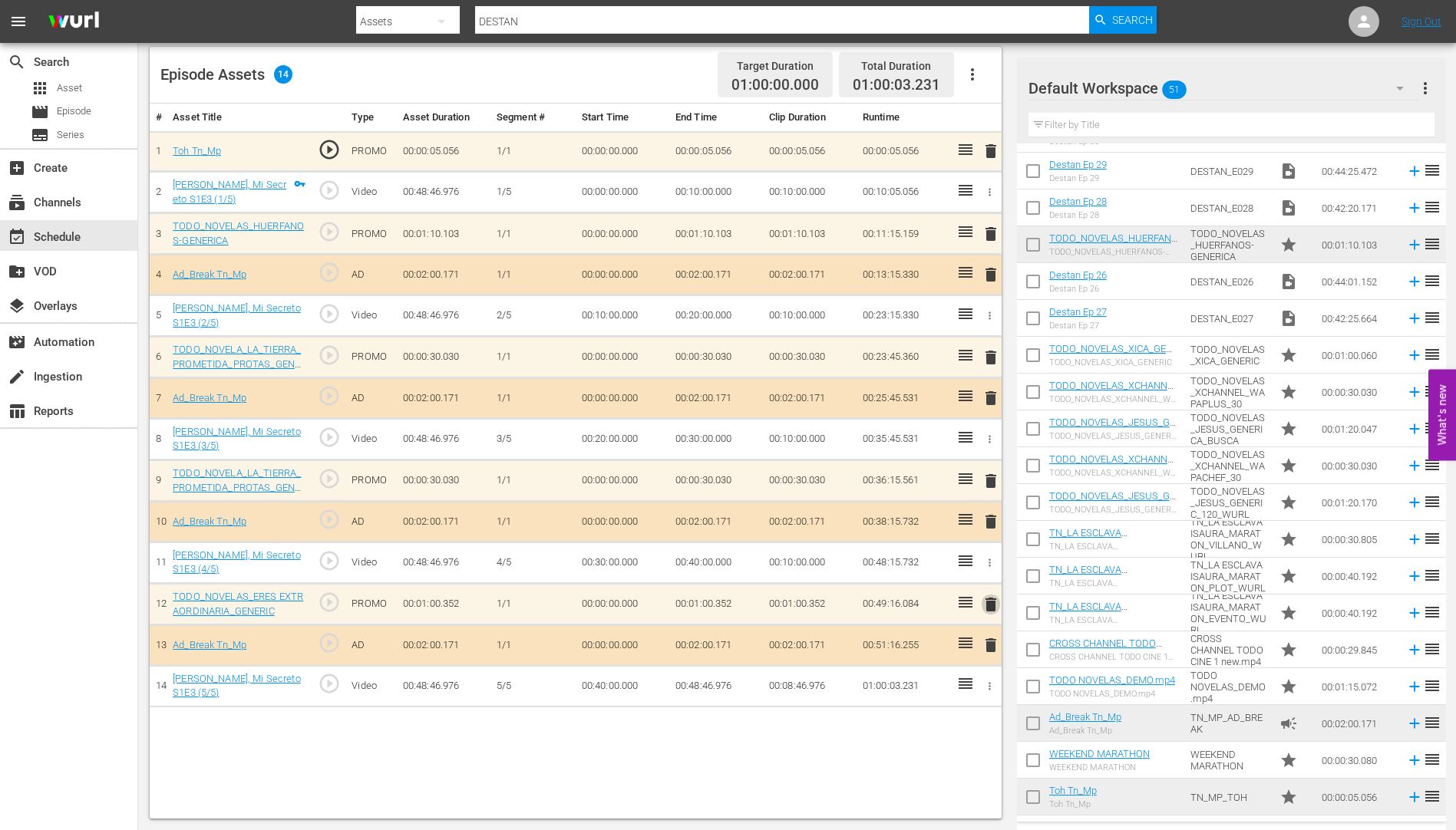
click at [990, 606] on span "delete" at bounding box center [991, 604] width 18 height 18
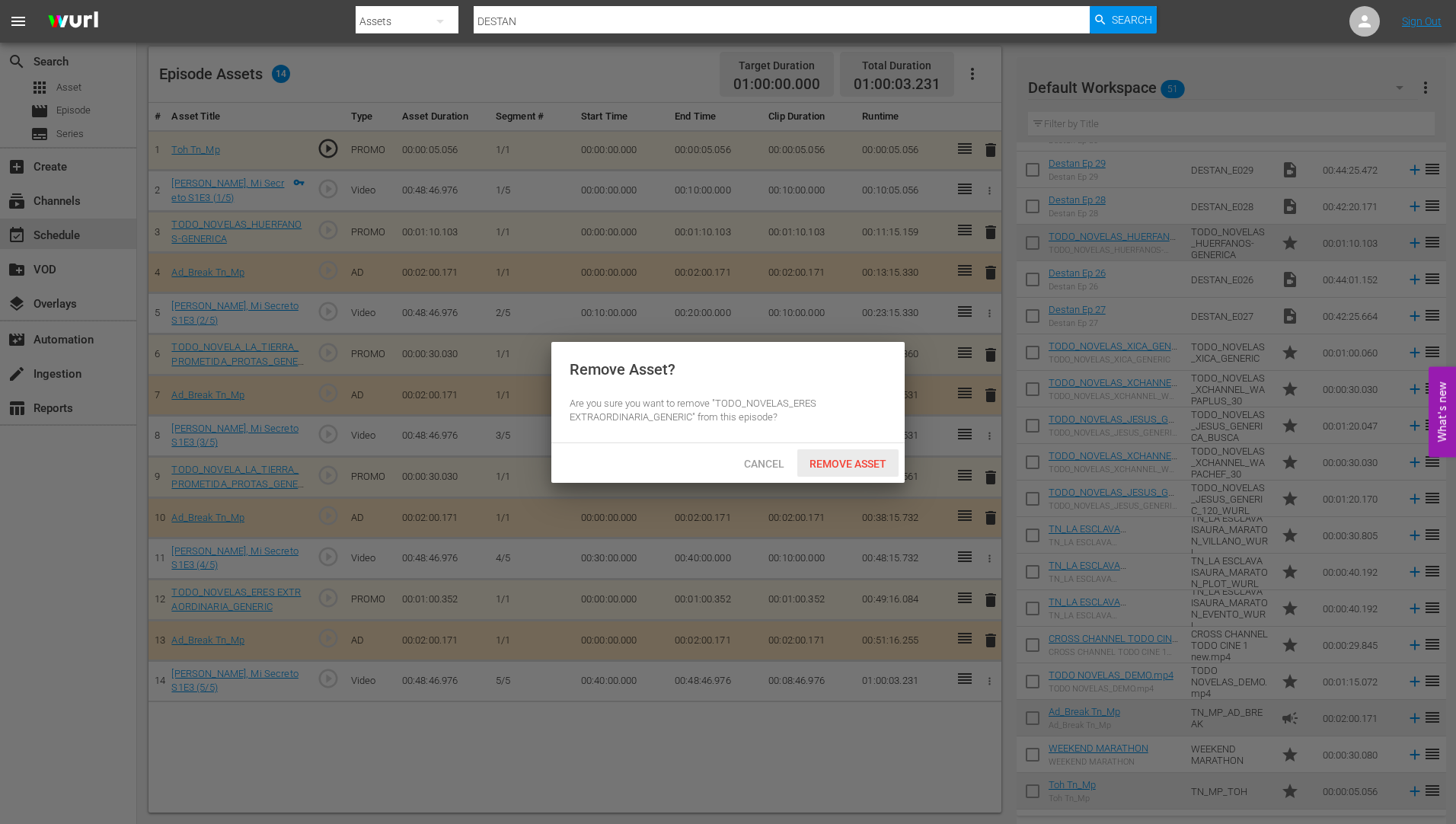
click at [855, 458] on span "Remove Asset" at bounding box center [848, 463] width 102 height 12
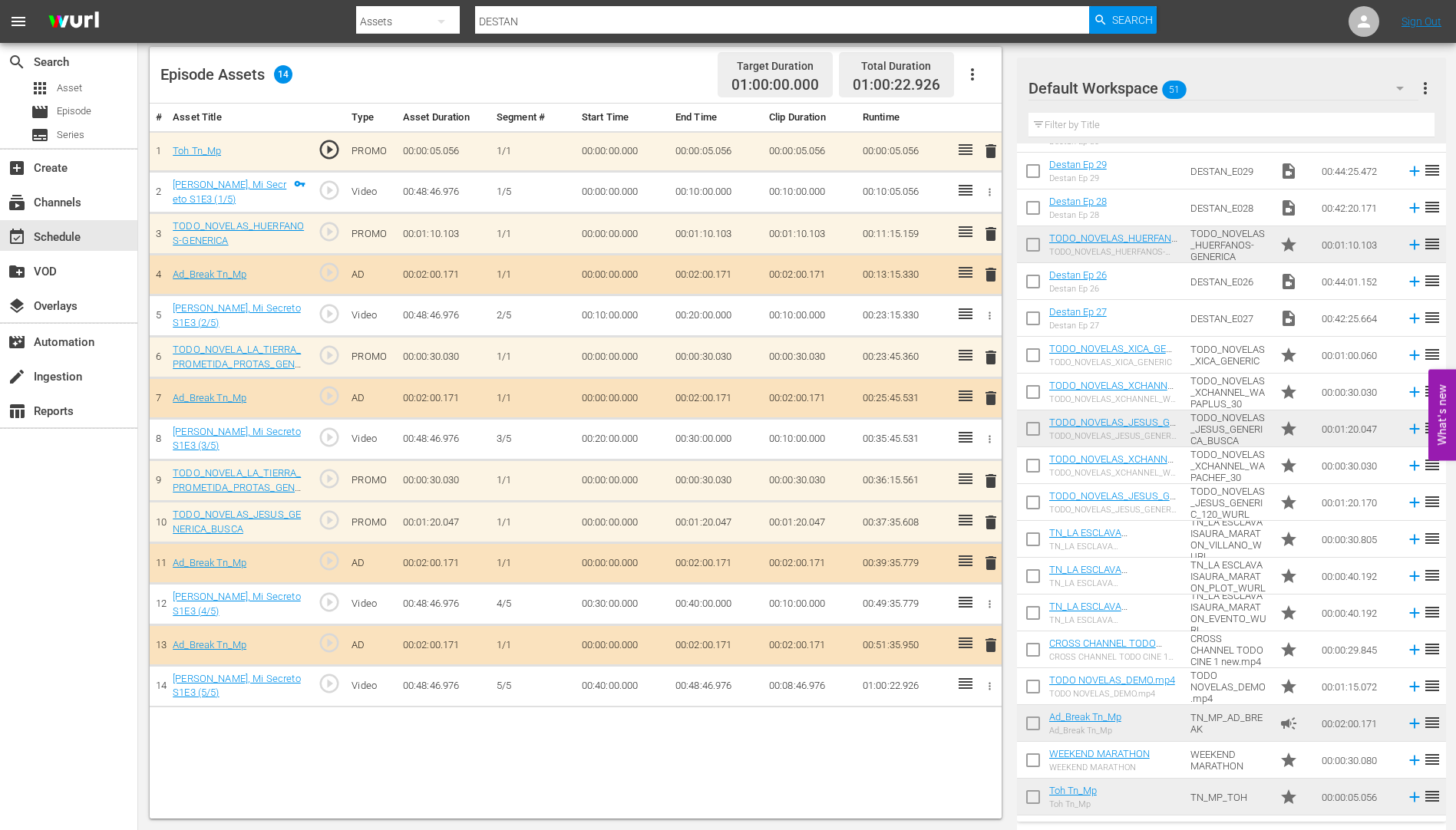
click at [990, 478] on span "delete" at bounding box center [991, 480] width 18 height 18
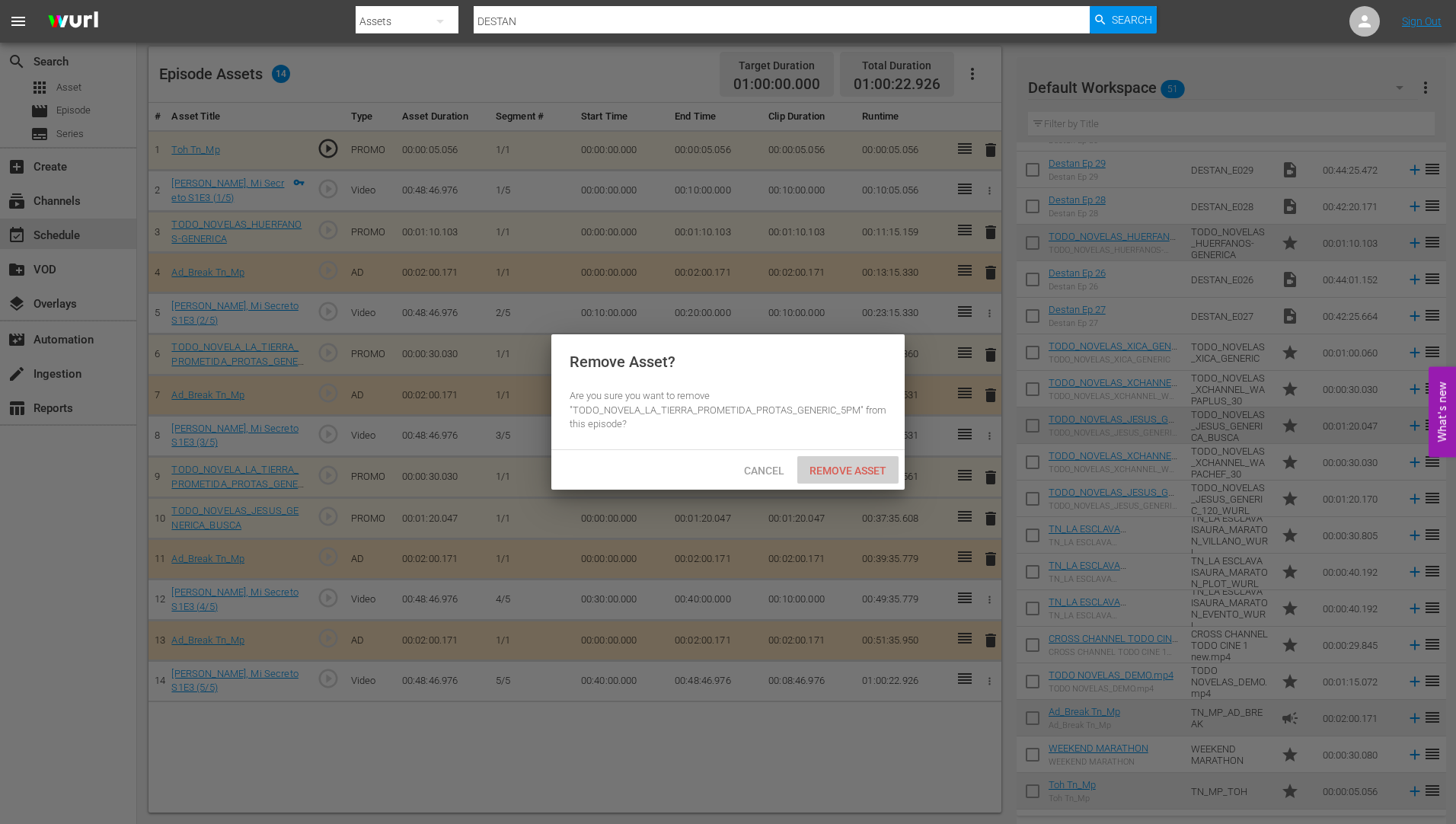
click at [866, 466] on span "Remove Asset" at bounding box center [848, 470] width 102 height 12
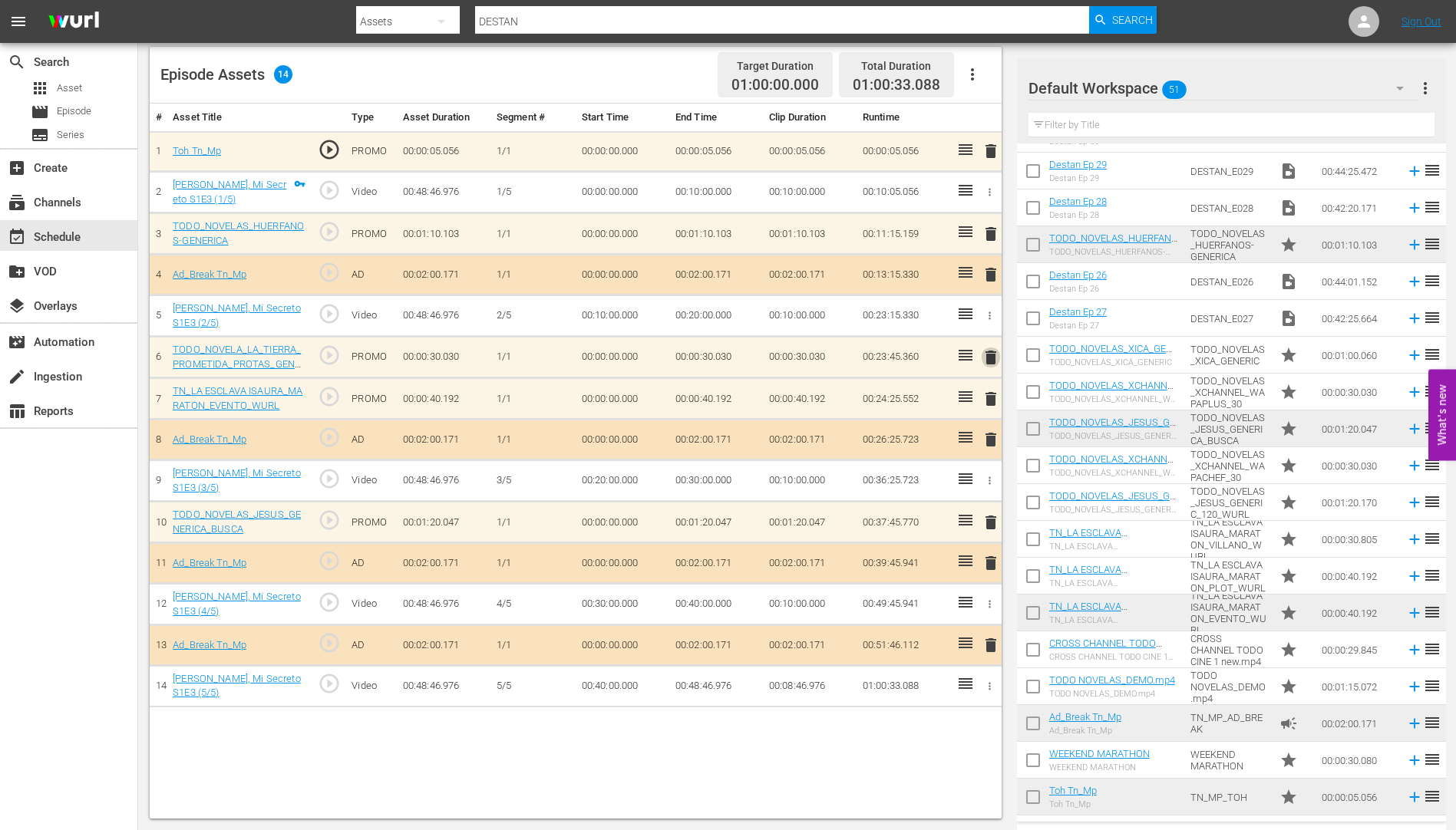
click at [991, 358] on span "delete" at bounding box center [991, 358] width 18 height 18
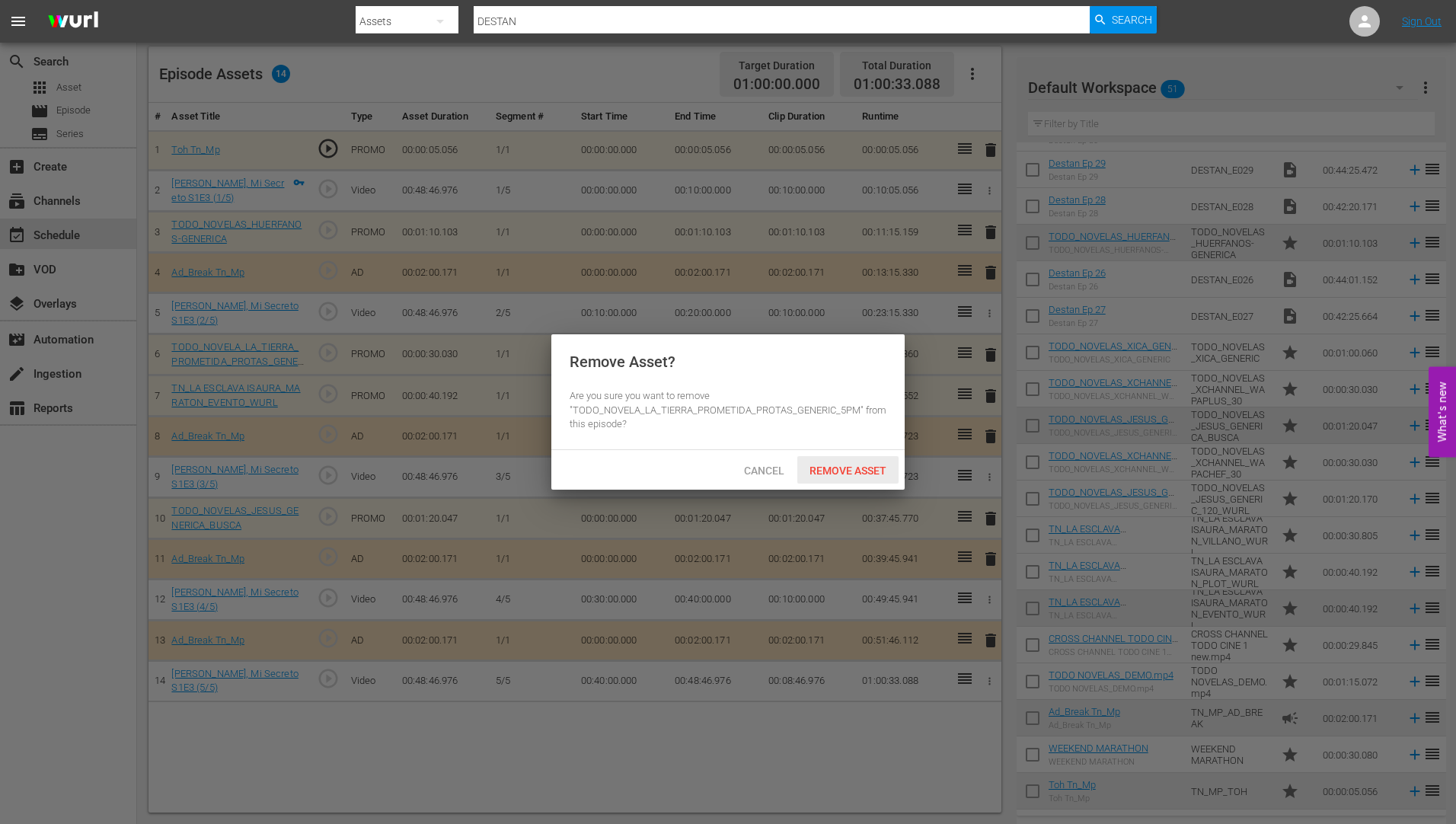
click at [857, 464] on span "Remove Asset" at bounding box center [848, 470] width 102 height 12
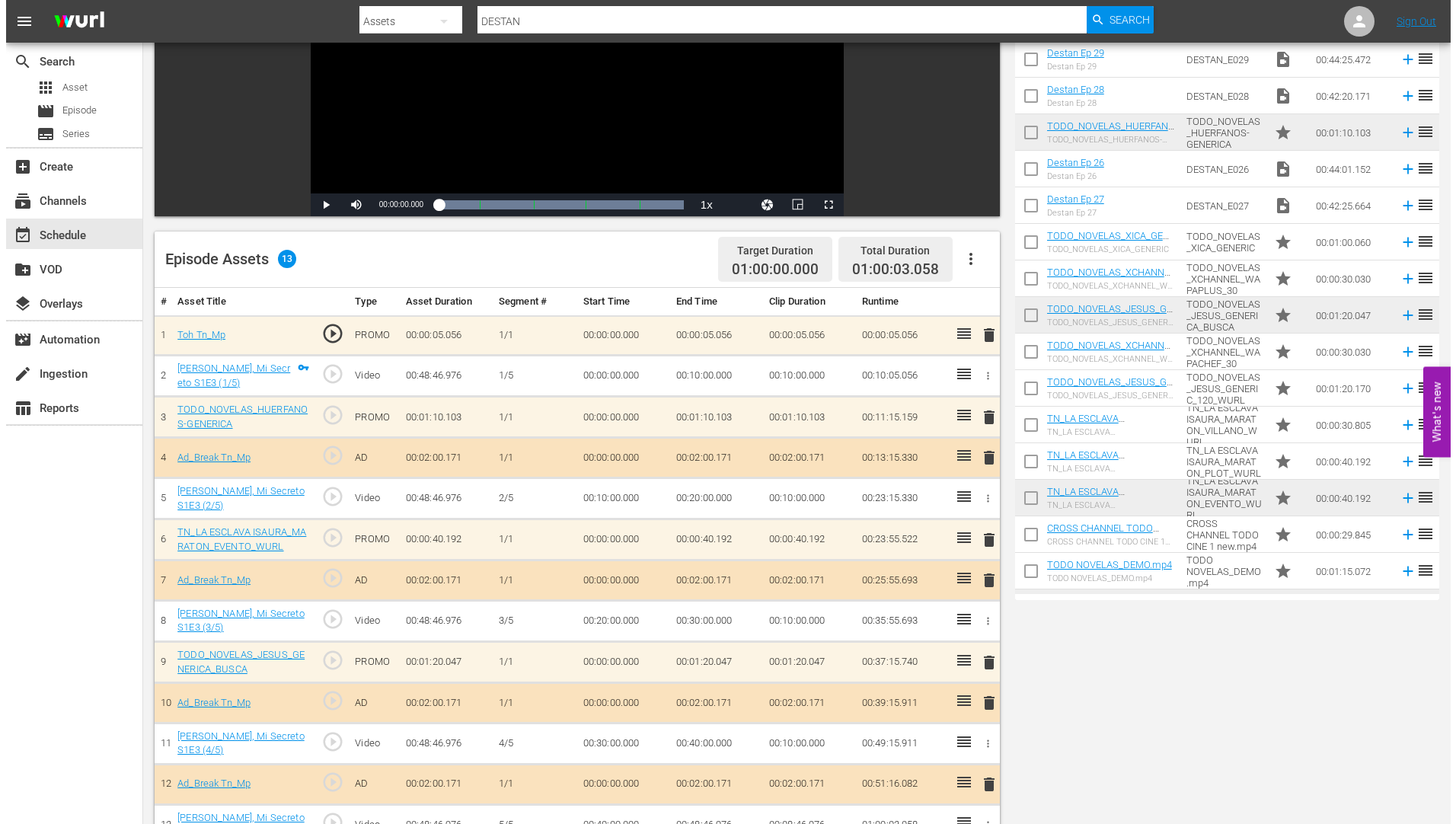
scroll to position [0, 0]
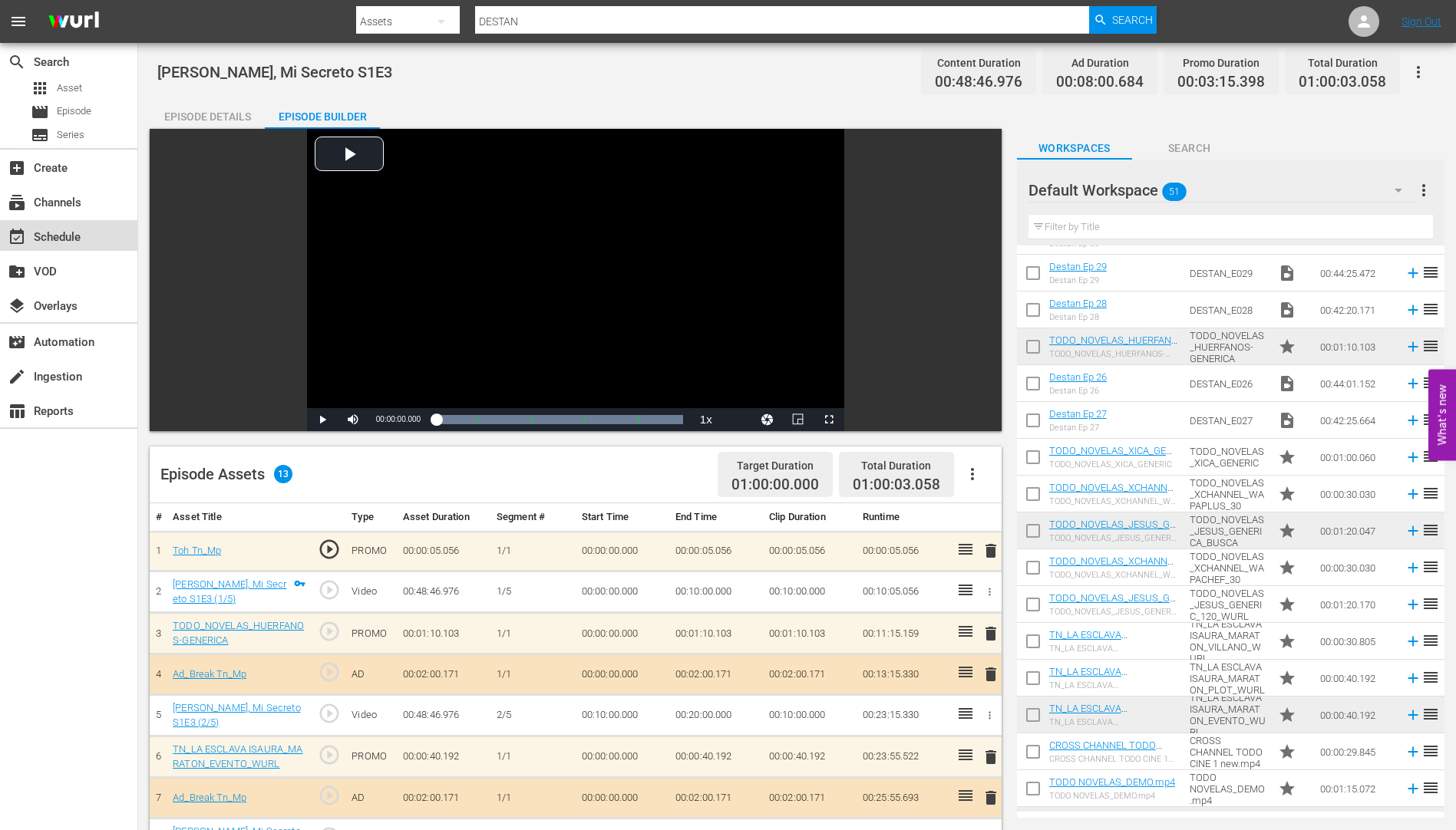
click at [64, 233] on div "event_available Schedule" at bounding box center [43, 235] width 86 height 14
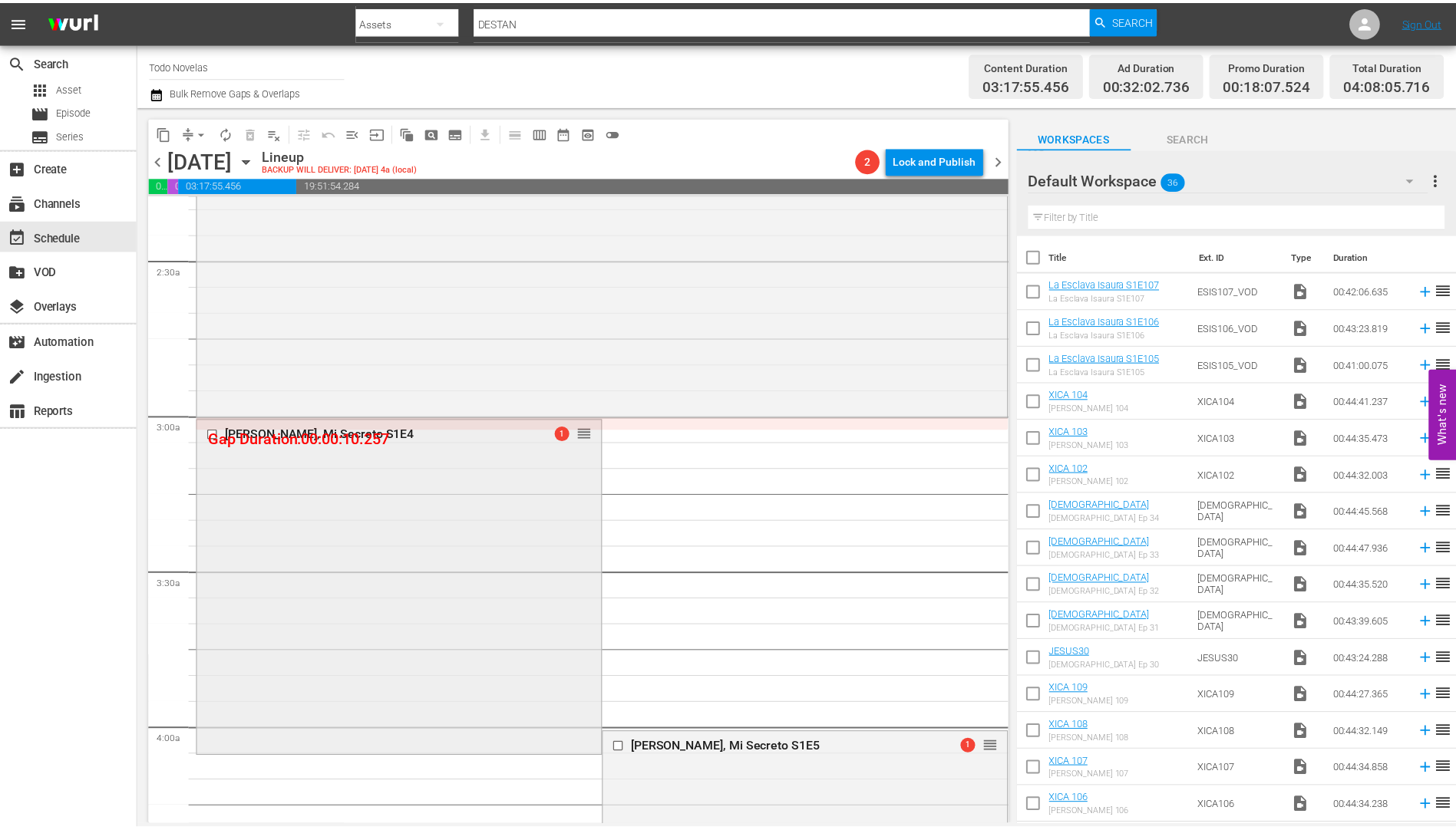
scroll to position [844, 0]
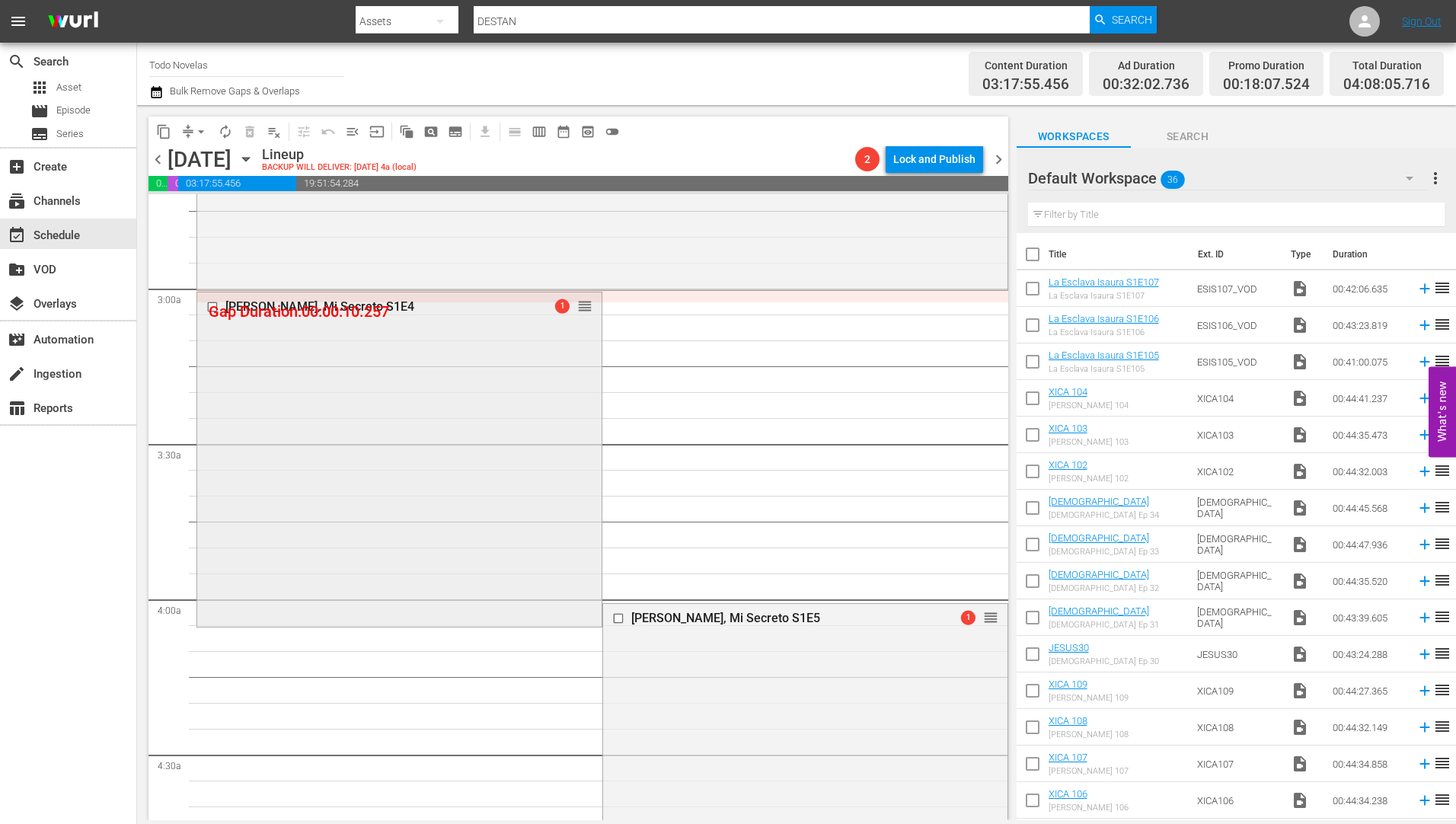
click at [305, 305] on div "[PERSON_NAME], Mi Secreto S1E4" at bounding box center [374, 306] width 298 height 14
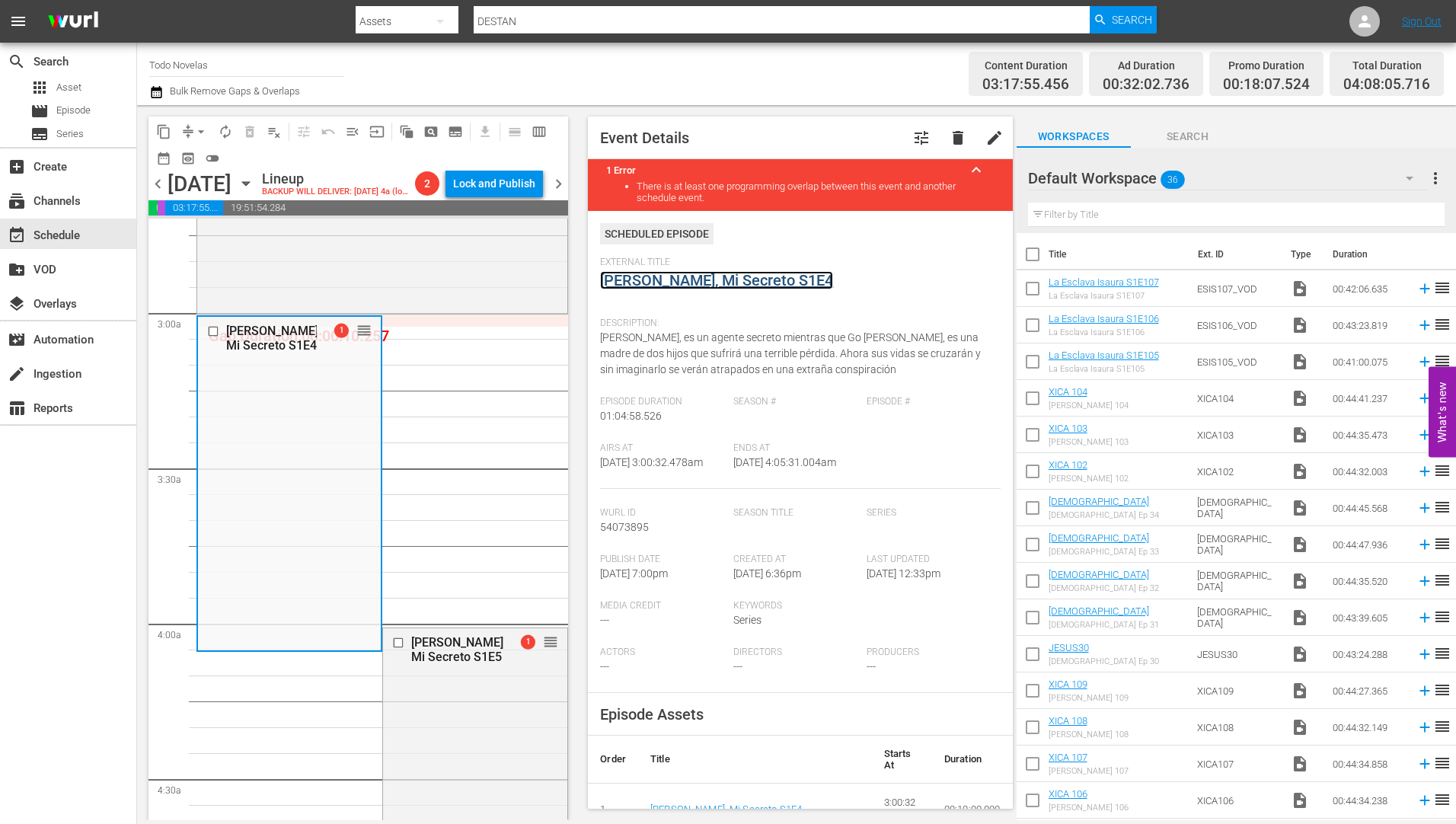
click at [675, 284] on link "[PERSON_NAME], Mi Secreto S1E4" at bounding box center [716, 280] width 233 height 18
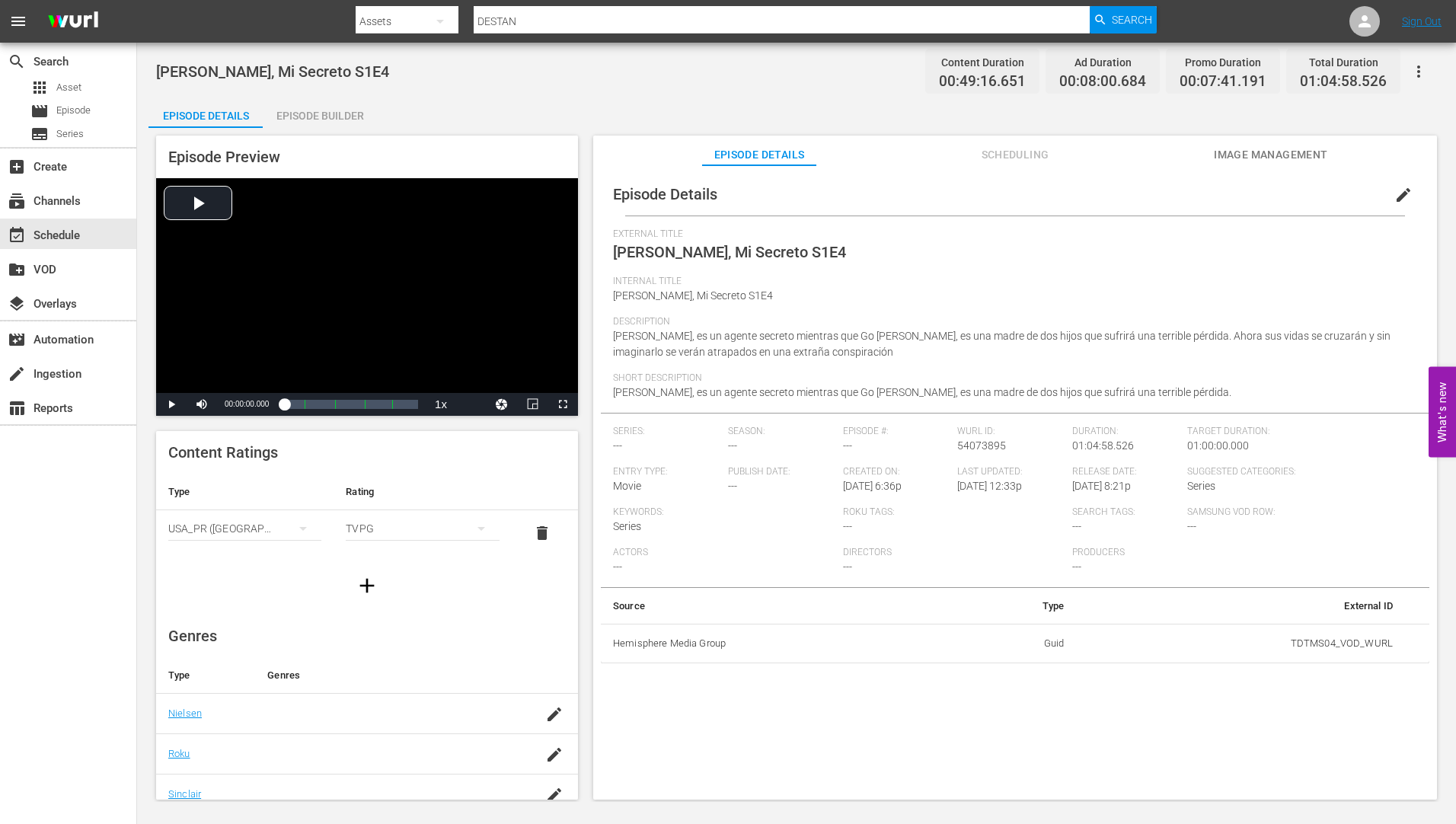
click at [317, 109] on div "Episode Builder" at bounding box center [319, 116] width 114 height 36
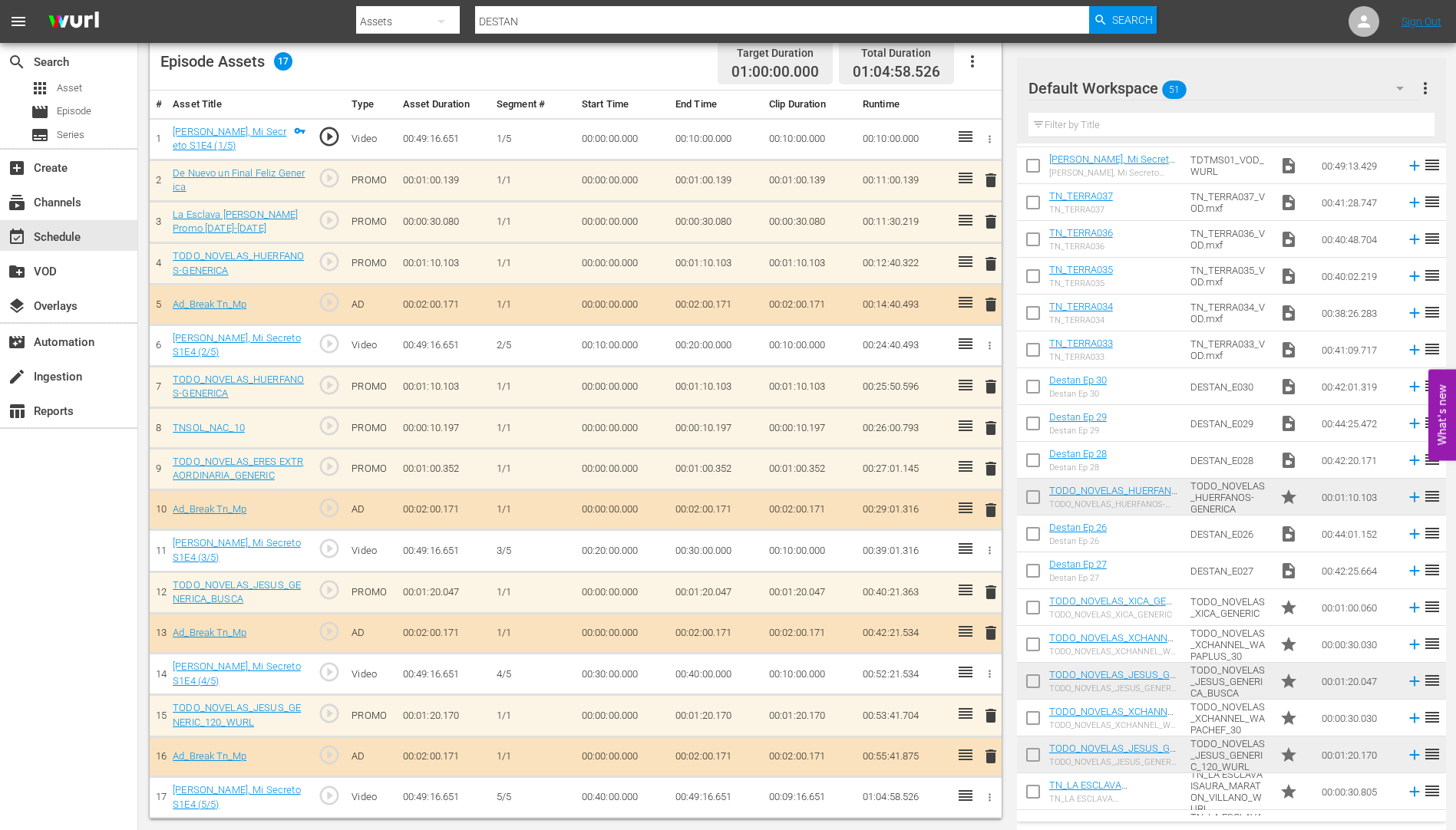
scroll to position [1244, 0]
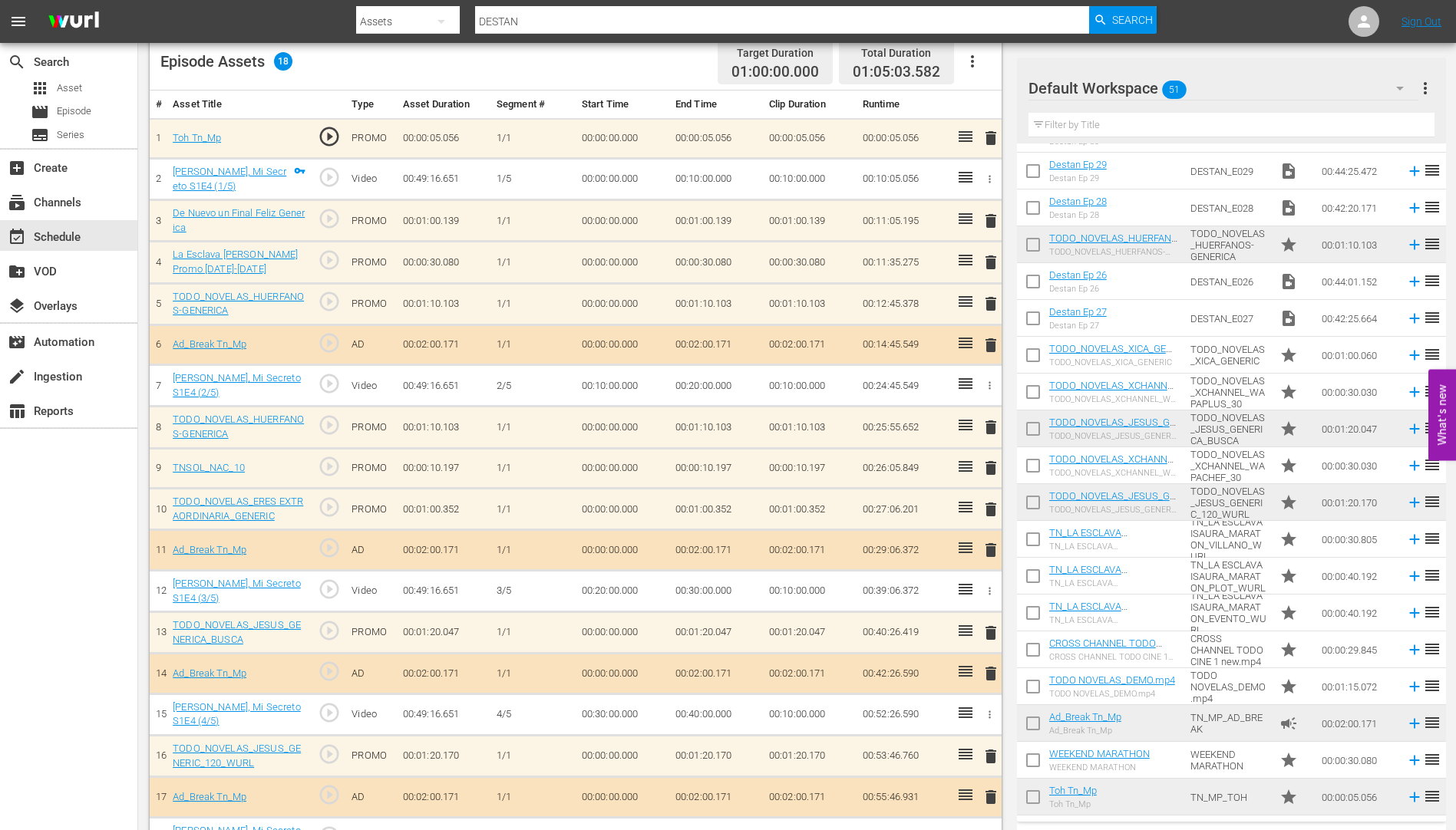
click at [994, 219] on span "delete" at bounding box center [991, 220] width 18 height 18
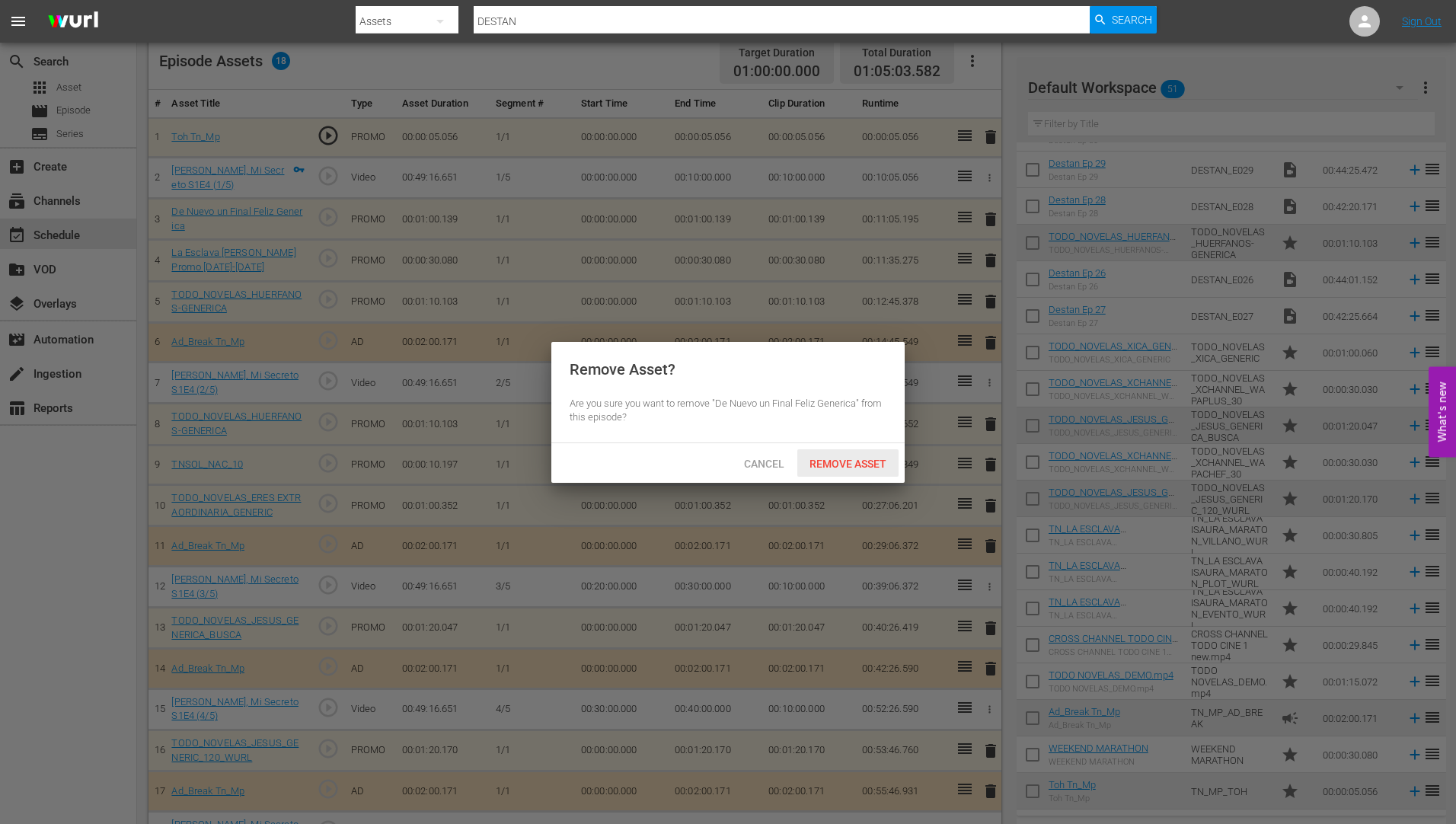
click at [841, 464] on span "Remove Asset" at bounding box center [848, 463] width 102 height 12
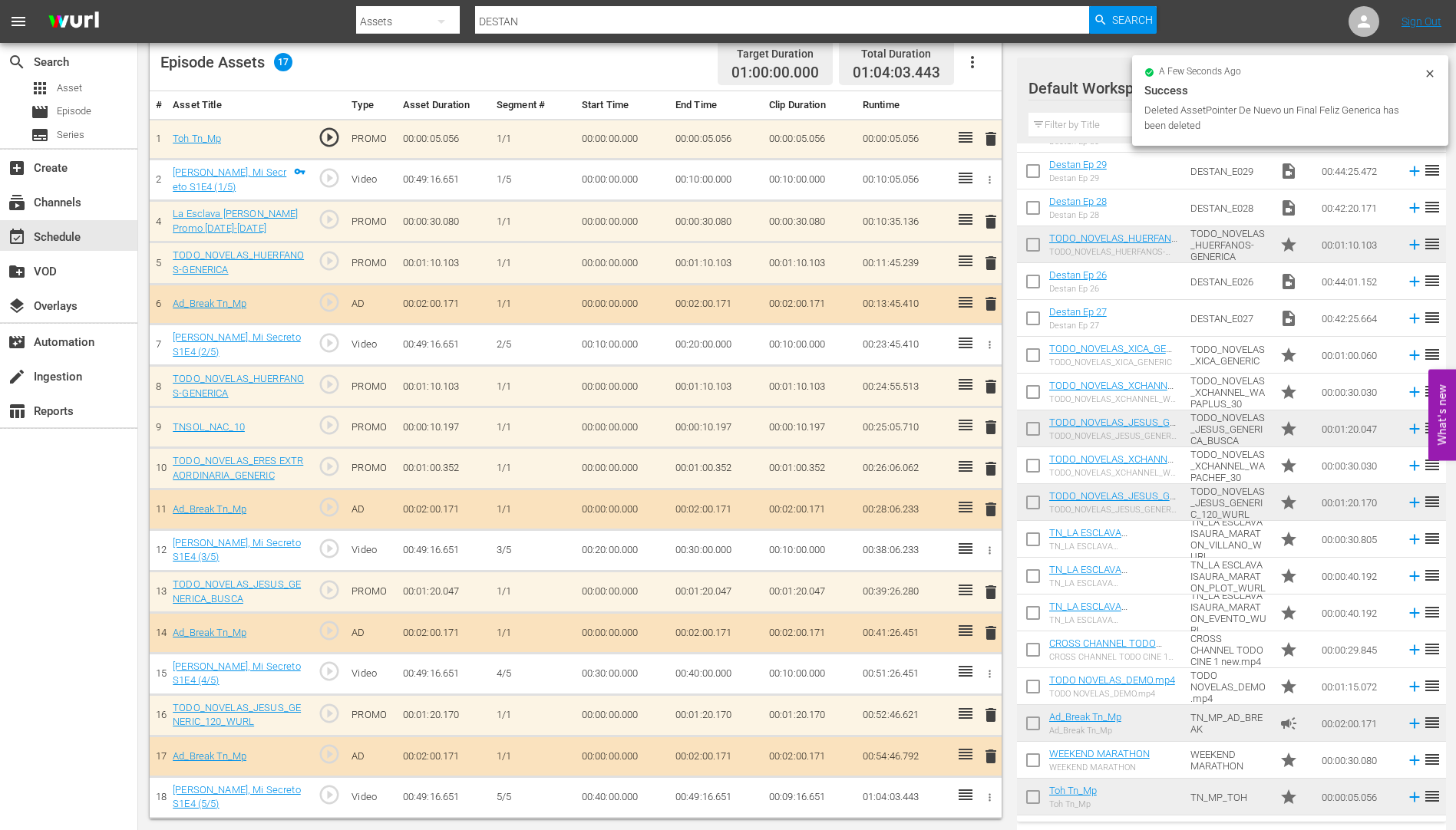
scroll to position [412, 0]
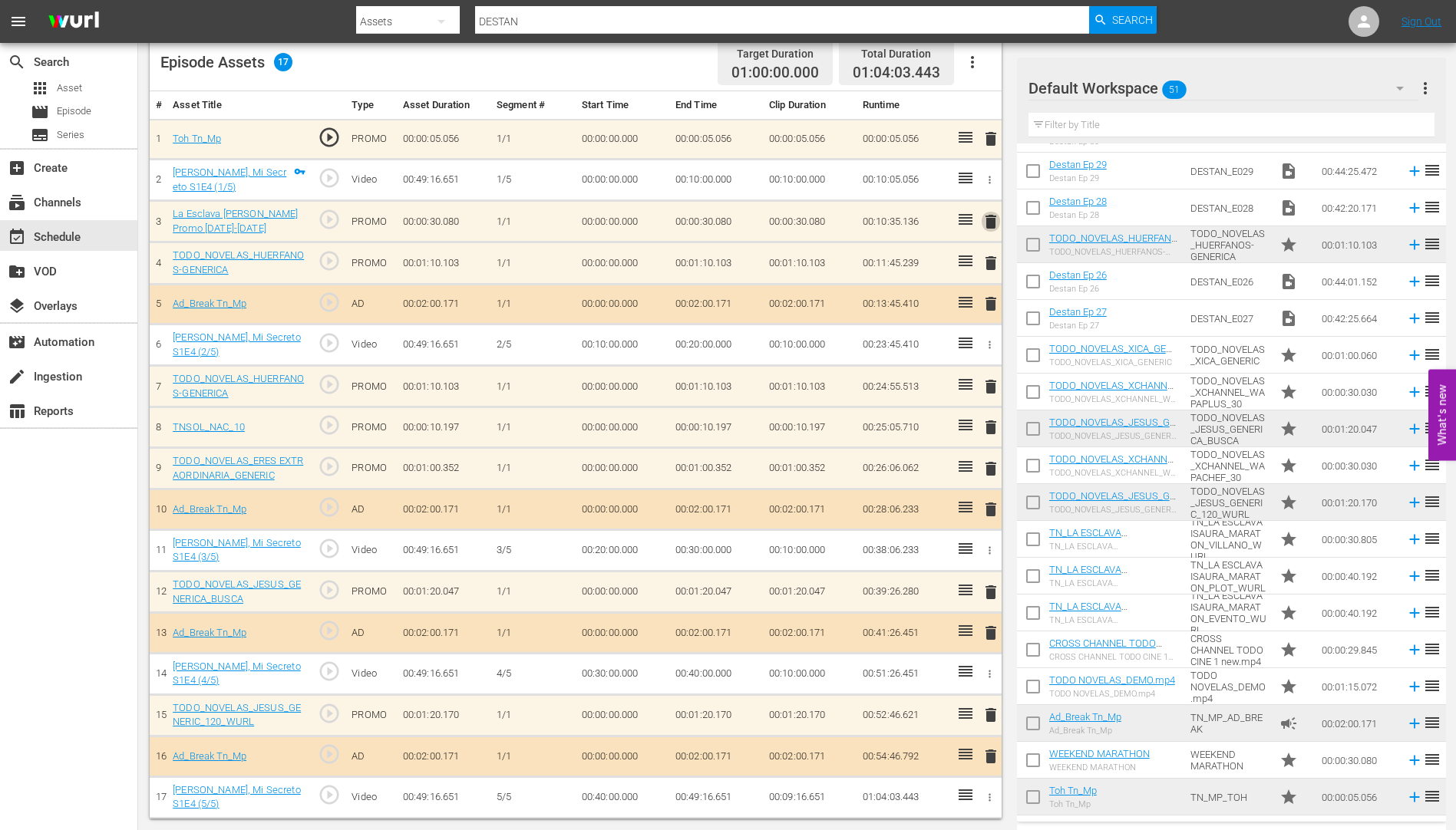
click at [993, 224] on span "delete" at bounding box center [991, 221] width 18 height 18
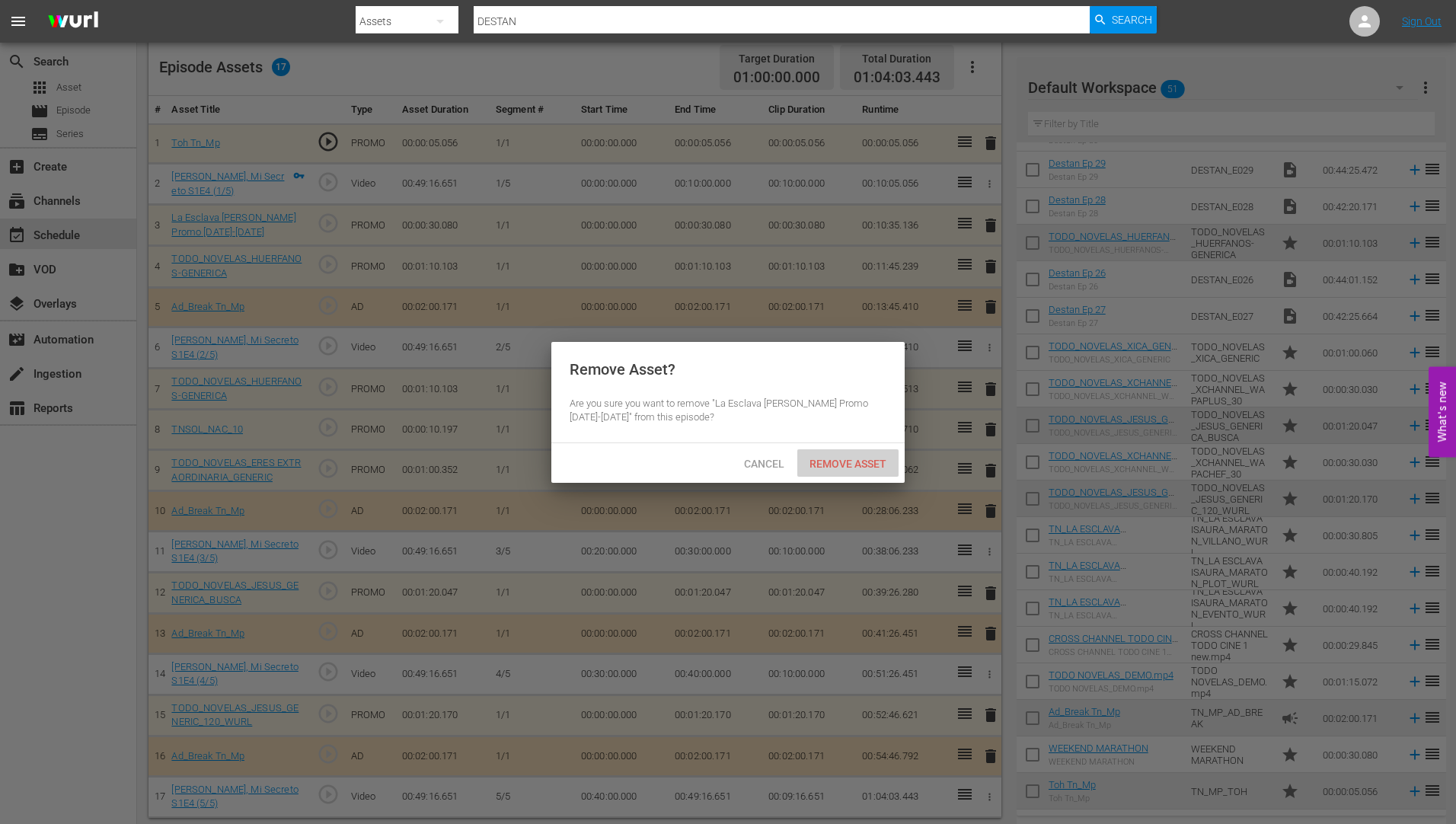
drag, startPoint x: 839, startPoint y: 459, endPoint x: 835, endPoint y: 443, distance: 16.5
click at [840, 459] on span "Remove Asset" at bounding box center [848, 463] width 102 height 12
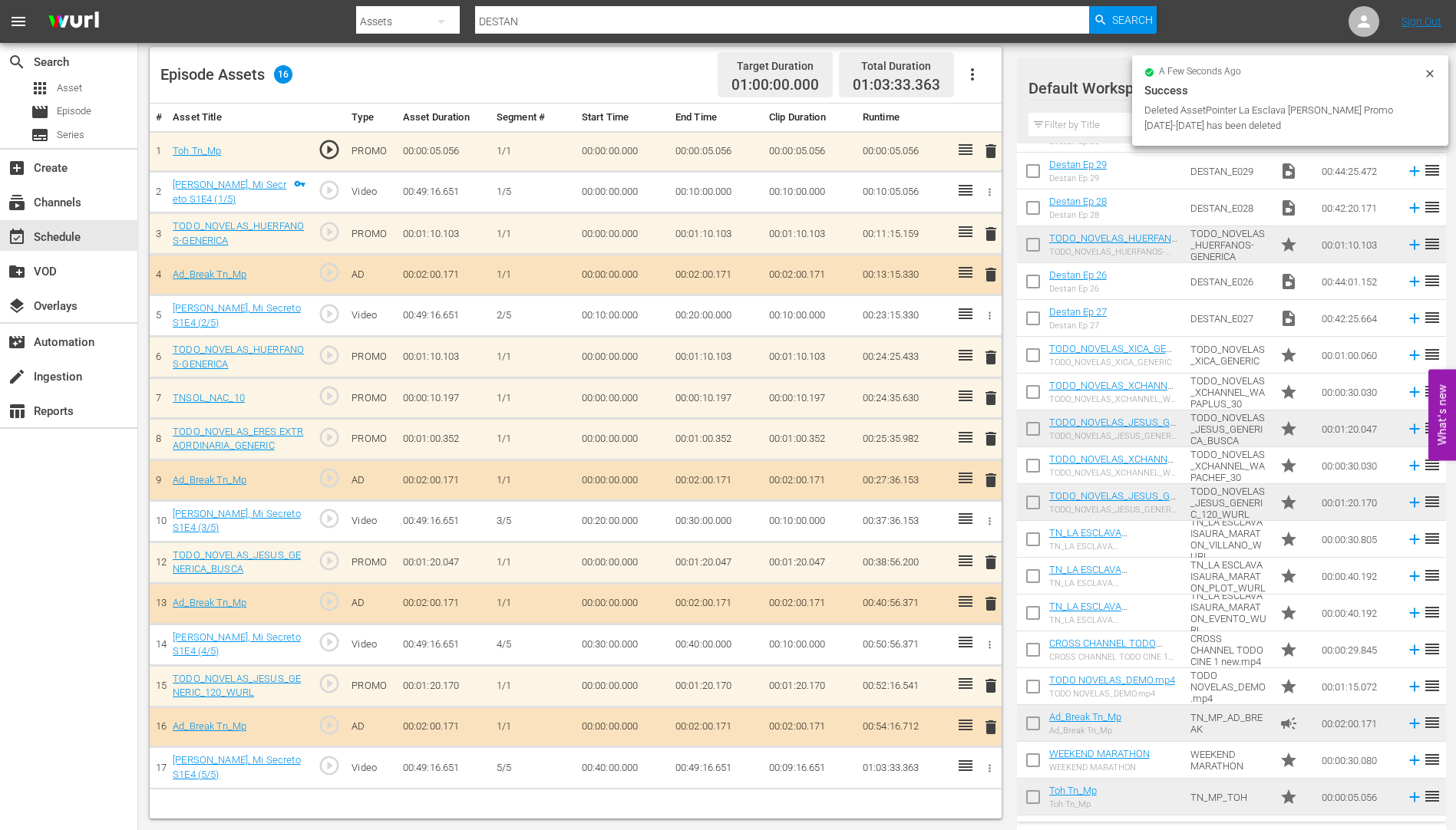
scroll to position [400, 0]
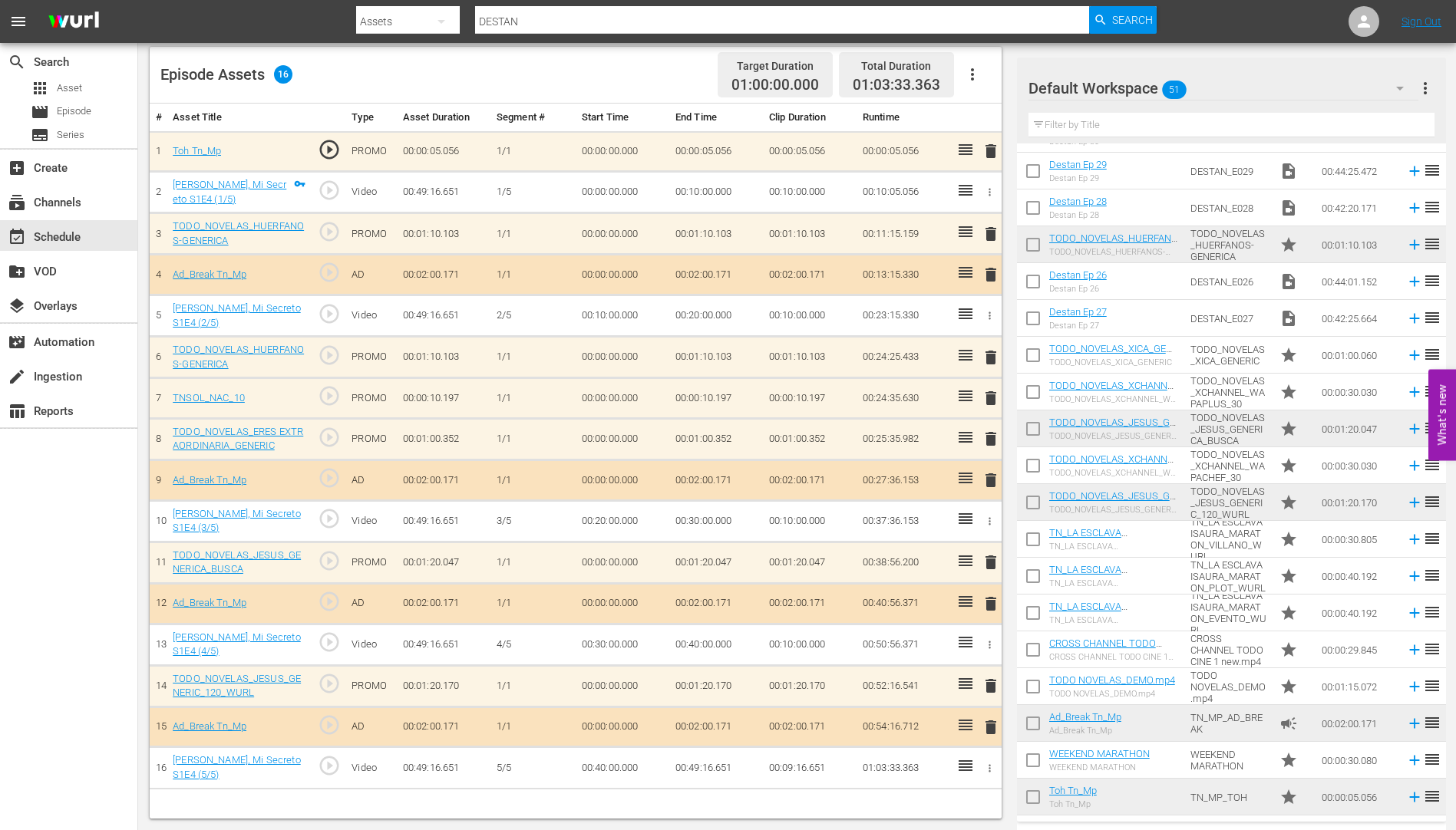
click at [994, 397] on span "delete" at bounding box center [991, 398] width 18 height 18
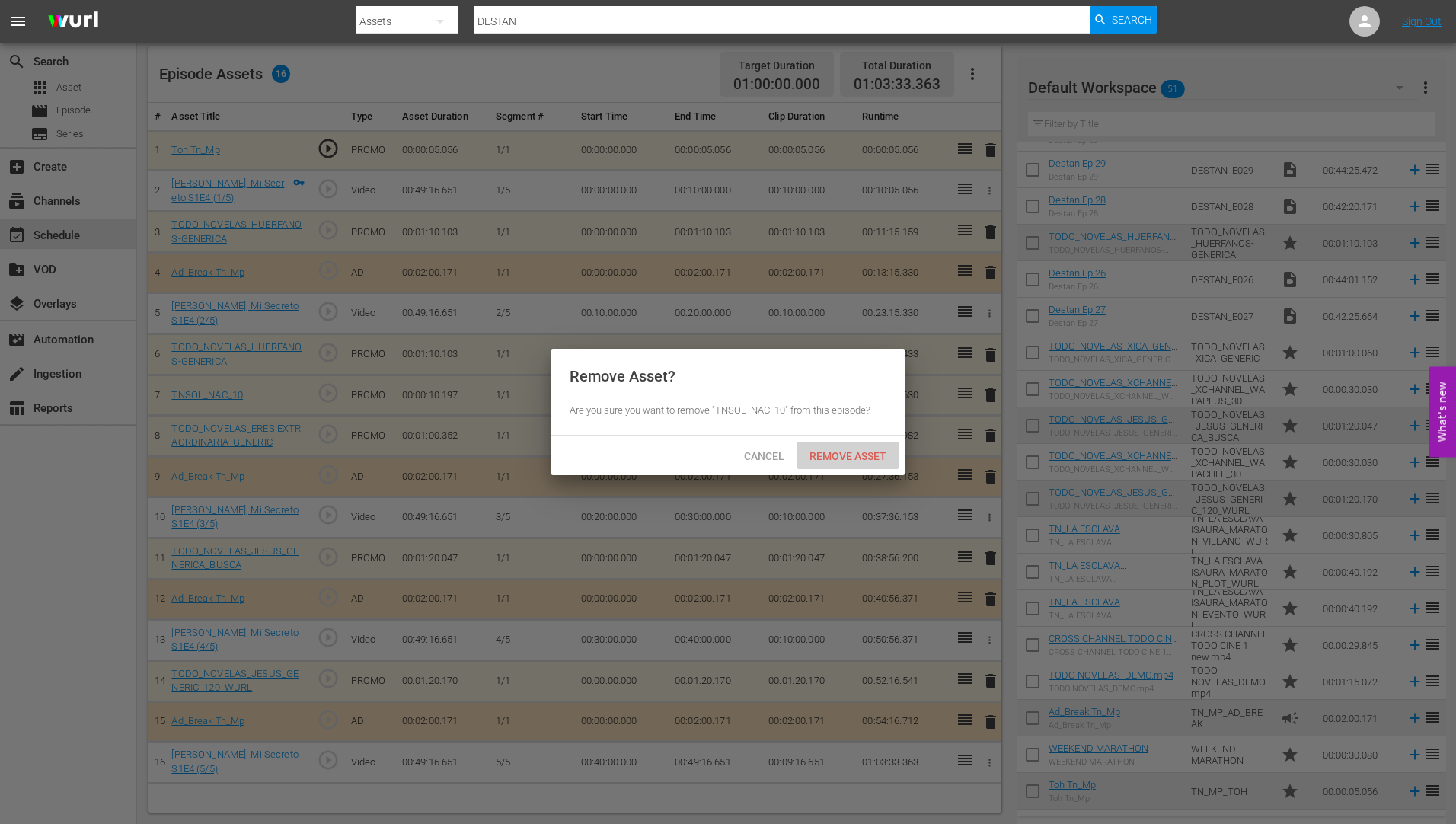
click at [852, 451] on span "Remove Asset" at bounding box center [848, 456] width 102 height 12
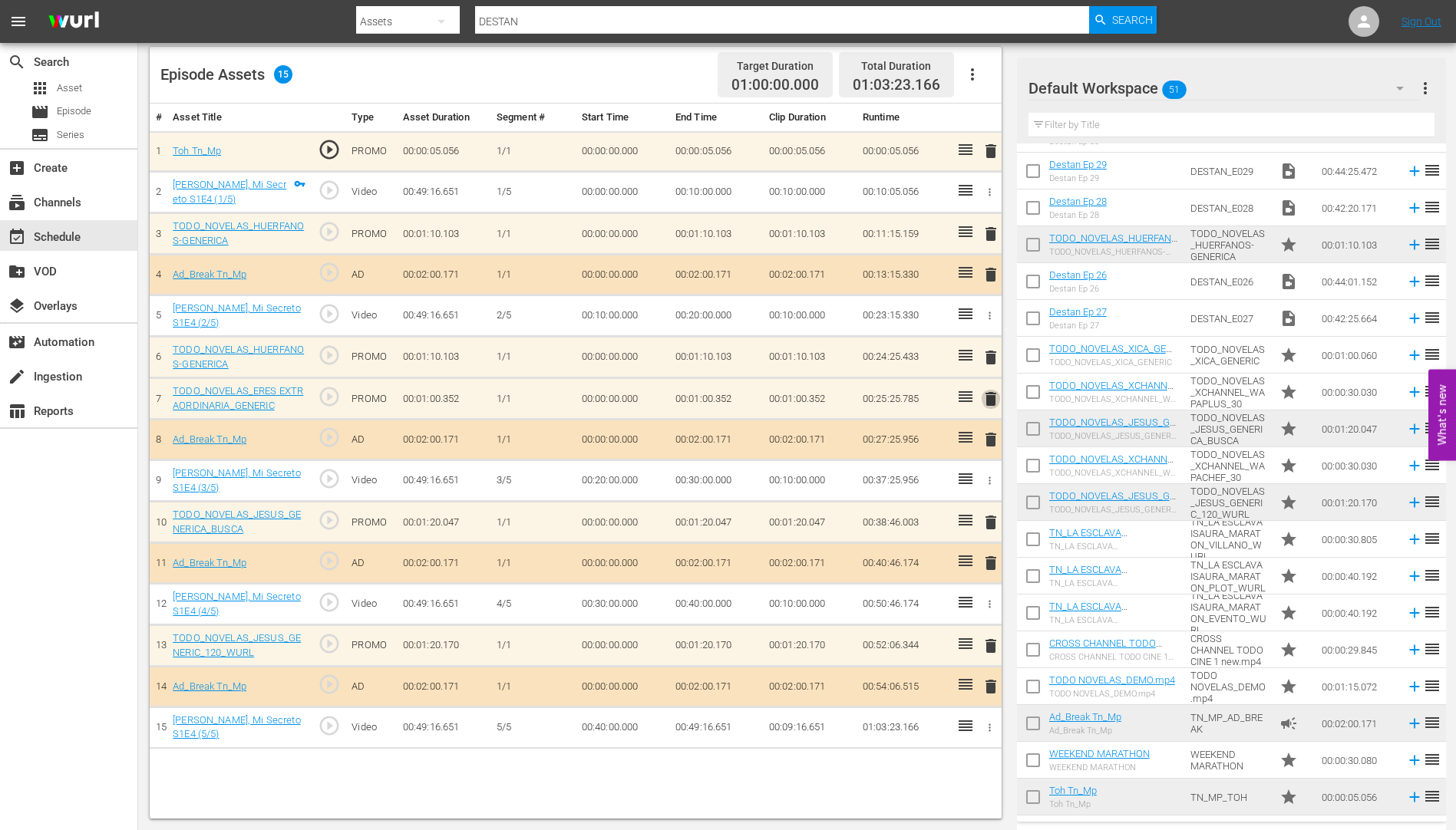
click at [992, 398] on span "delete" at bounding box center [991, 398] width 18 height 18
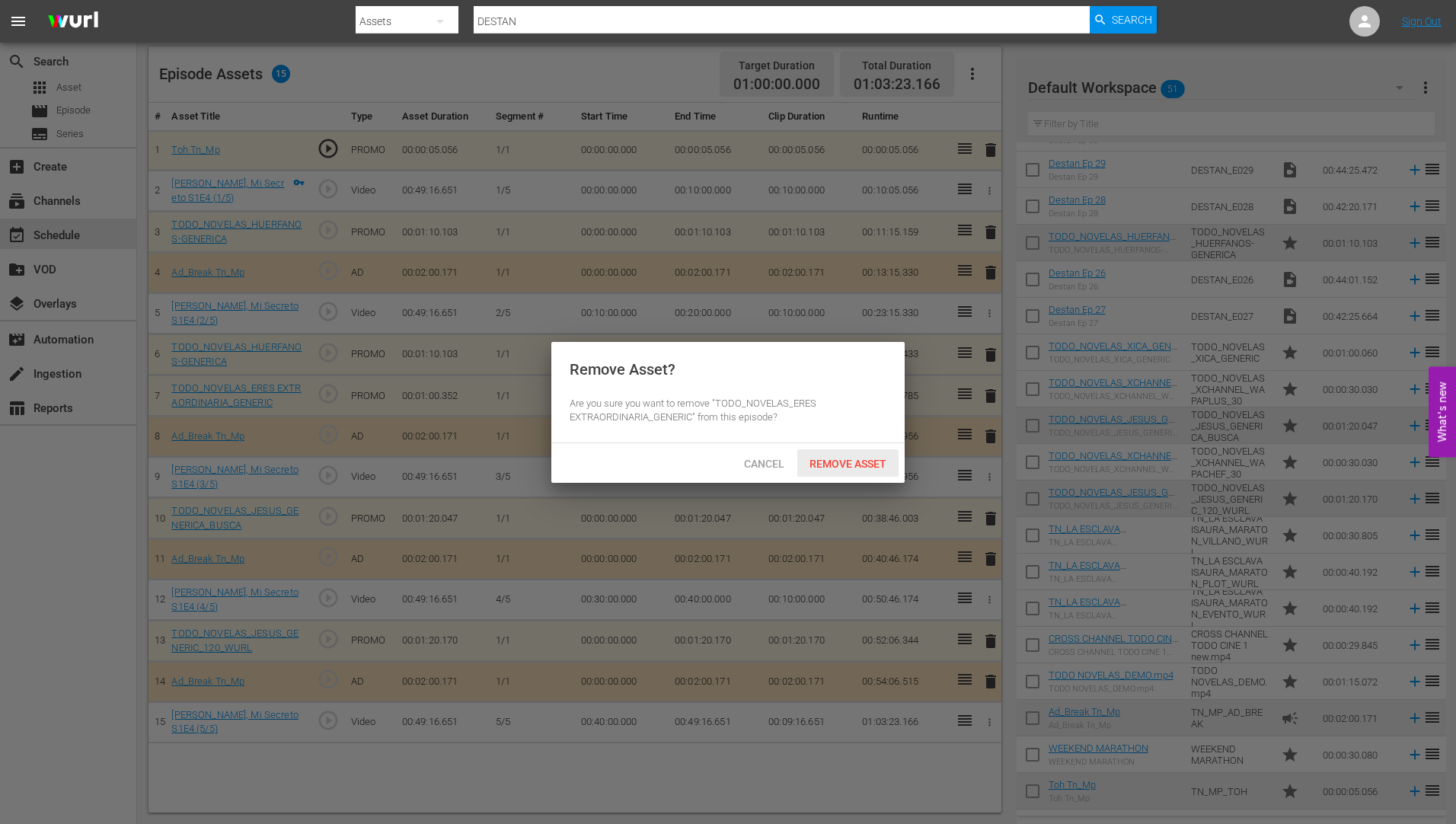
click at [841, 458] on span "Remove Asset" at bounding box center [848, 463] width 102 height 12
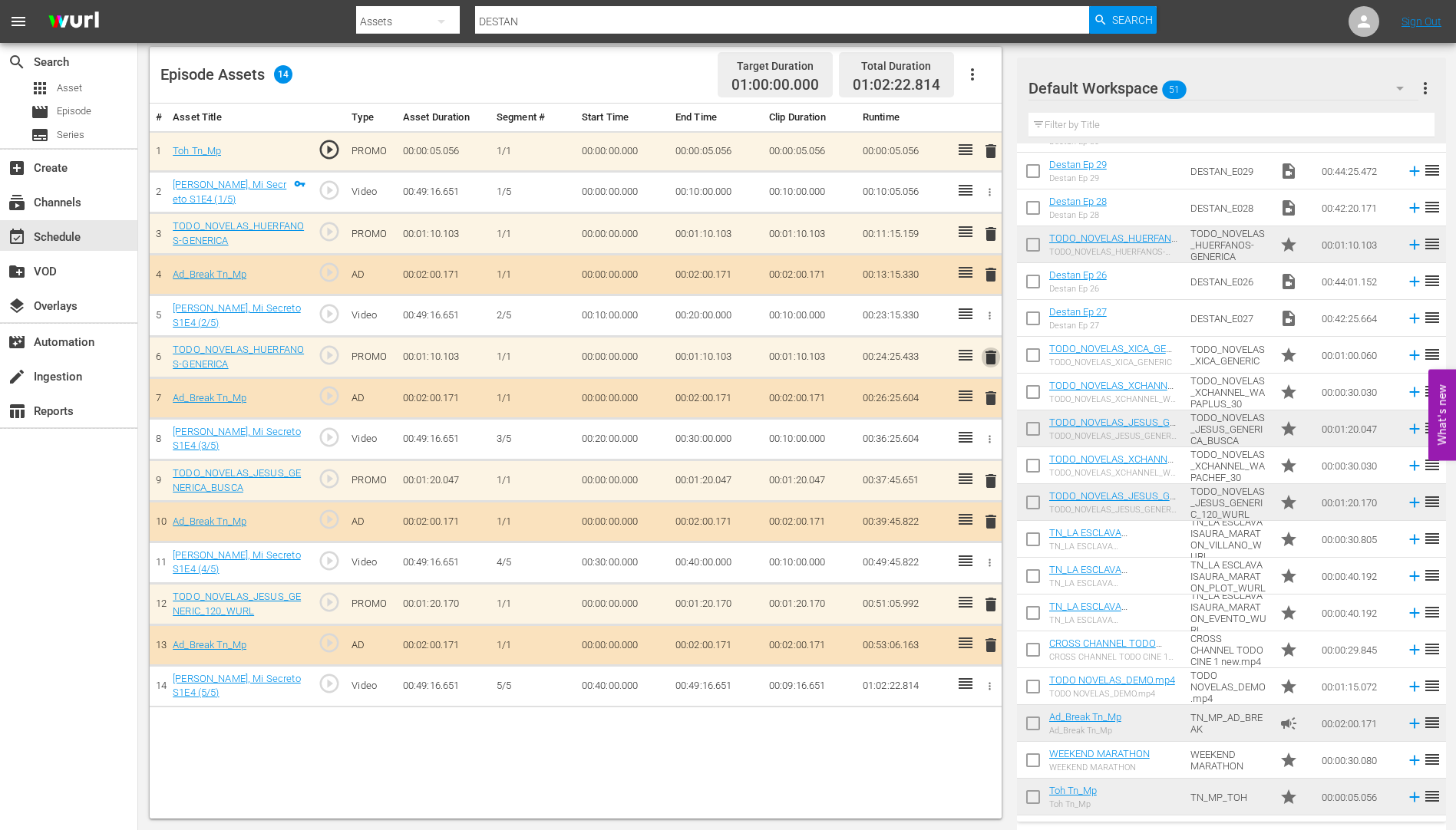
click at [993, 352] on span "delete" at bounding box center [991, 358] width 18 height 18
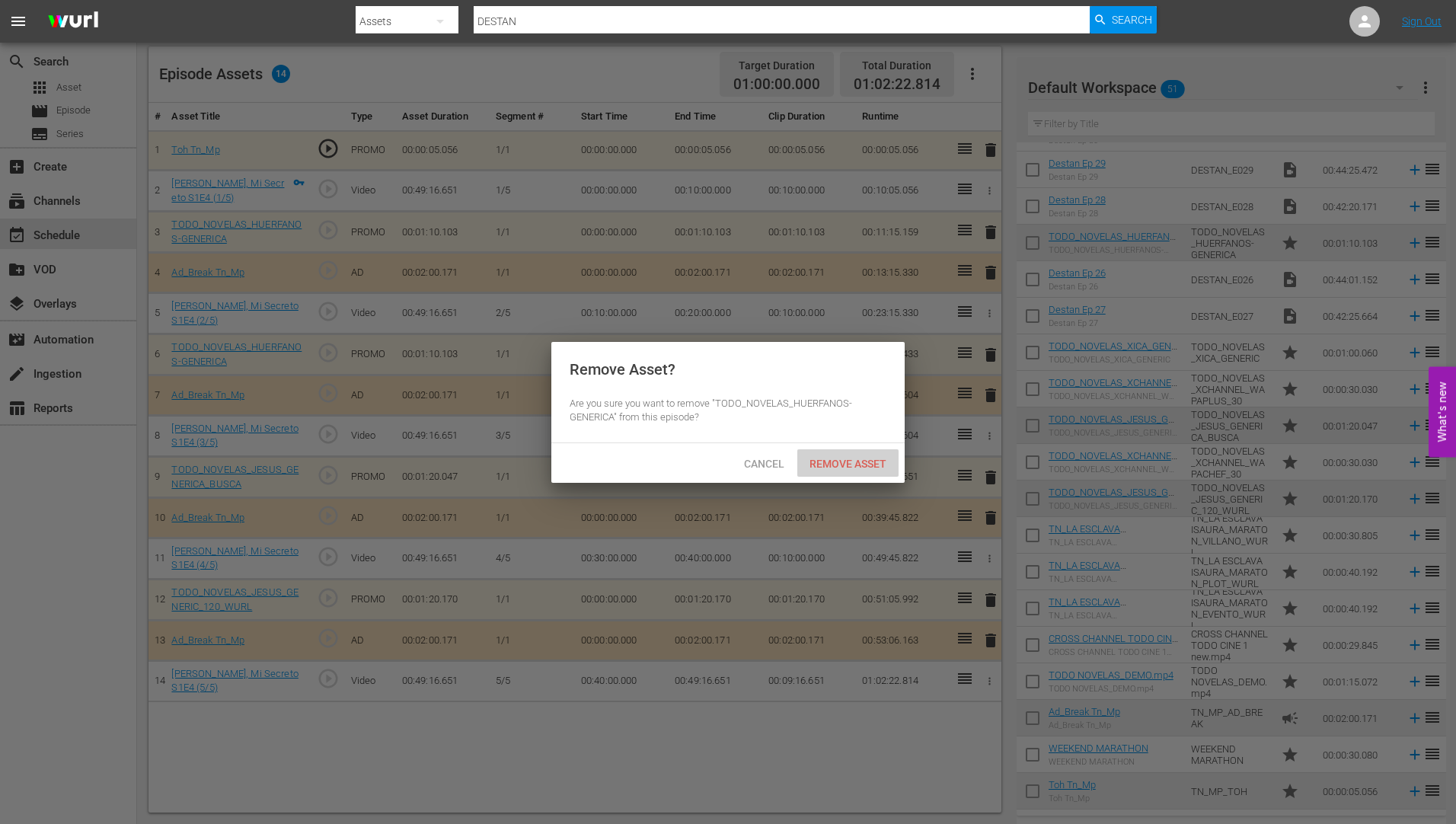
click at [829, 460] on span "Remove Asset" at bounding box center [848, 463] width 102 height 12
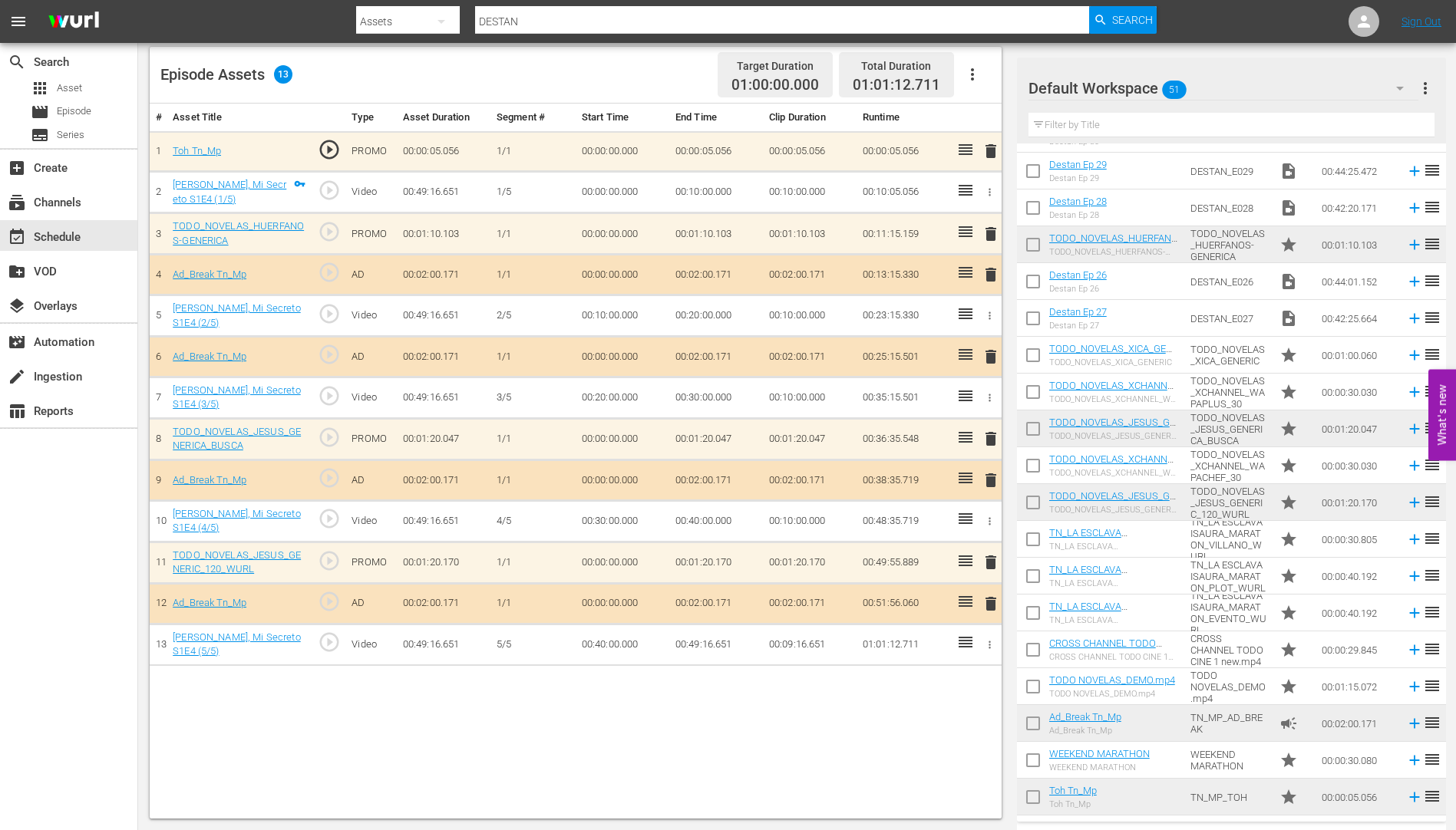
click at [994, 563] on span "delete" at bounding box center [991, 562] width 18 height 18
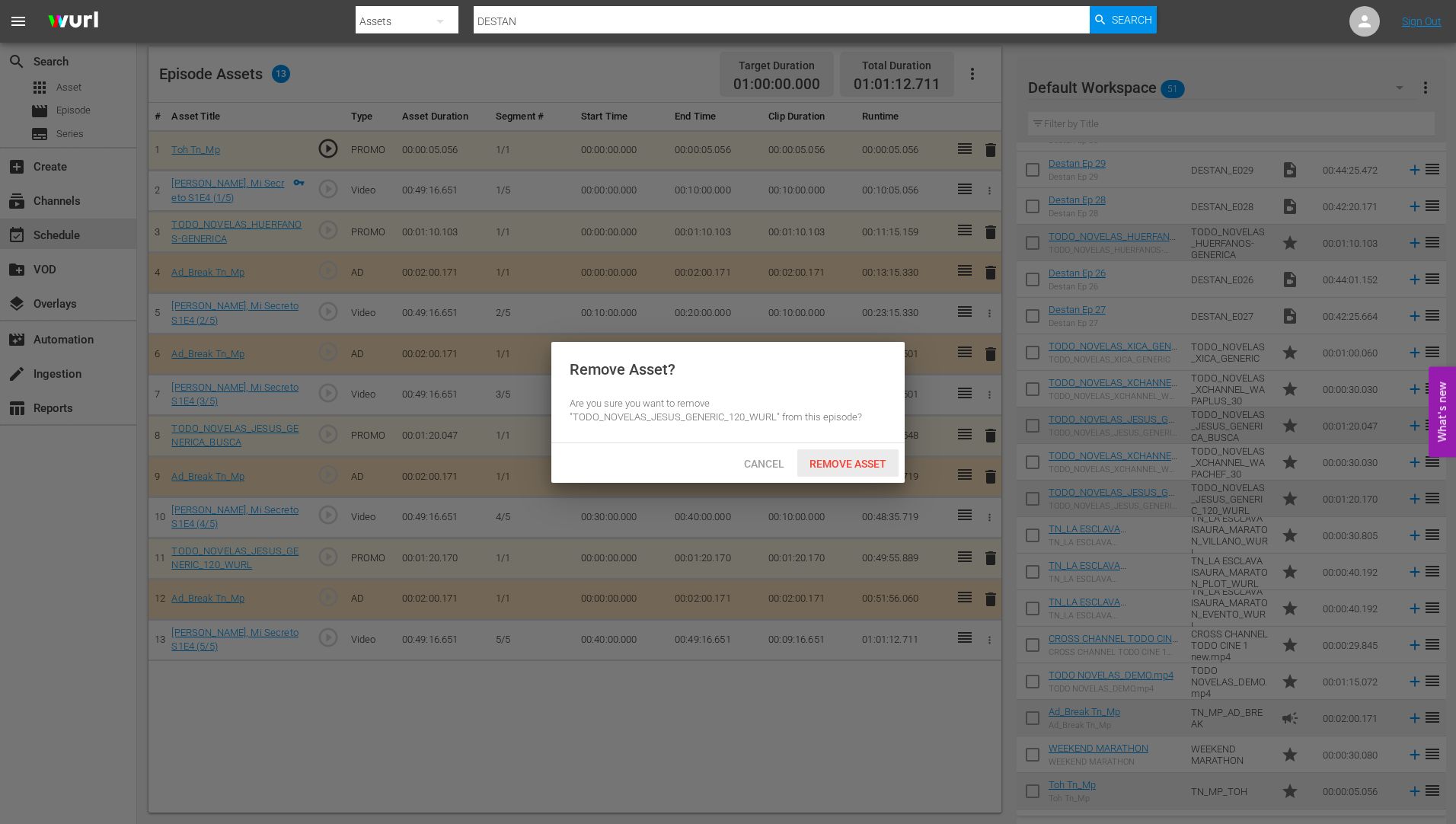
click at [859, 460] on span "Remove Asset" at bounding box center [848, 463] width 102 height 12
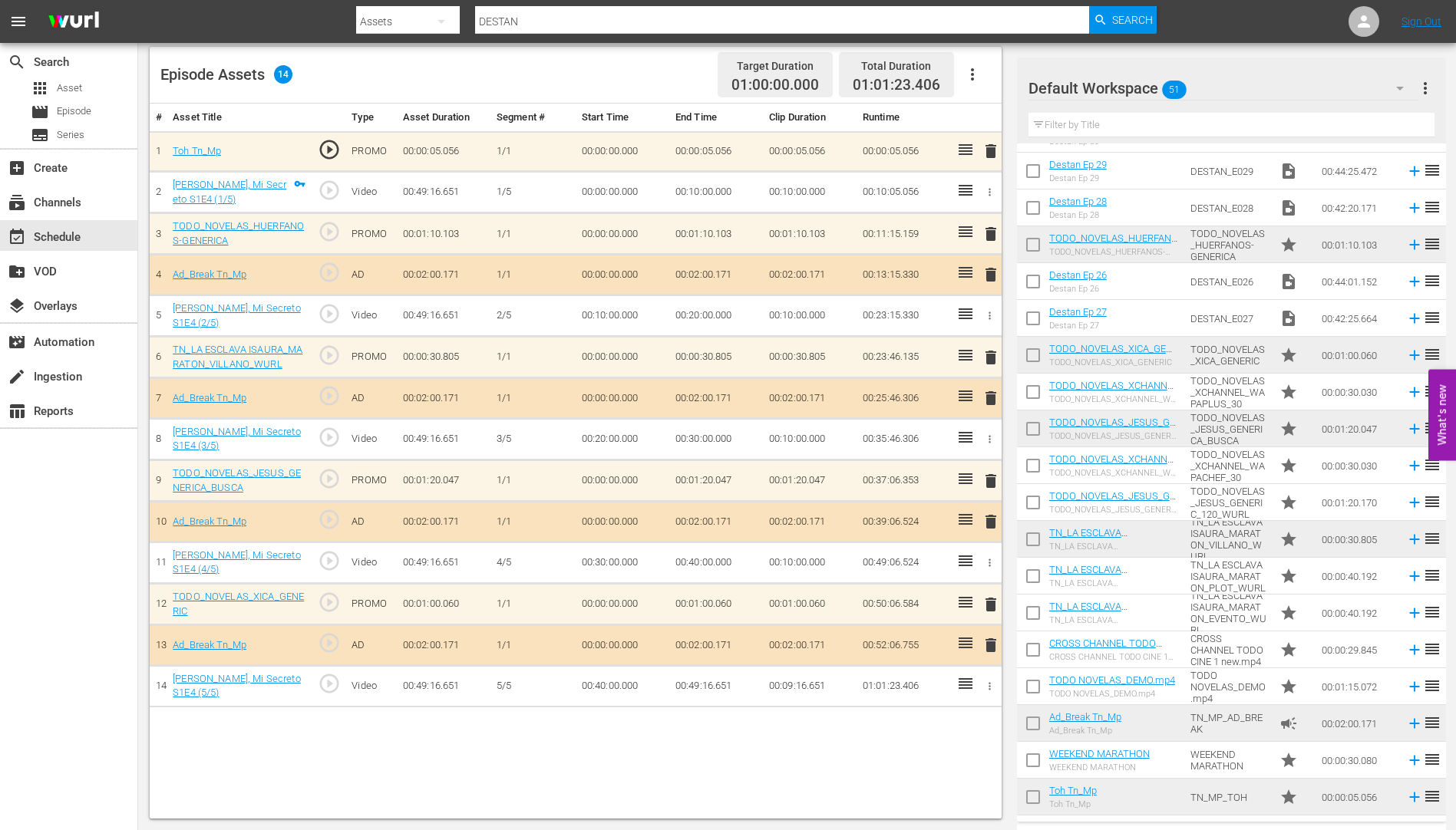
click at [992, 478] on span "delete" at bounding box center [991, 480] width 18 height 18
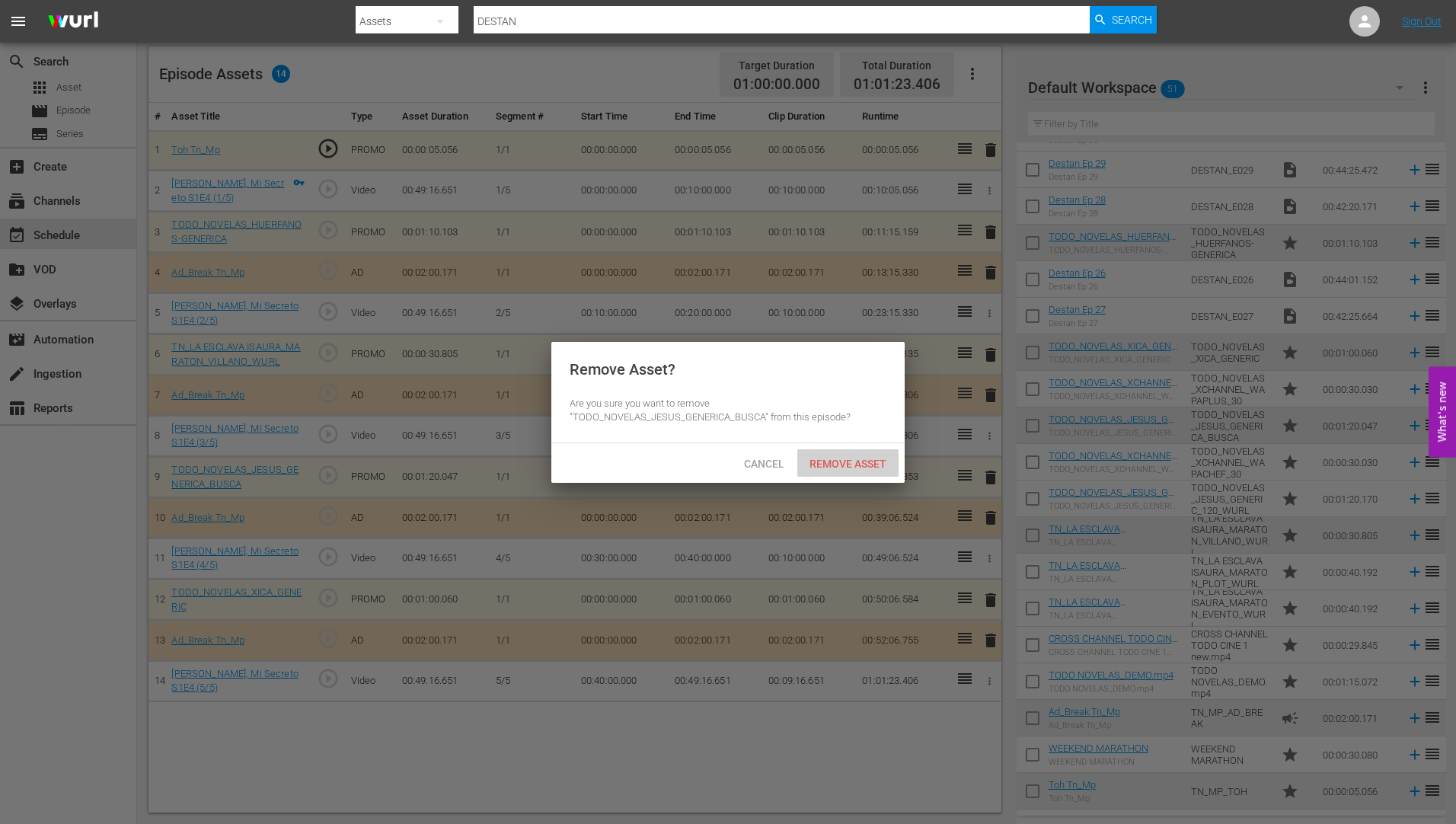
click at [857, 460] on span "Remove Asset" at bounding box center [848, 463] width 102 height 12
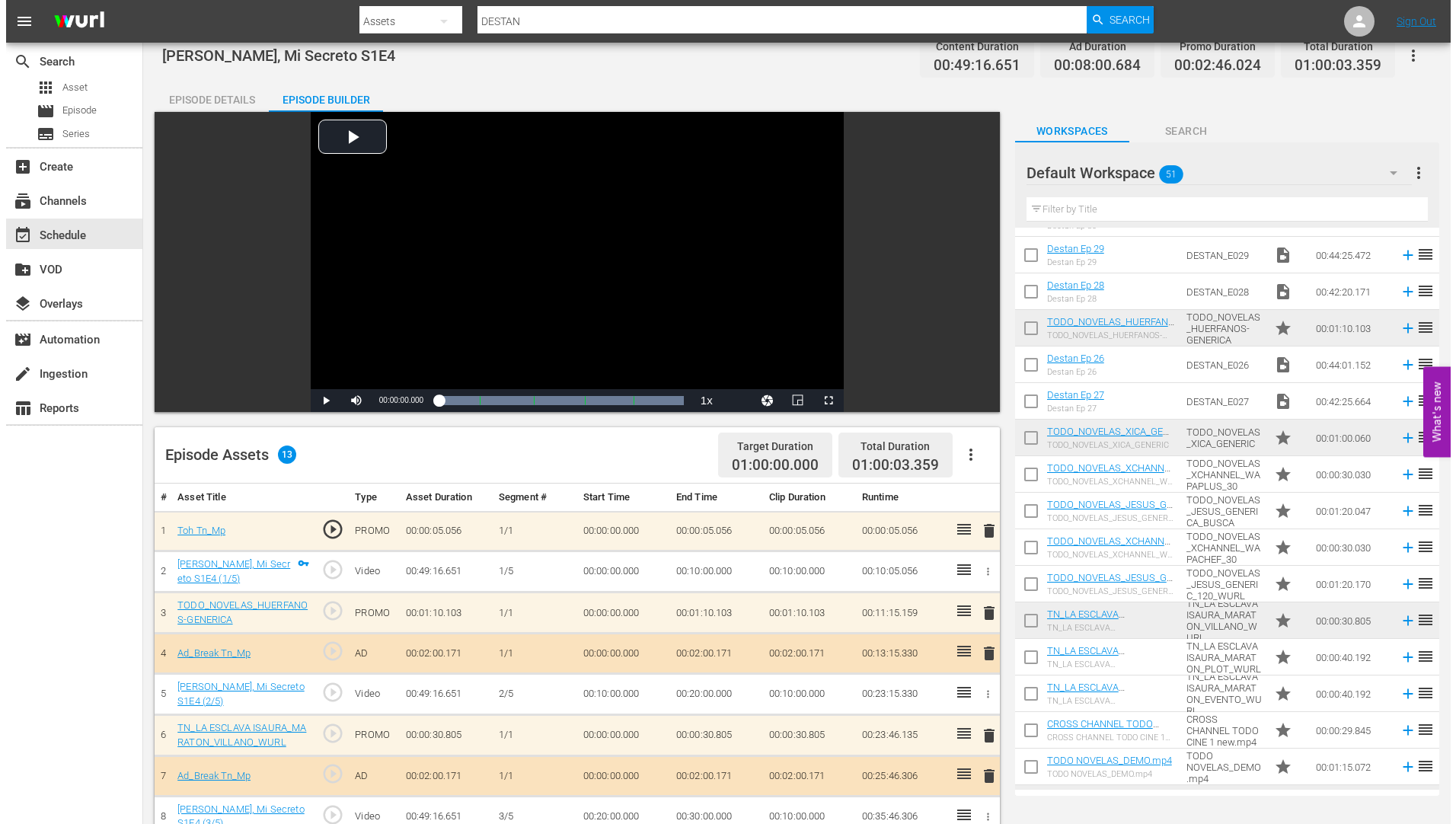
scroll to position [0, 0]
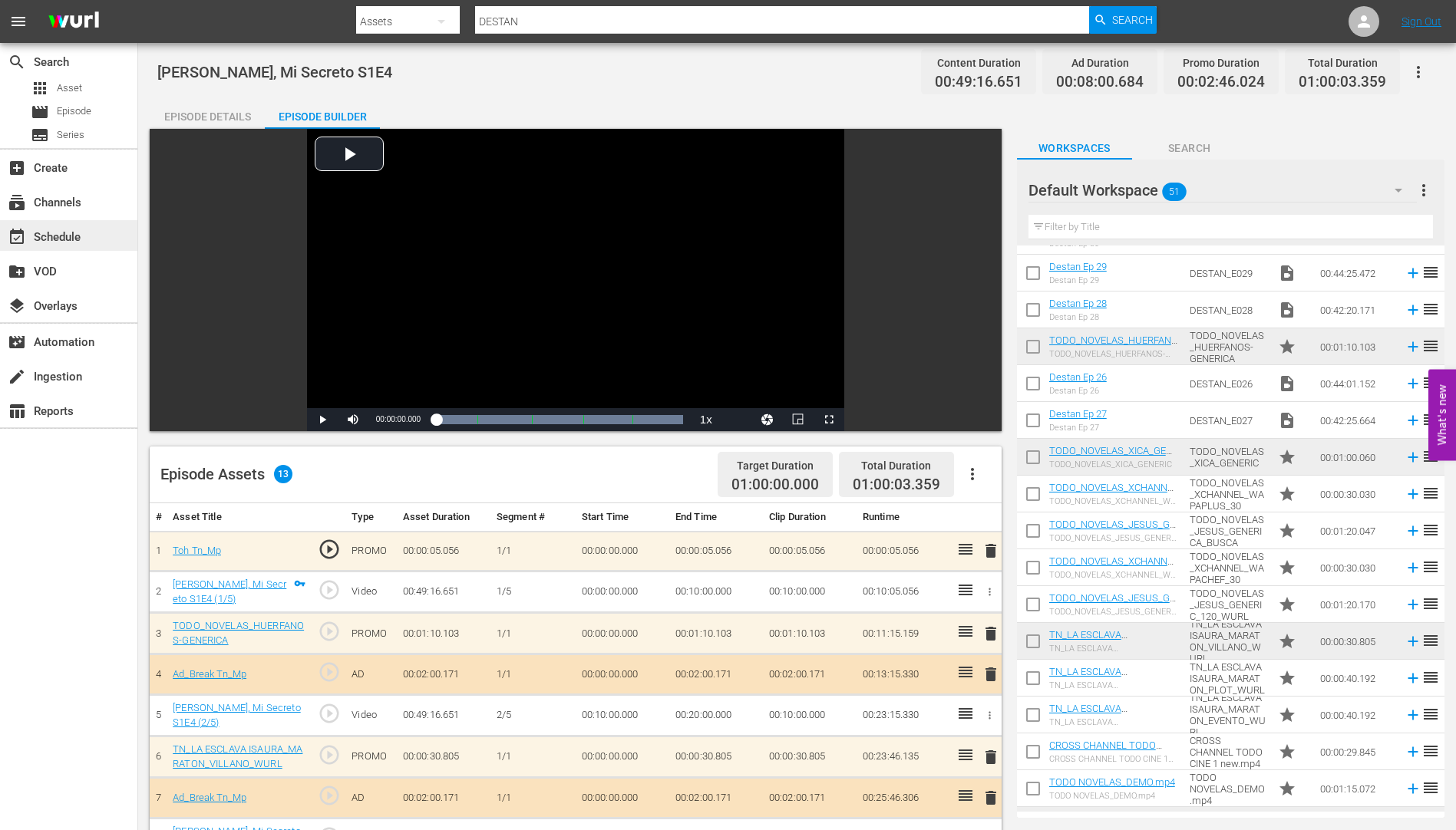
click at [65, 233] on div "event_available Schedule" at bounding box center [43, 235] width 86 height 14
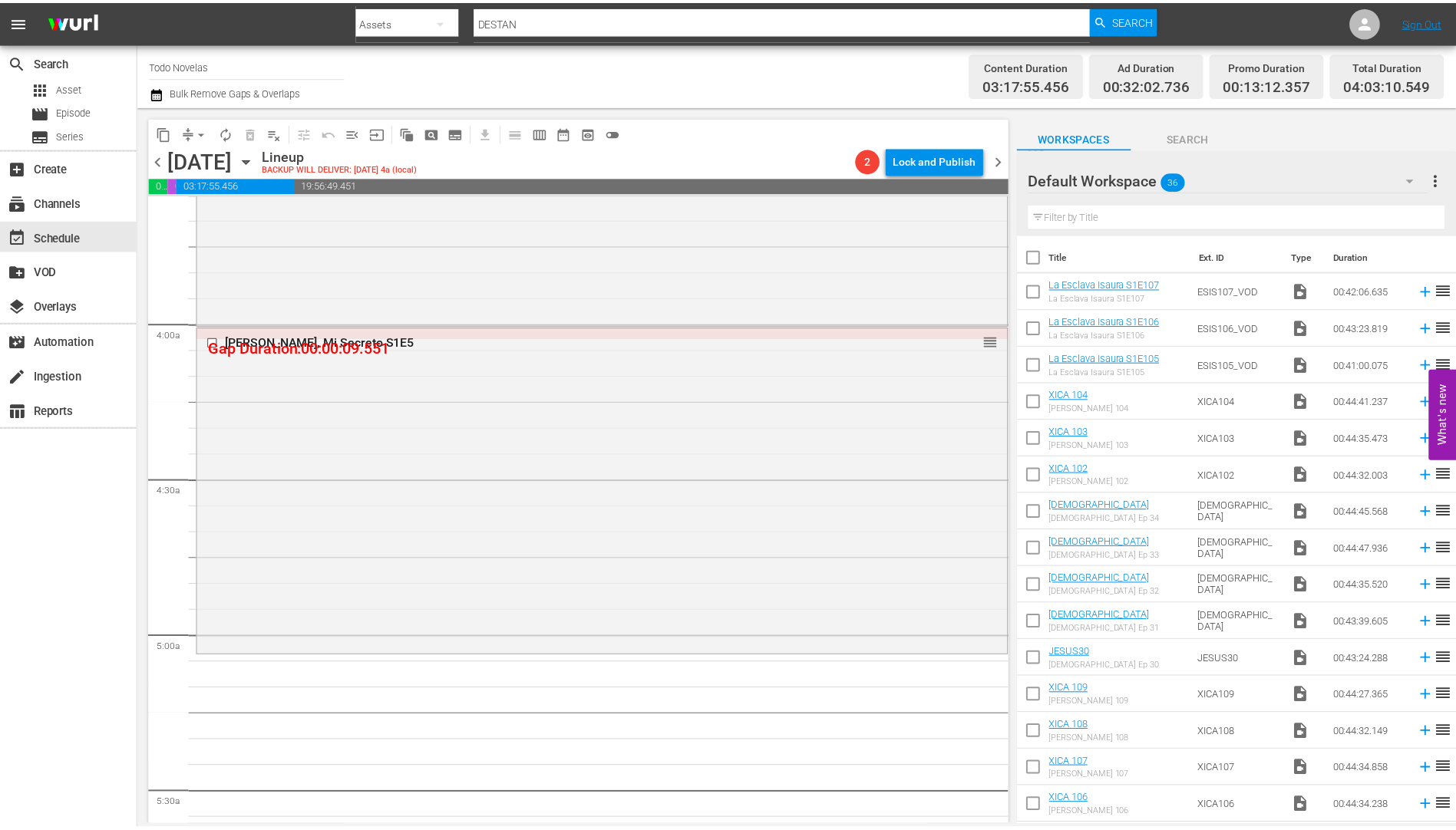
scroll to position [1151, 0]
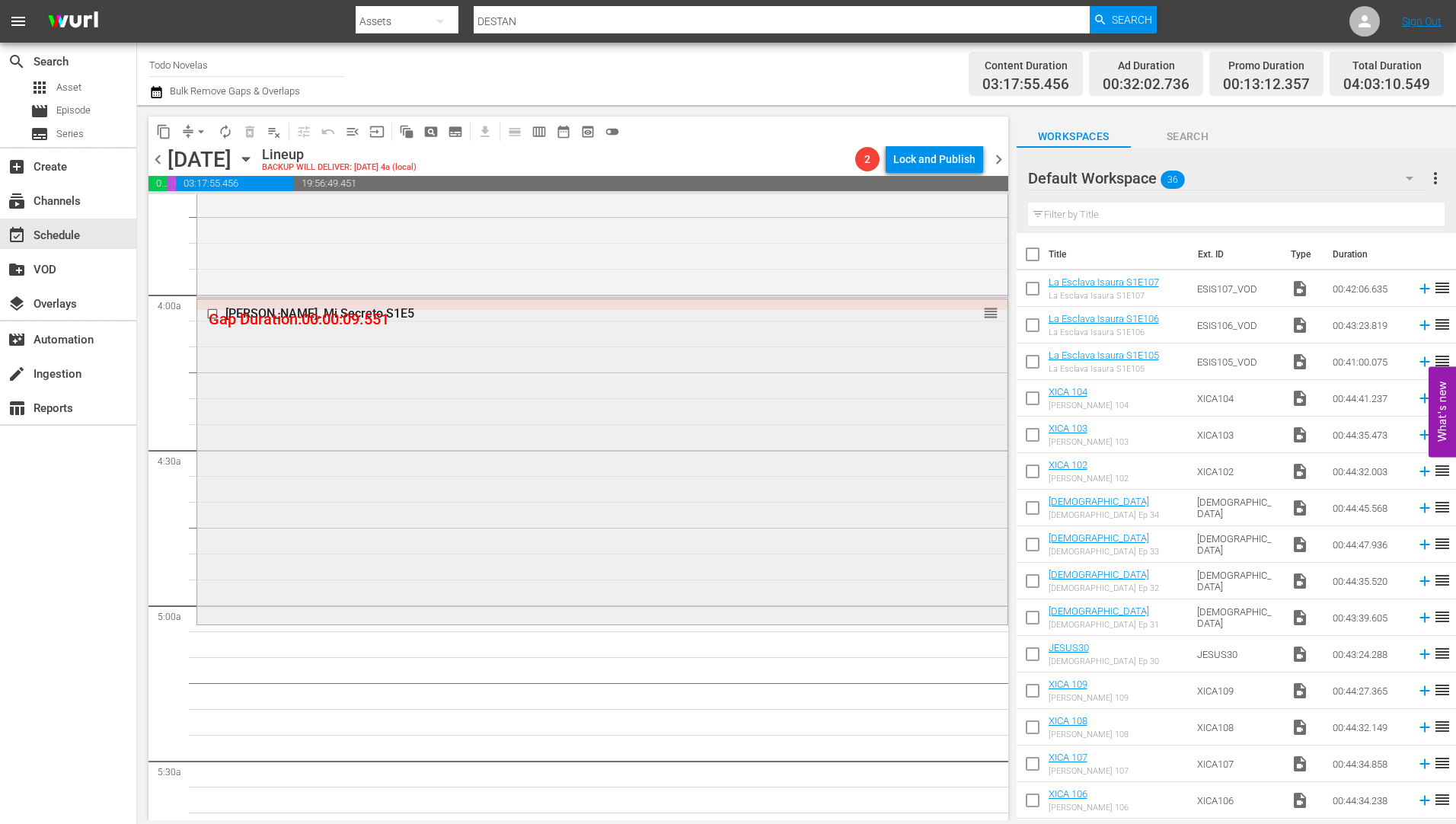
click at [291, 309] on div "[PERSON_NAME], Mi Secreto S1E5" at bounding box center [574, 313] width 697 height 14
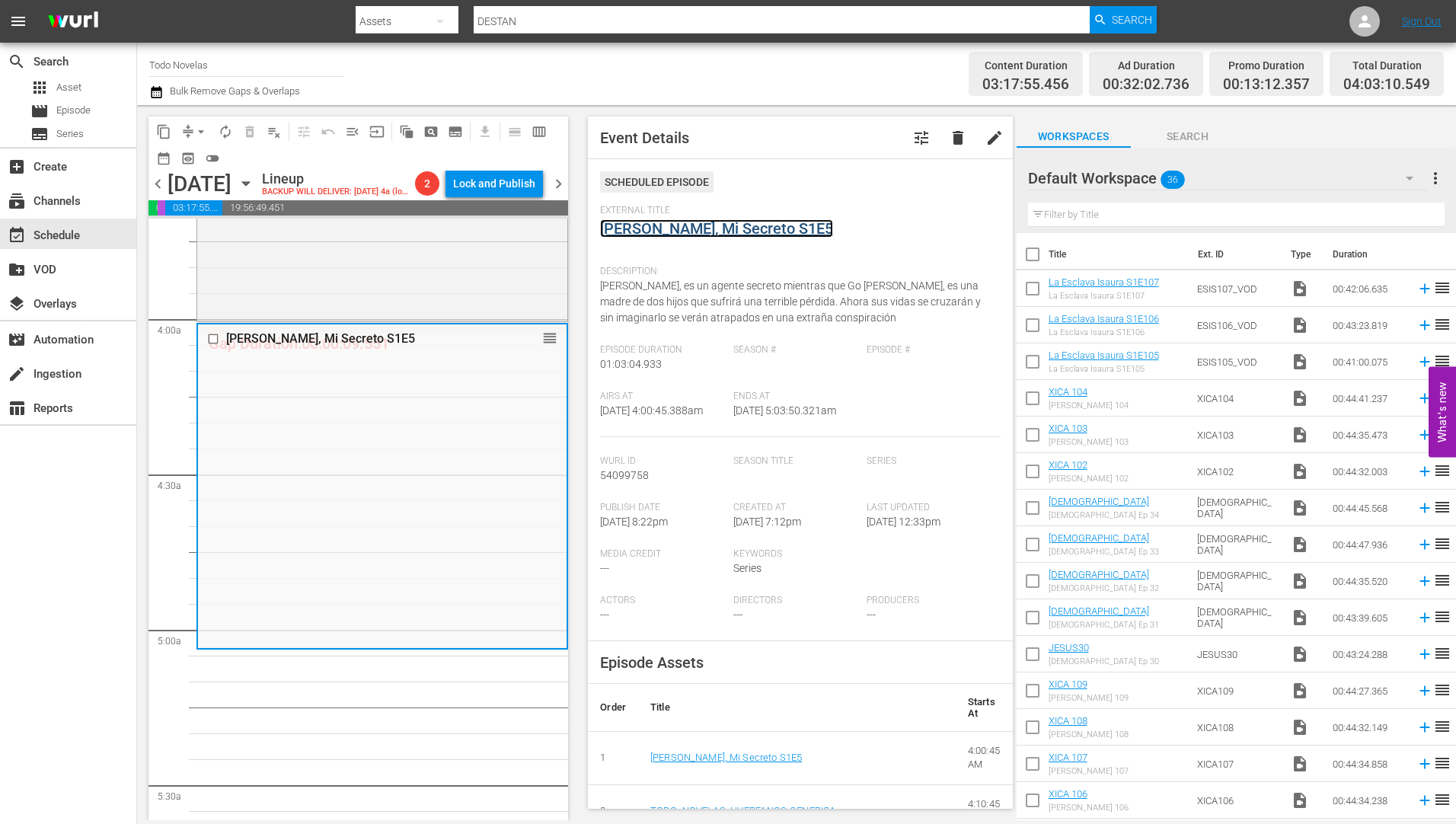
click at [717, 224] on link "[PERSON_NAME], Mi Secreto S1E5" at bounding box center [716, 228] width 233 height 18
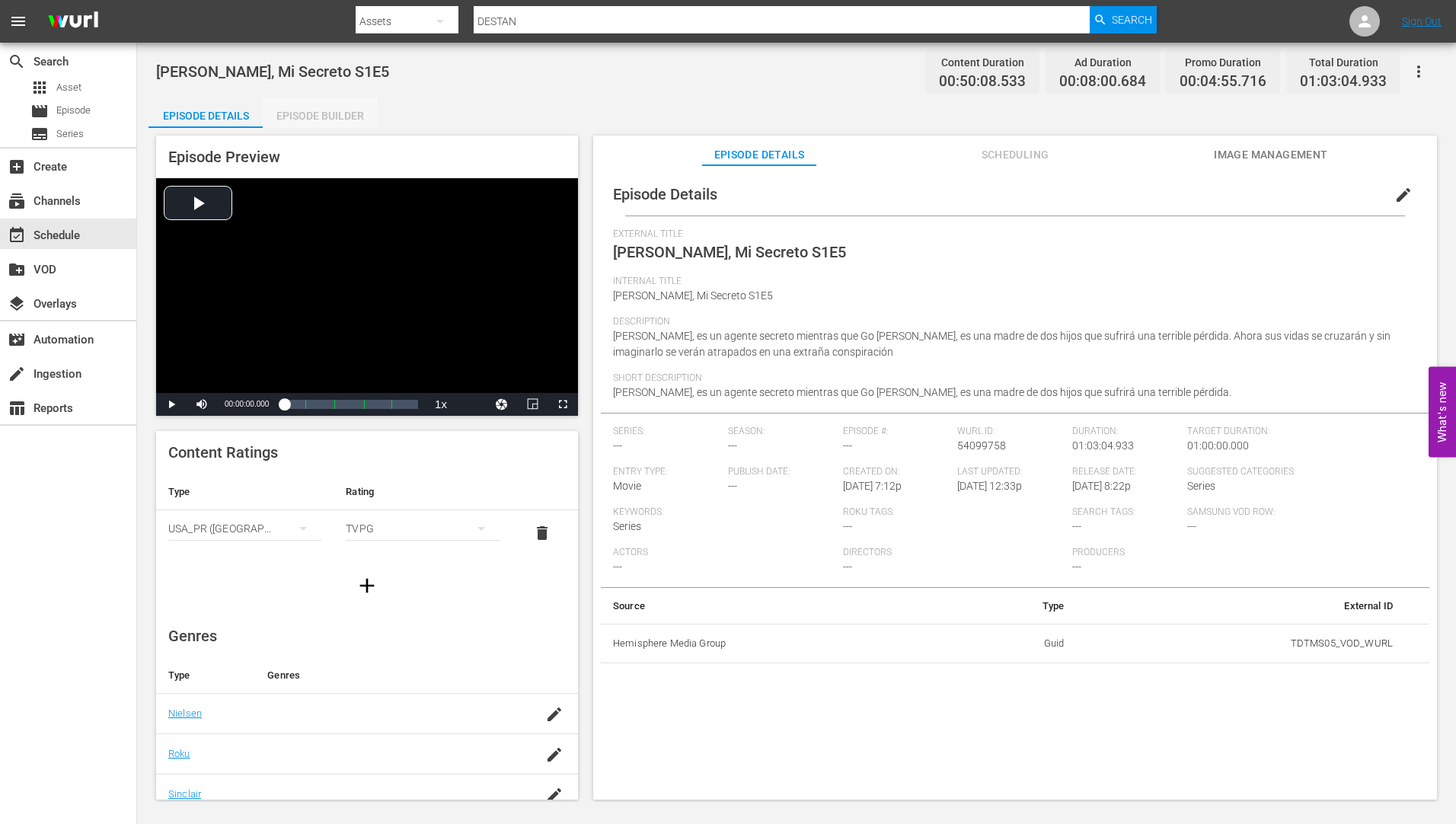
click at [335, 114] on div "Episode Builder" at bounding box center [319, 116] width 114 height 36
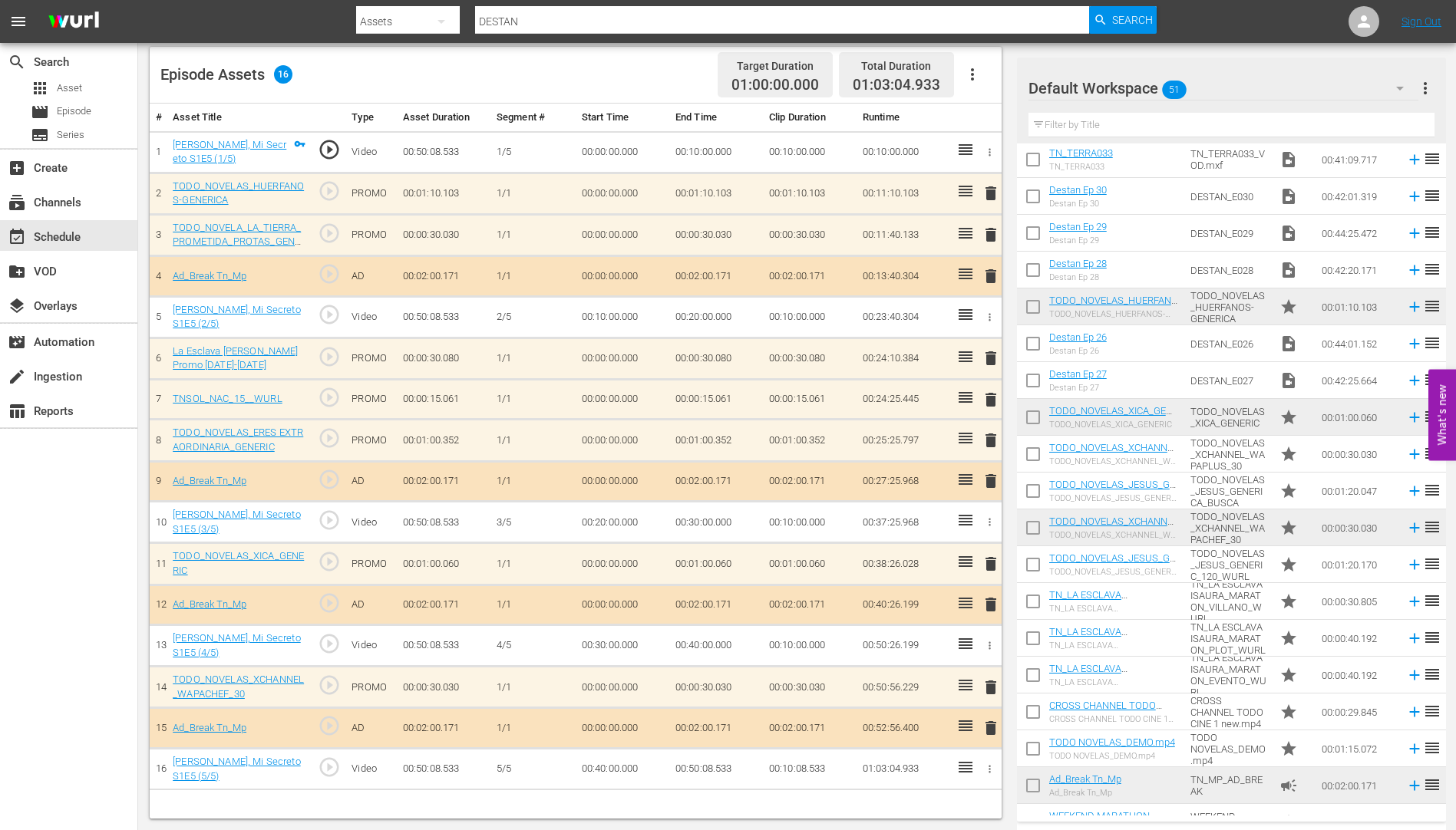
scroll to position [1244, 0]
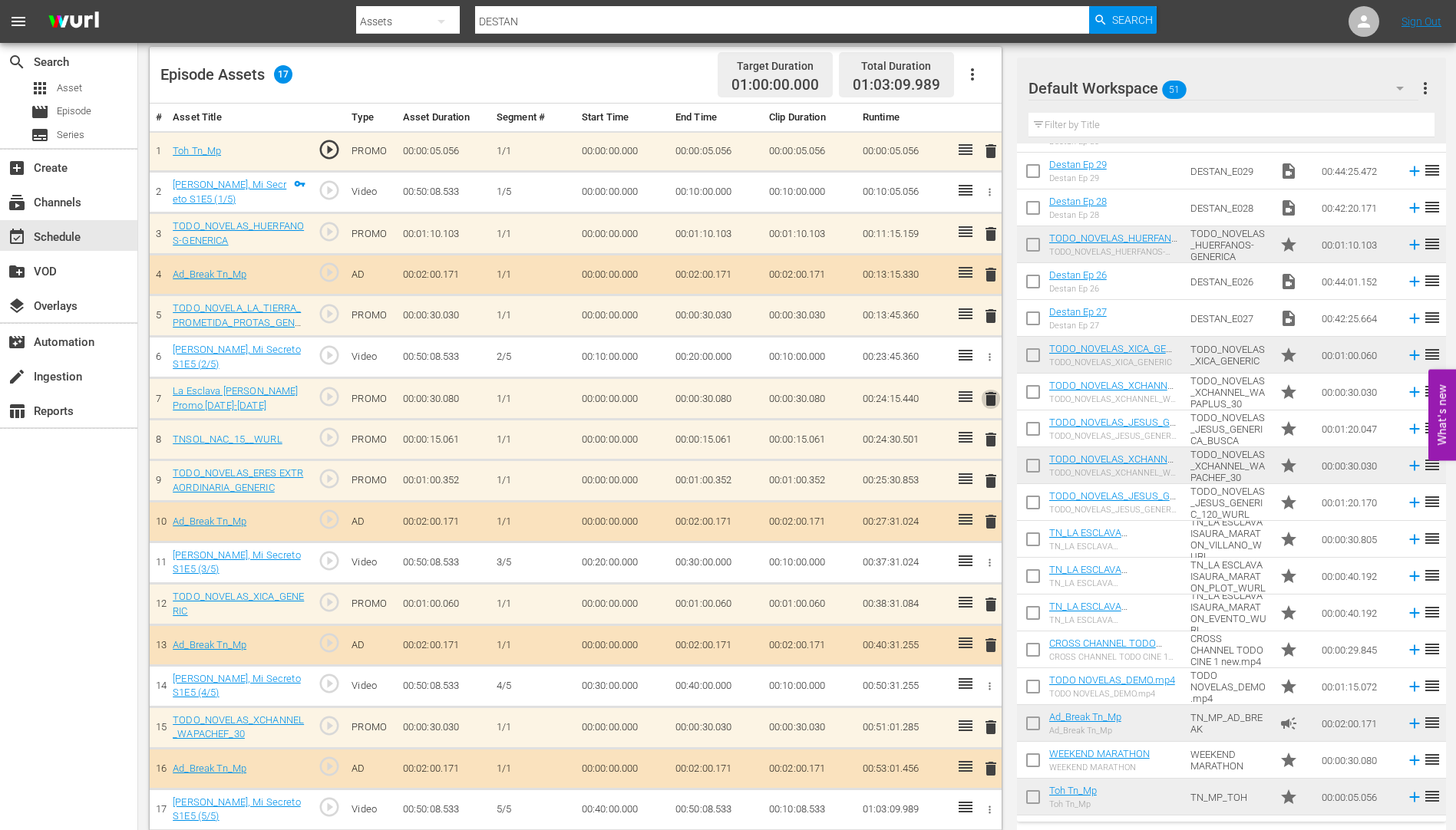
click at [989, 400] on span "delete" at bounding box center [991, 398] width 18 height 18
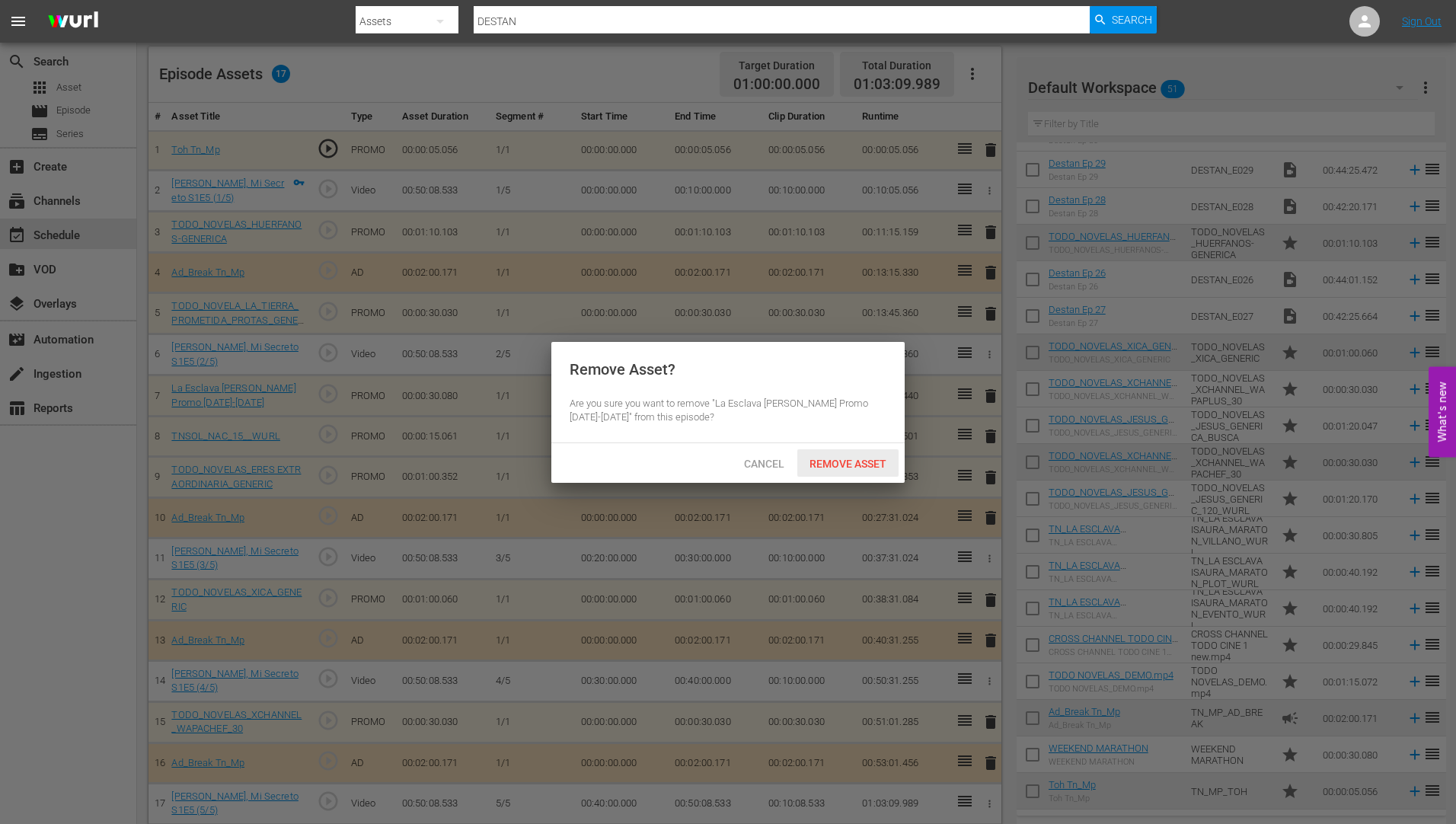
click at [838, 460] on span "Remove Asset" at bounding box center [848, 463] width 102 height 12
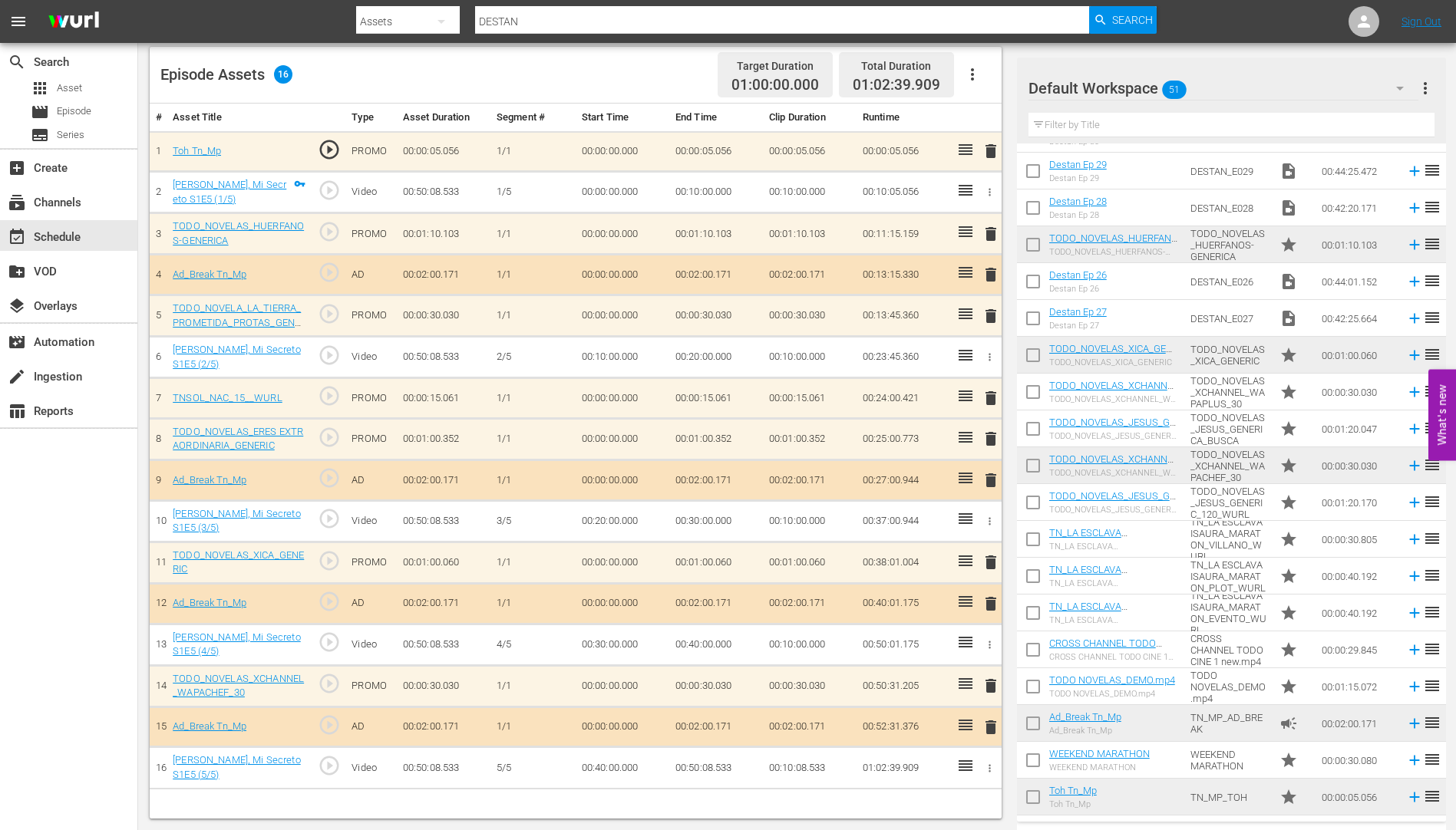
click at [988, 399] on span "delete" at bounding box center [991, 398] width 18 height 18
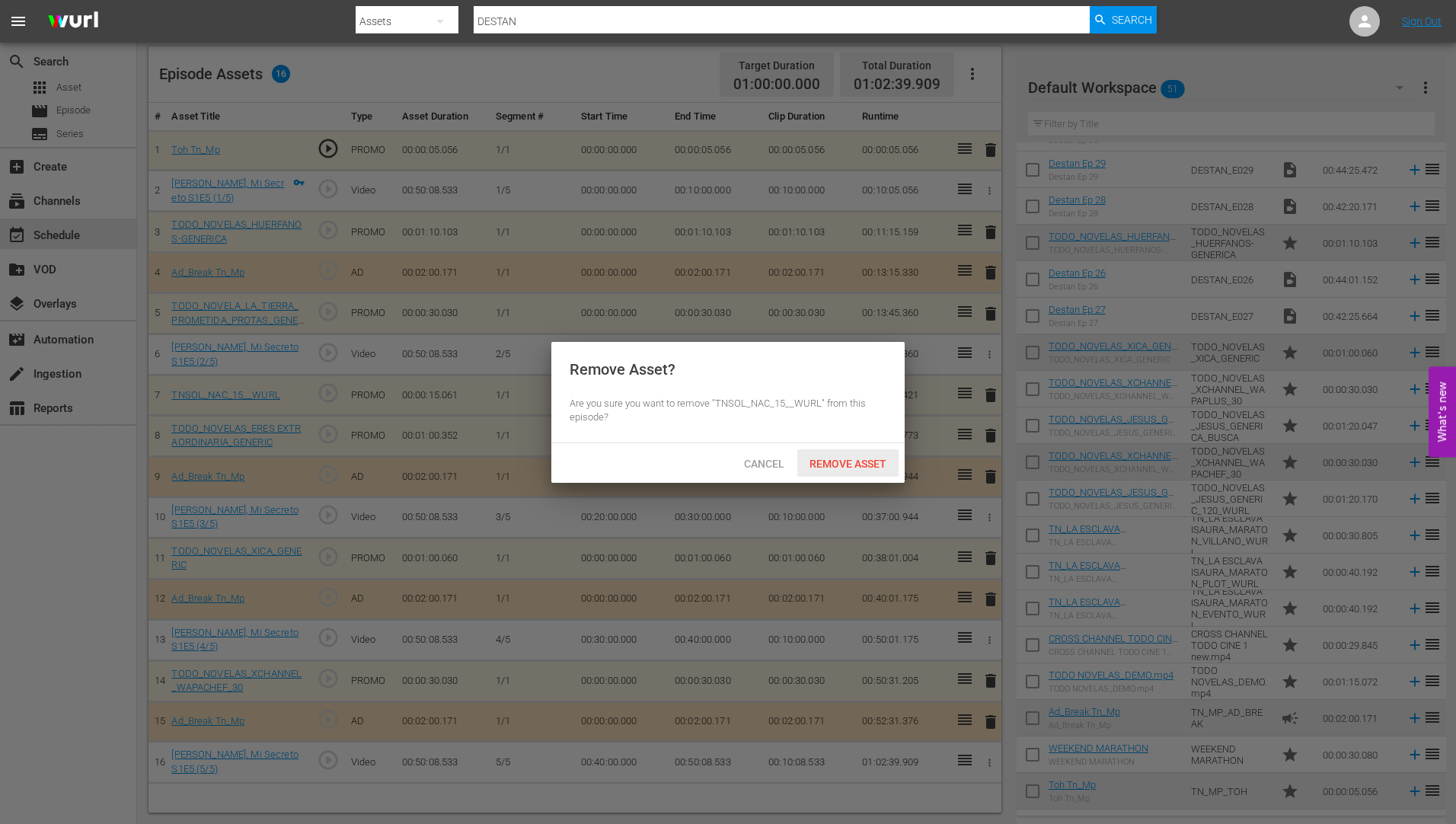
click at [856, 458] on span "Remove Asset" at bounding box center [848, 463] width 102 height 12
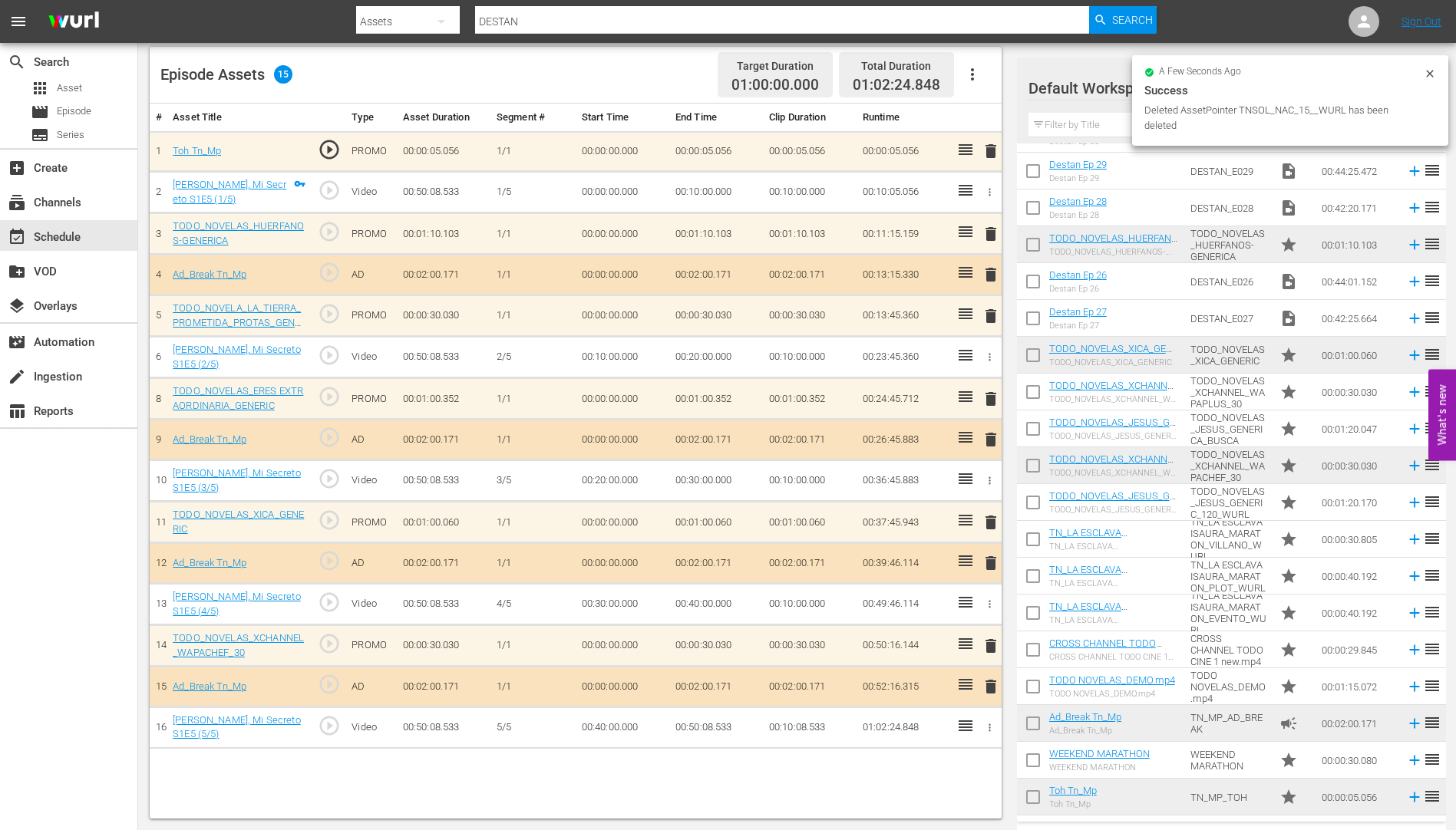
click at [989, 399] on span "delete" at bounding box center [991, 398] width 18 height 18
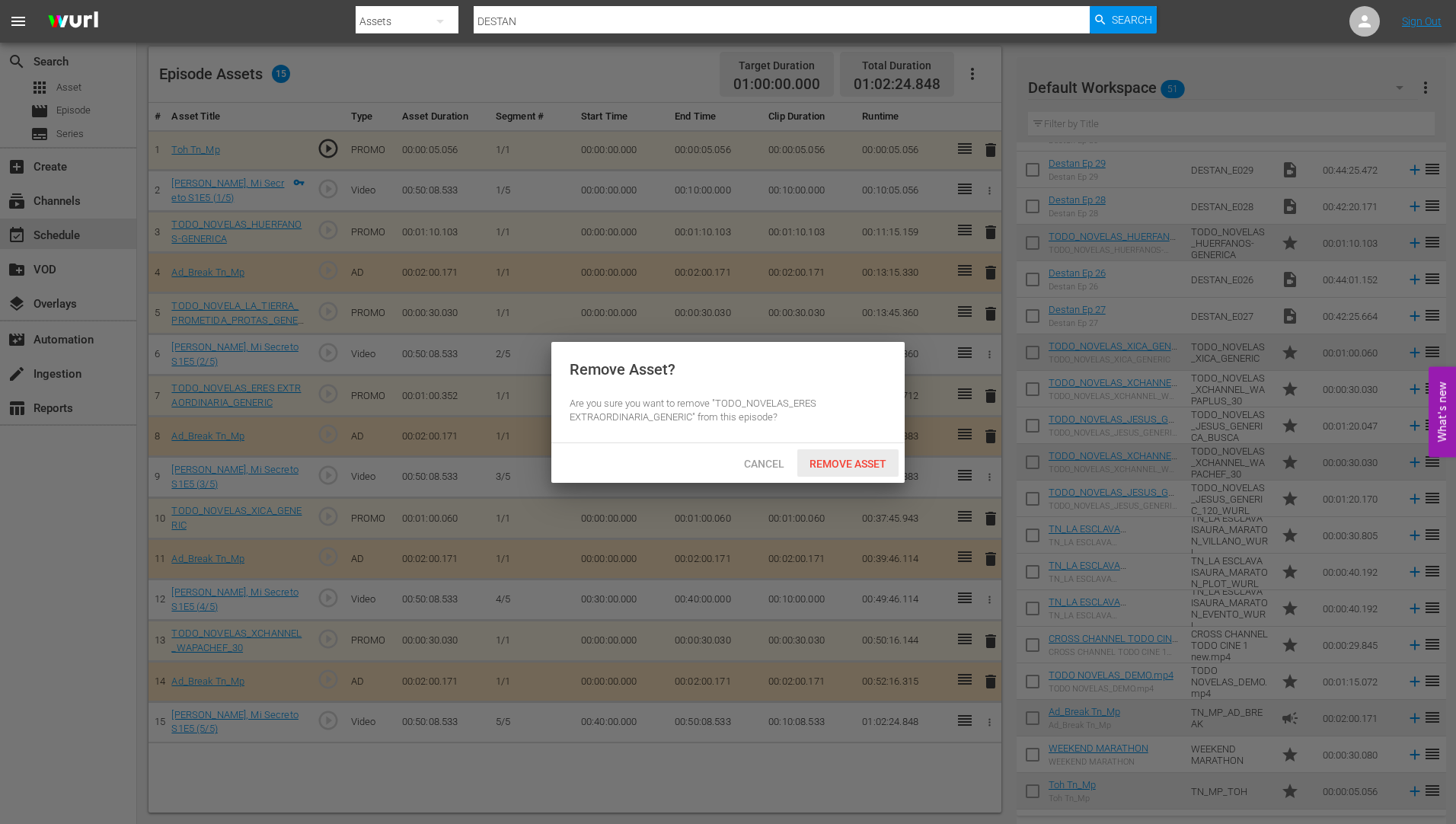
click at [869, 455] on div "Remove Asset" at bounding box center [848, 463] width 102 height 28
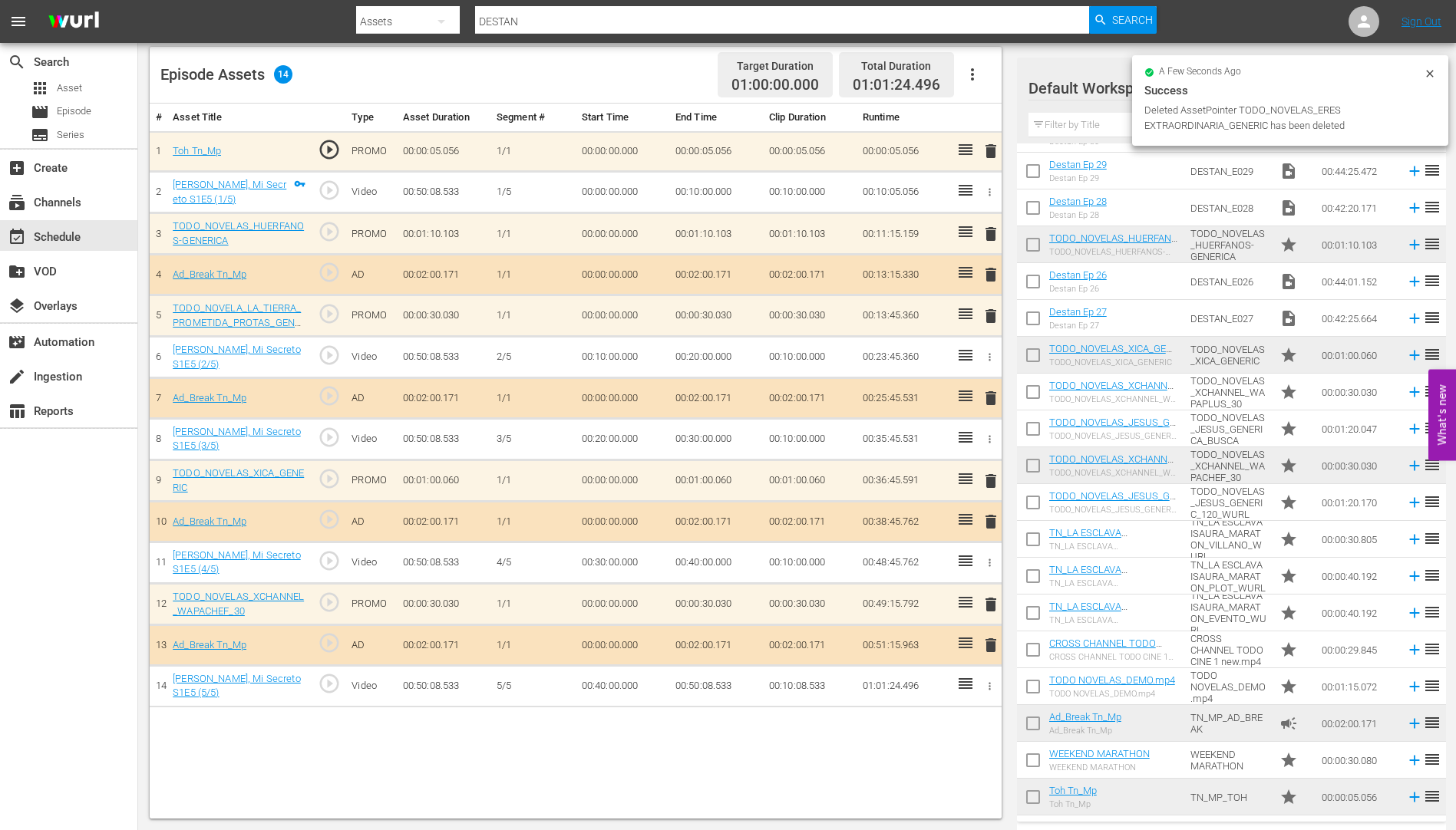
click at [991, 602] on span "delete" at bounding box center [991, 604] width 18 height 18
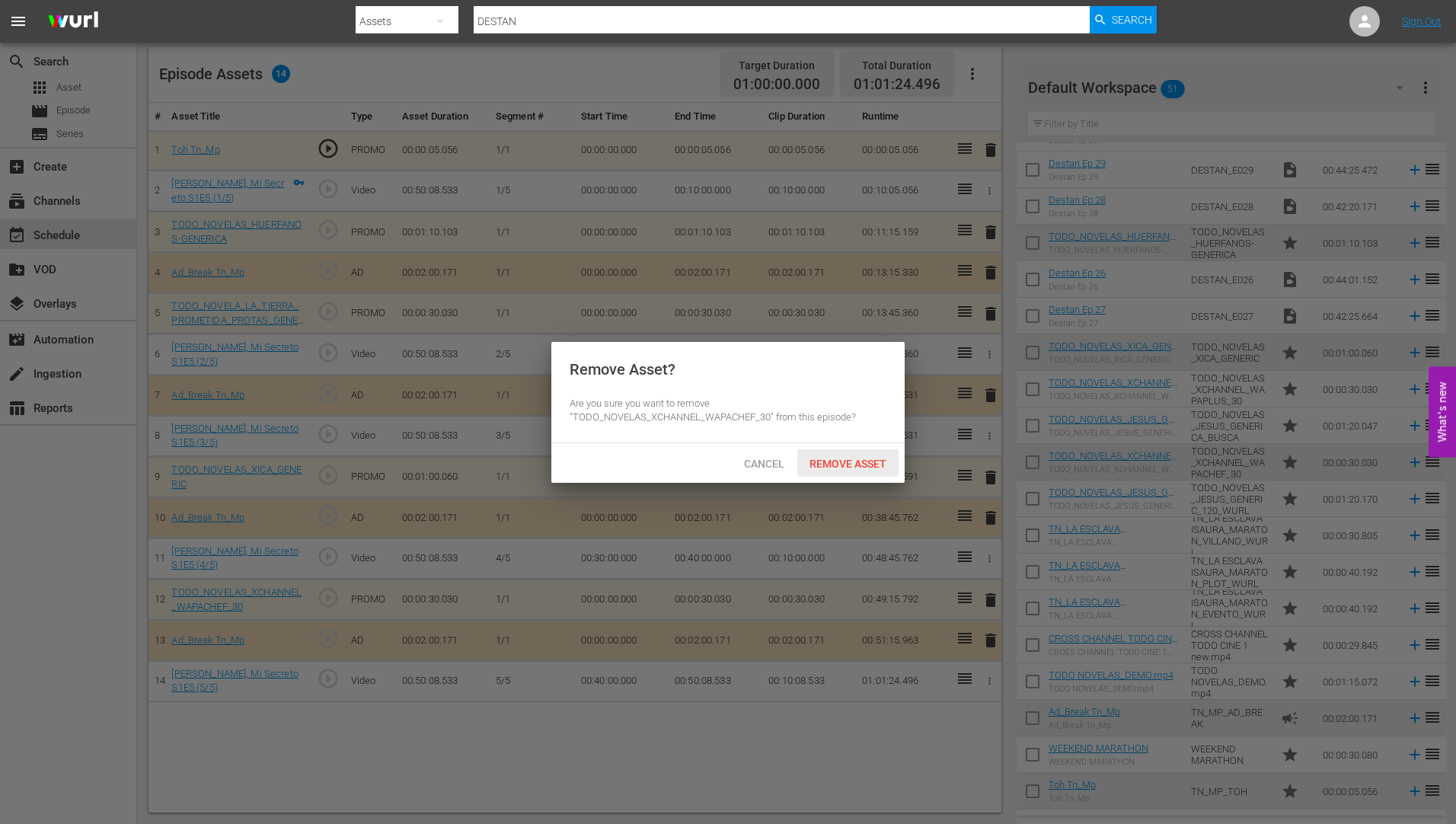
click at [857, 452] on div "Remove Asset" at bounding box center [848, 463] width 102 height 28
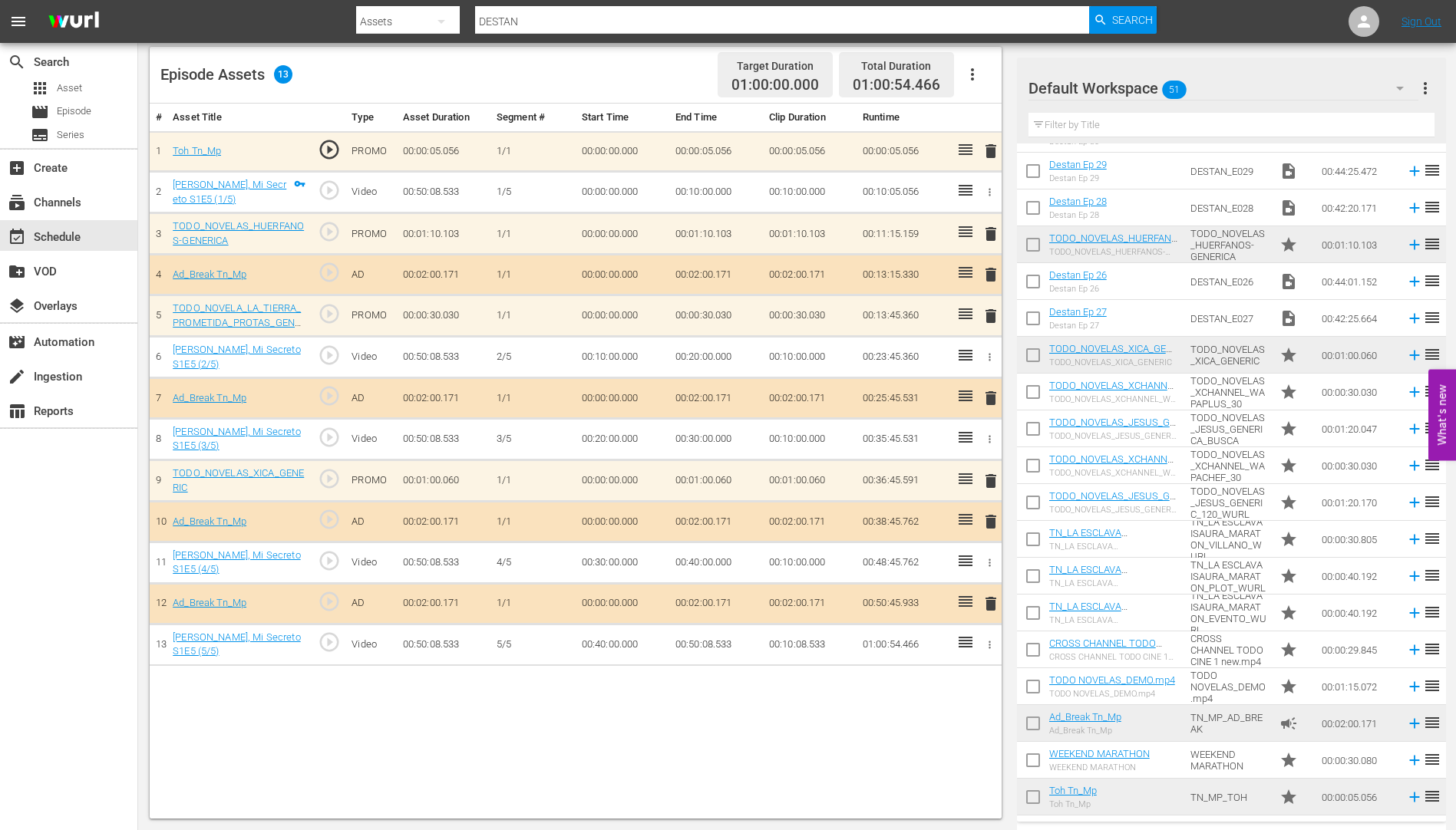
click at [990, 482] on span "delete" at bounding box center [991, 480] width 18 height 18
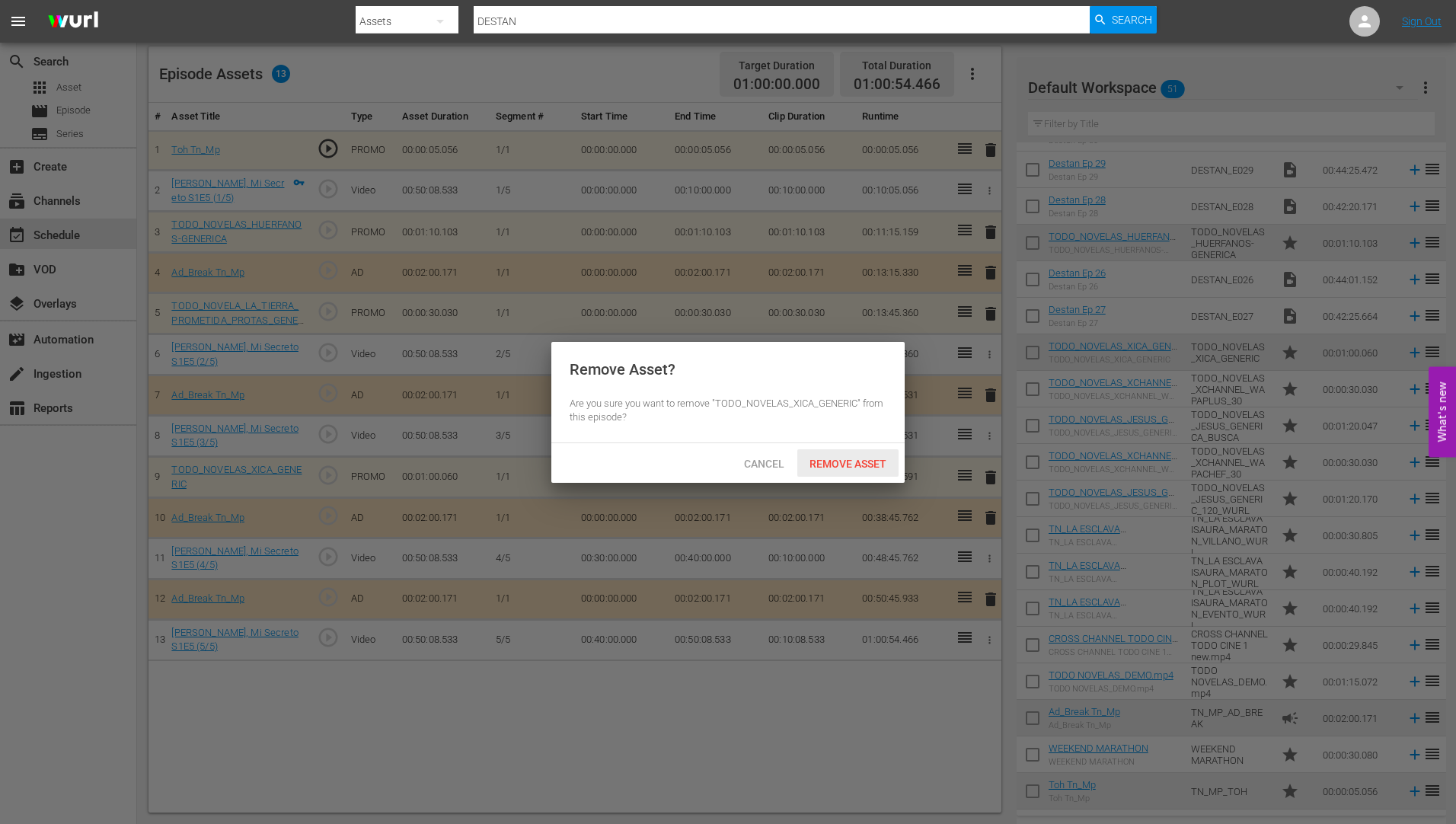
click at [866, 458] on span "Remove Asset" at bounding box center [848, 463] width 102 height 12
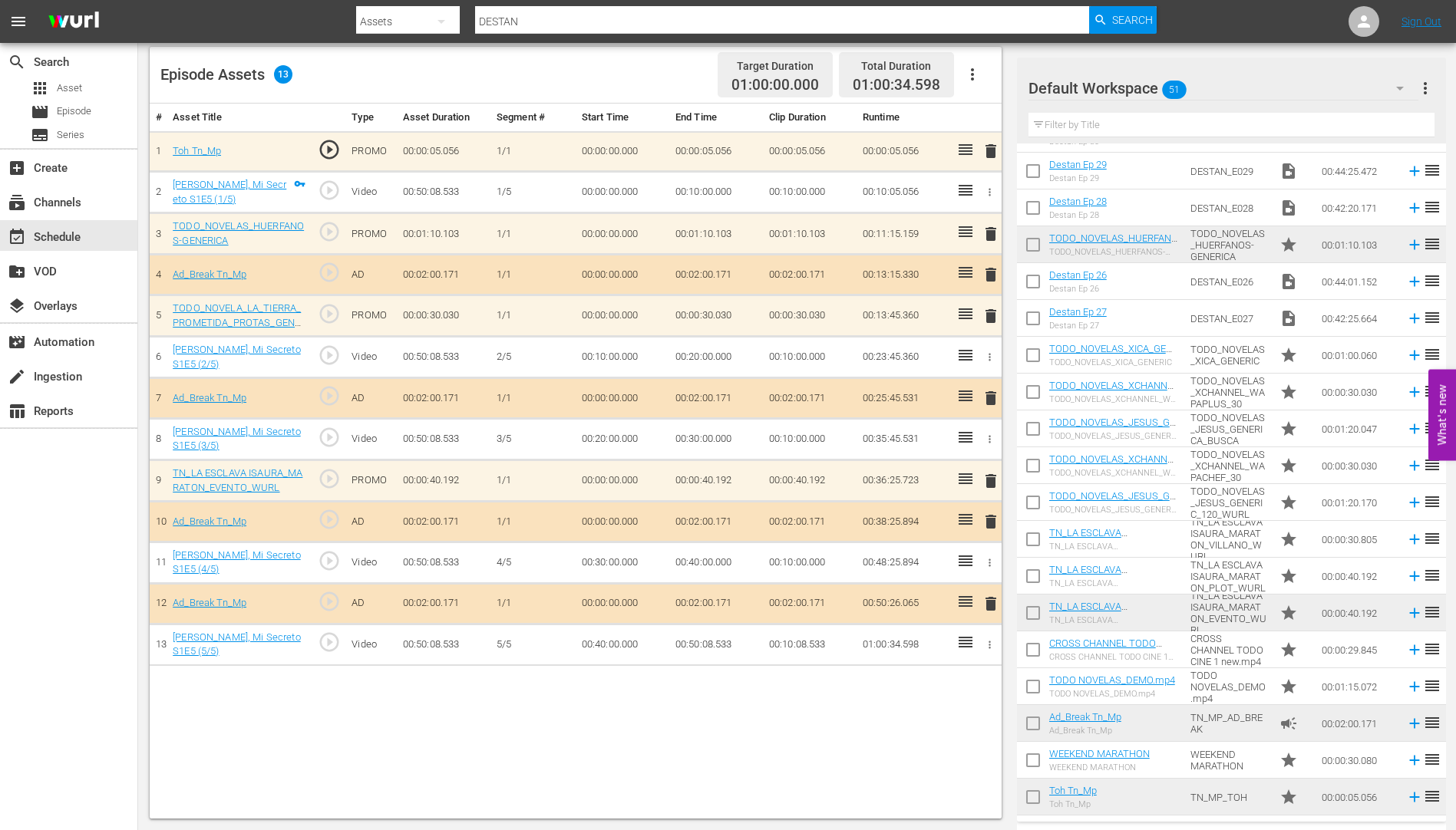
click at [991, 315] on span "delete" at bounding box center [991, 316] width 18 height 18
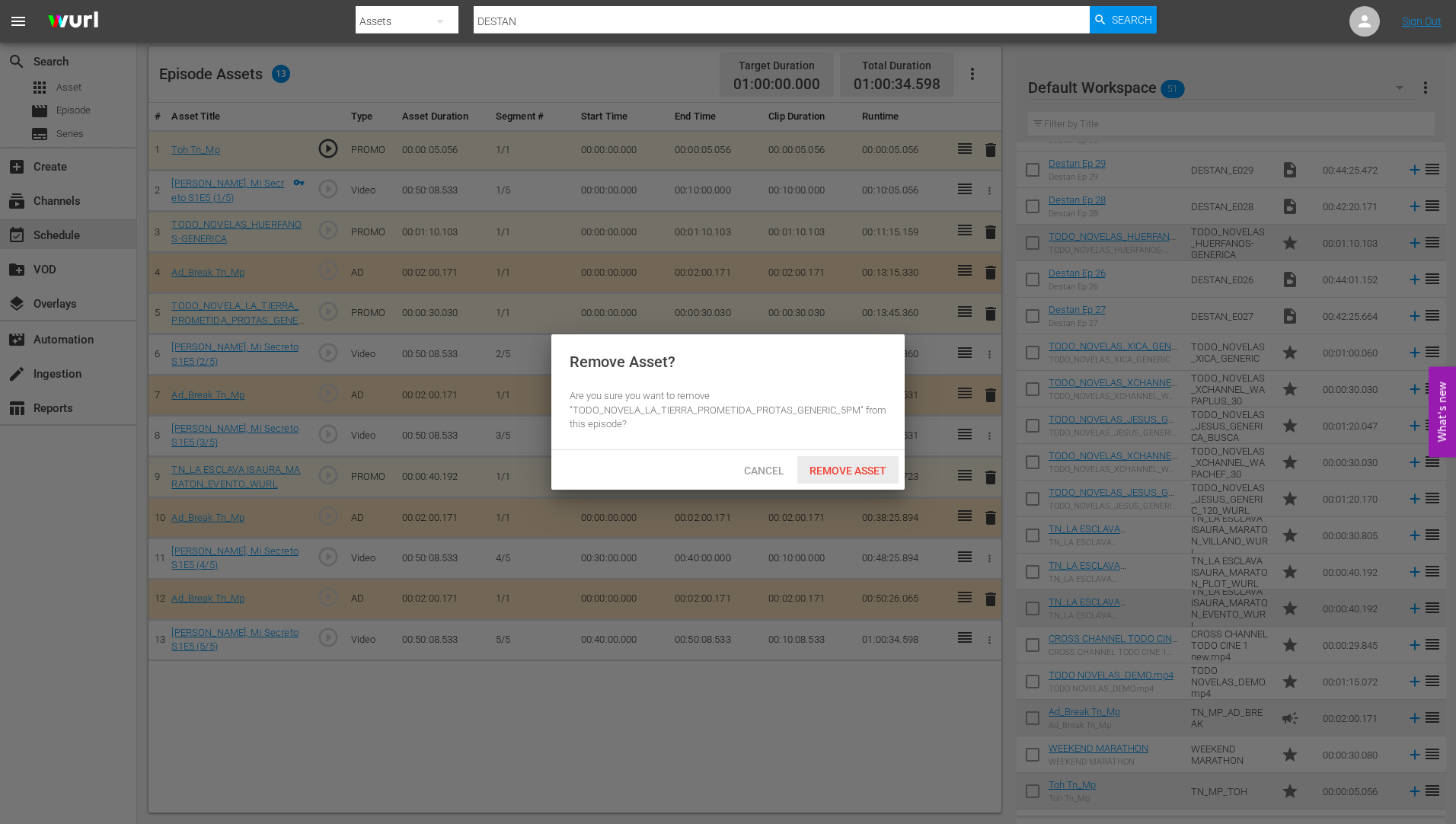
click at [863, 466] on span "Remove Asset" at bounding box center [848, 470] width 102 height 12
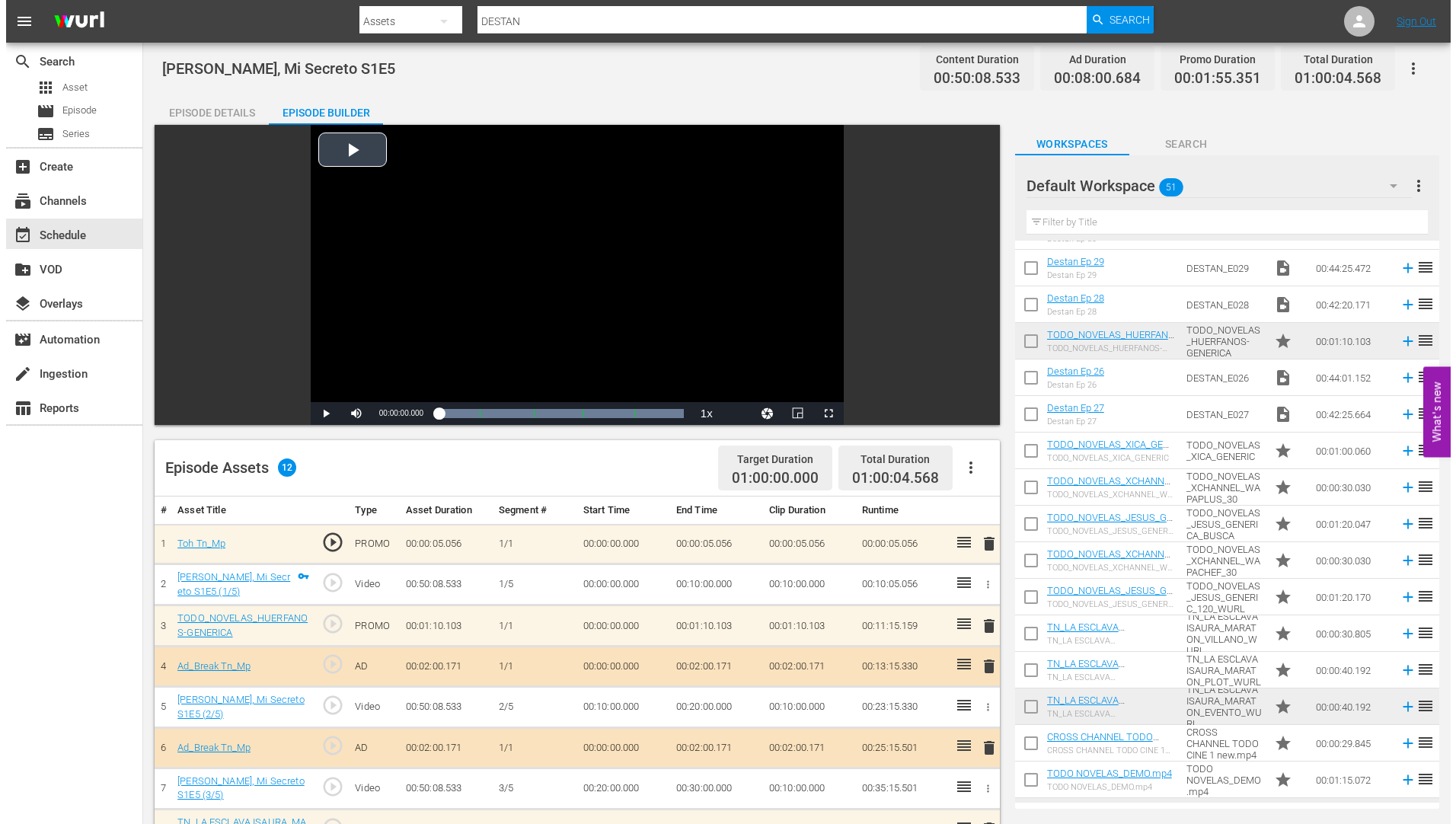
scroll to position [0, 0]
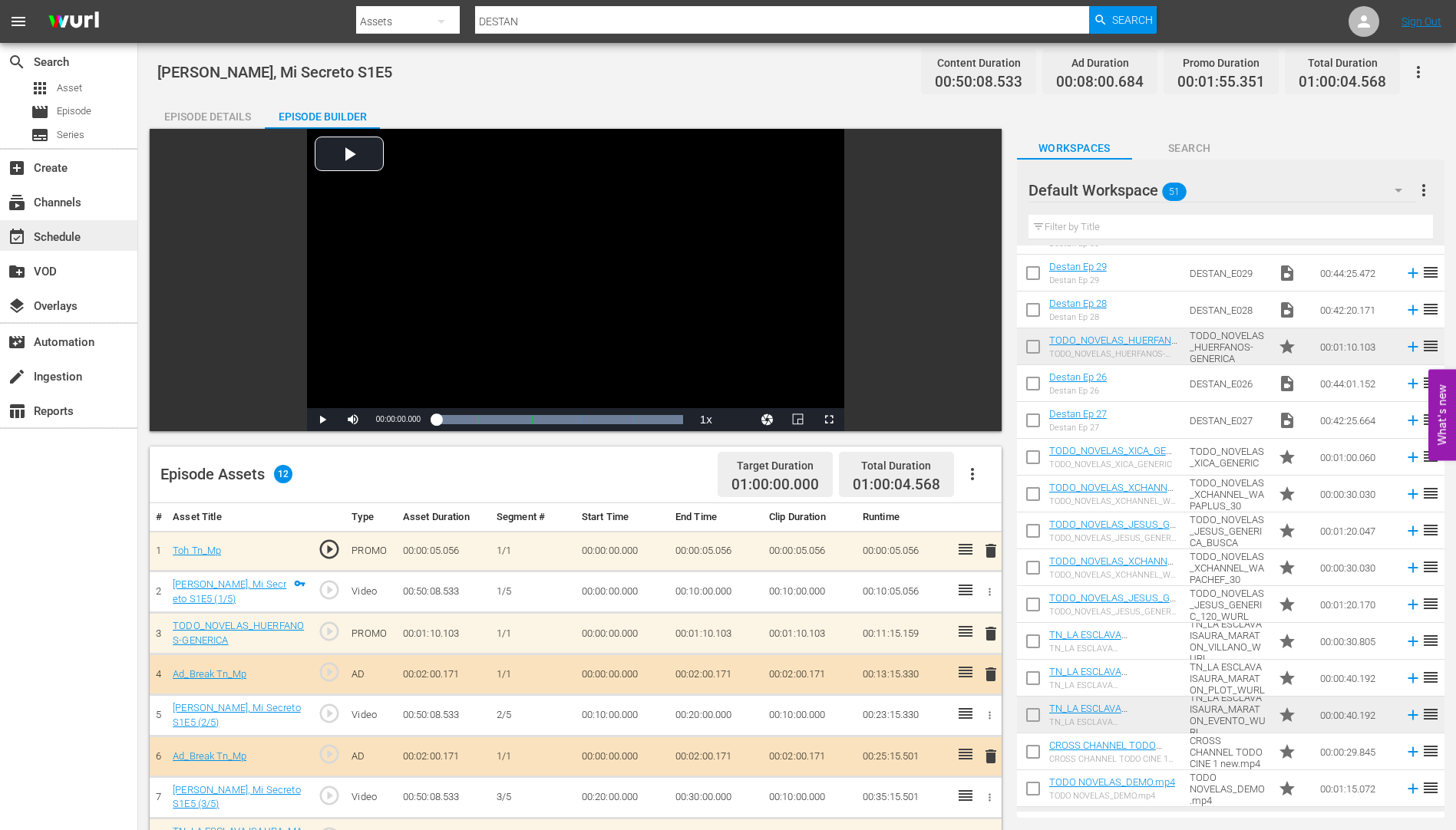
click at [62, 236] on div "event_available Schedule" at bounding box center [43, 235] width 86 height 14
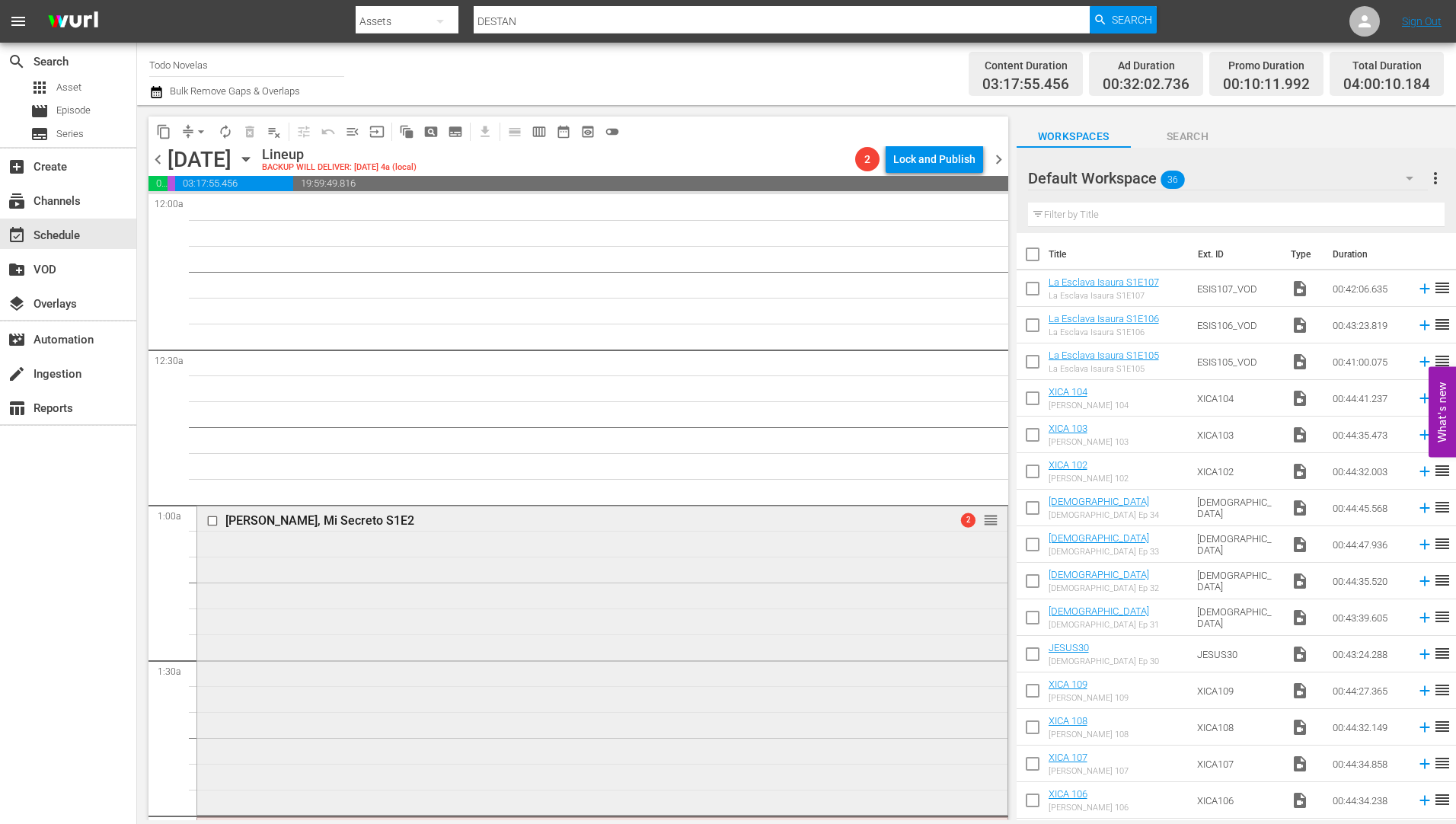
click at [214, 520] on input "checkbox" at bounding box center [214, 521] width 16 height 12
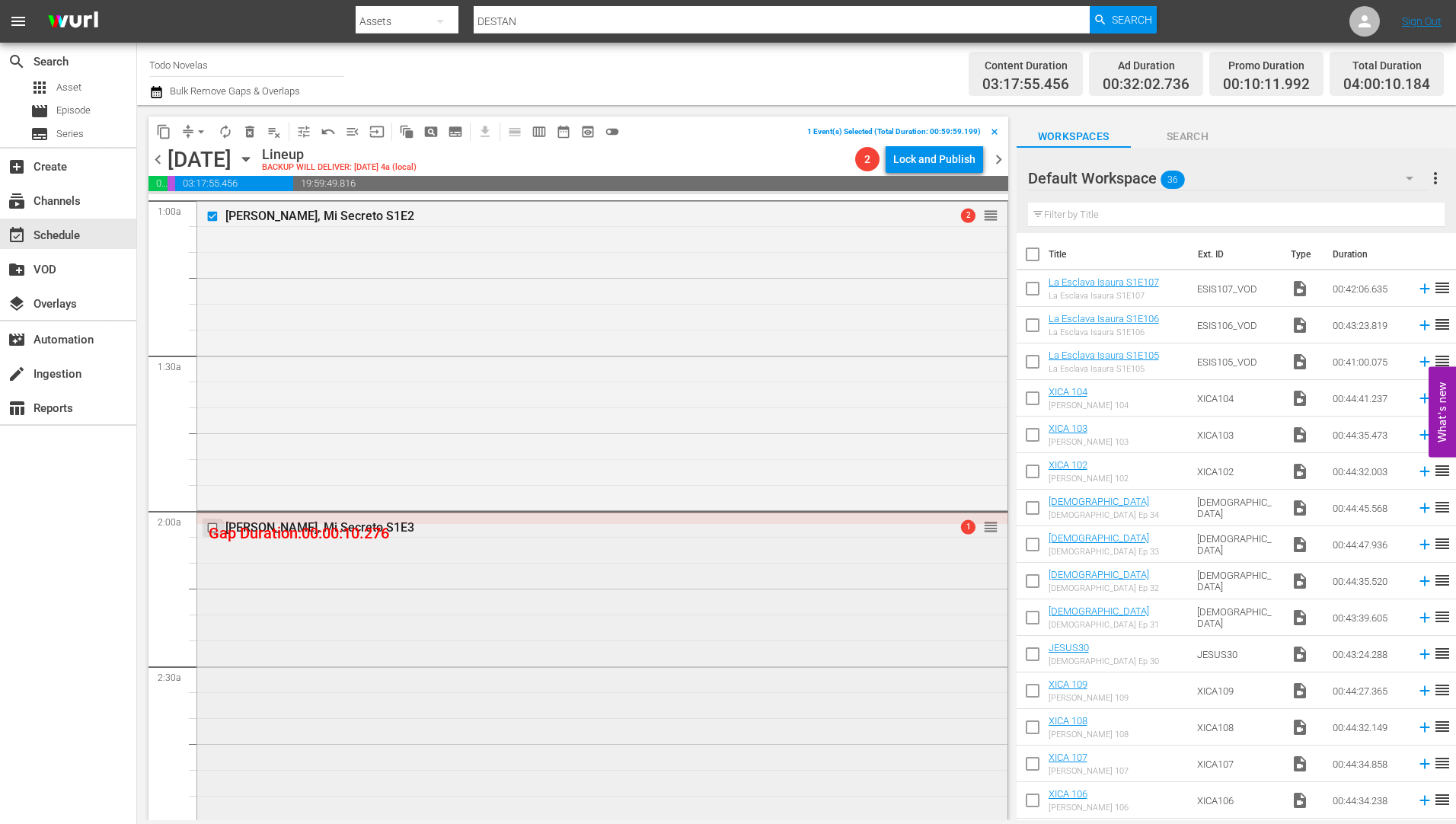
click at [212, 527] on input "checkbox" at bounding box center [214, 528] width 16 height 12
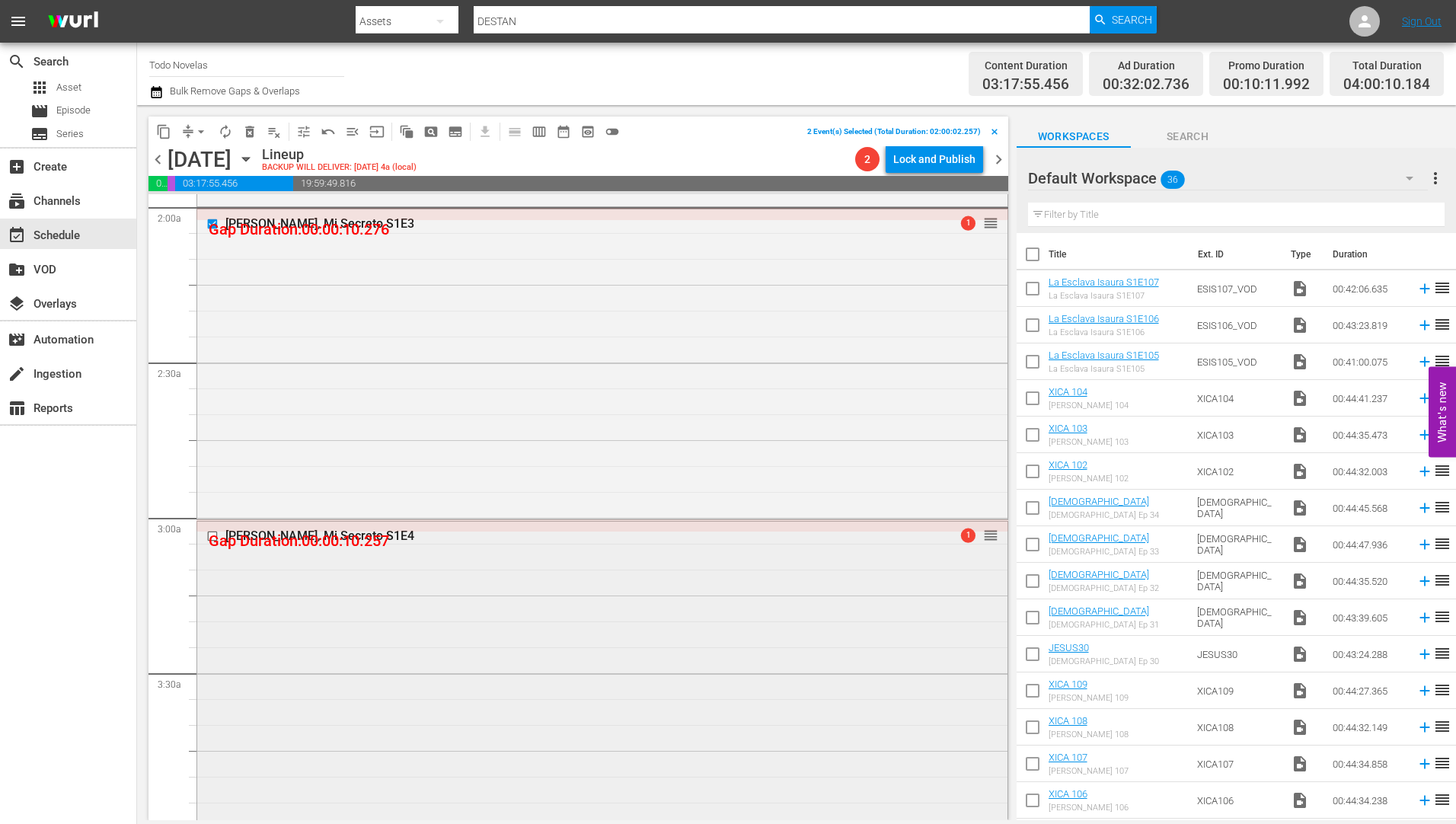
scroll to position [762, 0]
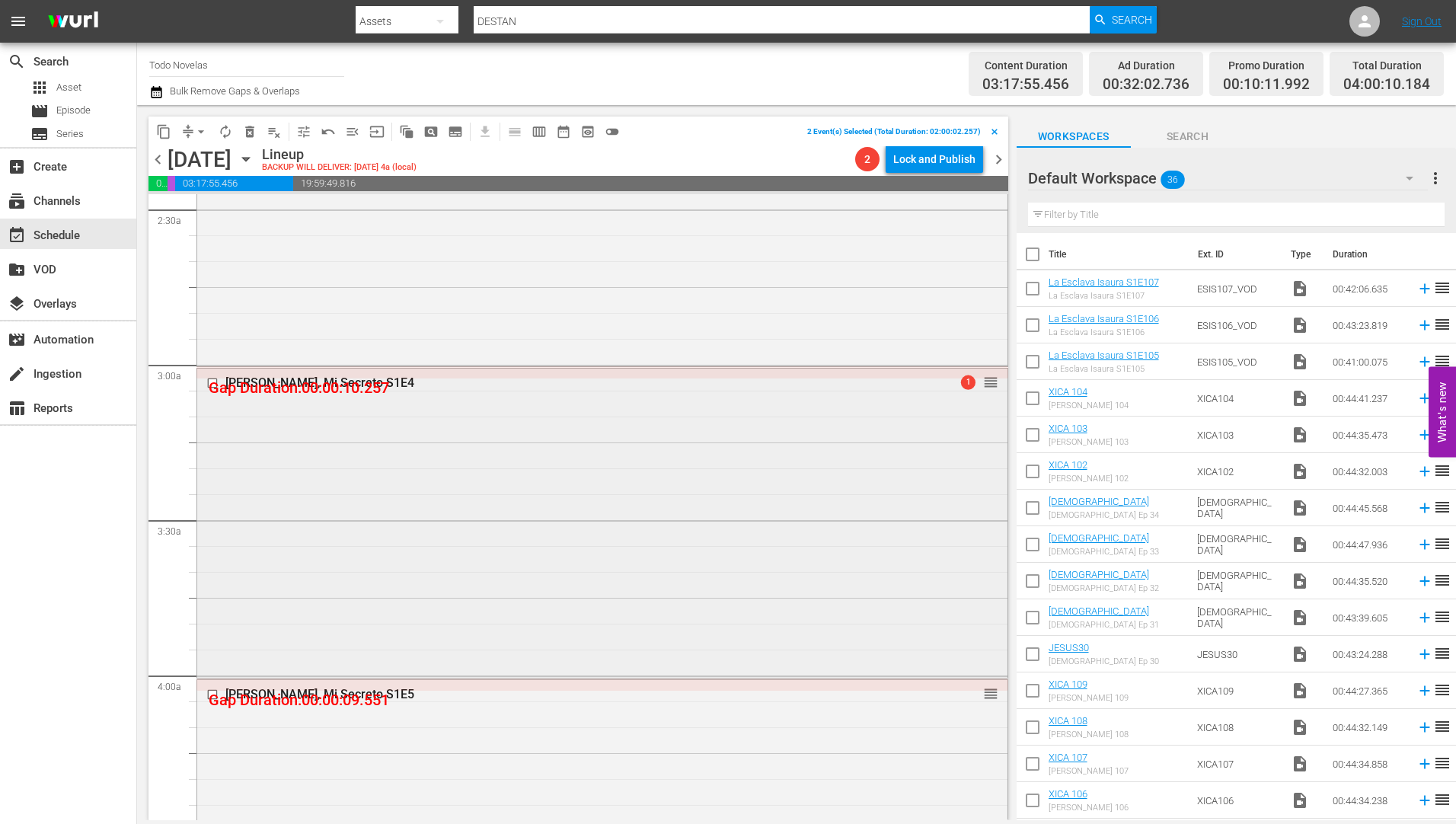
click at [214, 381] on input "checkbox" at bounding box center [214, 382] width 16 height 12
click at [210, 694] on input "checkbox" at bounding box center [214, 695] width 16 height 12
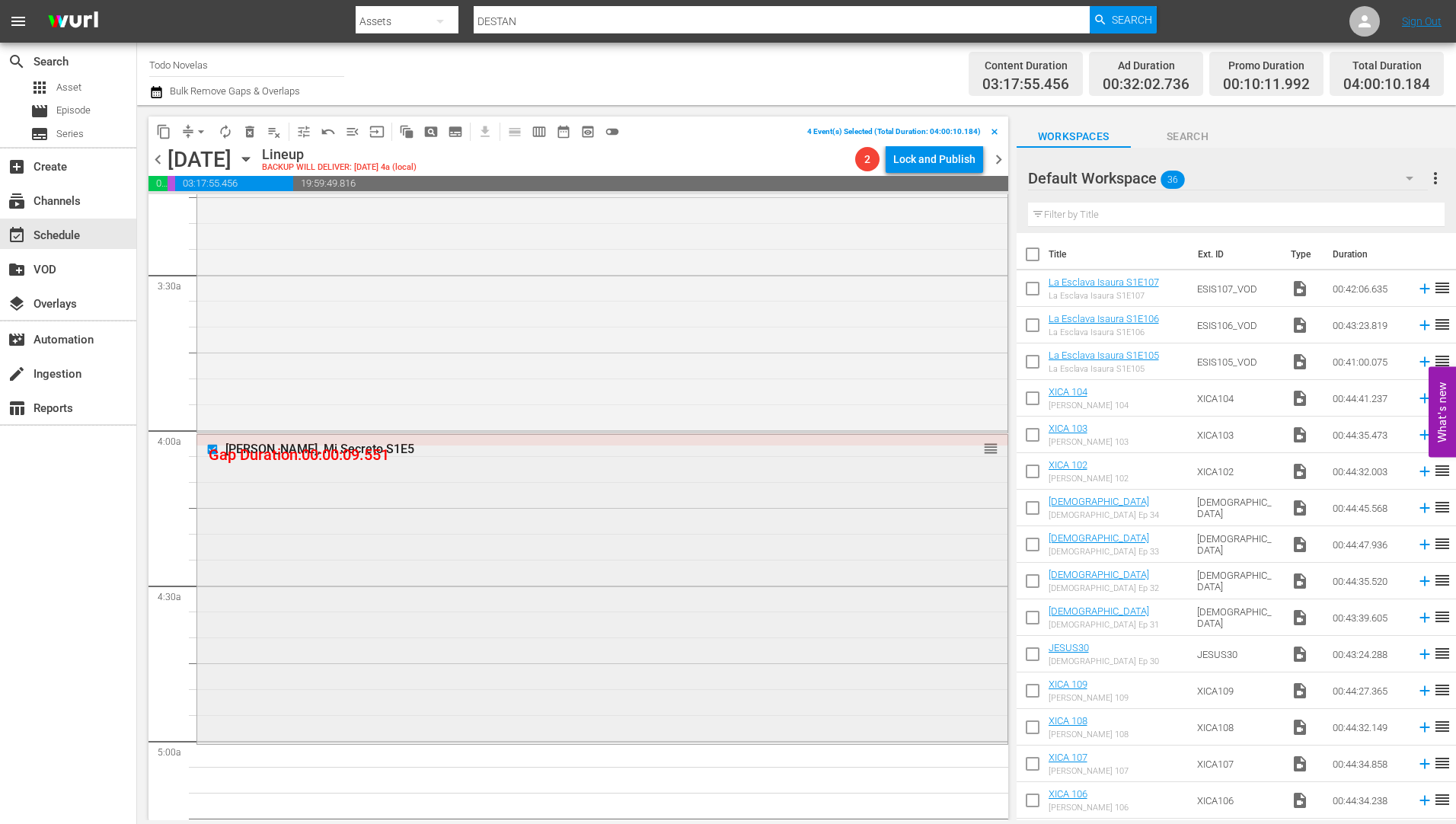
scroll to position [1142, 0]
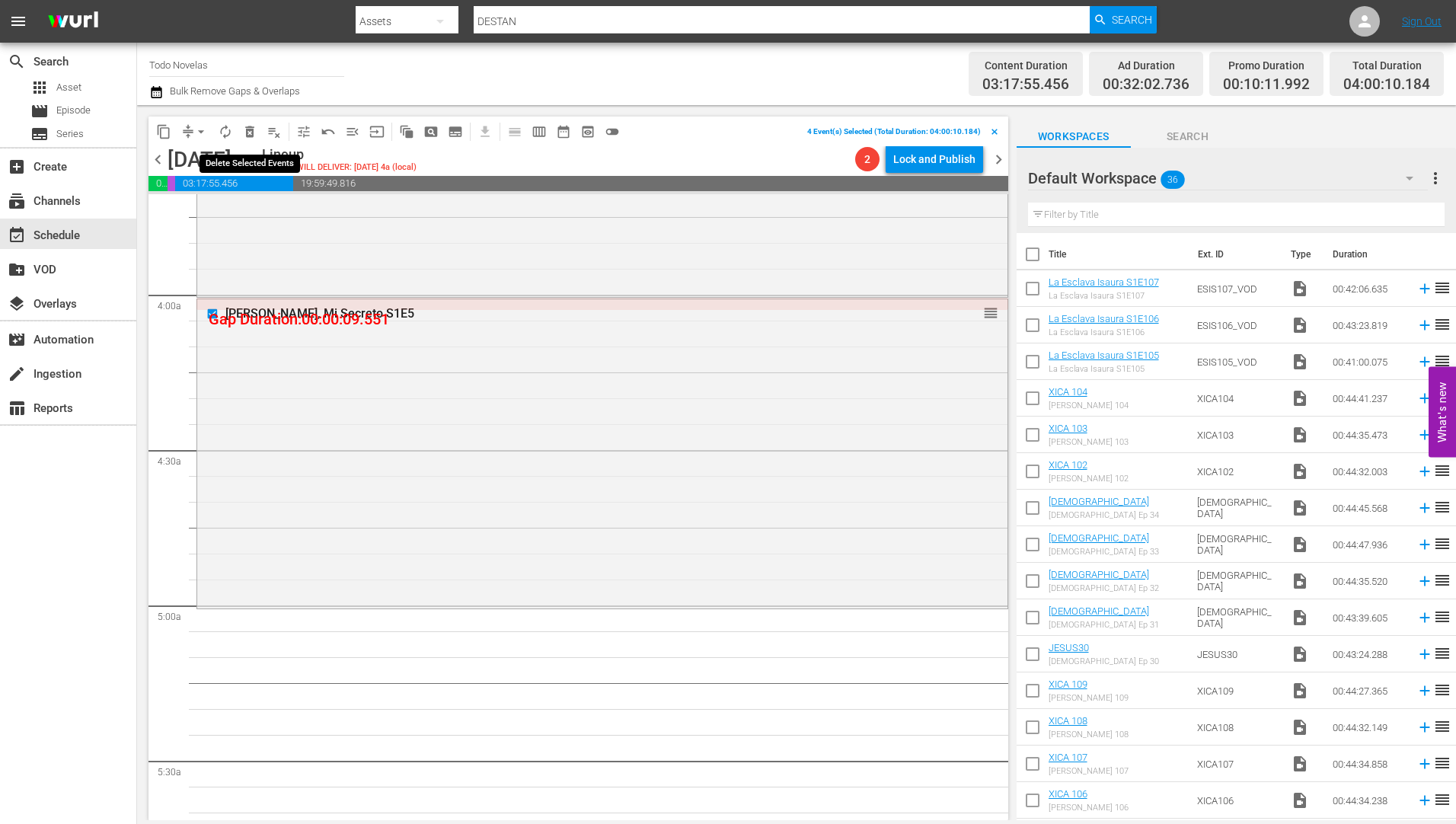
click at [249, 125] on span "delete_forever_outlined" at bounding box center [250, 131] width 15 height 15
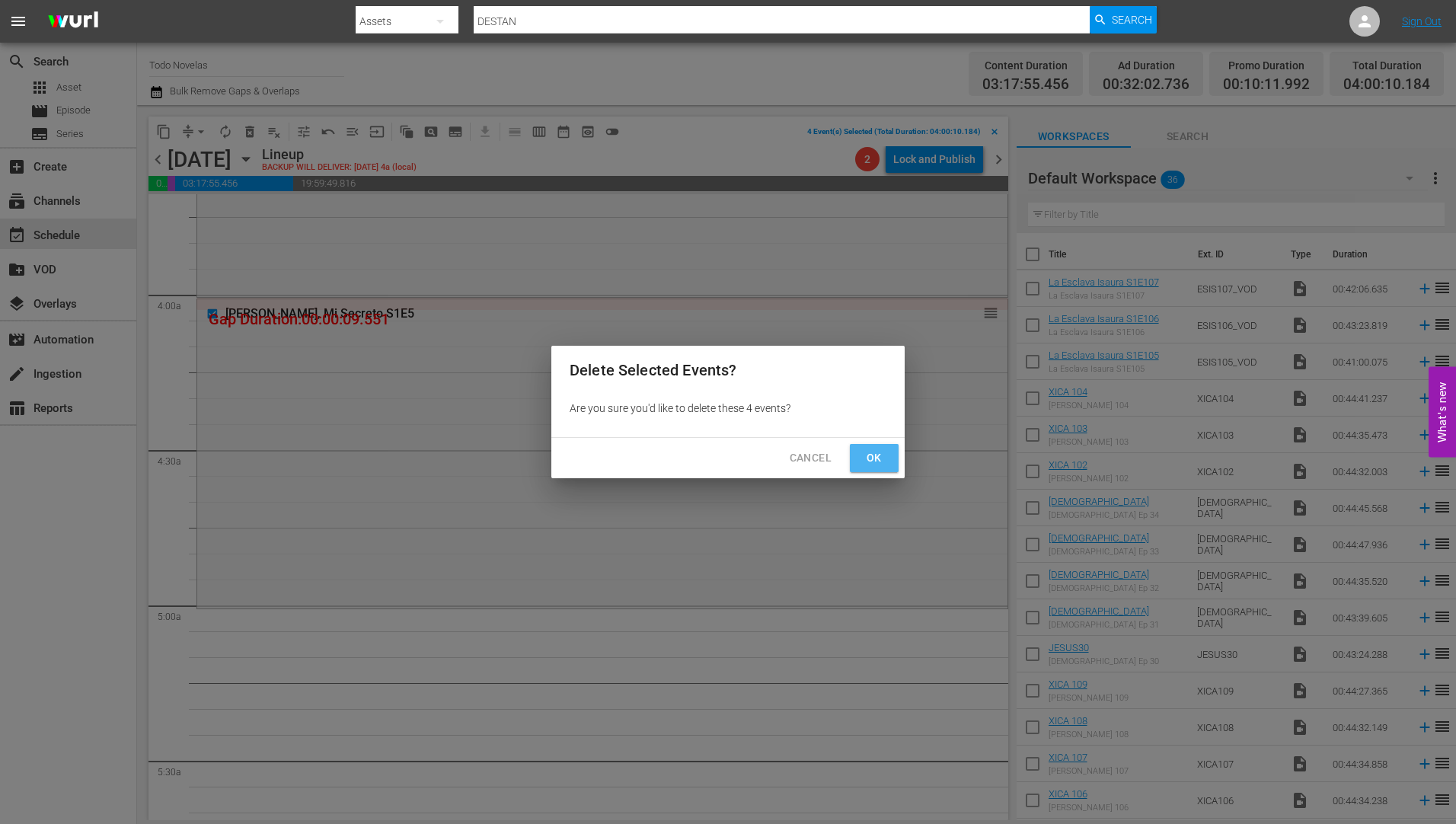
click at [867, 457] on span "Ok" at bounding box center [874, 459] width 24 height 19
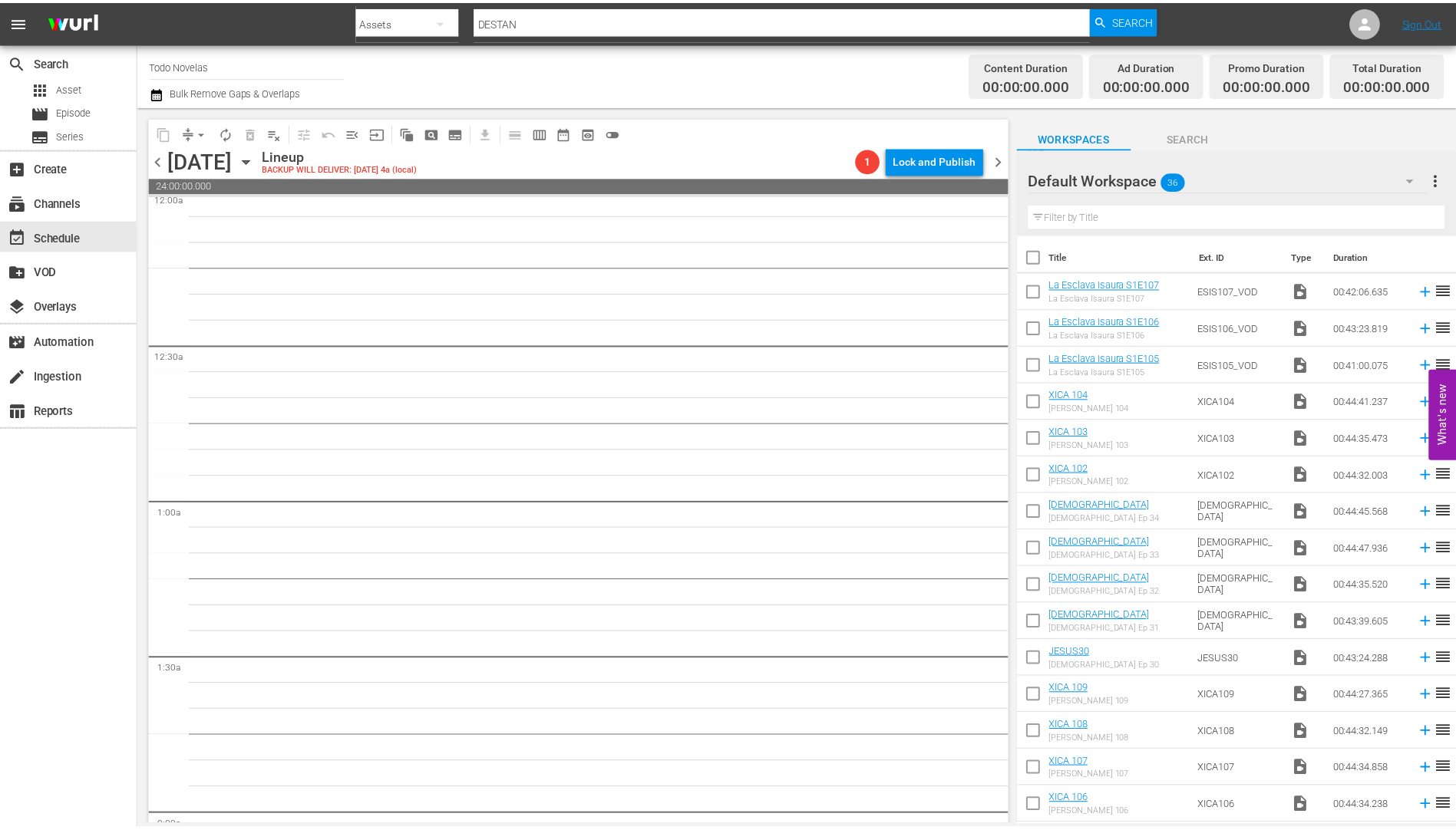
scroll to position [0, 0]
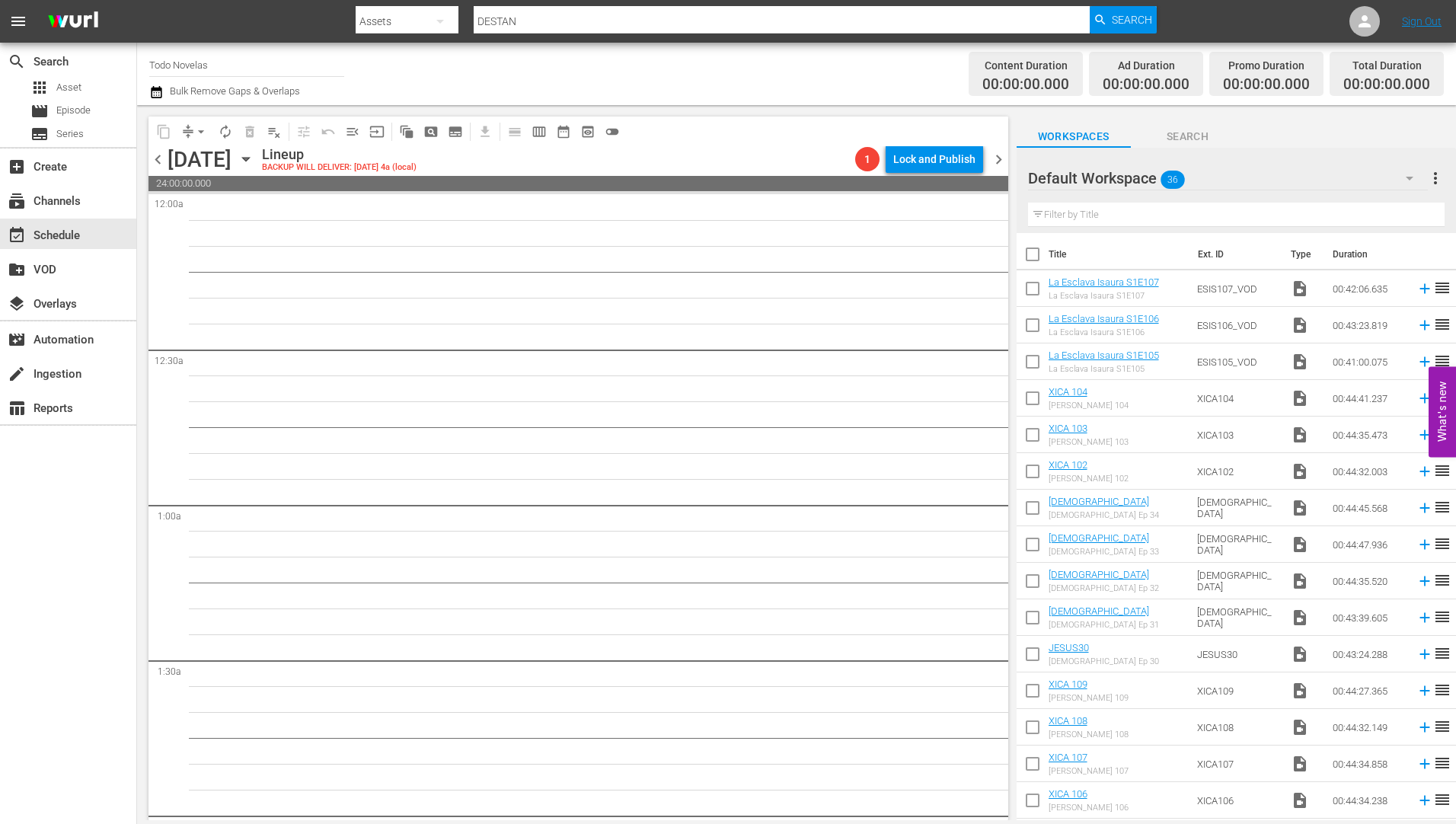
click at [254, 157] on icon "button" at bounding box center [246, 158] width 16 height 16
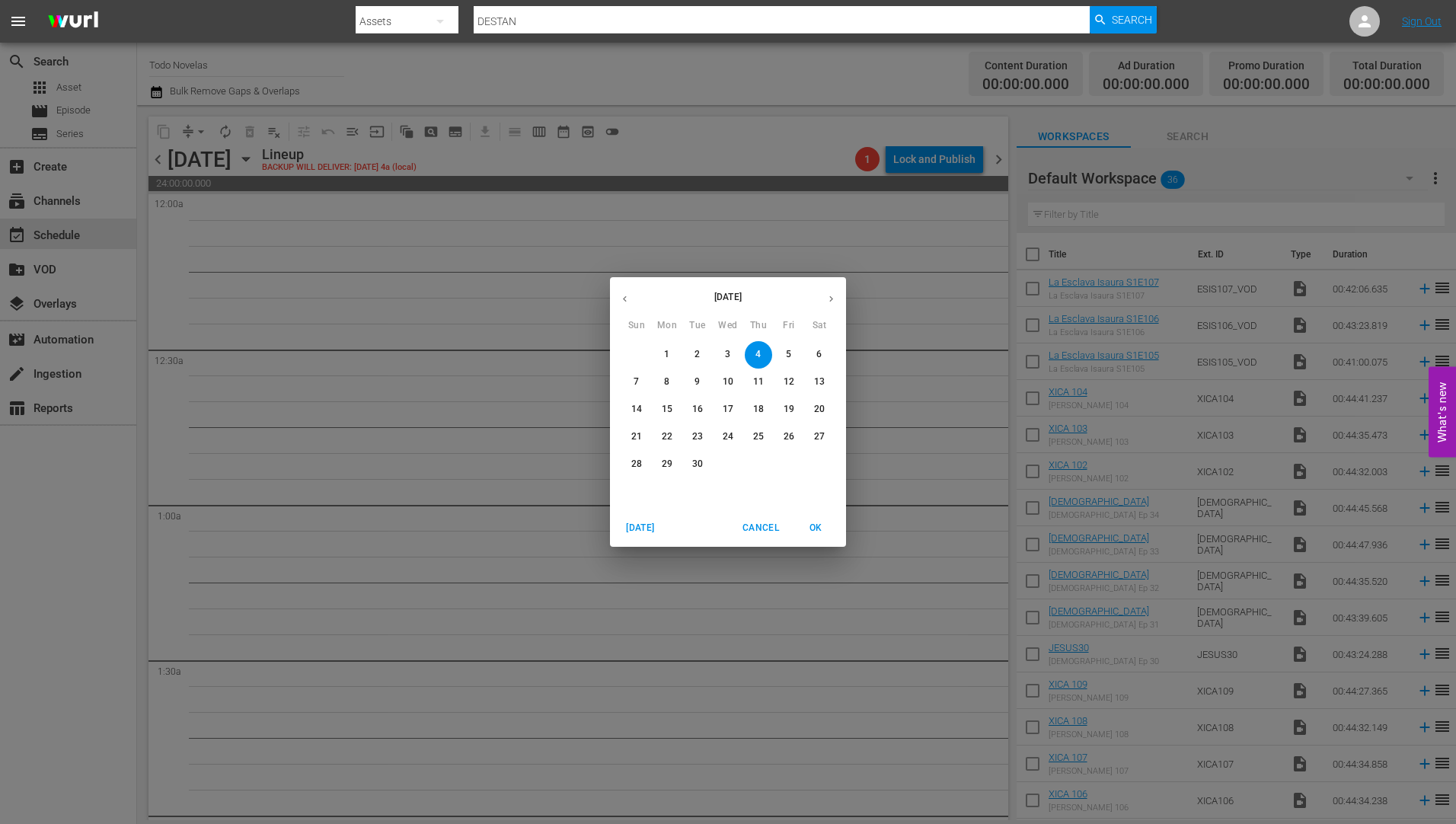
click at [787, 348] on p "5" at bounding box center [788, 354] width 6 height 12
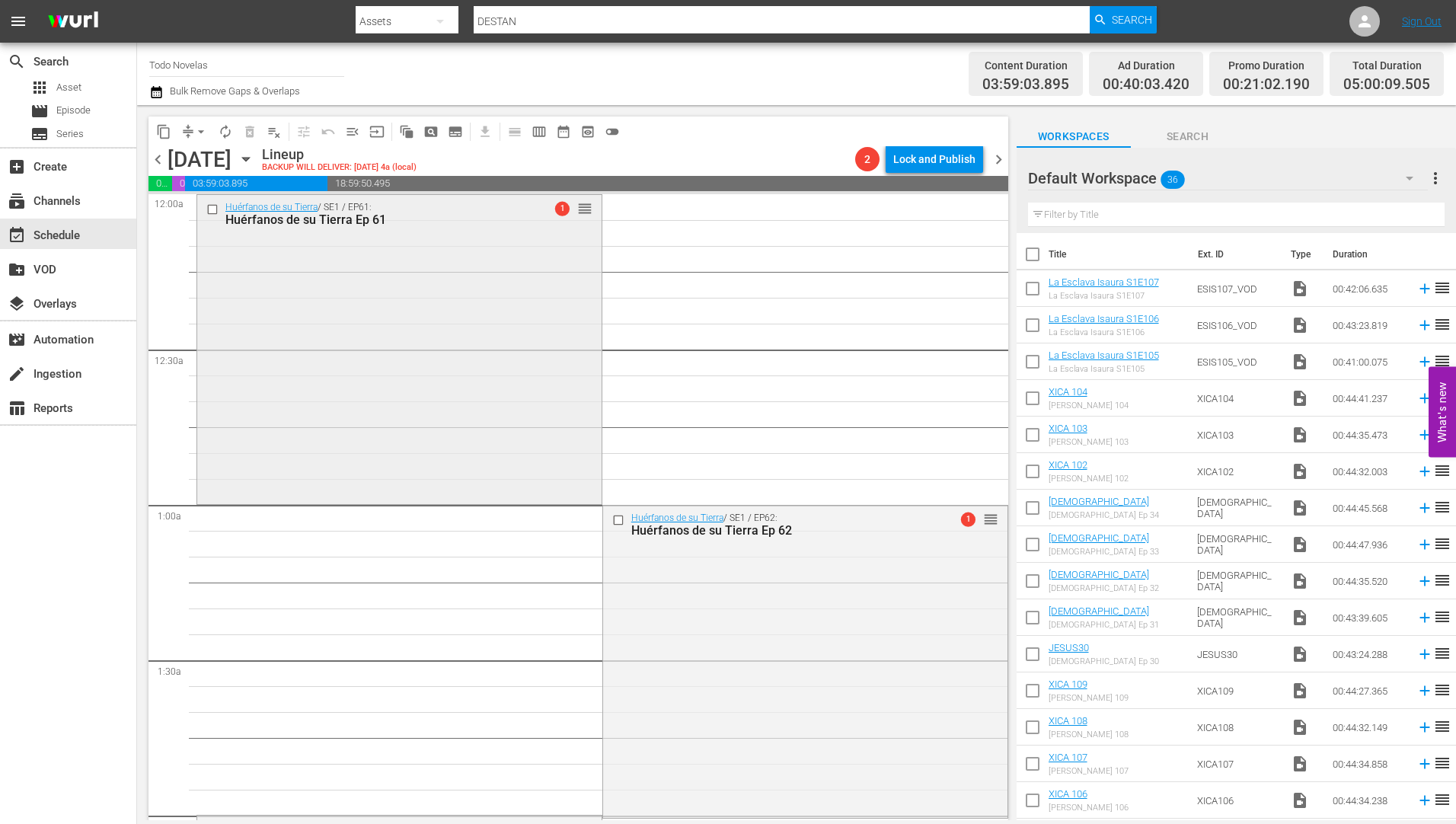
click at [246, 220] on div "Huérfanos de su Tierra Ep 61" at bounding box center [374, 220] width 298 height 14
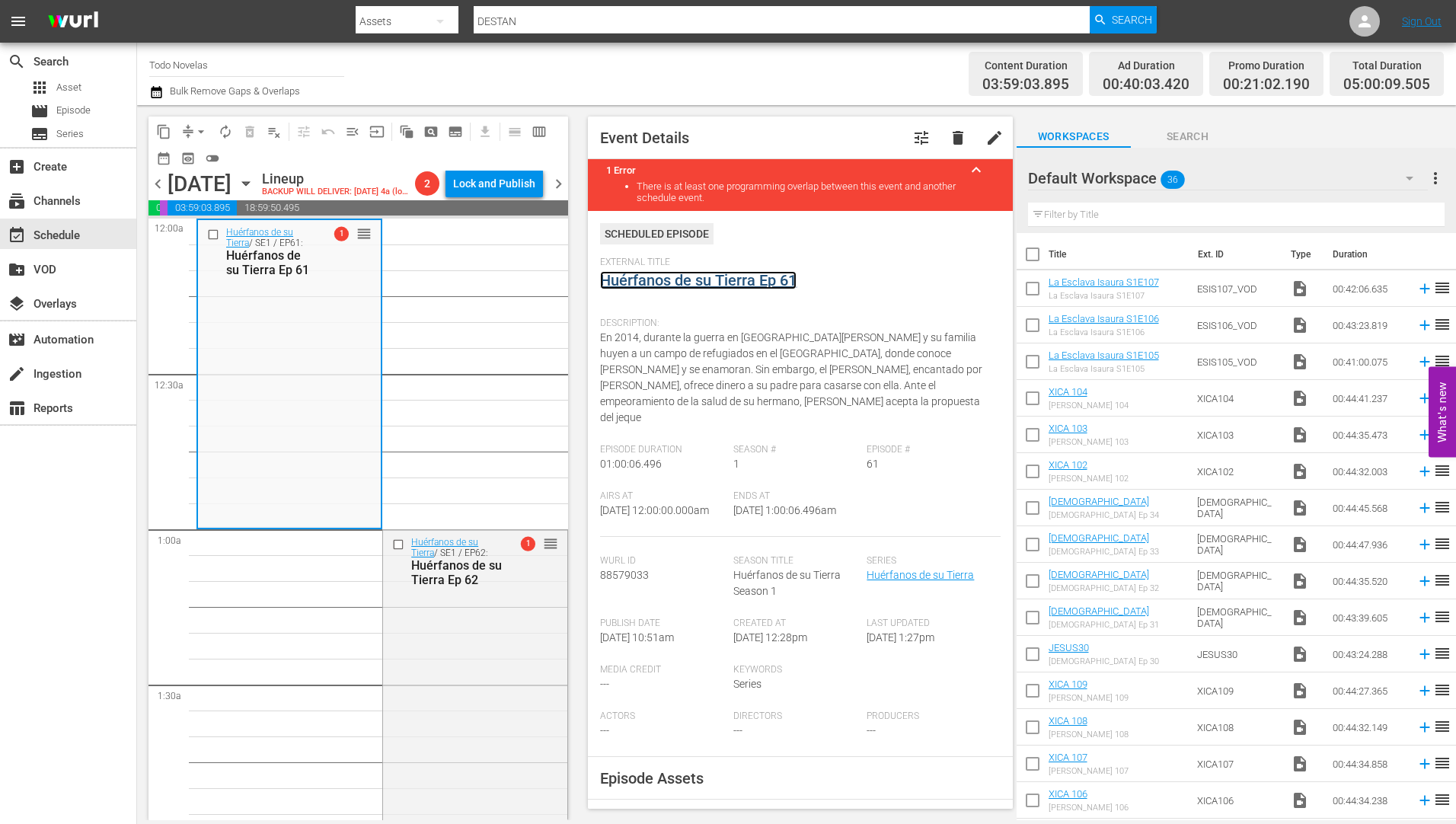
click at [681, 278] on link "Huérfanos de su Tierra Ep 61" at bounding box center [698, 280] width 197 height 18
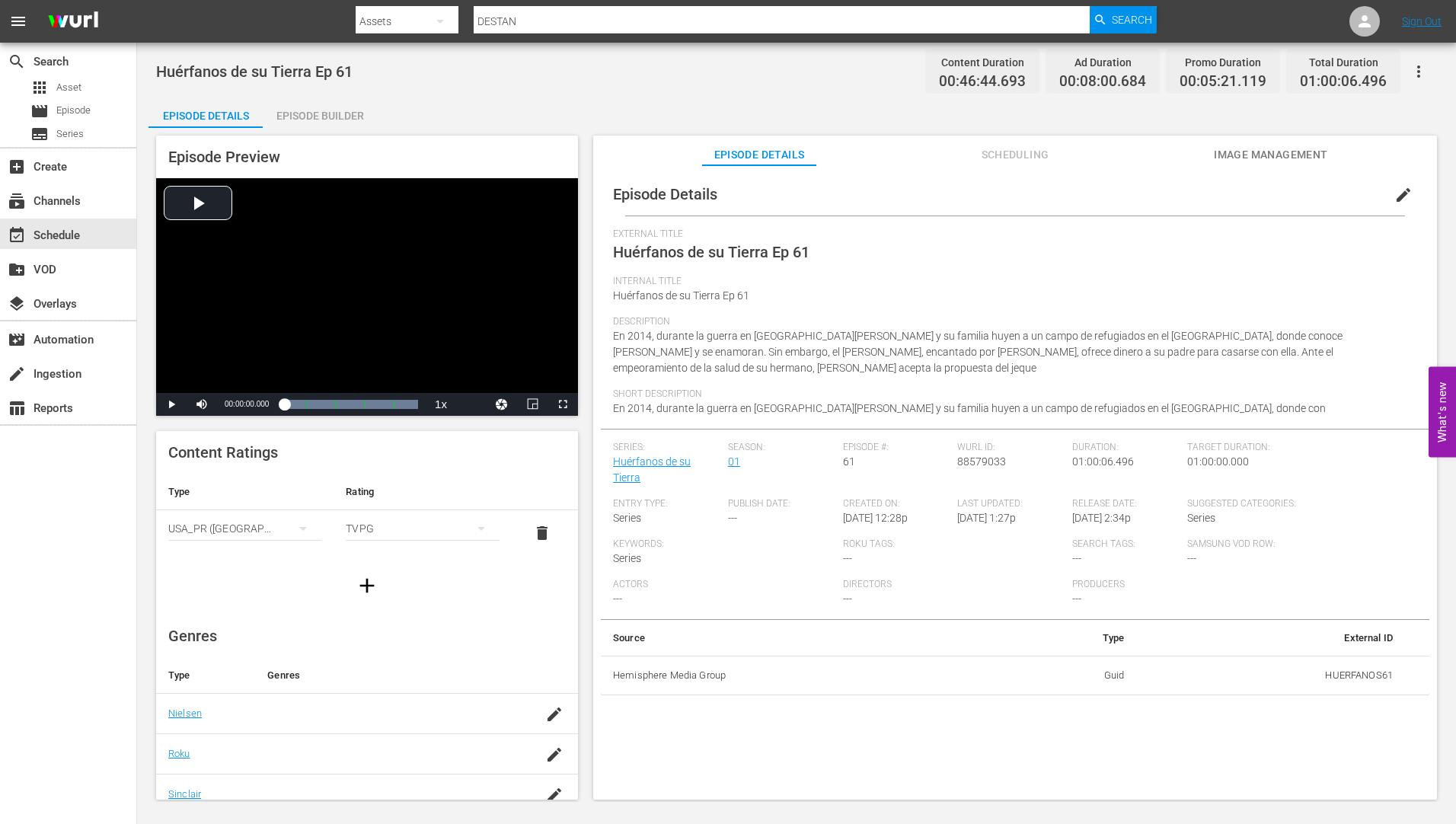
click at [327, 118] on div "Episode Builder" at bounding box center [319, 116] width 114 height 36
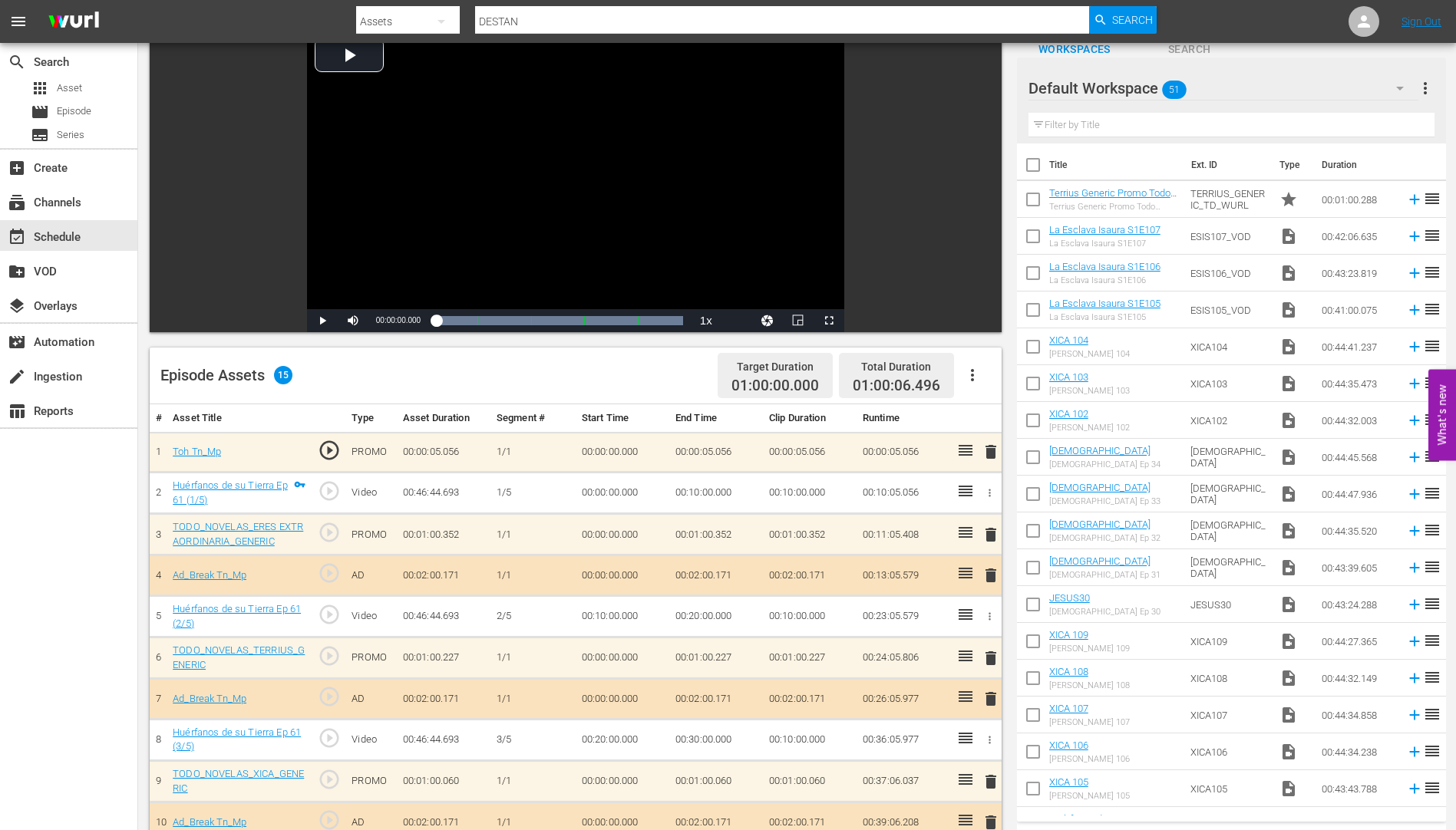
scroll to position [307, 0]
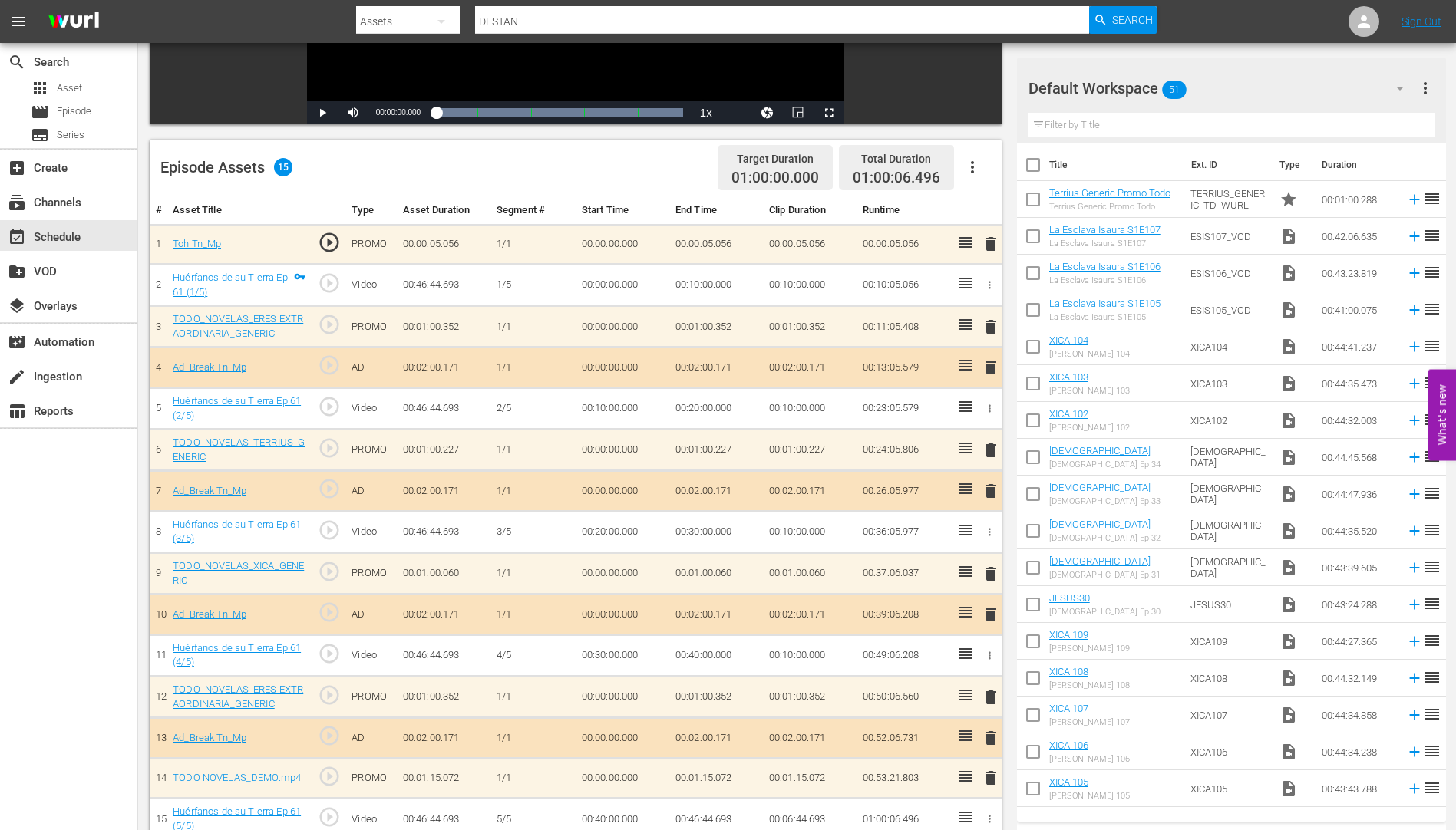
click at [989, 324] on span "delete" at bounding box center [991, 327] width 18 height 18
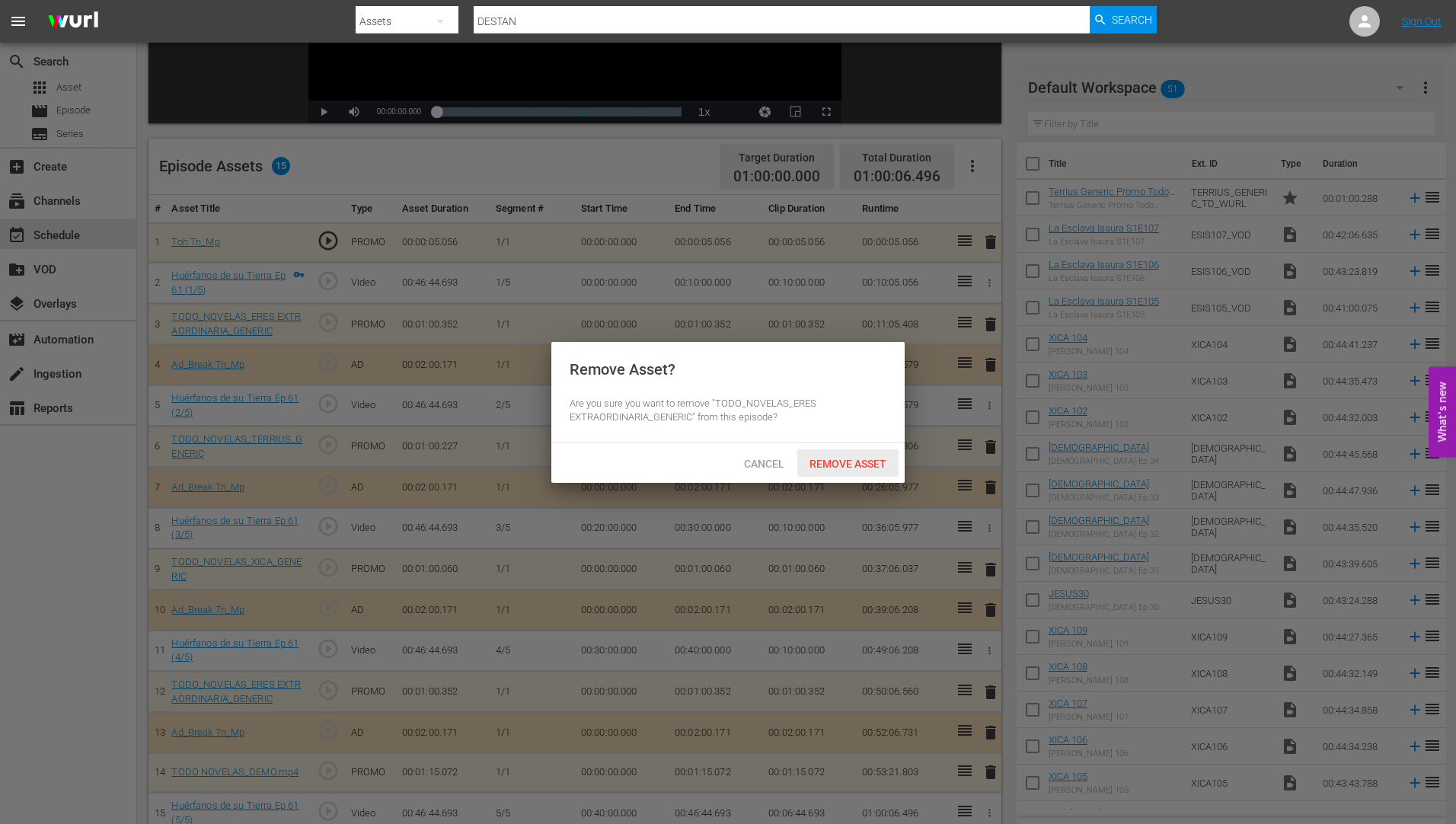
click at [831, 460] on span "Remove Asset" at bounding box center [848, 463] width 102 height 12
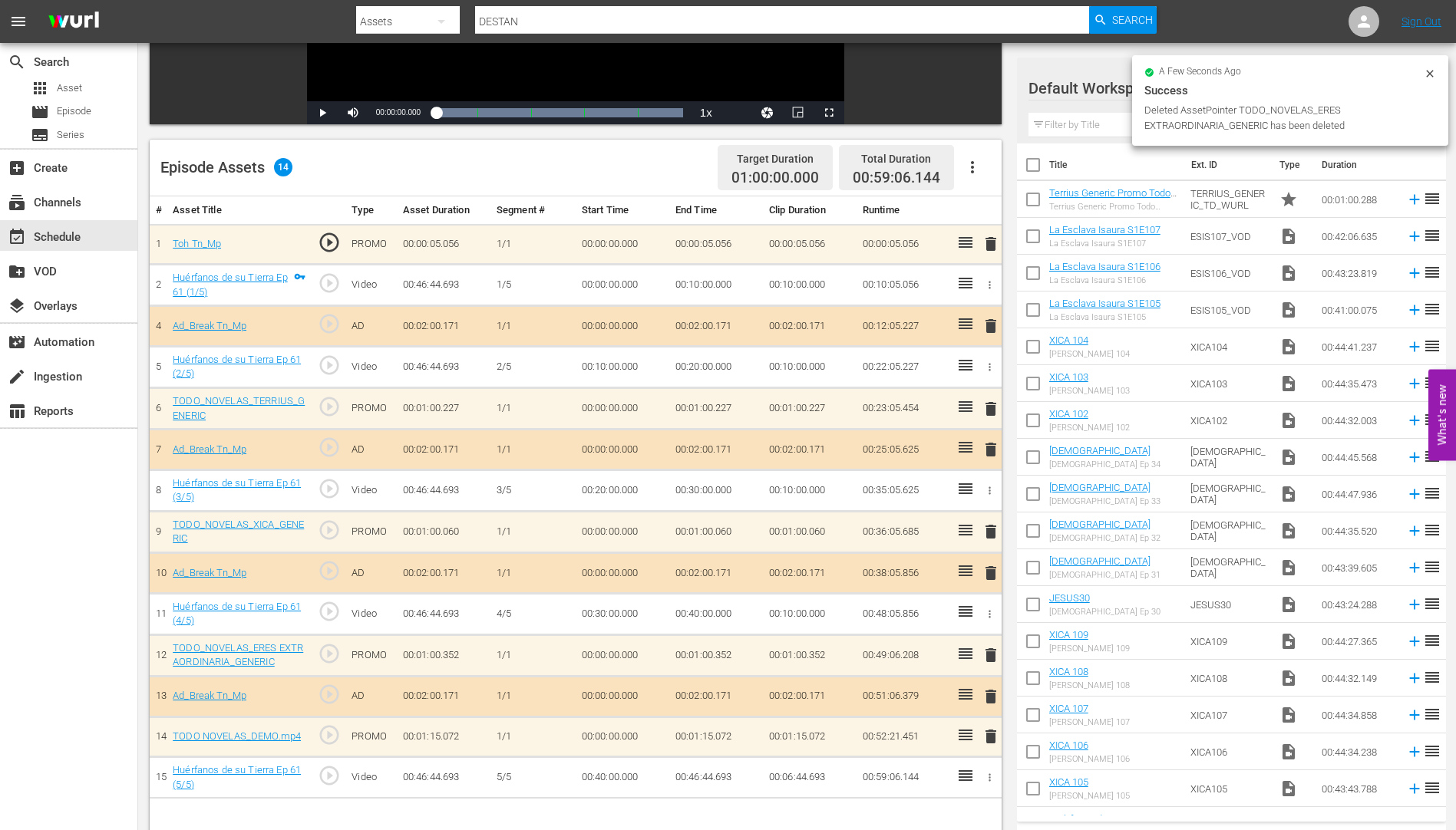
scroll to position [400, 0]
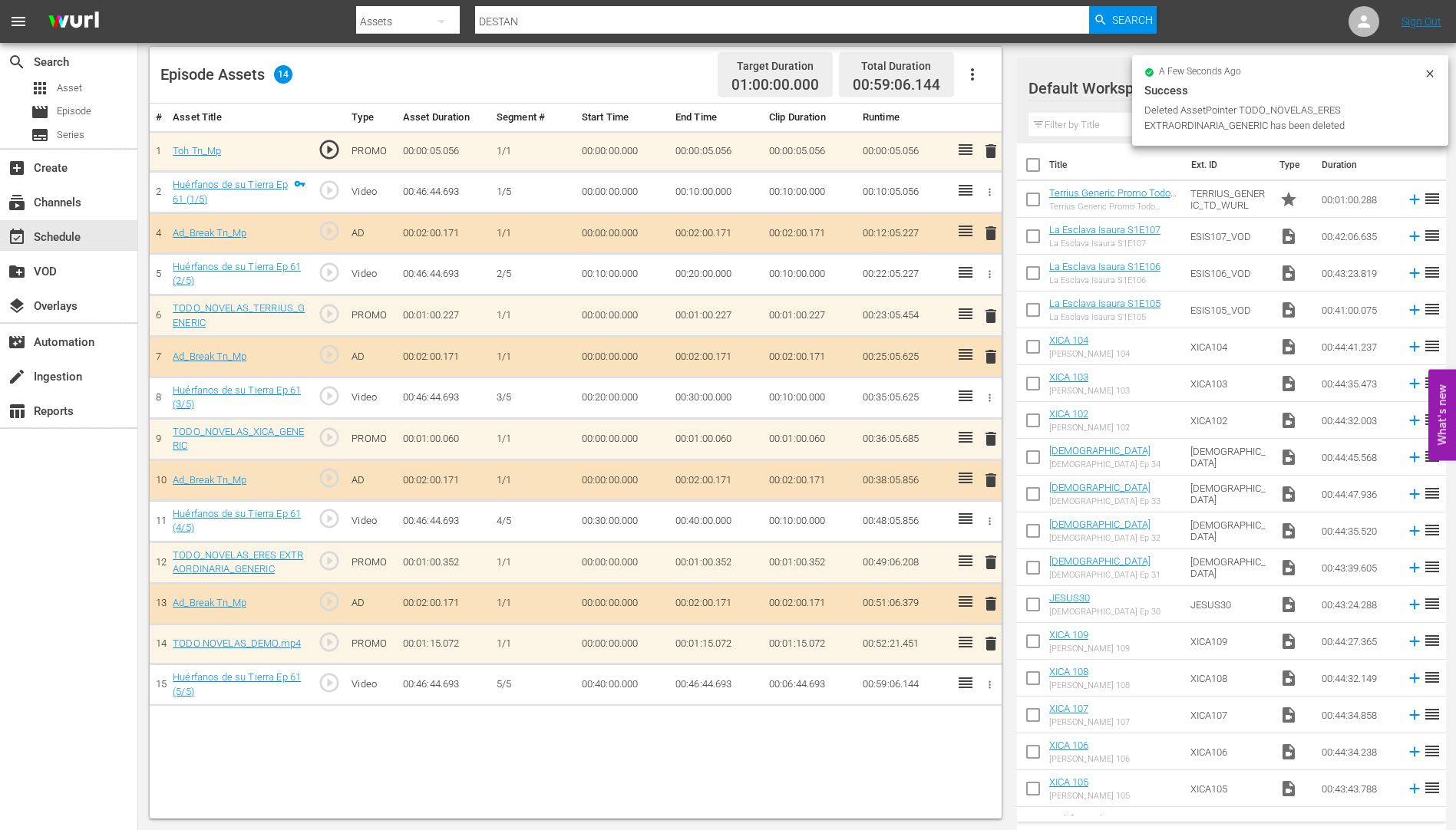
click at [990, 564] on span "delete" at bounding box center [991, 562] width 18 height 18
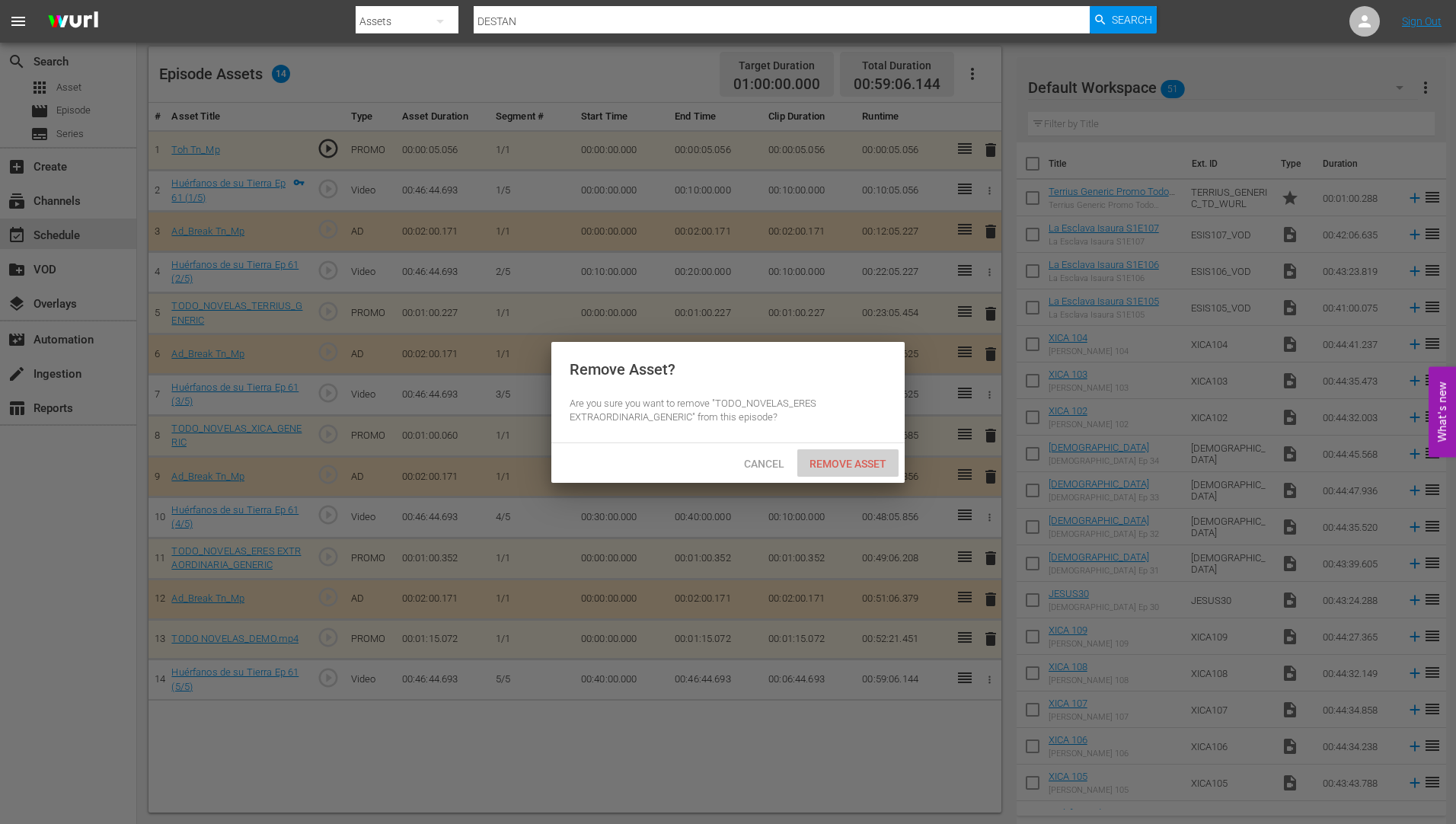
click at [834, 463] on span "Remove Asset" at bounding box center [848, 463] width 102 height 12
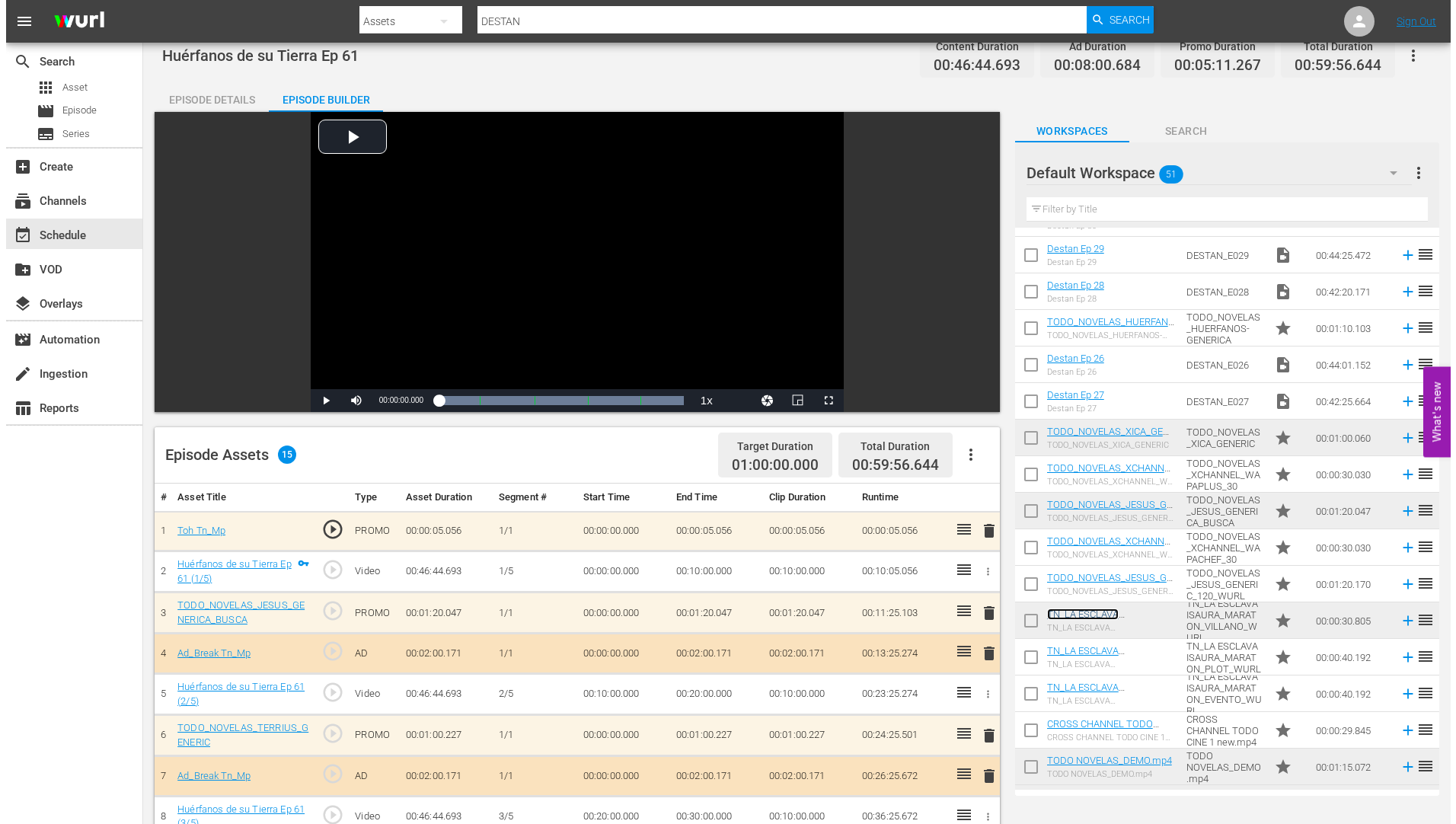
scroll to position [0, 0]
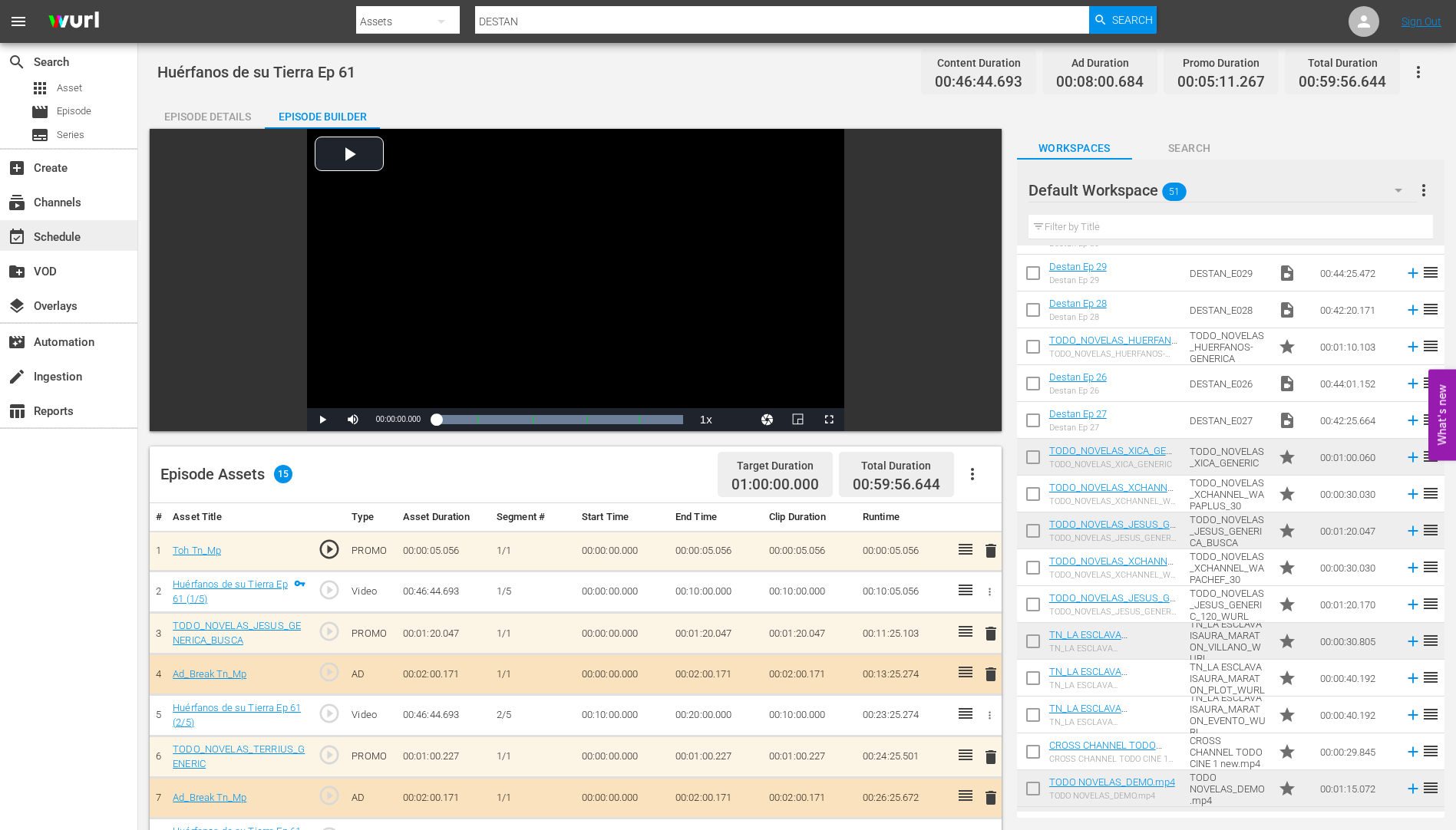
click at [68, 236] on div "event_available Schedule" at bounding box center [43, 235] width 86 height 14
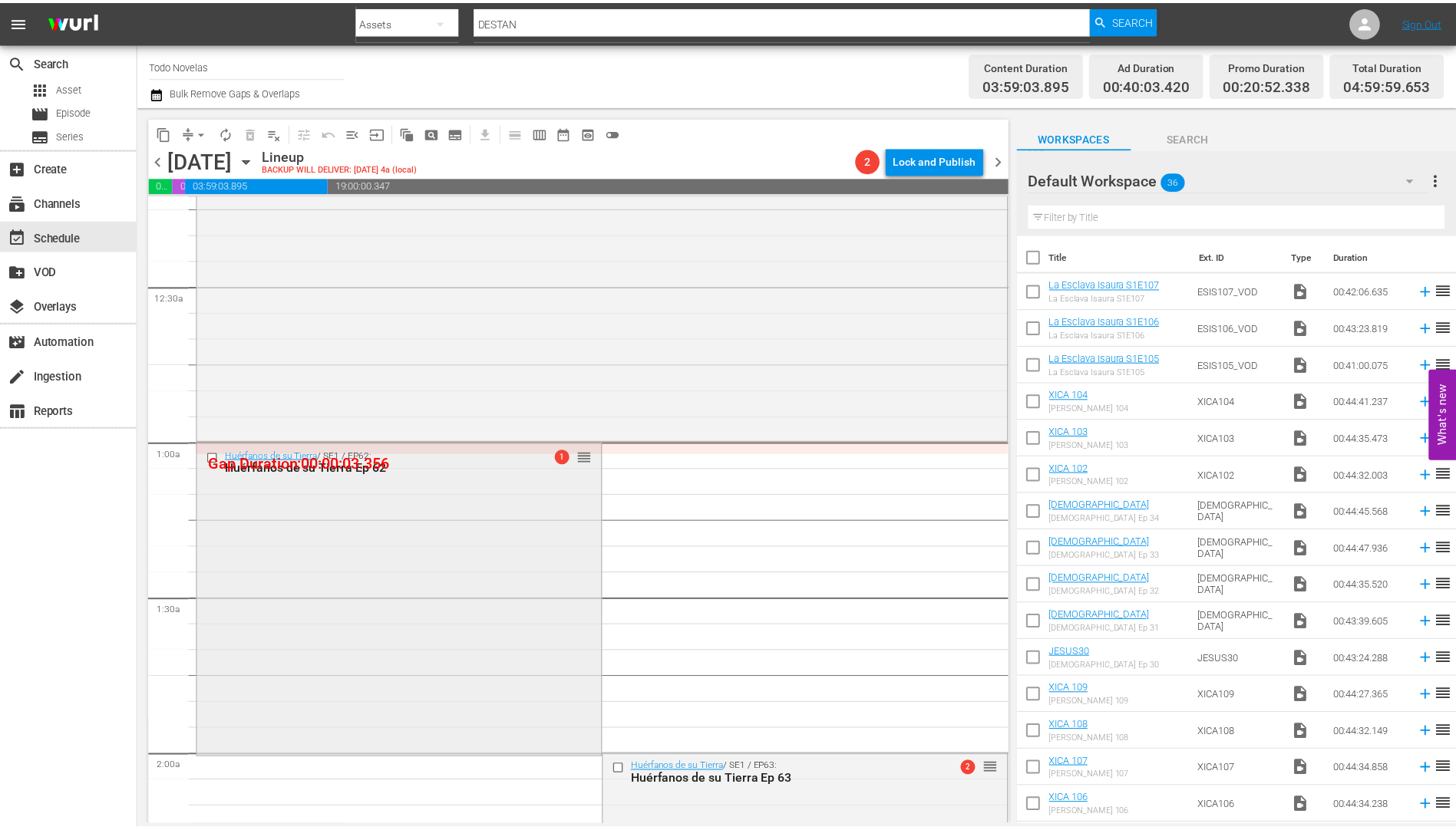
scroll to position [154, 0]
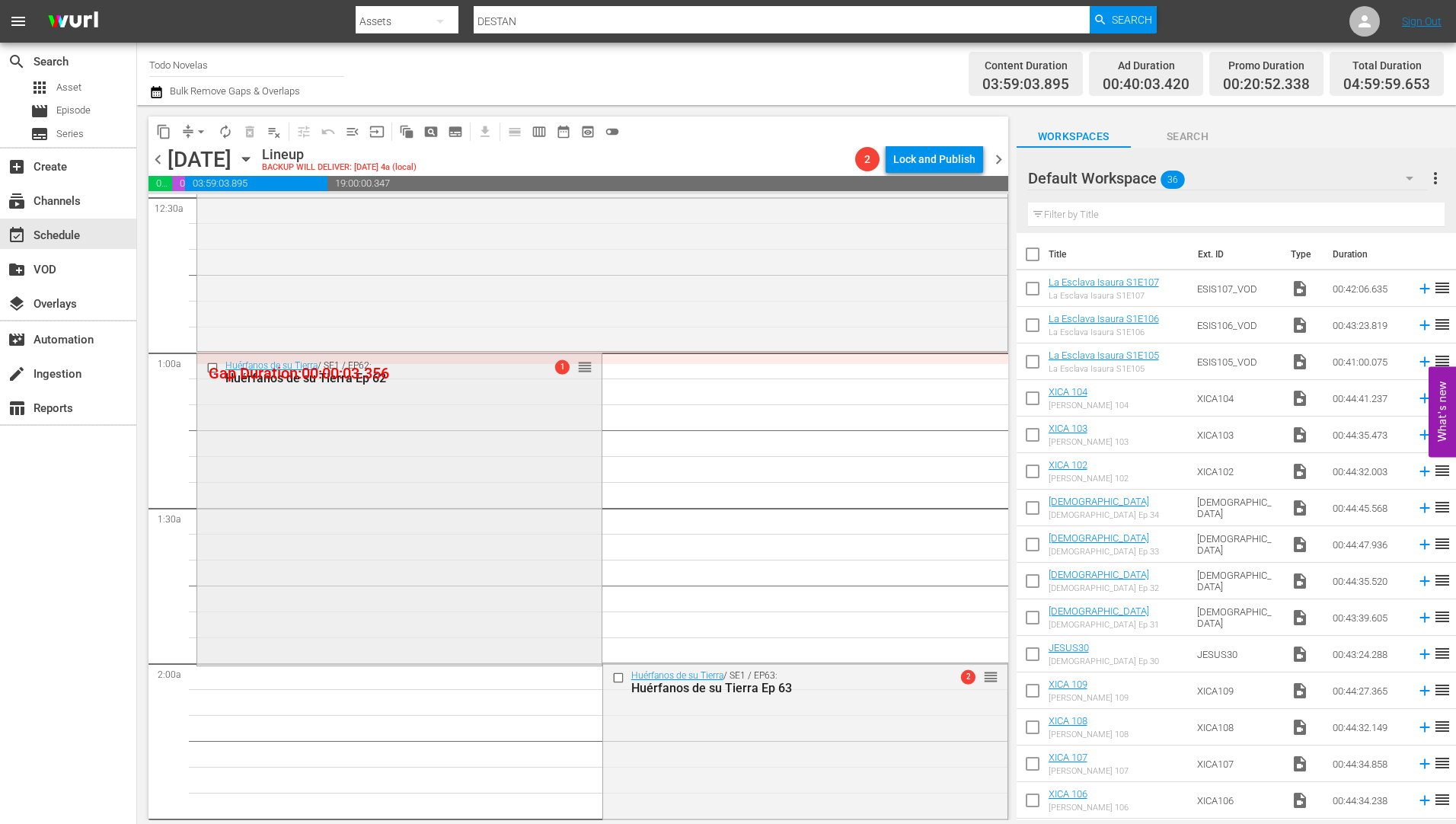
click at [341, 375] on div "Huérfanos de su Tierra Ep 62" at bounding box center [374, 378] width 298 height 14
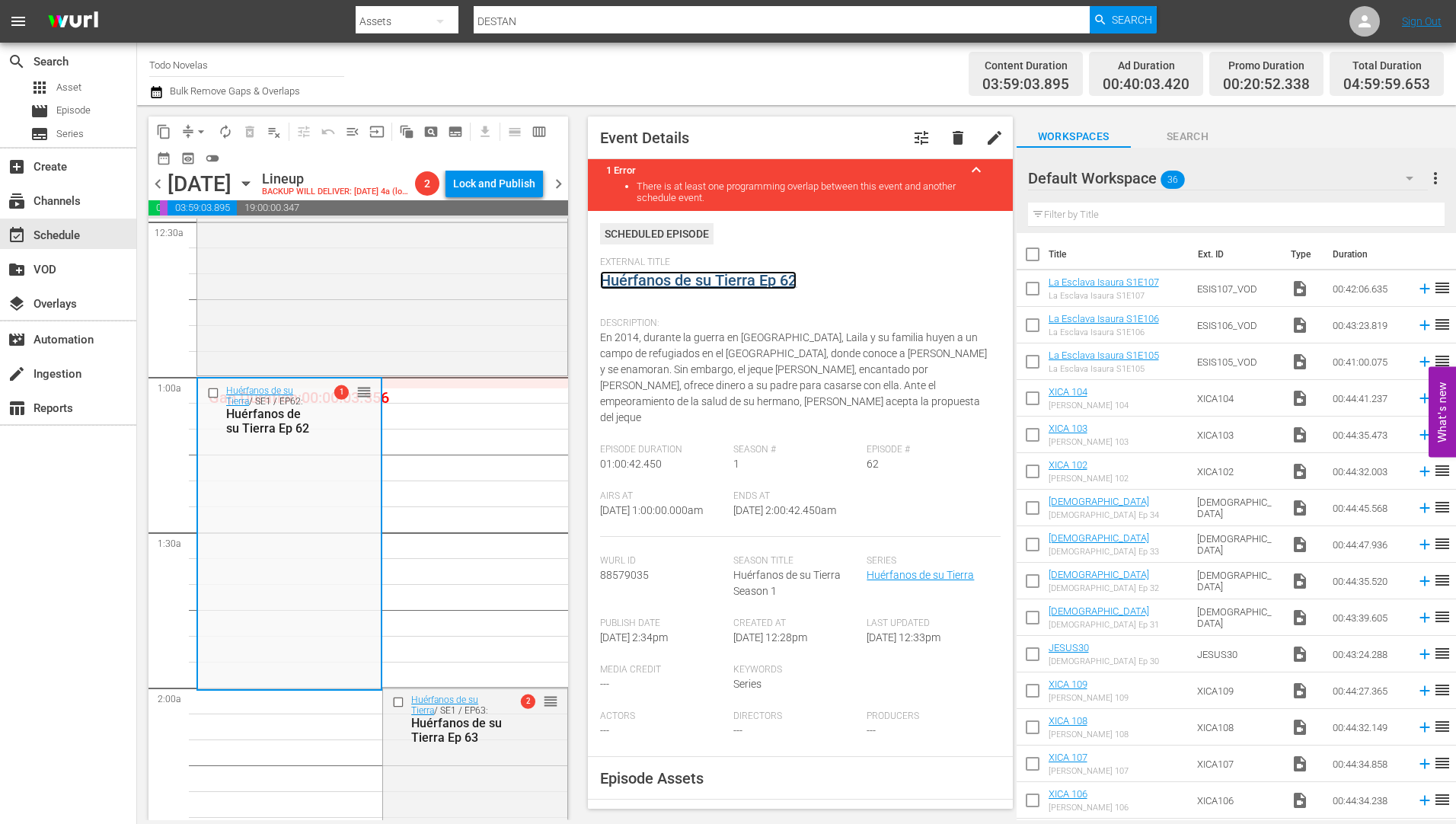
click at [669, 282] on link "Huérfanos de su Tierra Ep 62" at bounding box center [698, 280] width 197 height 18
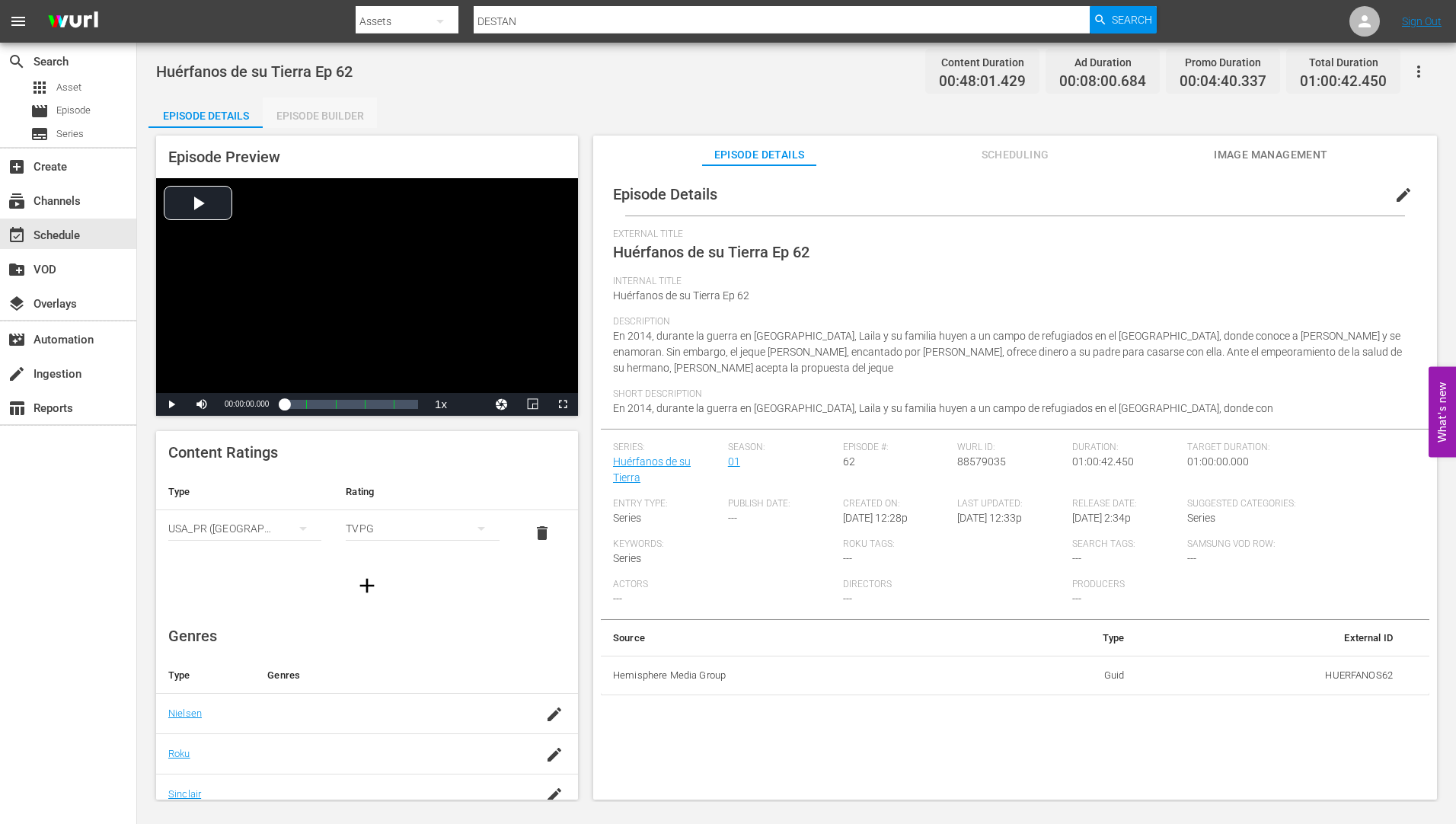
click at [342, 114] on div "Episode Builder" at bounding box center [319, 116] width 114 height 36
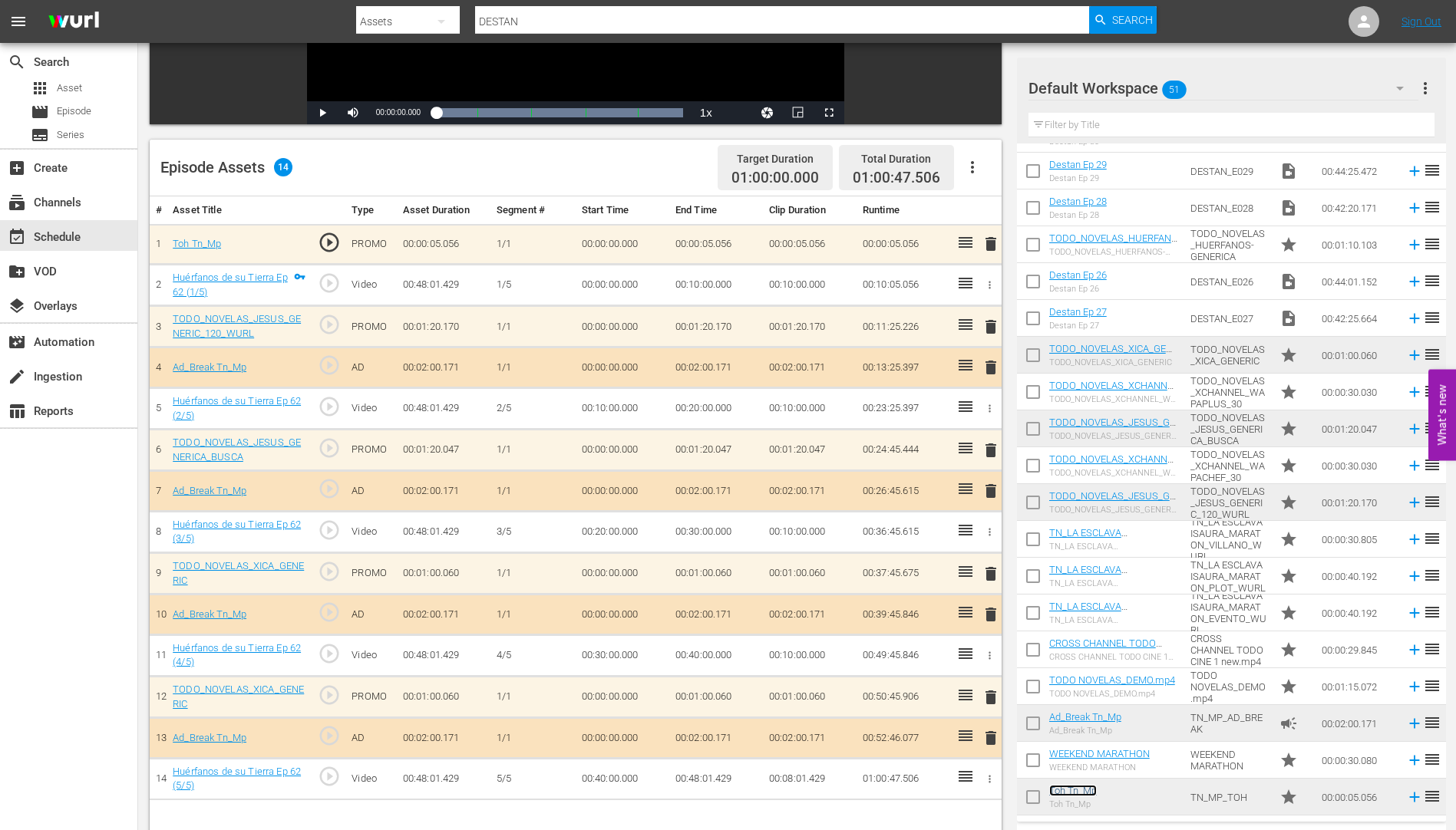
scroll to position [1244, 0]
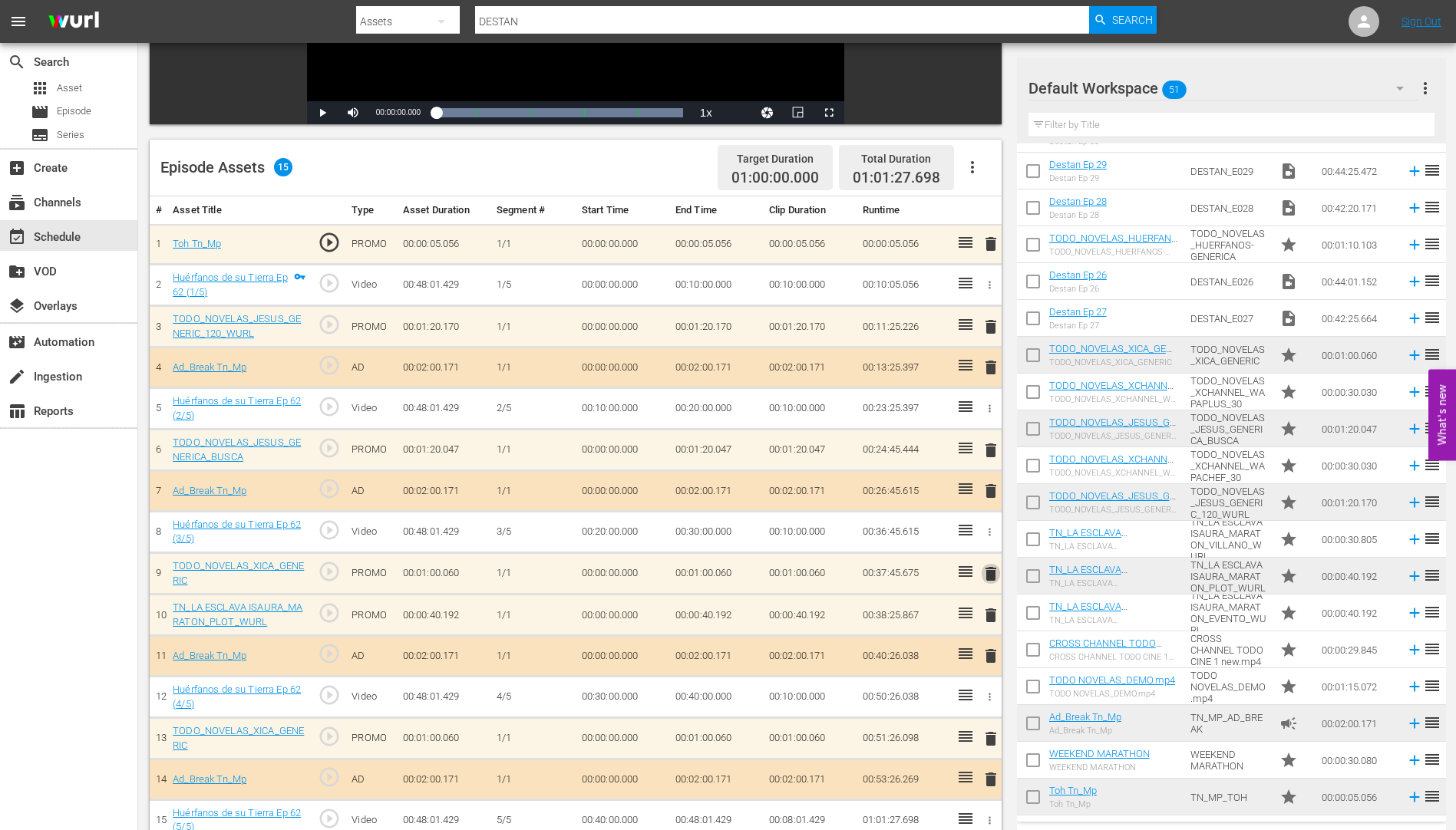
click at [990, 576] on span "delete" at bounding box center [991, 573] width 18 height 18
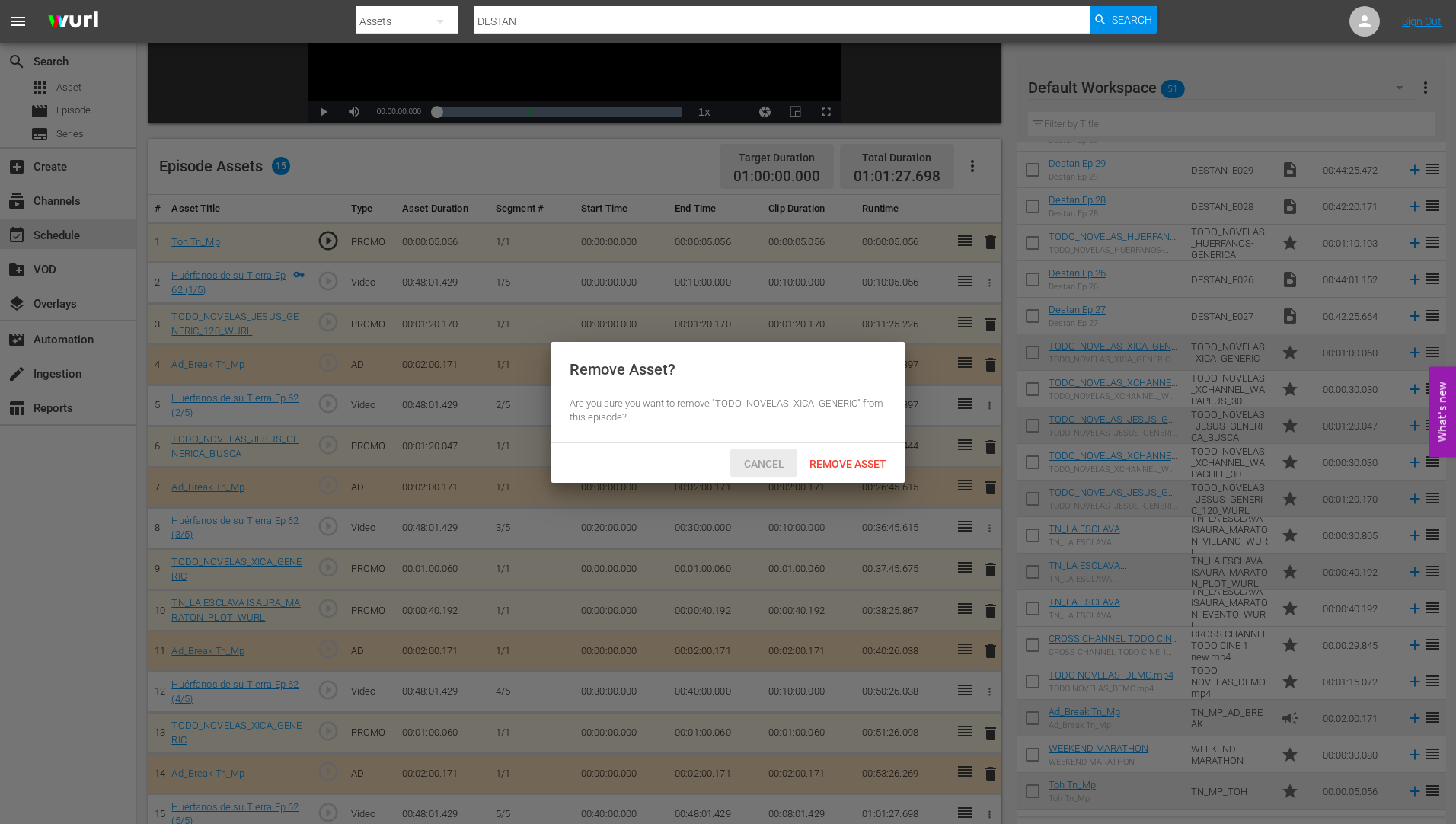
click at [758, 458] on span "Cancel" at bounding box center [763, 463] width 64 height 12
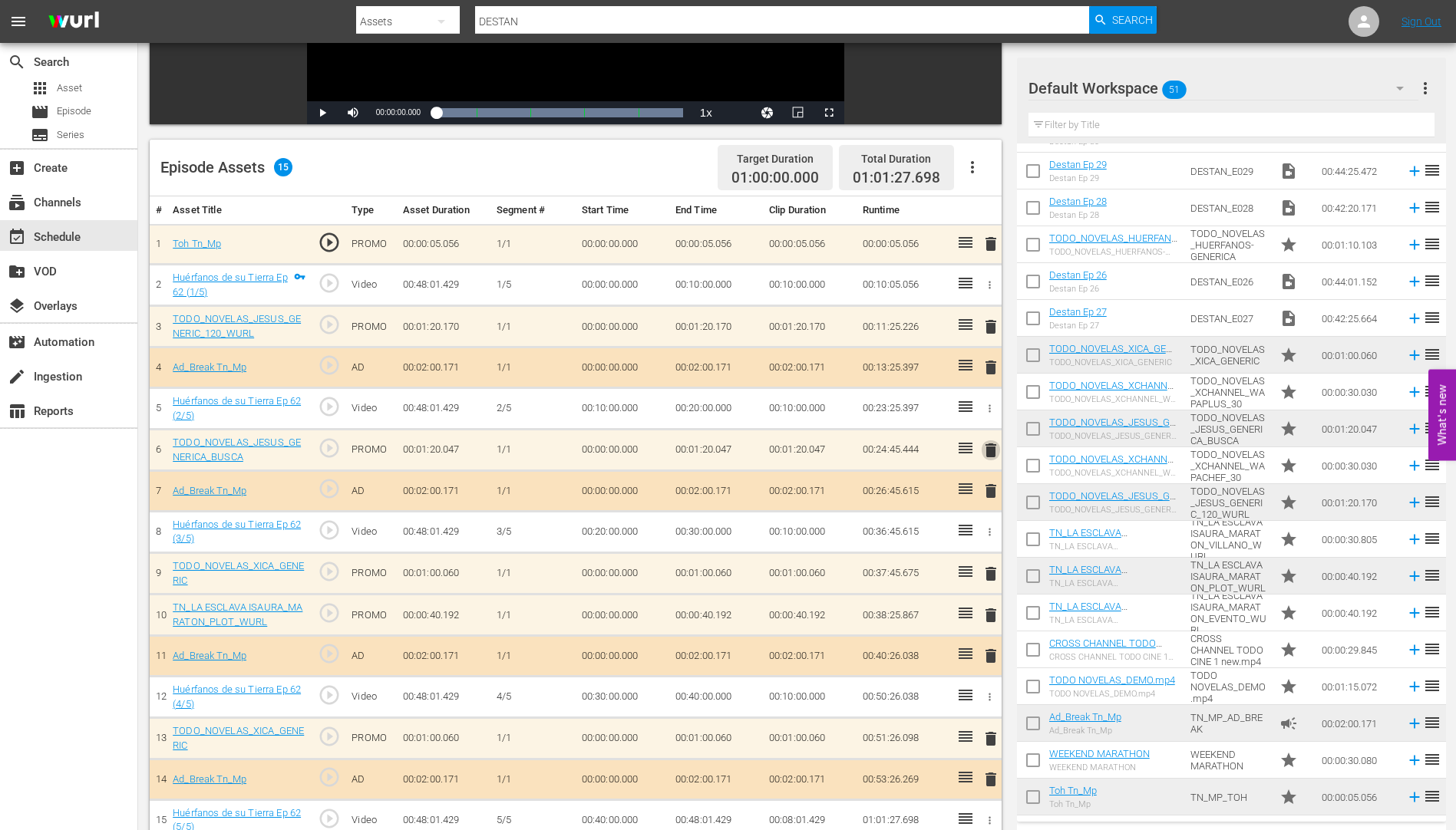
click at [994, 448] on span "delete" at bounding box center [991, 450] width 18 height 18
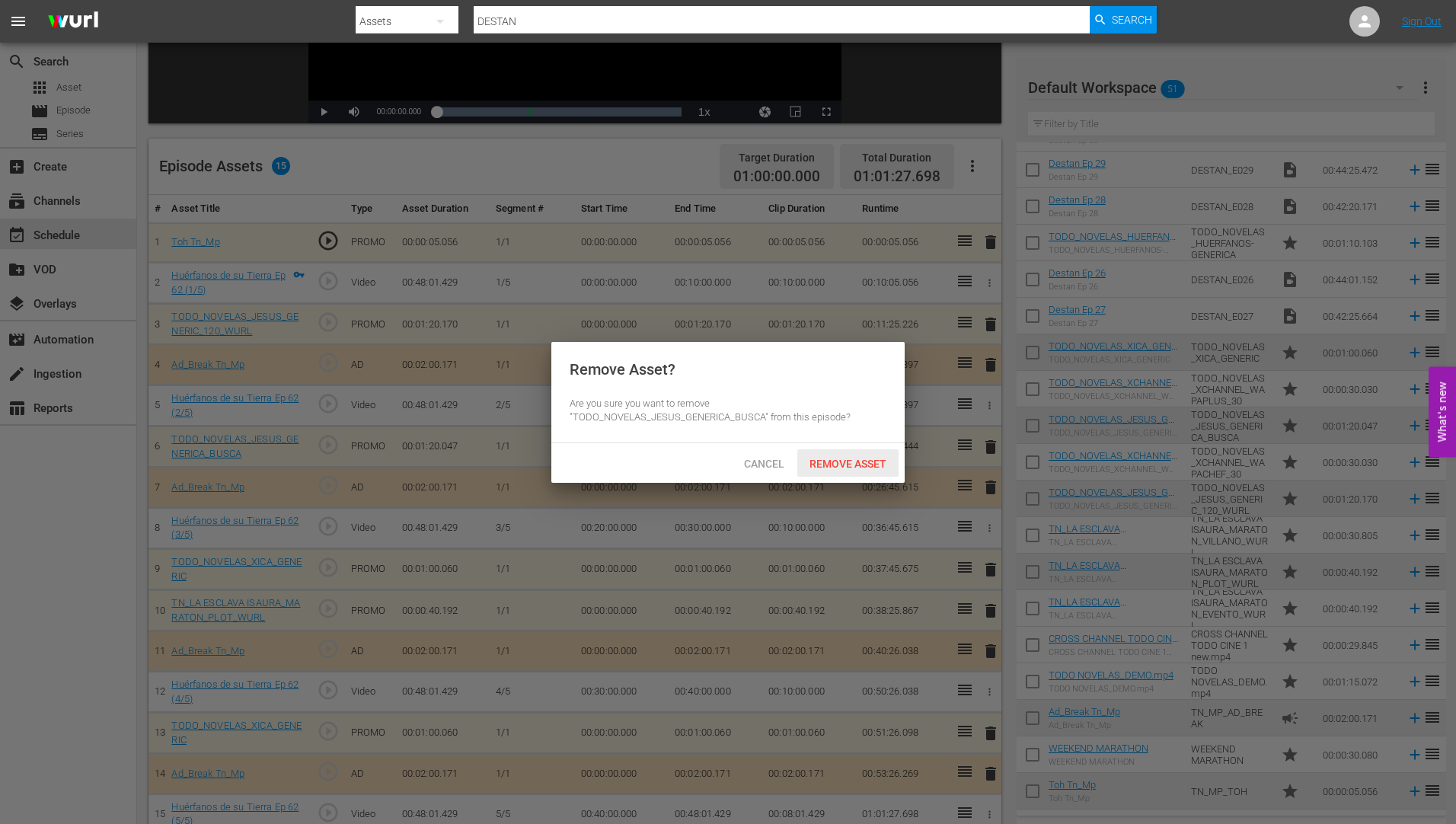
click at [858, 455] on div "Remove Asset" at bounding box center [848, 463] width 102 height 28
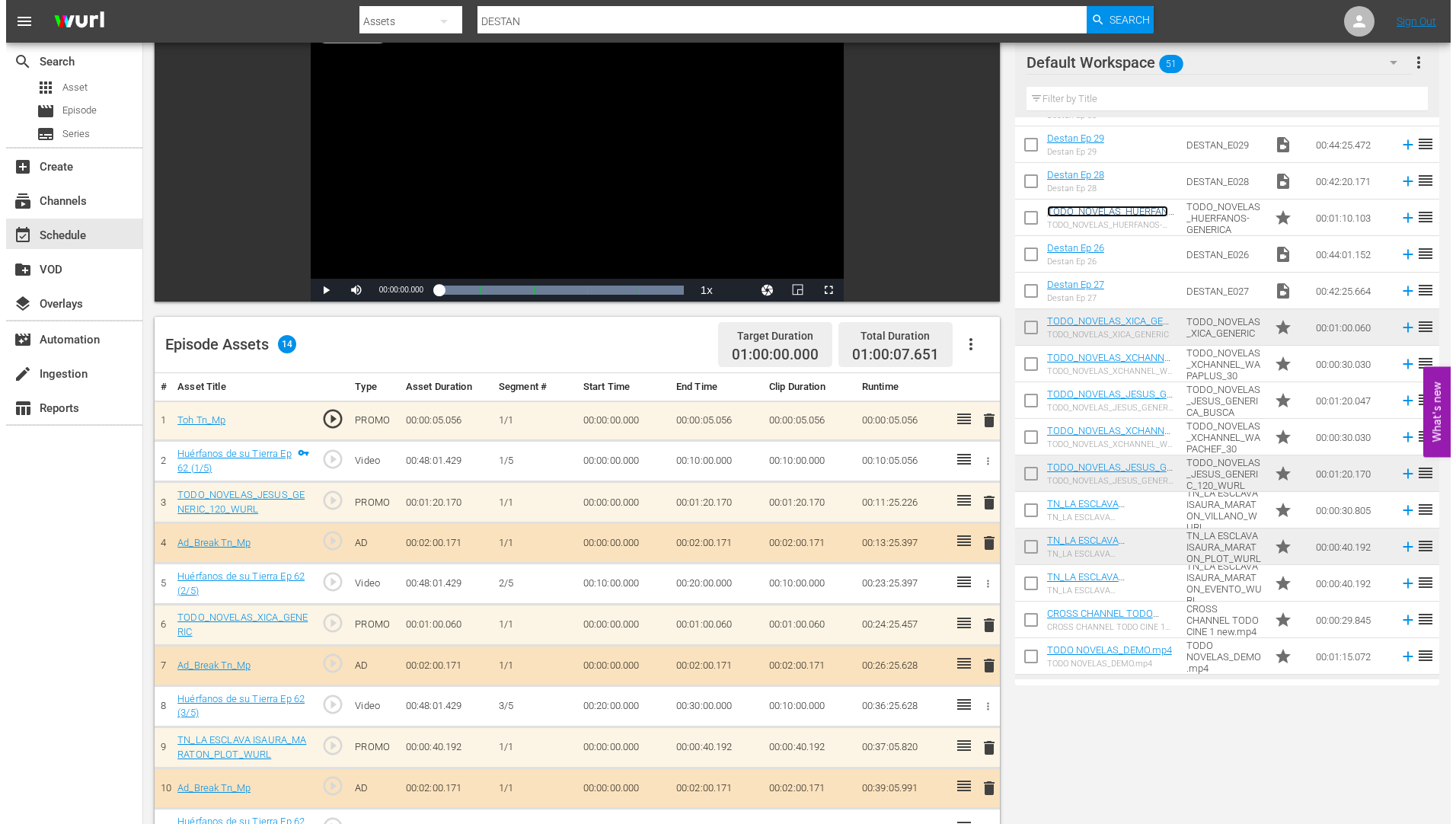
scroll to position [0, 0]
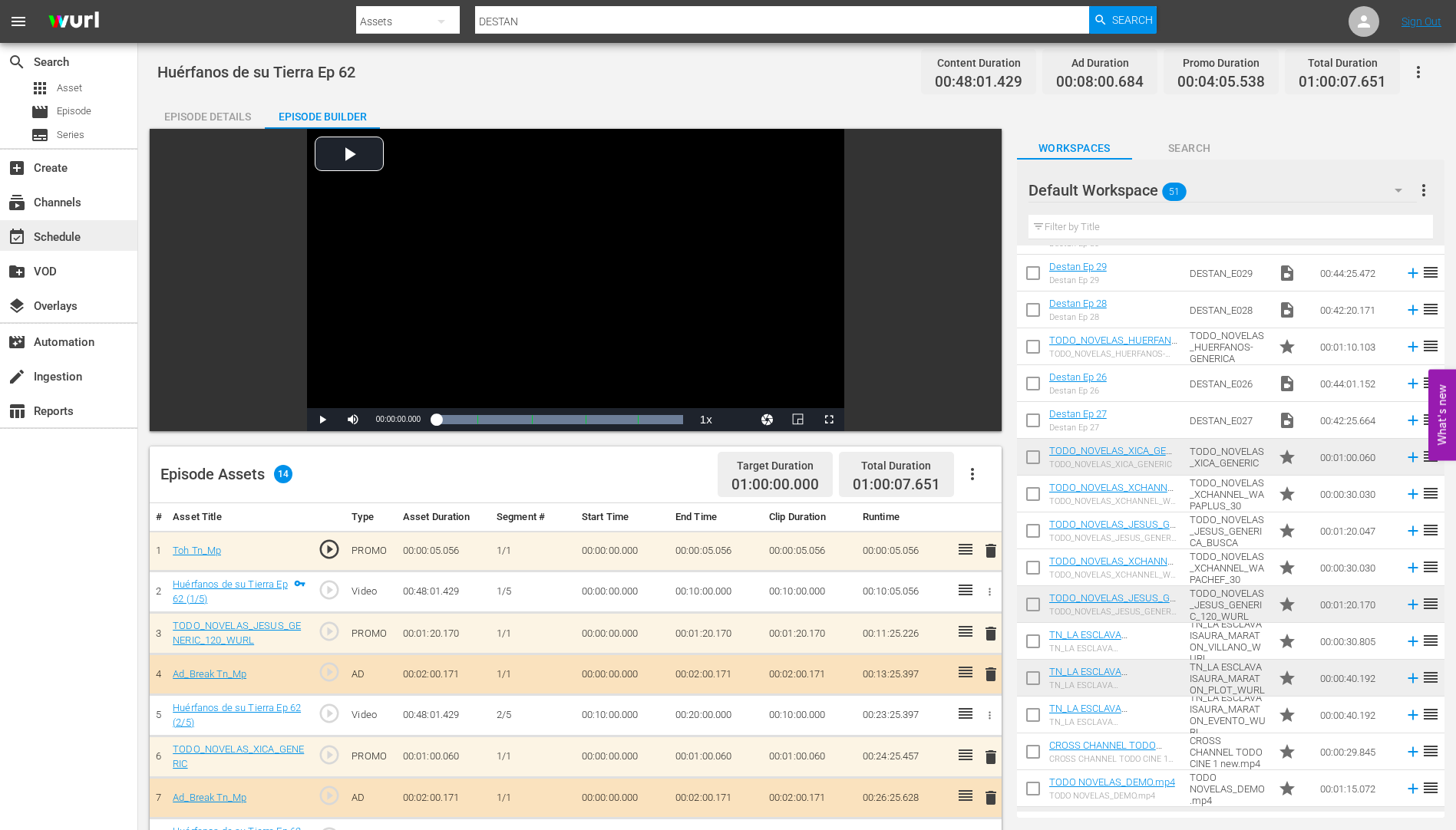
click at [60, 234] on div "event_available Schedule" at bounding box center [43, 235] width 86 height 14
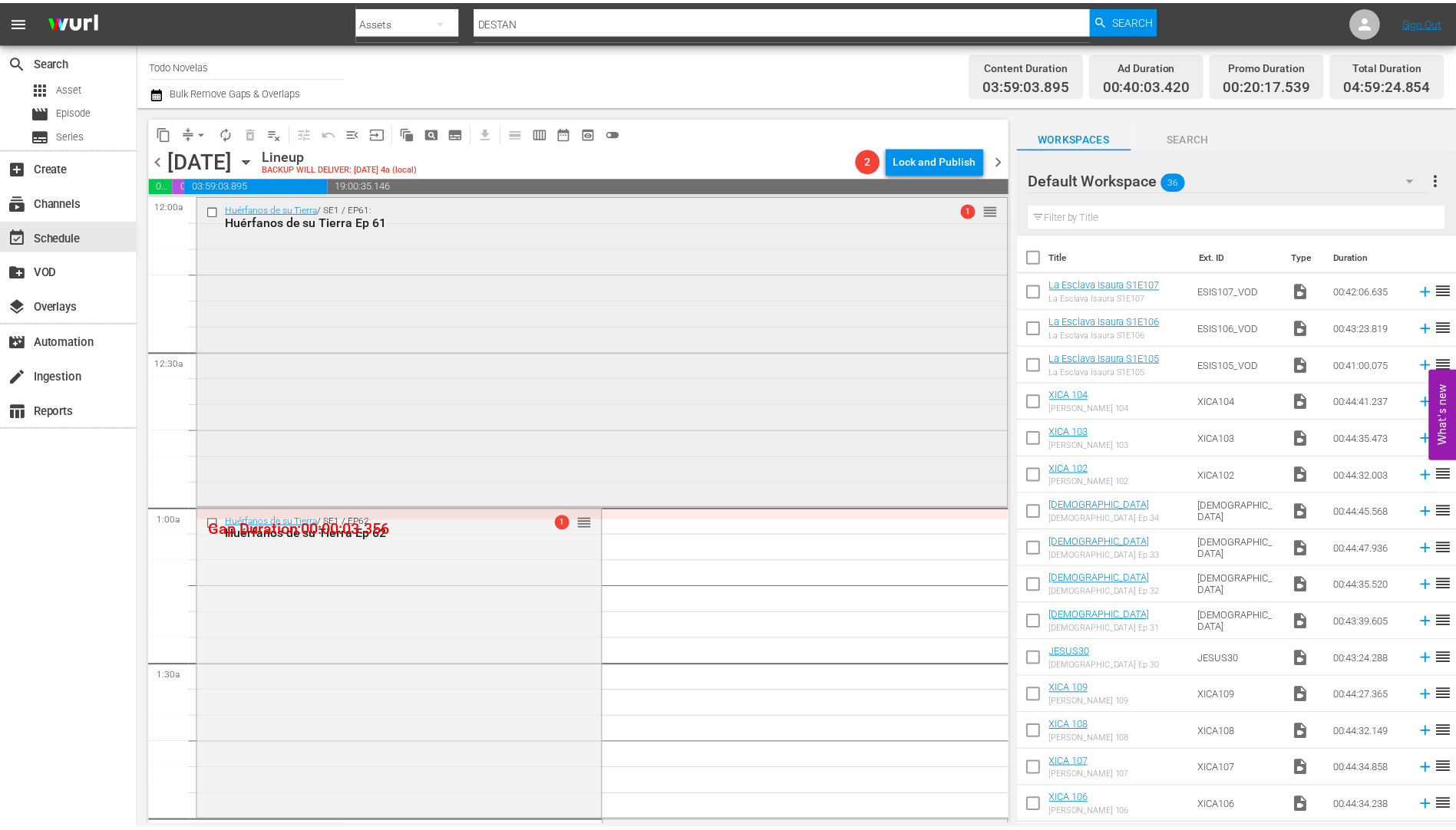
scroll to position [307, 0]
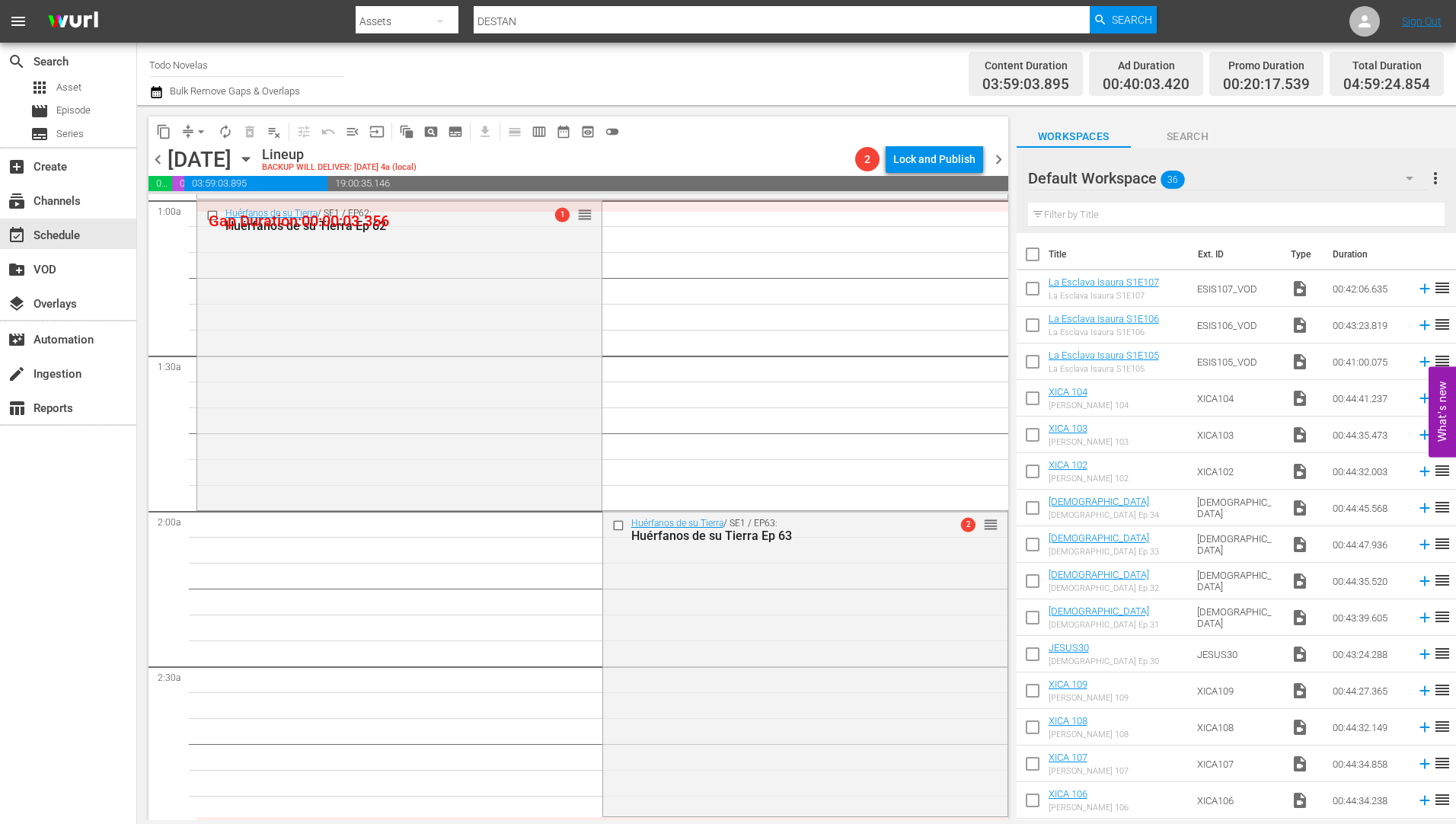
click at [729, 537] on div "Huérfanos de su Tierra Ep 63" at bounding box center [780, 535] width 298 height 14
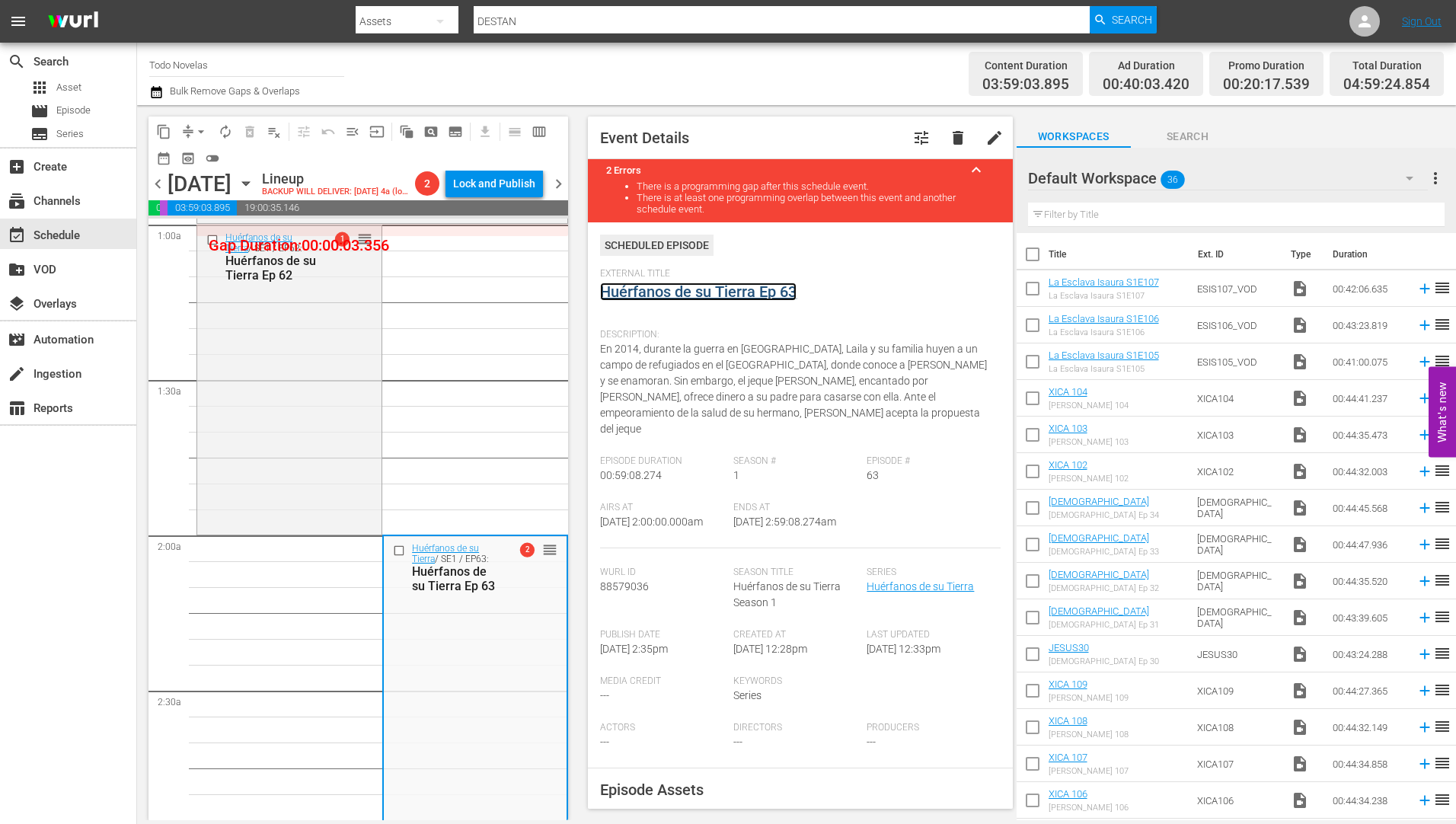
click at [650, 291] on link "Huérfanos de su Tierra Ep 63" at bounding box center [698, 292] width 197 height 18
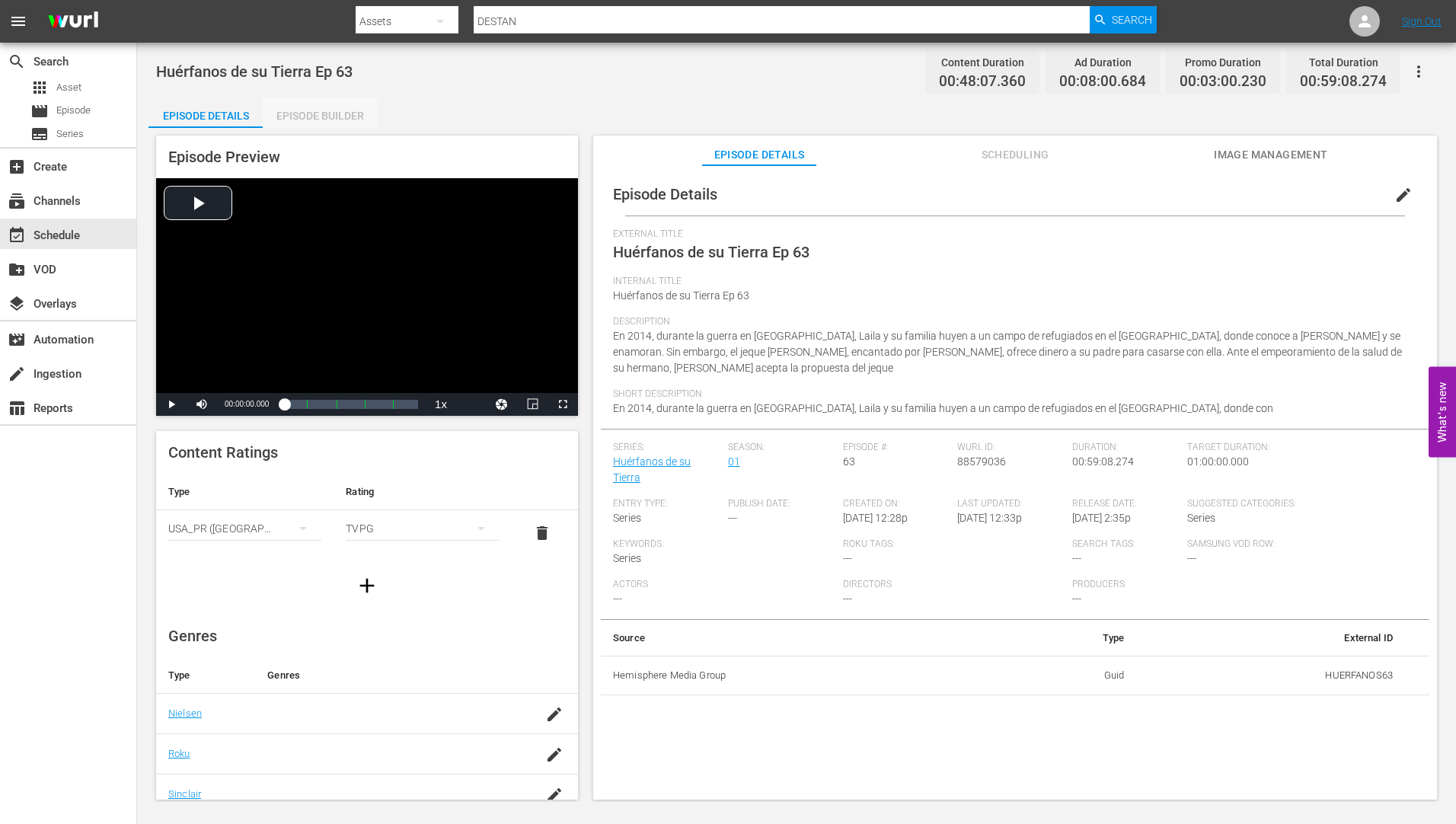
click at [348, 111] on div "Episode Builder" at bounding box center [319, 116] width 114 height 36
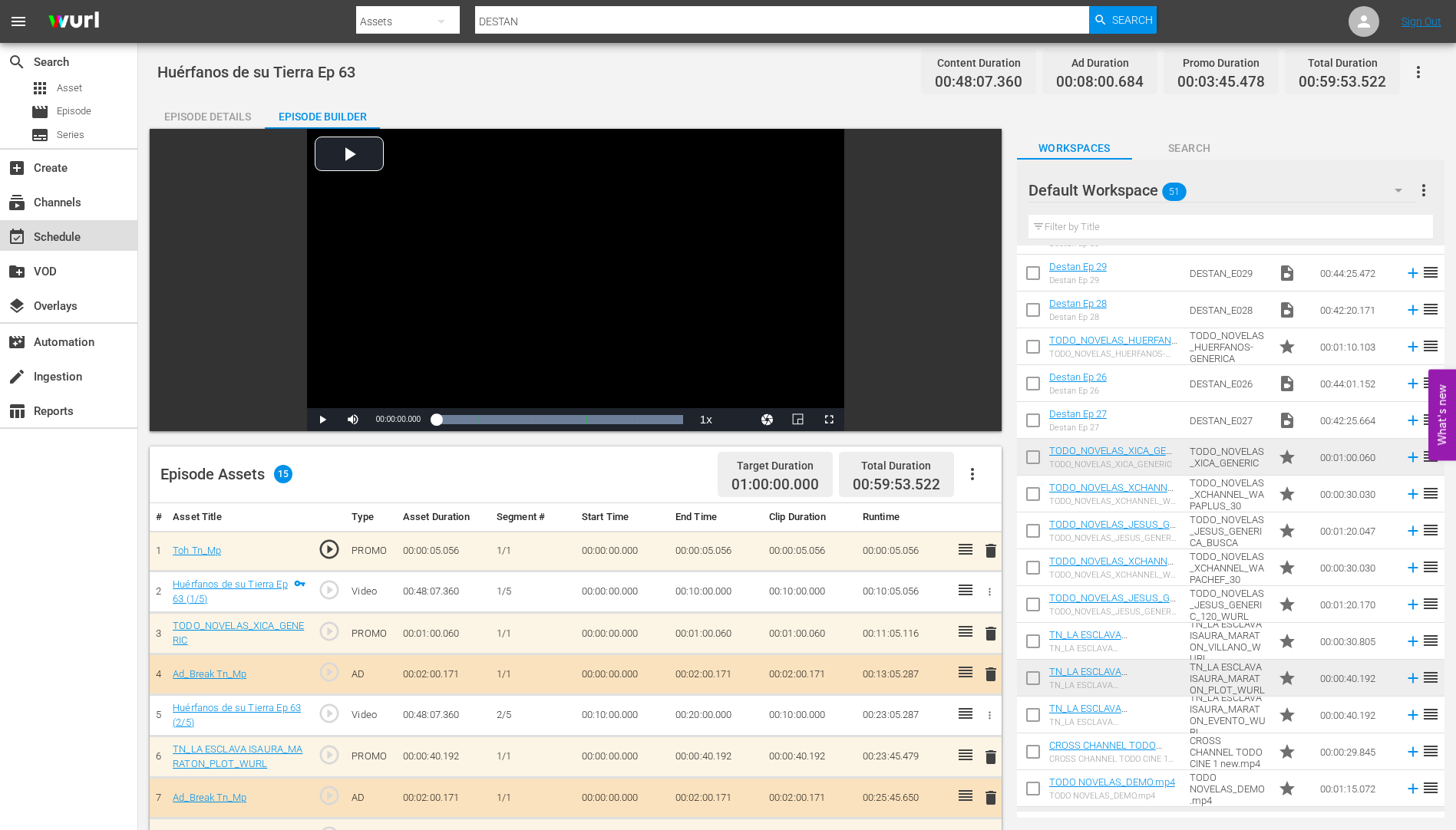
click at [44, 229] on div "event_available Schedule" at bounding box center [43, 235] width 86 height 14
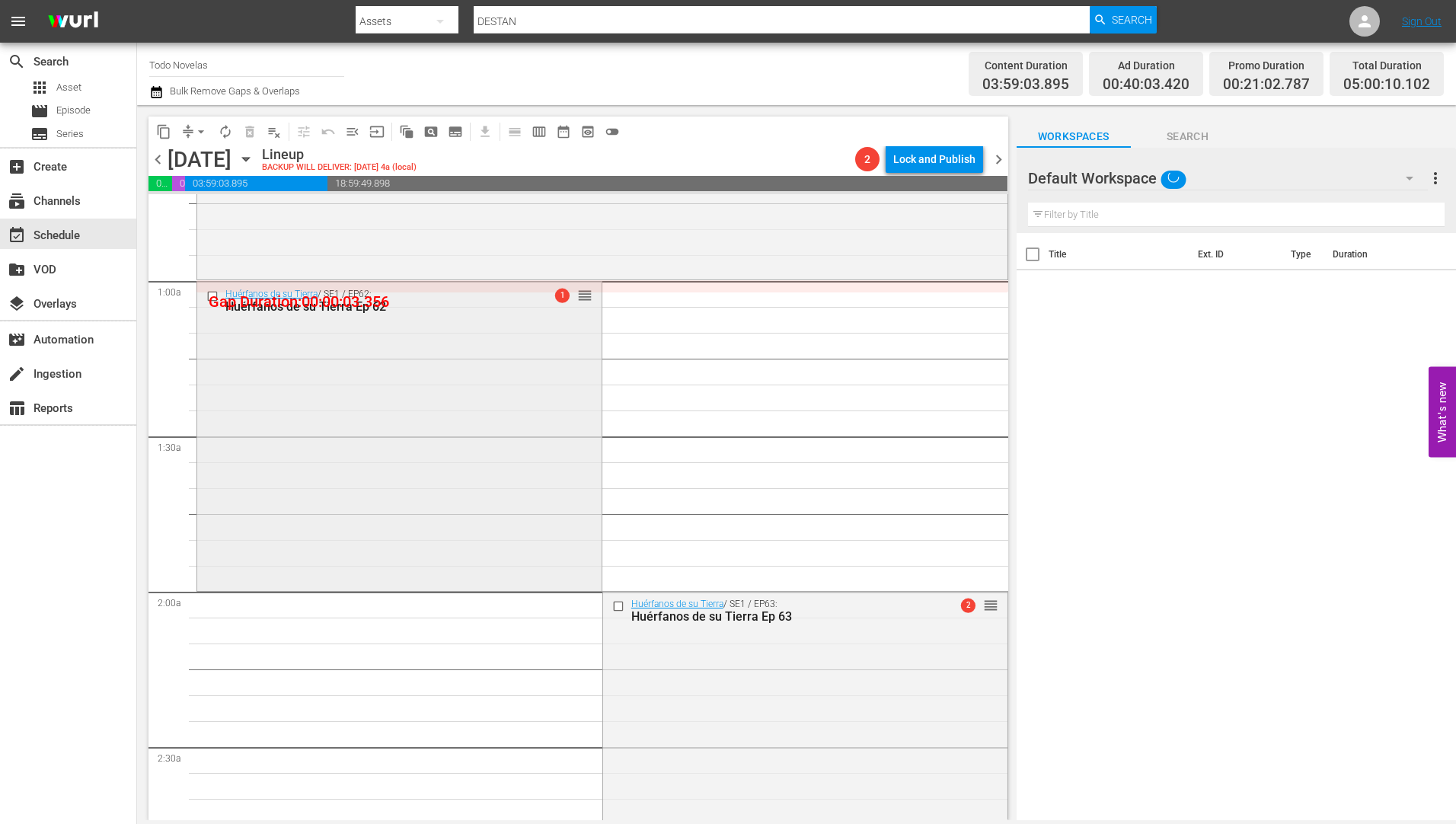
scroll to position [381, 0]
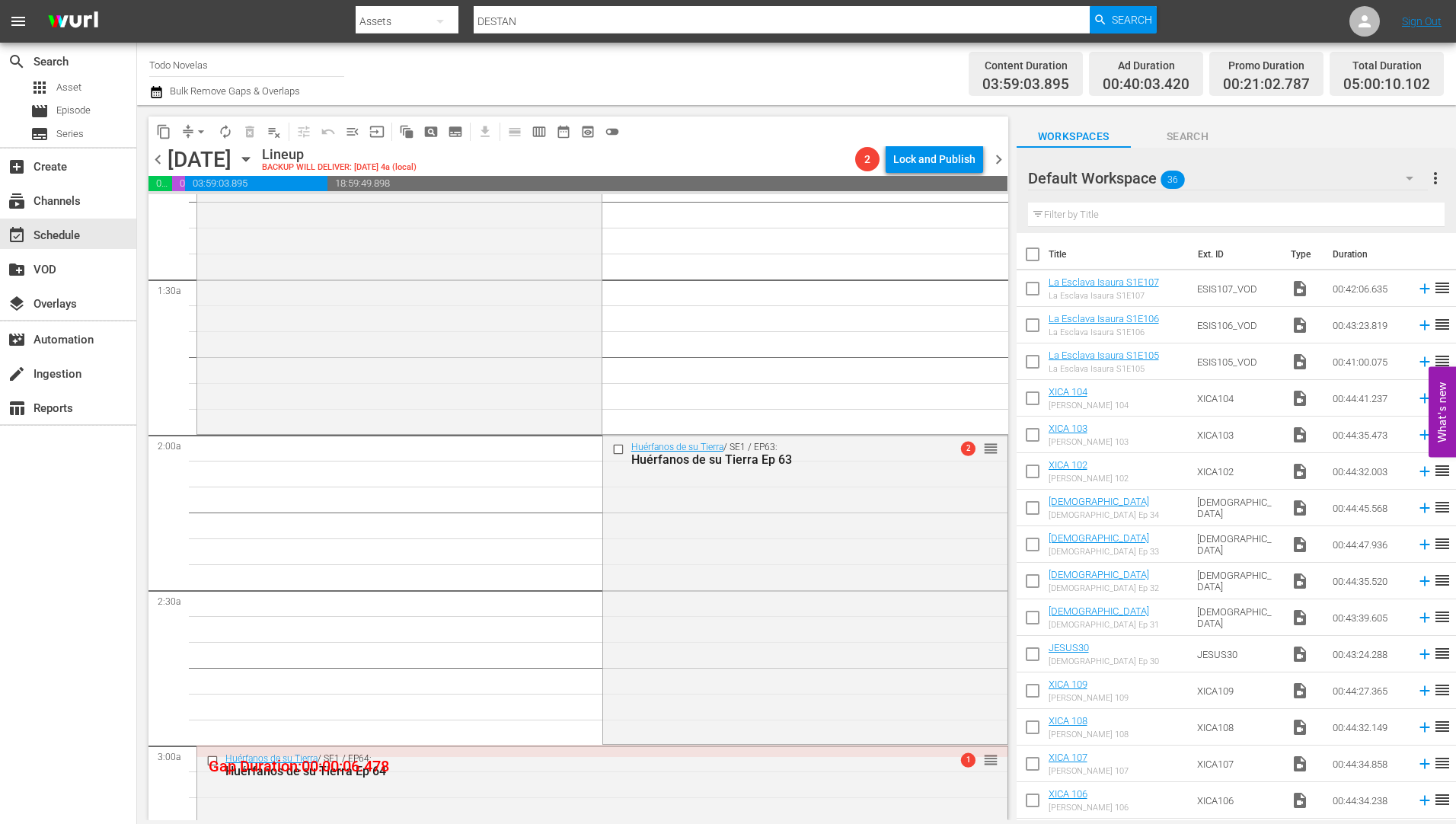
click at [323, 764] on div "Huérfanos de su Tierra Ep 64" at bounding box center [574, 770] width 697 height 14
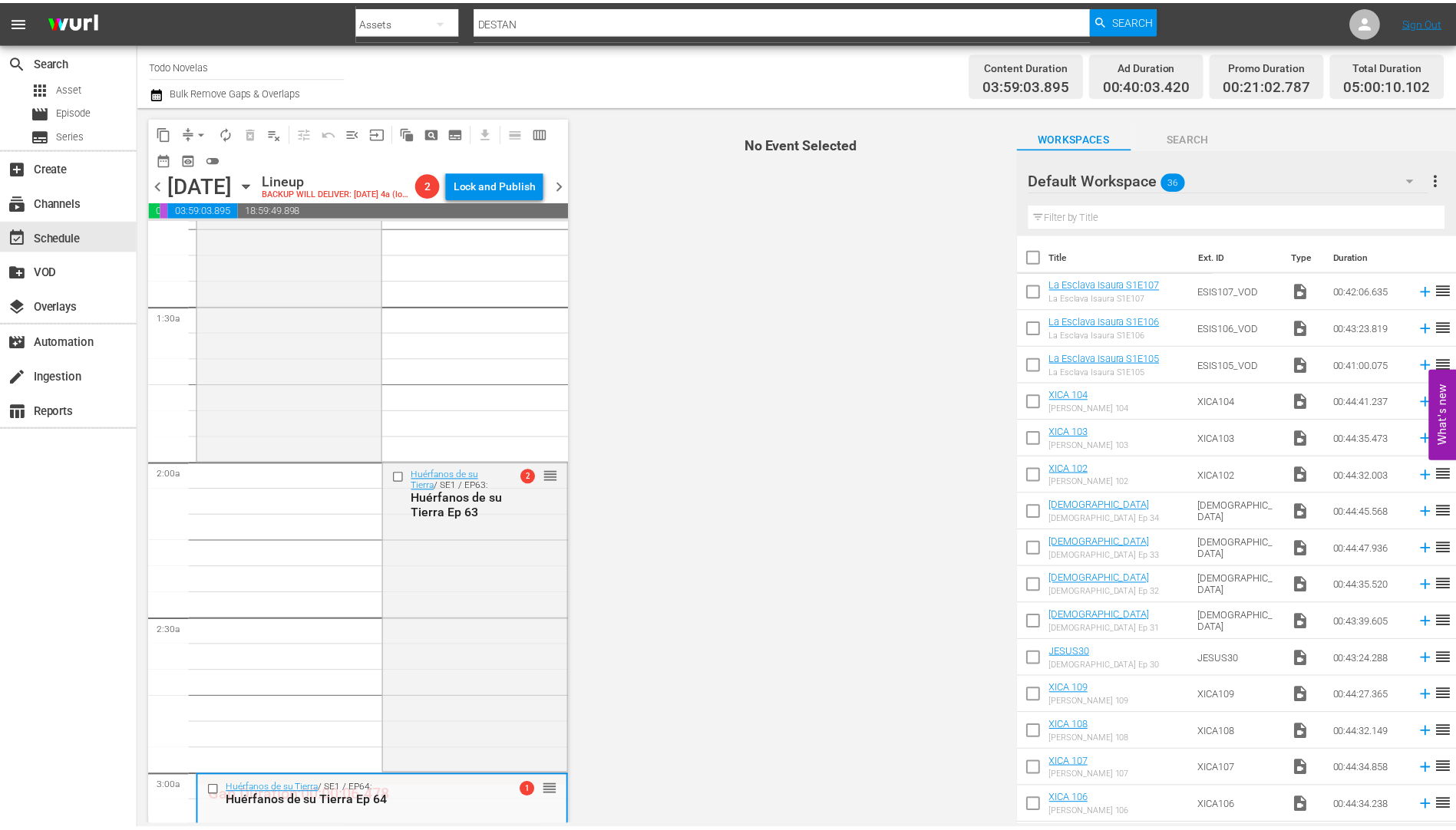
scroll to position [614, 0]
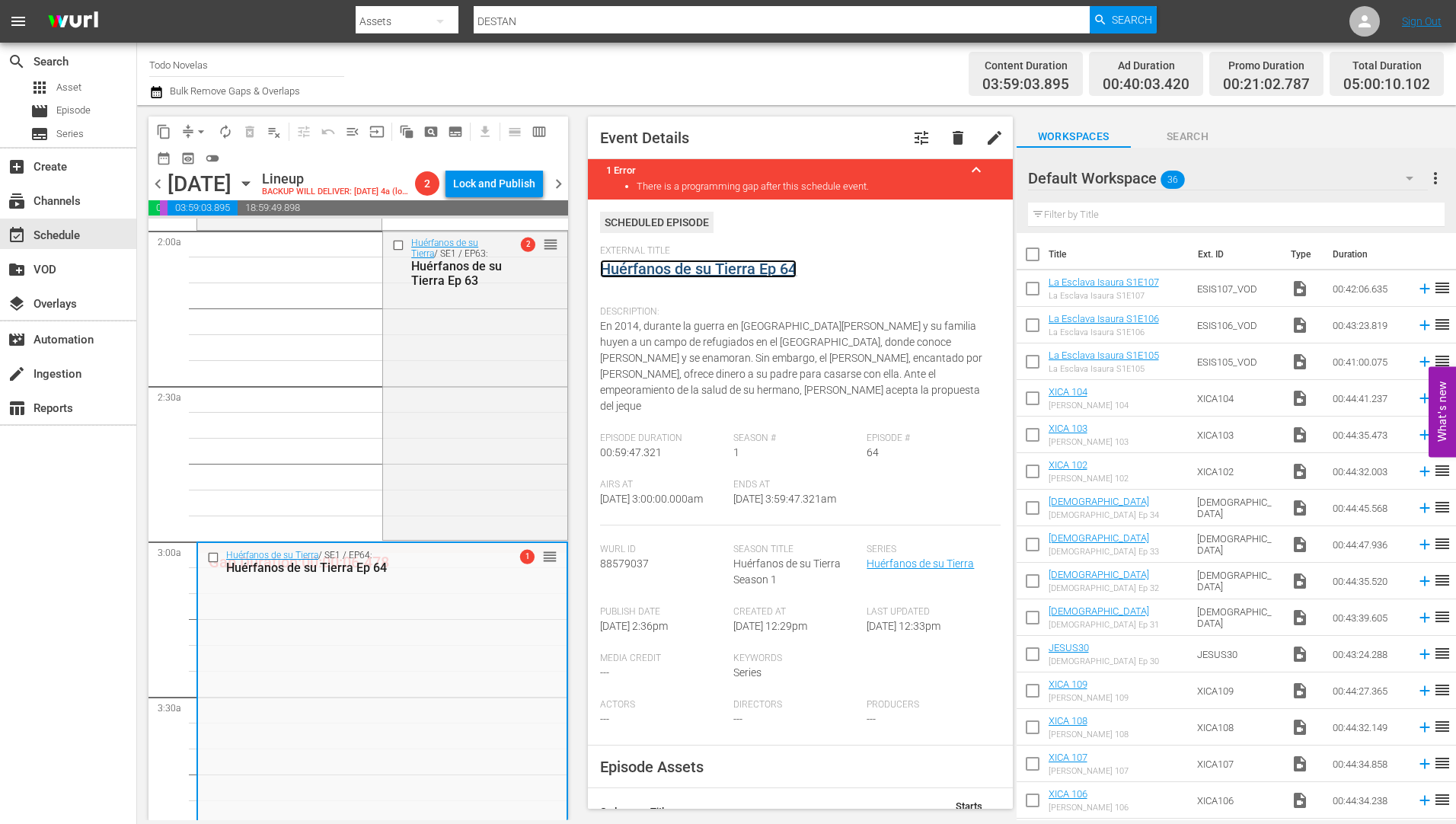
click at [690, 265] on link "Huérfanos de su Tierra Ep 64" at bounding box center [698, 269] width 197 height 18
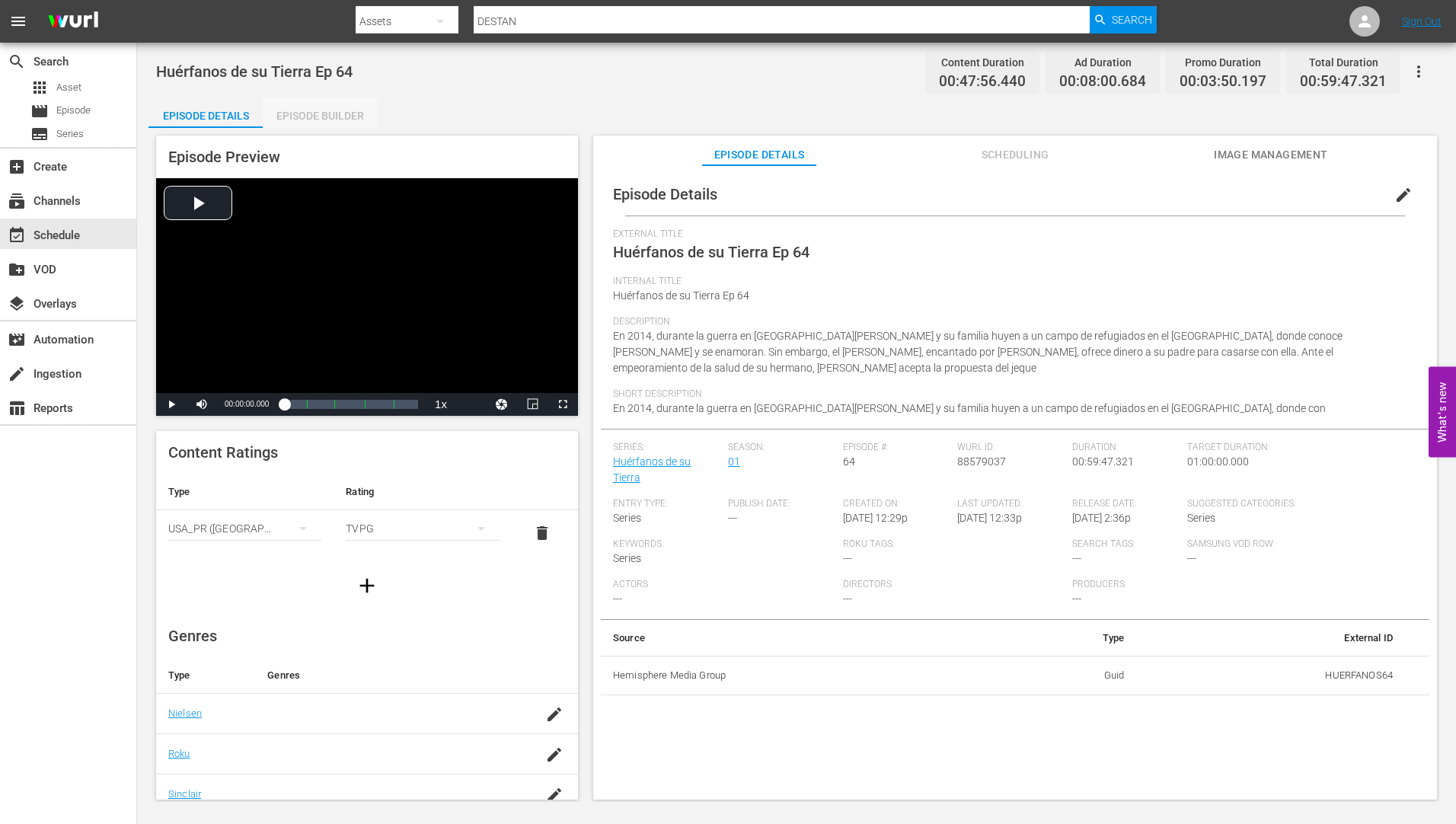
click at [341, 111] on div "Episode Builder" at bounding box center [319, 116] width 114 height 36
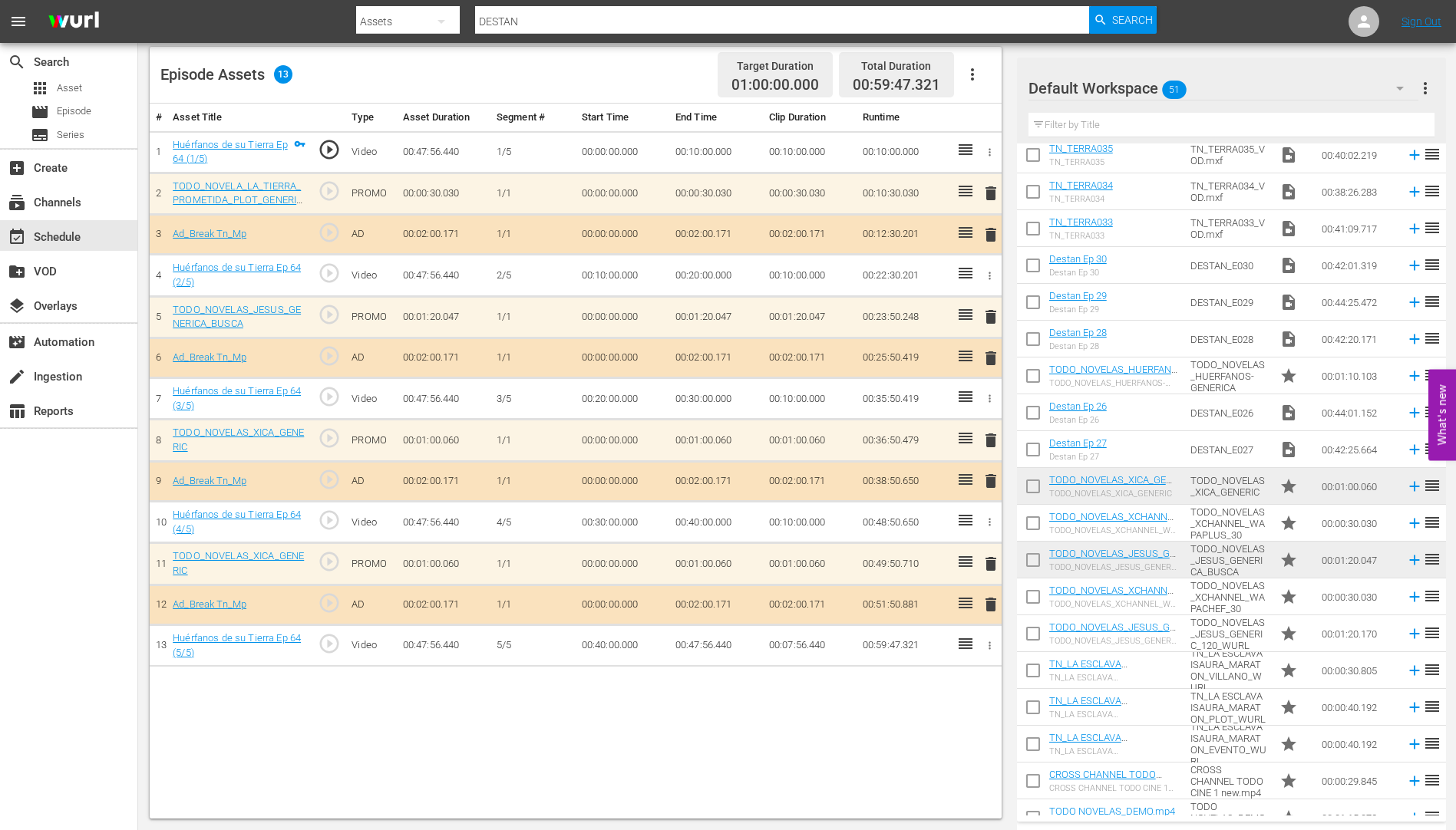
scroll to position [1244, 0]
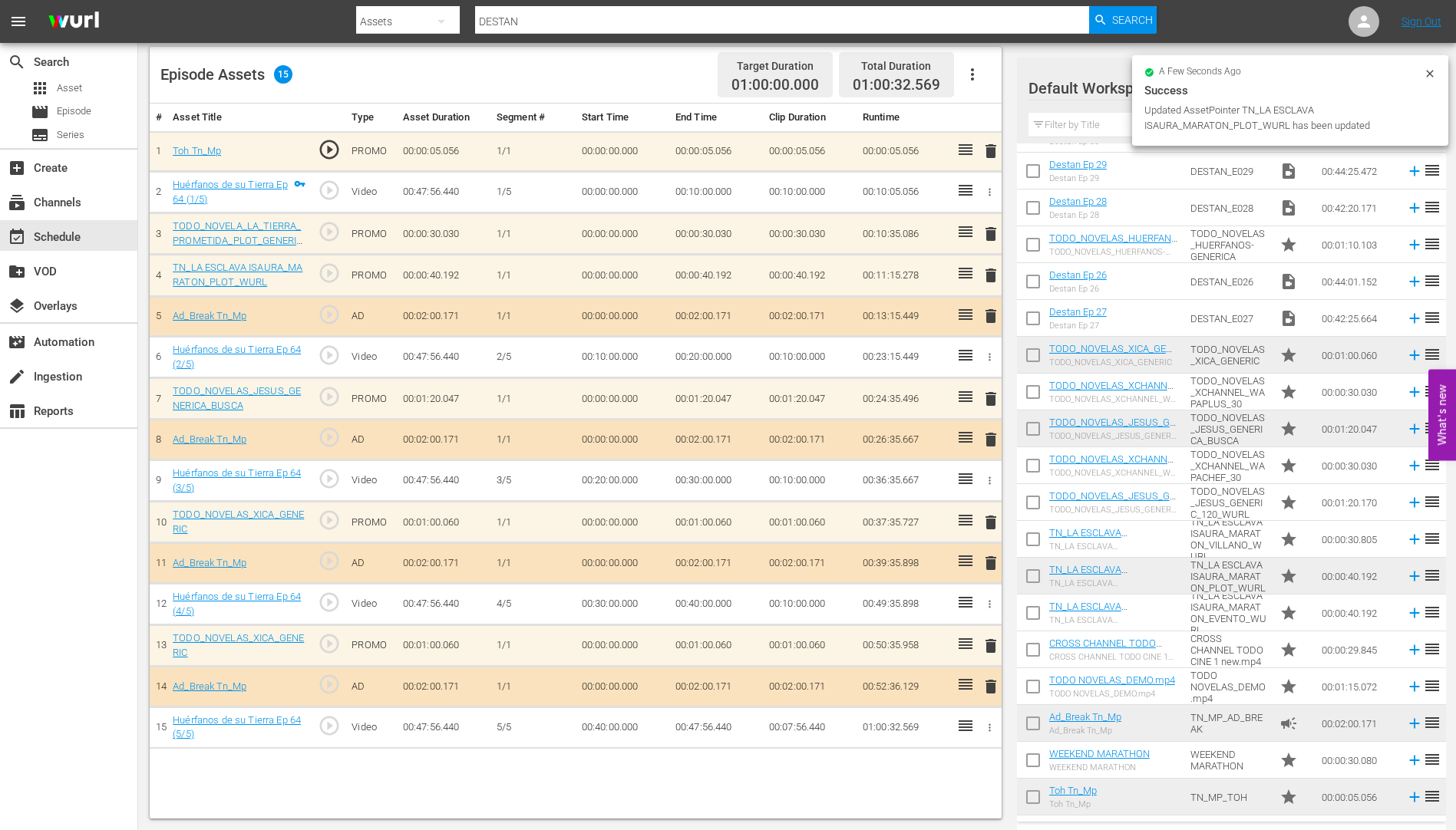
click at [991, 232] on span "delete" at bounding box center [991, 234] width 18 height 18
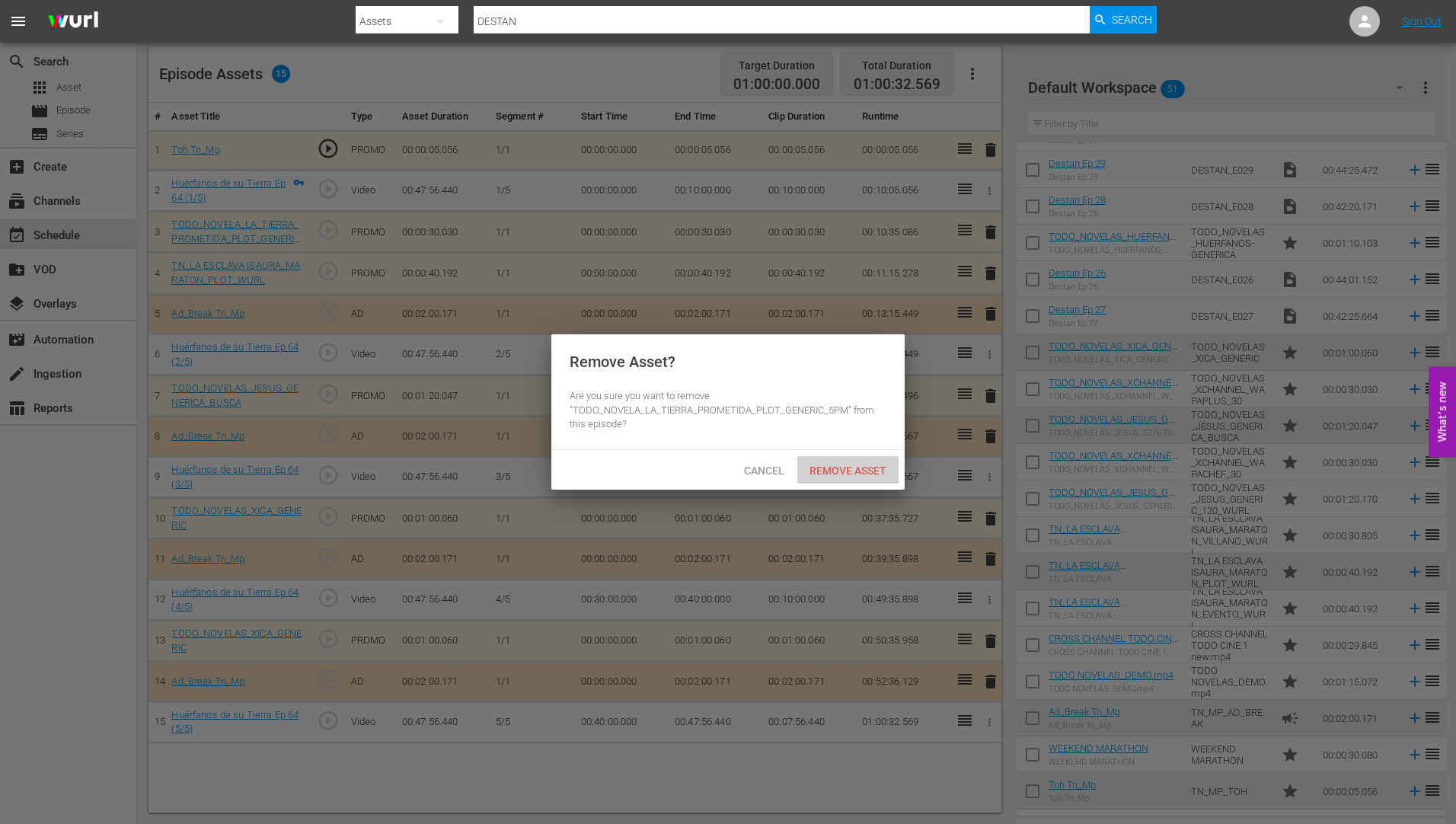
click at [860, 464] on span "Remove Asset" at bounding box center [848, 470] width 102 height 12
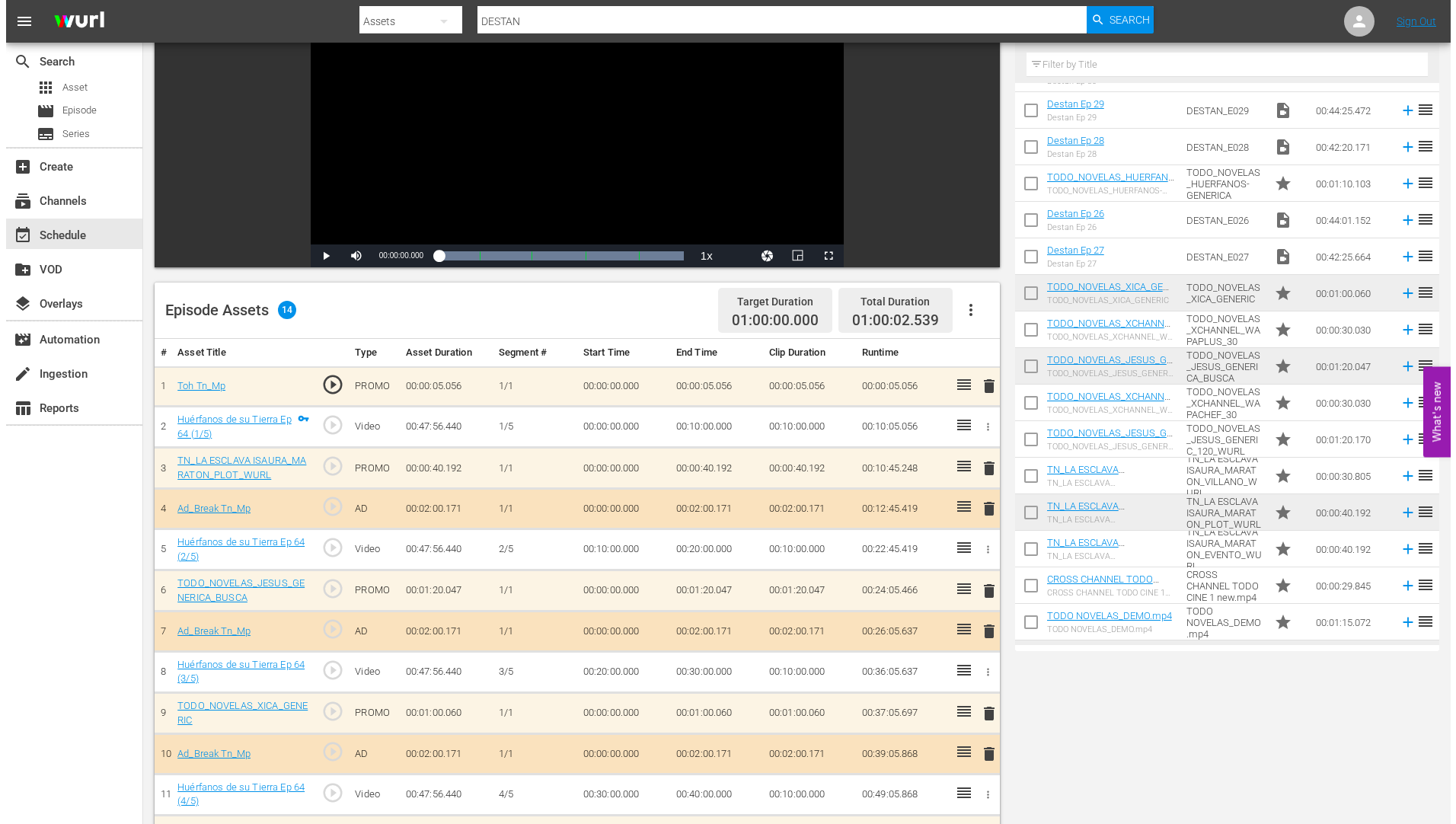
scroll to position [0, 0]
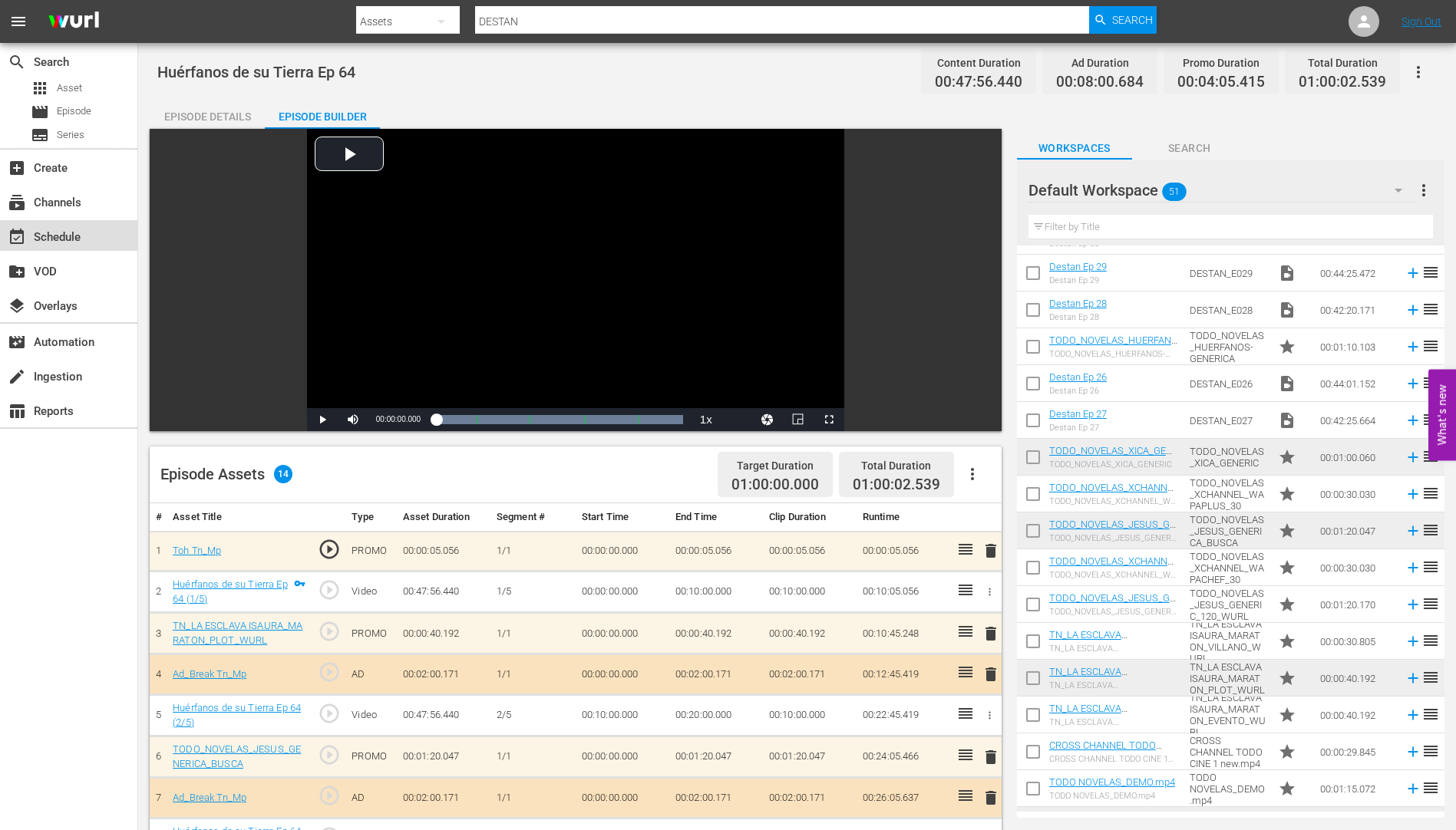
click at [58, 236] on div "event_available Schedule" at bounding box center [43, 235] width 86 height 14
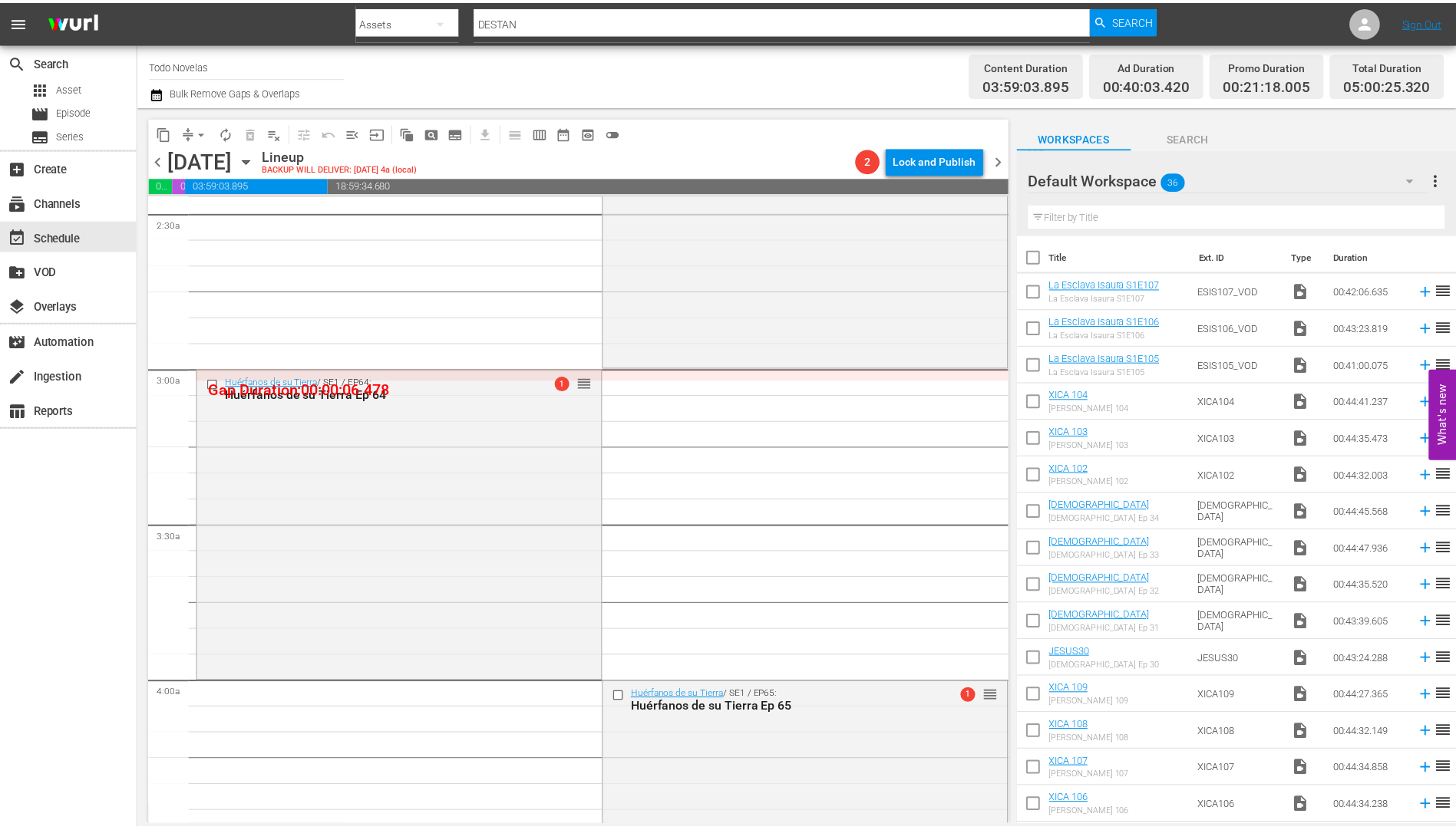
scroll to position [767, 0]
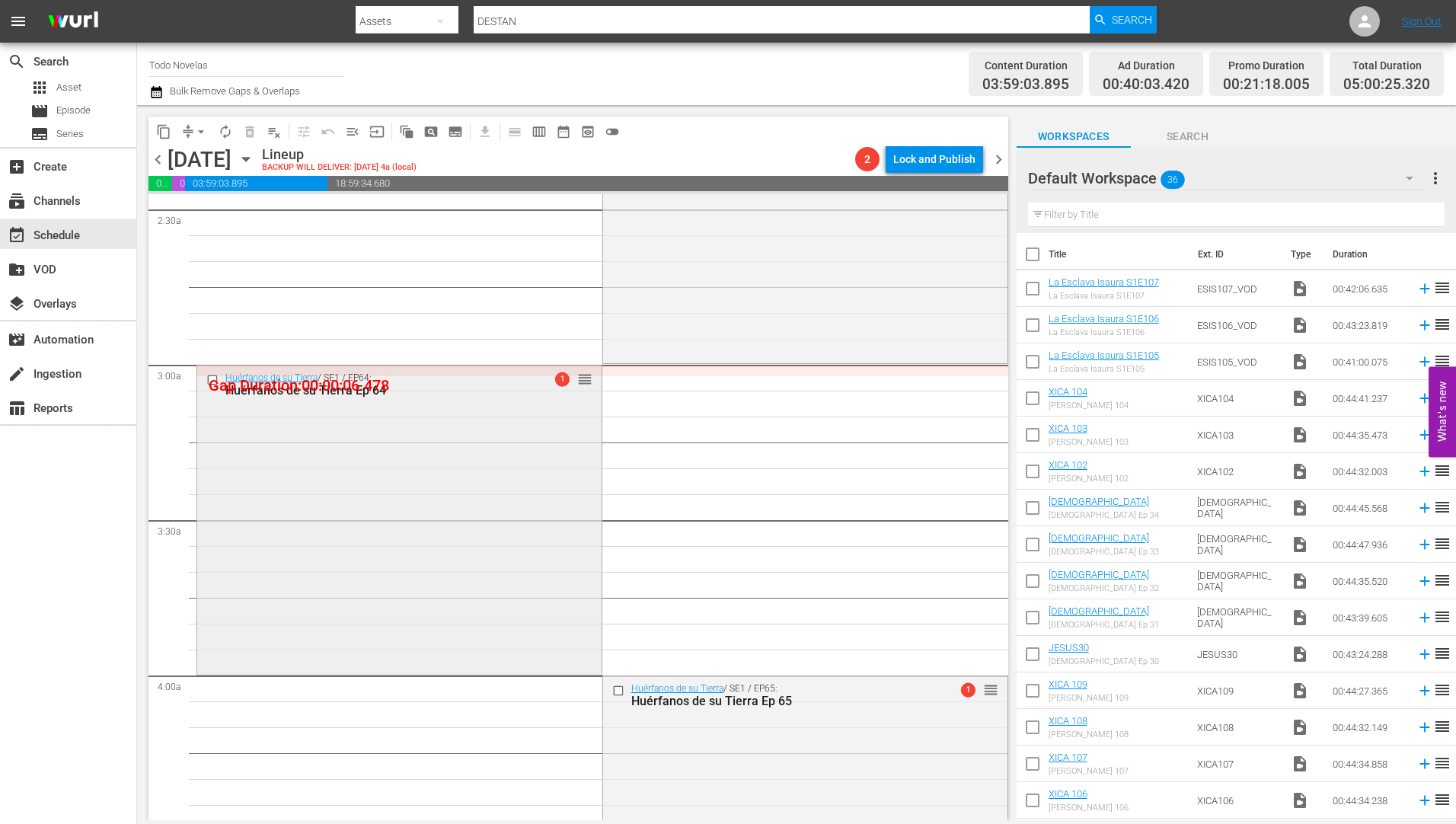
click at [316, 385] on div "Huérfanos de su Tierra Ep 64" at bounding box center [374, 389] width 298 height 14
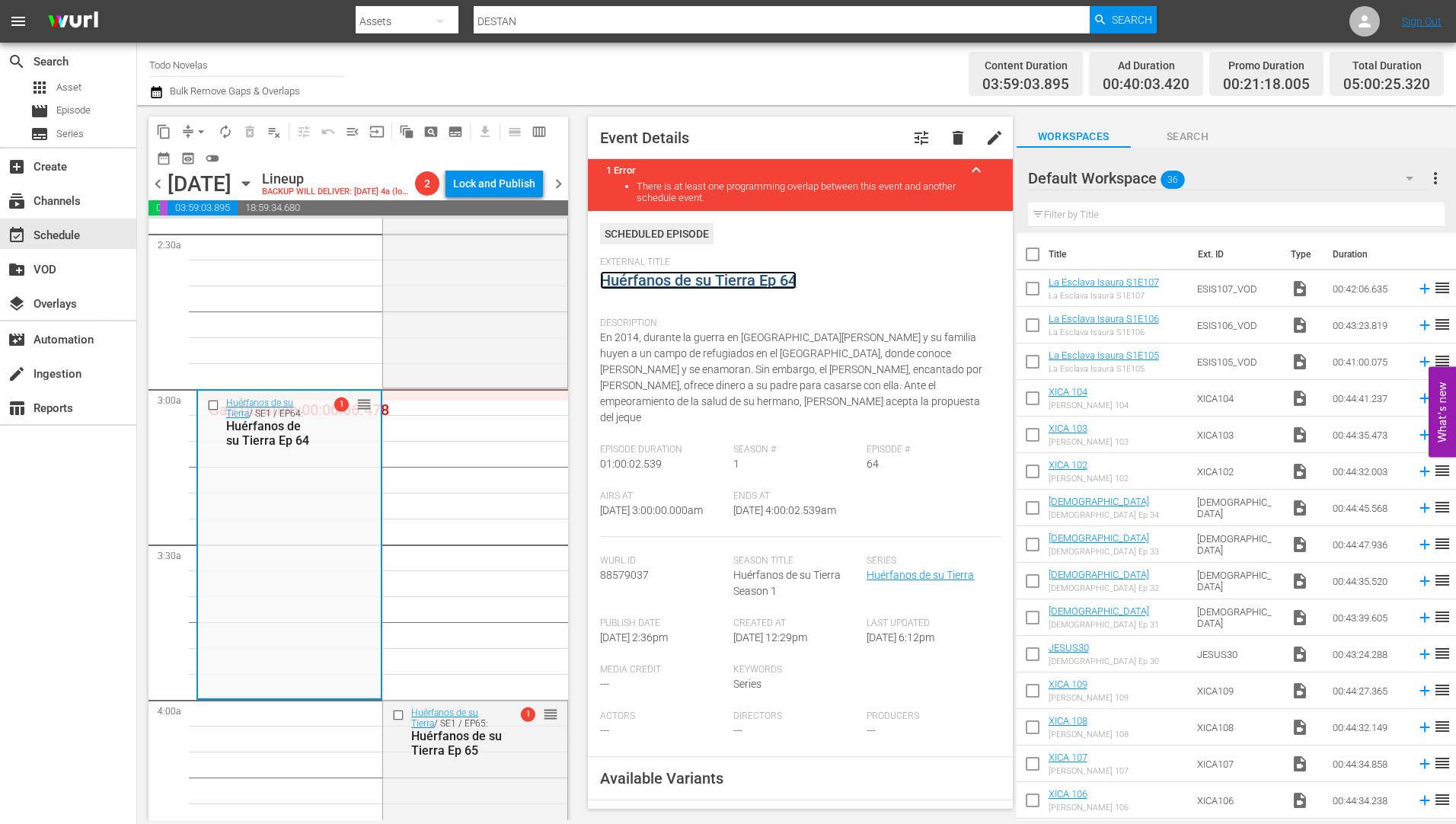
click at [703, 280] on link "Huérfanos de su Tierra Ep 64" at bounding box center [698, 280] width 197 height 18
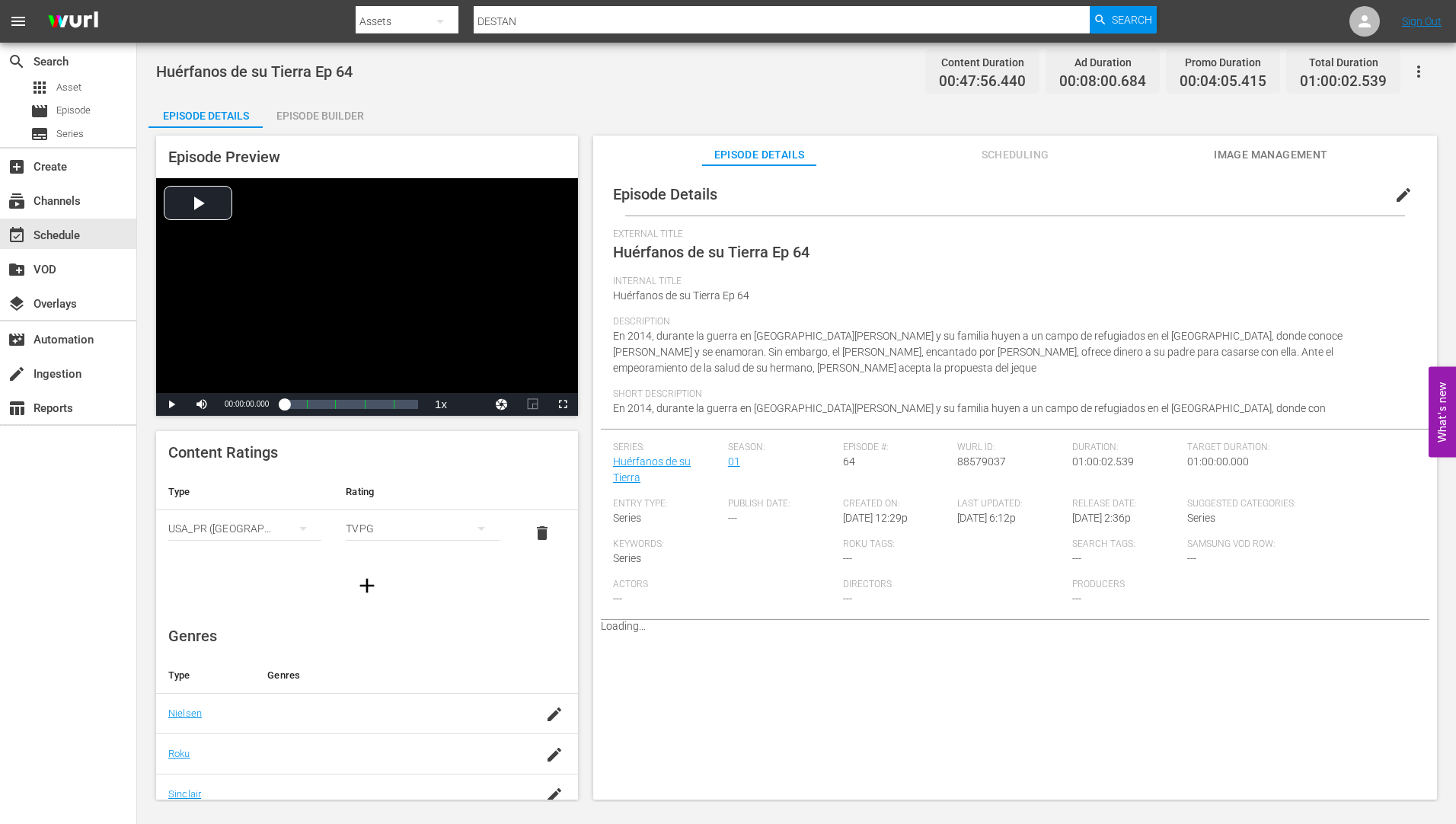
click at [317, 109] on div "Episode Builder" at bounding box center [319, 116] width 114 height 36
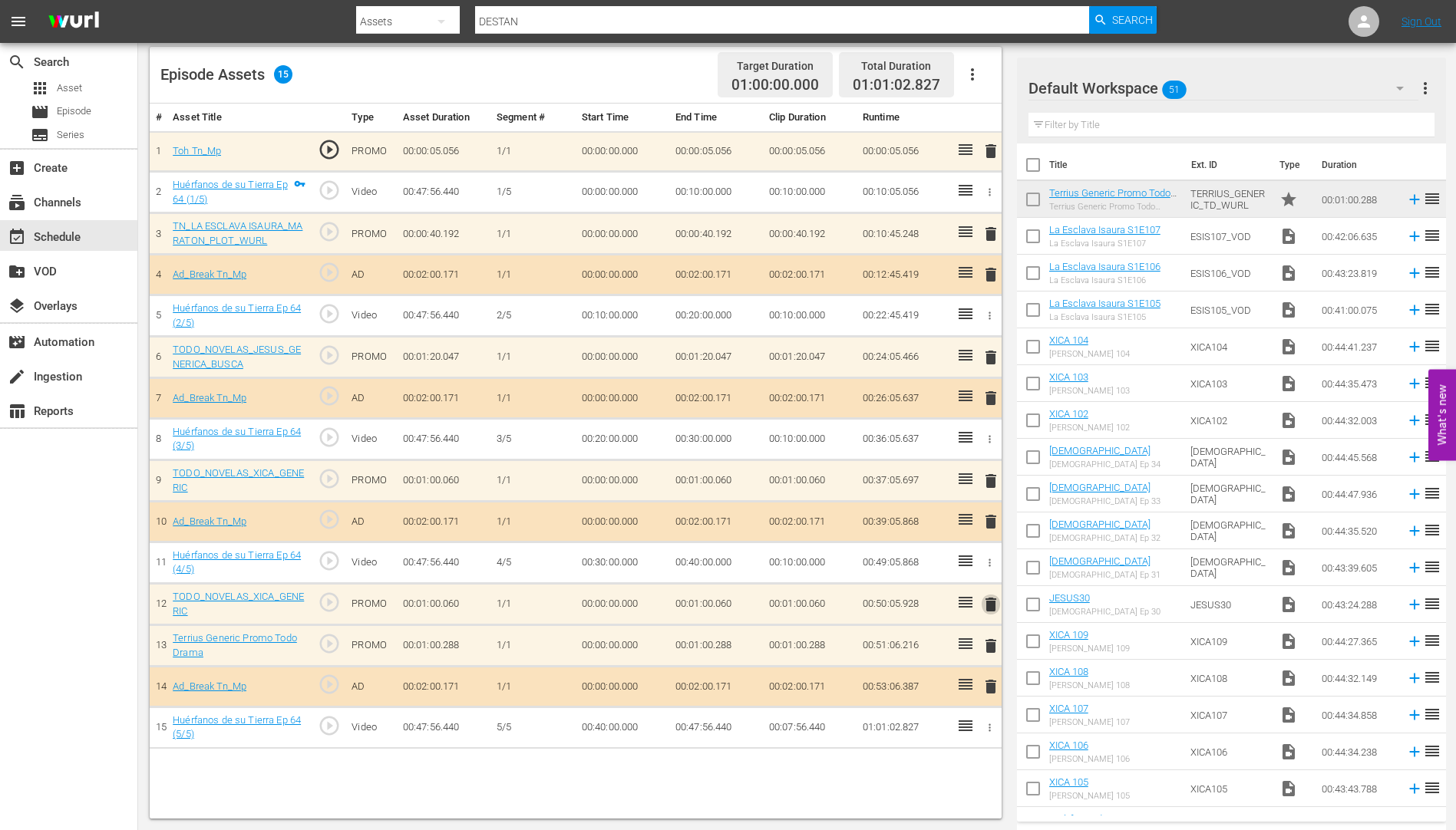
click at [990, 602] on span "delete" at bounding box center [991, 604] width 18 height 18
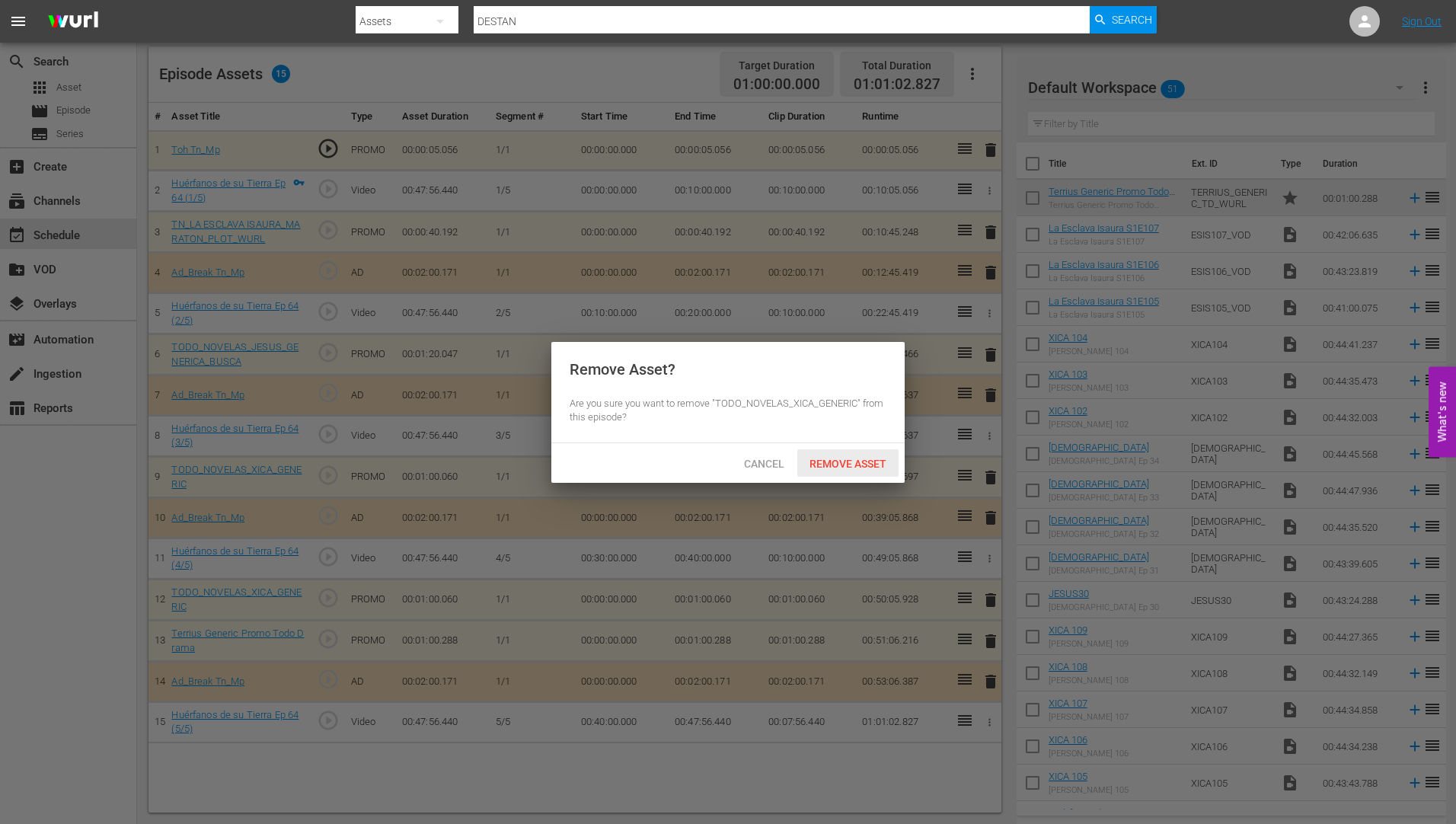
click at [834, 458] on span "Remove Asset" at bounding box center [848, 463] width 102 height 12
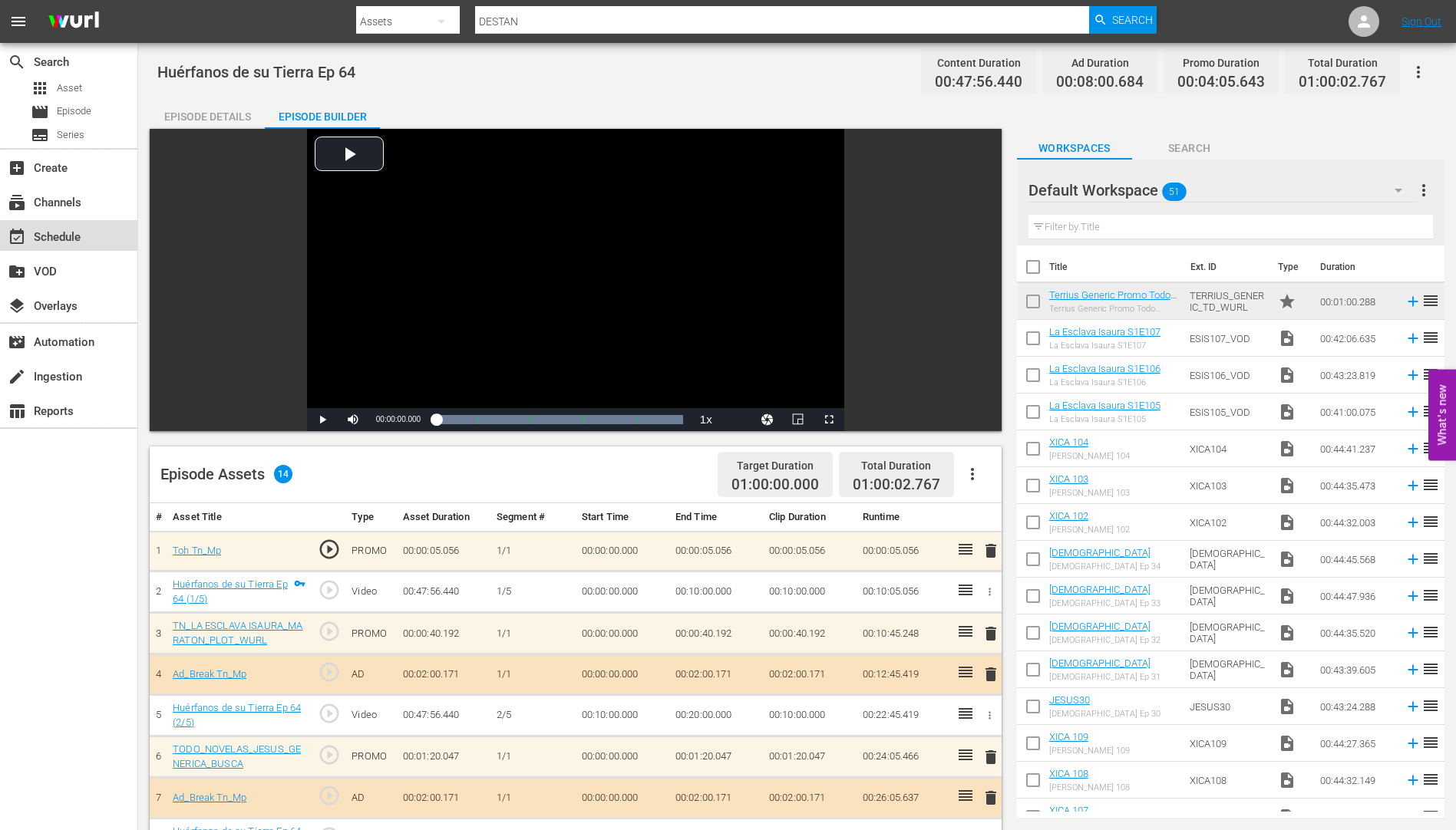
click at [51, 233] on div "event_available Schedule" at bounding box center [43, 235] width 86 height 14
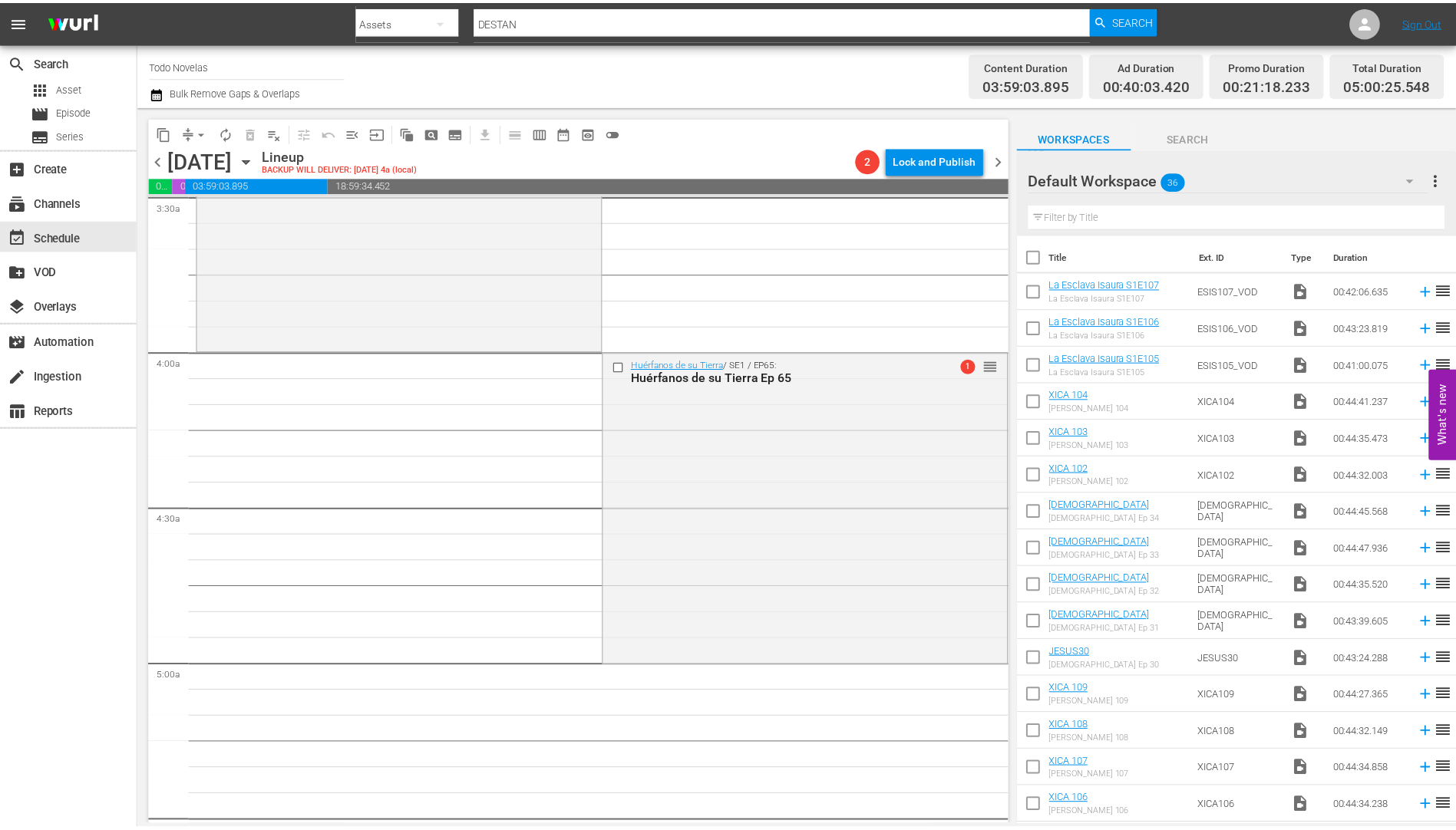
scroll to position [1151, 0]
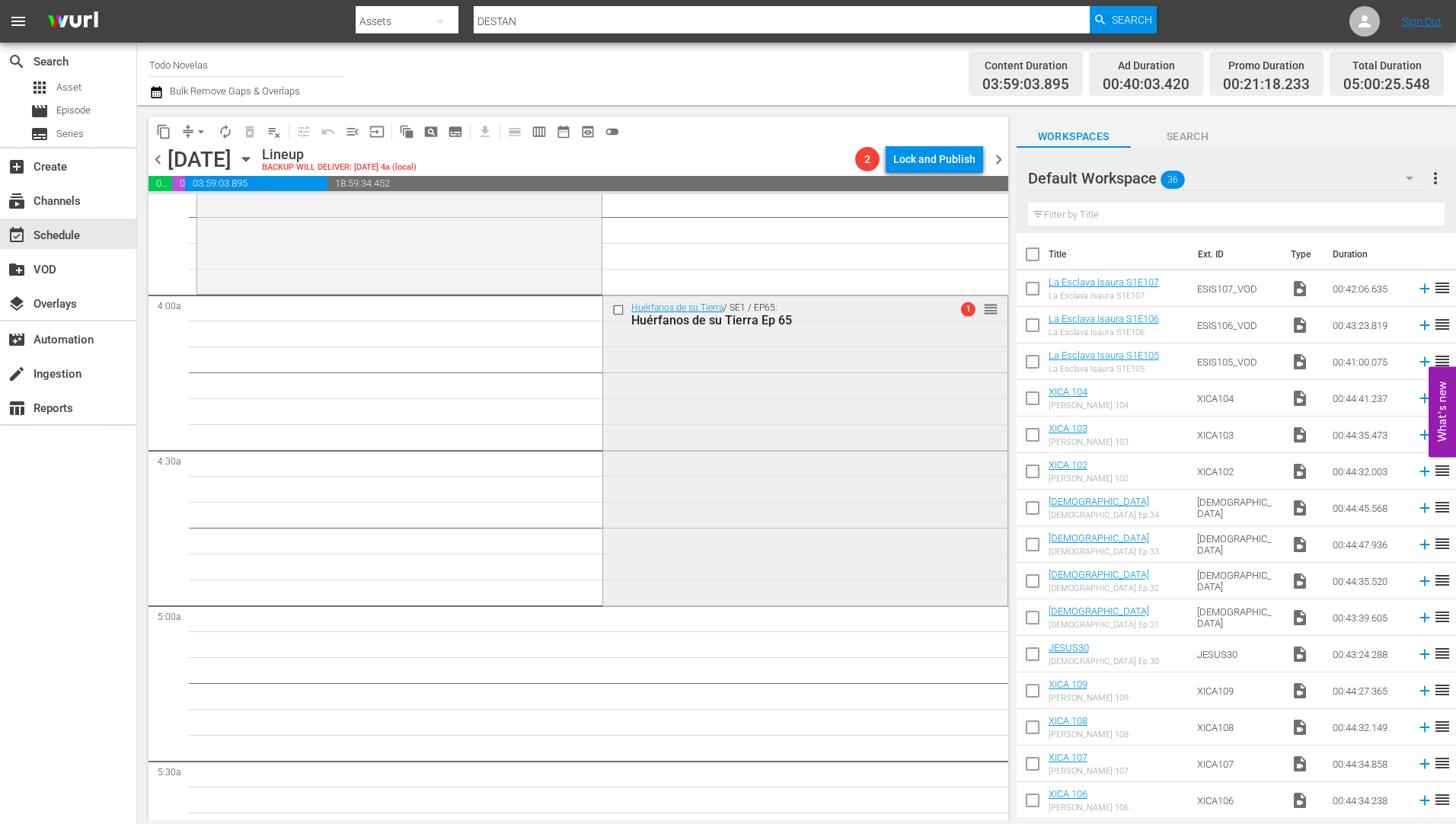
click at [669, 320] on div "Huérfanos de su Tierra Ep 65" at bounding box center [780, 319] width 298 height 14
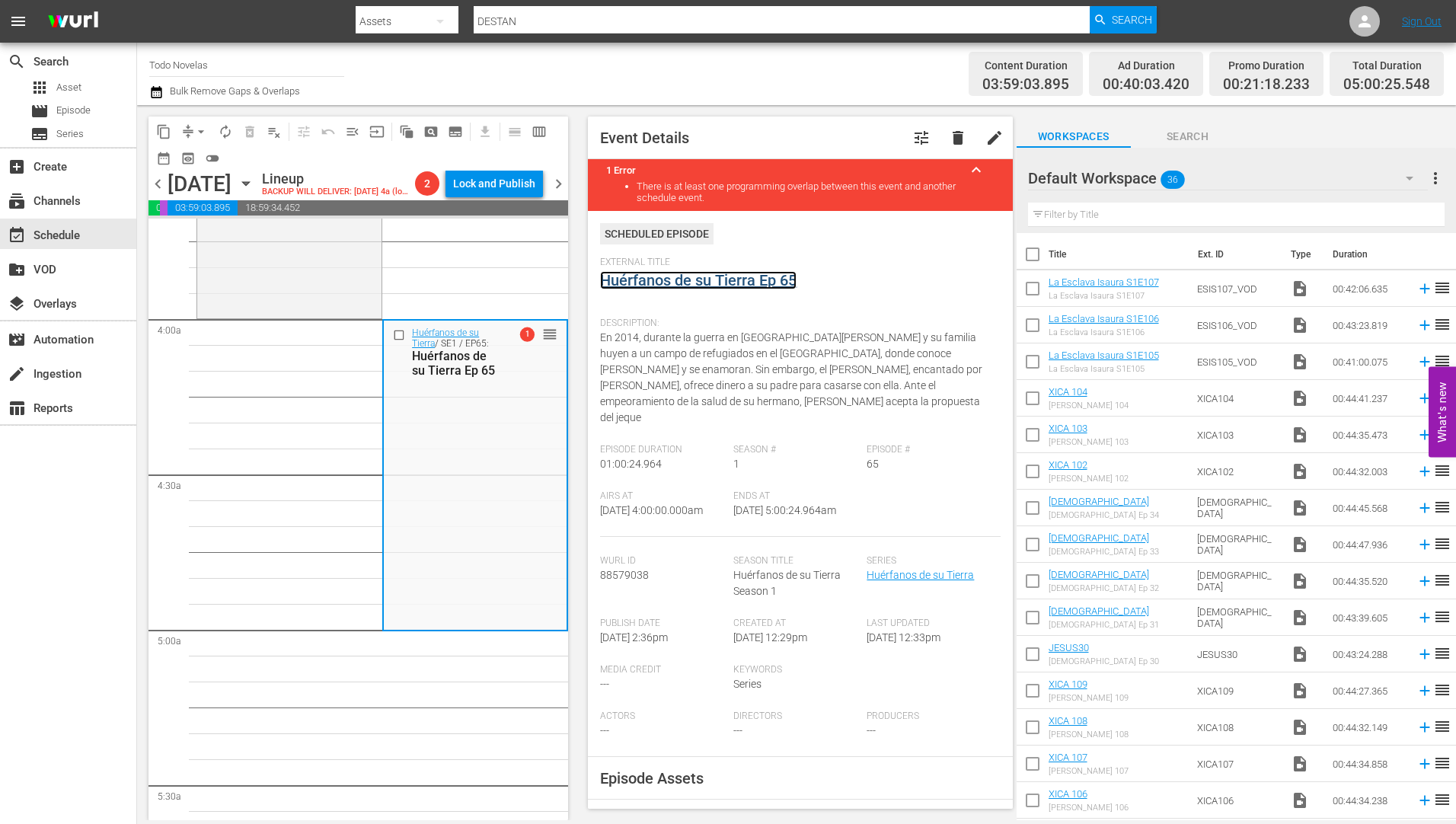
click at [653, 283] on link "Huérfanos de su Tierra Ep 65" at bounding box center [698, 280] width 197 height 18
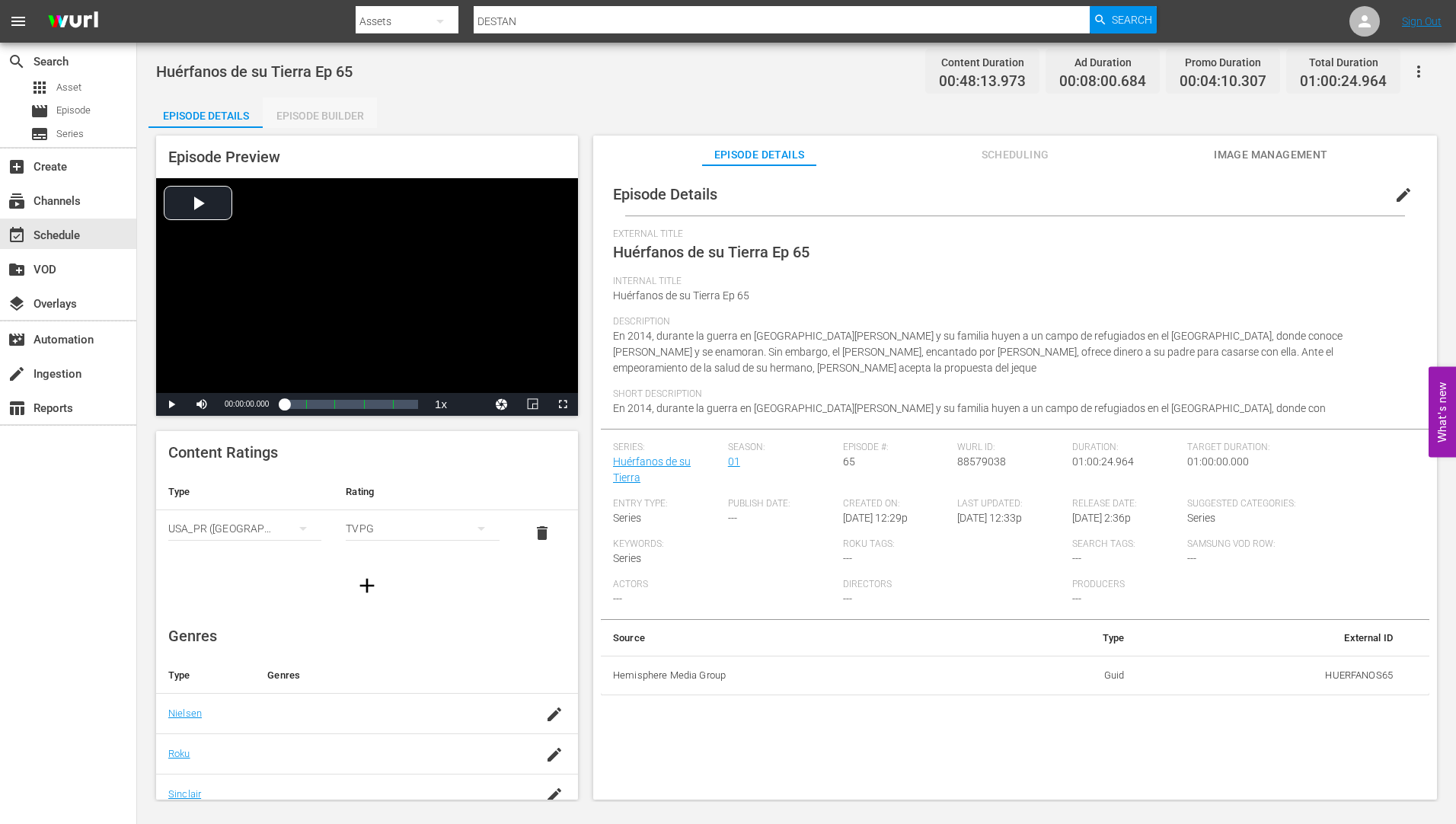
click at [334, 113] on div "Episode Builder" at bounding box center [319, 116] width 114 height 36
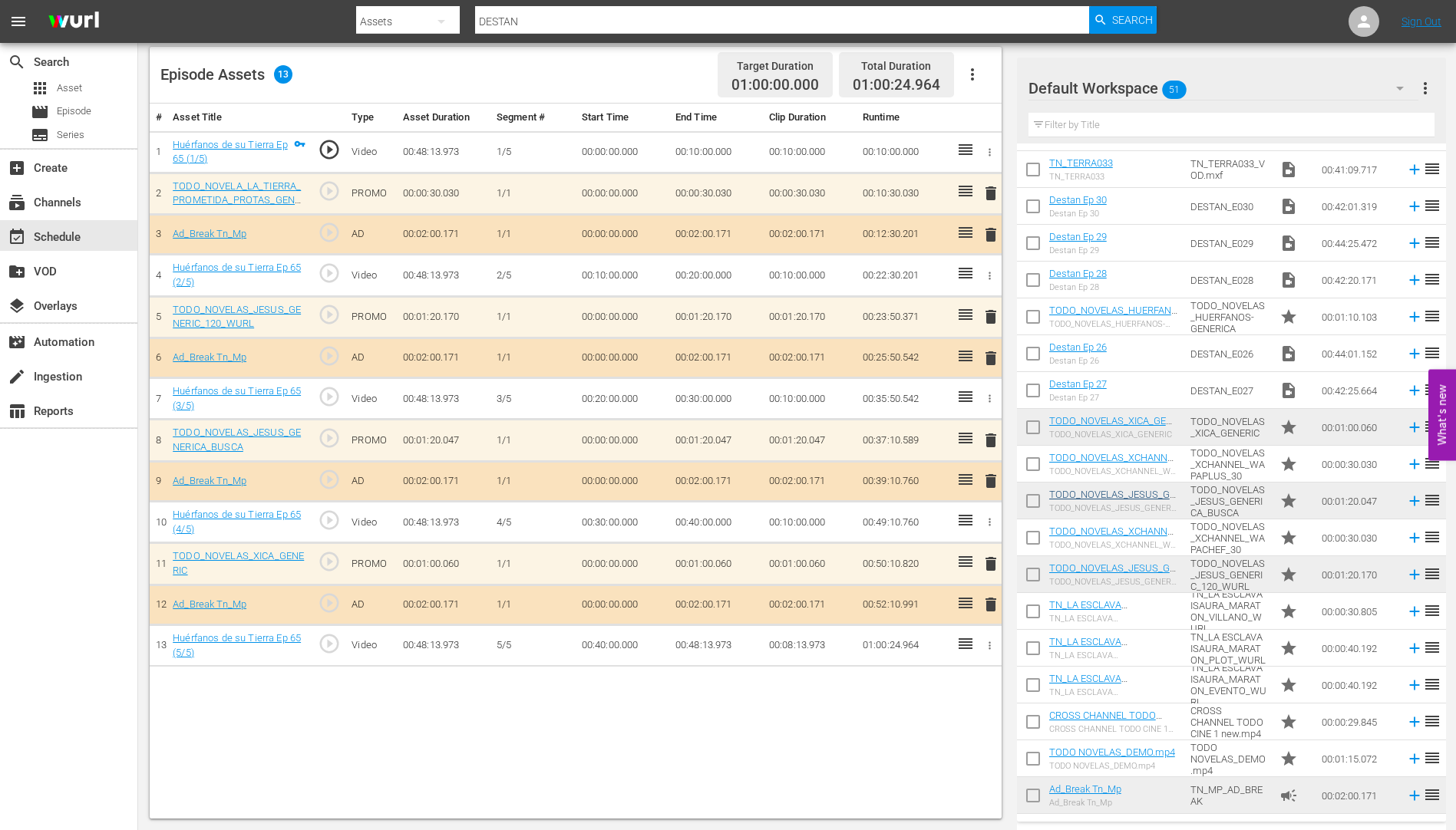
scroll to position [1244, 0]
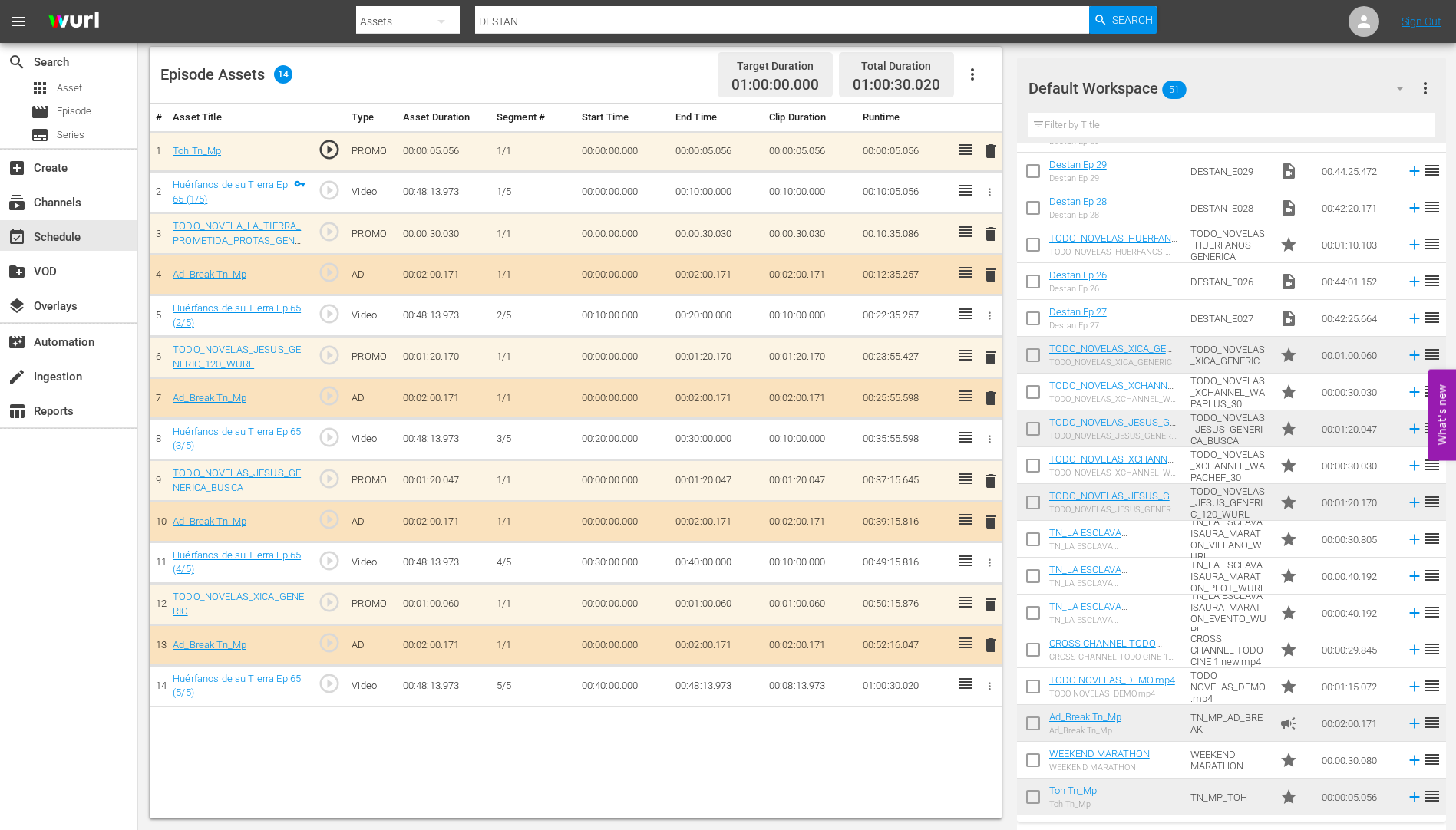
click at [990, 229] on span "delete" at bounding box center [991, 234] width 18 height 18
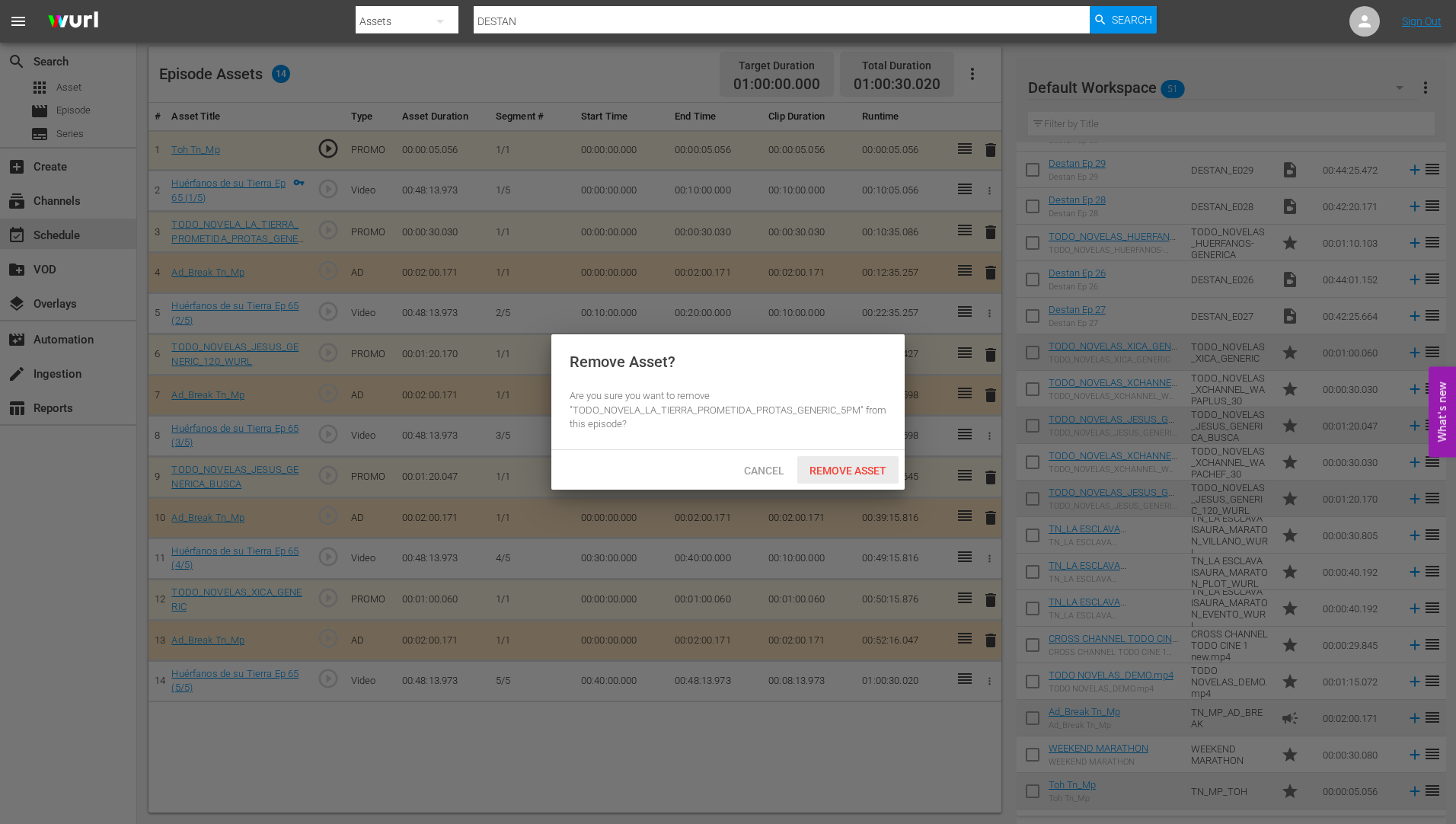
click at [857, 461] on div "Remove Asset" at bounding box center [848, 470] width 102 height 28
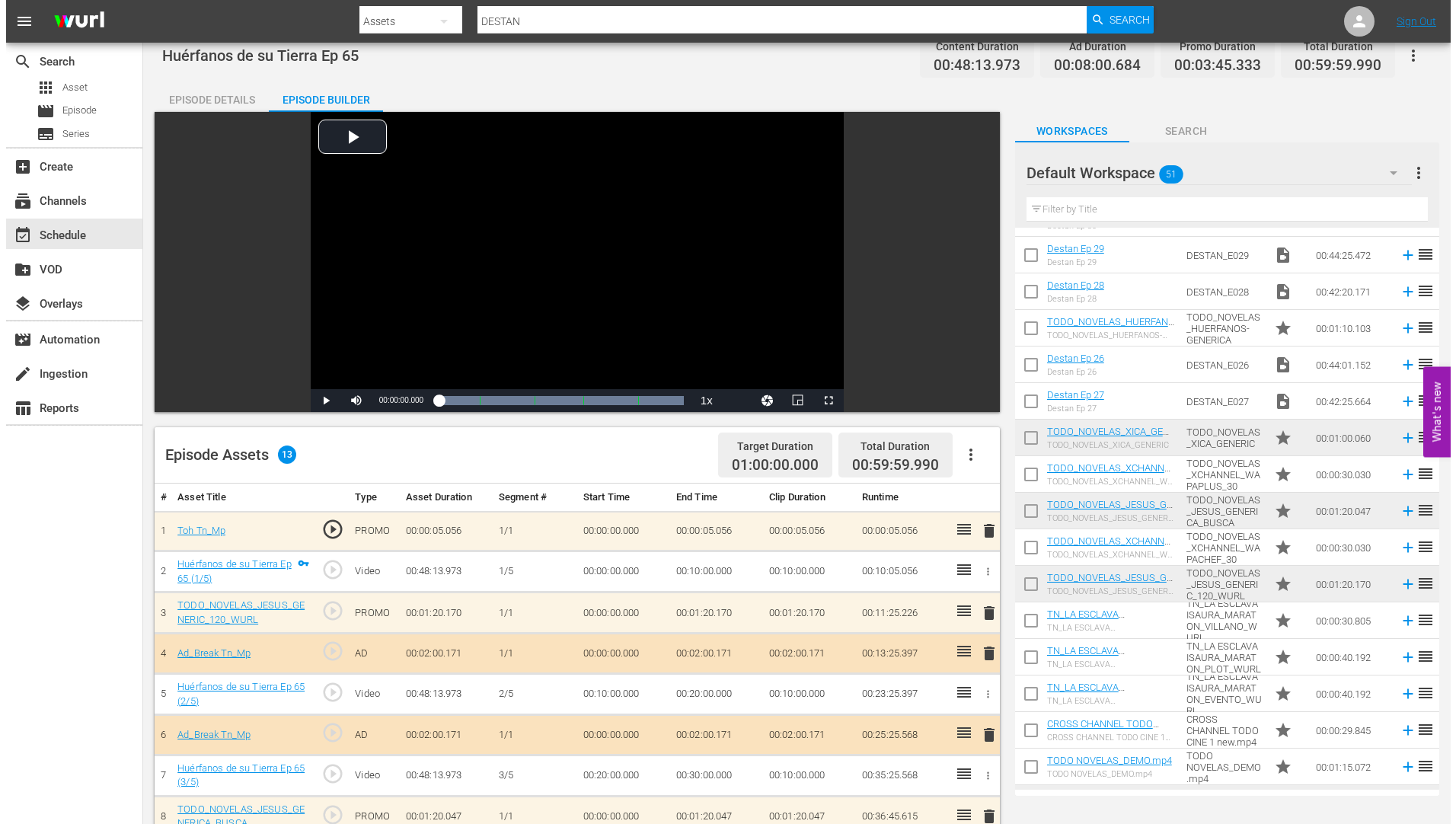
scroll to position [0, 0]
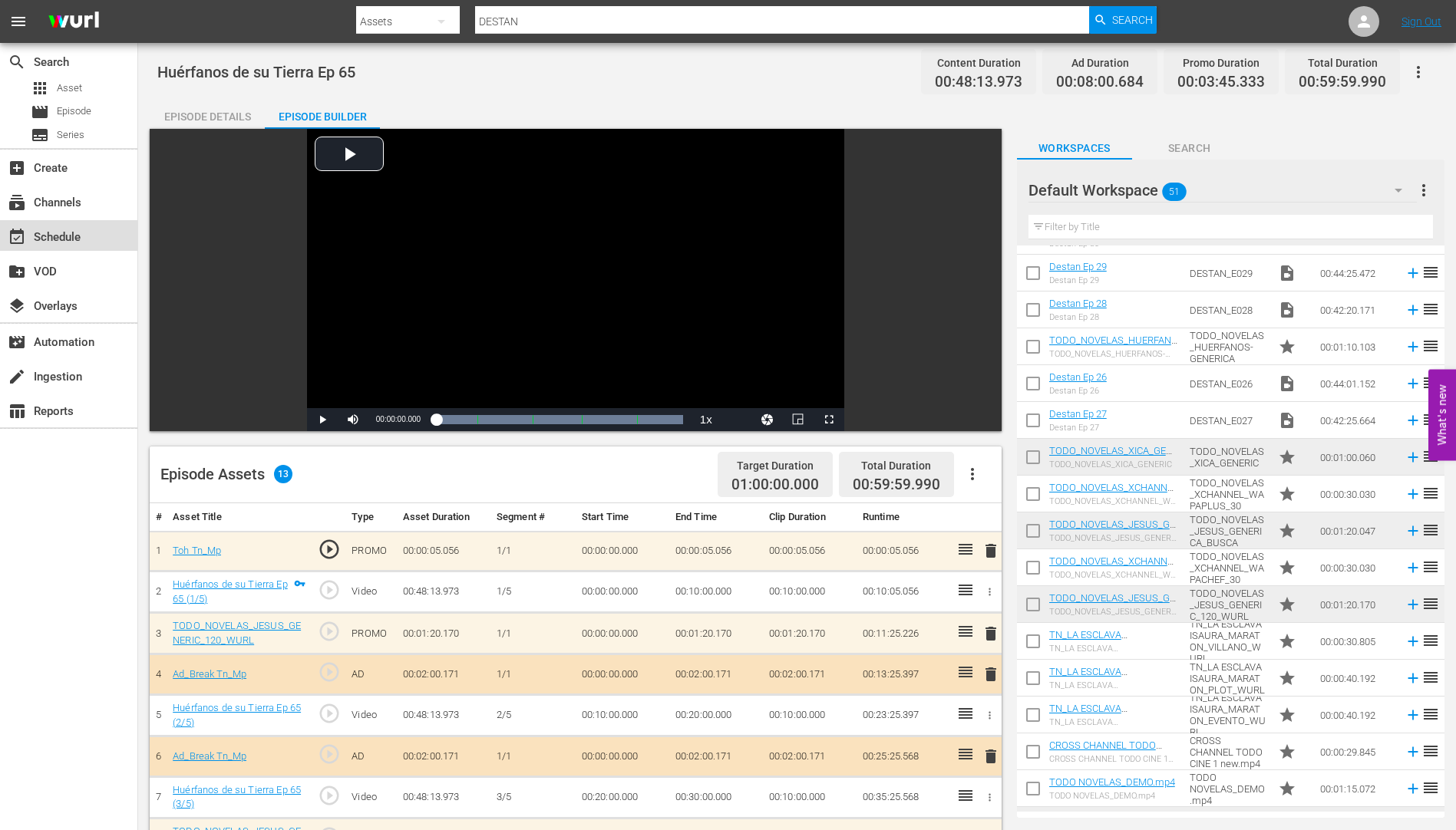
click at [48, 229] on div "event_available Schedule" at bounding box center [43, 235] width 86 height 14
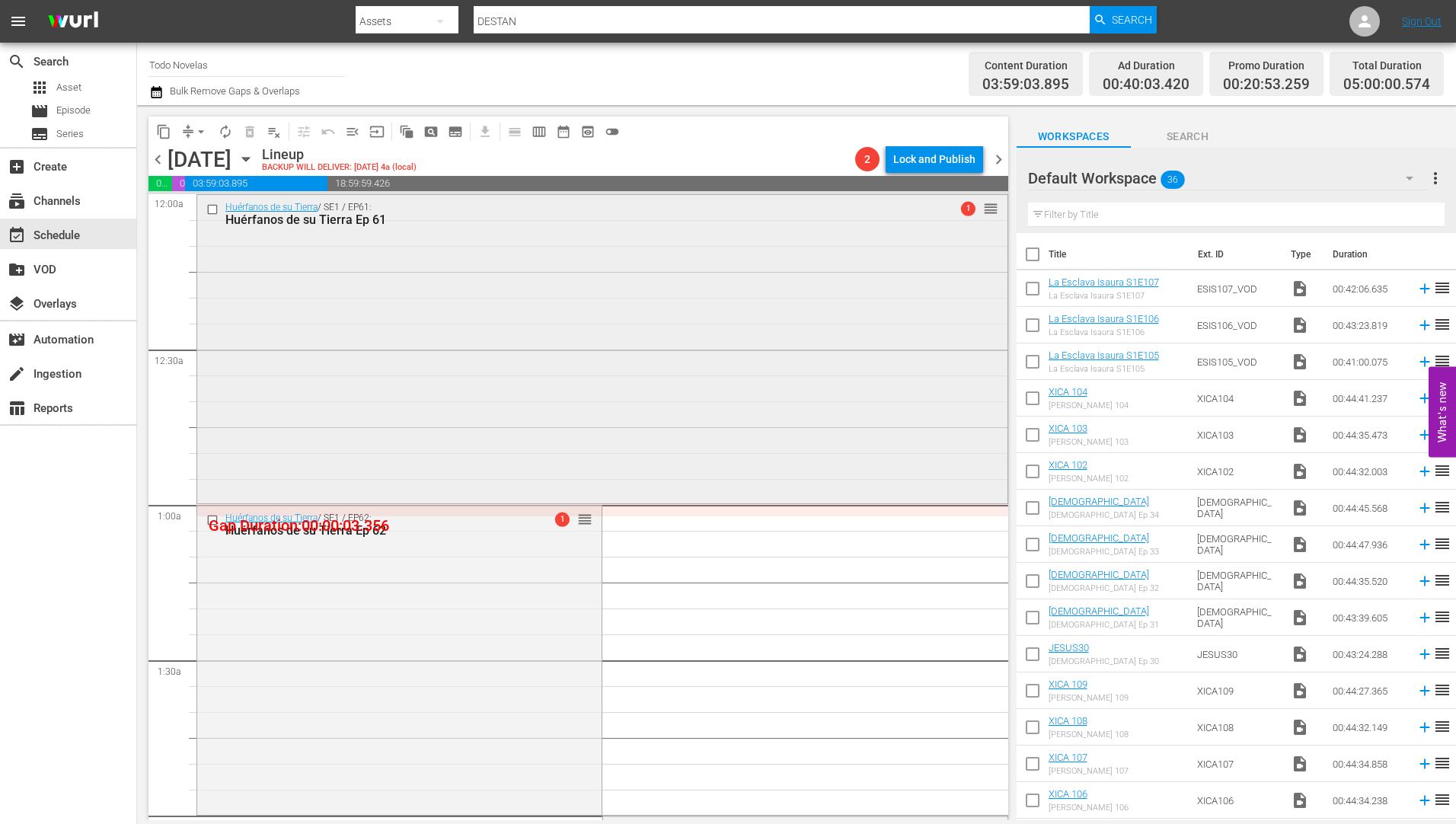
click at [214, 210] on input "checkbox" at bounding box center [214, 208] width 16 height 12
click at [211, 520] on input "checkbox" at bounding box center [214, 520] width 16 height 12
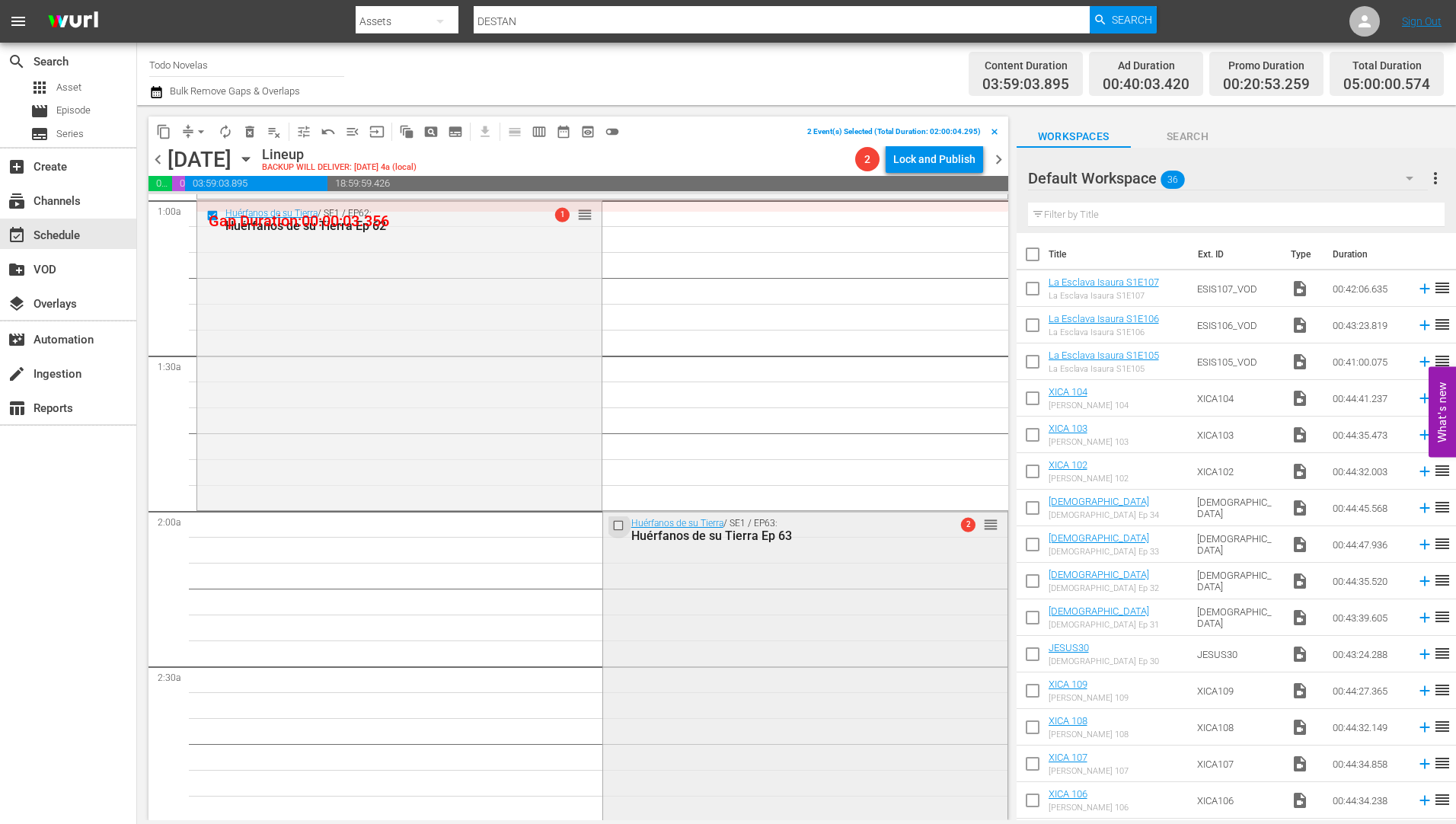
click at [612, 528] on input "checkbox" at bounding box center [620, 526] width 16 height 12
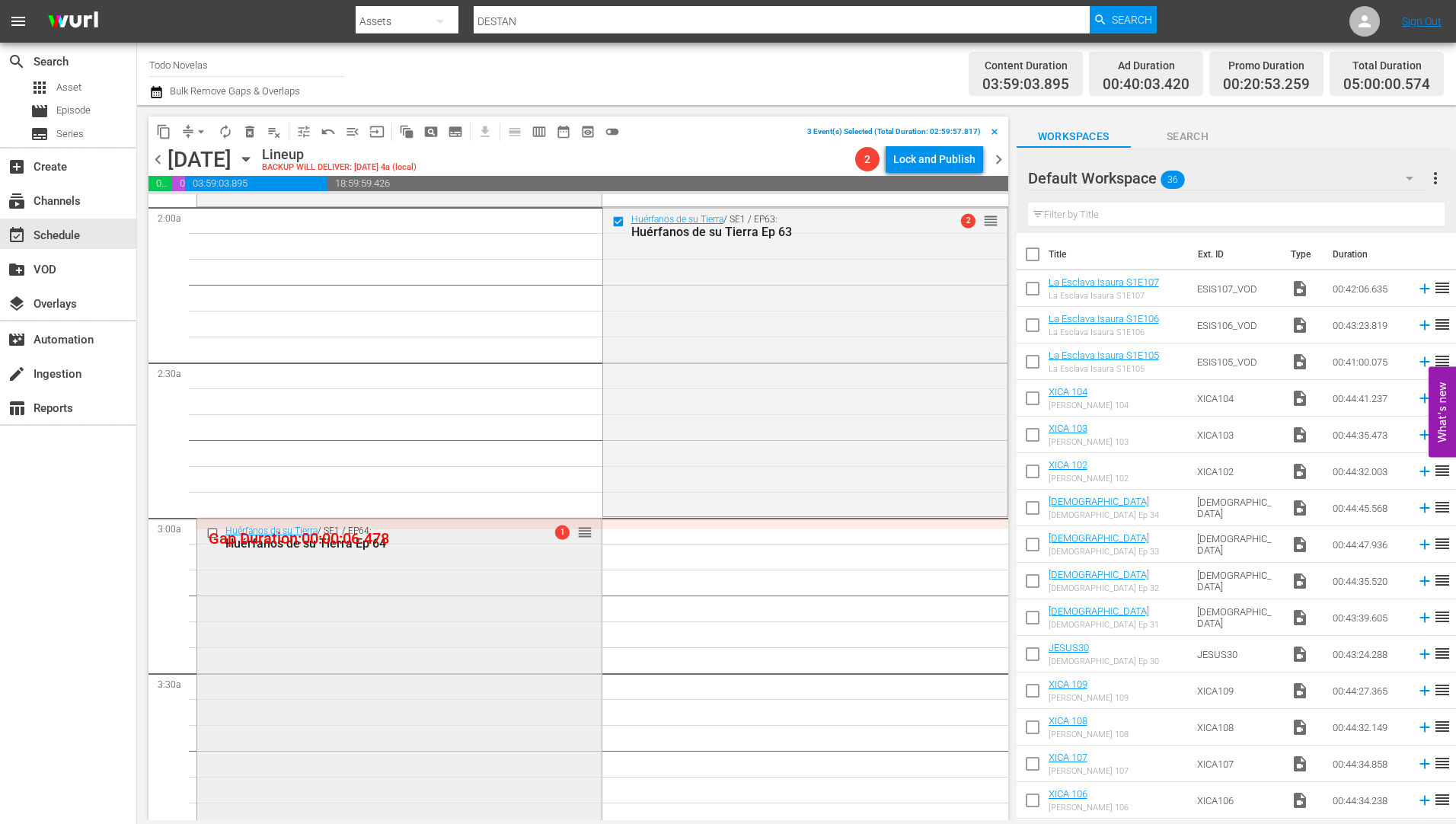
scroll to position [686, 0]
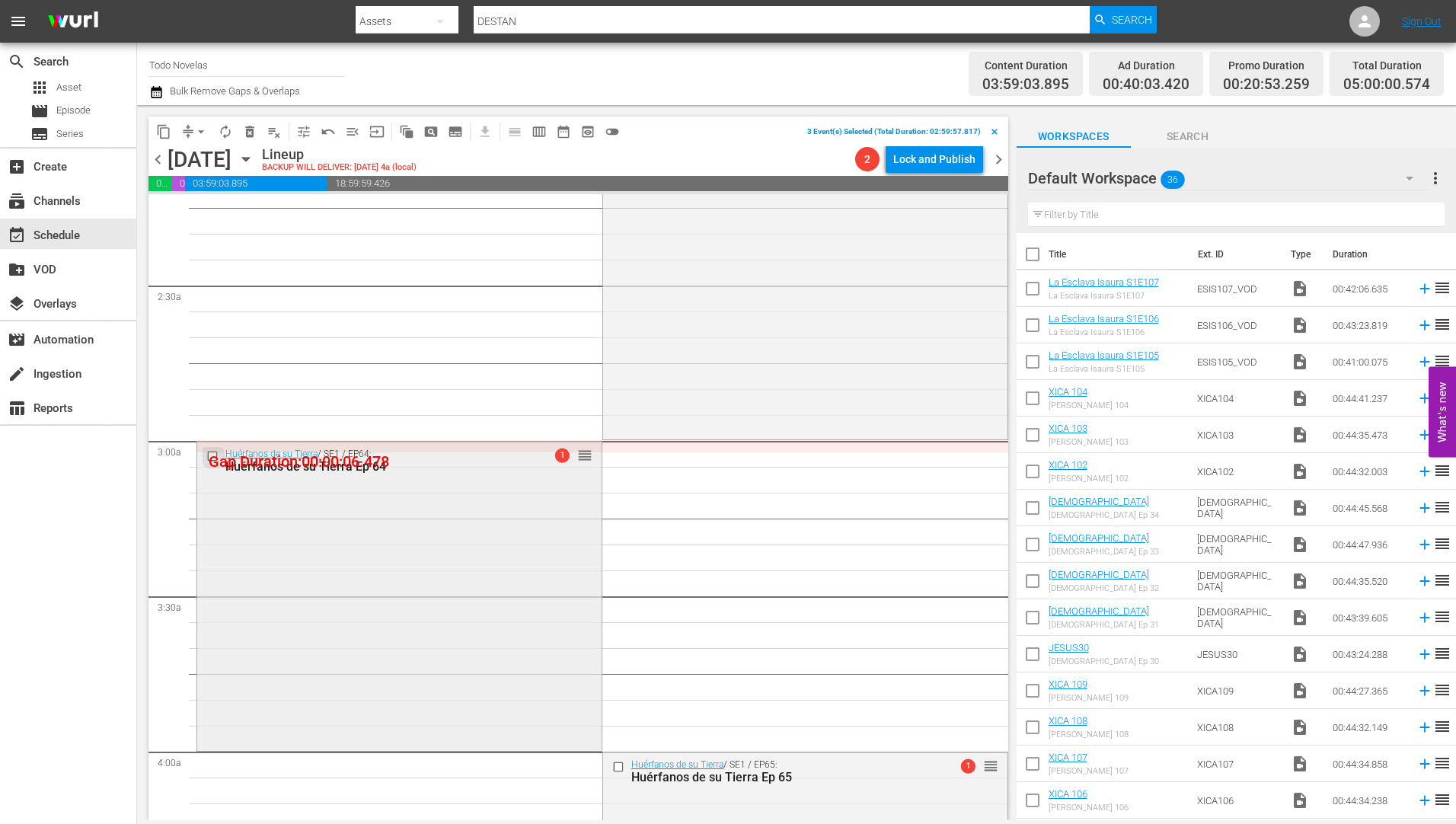
click at [210, 454] on input "checkbox" at bounding box center [214, 456] width 16 height 12
click at [612, 763] on input "checkbox" at bounding box center [620, 766] width 16 height 12
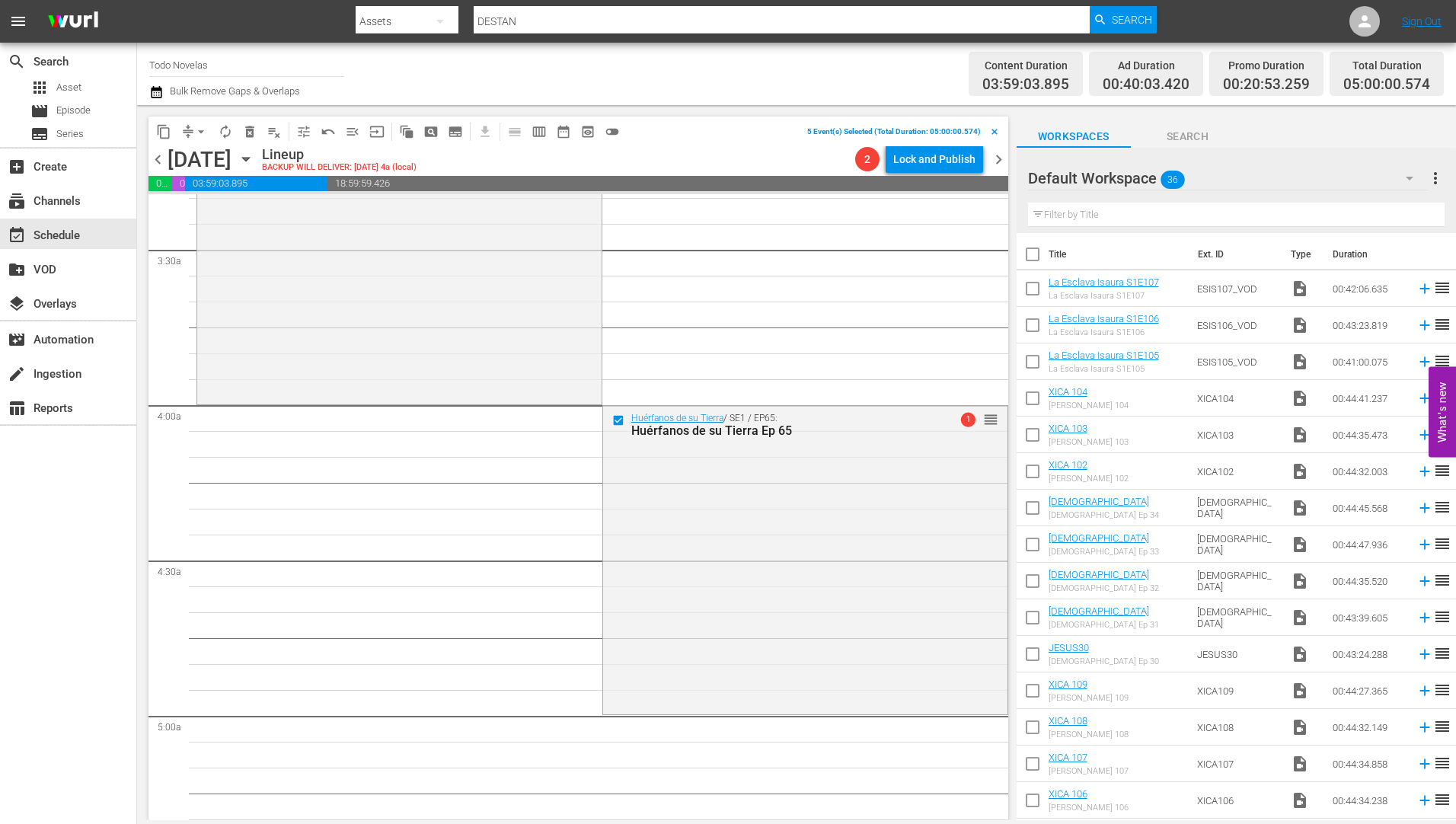
scroll to position [1067, 0]
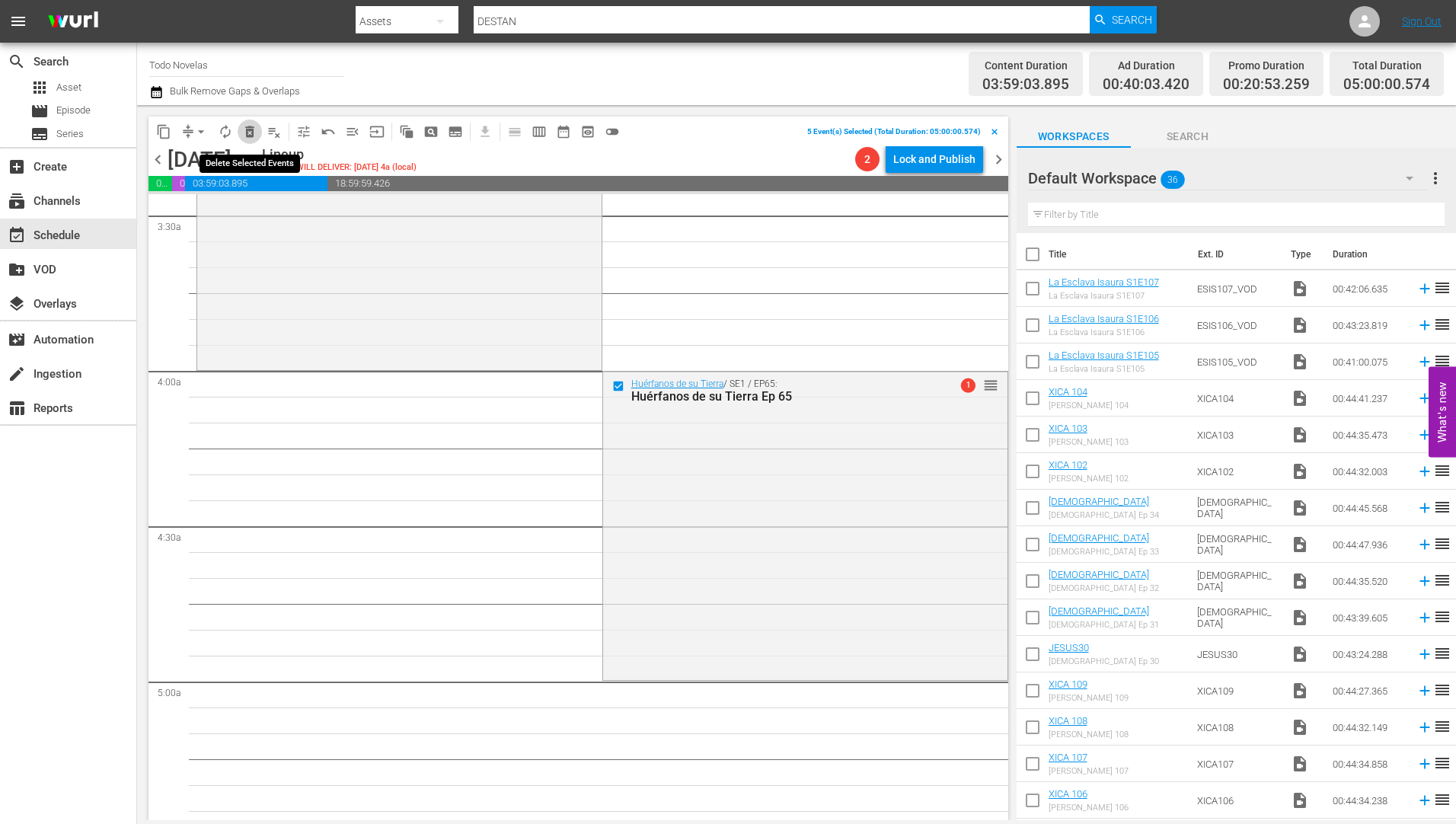
click at [249, 130] on span "delete_forever_outlined" at bounding box center [250, 131] width 15 height 15
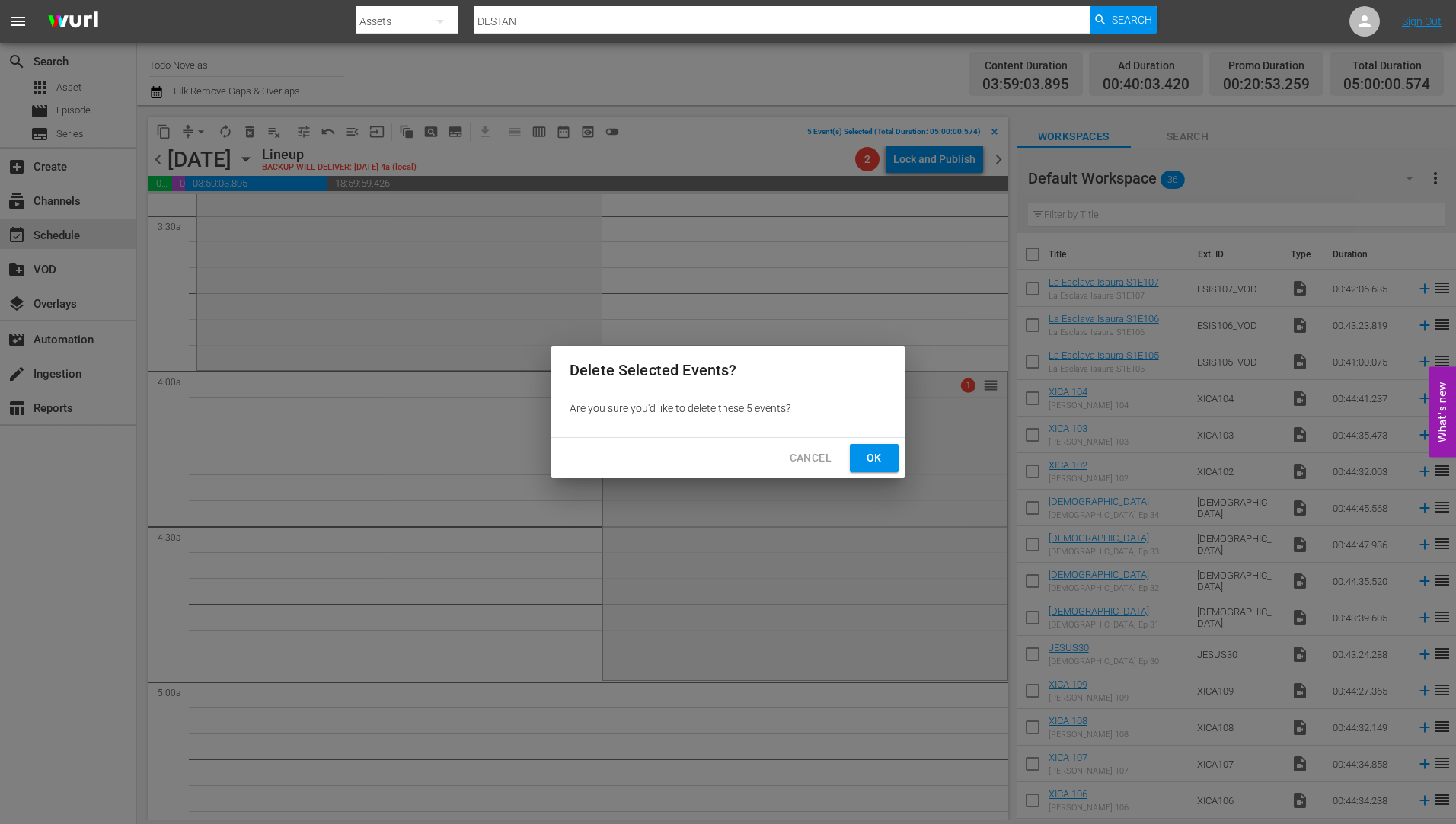
click at [884, 457] on span "Ok" at bounding box center [874, 459] width 24 height 19
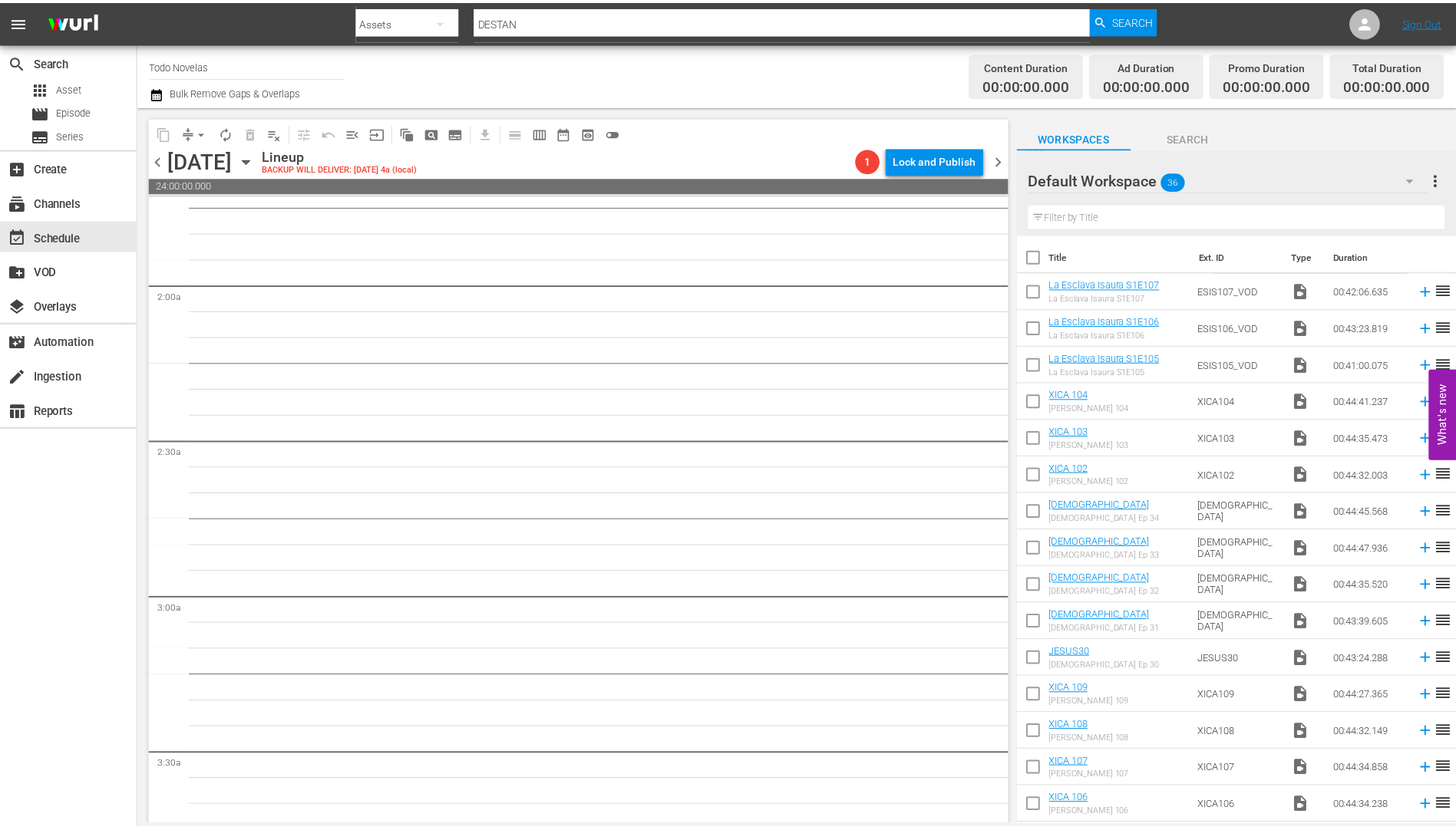
scroll to position [0, 0]
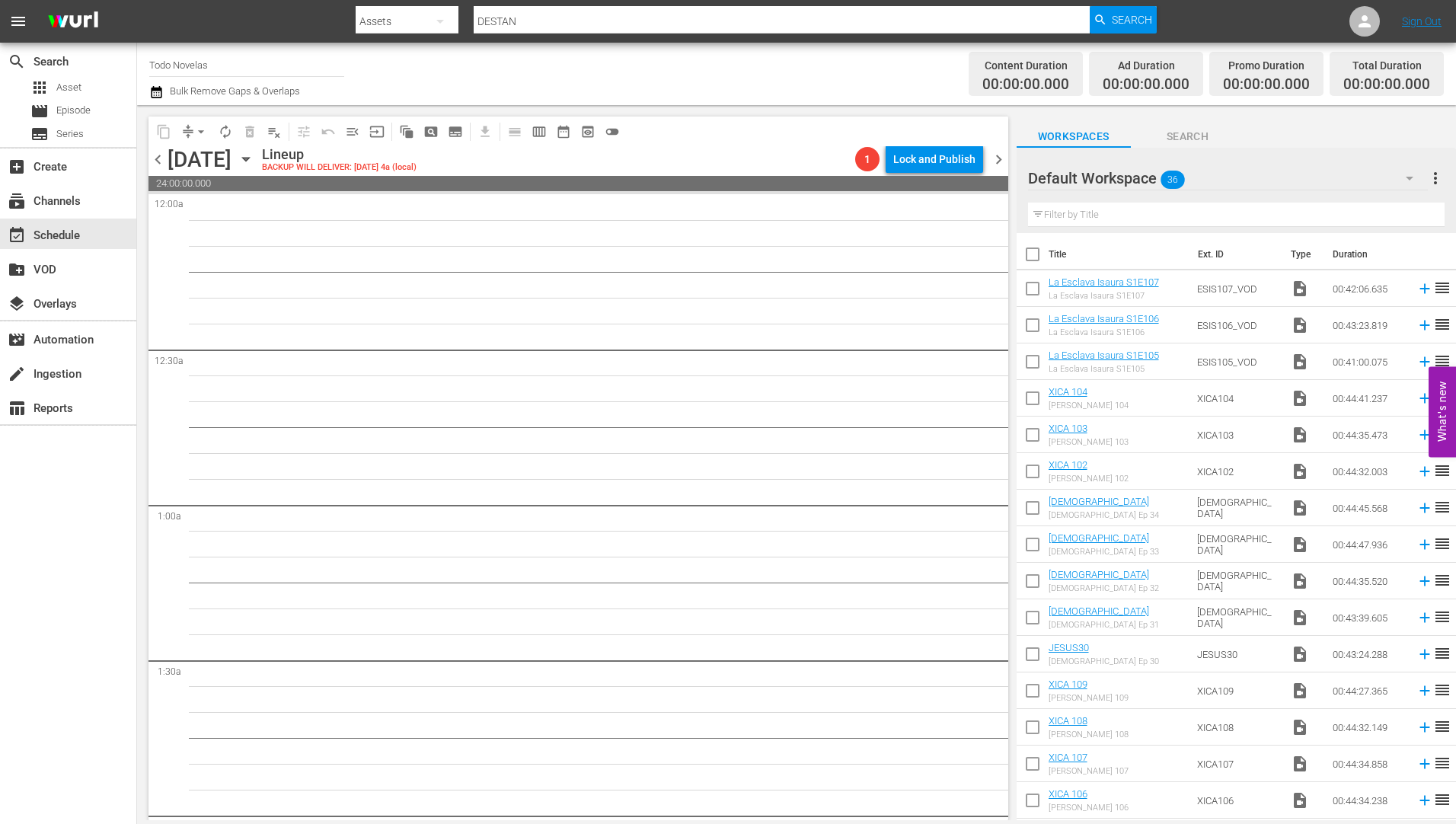
click at [249, 157] on icon "button" at bounding box center [246, 159] width 7 height 4
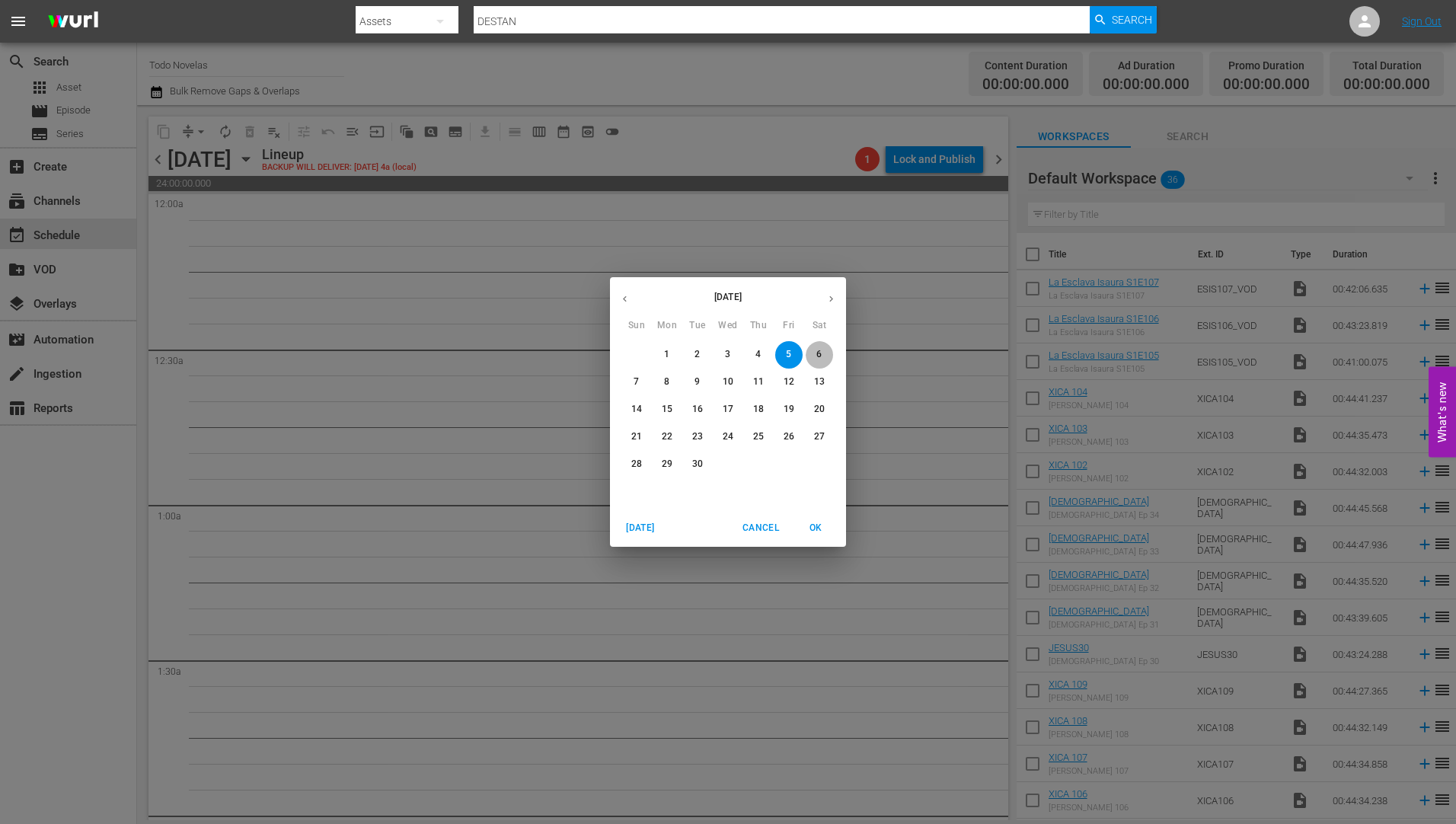
click at [818, 351] on p "6" at bounding box center [819, 354] width 6 height 12
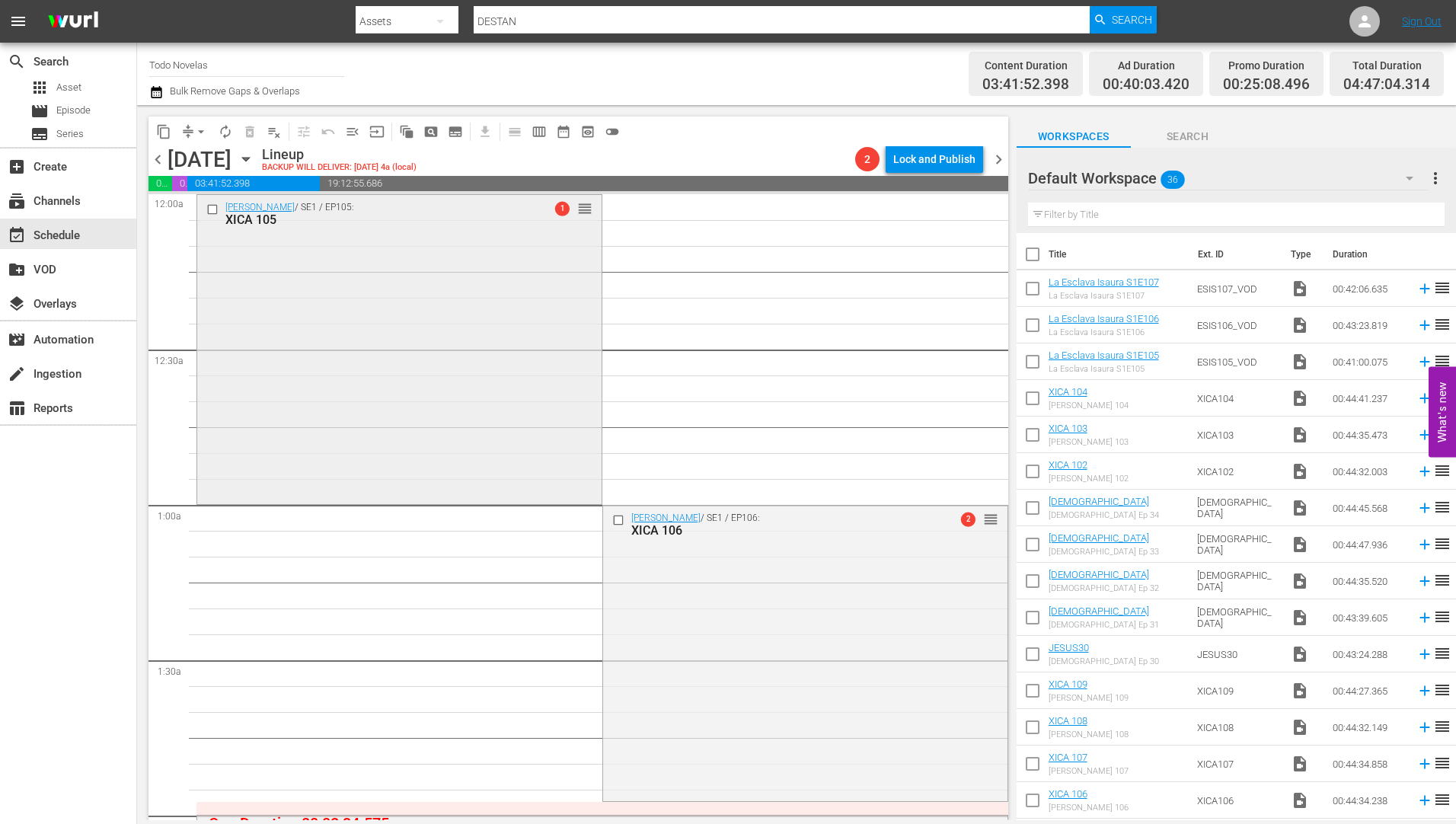
click at [246, 214] on div "XICA 105" at bounding box center [374, 220] width 298 height 14
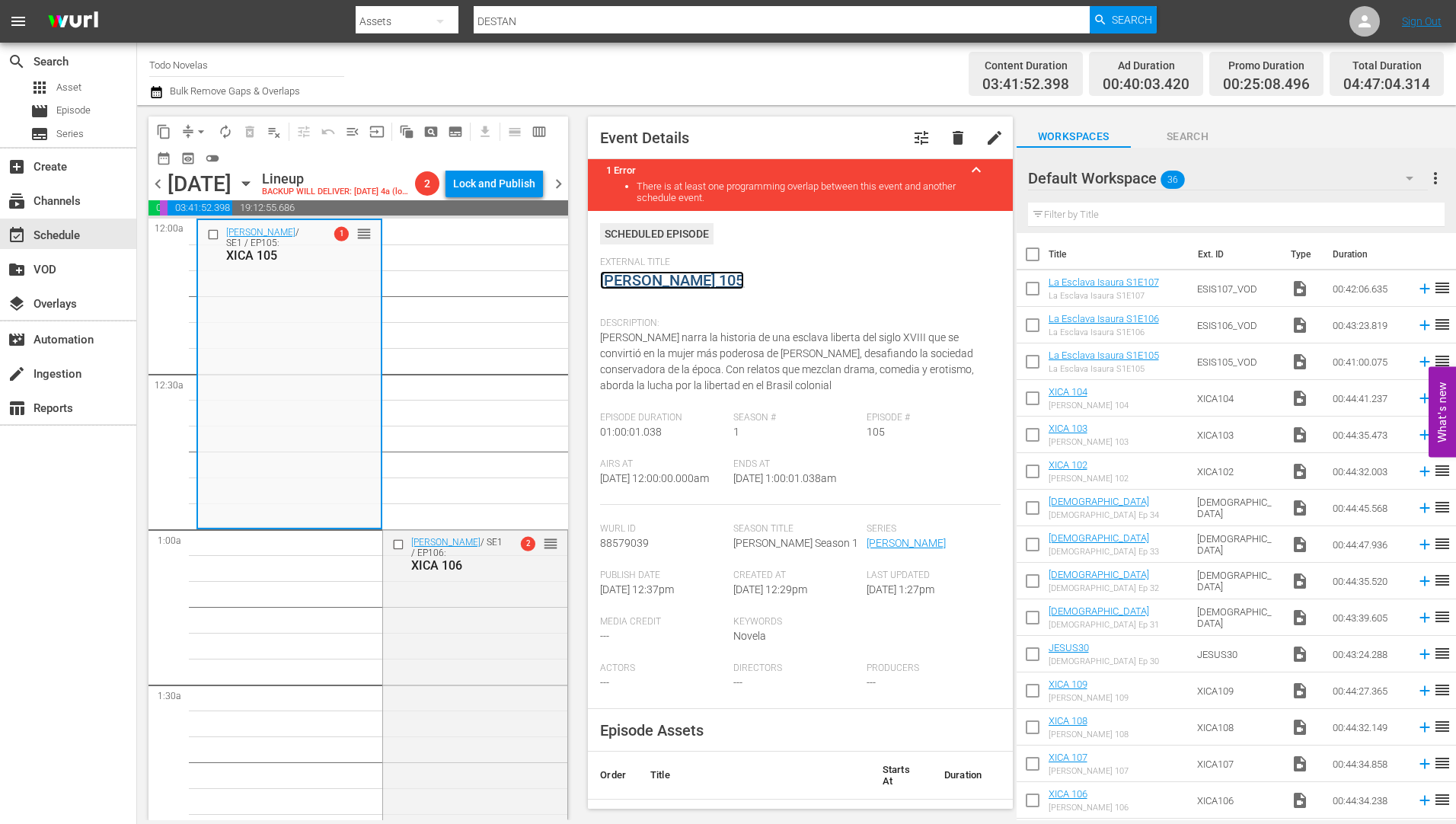
click at [671, 279] on link "[PERSON_NAME] 105" at bounding box center [672, 280] width 144 height 18
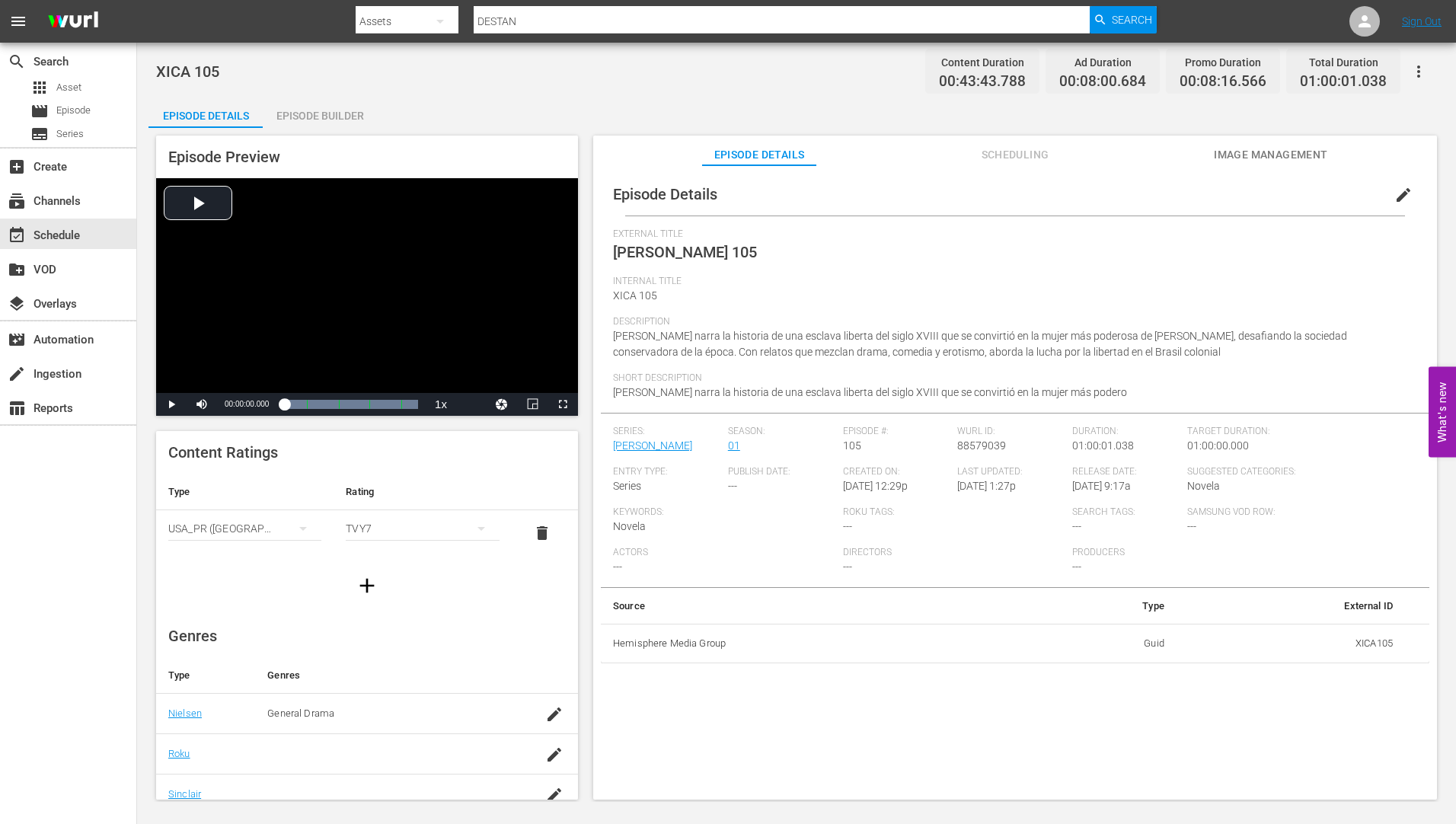
click at [327, 113] on div "Episode Builder" at bounding box center [319, 116] width 114 height 36
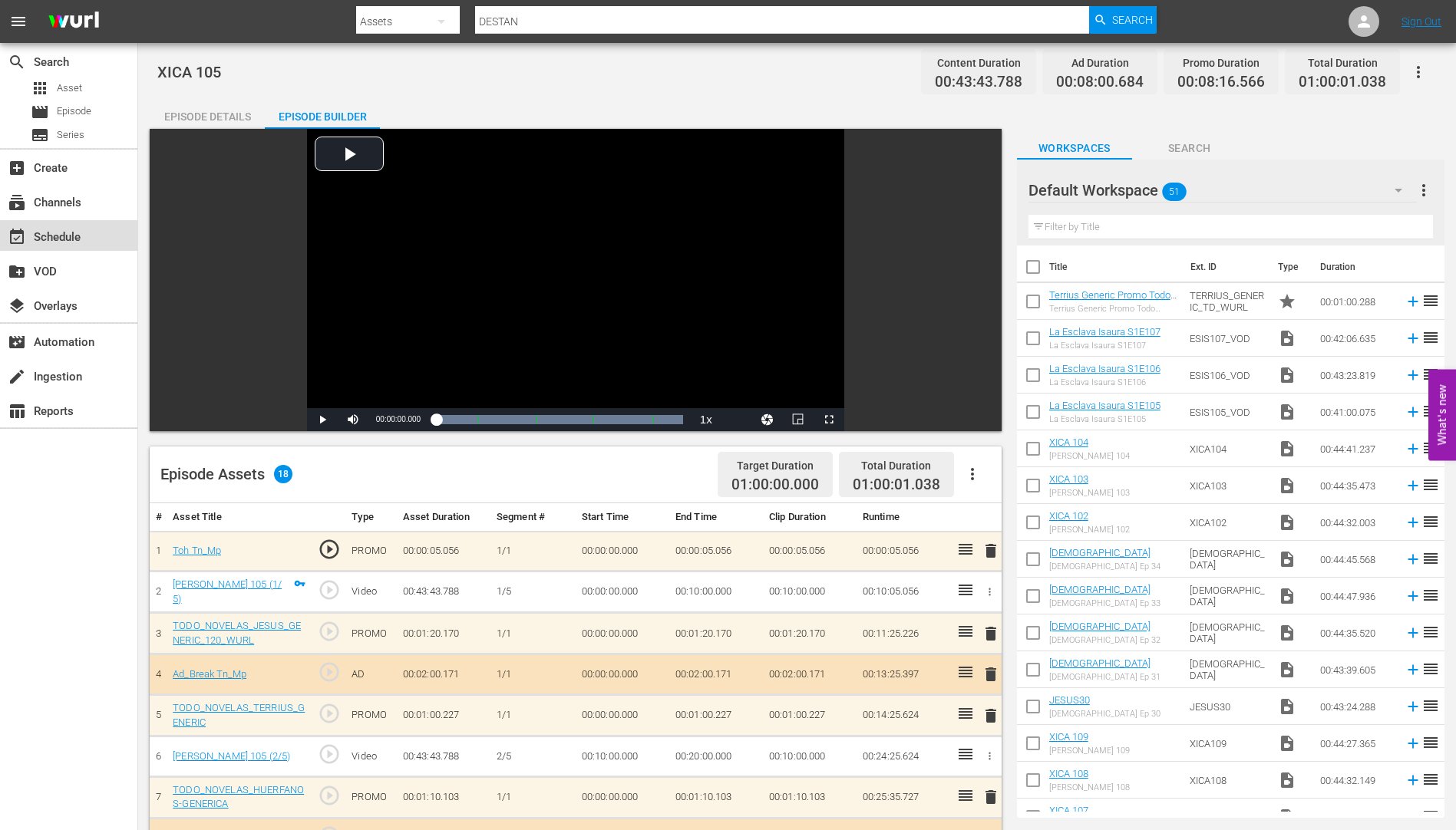
click at [45, 238] on div "event_available Schedule" at bounding box center [43, 235] width 86 height 14
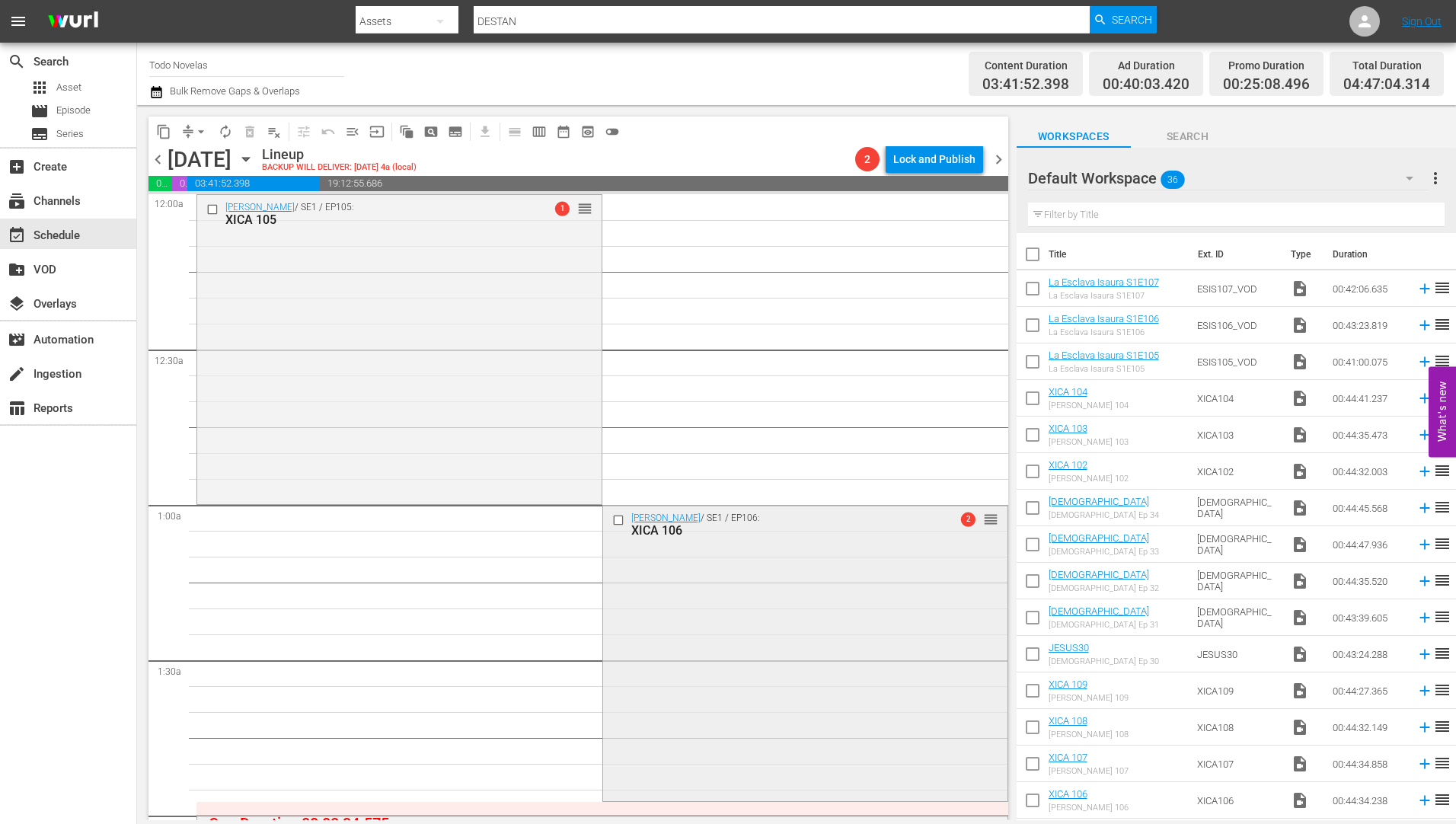
click at [644, 528] on div "XICA 106" at bounding box center [780, 530] width 298 height 14
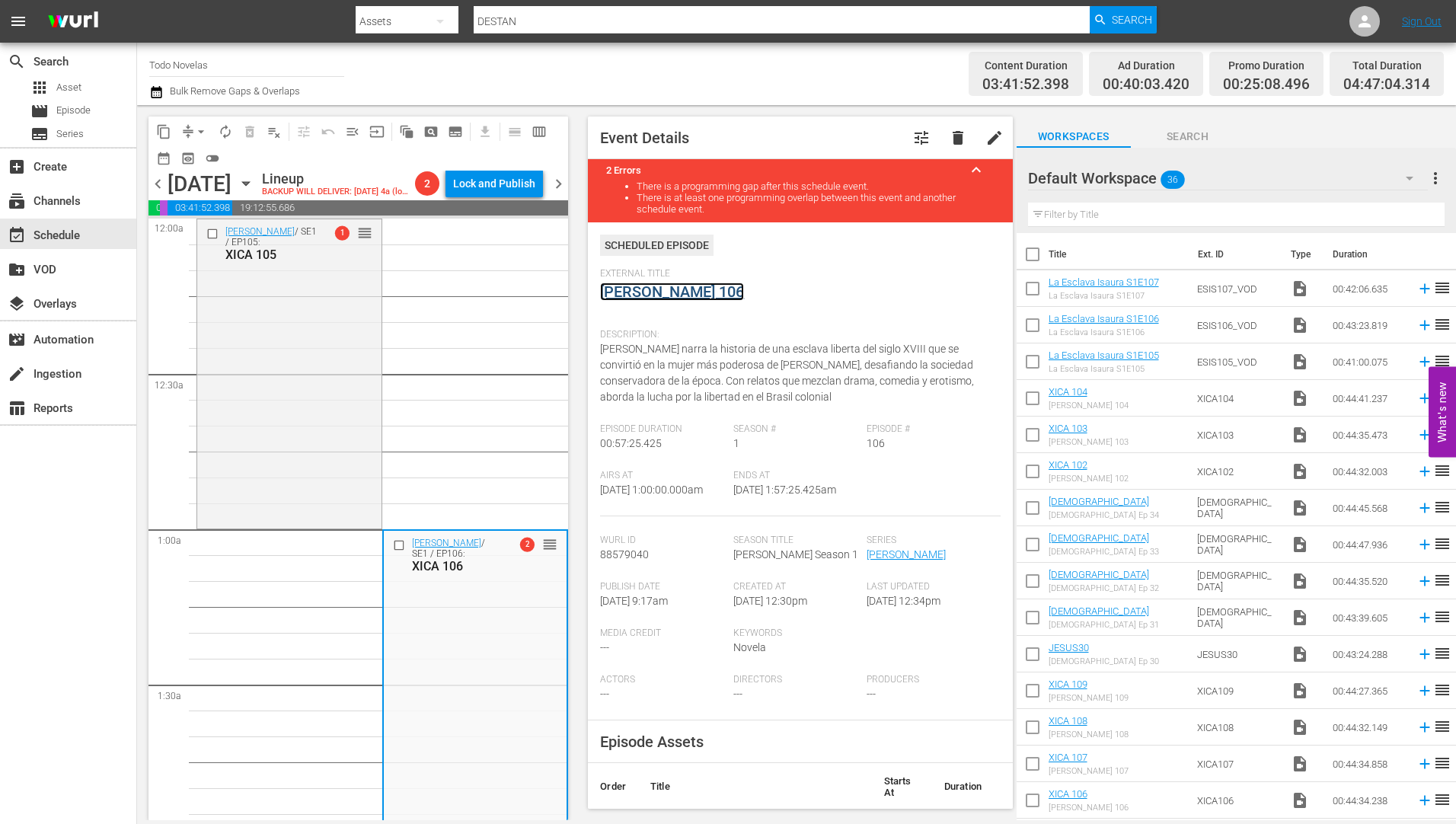
click at [672, 284] on link "[PERSON_NAME] 106" at bounding box center [672, 292] width 144 height 18
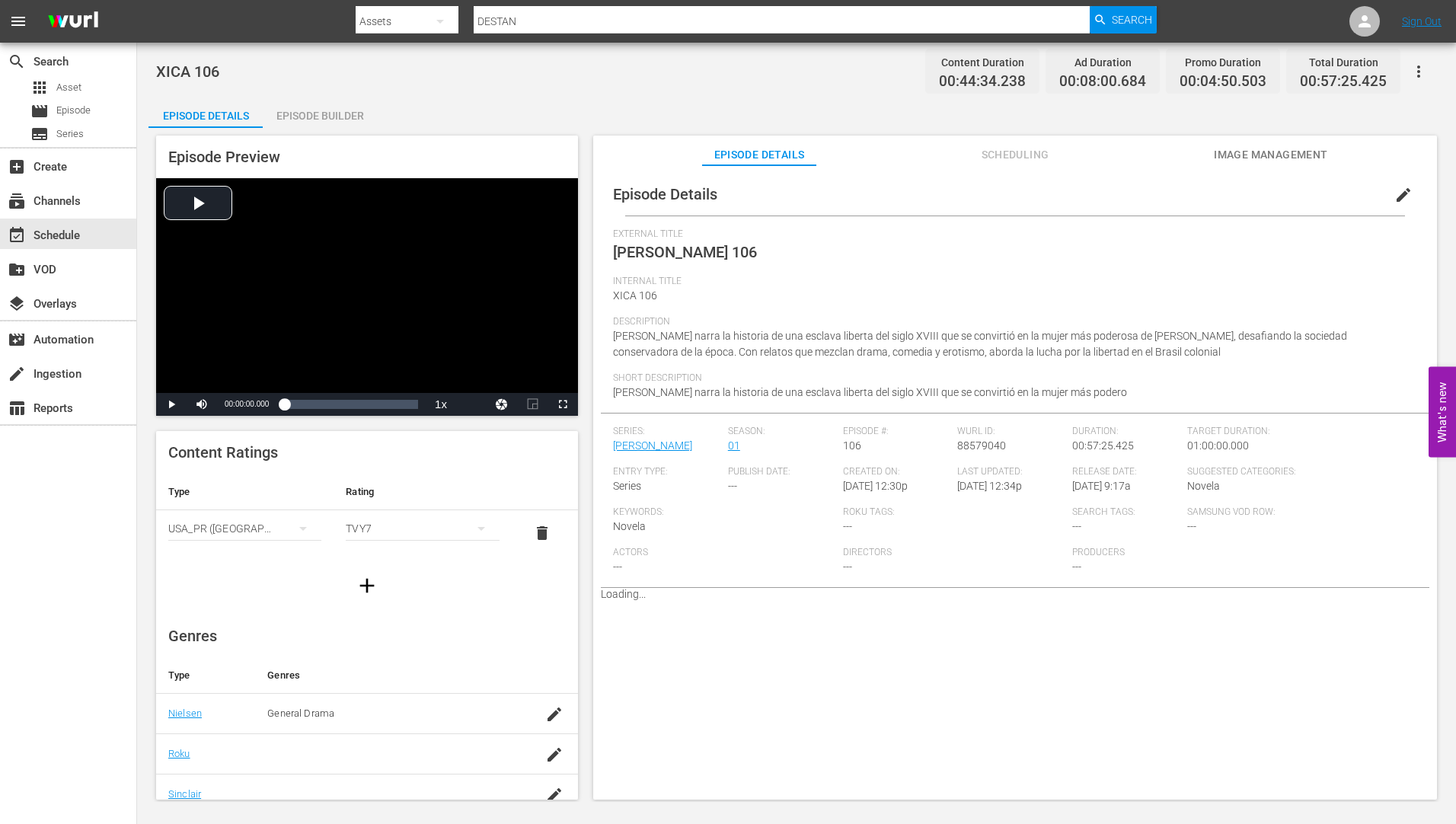
click at [311, 116] on div "Episode Builder" at bounding box center [319, 116] width 114 height 36
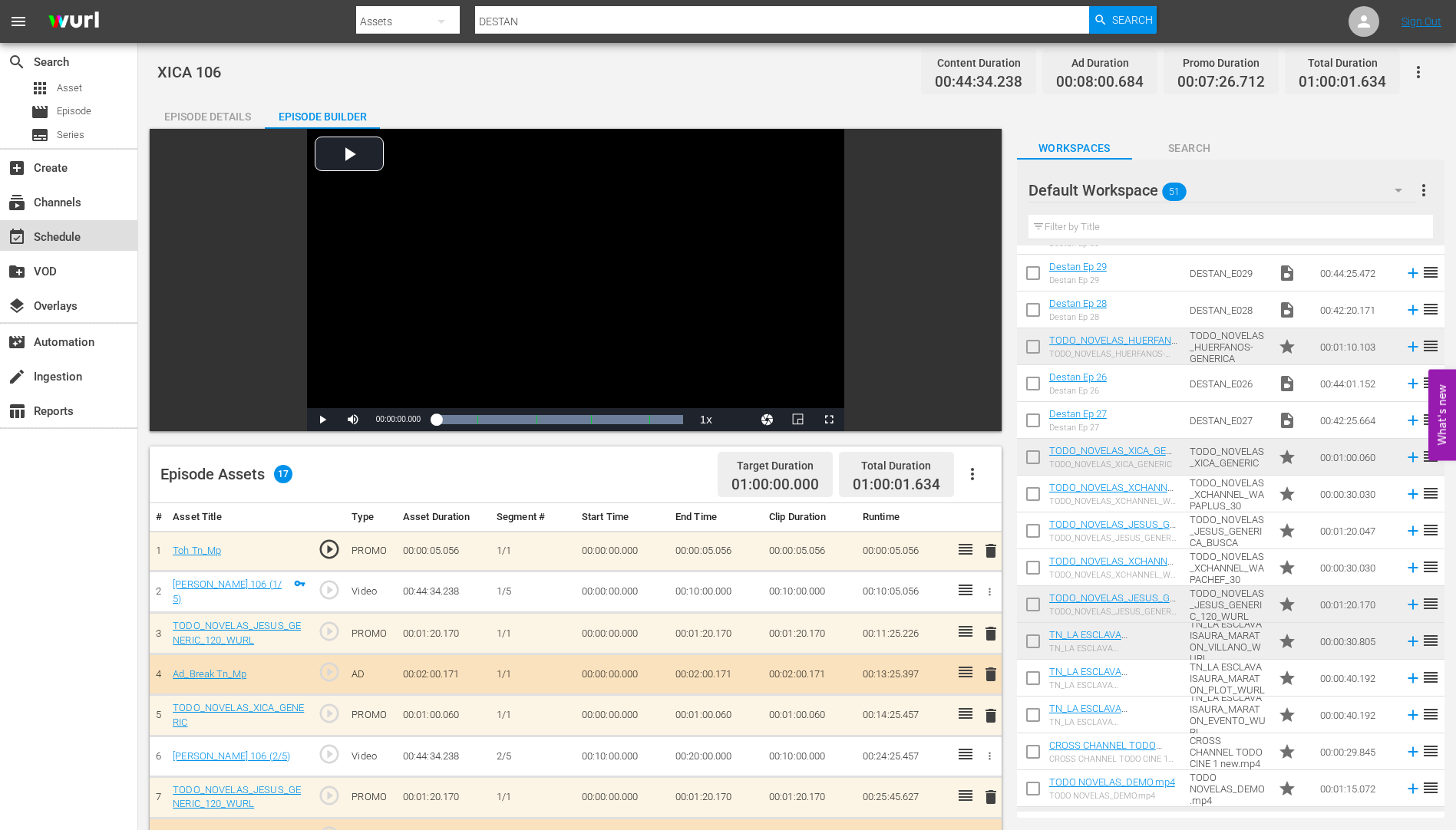
click at [53, 233] on div "event_available Schedule" at bounding box center [43, 235] width 86 height 14
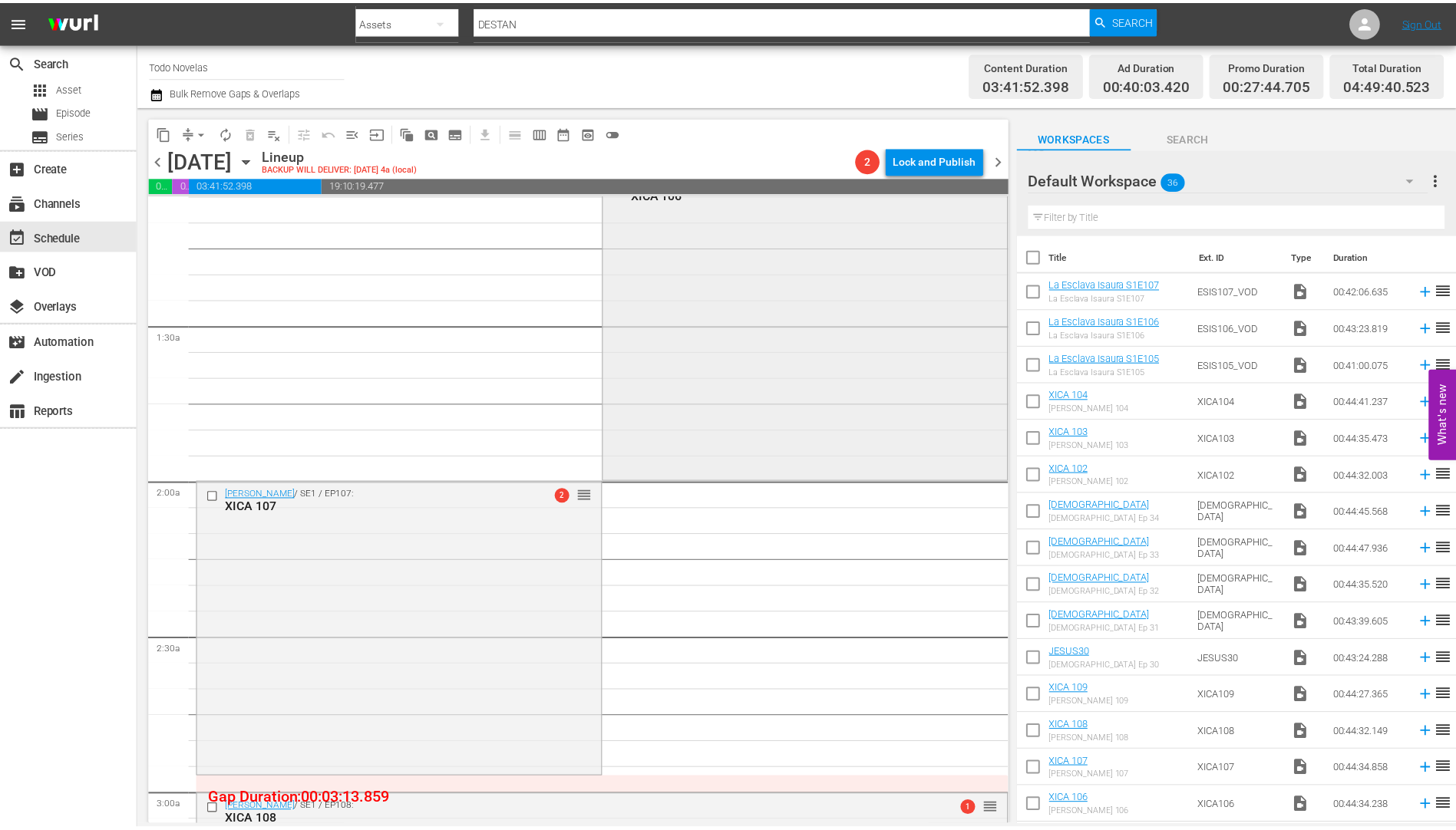
scroll to position [384, 0]
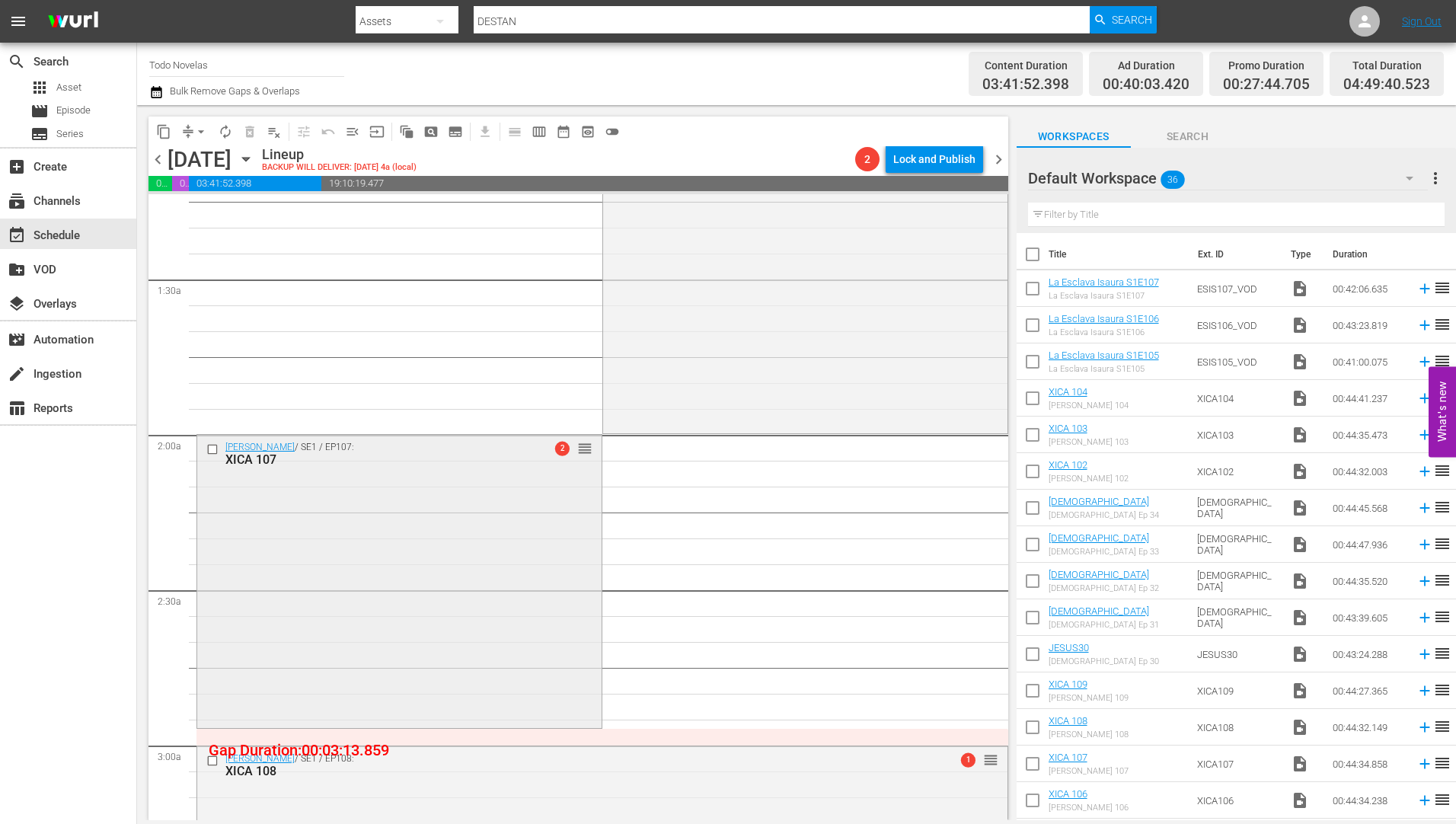
click at [245, 456] on div "XICA 107" at bounding box center [374, 459] width 298 height 14
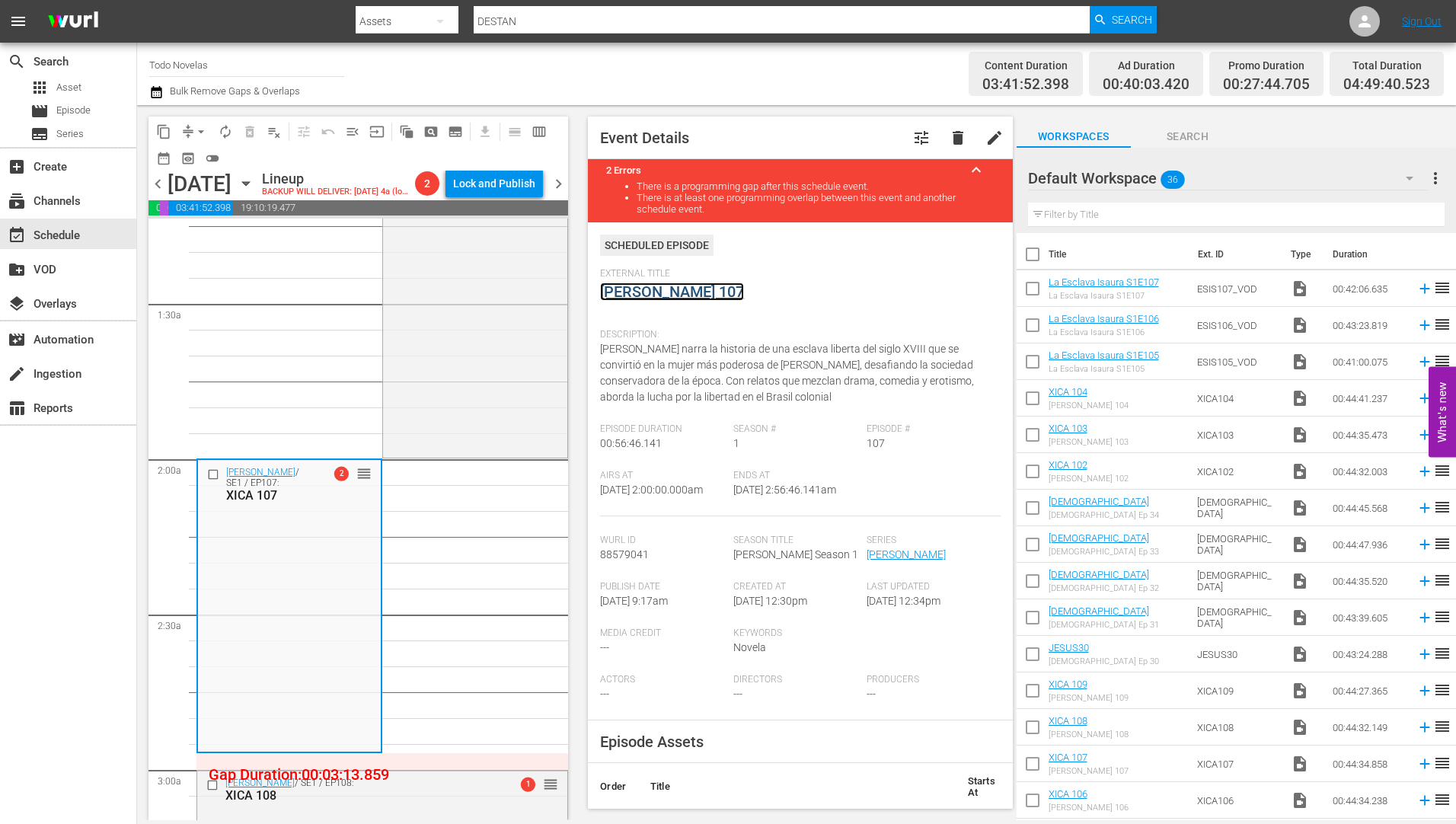
click at [669, 288] on link "[PERSON_NAME] 107" at bounding box center [672, 292] width 144 height 18
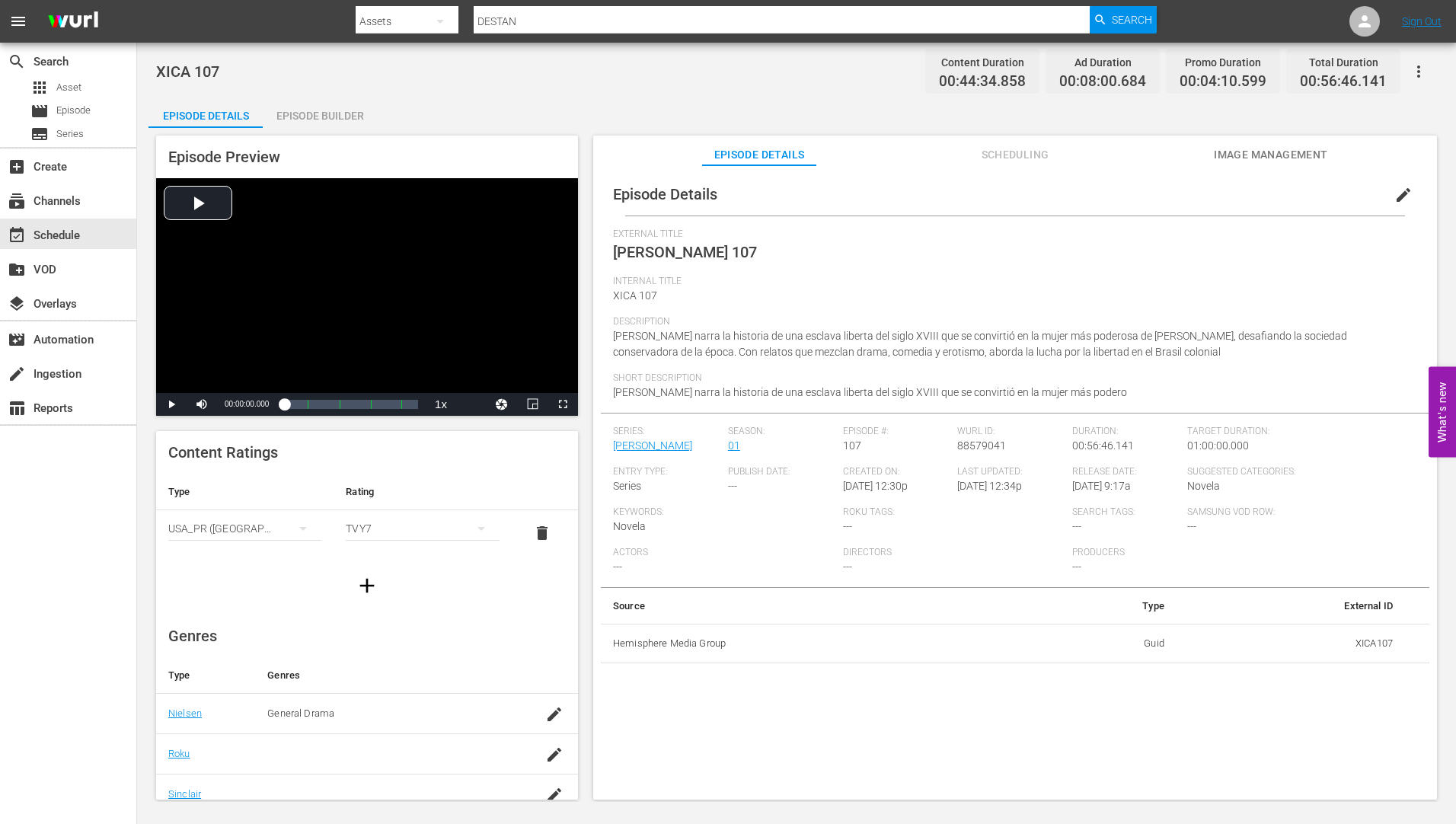
click at [327, 111] on div "Episode Builder" at bounding box center [319, 116] width 114 height 36
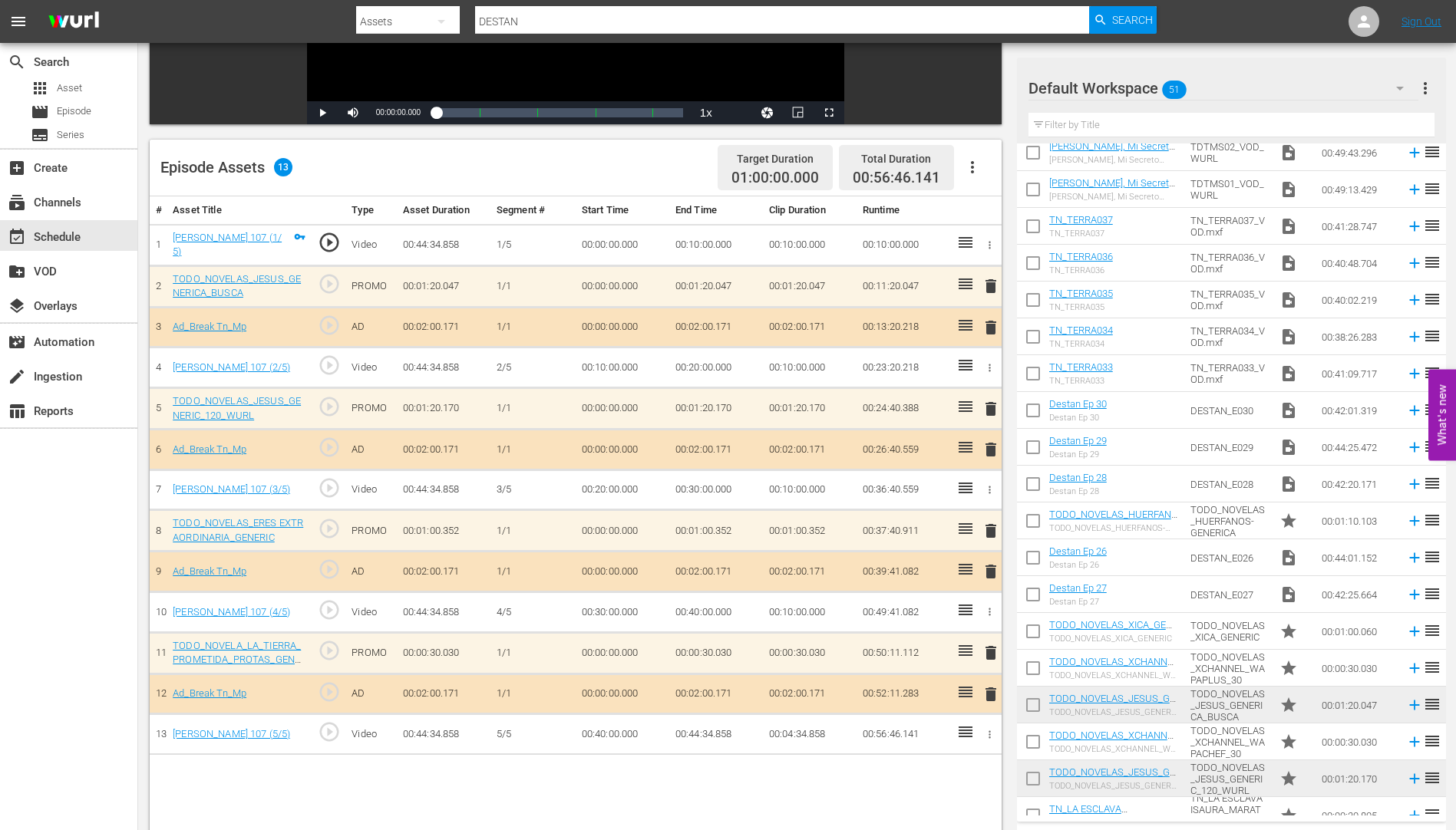
scroll to position [1244, 0]
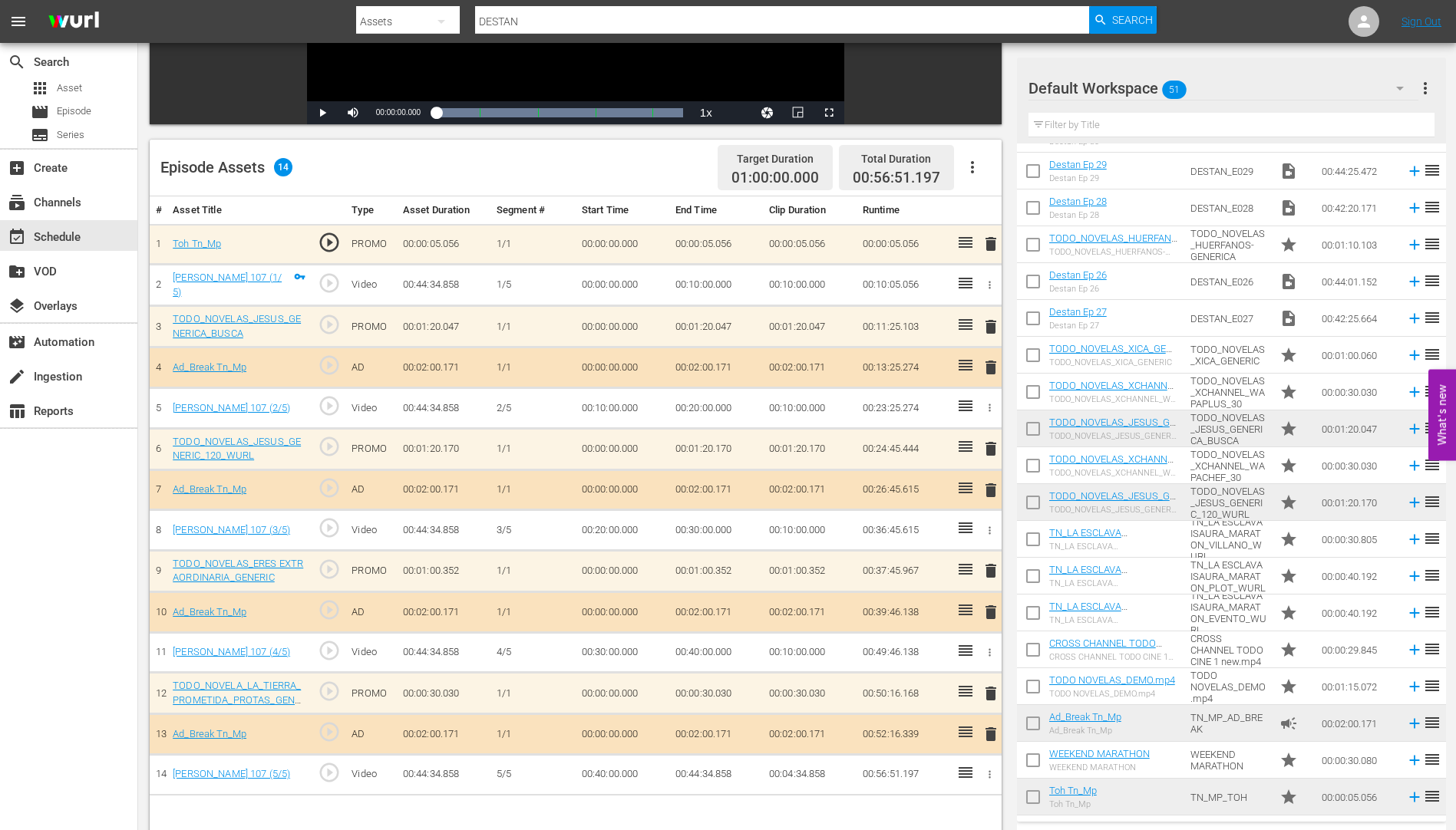
click at [991, 569] on span "delete" at bounding box center [991, 570] width 18 height 18
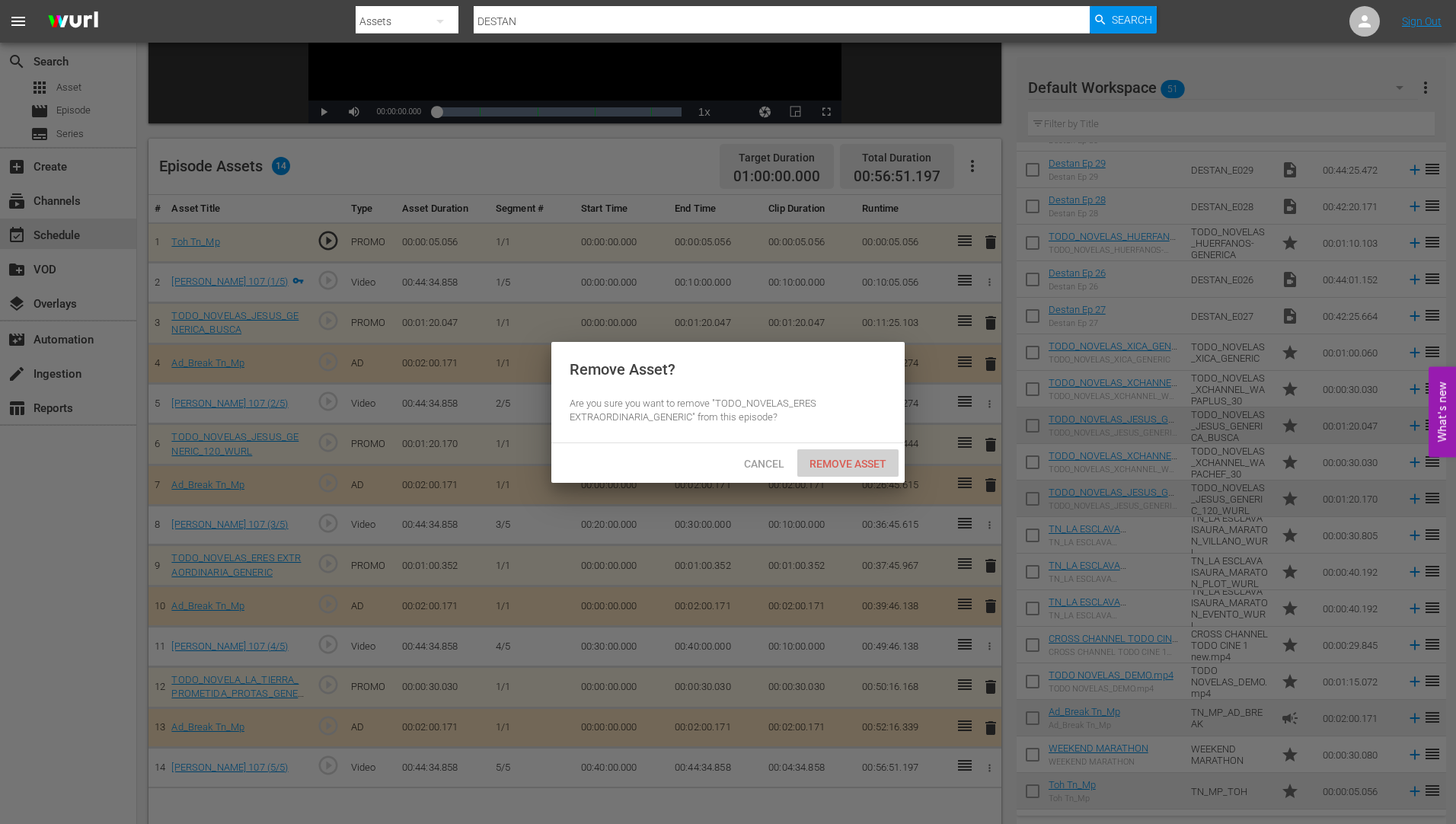
click at [860, 460] on span "Remove Asset" at bounding box center [848, 463] width 102 height 12
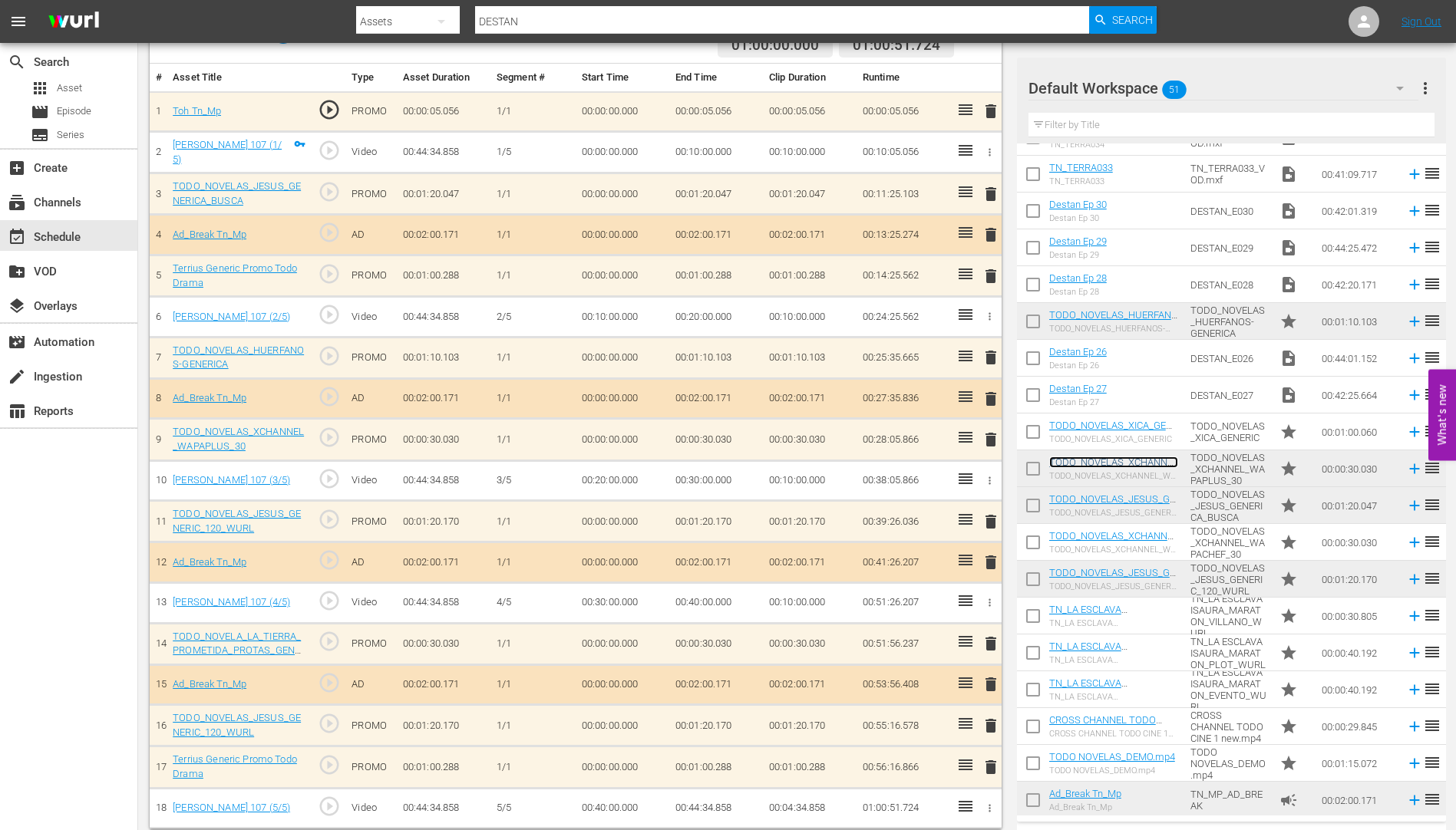
scroll to position [449, 0]
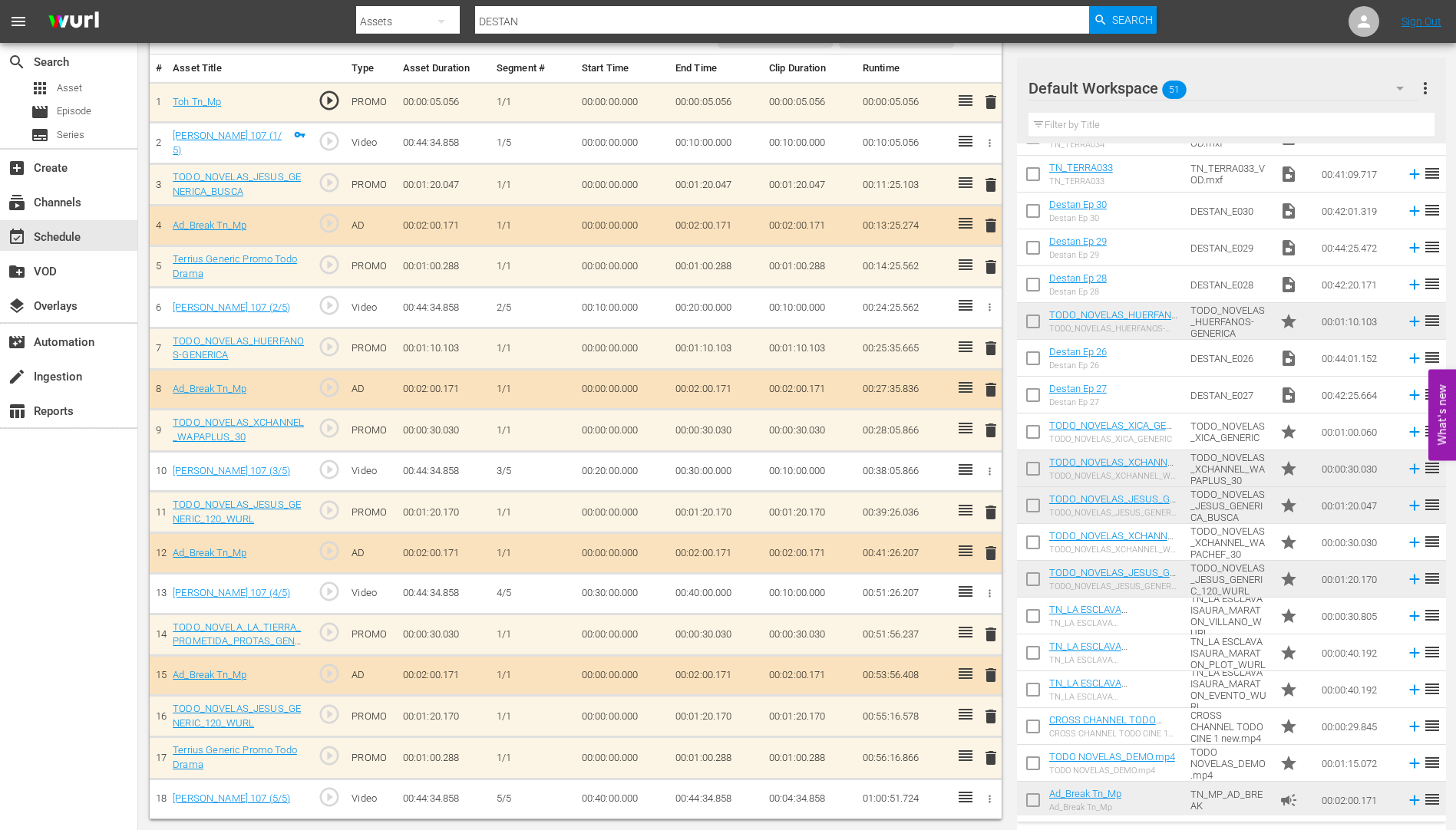
click at [994, 263] on span "delete" at bounding box center [991, 267] width 18 height 18
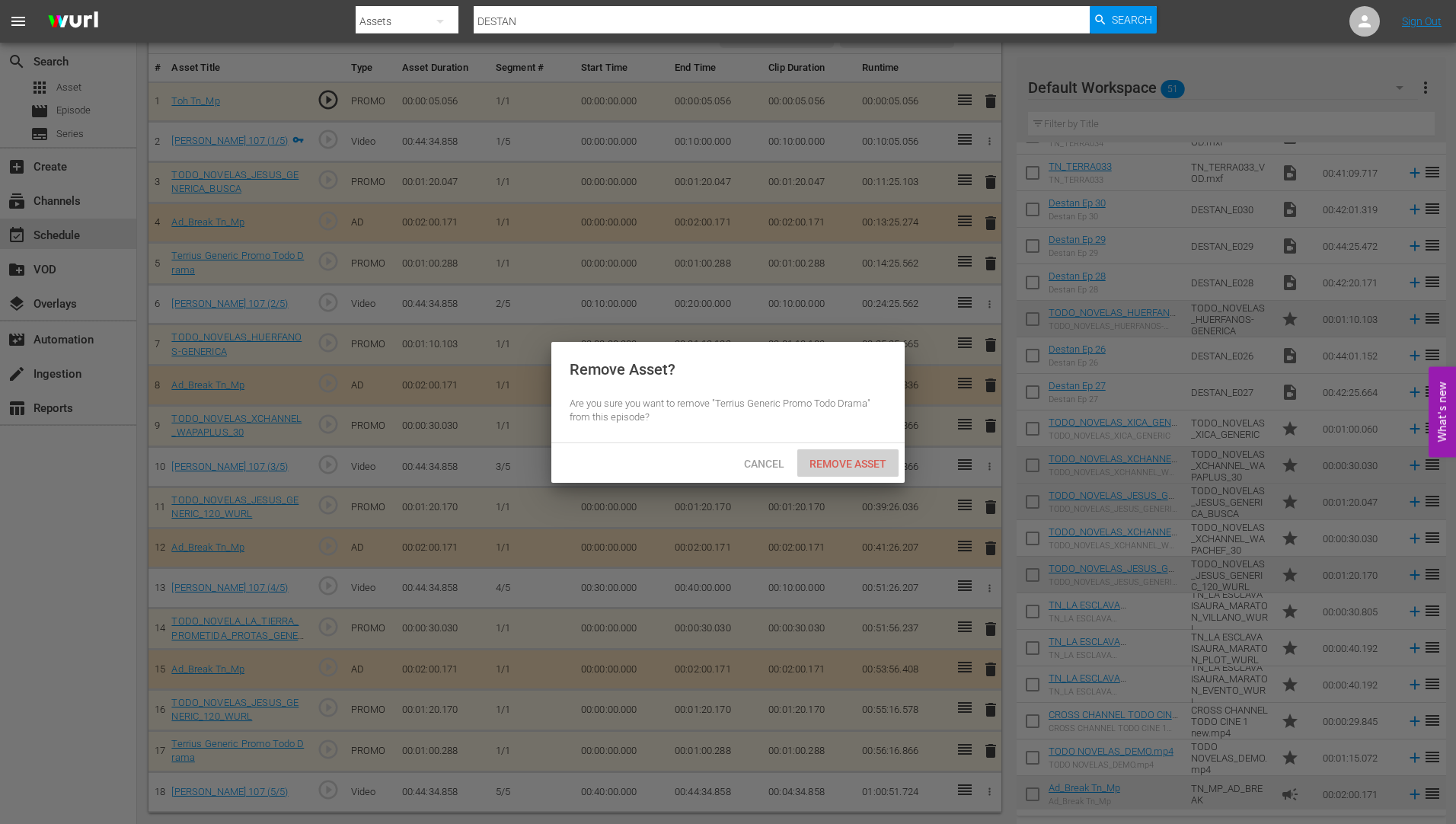
click at [851, 459] on span "Remove Asset" at bounding box center [848, 463] width 102 height 12
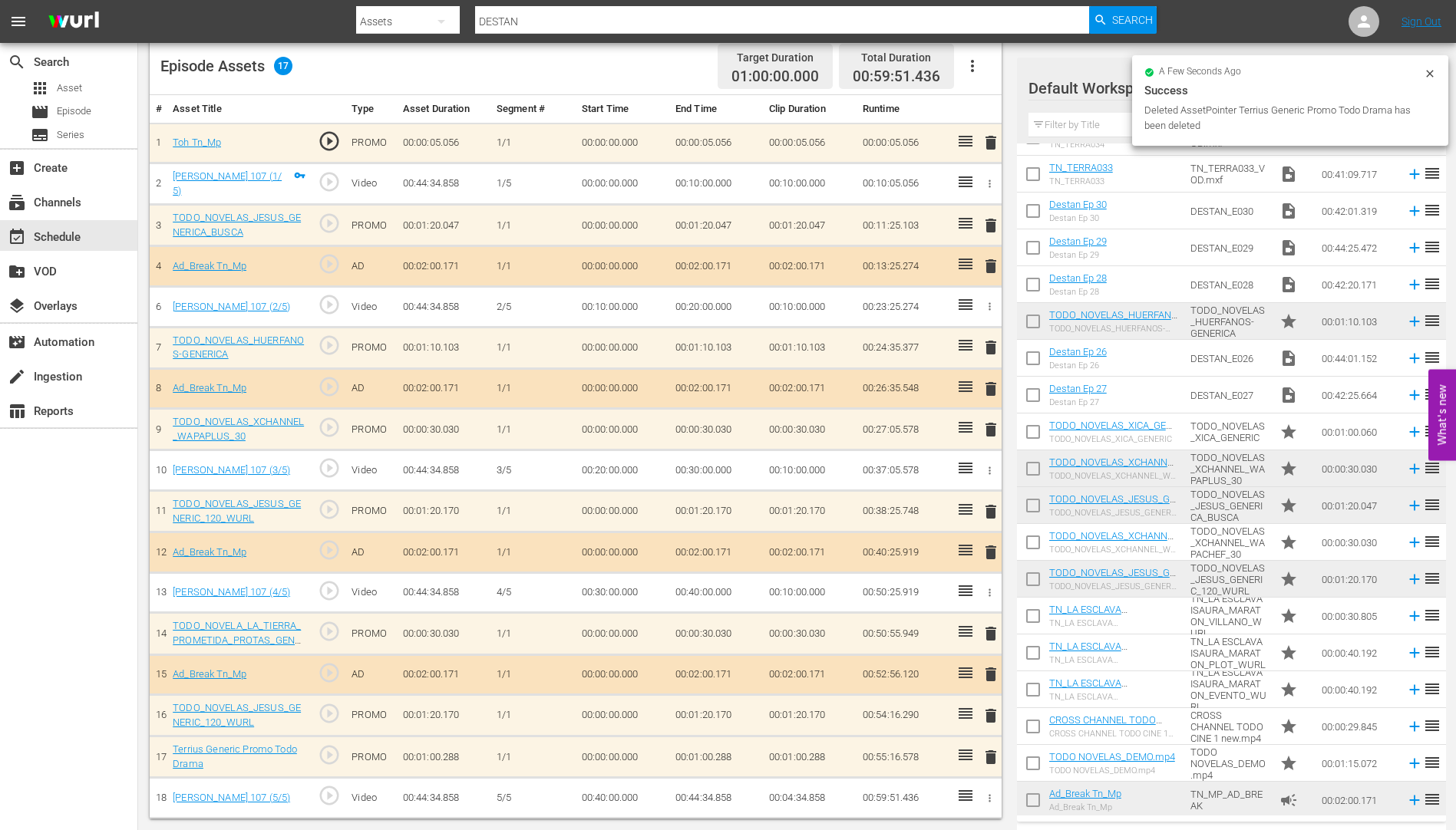
scroll to position [407, 0]
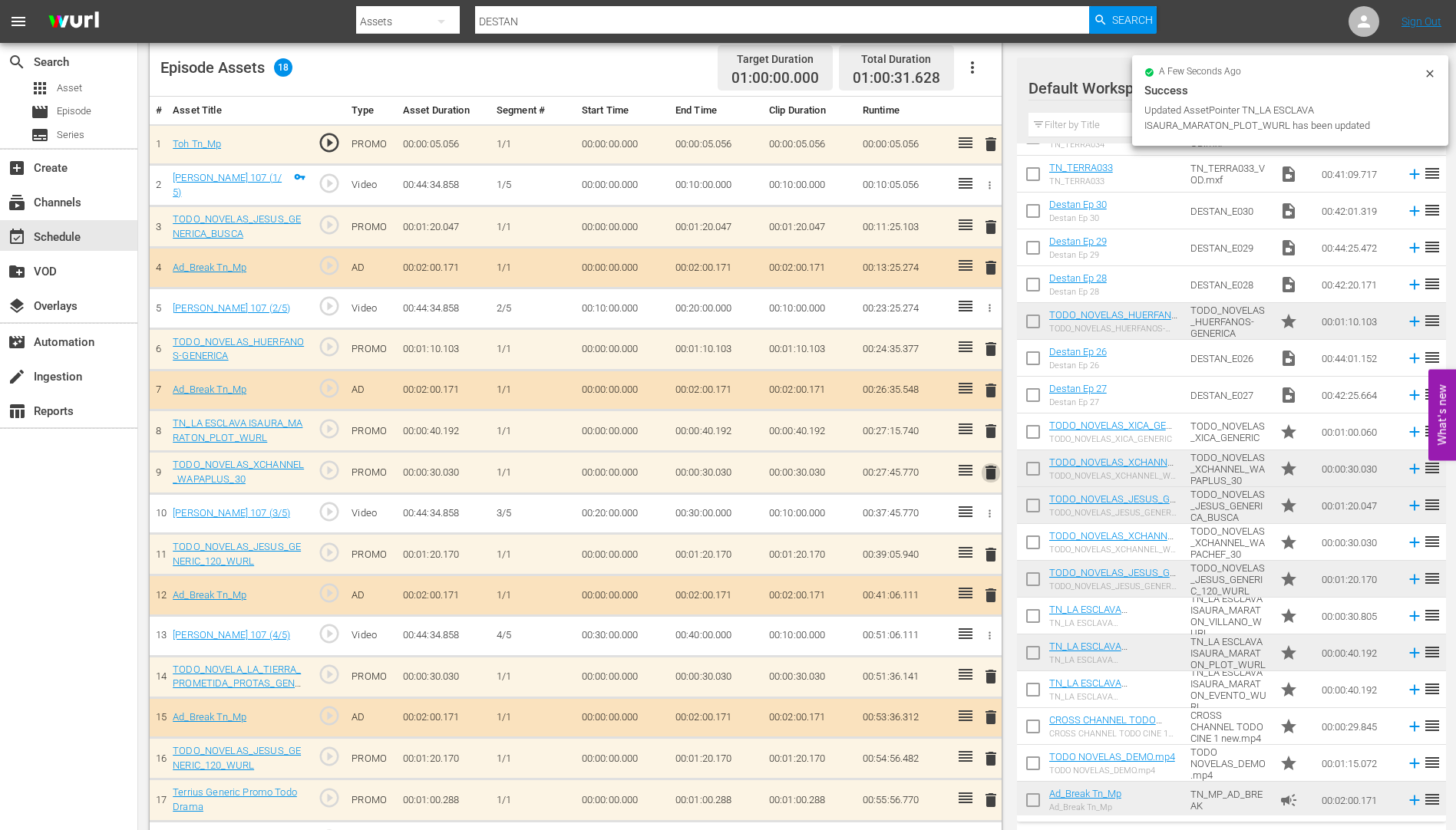
click at [991, 472] on span "delete" at bounding box center [991, 472] width 18 height 18
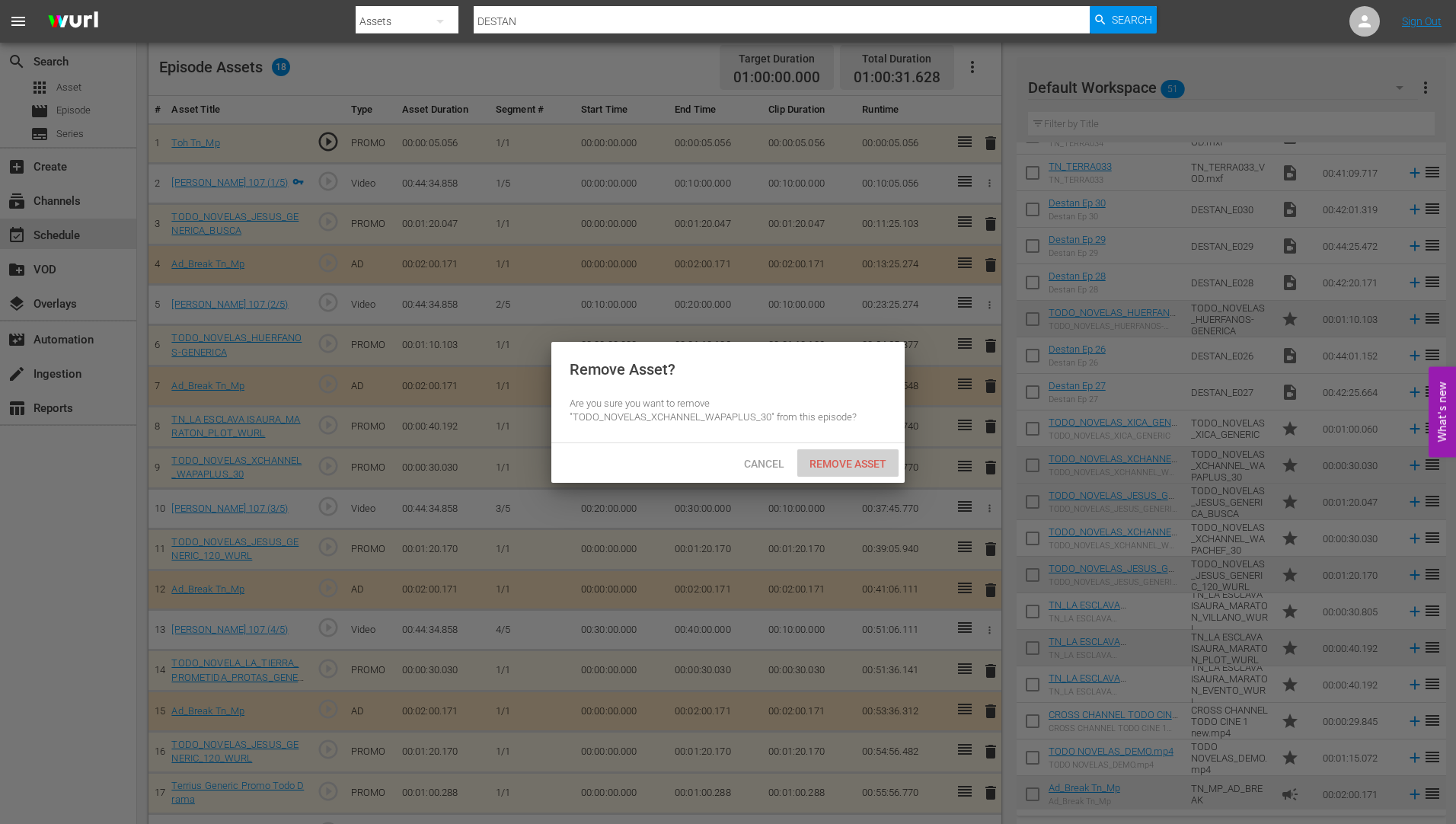
click at [836, 462] on span "Remove Asset" at bounding box center [848, 463] width 102 height 12
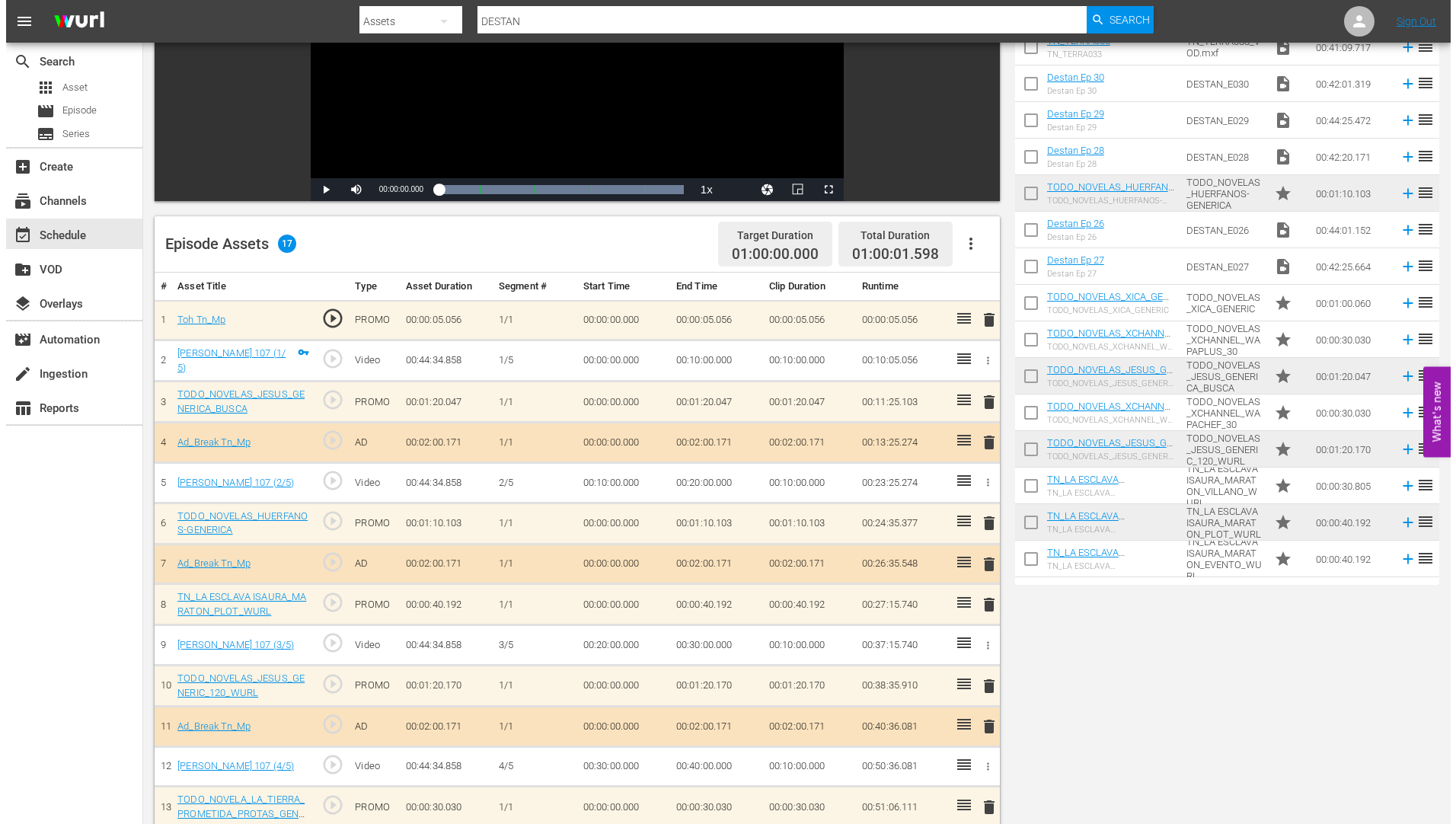
scroll to position [0, 0]
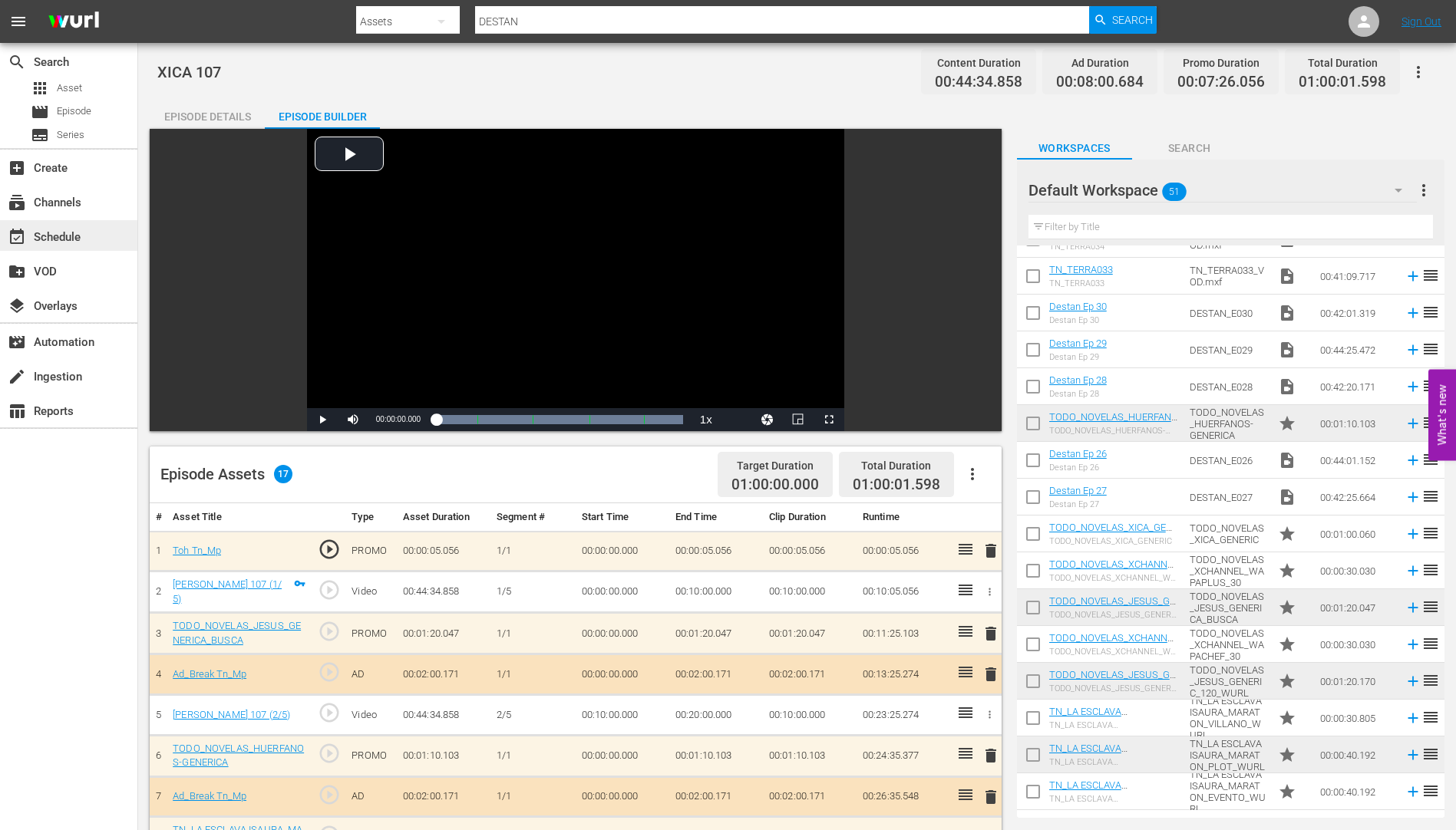
click at [54, 230] on div "event_available Schedule" at bounding box center [43, 235] width 86 height 14
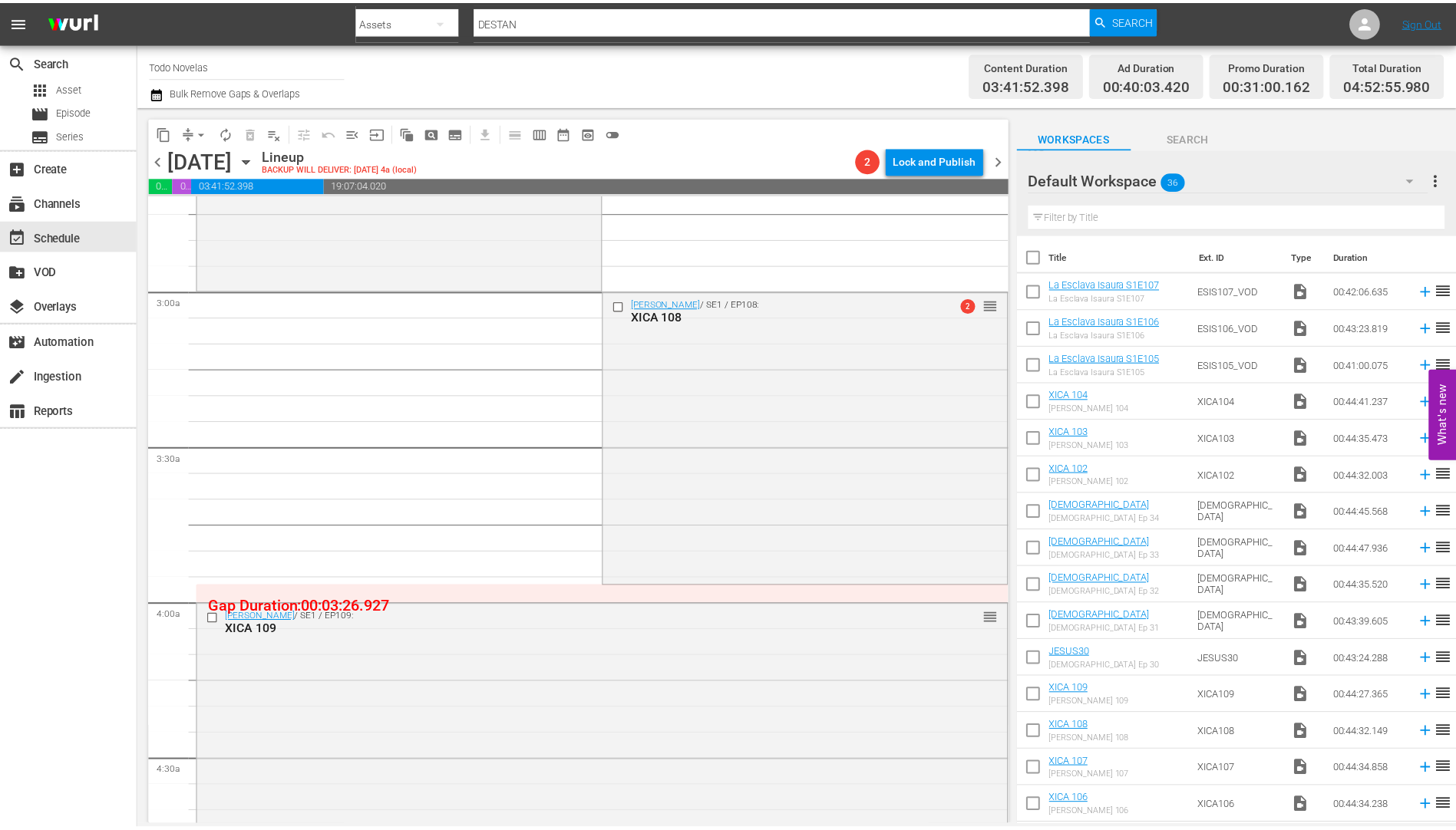
scroll to position [384, 0]
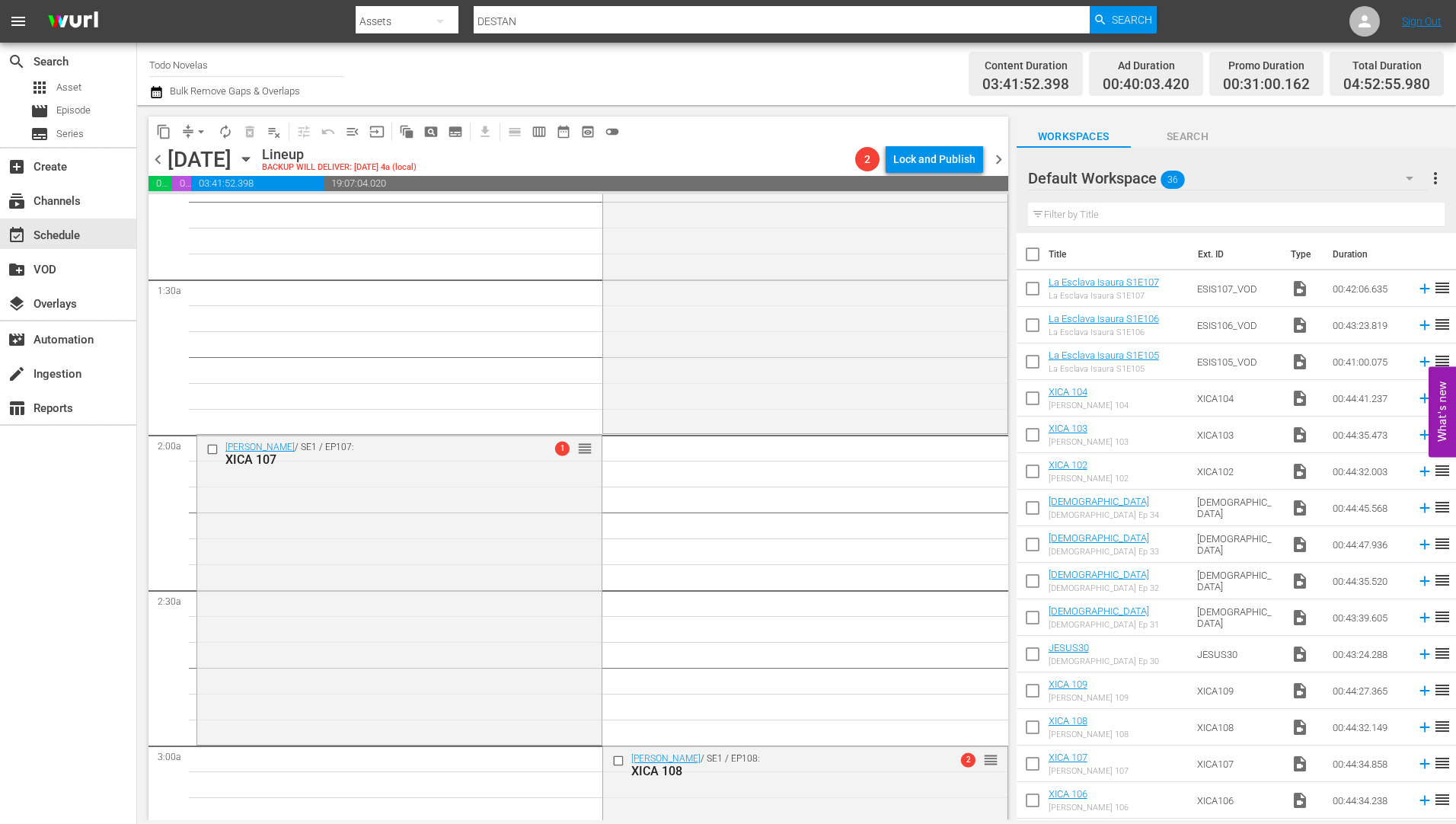
click at [253, 455] on div "XICA 107" at bounding box center [374, 459] width 298 height 14
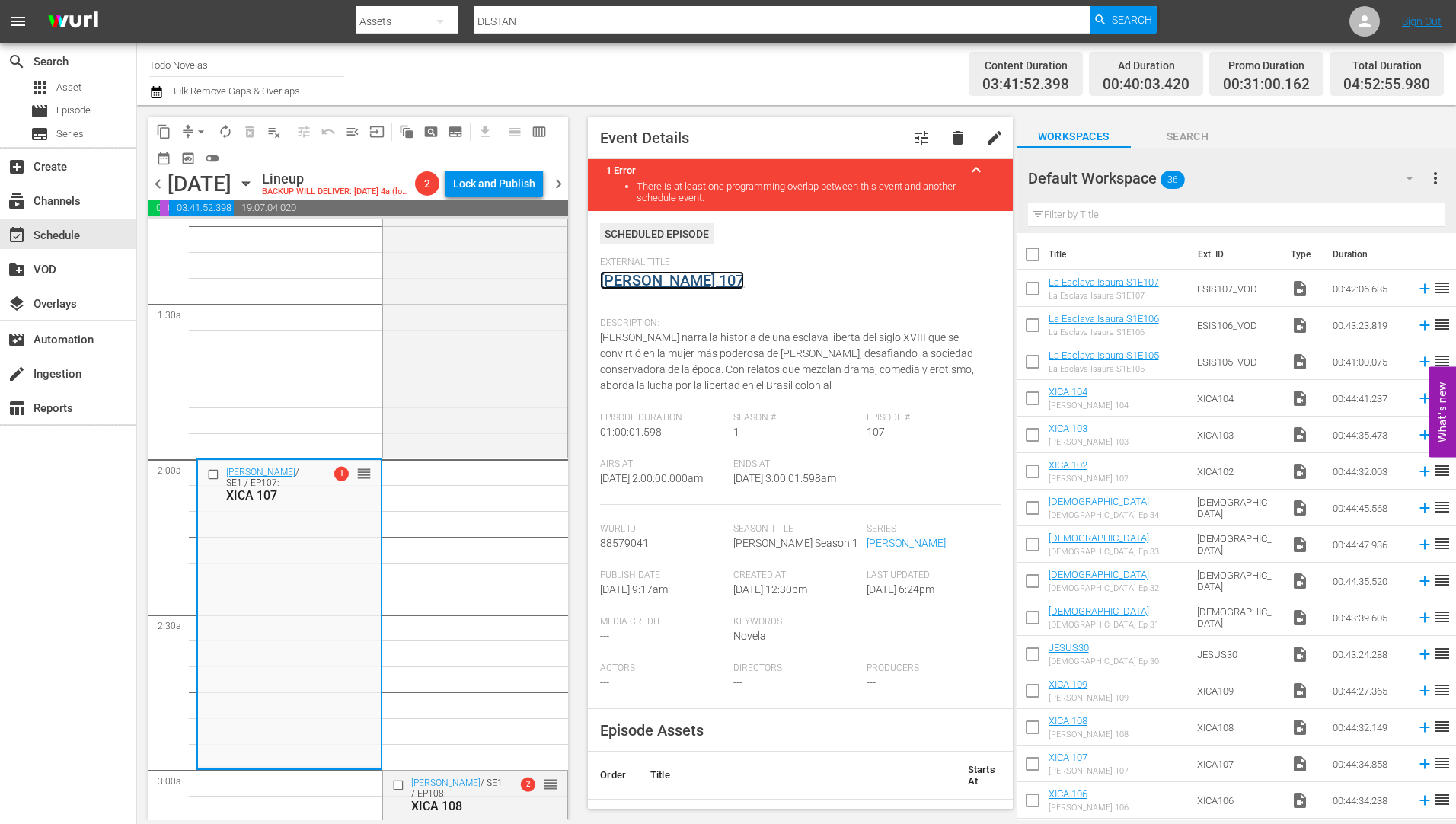
click at [656, 281] on link "[PERSON_NAME] 107" at bounding box center [672, 280] width 144 height 18
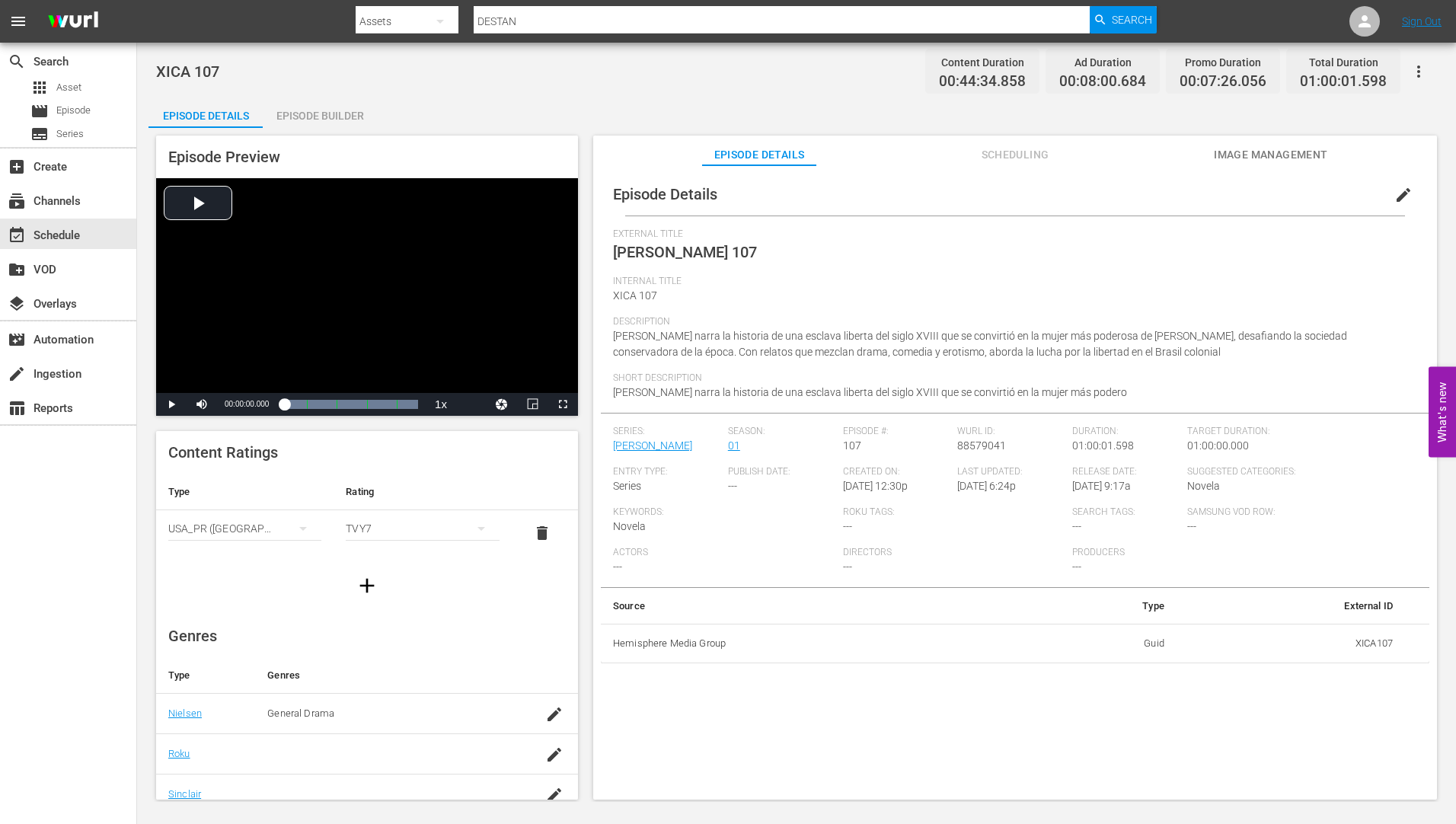
click at [339, 114] on div "Episode Builder" at bounding box center [319, 116] width 114 height 36
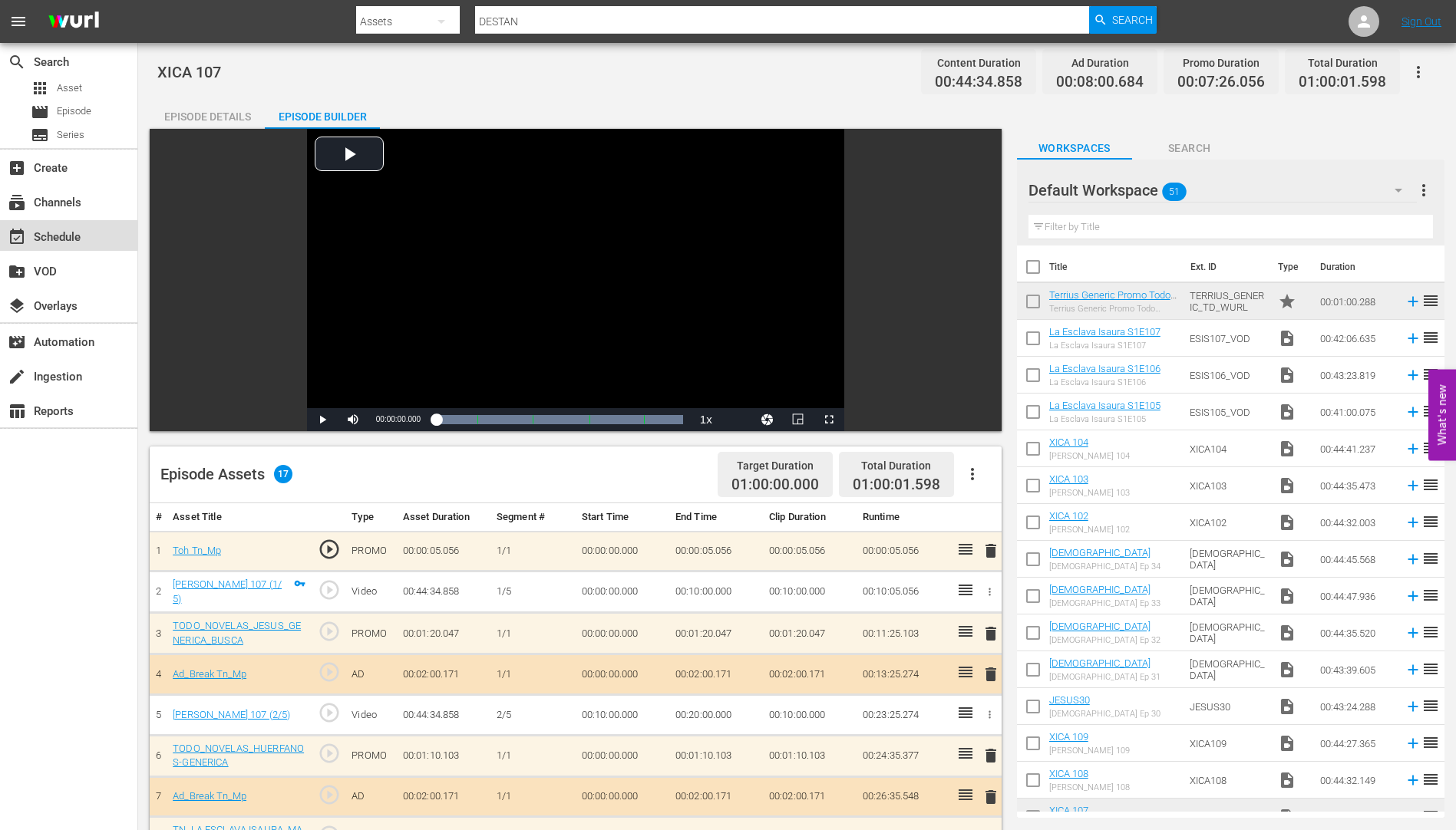
click at [73, 229] on div "event_available Schedule" at bounding box center [43, 235] width 86 height 14
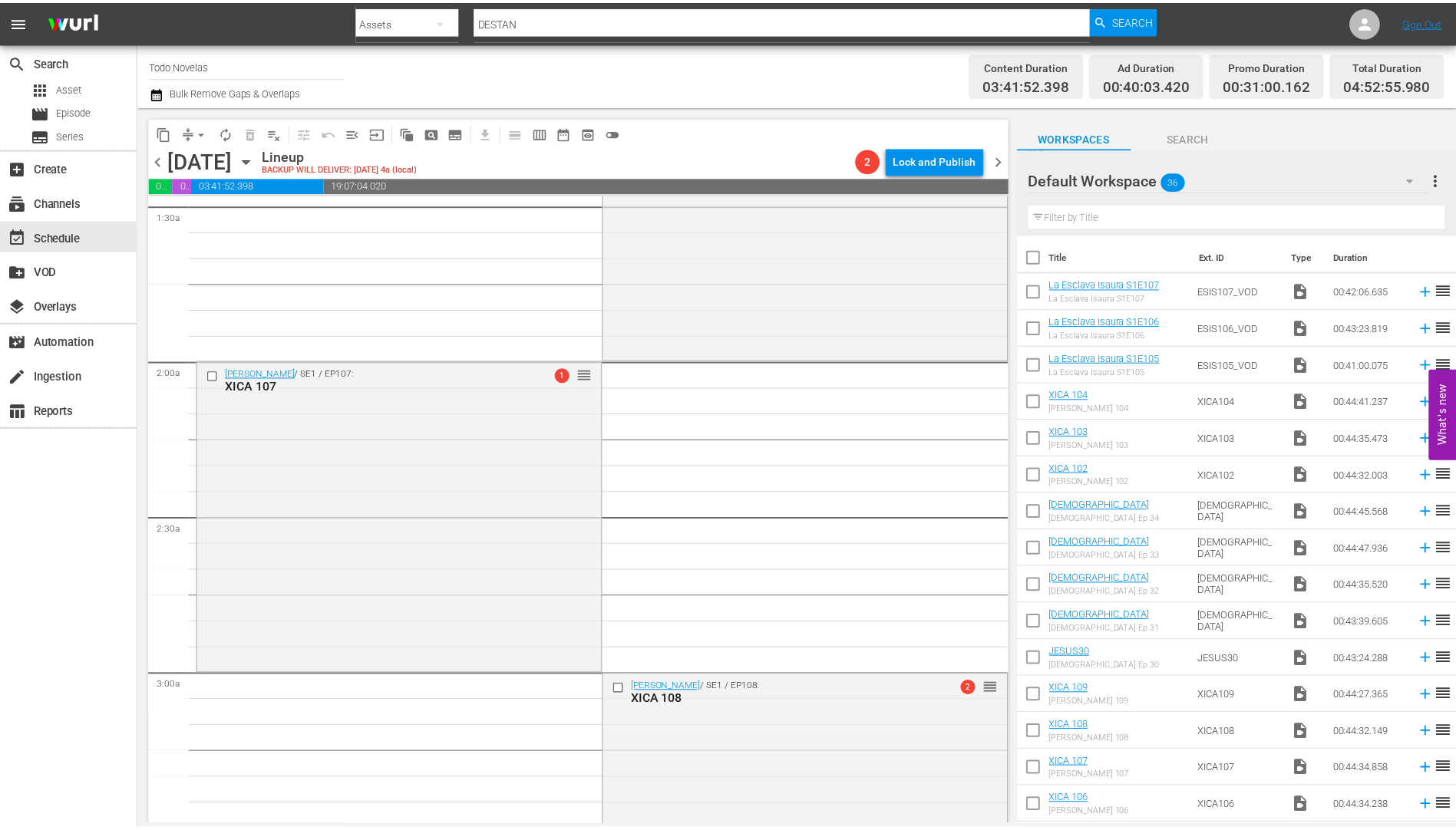
scroll to position [767, 0]
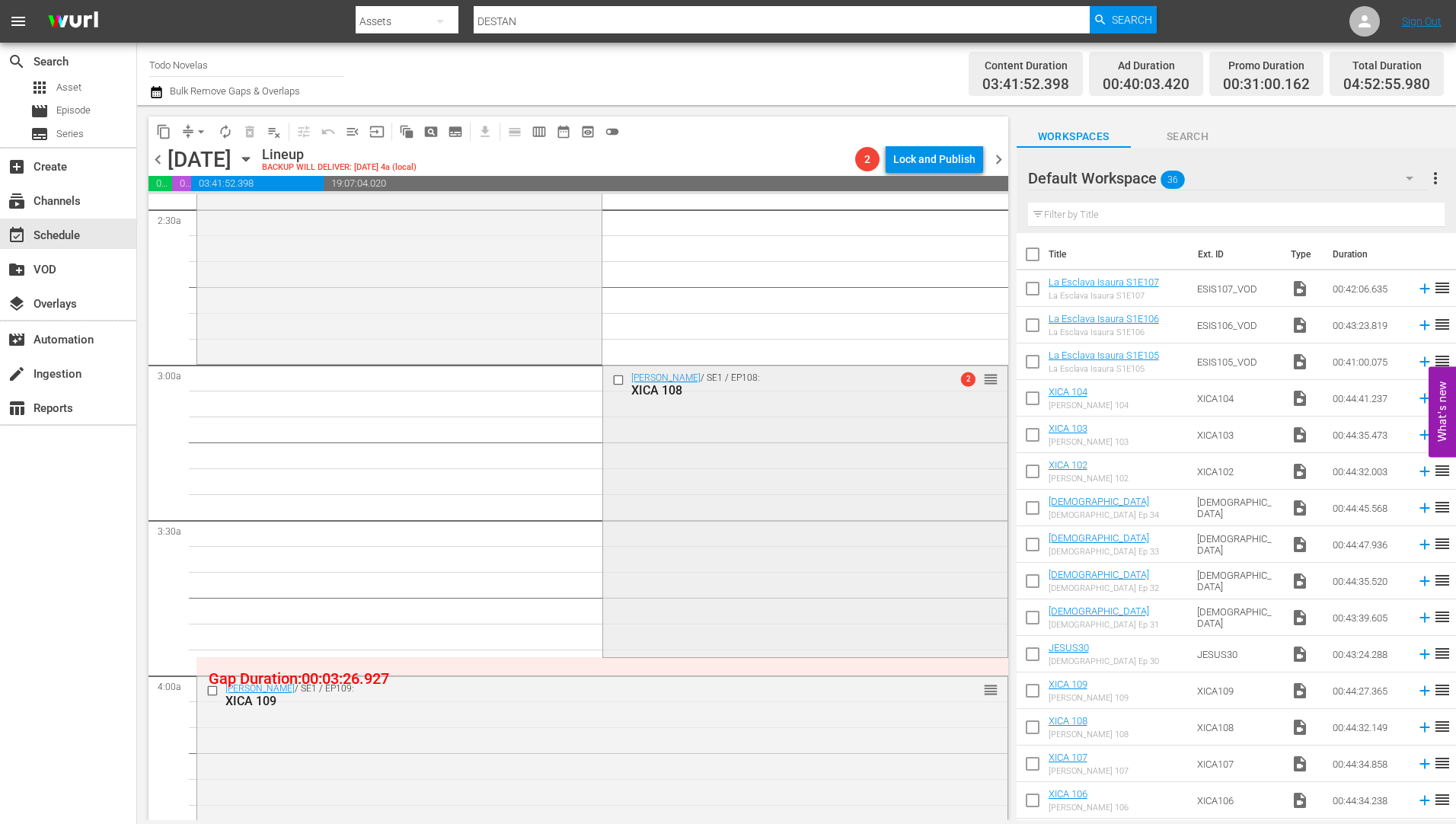
click at [661, 386] on div "XICA 108" at bounding box center [780, 389] width 298 height 14
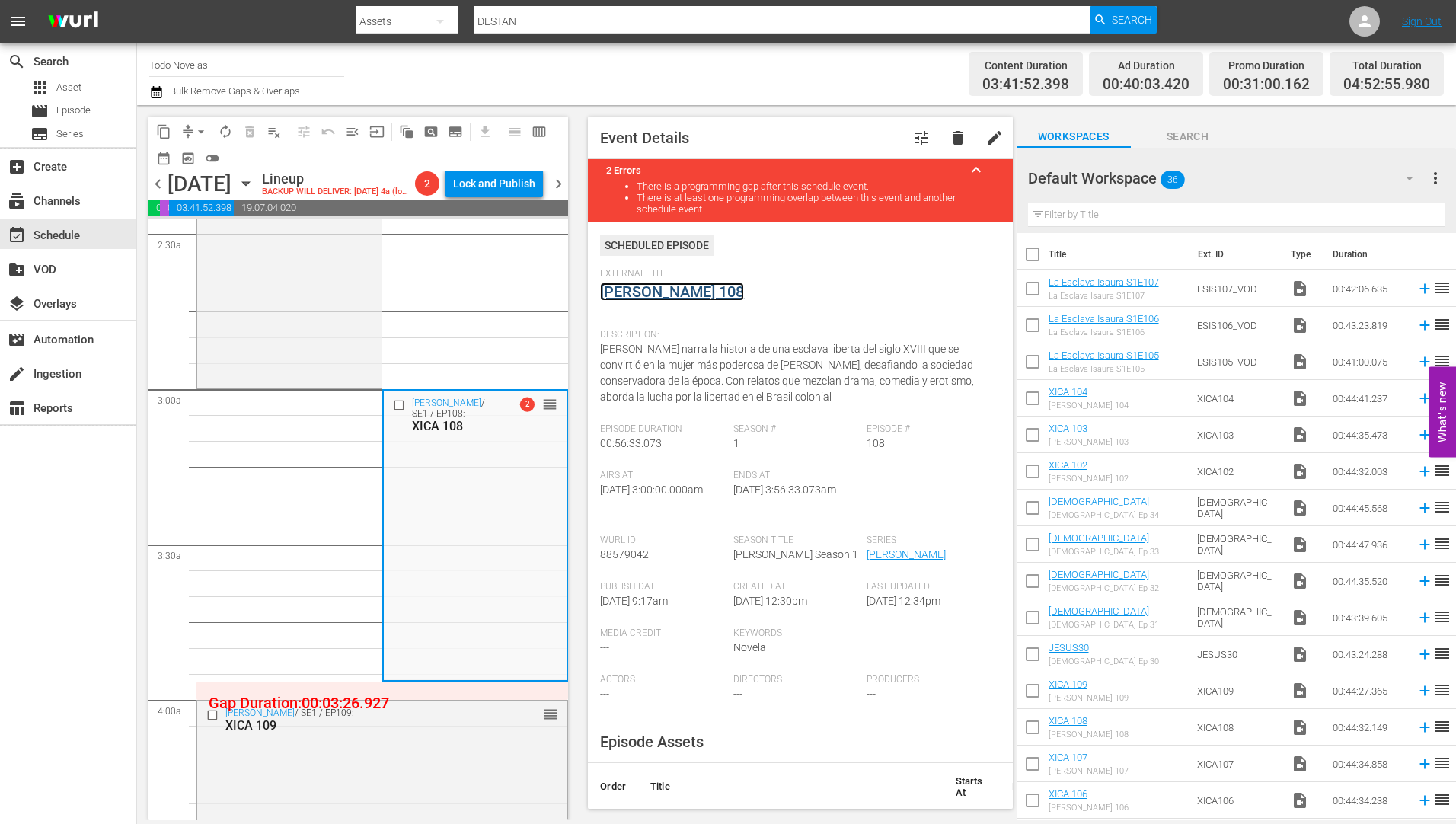
click at [656, 288] on link "[PERSON_NAME] 108" at bounding box center [672, 292] width 144 height 18
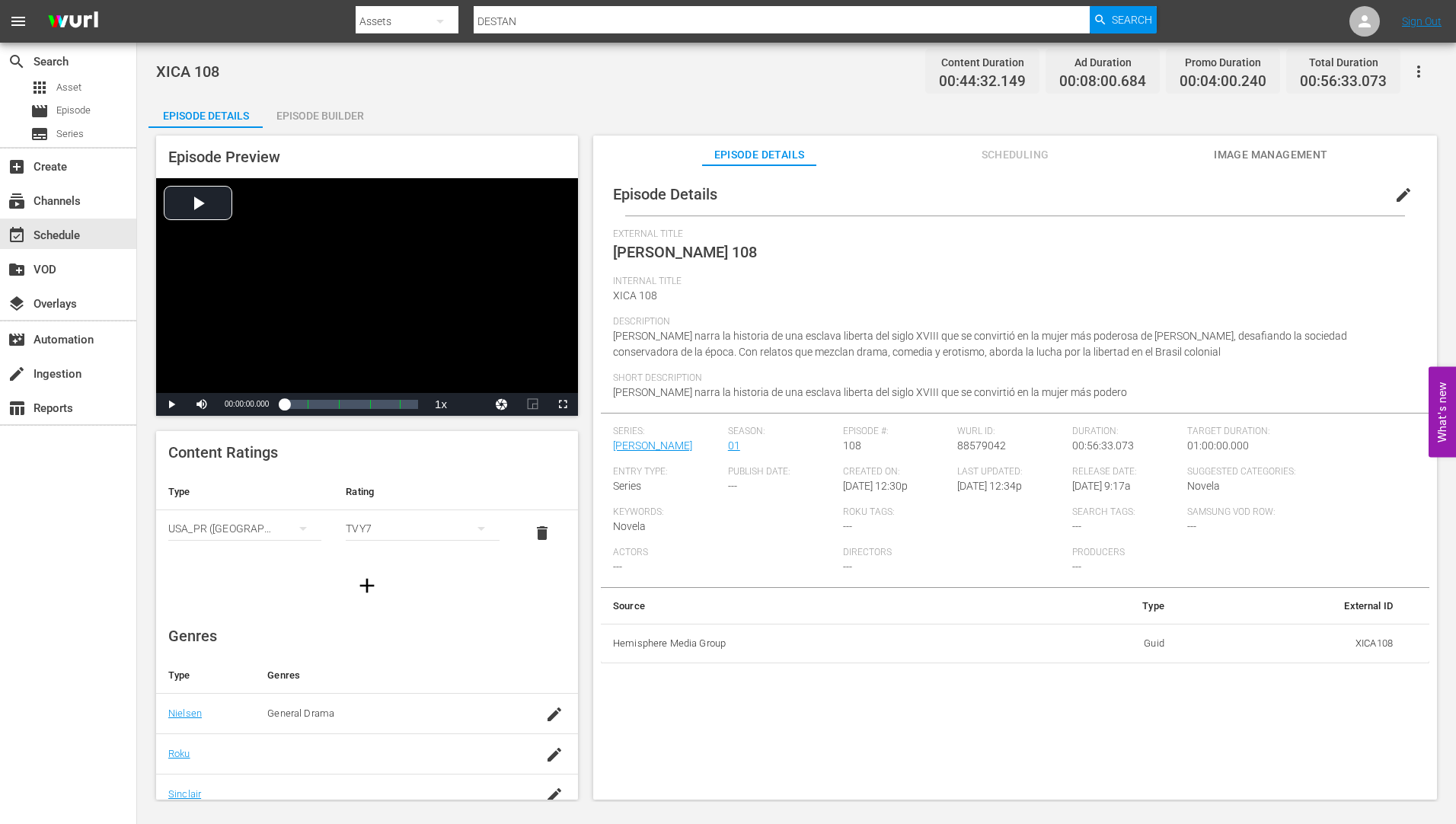
click at [332, 115] on div "Episode Builder" at bounding box center [319, 116] width 114 height 36
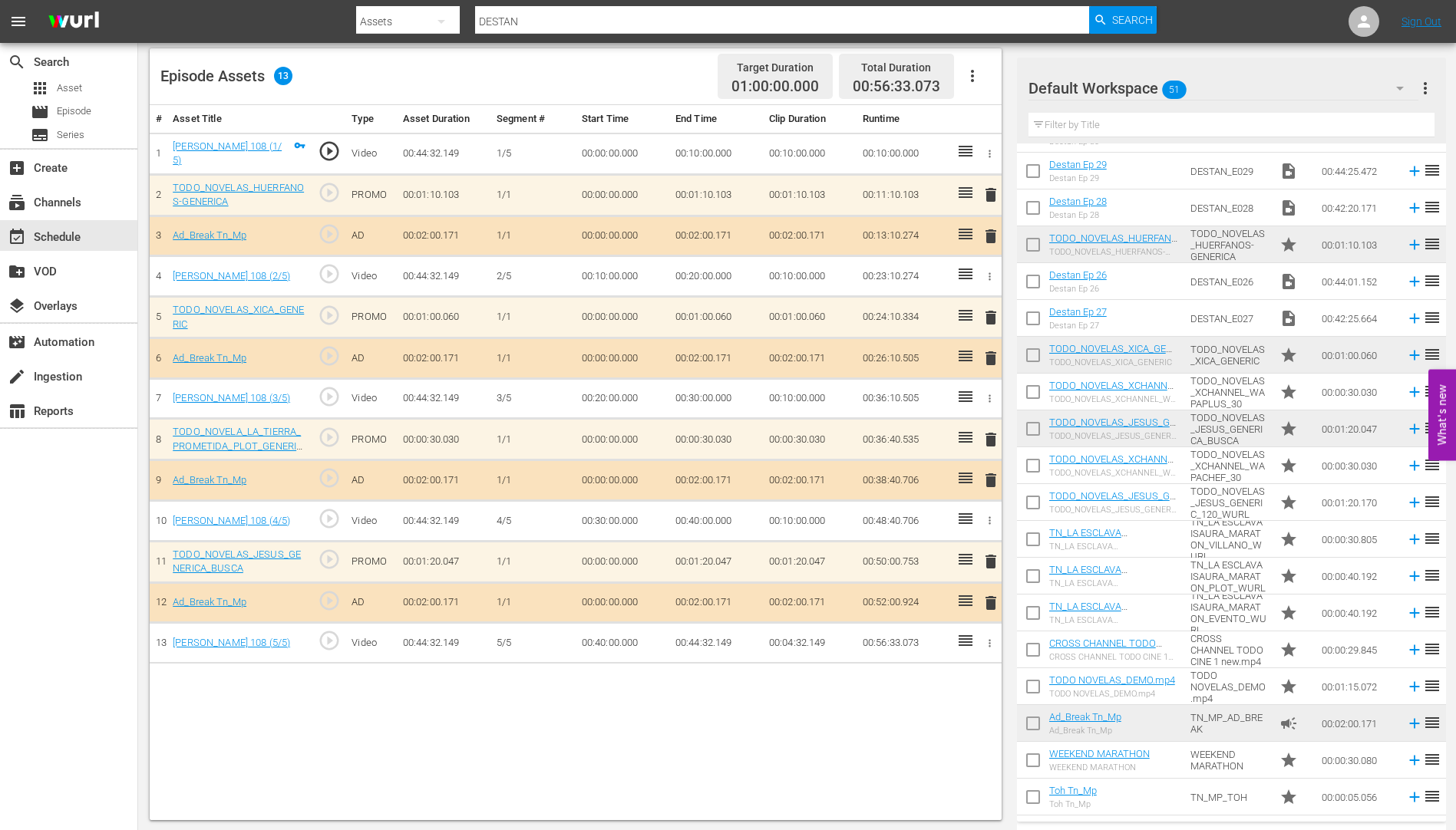
scroll to position [400, 0]
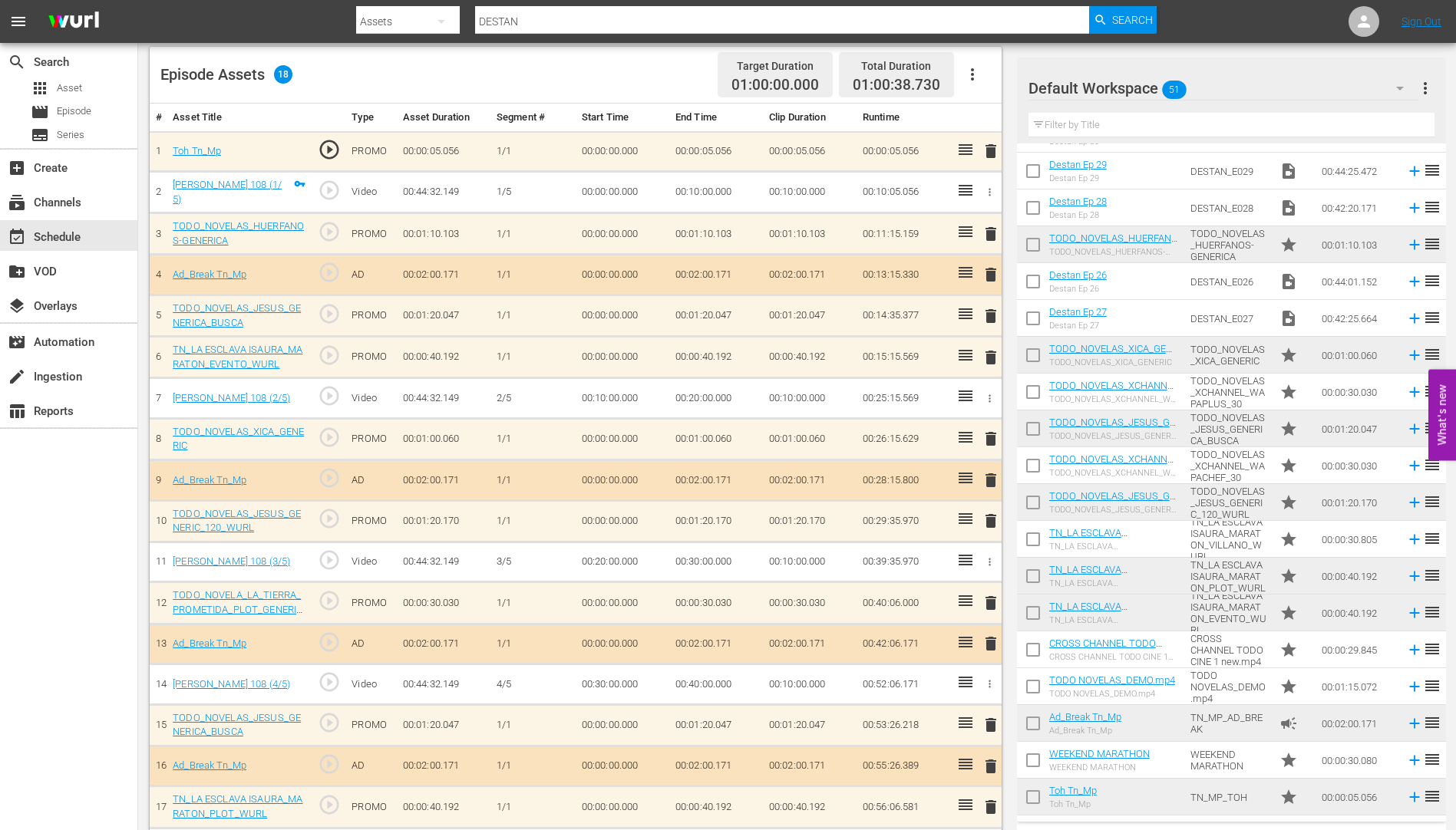
click at [992, 356] on span "delete" at bounding box center [991, 358] width 18 height 18
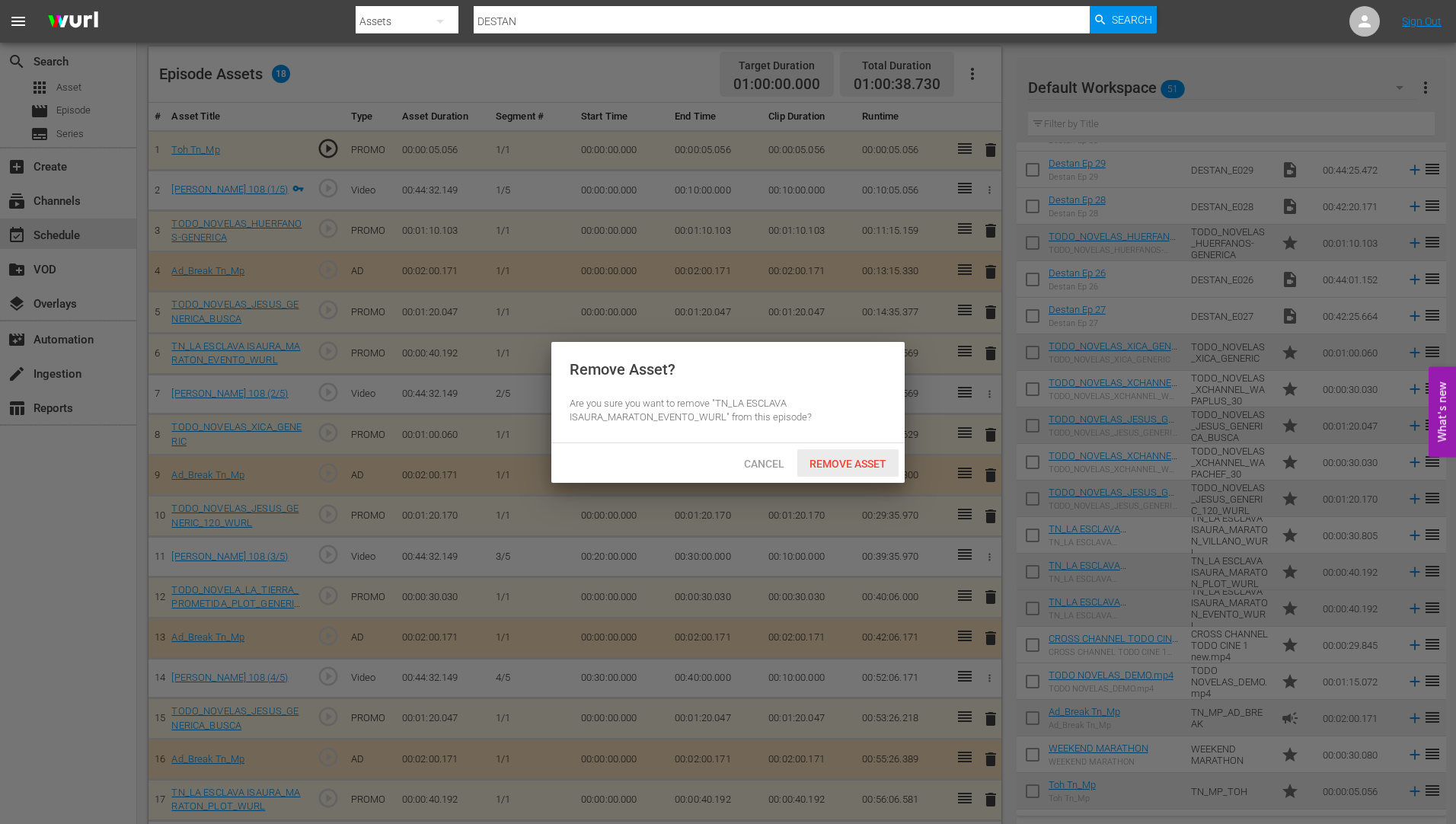
click at [852, 458] on span "Remove Asset" at bounding box center [848, 463] width 102 height 12
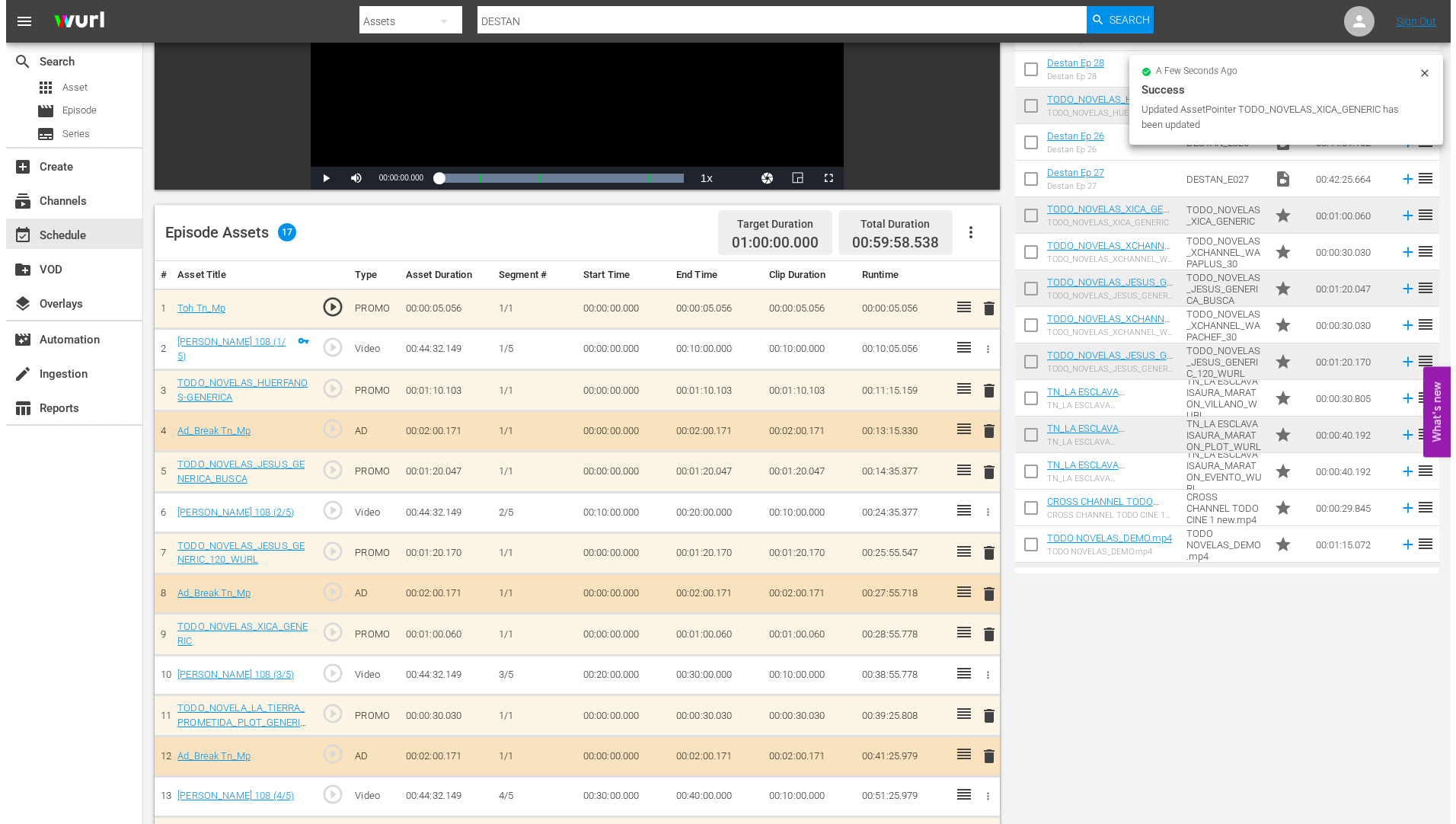
scroll to position [0, 0]
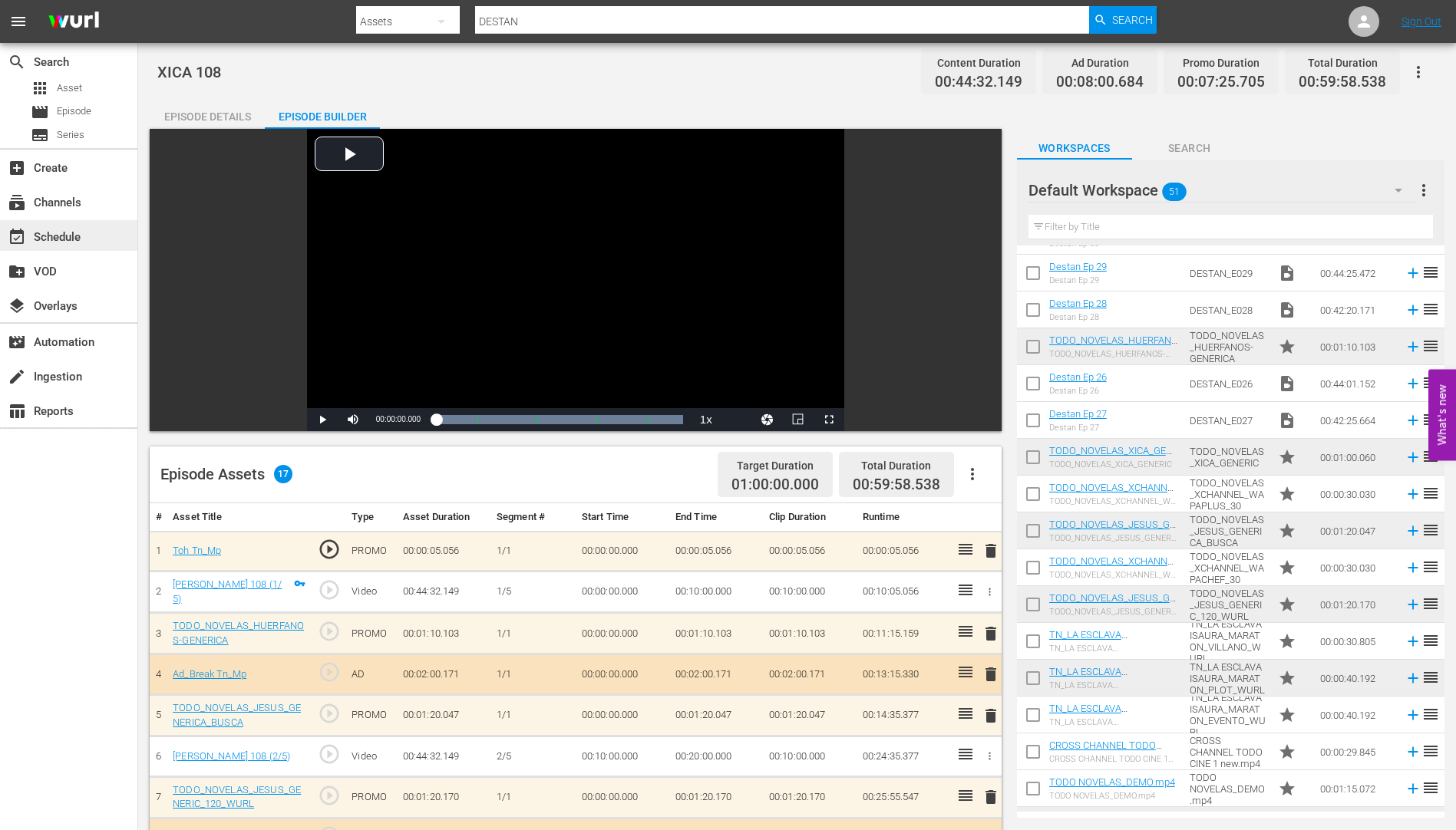
click at [51, 231] on div "event_available Schedule" at bounding box center [43, 235] width 86 height 14
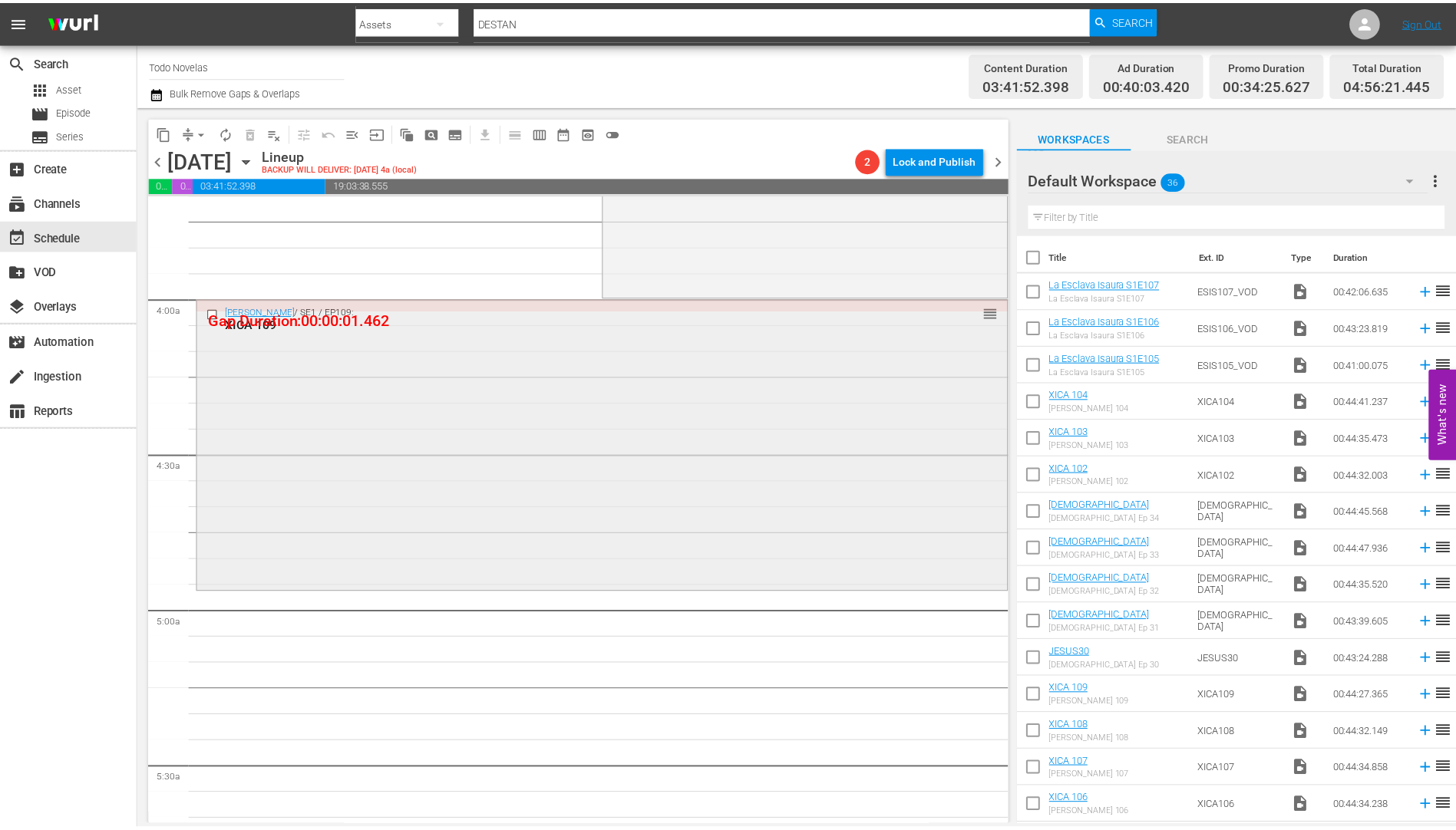
scroll to position [1151, 0]
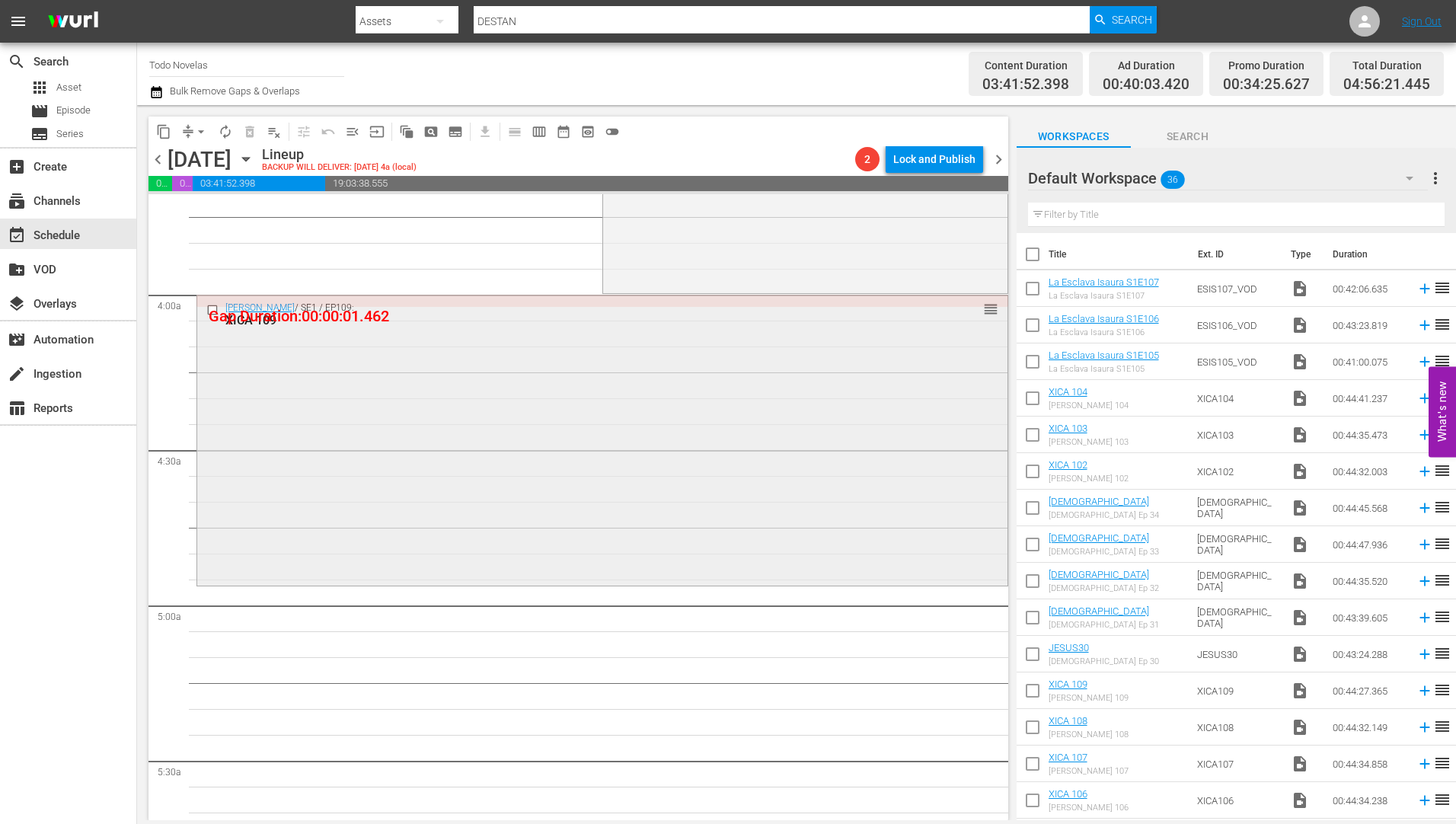
click at [261, 318] on div "XICA 109" at bounding box center [574, 319] width 697 height 14
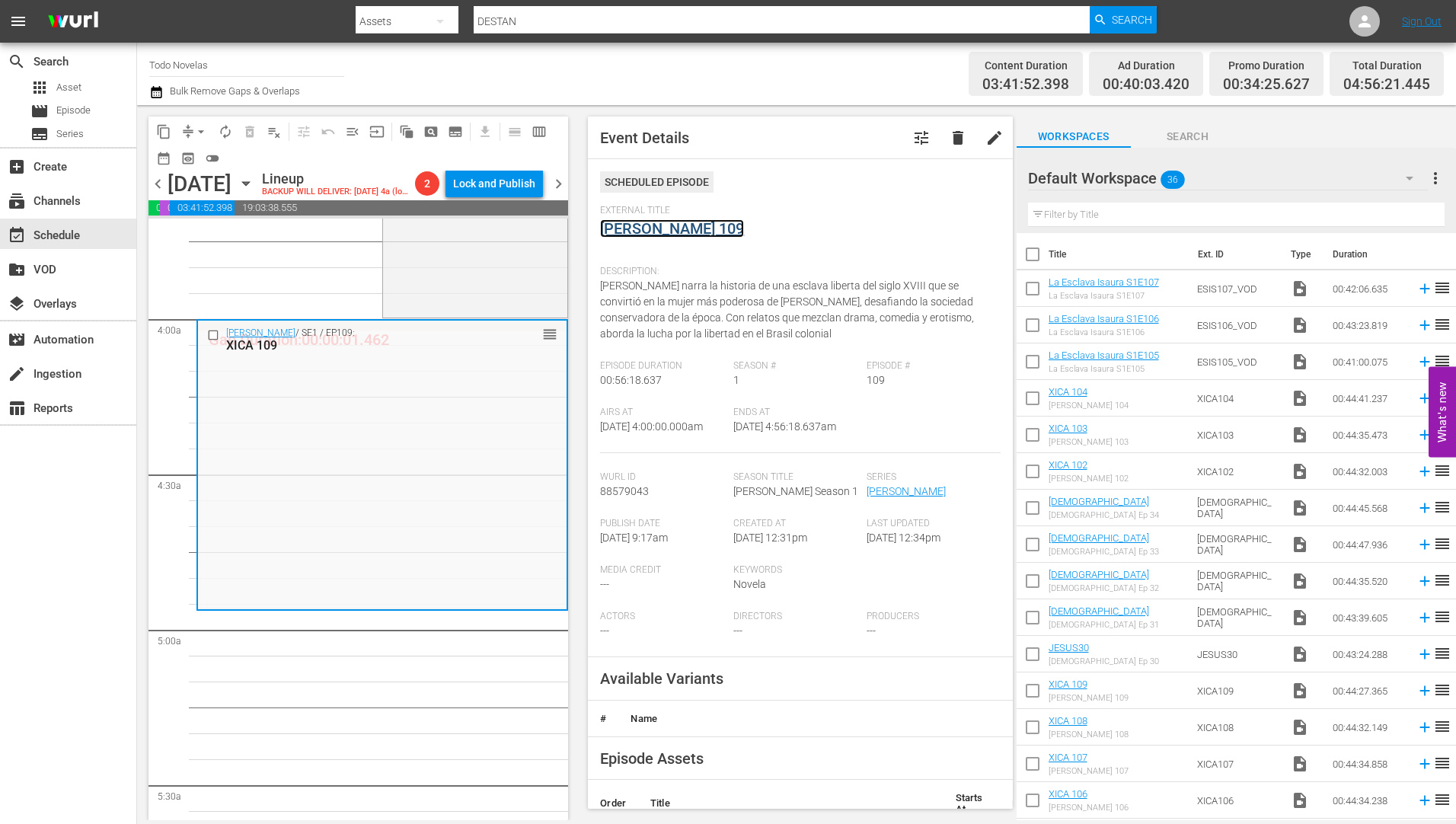
click at [667, 223] on link "[PERSON_NAME] 109" at bounding box center [672, 228] width 144 height 18
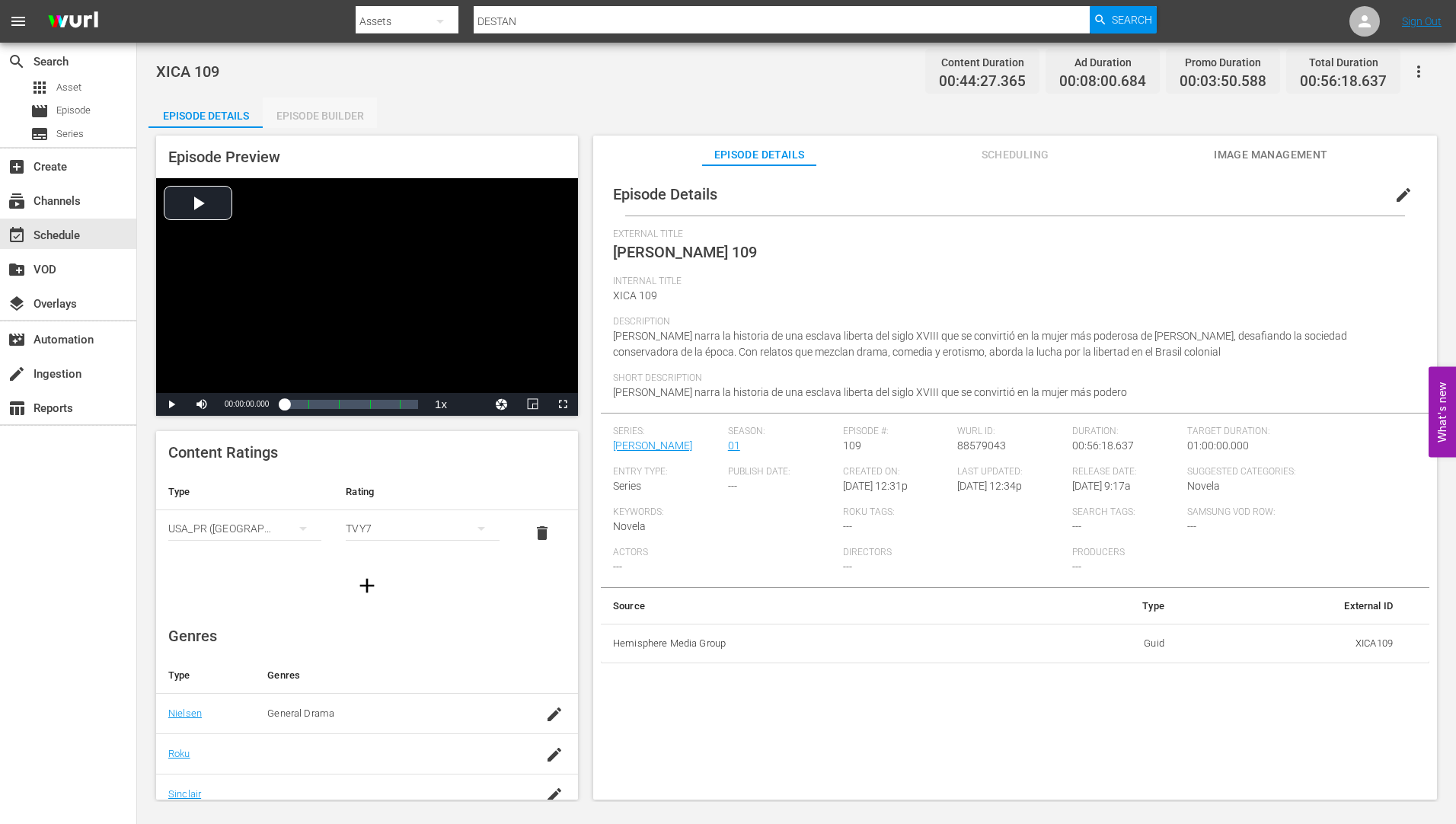
click at [335, 107] on div "Episode Builder" at bounding box center [319, 116] width 114 height 36
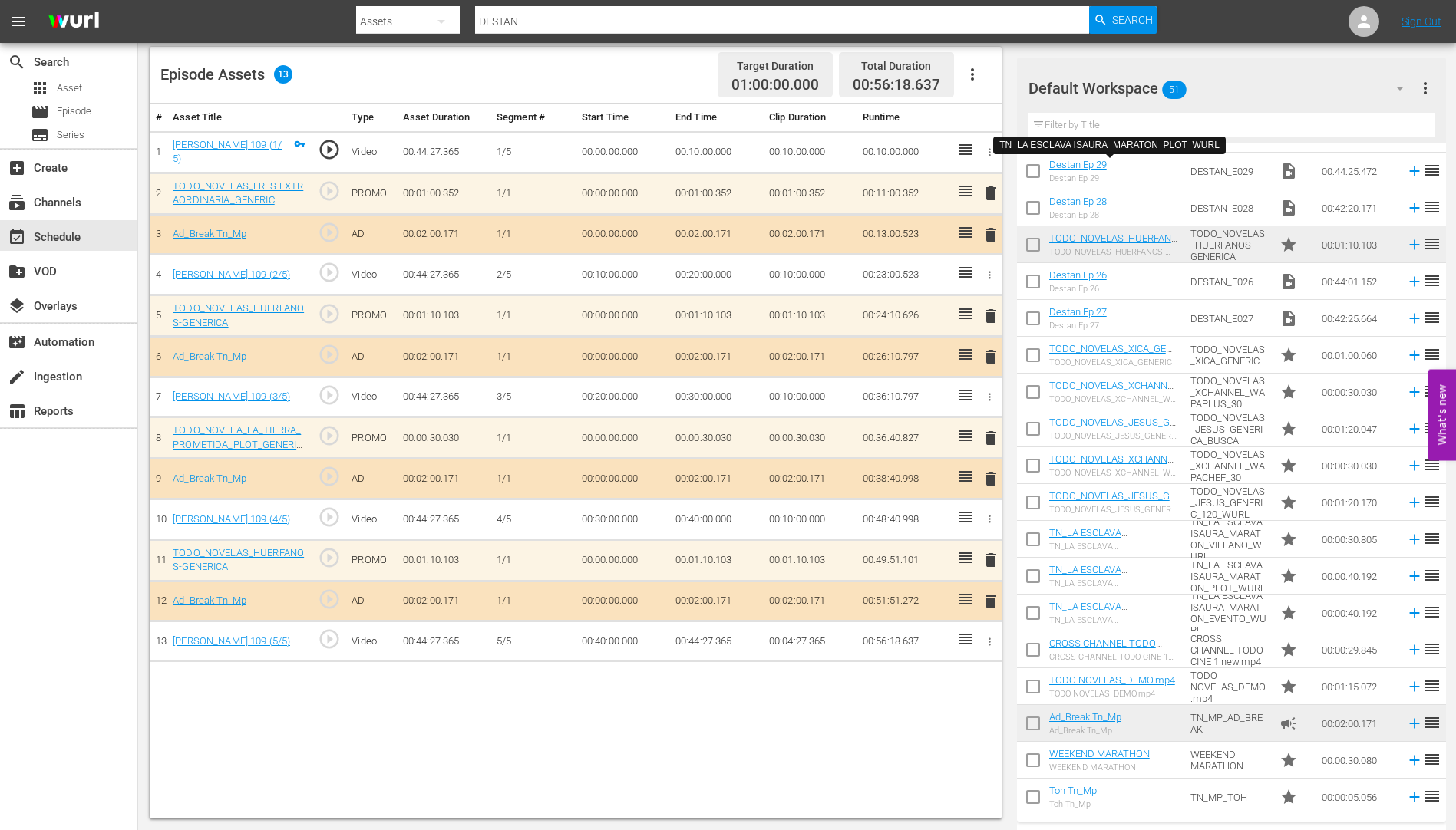
scroll to position [1244, 0]
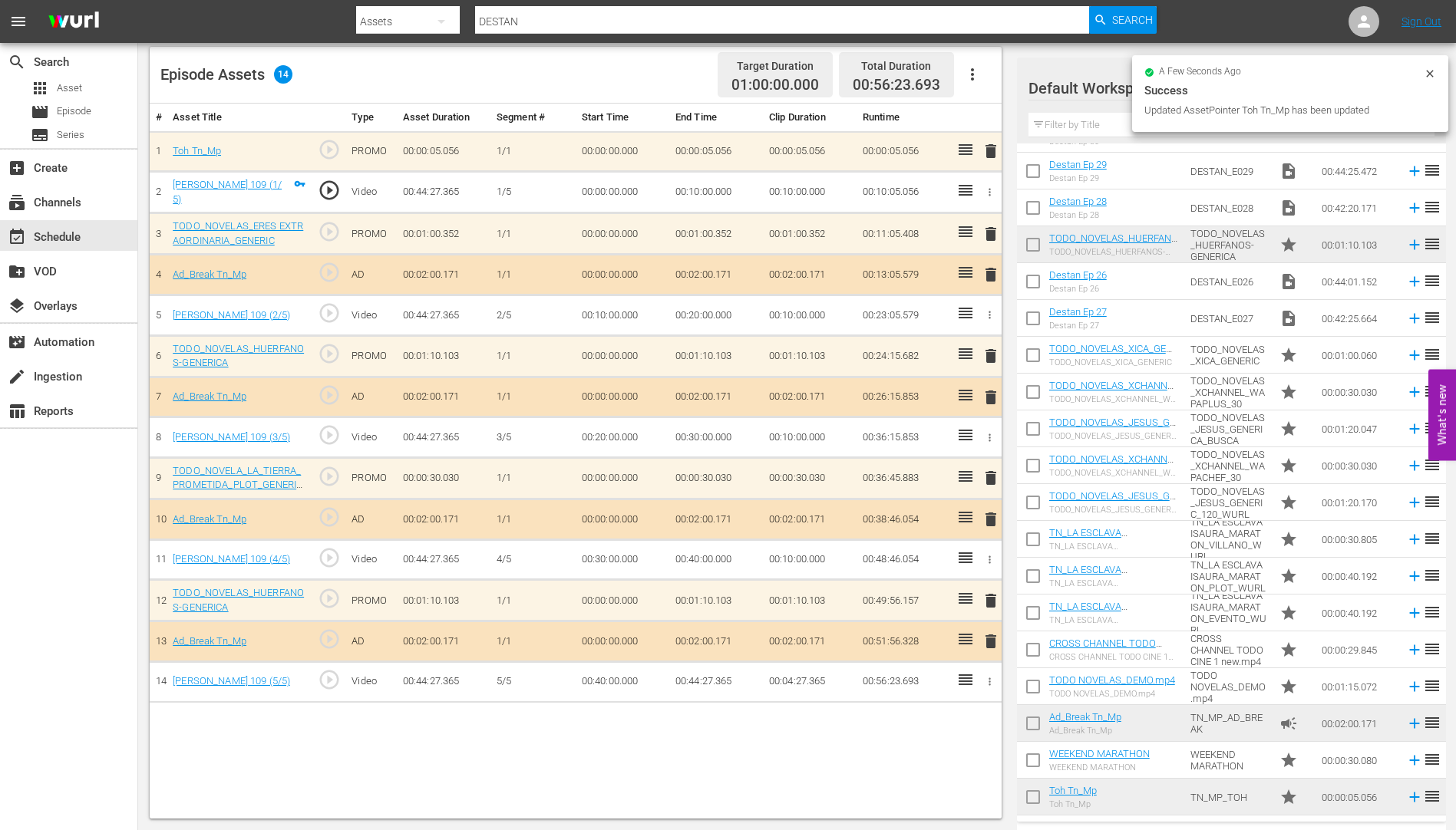
click at [991, 231] on span "delete" at bounding box center [991, 234] width 18 height 18
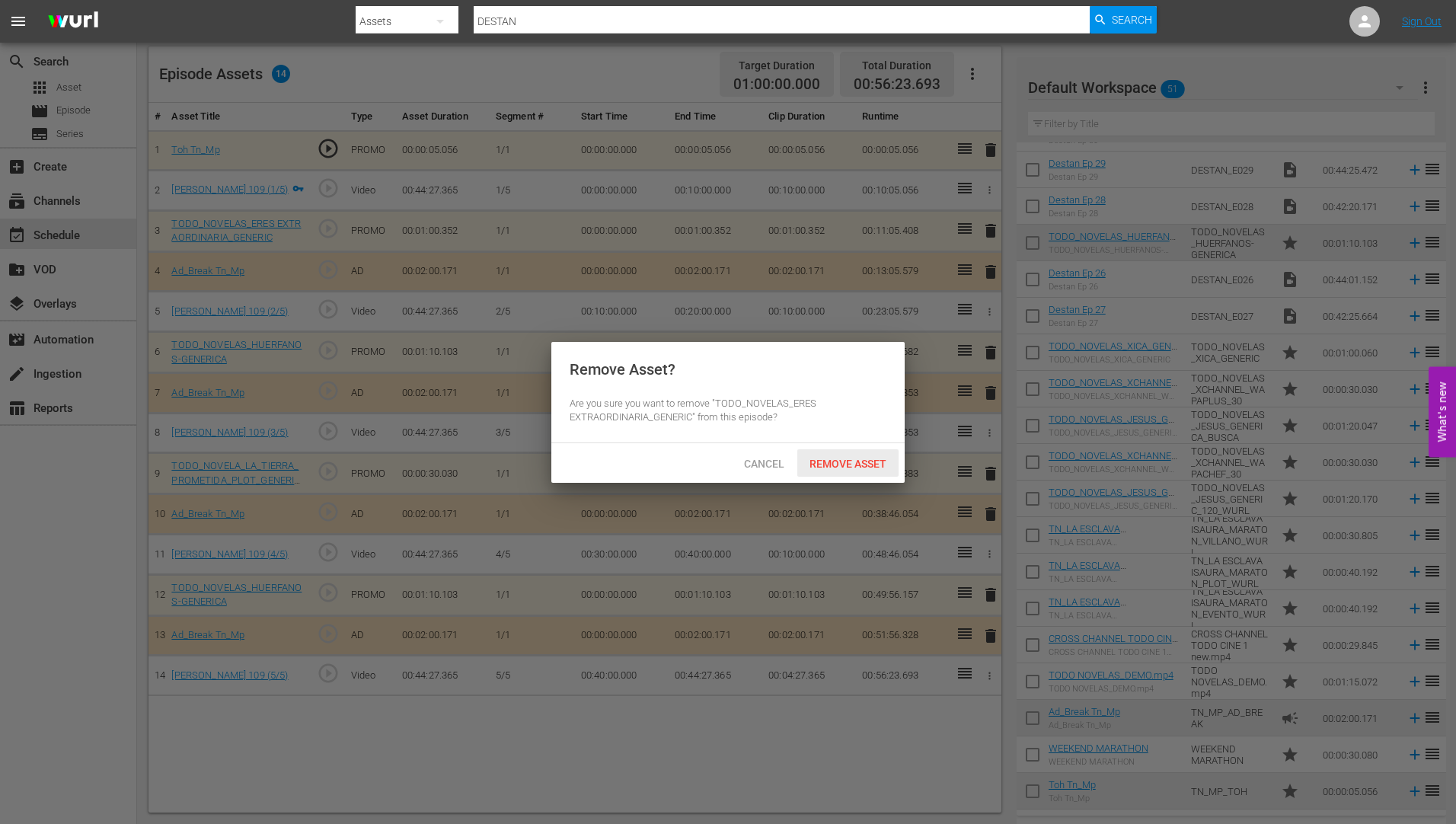
click at [846, 458] on span "Remove Asset" at bounding box center [848, 463] width 102 height 12
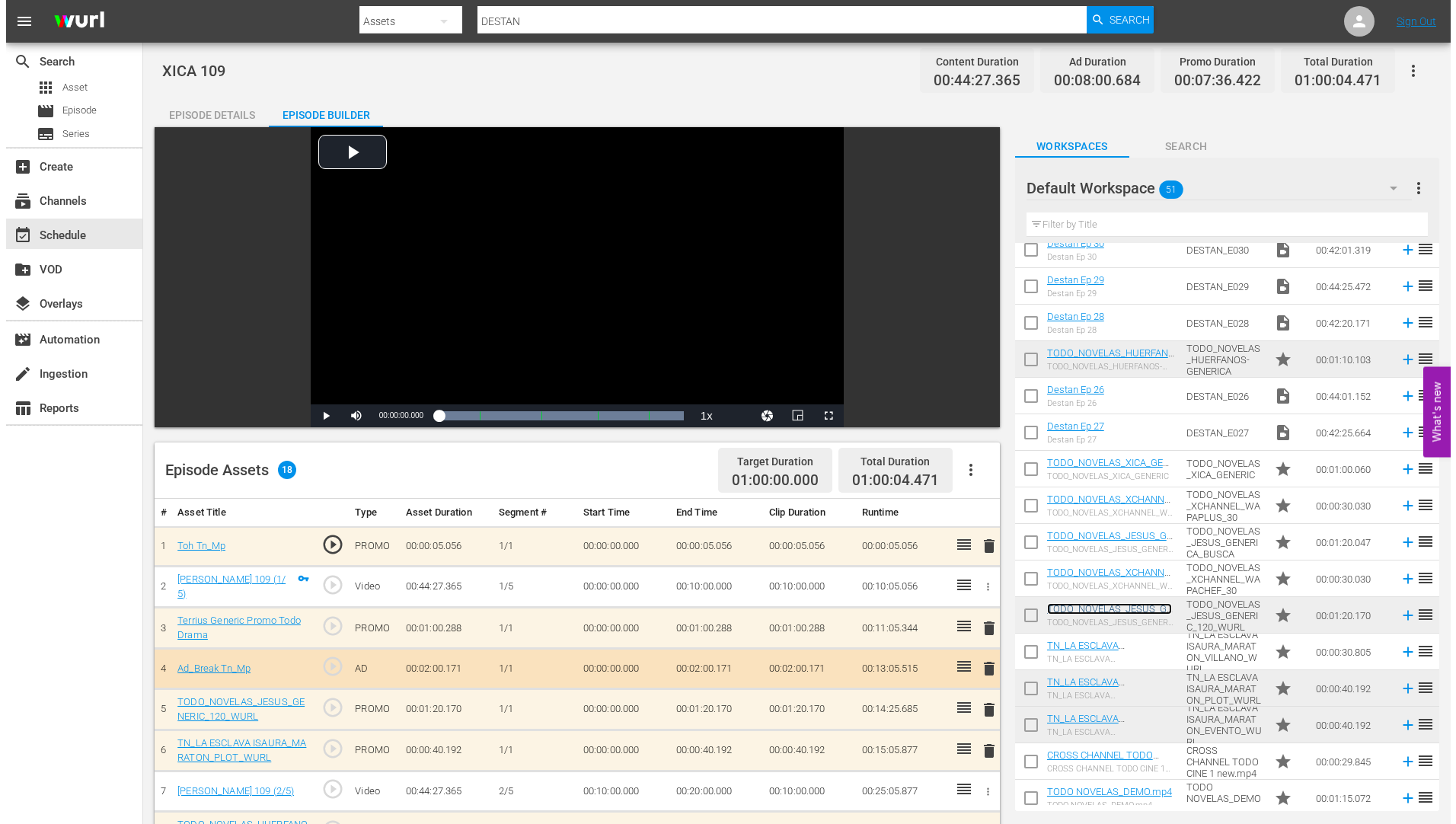
scroll to position [0, 0]
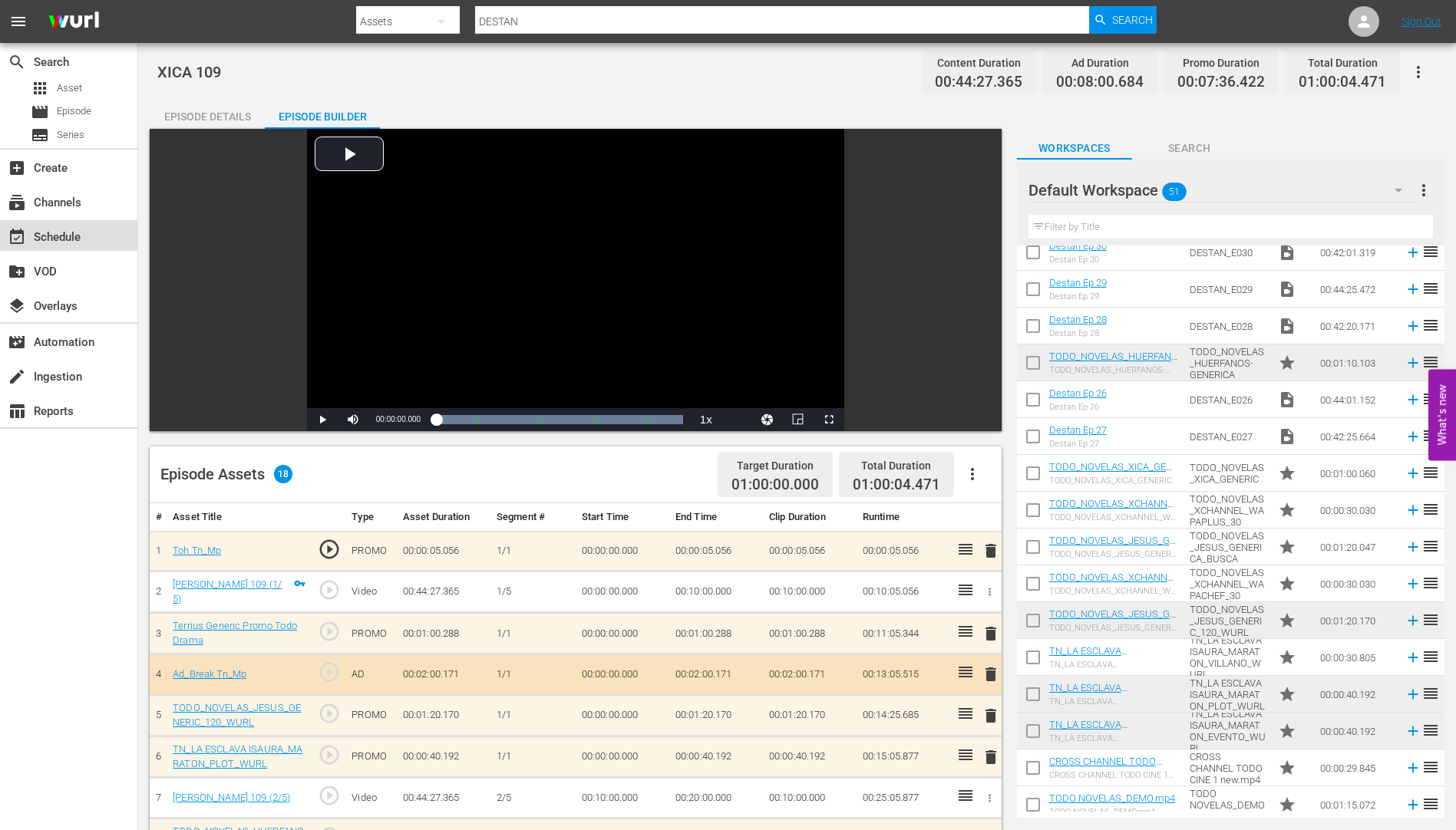
click at [44, 229] on div "event_available Schedule" at bounding box center [43, 235] width 86 height 14
